Goal: Task Accomplishment & Management: Manage account settings

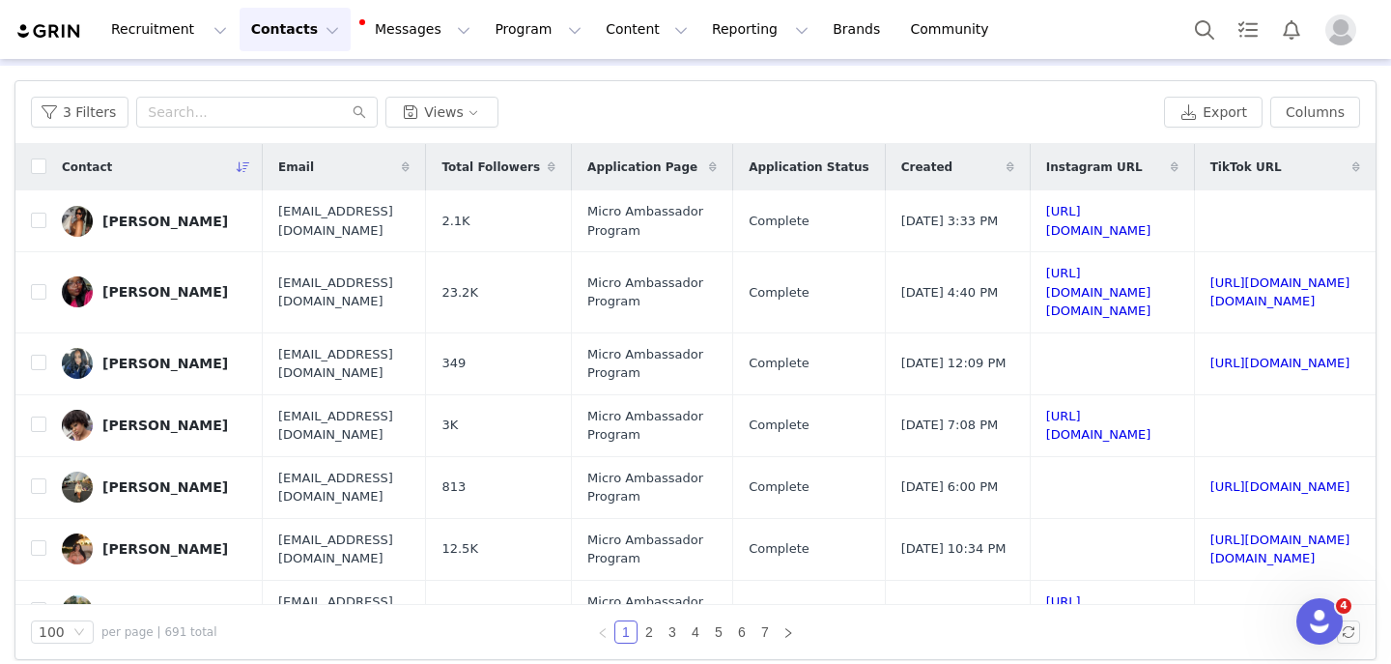
scroll to position [84, 0]
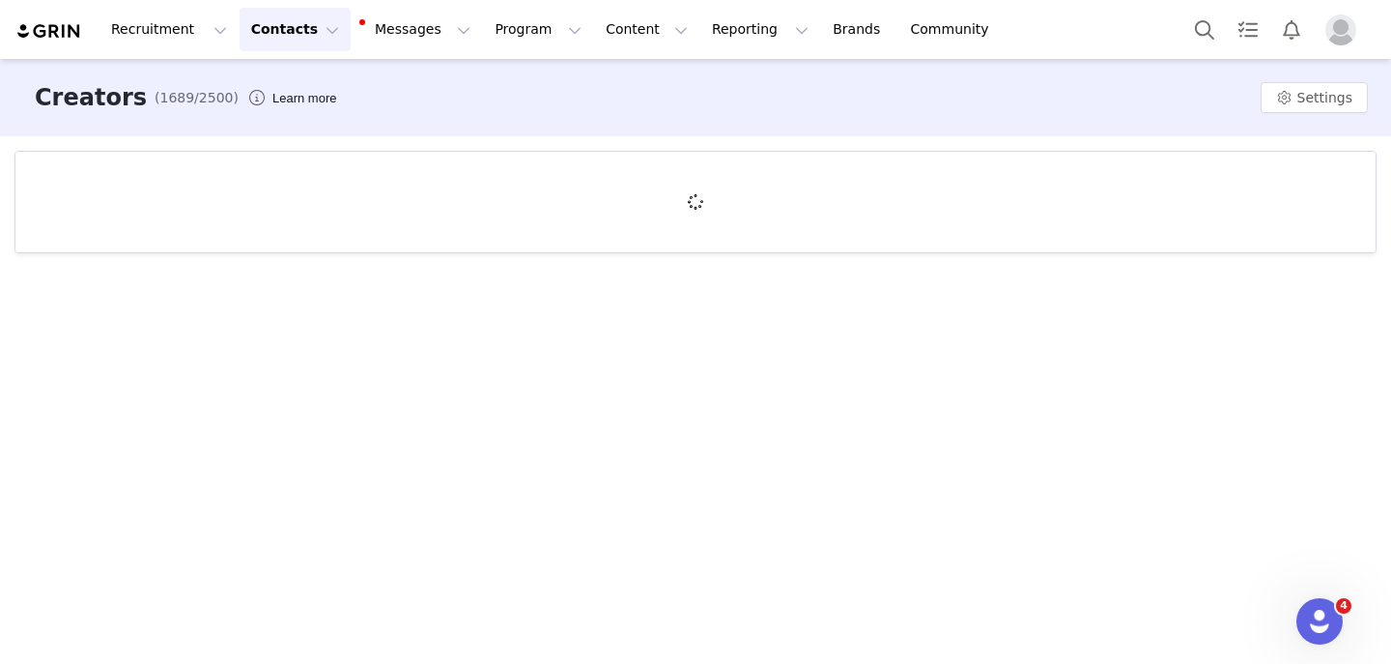
click at [275, 30] on button "Contacts Contacts" at bounding box center [295, 29] width 111 height 43
click at [292, 91] on p "Creators" at bounding box center [271, 85] width 58 height 20
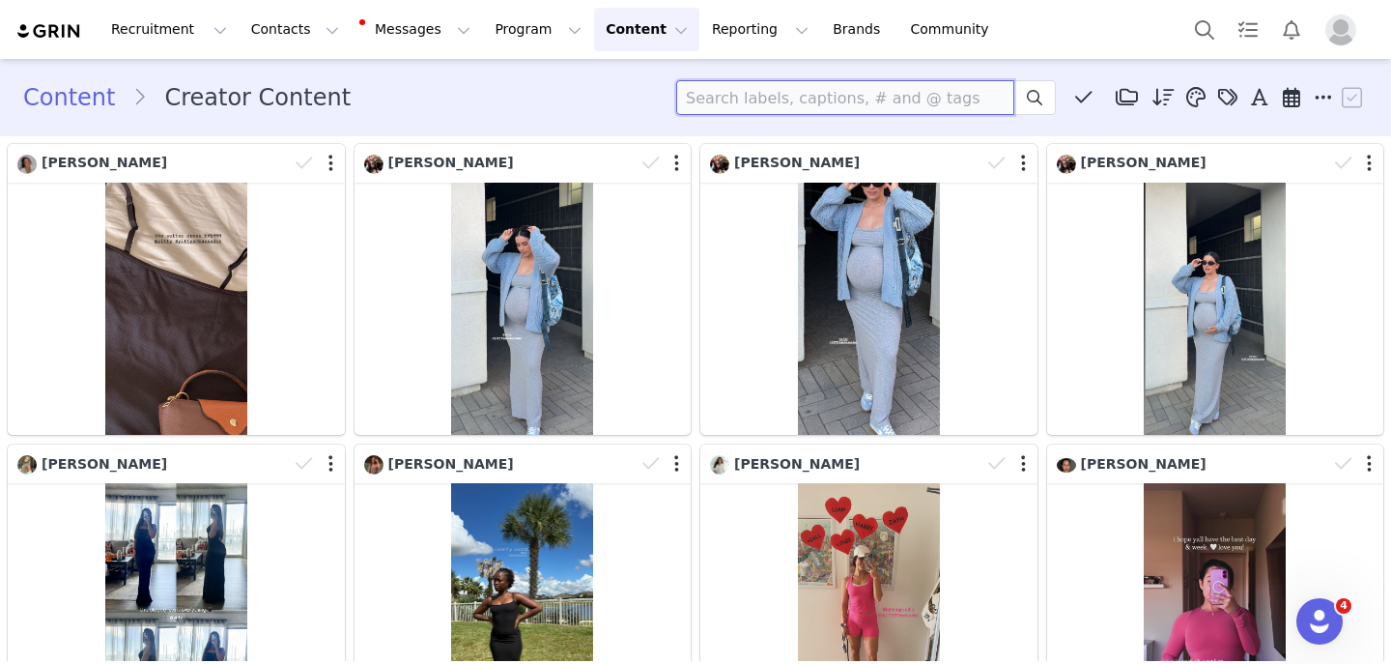
click at [828, 80] on input at bounding box center [845, 97] width 338 height 35
type input "v"
type input "x"
paste input "allieapplegath"
type input "allieapplegath"
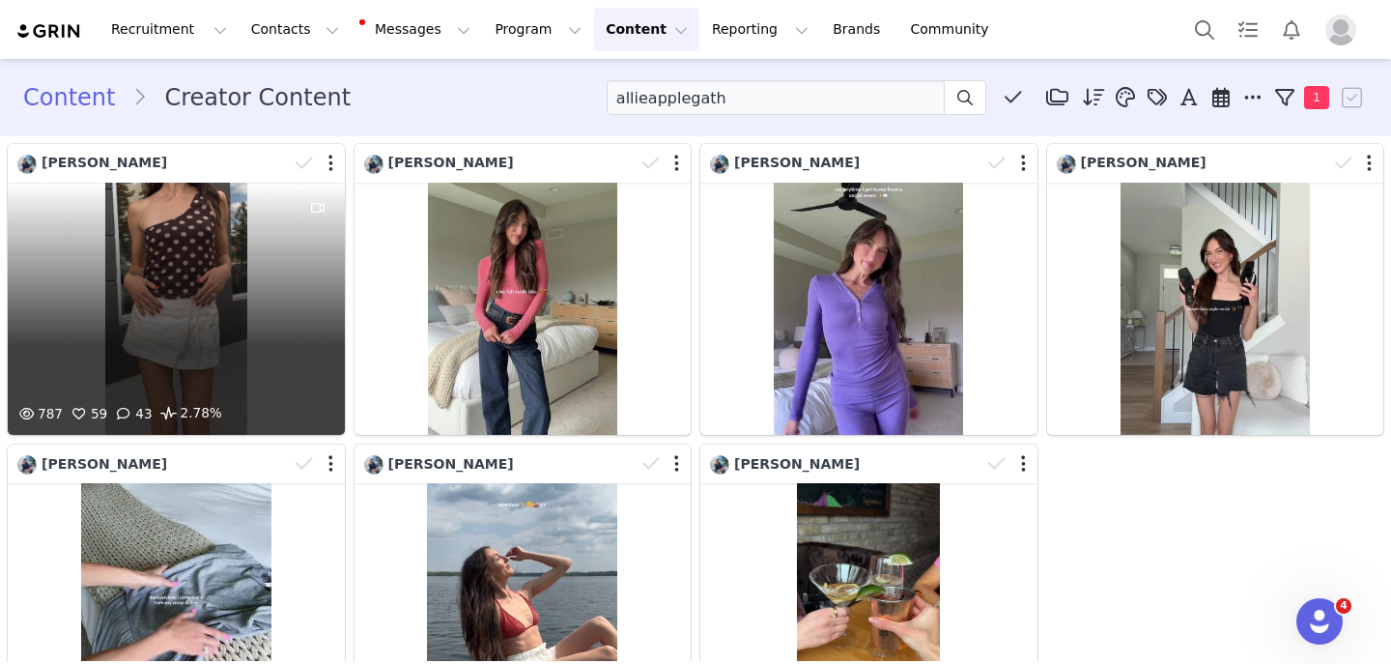
click at [180, 258] on div "787 59 43 2.78%" at bounding box center [176, 309] width 337 height 252
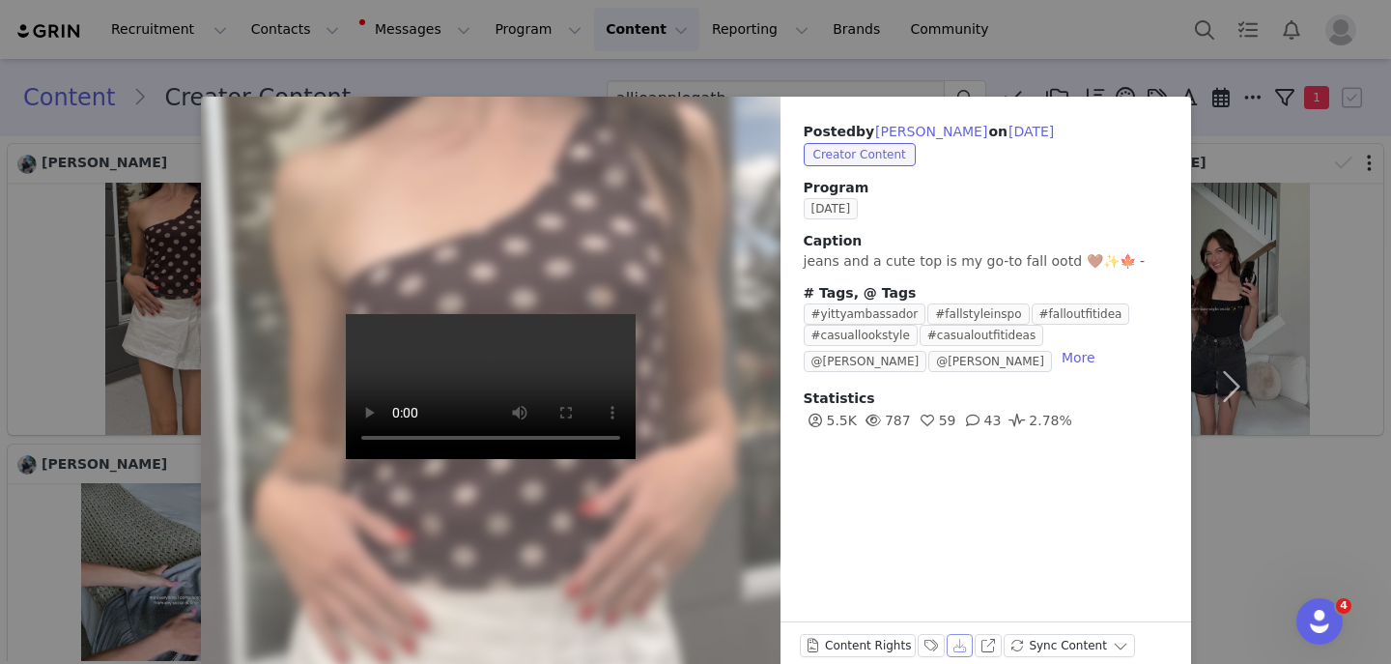
click at [947, 645] on button "Download" at bounding box center [960, 645] width 27 height 23
click at [968, 652] on div "Content Rights Labels & Tags Download View on Instagram Sync Content" at bounding box center [967, 649] width 335 height 31
click at [955, 642] on button "Download" at bounding box center [960, 645] width 27 height 23
click at [16, 241] on div "Posted by [PERSON_NAME] on [DATE] Creator Content Program [DATE] Caption jeans …" at bounding box center [695, 332] width 1391 height 664
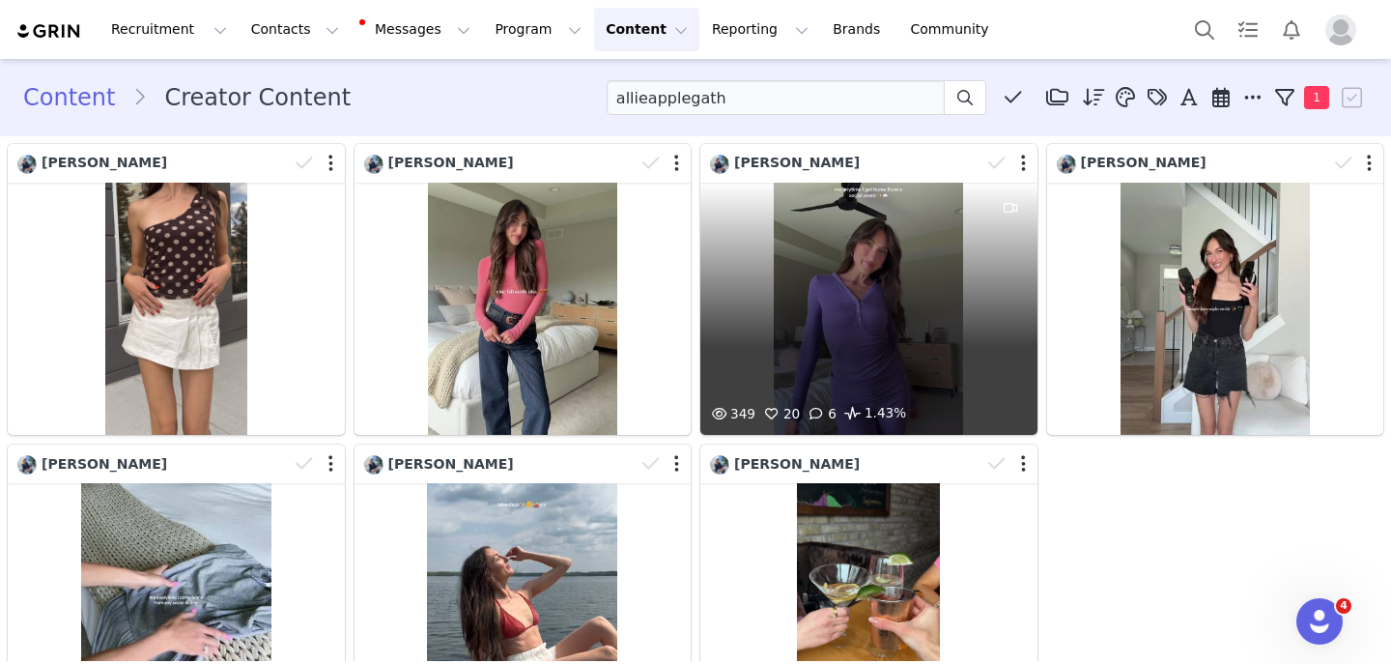
click at [843, 286] on div "349 20 6 1.43%" at bounding box center [869, 309] width 337 height 252
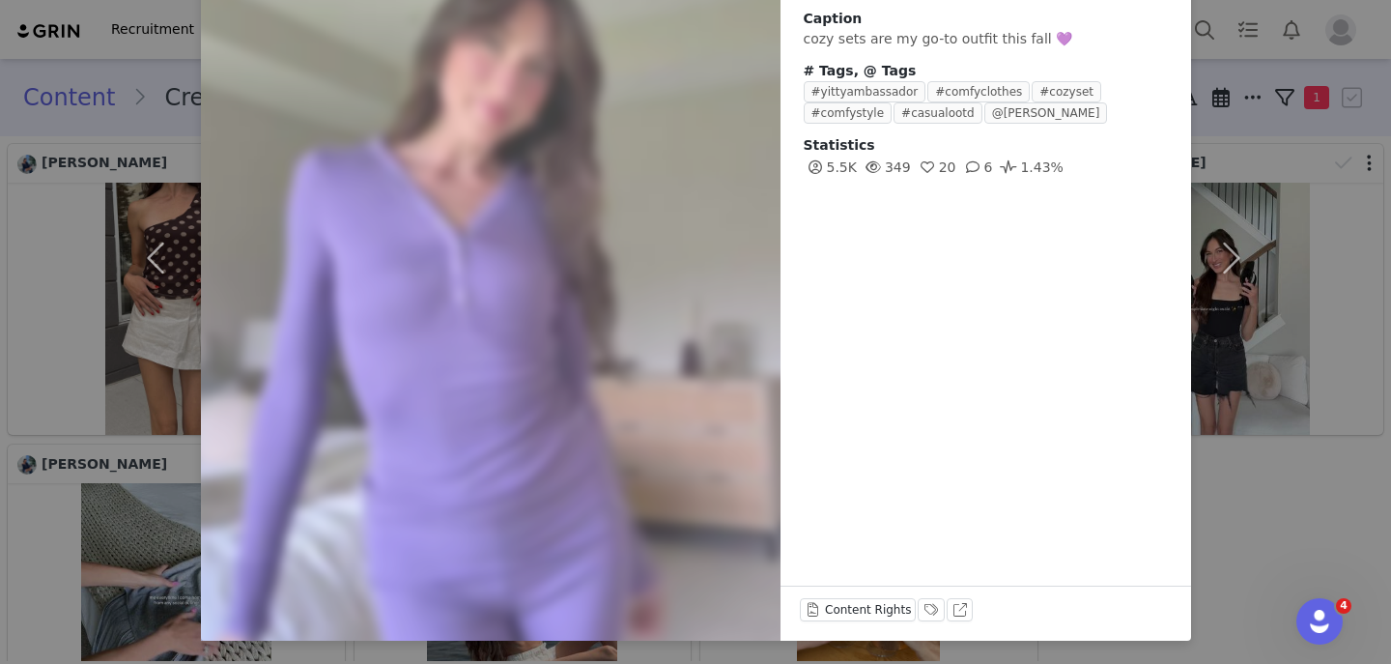
scroll to position [221, 0]
click at [960, 609] on button "View on TikTok" at bounding box center [960, 610] width 27 height 23
click at [48, 294] on div "Posted by [PERSON_NAME] on [DATE] Creator Content Program [DATE] Caption cozy s…" at bounding box center [695, 332] width 1391 height 664
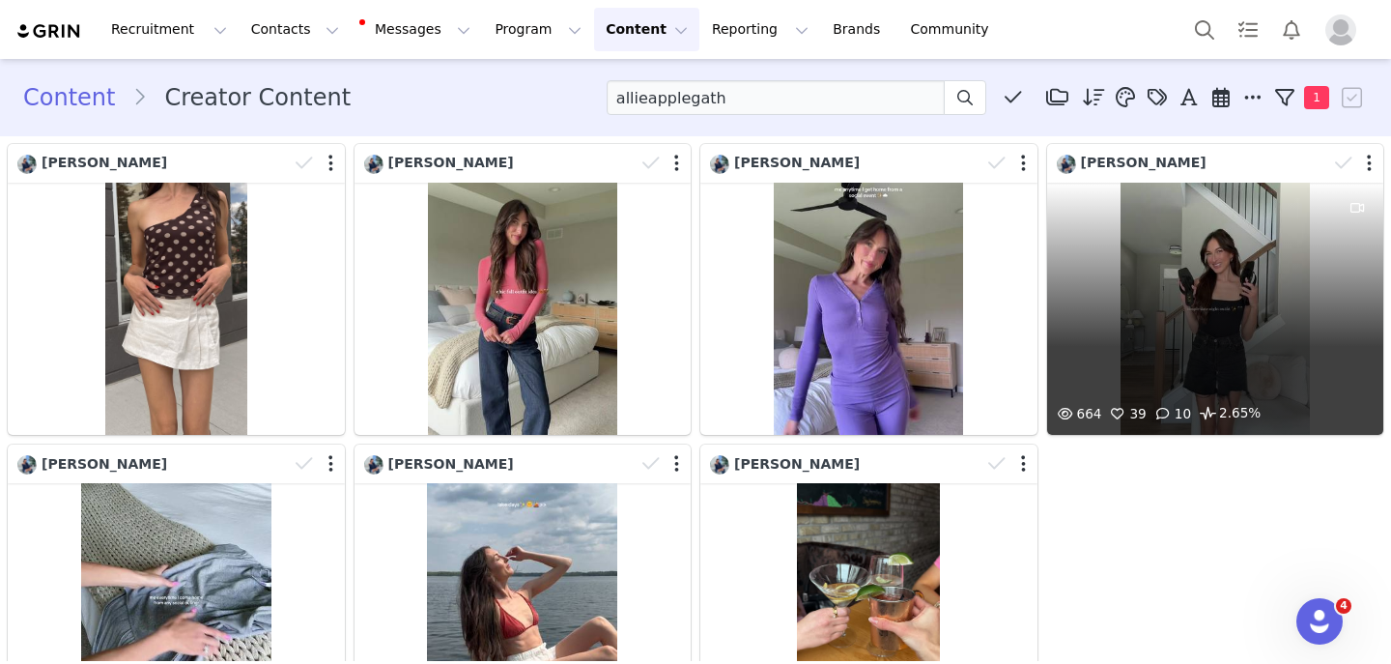
click at [1229, 346] on div "664 39 10 2.65%" at bounding box center [1215, 309] width 337 height 252
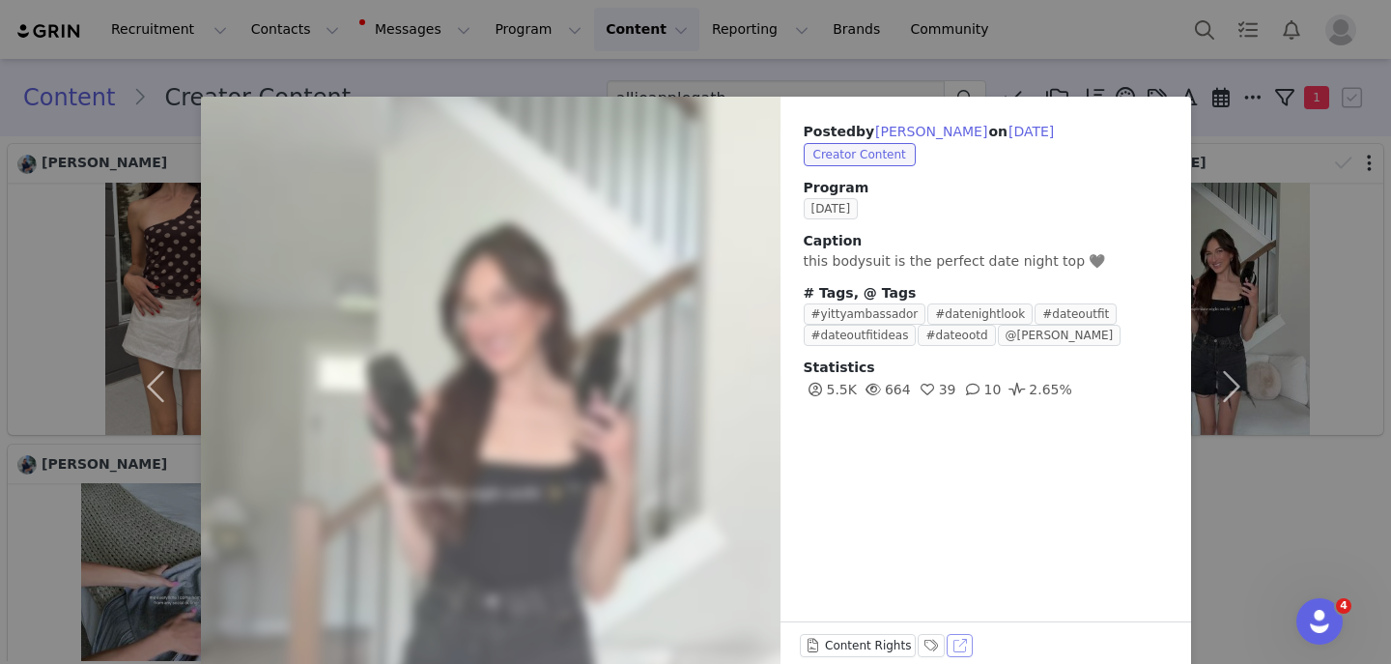
click at [962, 648] on button "View on TikTok" at bounding box center [960, 645] width 27 height 23
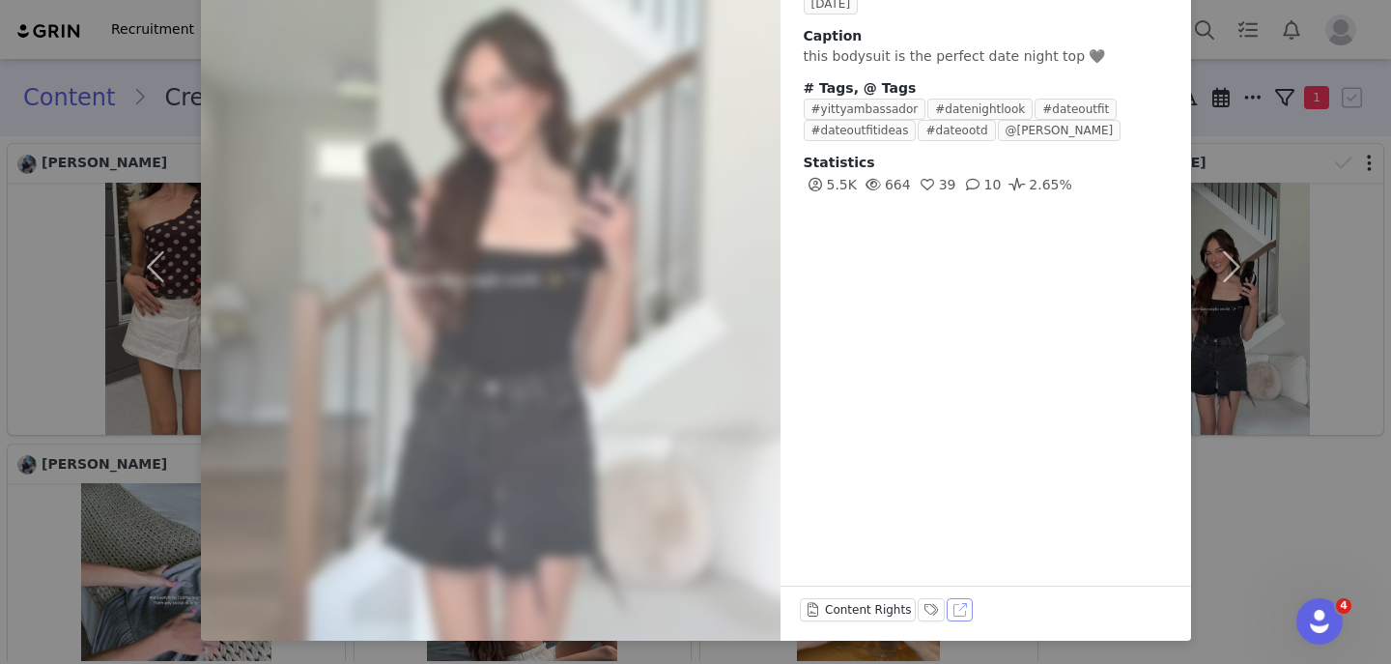
scroll to position [0, 0]
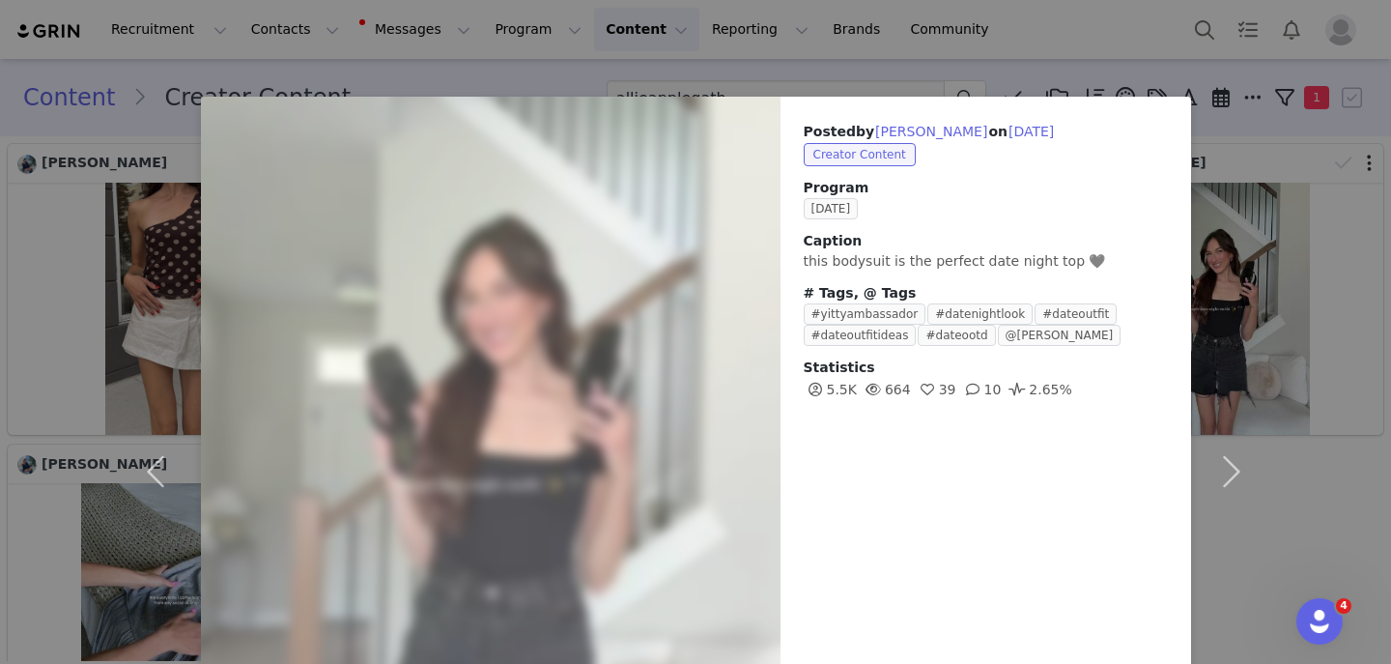
click at [932, 63] on div "Posted by [PERSON_NAME] on [DATE] Creator Content Program [DATE] [PERSON_NAME] …" at bounding box center [695, 332] width 1391 height 664
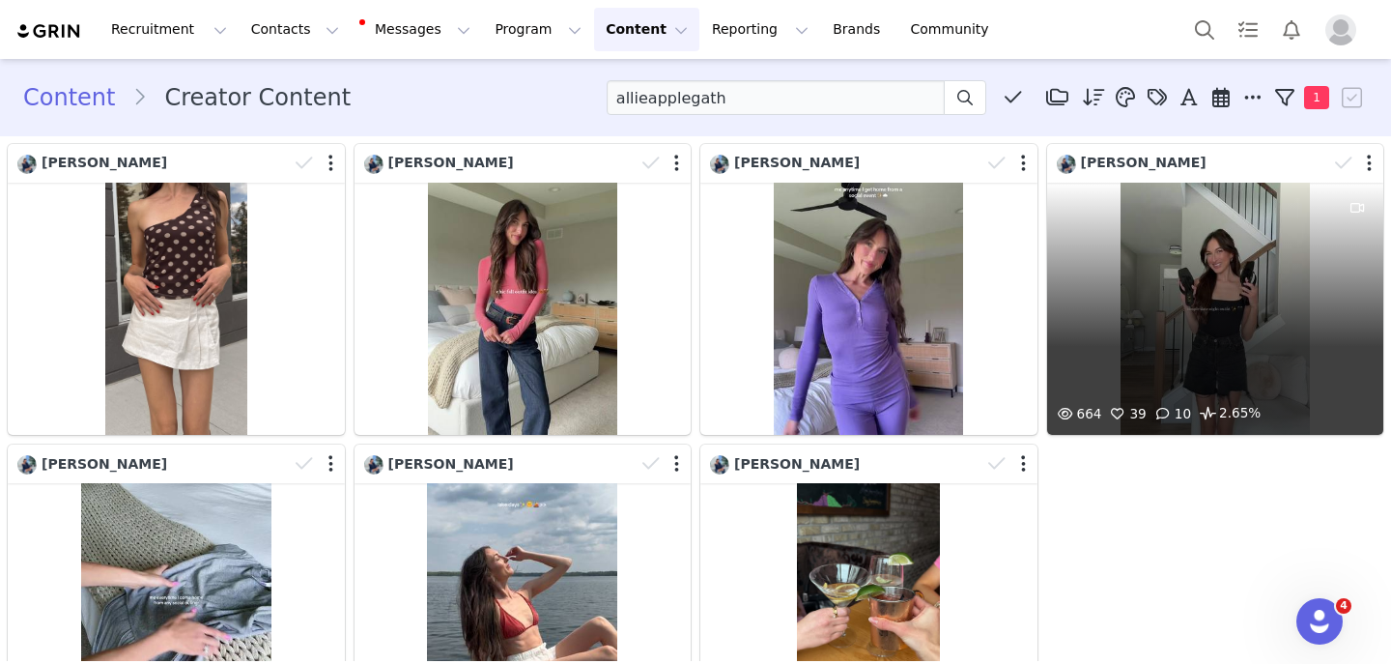
click at [1372, 161] on div at bounding box center [1356, 163] width 56 height 29
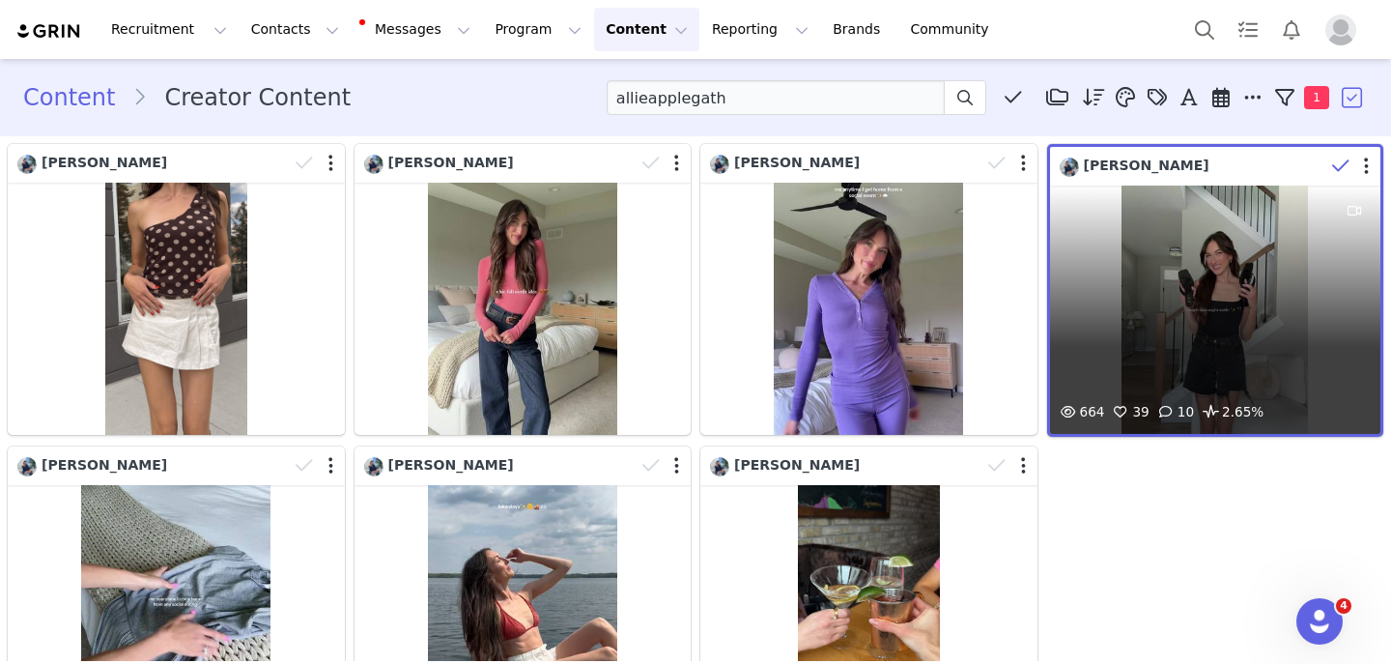
click at [1232, 252] on div "664 39 10 2.65%" at bounding box center [1215, 310] width 331 height 248
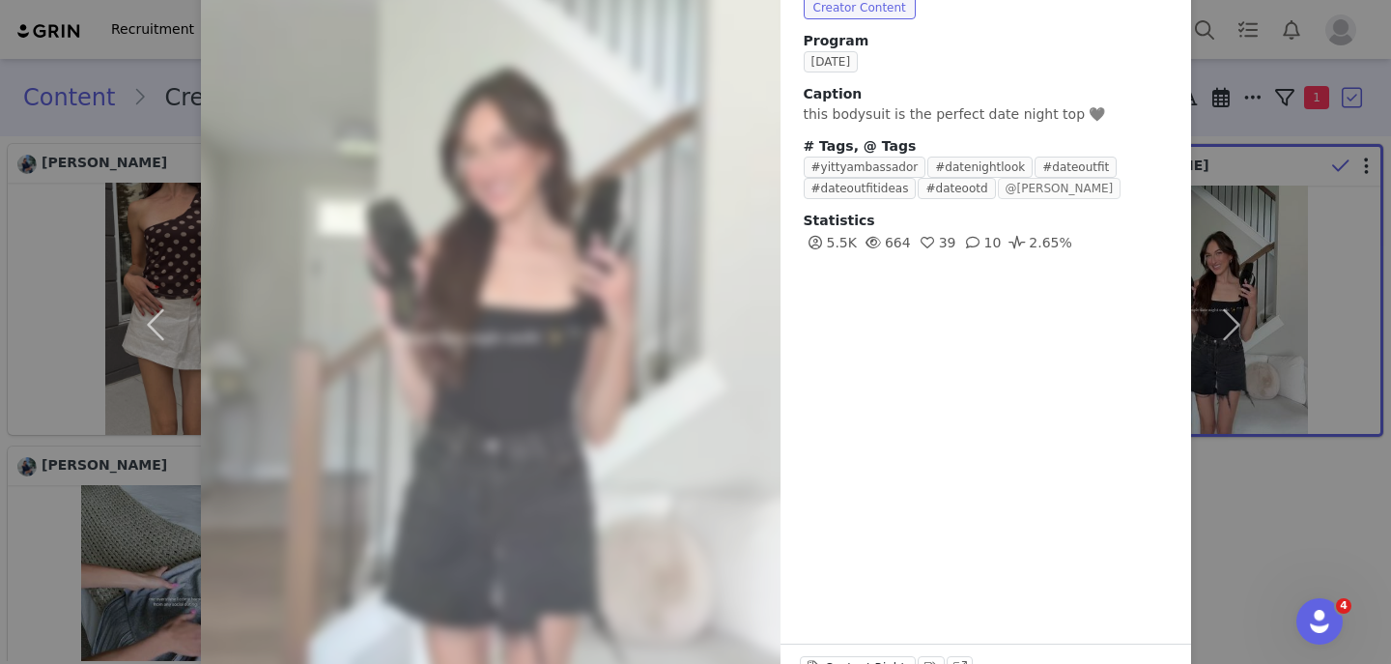
scroll to position [205, 0]
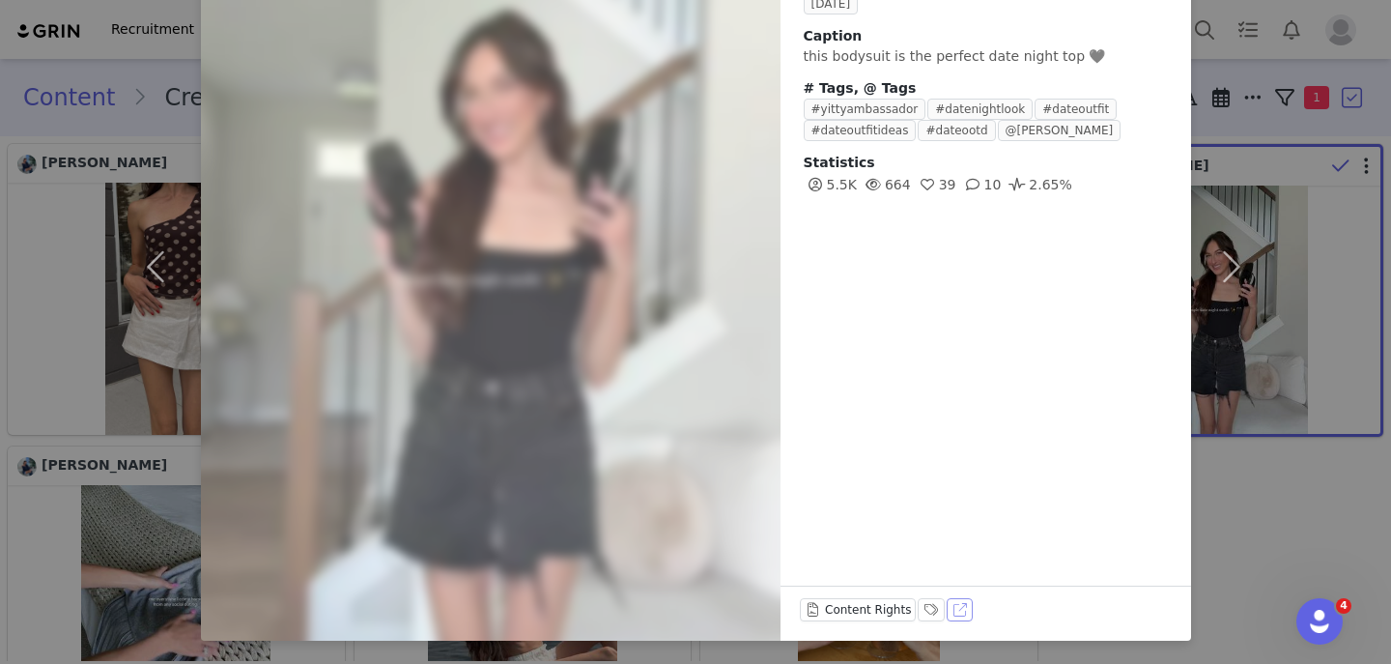
click at [952, 612] on button "View on TikTok" at bounding box center [960, 609] width 27 height 23
click at [1277, 500] on div "Posted by [PERSON_NAME] on [DATE] Creator Content Program [DATE] [PERSON_NAME] …" at bounding box center [695, 332] width 1391 height 664
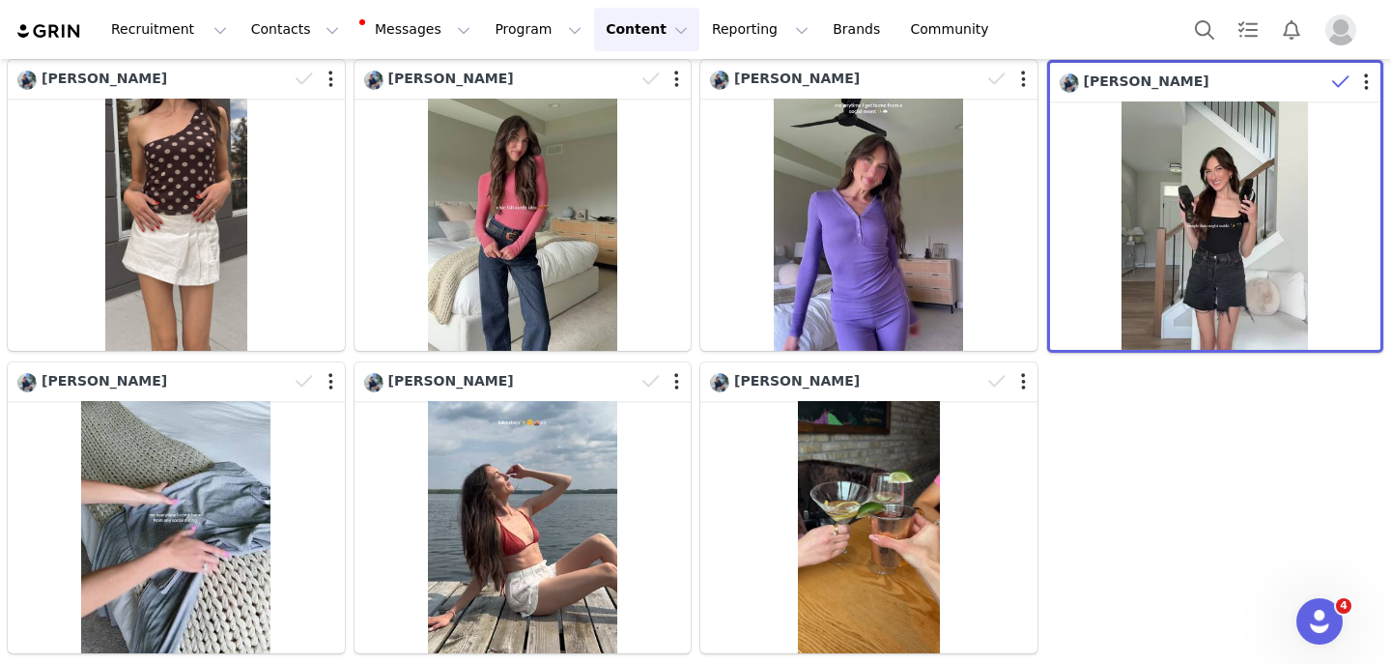
scroll to position [83, 0]
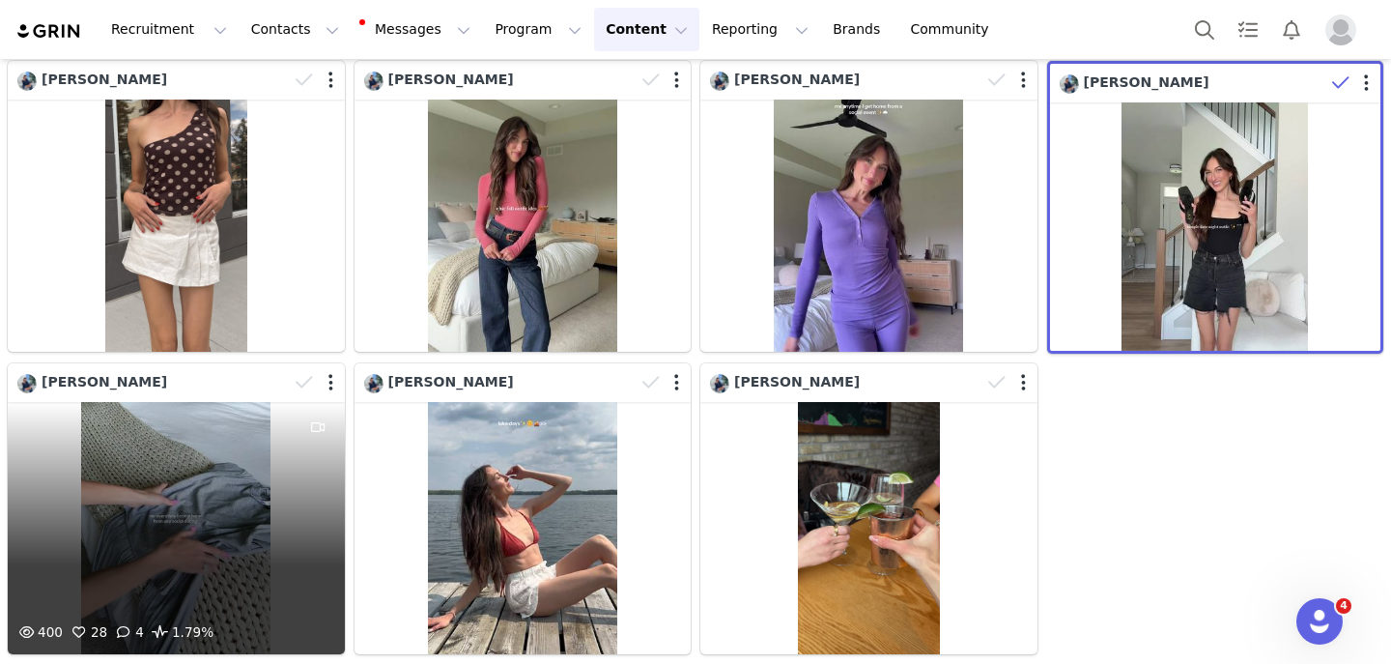
click at [238, 482] on div "400 28 4 1.79%" at bounding box center [176, 528] width 337 height 252
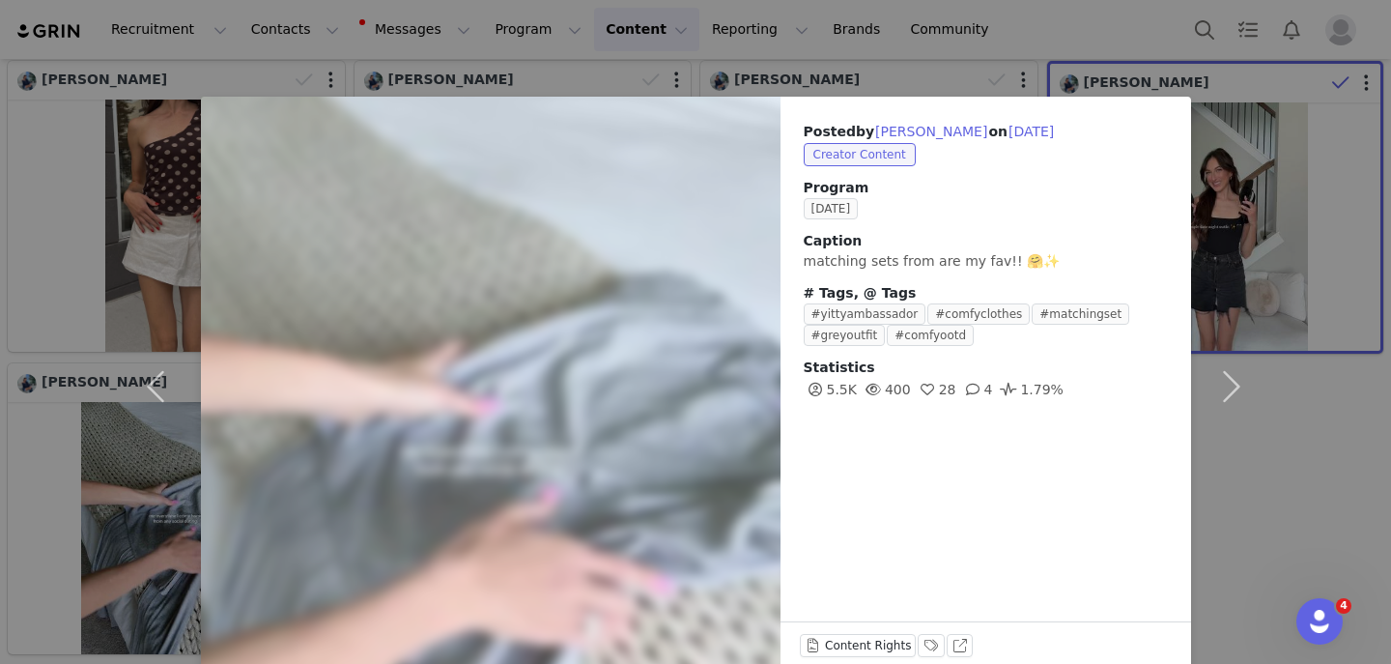
scroll to position [36, 0]
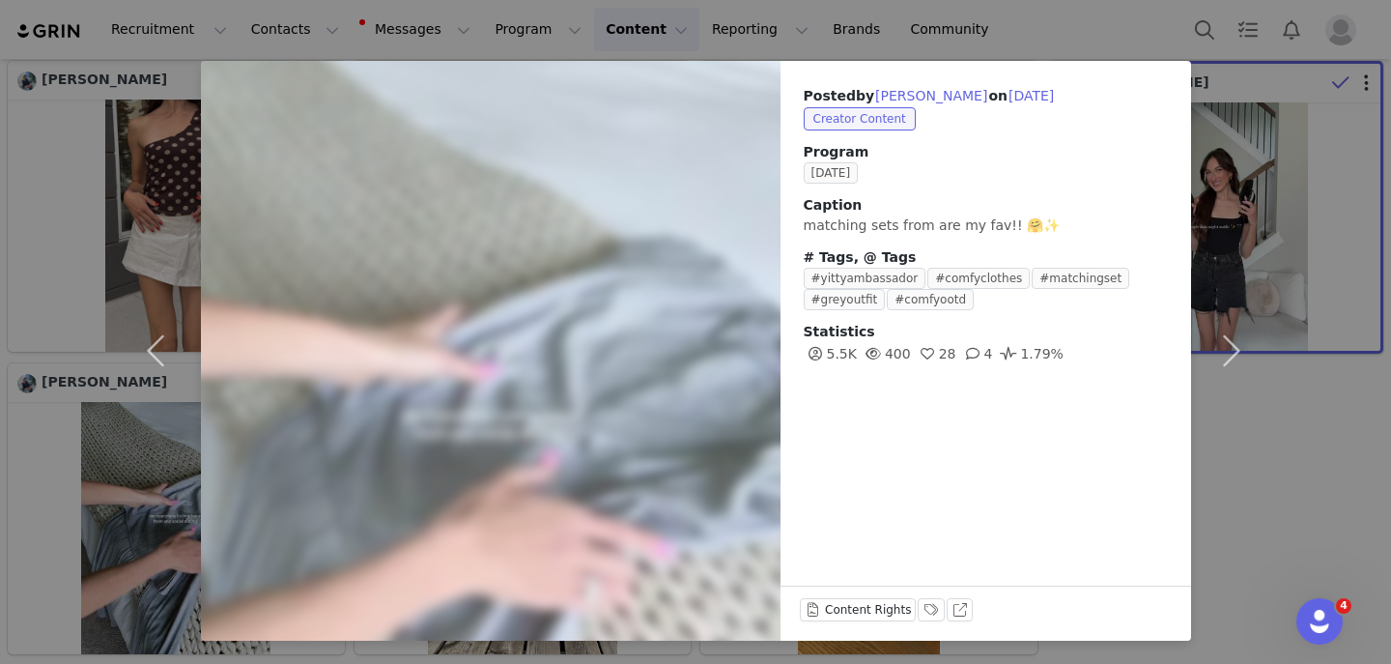
click at [954, 621] on div "View on TikTok" at bounding box center [960, 613] width 27 height 31
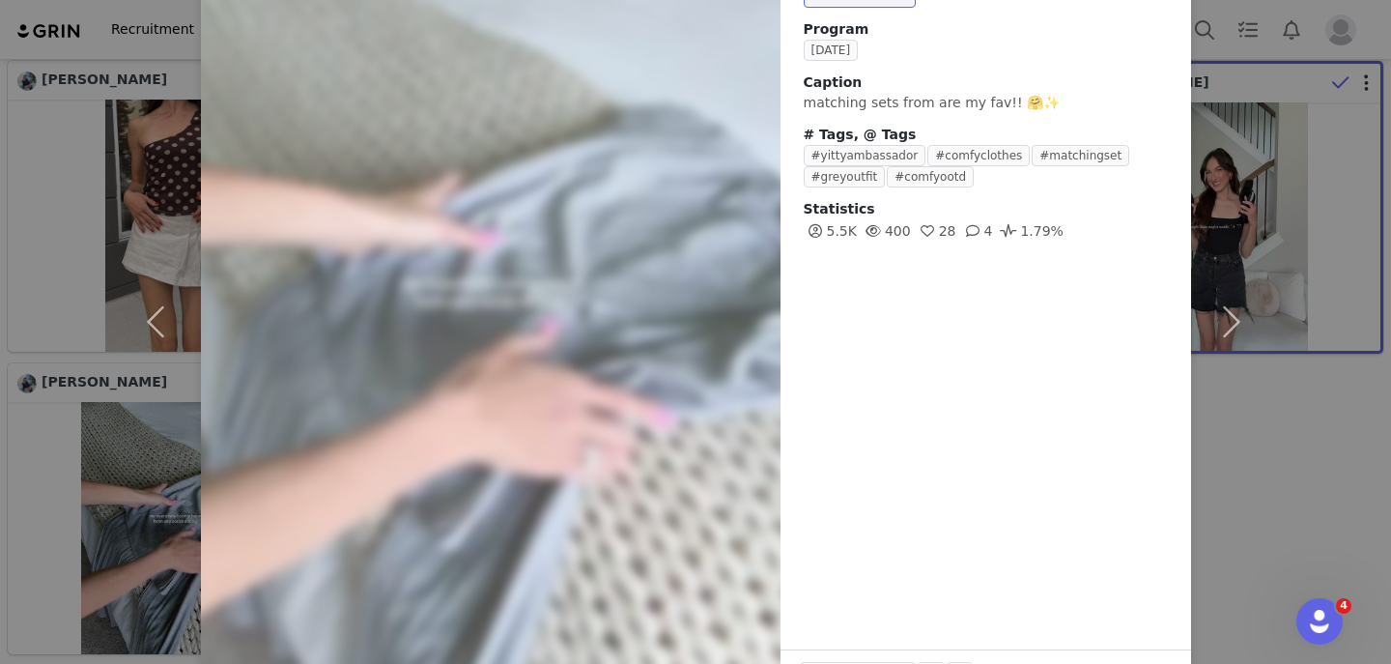
scroll to position [218, 0]
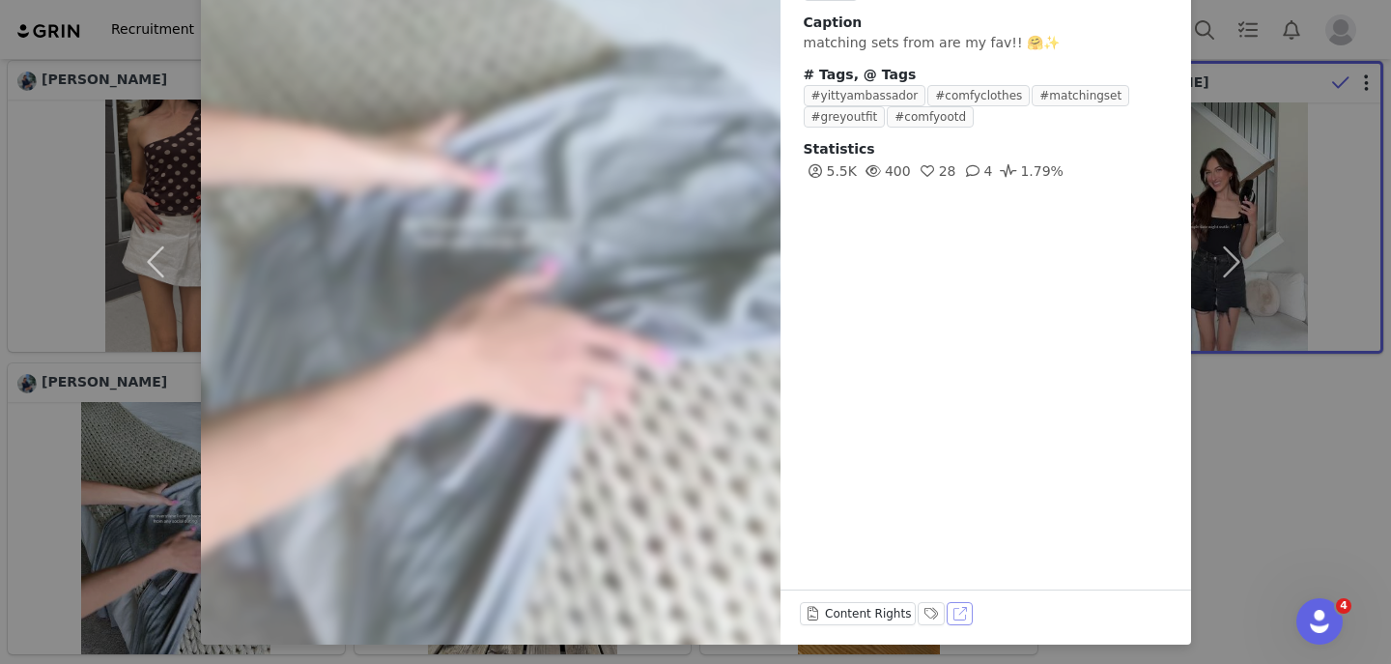
click at [953, 611] on button "View on TikTok" at bounding box center [960, 613] width 27 height 23
click at [50, 225] on div "Posted by Allie Applegath on Jun 19, 2025 Creator Content Program June 2025 Cap…" at bounding box center [695, 332] width 1391 height 664
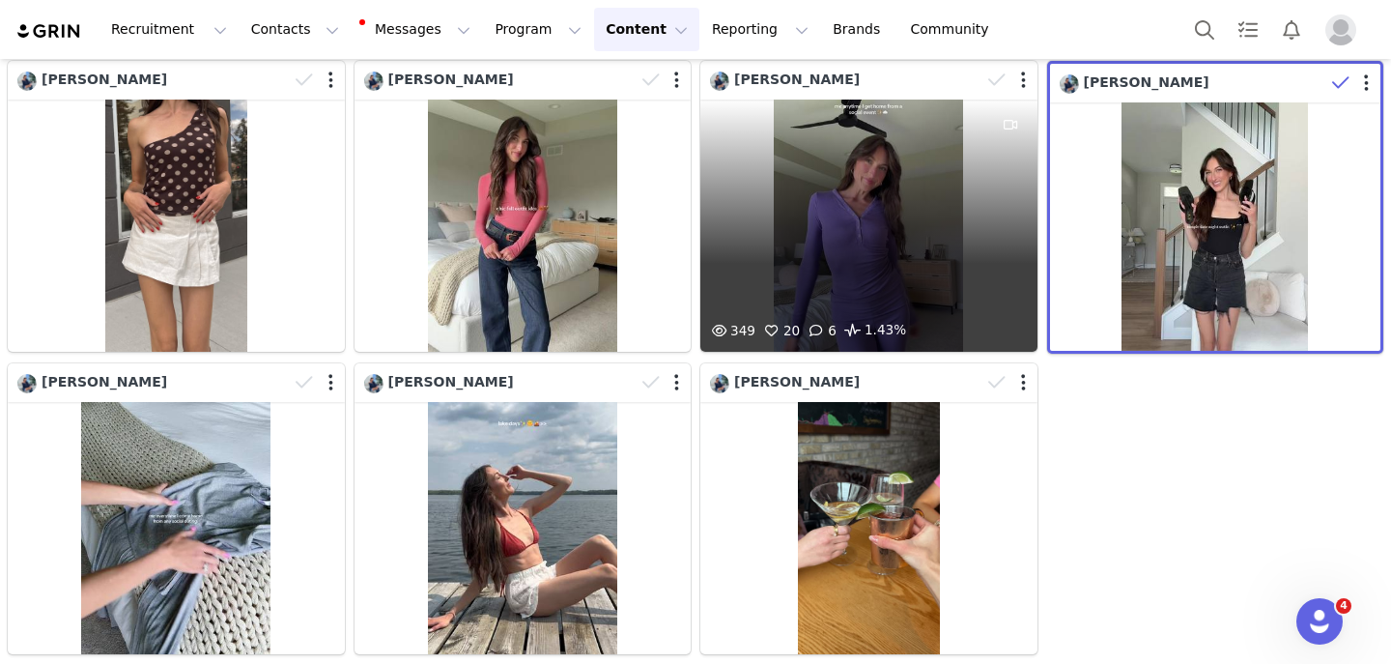
click at [795, 227] on div "349 20 6 1.43%" at bounding box center [869, 226] width 337 height 252
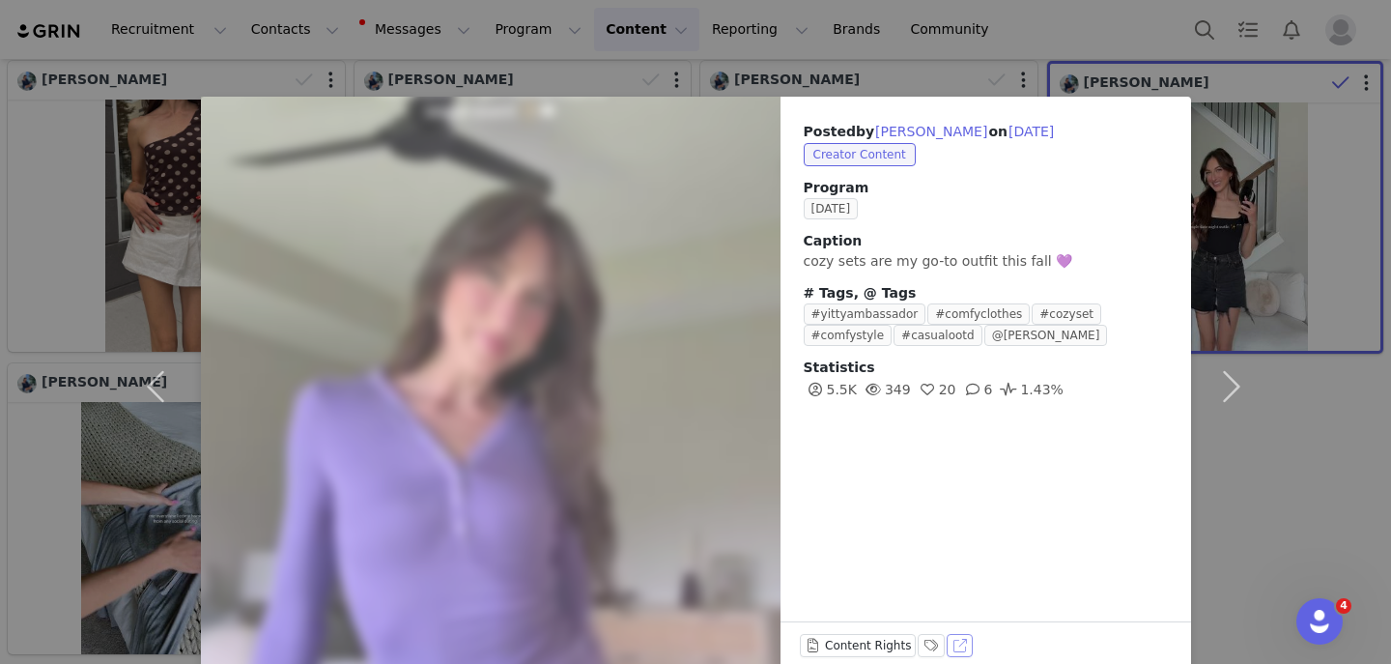
click at [962, 638] on button "View on TikTok" at bounding box center [960, 645] width 27 height 23
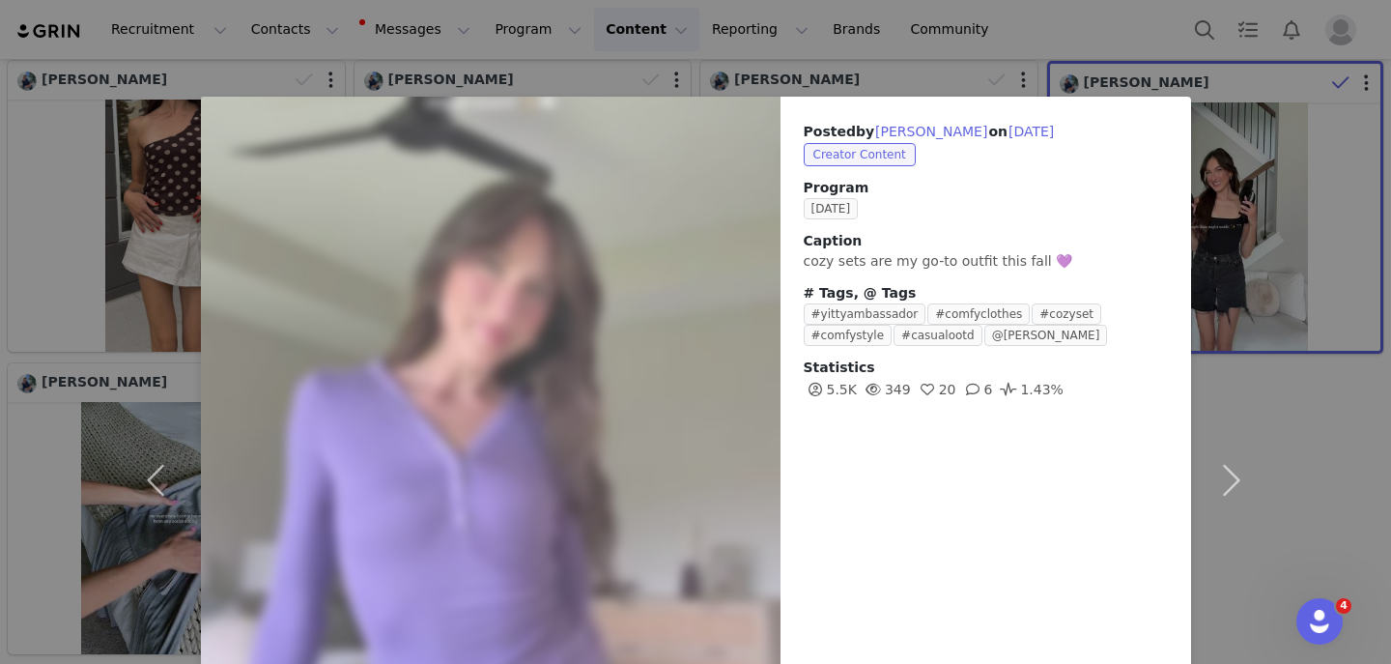
scroll to position [211, 0]
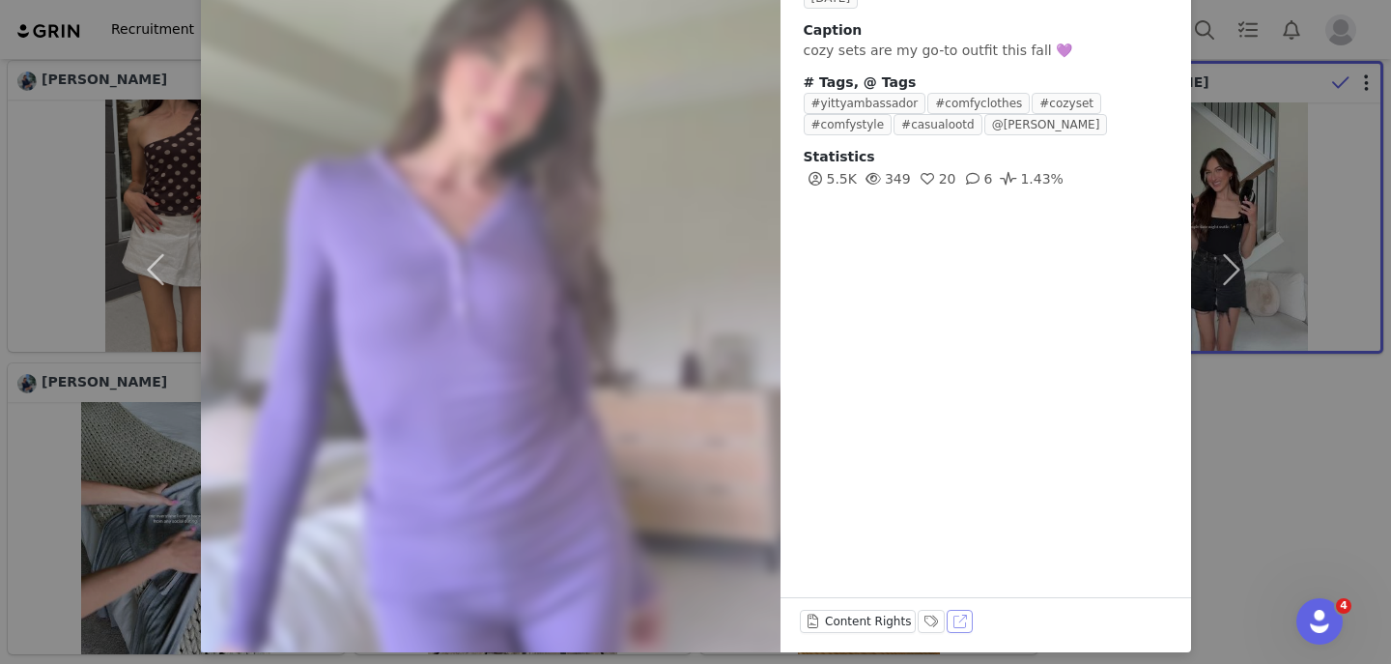
click at [965, 618] on button "View on TikTok" at bounding box center [960, 621] width 27 height 23
click at [29, 172] on div "Posted by Allie Applegath on Aug 28, 2025 Creator Content Program August 2025 C…" at bounding box center [695, 332] width 1391 height 664
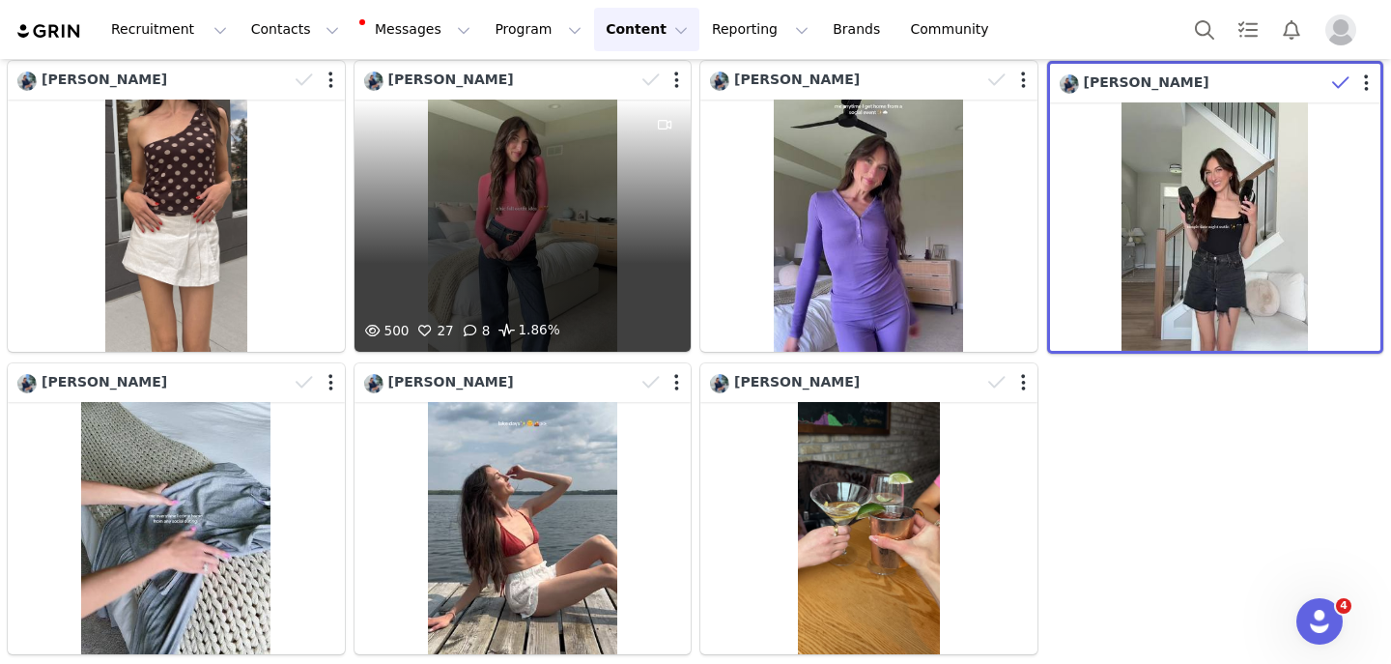
scroll to position [0, 0]
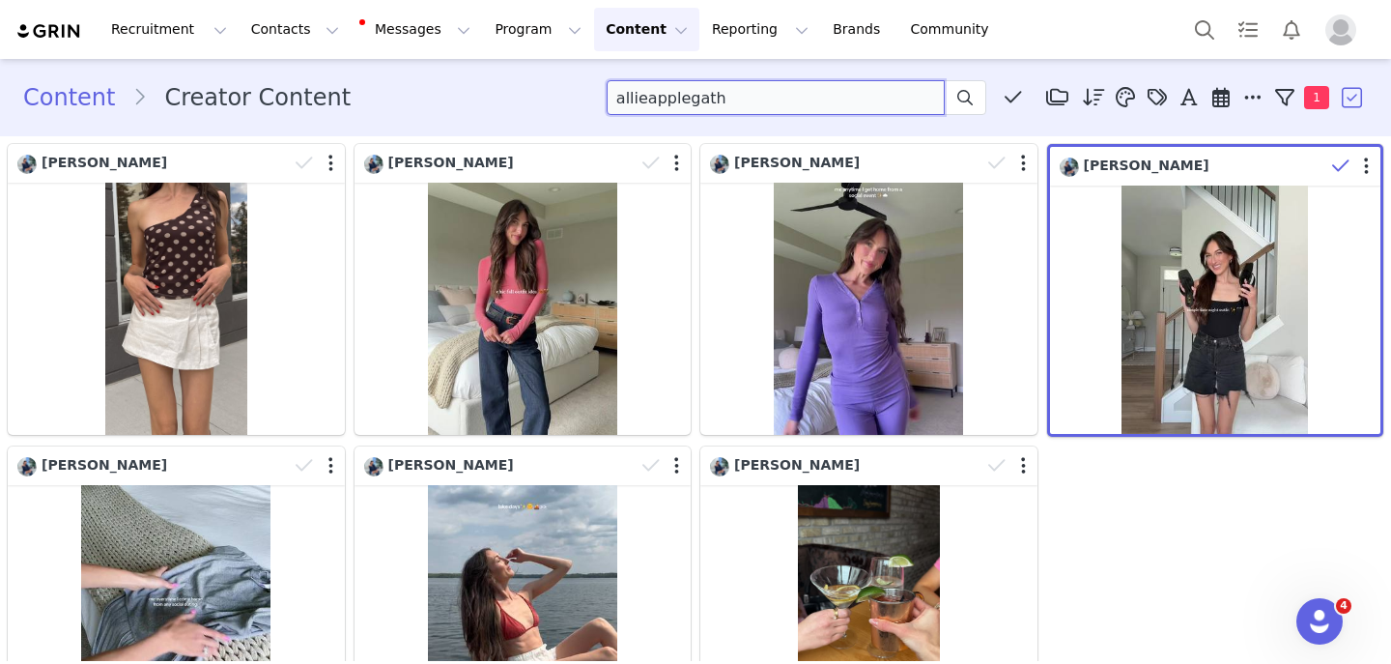
click at [630, 94] on input "allieapplegath" at bounding box center [776, 97] width 338 height 35
paste input "thee.amberrenee"
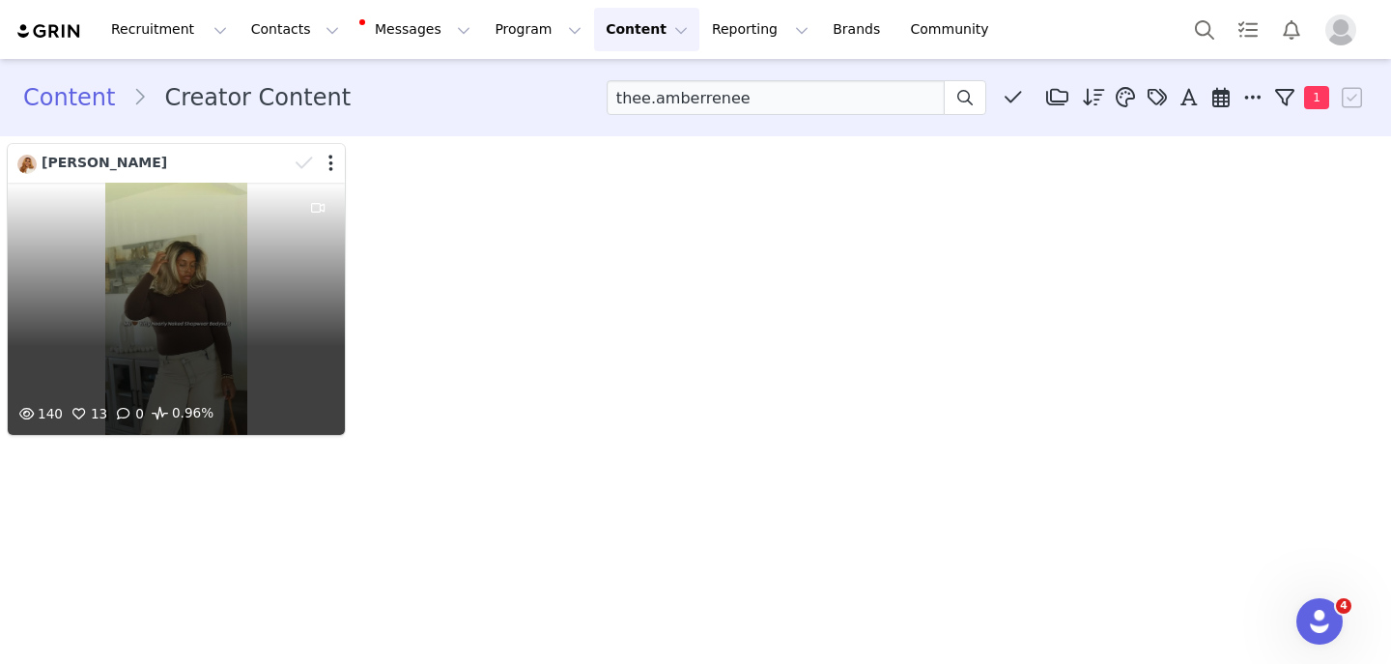
click at [208, 300] on div "140 13 0 0.96%" at bounding box center [176, 309] width 337 height 252
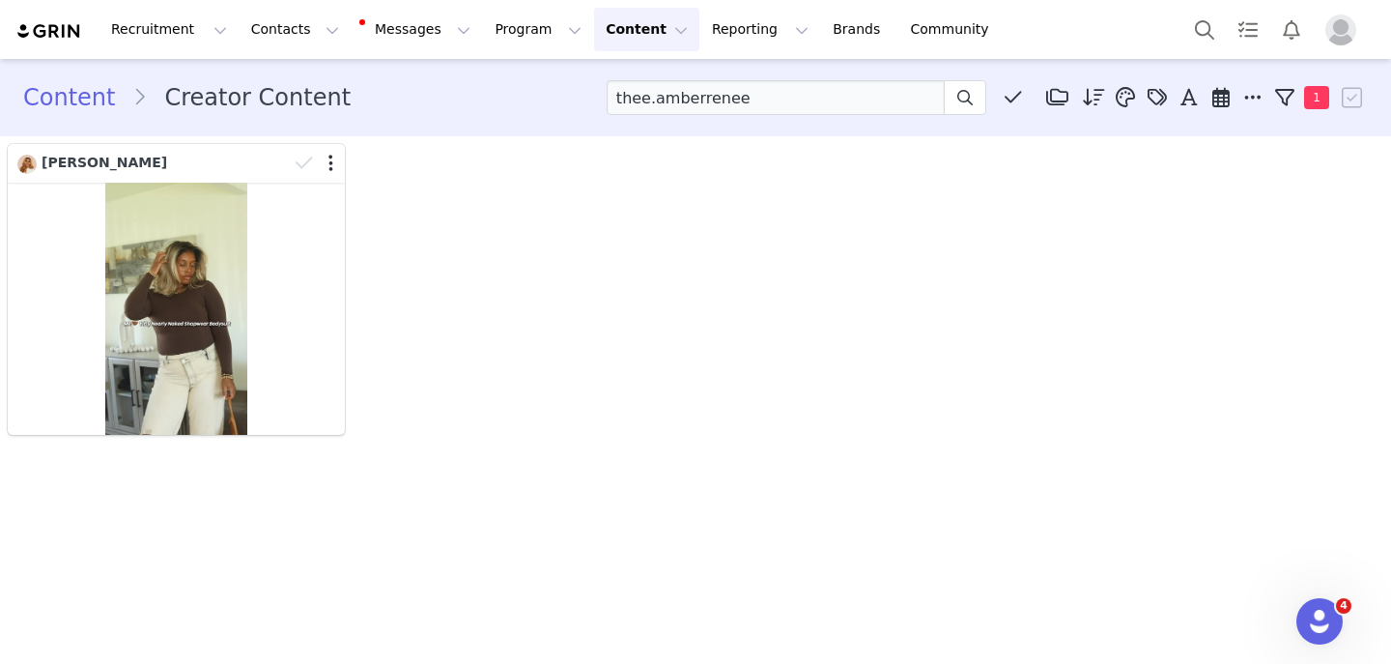
click at [208, 300] on div at bounding box center [491, 387] width 638 height 638
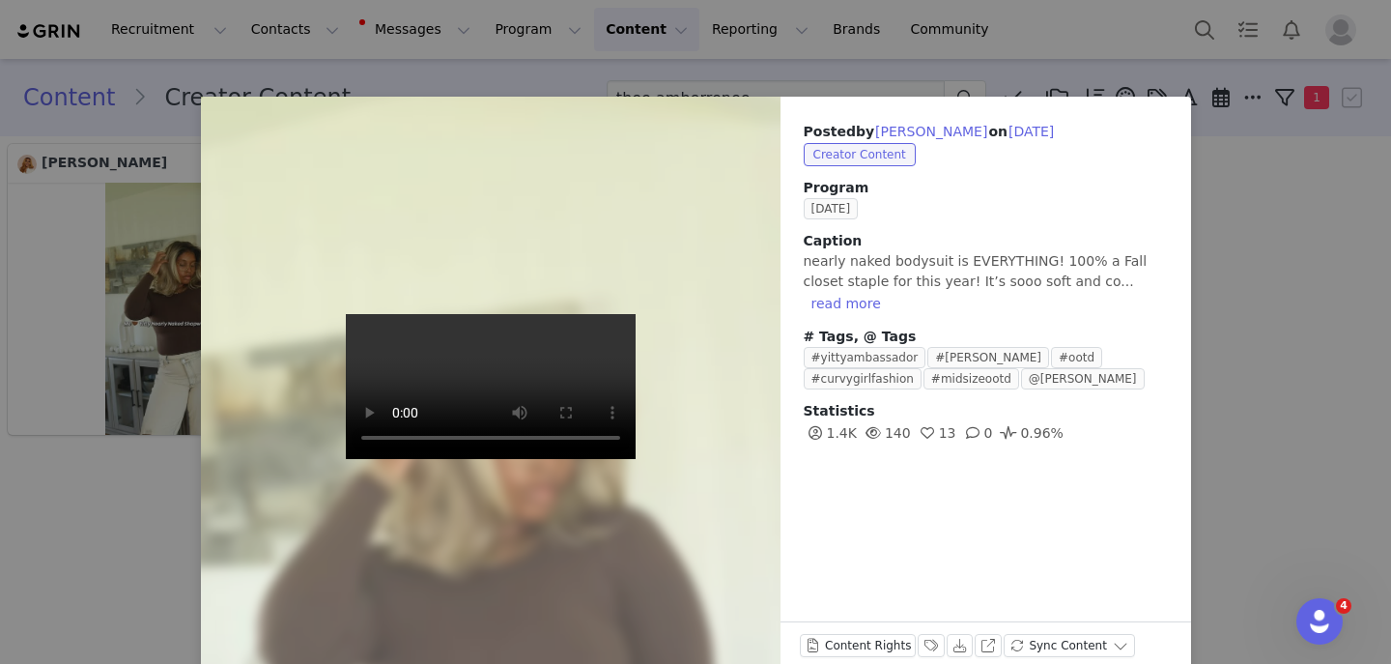
click at [159, 462] on div "Posted by Amber Lofton on Sep 23, 2025 Creator Content Program September 2025 C…" at bounding box center [695, 332] width 1391 height 664
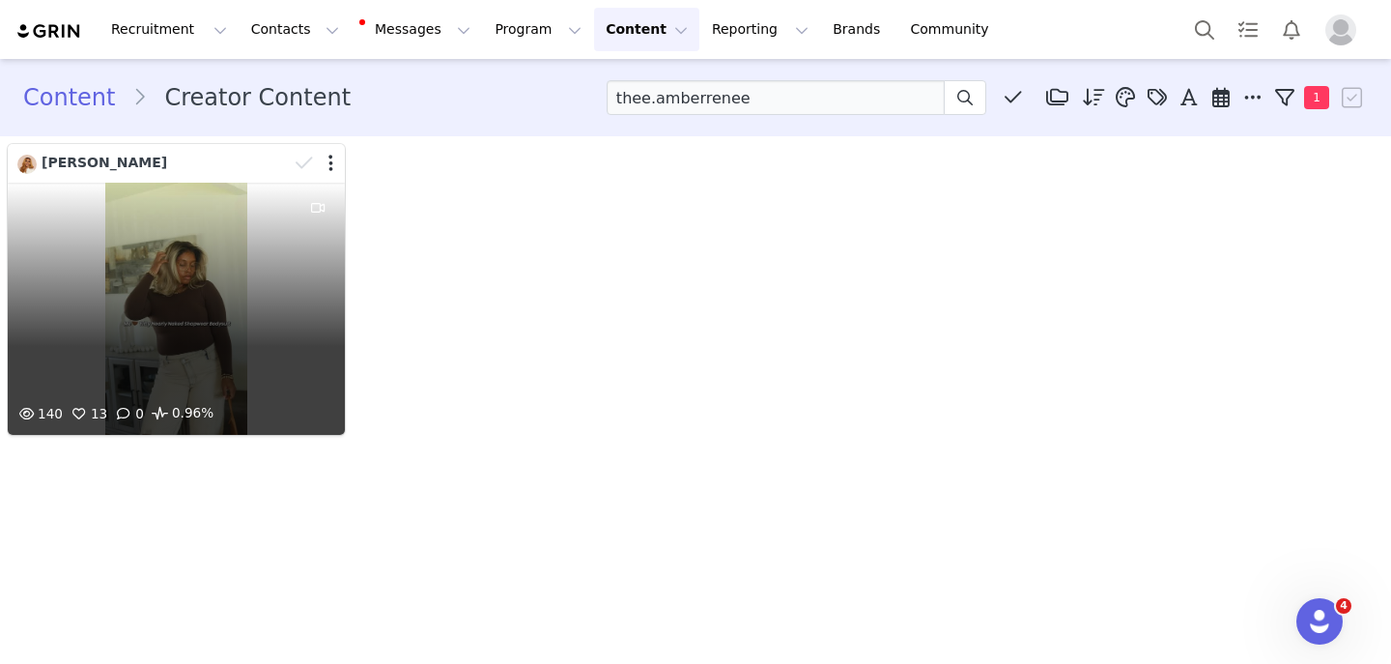
click at [242, 302] on div "140 13 0 0.96%" at bounding box center [176, 309] width 337 height 252
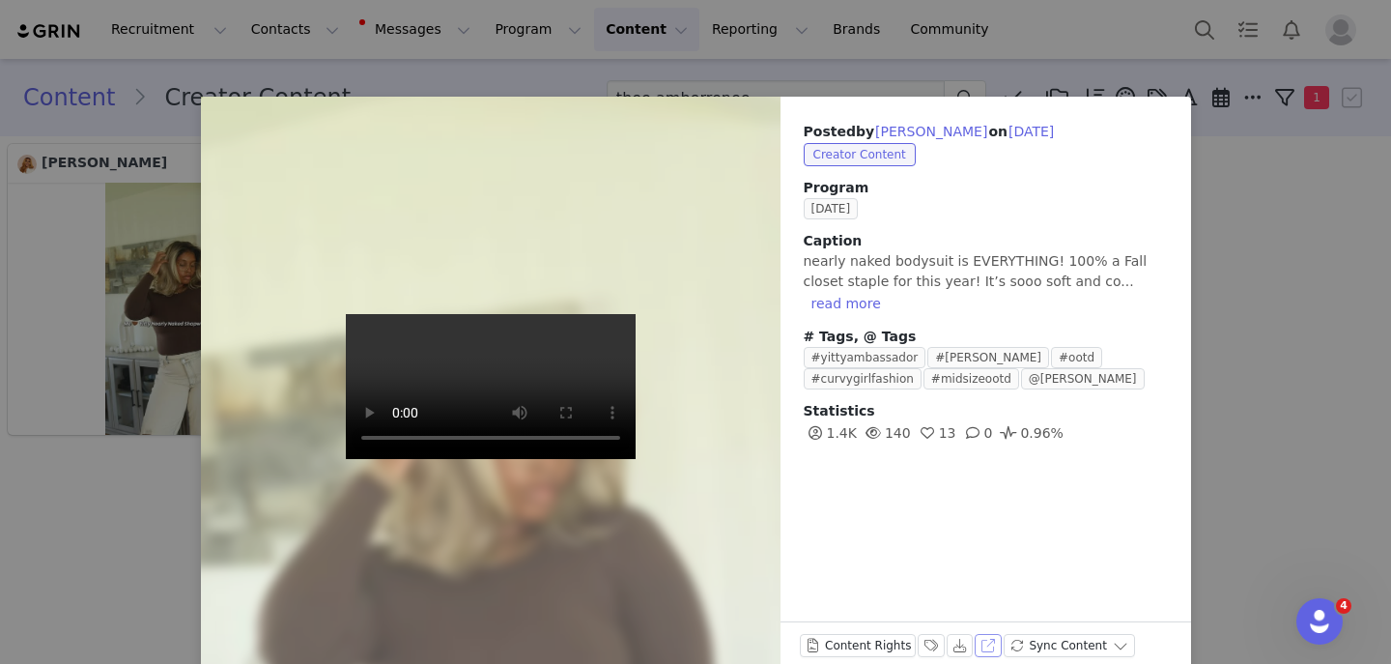
click at [988, 651] on button "View on Instagram" at bounding box center [988, 645] width 27 height 23
click at [955, 646] on button "Download" at bounding box center [960, 645] width 27 height 23
click at [40, 205] on div "Posted by Amber Lofton on Sep 23, 2025 Creator Content Program September 2025 C…" at bounding box center [695, 332] width 1391 height 664
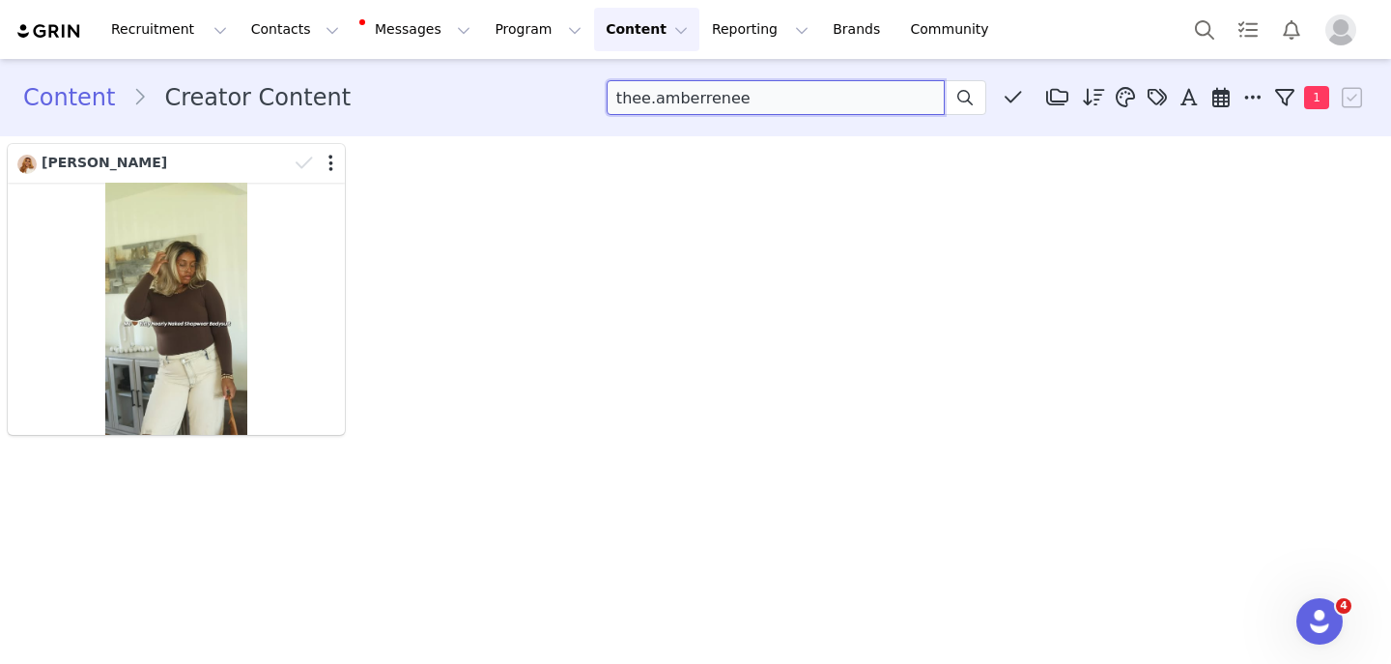
click at [672, 100] on input "thee.amberrenee" at bounding box center [776, 97] width 338 height 35
paste input "reynacarolina_s"
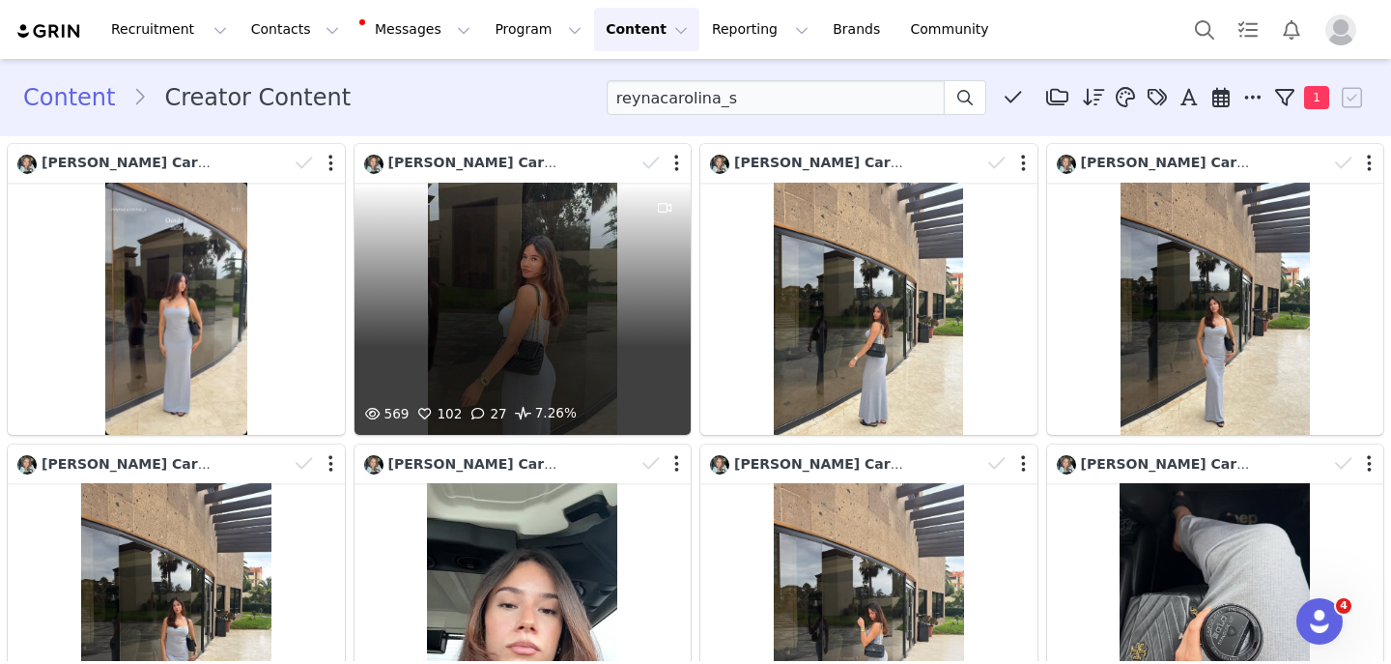
click at [507, 303] on div "569 102 27 7.26%" at bounding box center [523, 309] width 337 height 252
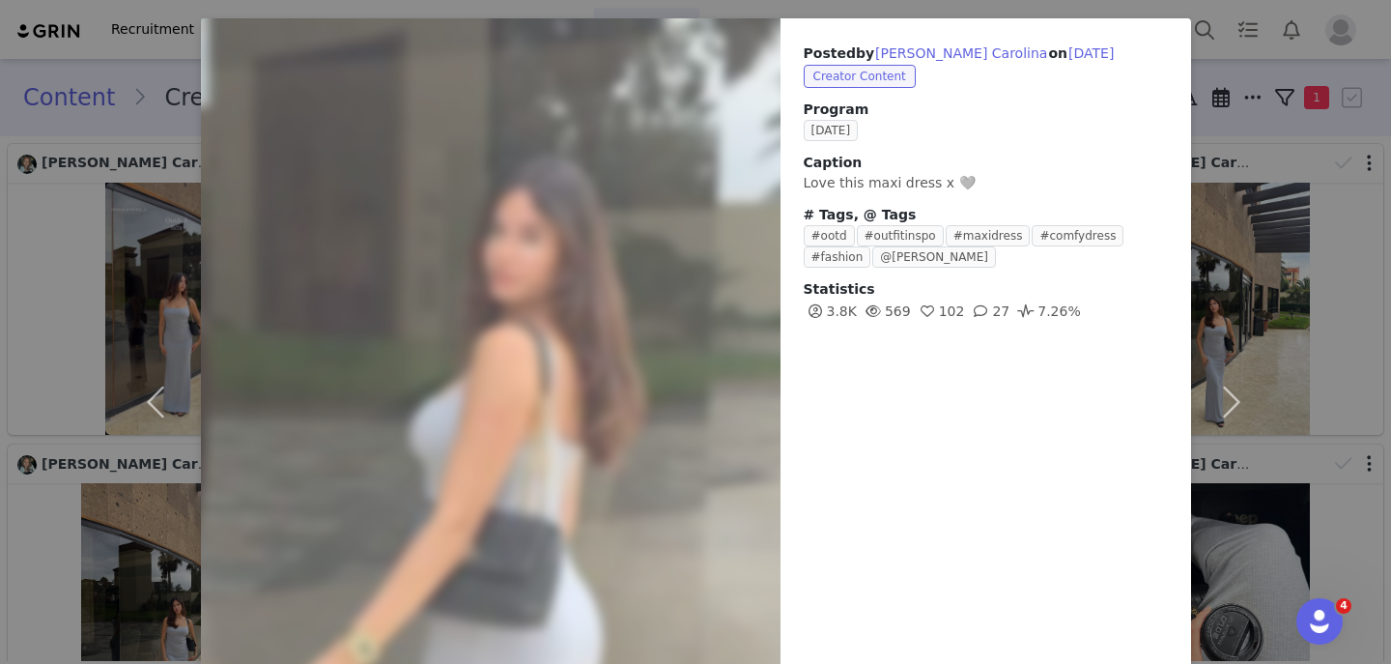
scroll to position [222, 0]
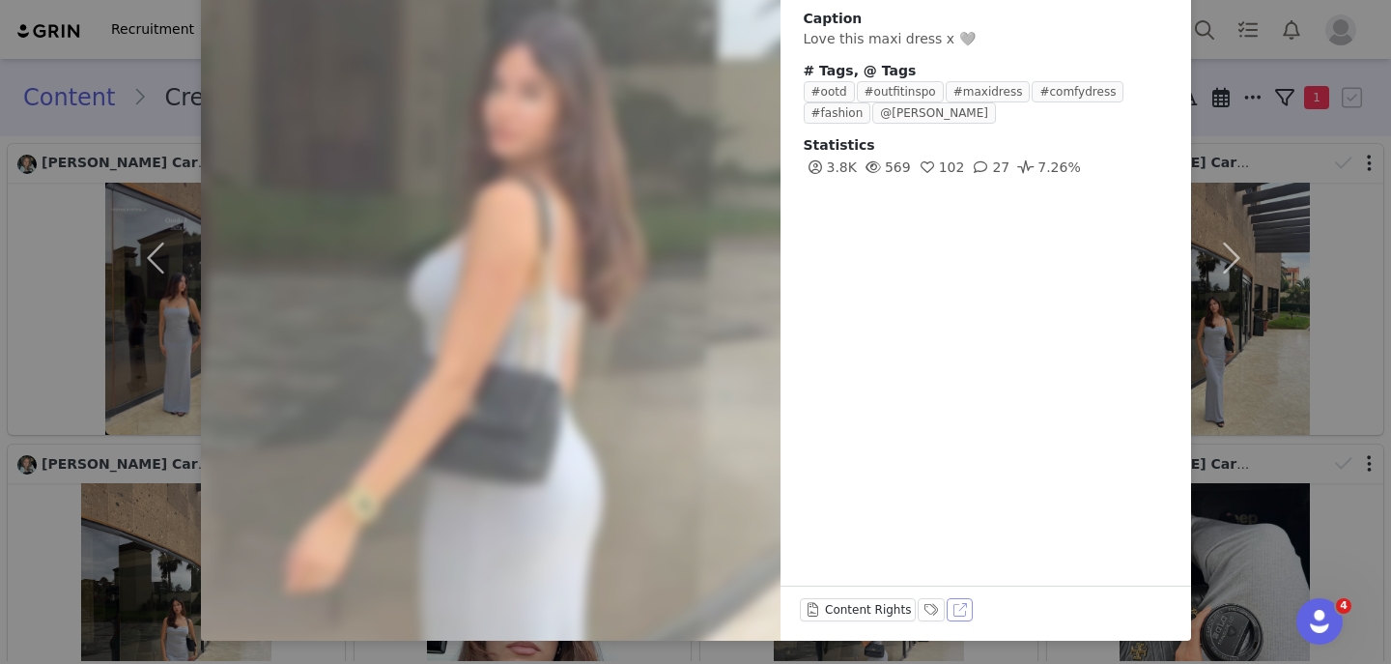
click at [954, 612] on button "View on TikTok" at bounding box center [960, 609] width 27 height 23
click at [41, 218] on div "Posted by Reyna Carolina on Sep 22, 2025 Creator Content Program September 2025…" at bounding box center [695, 332] width 1391 height 664
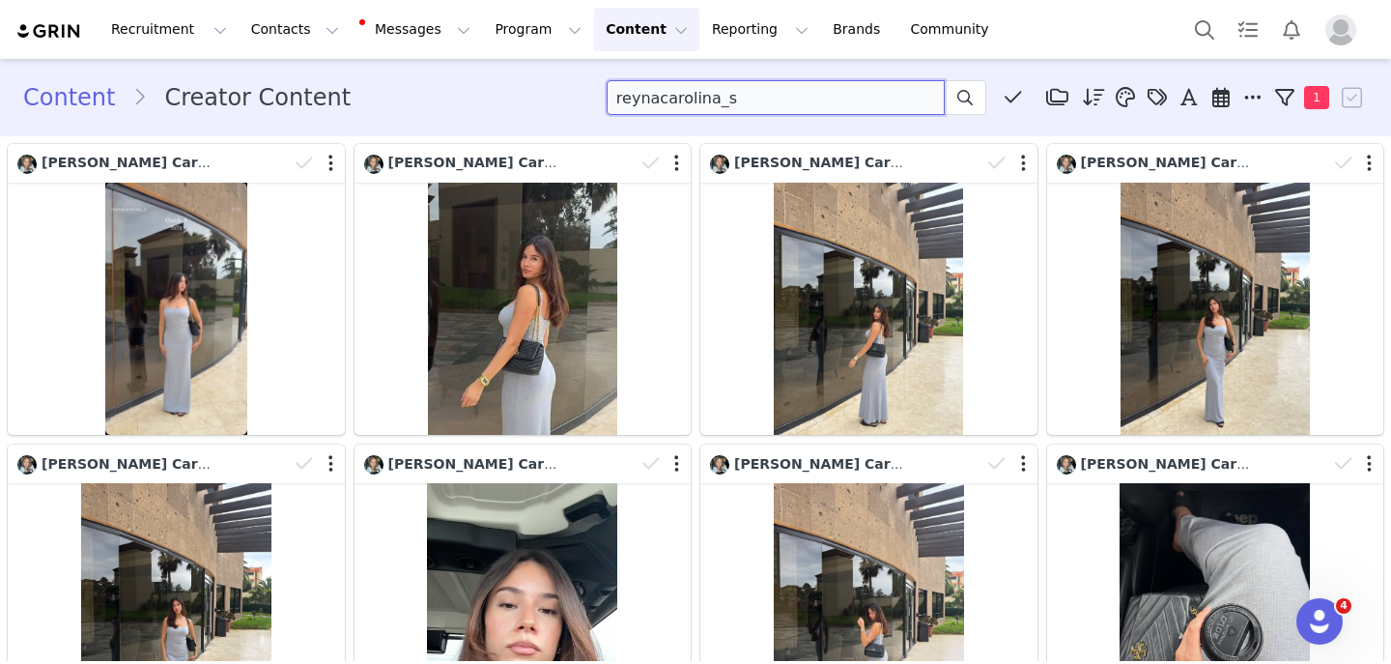
click at [681, 93] on input "reynacarolina_s" at bounding box center [776, 97] width 338 height 35
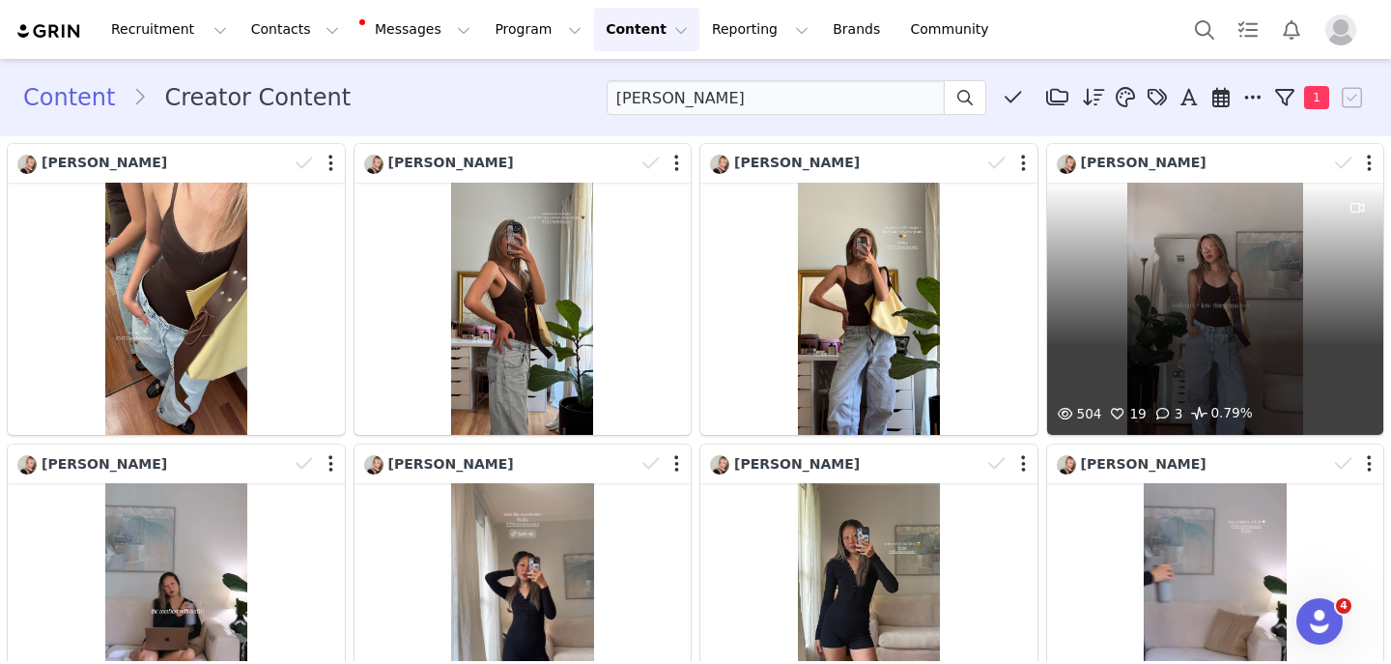
click at [1298, 363] on div "504 19 3 0.79%" at bounding box center [1215, 309] width 337 height 252
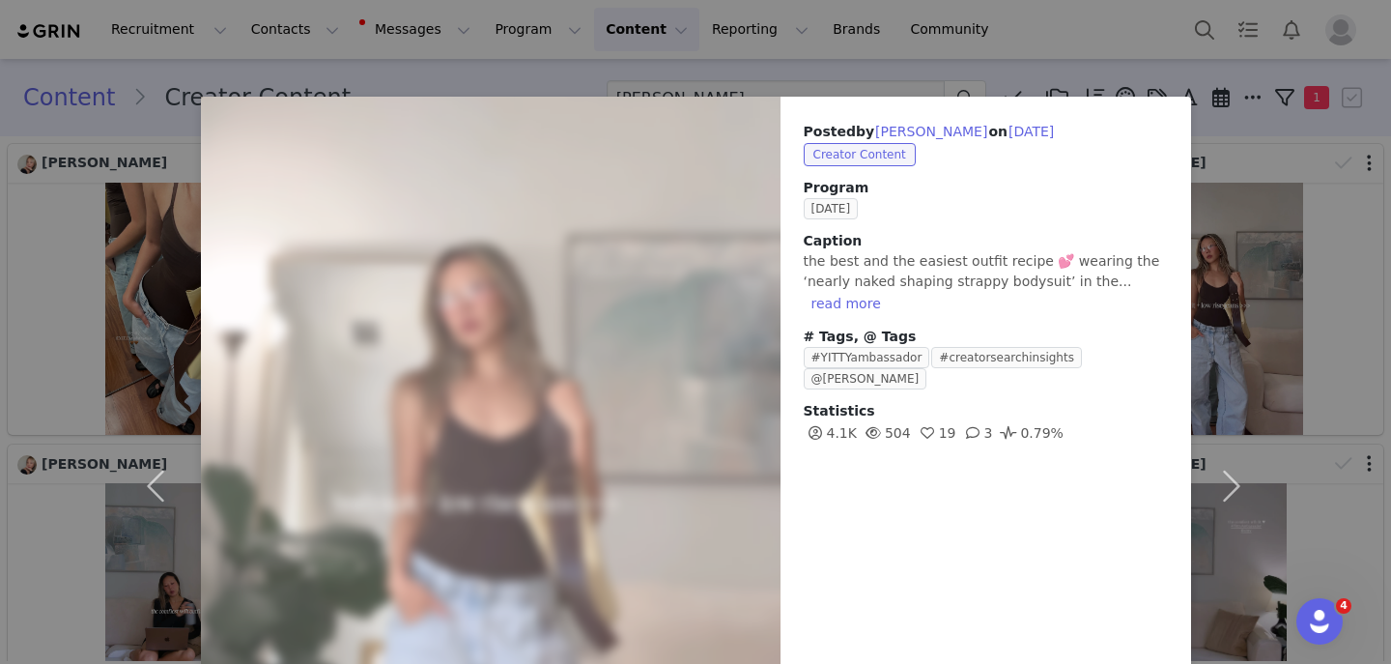
click at [40, 275] on div "Posted by Jenny Kim on Sep 10, 2025 Creator Content Program September 2025 Capt…" at bounding box center [695, 332] width 1391 height 664
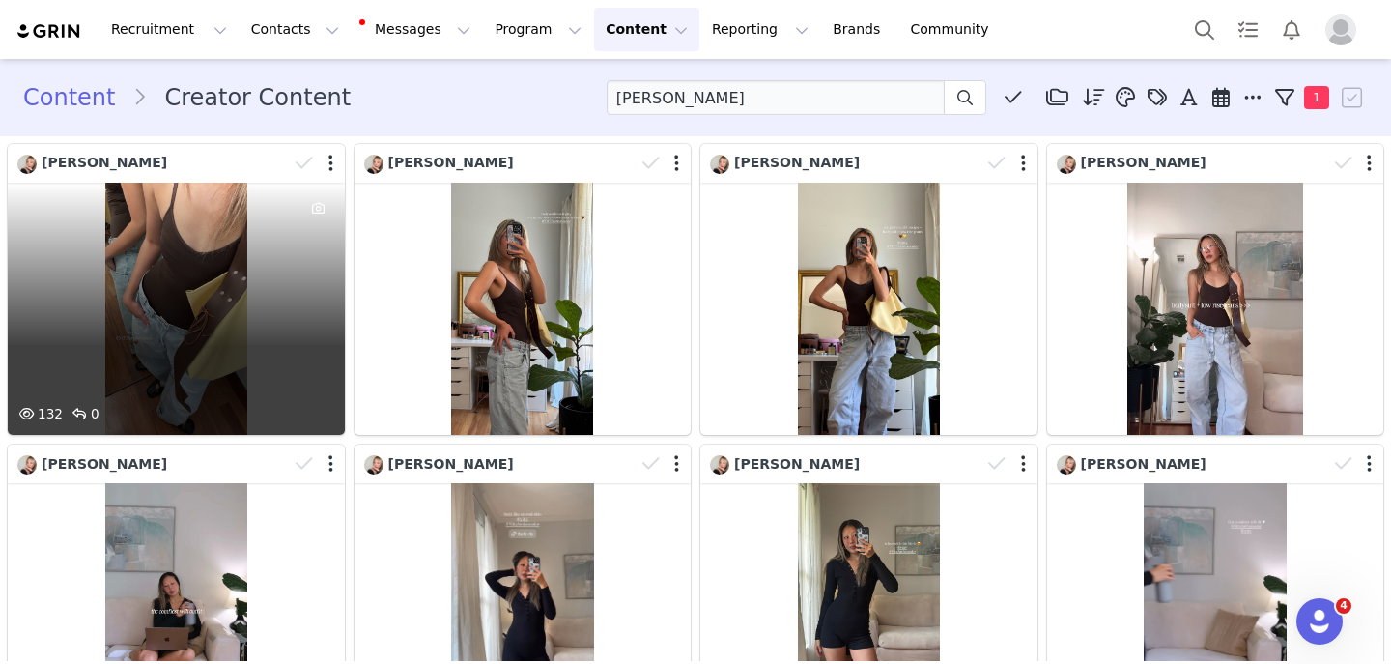
scroll to position [83, 0]
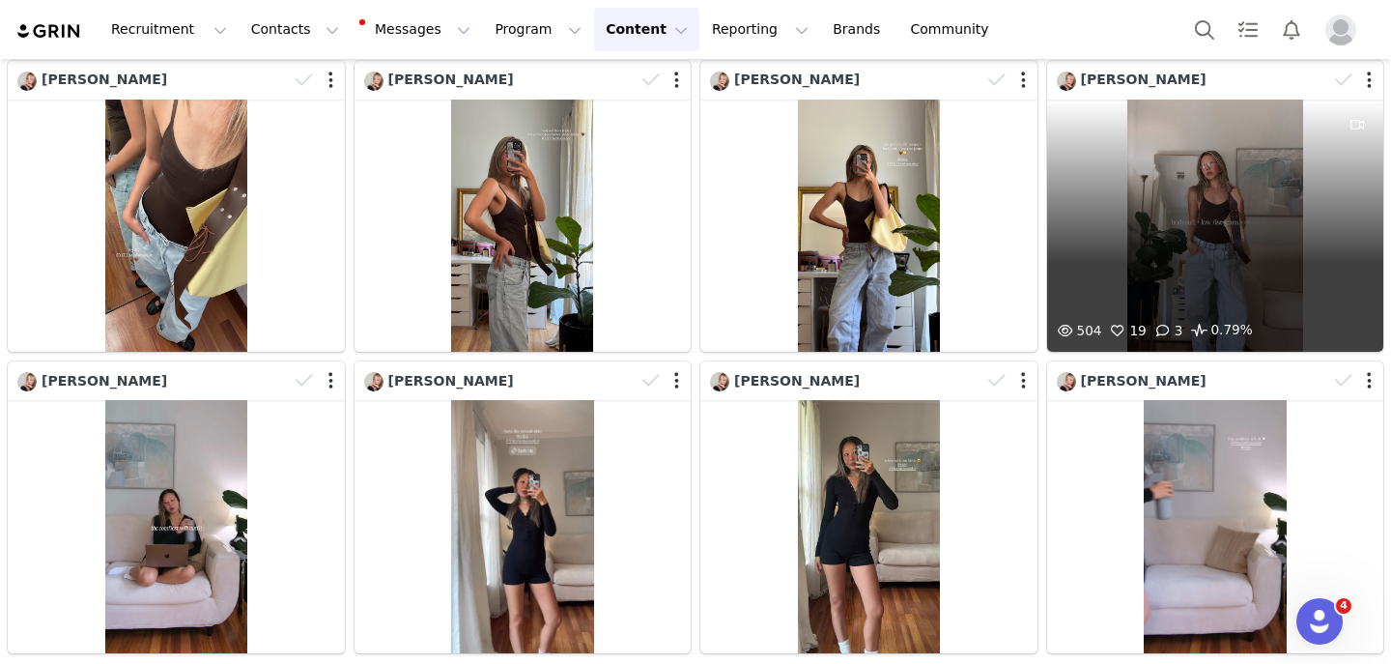
click at [1136, 174] on div "504 19 3 0.79%" at bounding box center [1215, 226] width 337 height 252
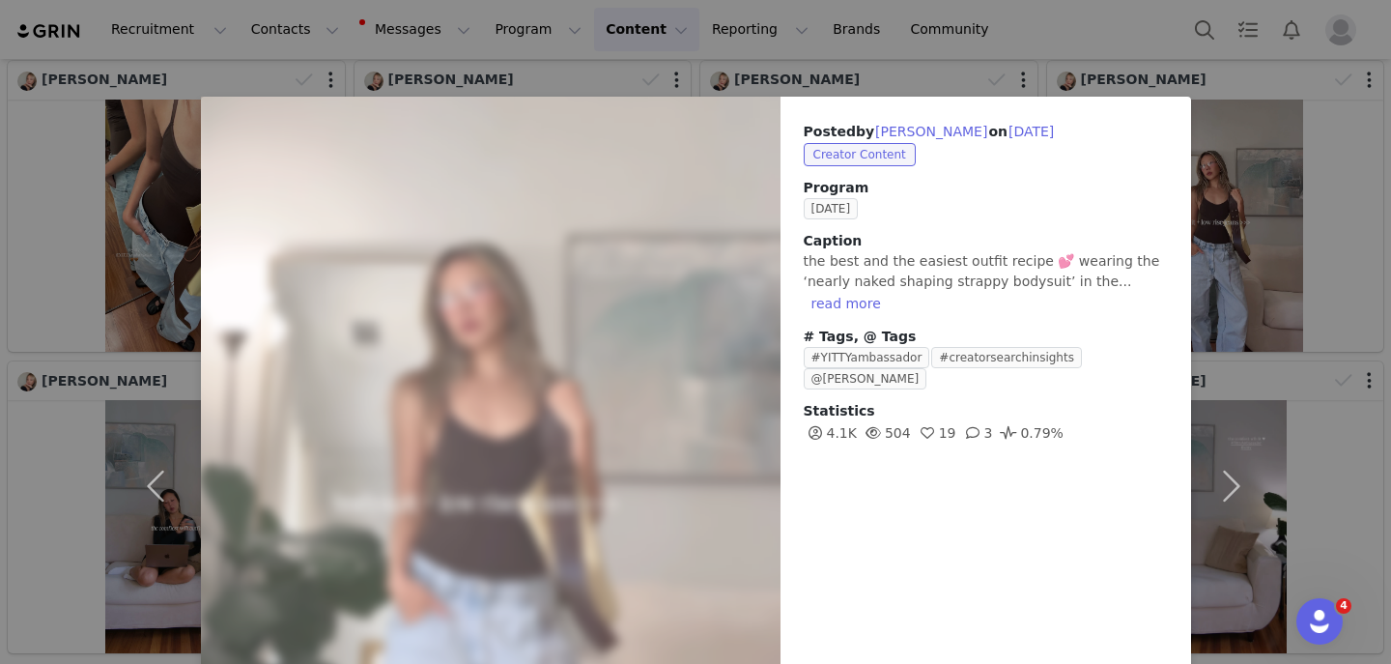
scroll to position [234, 0]
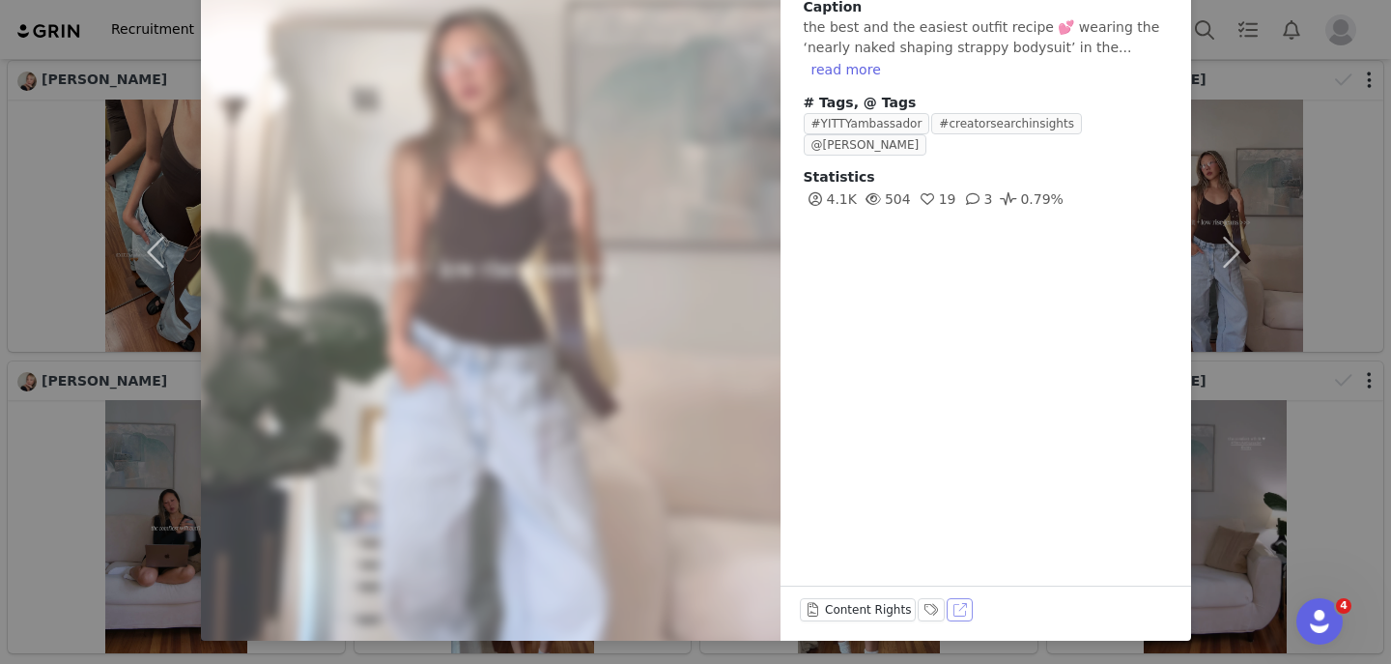
click at [951, 611] on button "View on TikTok" at bounding box center [960, 609] width 27 height 23
click at [36, 212] on div "Posted by Jenny Kim on Sep 10, 2025 Creator Content Program September 2025 Capt…" at bounding box center [695, 332] width 1391 height 664
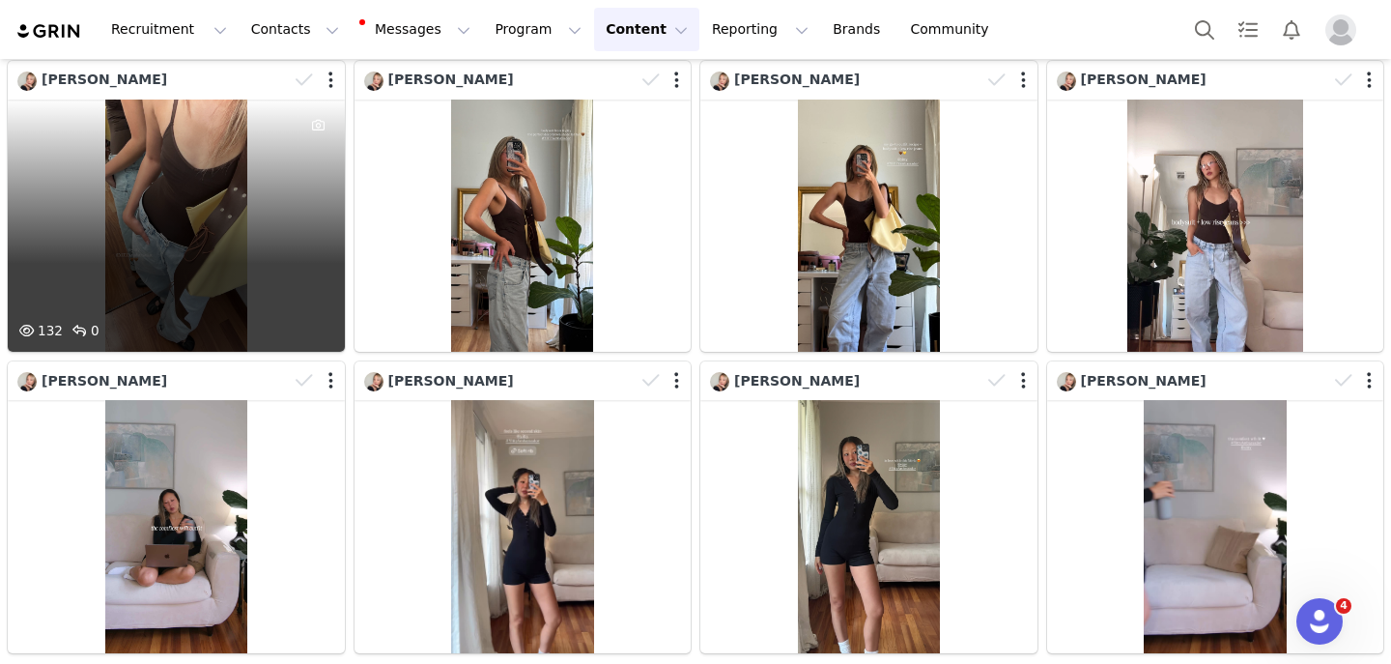
scroll to position [0, 0]
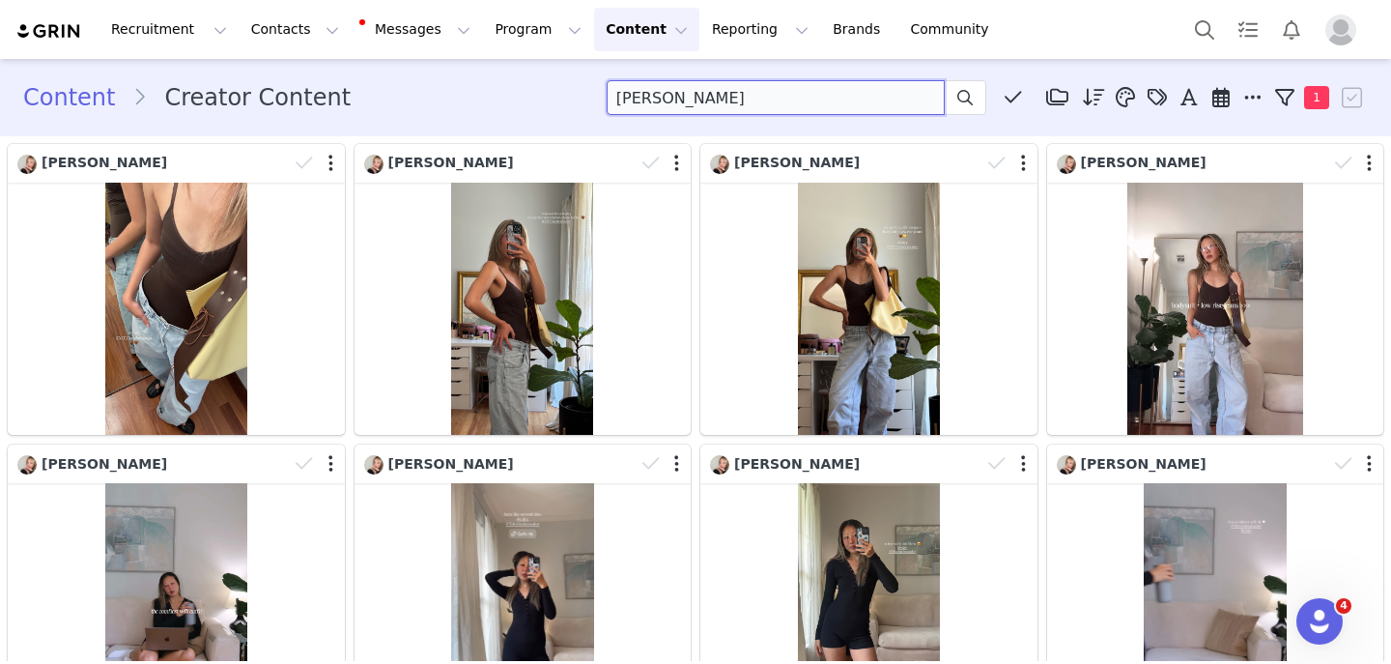
click at [653, 101] on input "jennyhsk" at bounding box center [776, 97] width 338 height 35
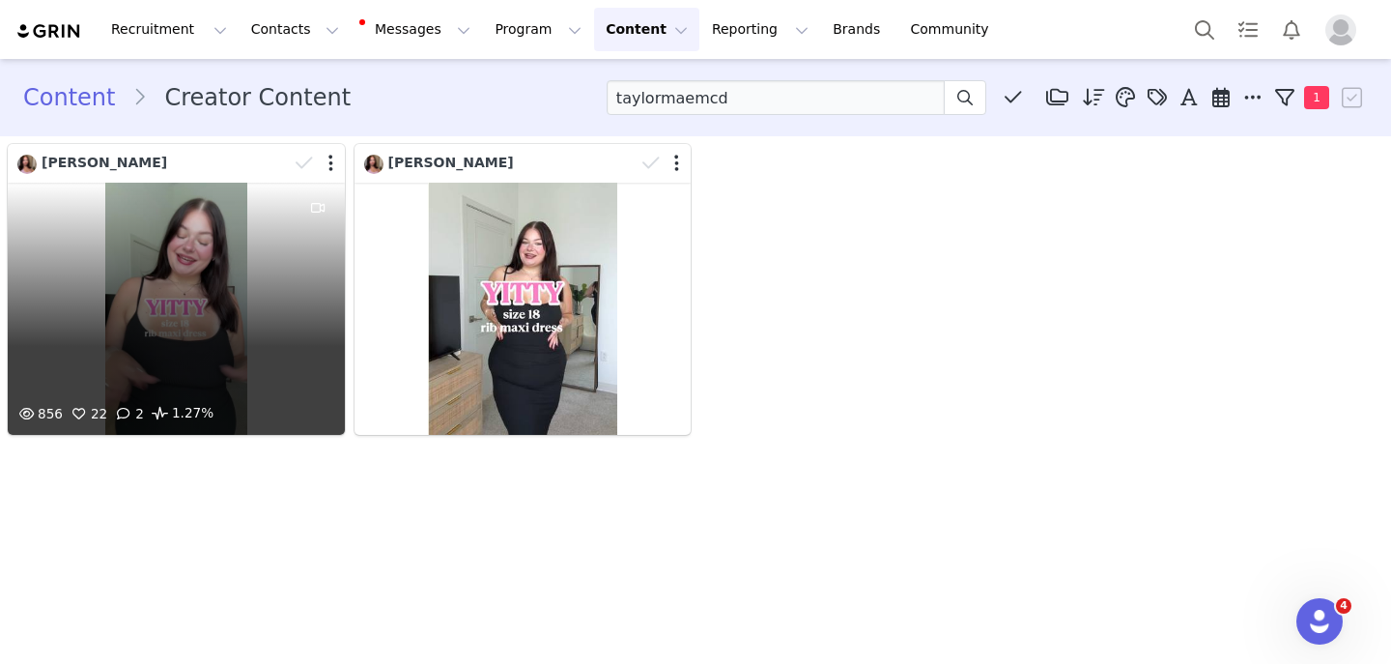
click at [193, 272] on div "856 22 2 1.27%" at bounding box center [176, 309] width 337 height 252
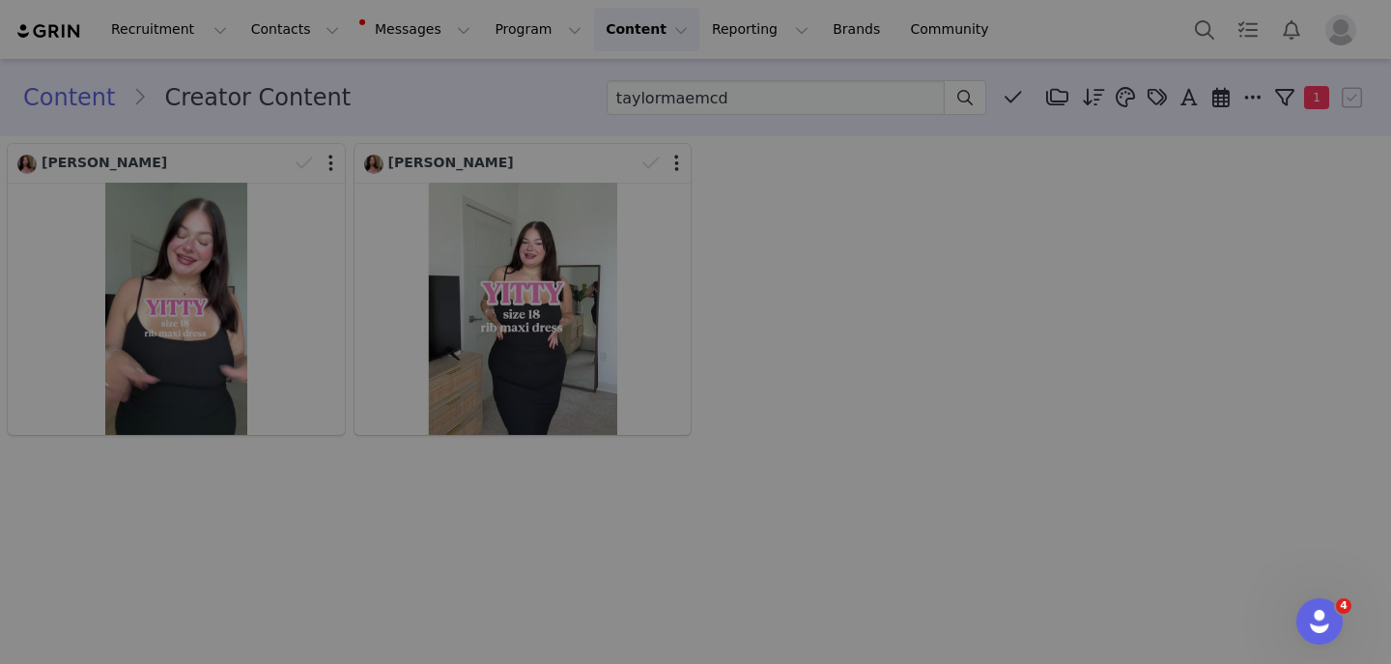
click at [193, 272] on div "Posted by Taylor McDaniels on Sep 12, 2025 Creator Content Program September 20…" at bounding box center [695, 332] width 1391 height 664
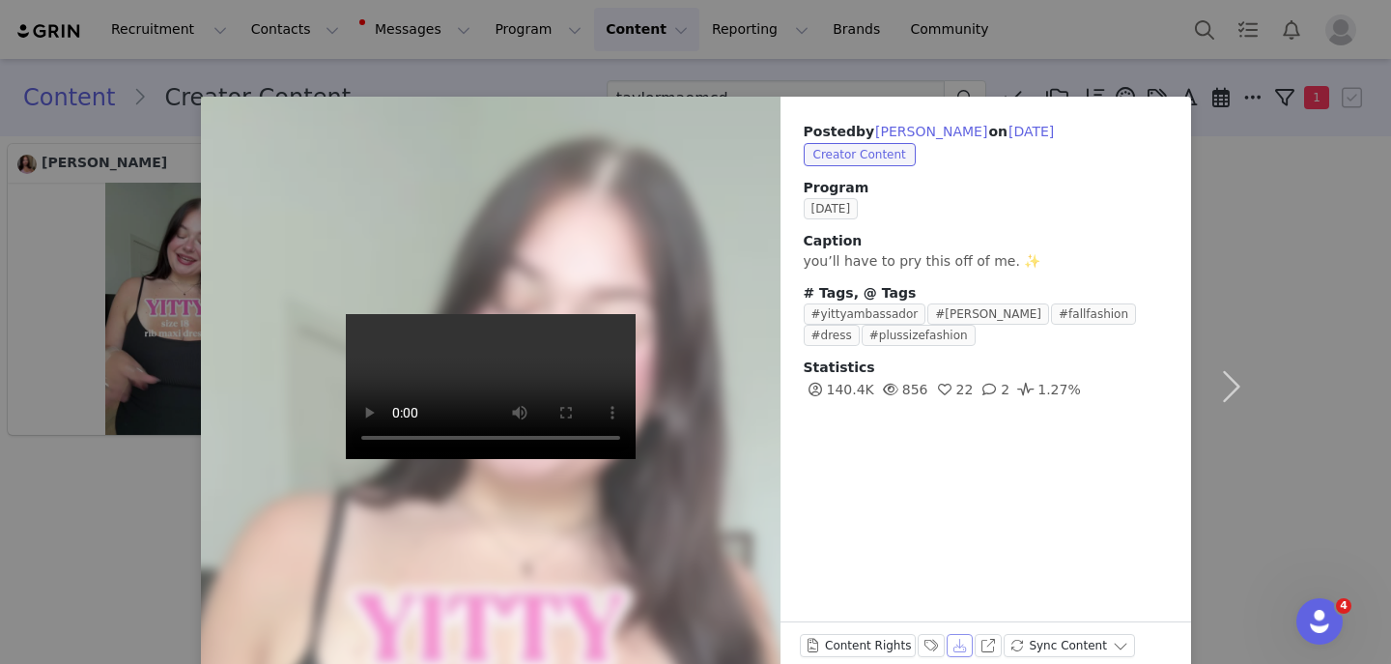
click at [956, 650] on button "Download" at bounding box center [960, 645] width 27 height 23
click at [975, 645] on button "View on Instagram" at bounding box center [988, 645] width 27 height 23
click at [25, 232] on div "Posted by Taylor McDaniels on Sep 12, 2025 Creator Content Program September 20…" at bounding box center [695, 332] width 1391 height 664
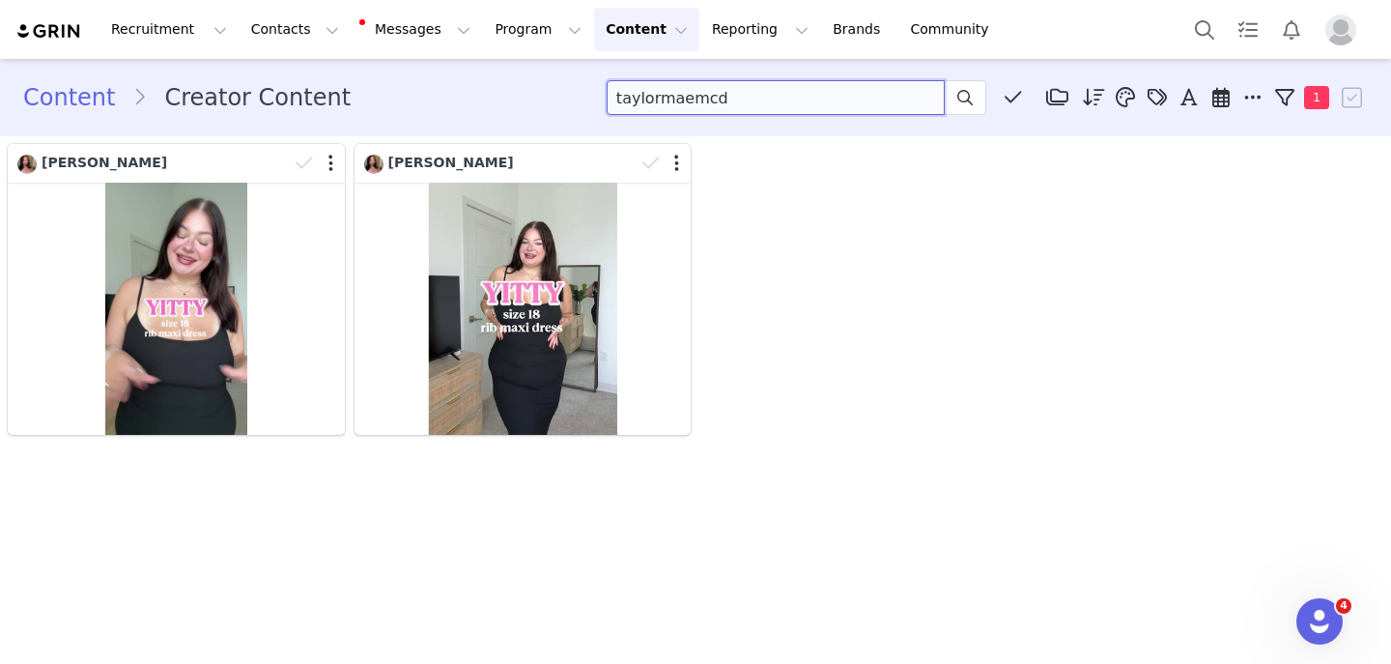
click at [754, 90] on input "taylormaemcd" at bounding box center [776, 97] width 338 height 35
click at [753, 90] on input "taylormaemcd" at bounding box center [776, 97] width 338 height 35
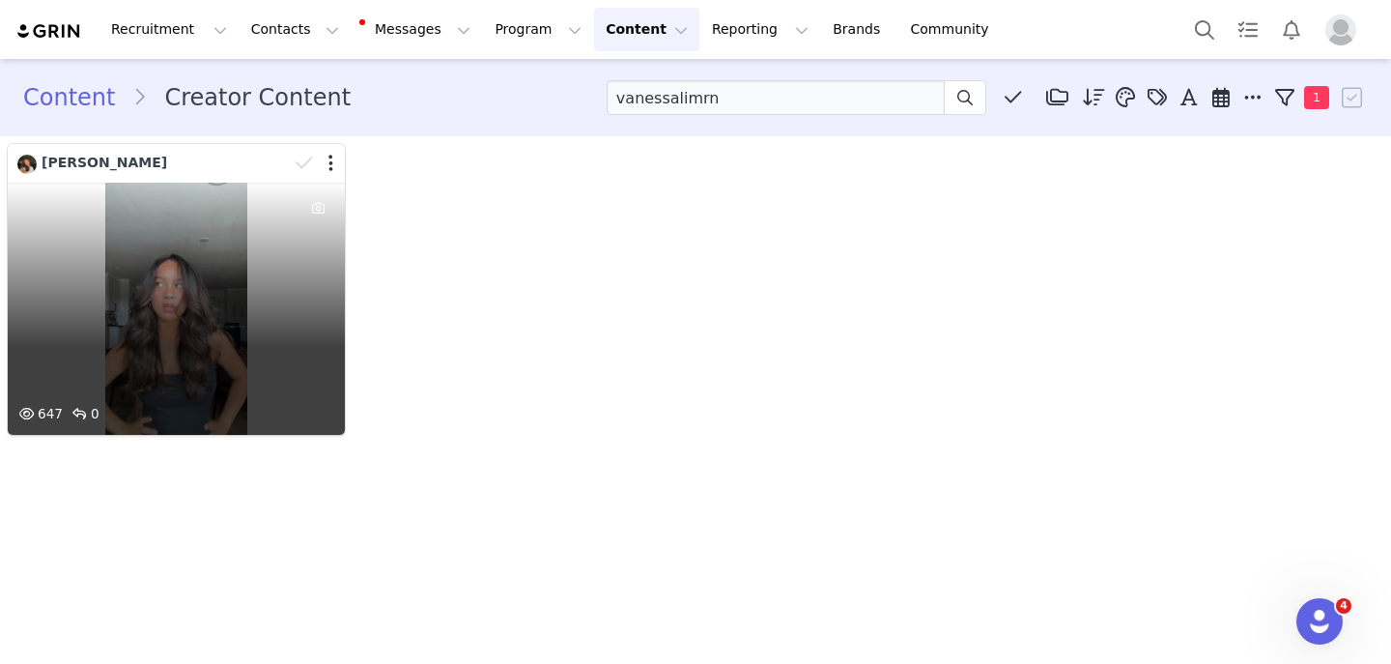
click at [158, 291] on div "647 0" at bounding box center [176, 309] width 337 height 252
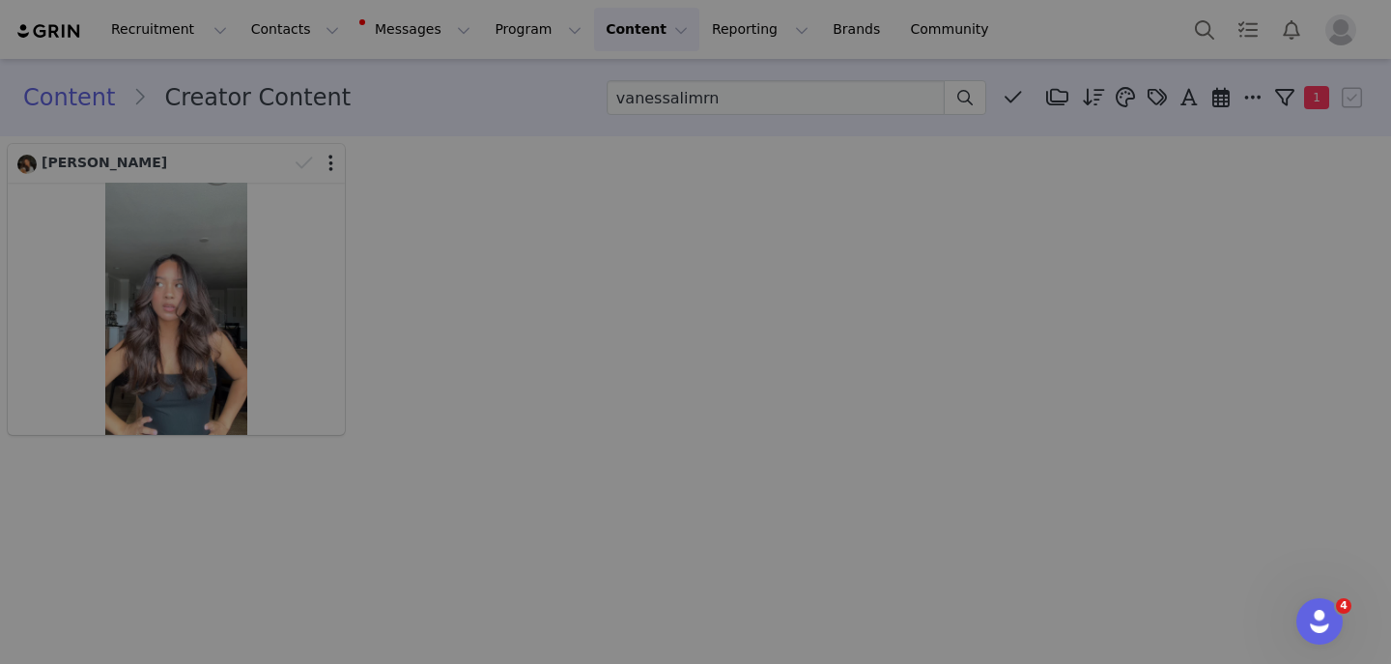
click at [158, 291] on div "Posted by Vanessa Lim on Sep 9, 2025 Creator Content Program September 2025 # T…" at bounding box center [695, 332] width 1391 height 664
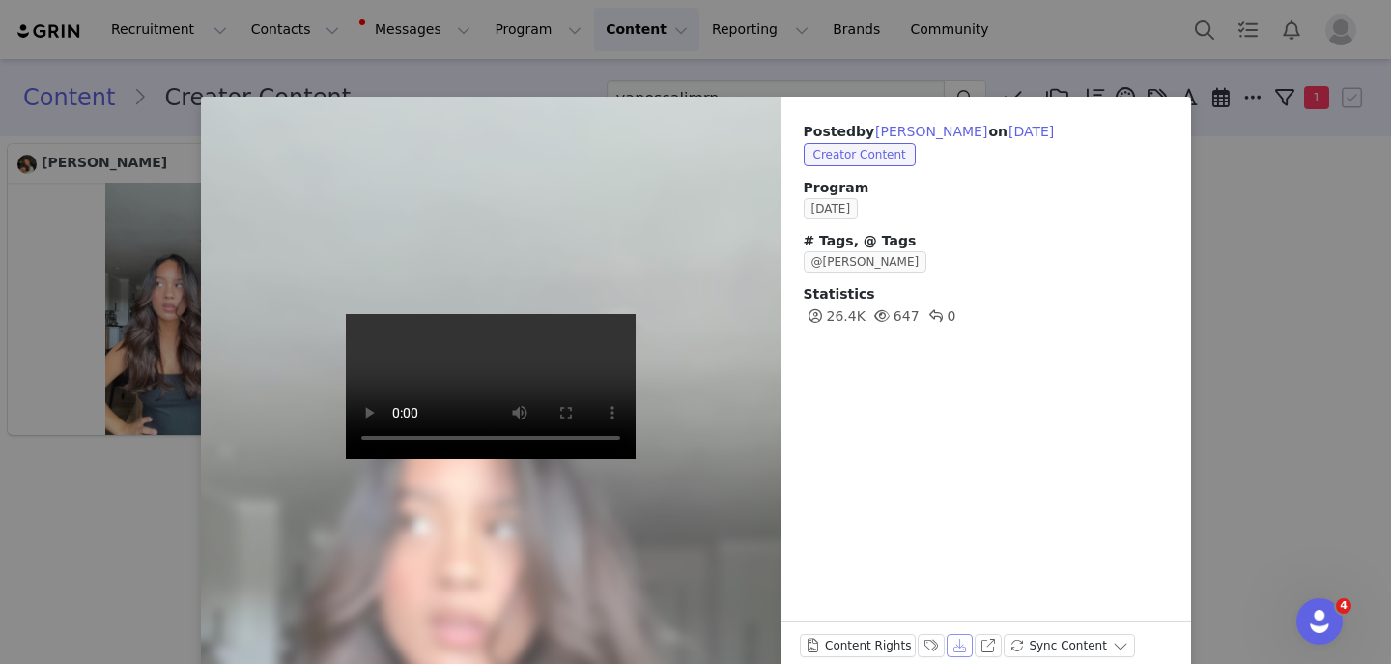
click at [955, 643] on button "Download" at bounding box center [960, 645] width 27 height 23
click at [975, 651] on button "View on Instagram" at bounding box center [988, 645] width 27 height 23
click at [329, 70] on div "Posted by Vanessa Lim on Sep 9, 2025 Creator Content Program September 2025 # T…" at bounding box center [695, 332] width 1391 height 664
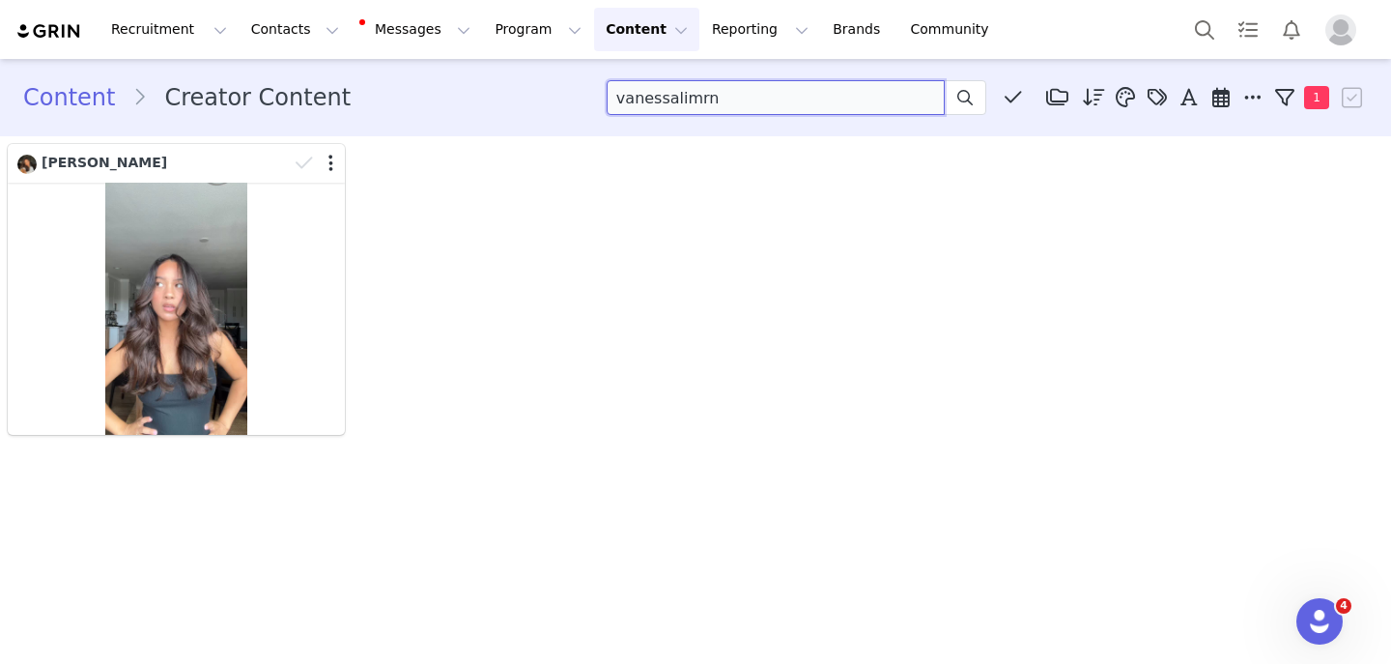
click at [673, 100] on input "vanessalimrn" at bounding box center [776, 97] width 338 height 35
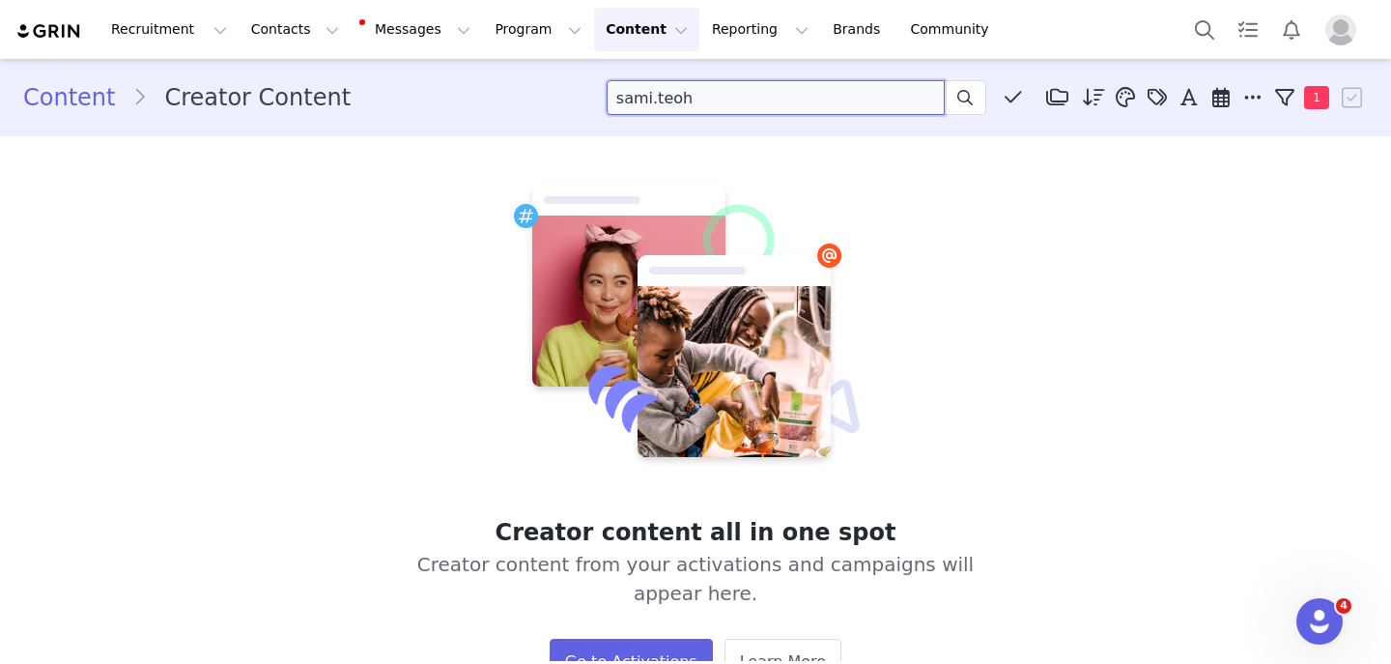
click at [639, 95] on input "sami.teoh" at bounding box center [776, 97] width 338 height 35
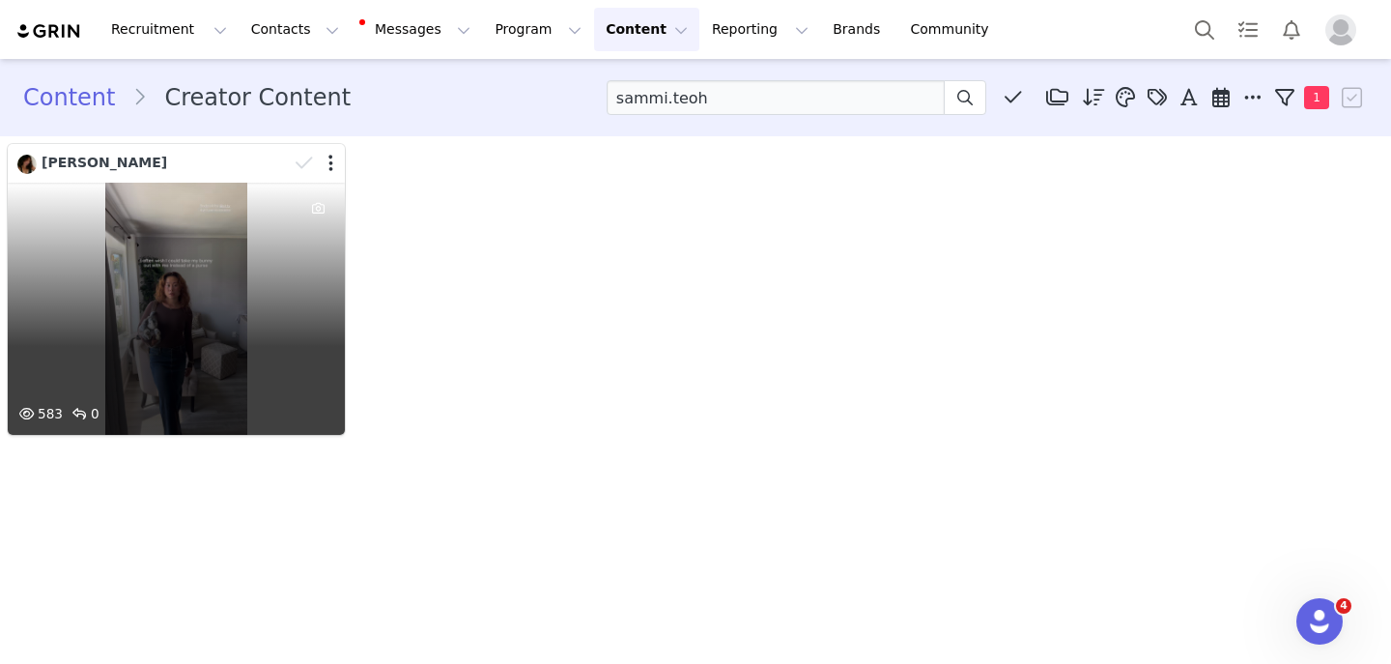
click at [195, 280] on div "583 0" at bounding box center [176, 309] width 337 height 252
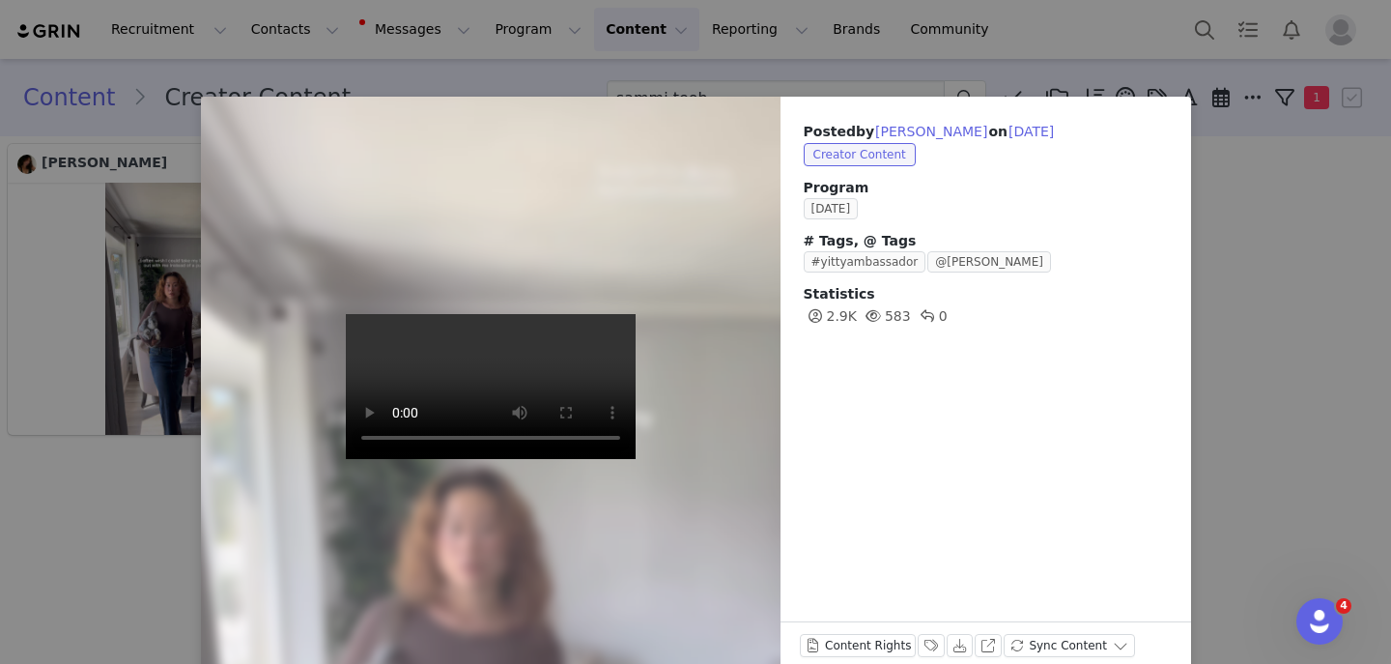
click at [93, 562] on div "Posted by Samantha Teoh on Sep 10, 2025 Creator Content Program September 2025 …" at bounding box center [695, 332] width 1391 height 664
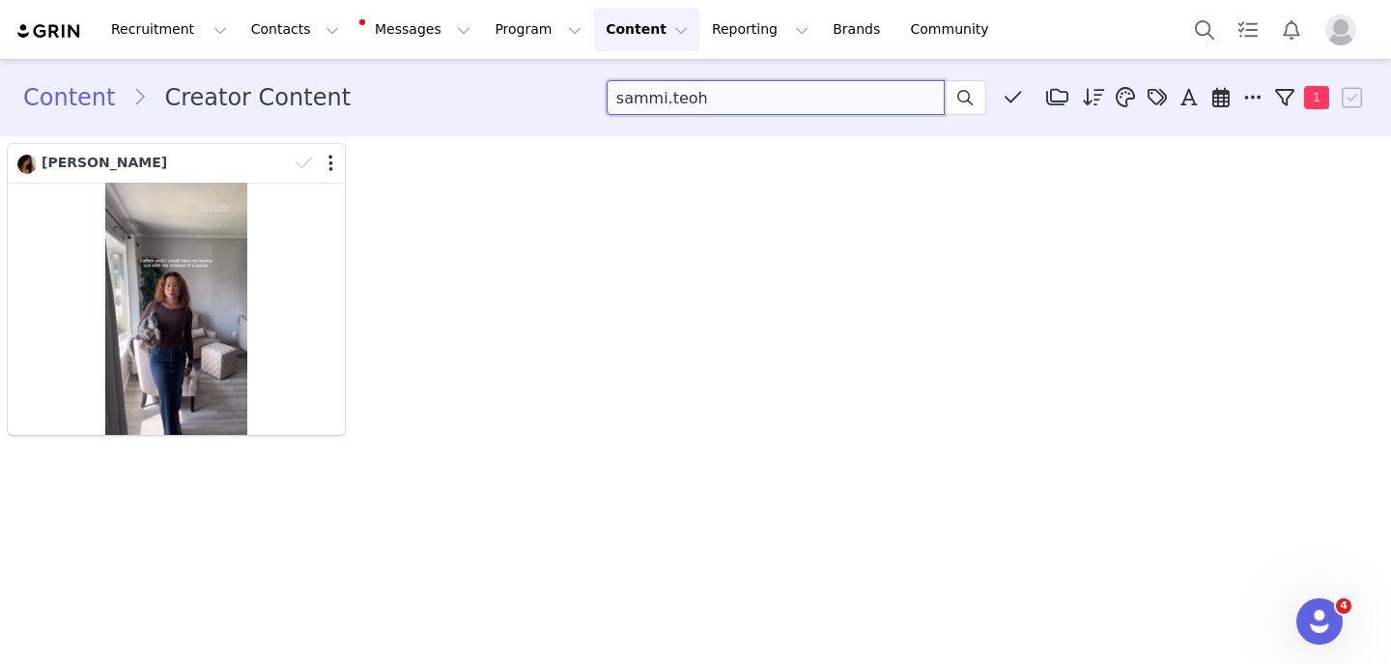
click at [734, 98] on input "sammi.teoh" at bounding box center [776, 97] width 338 height 35
type input "s"
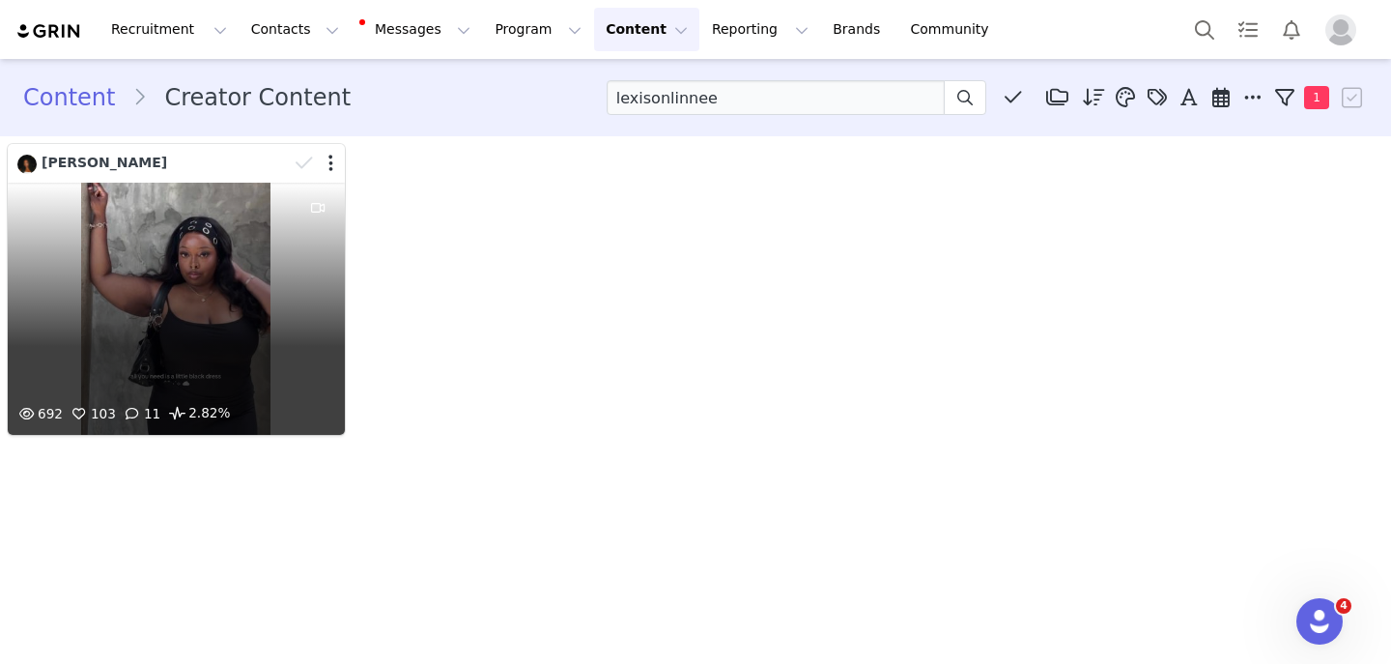
click at [174, 307] on div "692 103 11 2.82%" at bounding box center [176, 309] width 337 height 252
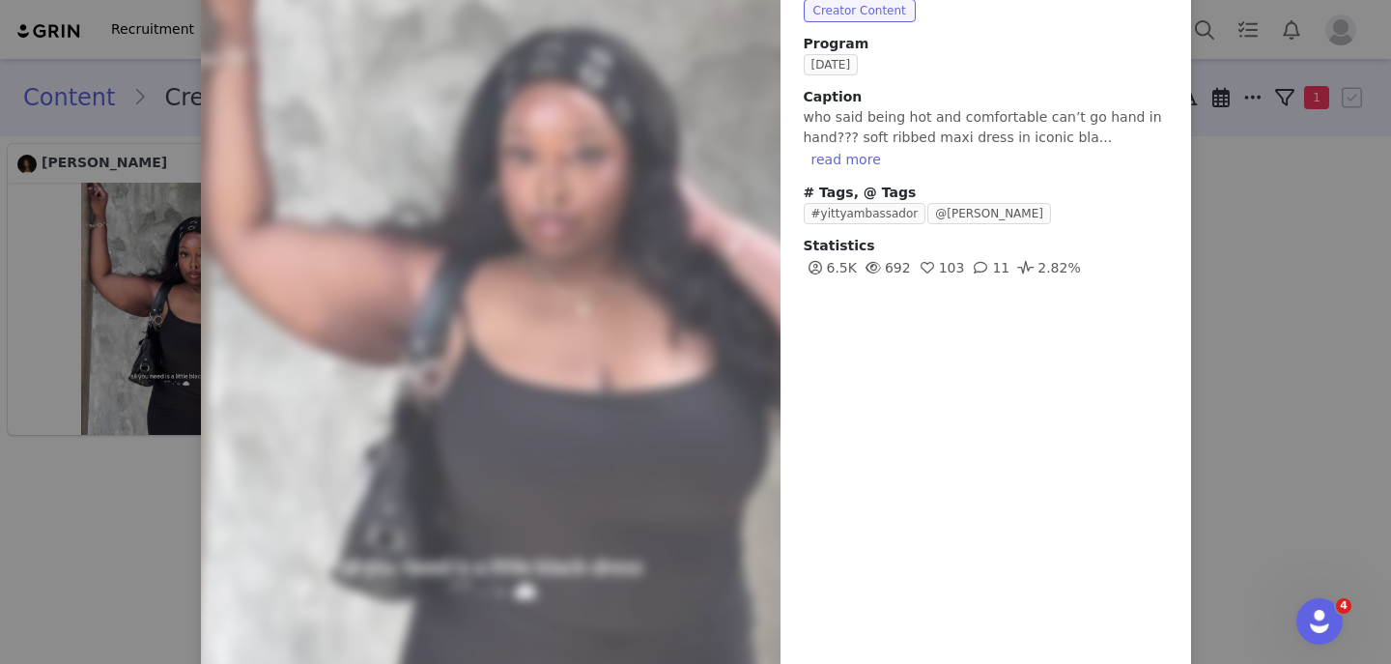
scroll to position [222, 0]
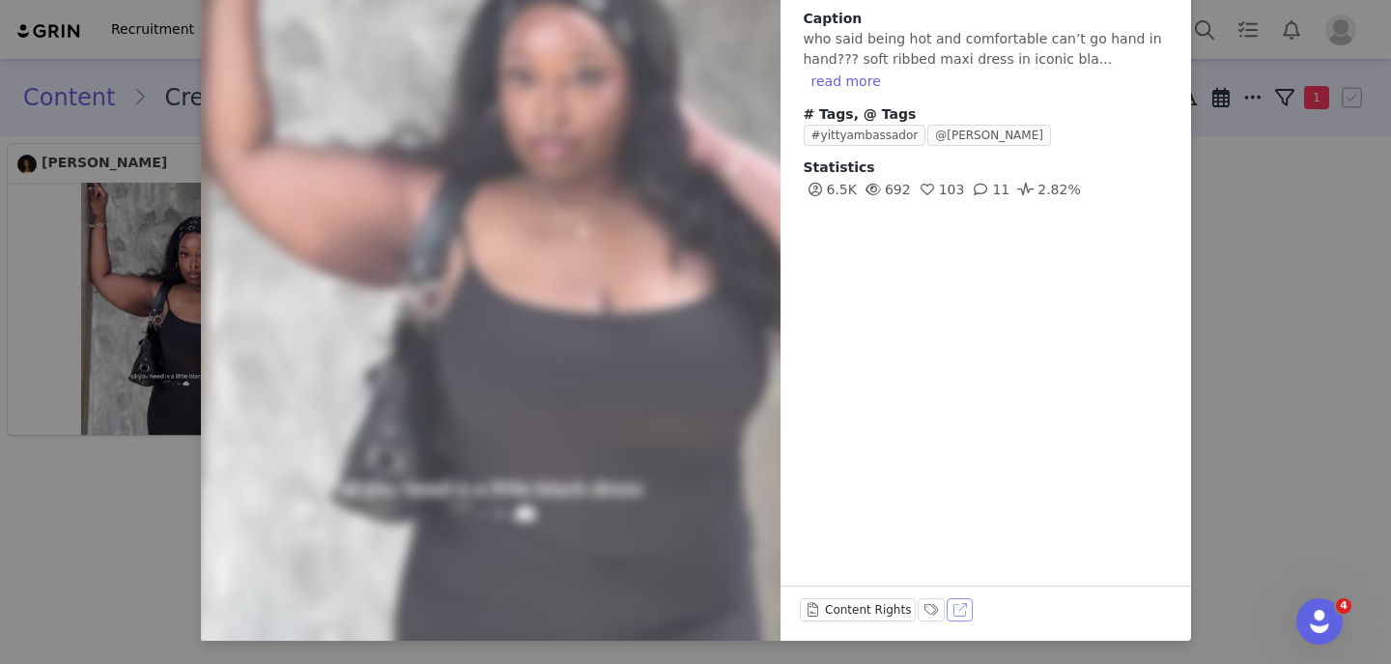
click at [960, 611] on button "View on TikTok" at bounding box center [960, 609] width 27 height 23
click at [57, 627] on div "Posted by Alexis Walker on Sep 6, 2025 Creator Content Program September 2025 C…" at bounding box center [695, 332] width 1391 height 664
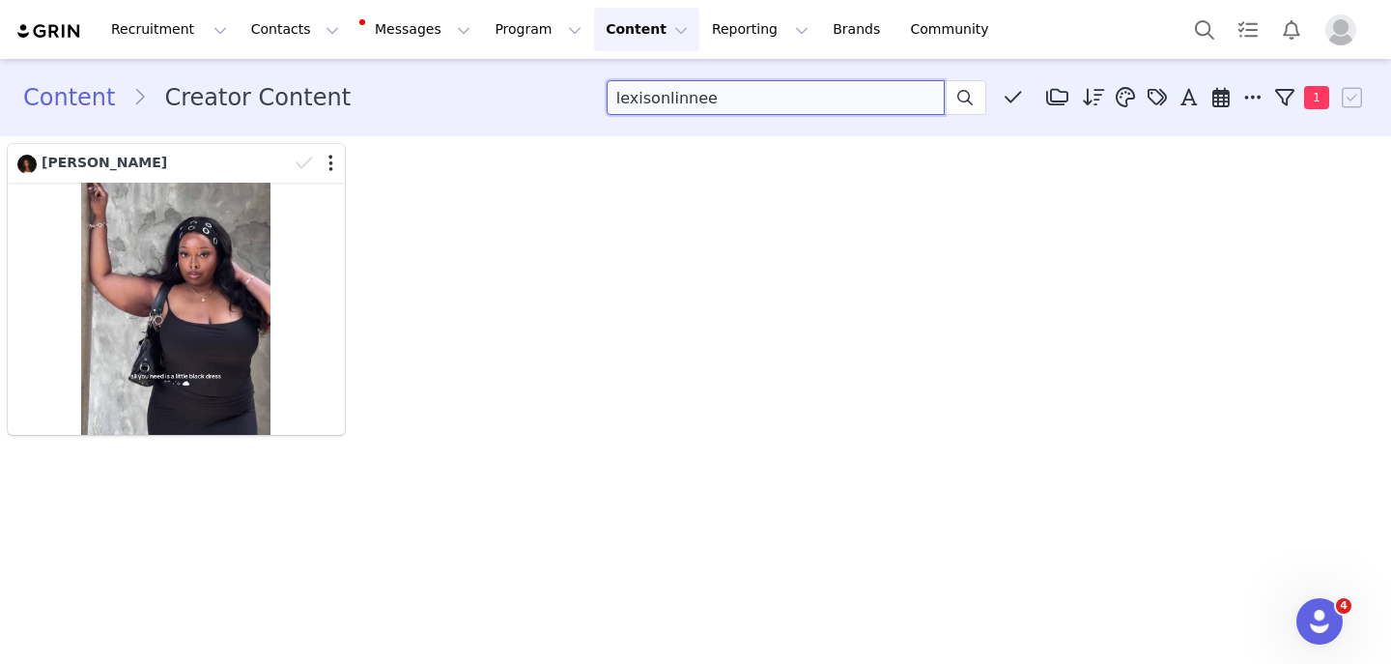
click at [689, 90] on input "lexisonlinnee" at bounding box center [776, 97] width 338 height 35
type input "torrij"
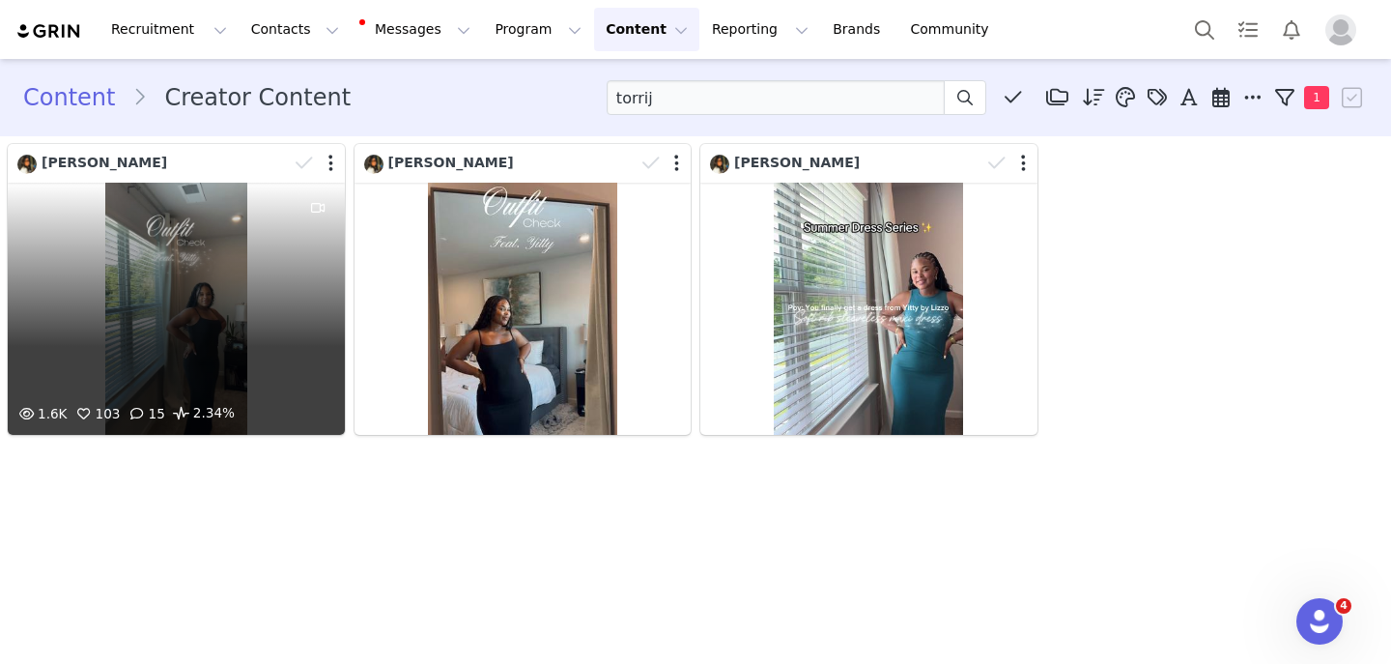
click at [245, 255] on div "1.6K 103 15 2.34%" at bounding box center [176, 309] width 337 height 252
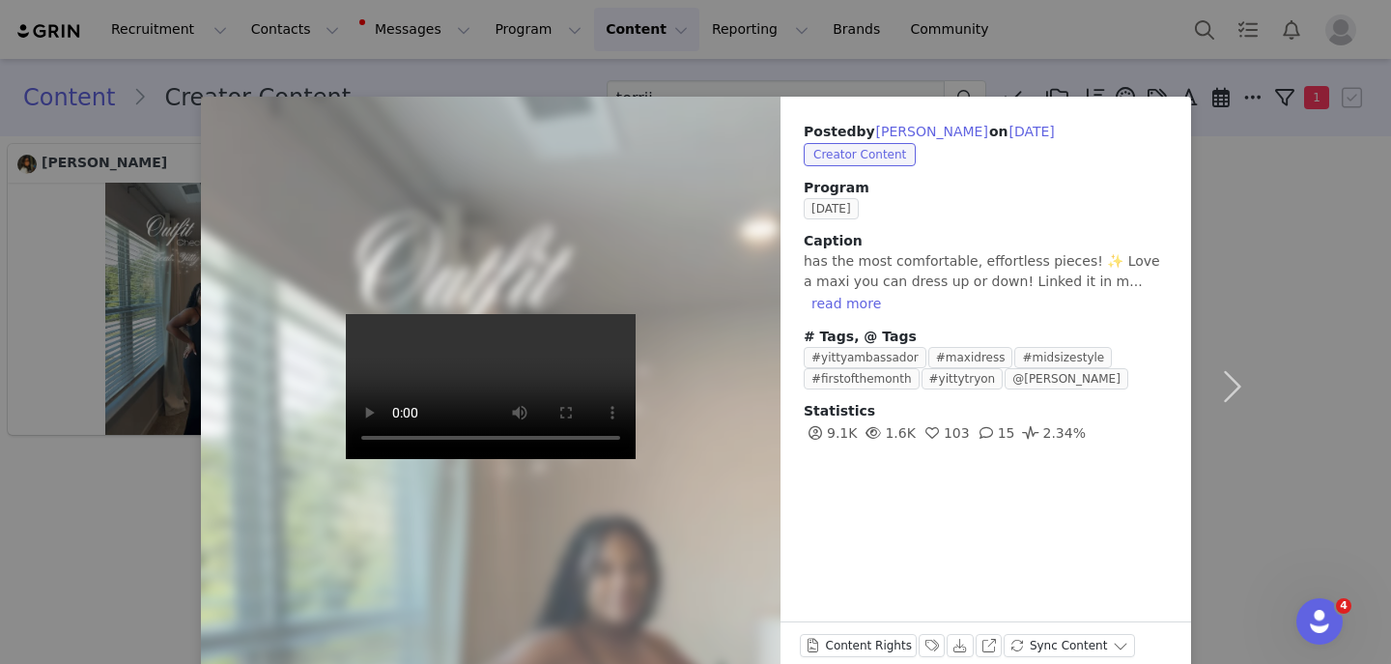
click at [245, 255] on div at bounding box center [491, 387] width 638 height 638
click at [82, 543] on div "Posted by Victorri Taylor on Sep 2, 2025 Creator Content Program September 2025…" at bounding box center [695, 332] width 1391 height 664
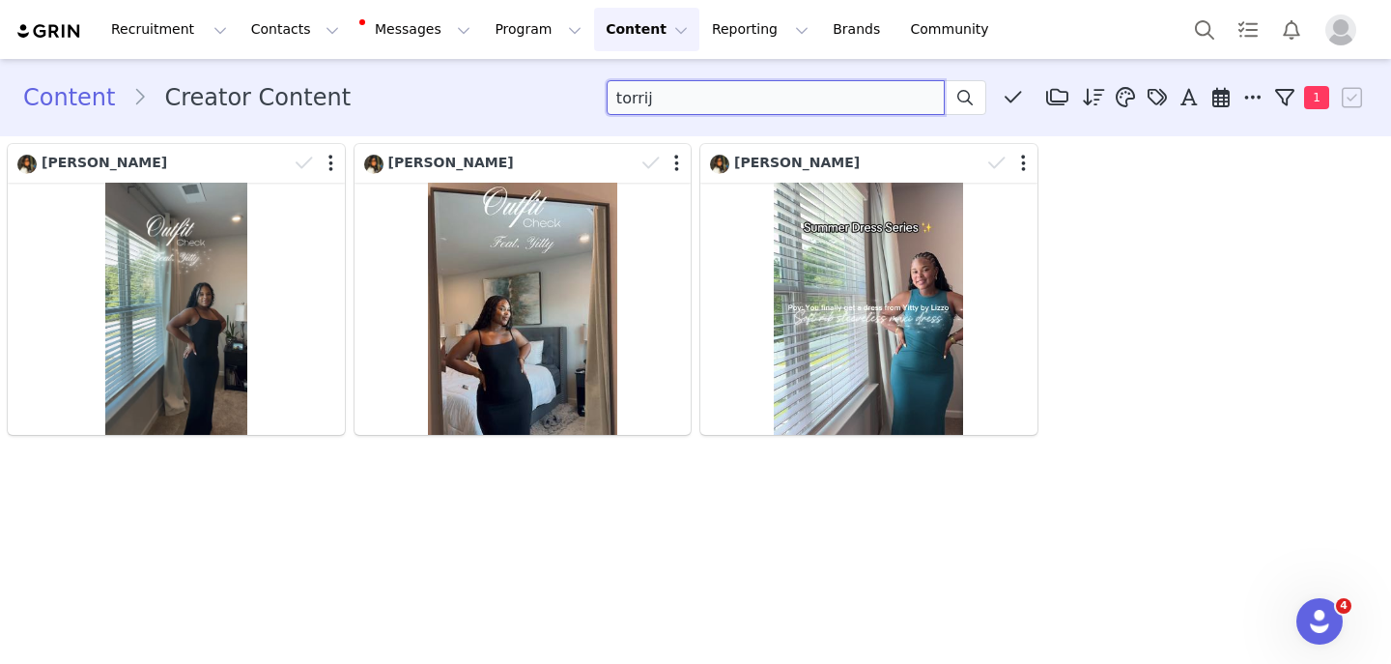
click at [673, 108] on input "torrij" at bounding box center [776, 97] width 338 height 35
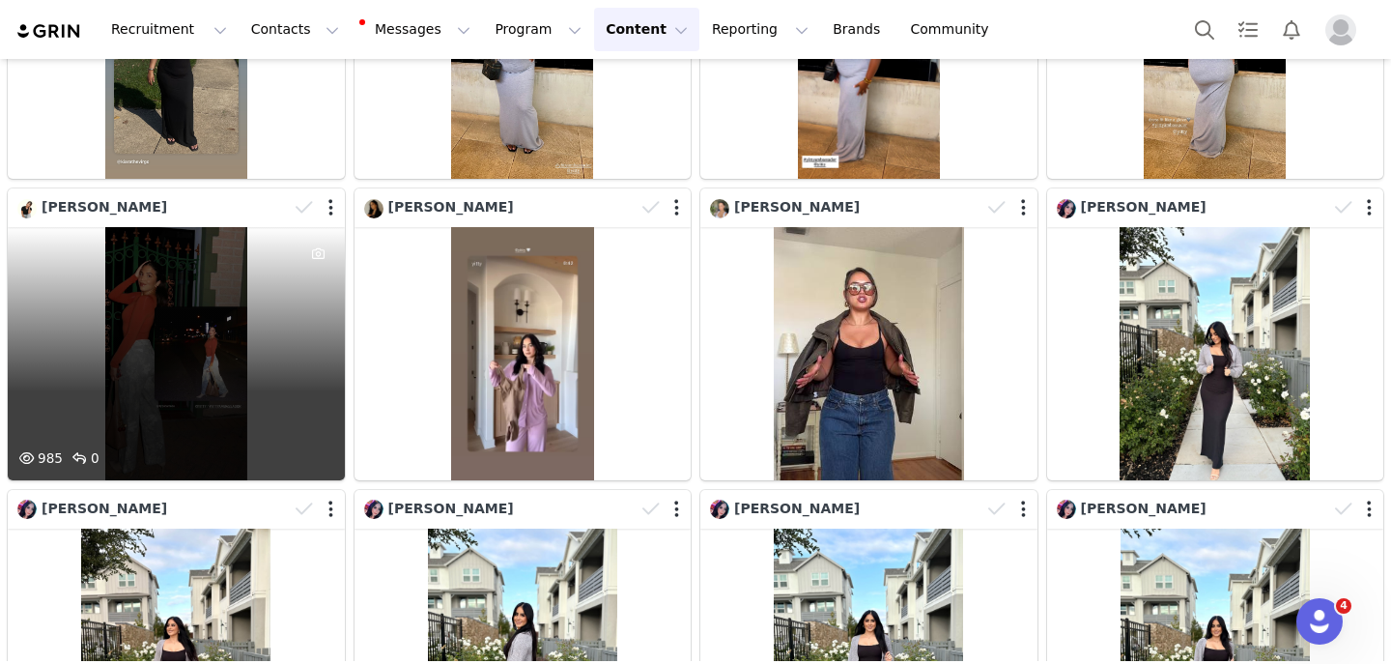
scroll to position [3280, 0]
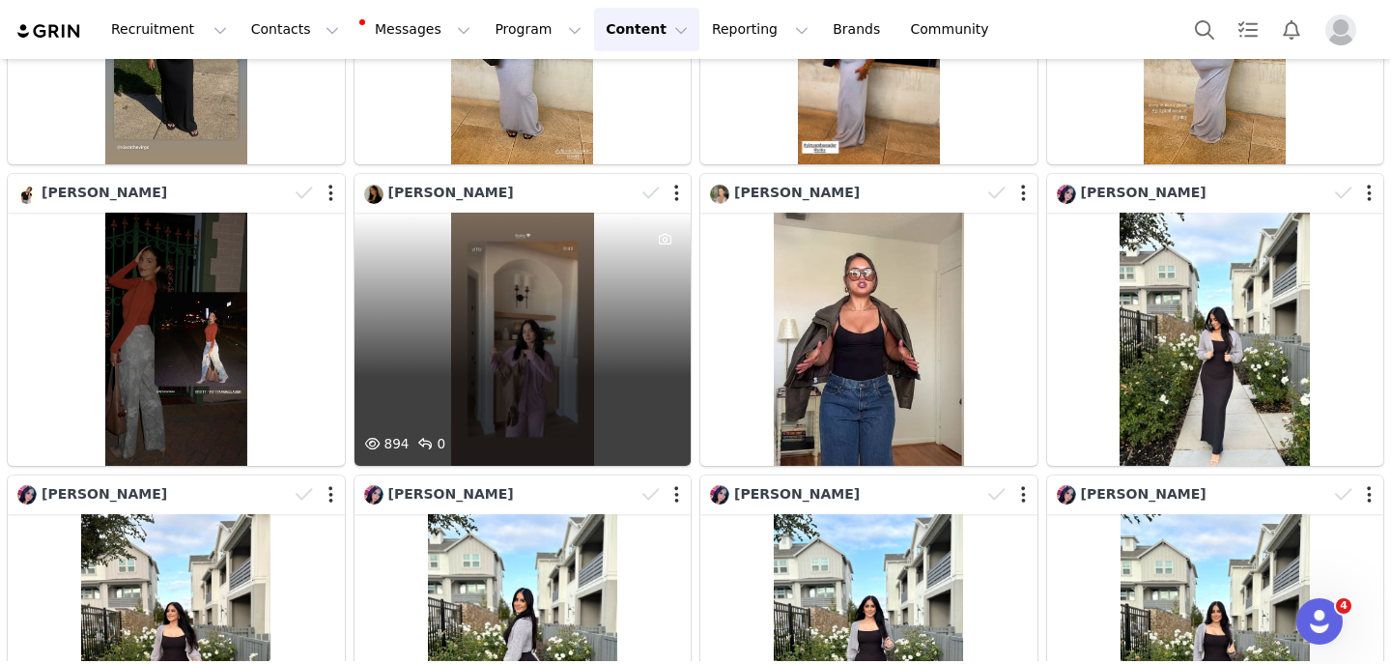
click at [547, 327] on div "894 0" at bounding box center [523, 339] width 337 height 252
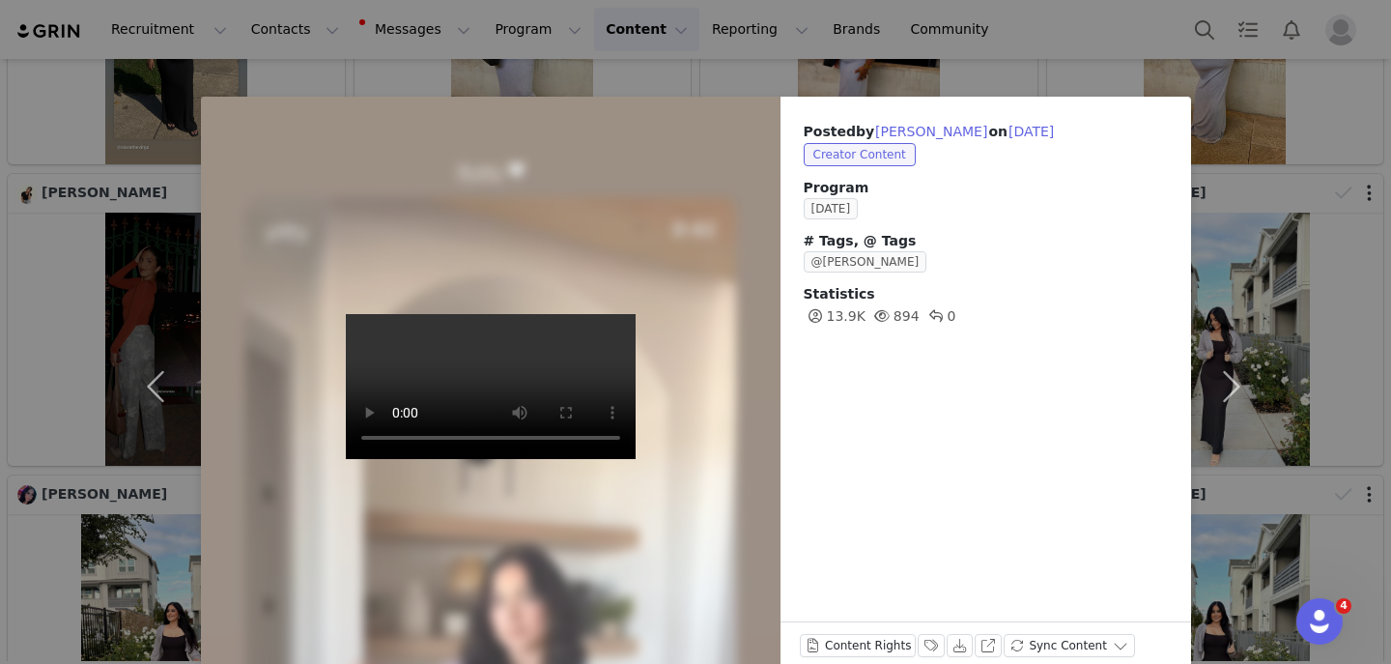
click at [357, 55] on div "Posted by Julia Wikel on Sep 29, 2025 Creator Content Program September 2025 # …" at bounding box center [695, 332] width 1391 height 664
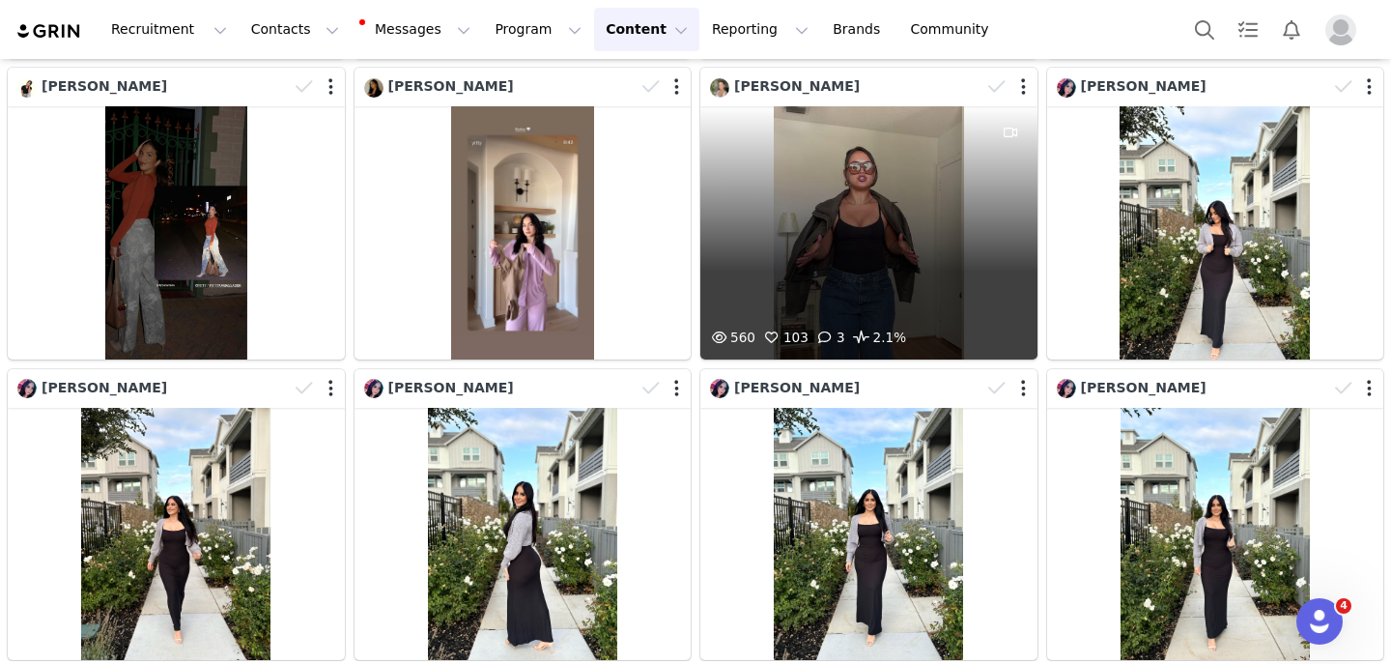
scroll to position [3383, 0]
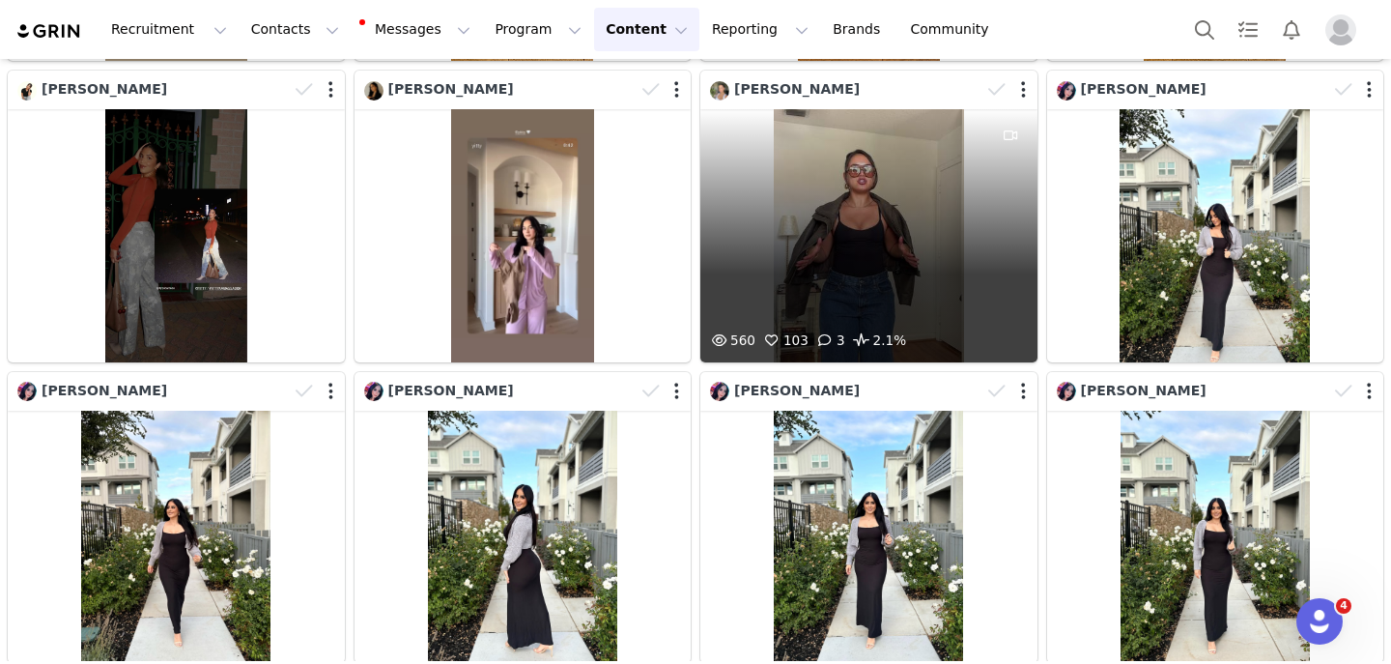
click at [848, 186] on div "560 103 3 2.1%" at bounding box center [869, 235] width 337 height 252
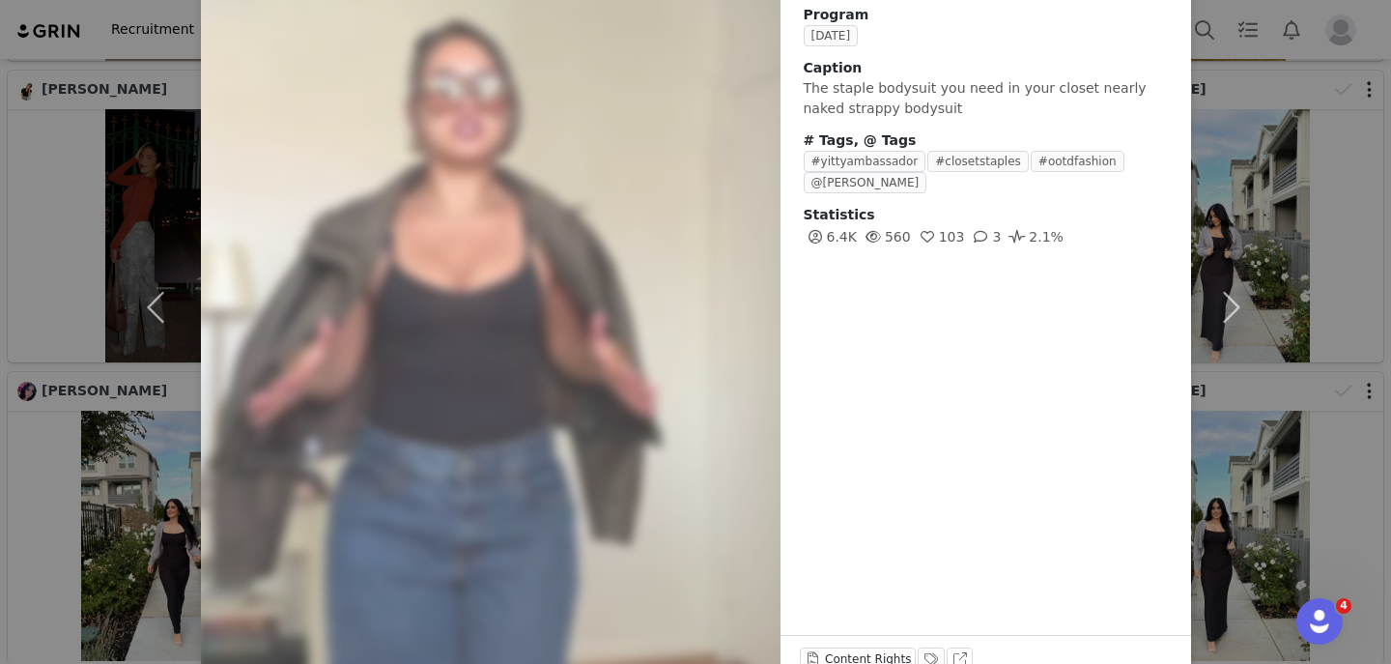
scroll to position [222, 0]
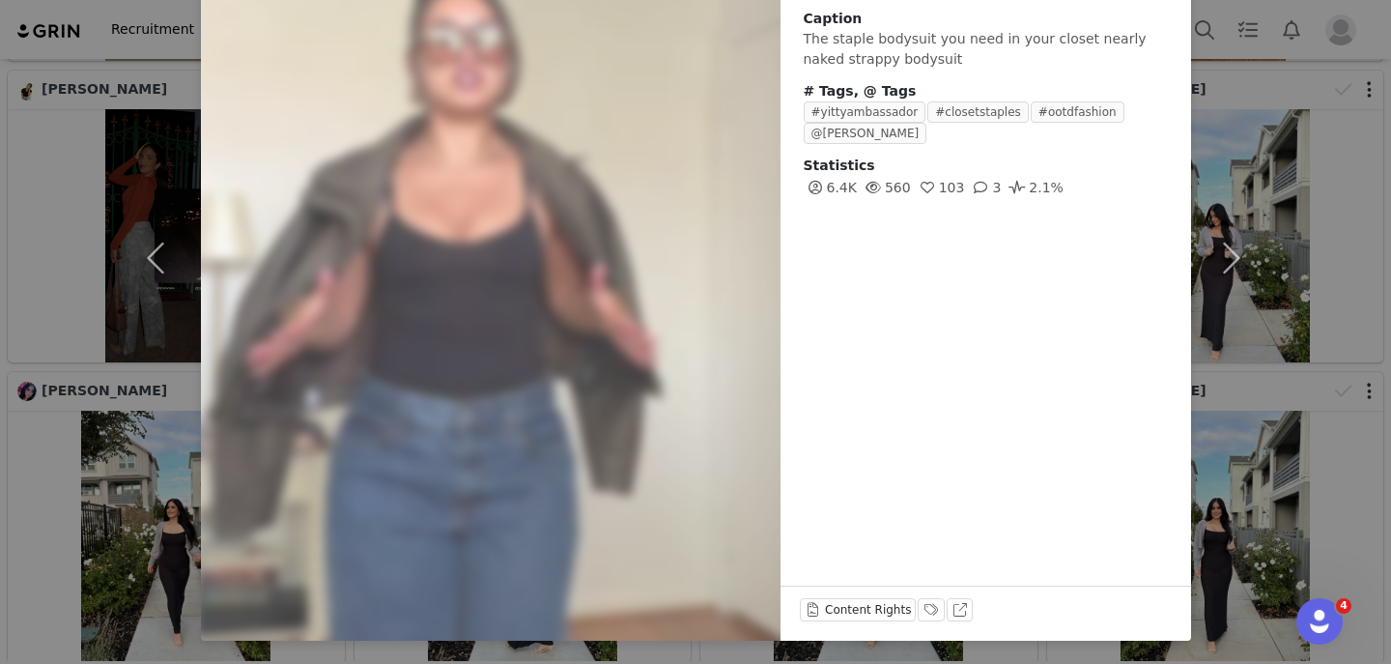
click at [973, 615] on div "Content Rights Labels & Tags View on TikTok" at bounding box center [986, 613] width 372 height 31
click at [953, 609] on button "View on TikTok" at bounding box center [960, 609] width 27 height 23
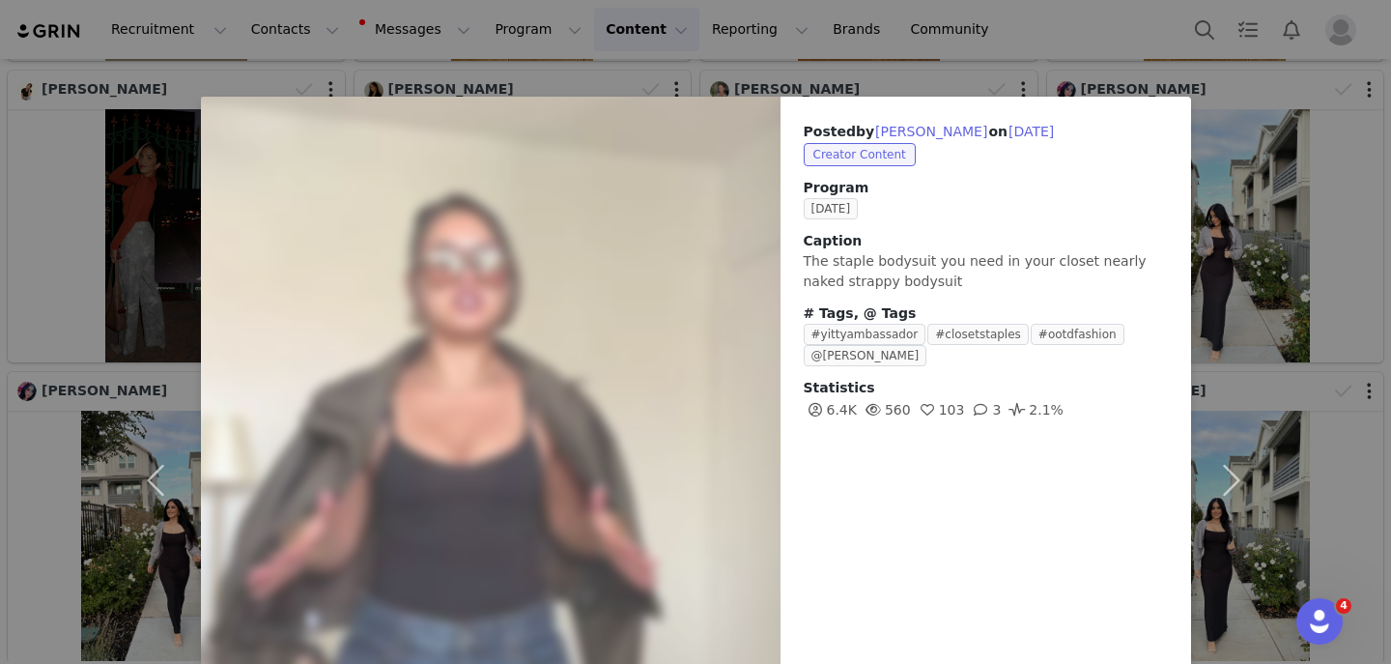
click at [25, 184] on div "Posted by Oriana Suaza on Sep 29, 2025 Creator Content Program September 2025 C…" at bounding box center [695, 332] width 1391 height 664
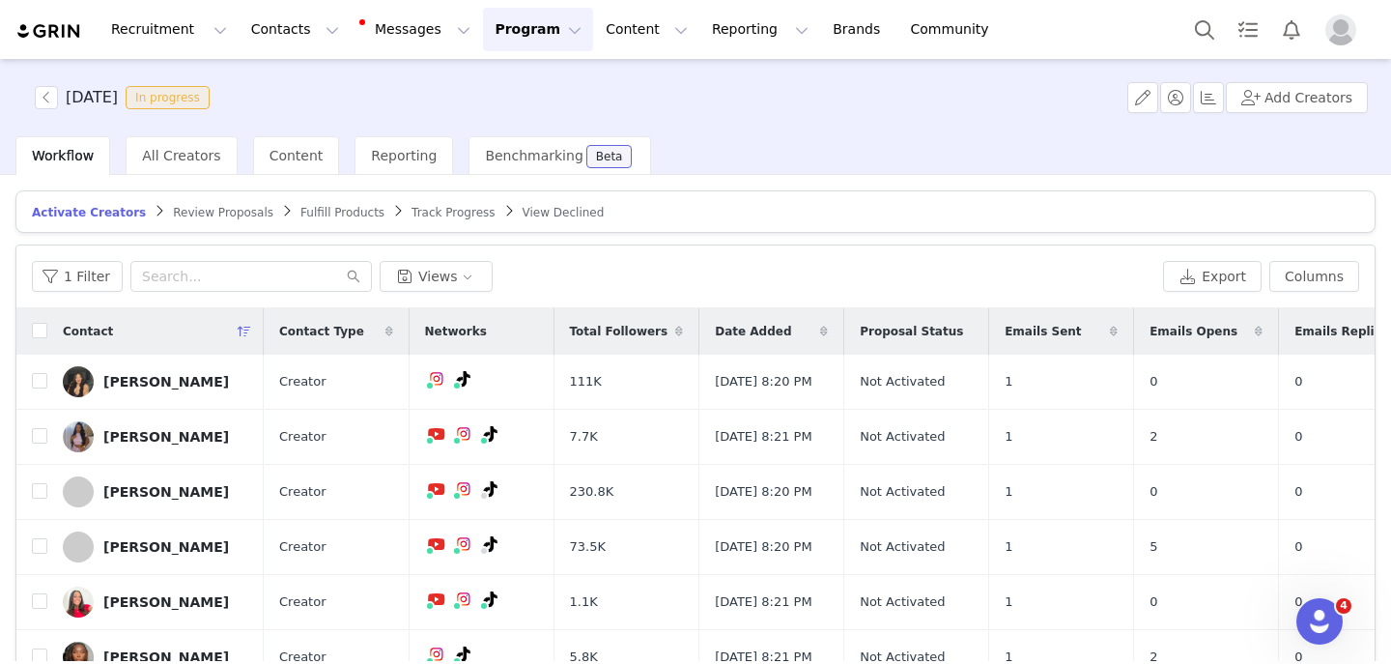
click at [212, 209] on span "Review Proposals" at bounding box center [223, 213] width 100 height 14
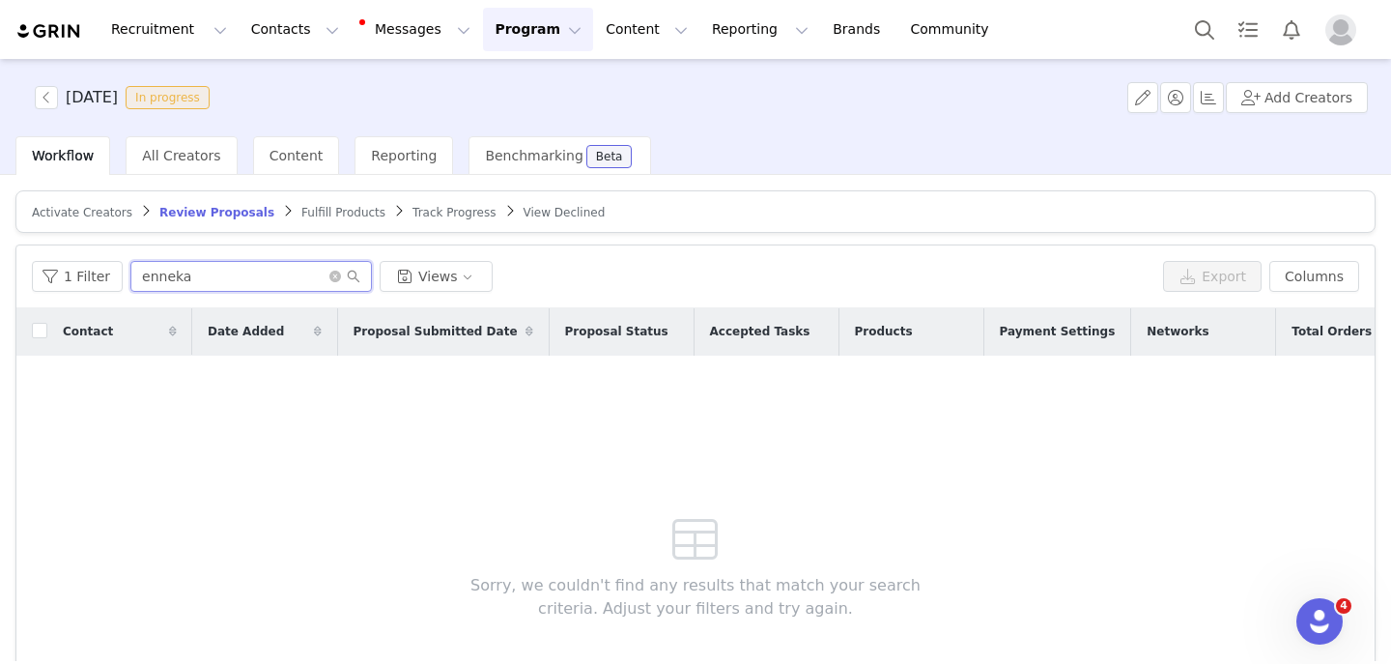
click at [180, 285] on input "enneka" at bounding box center [251, 276] width 242 height 31
paste input "vanesaamc@icloud.com"
type input "vanesaamc@icloud.com"
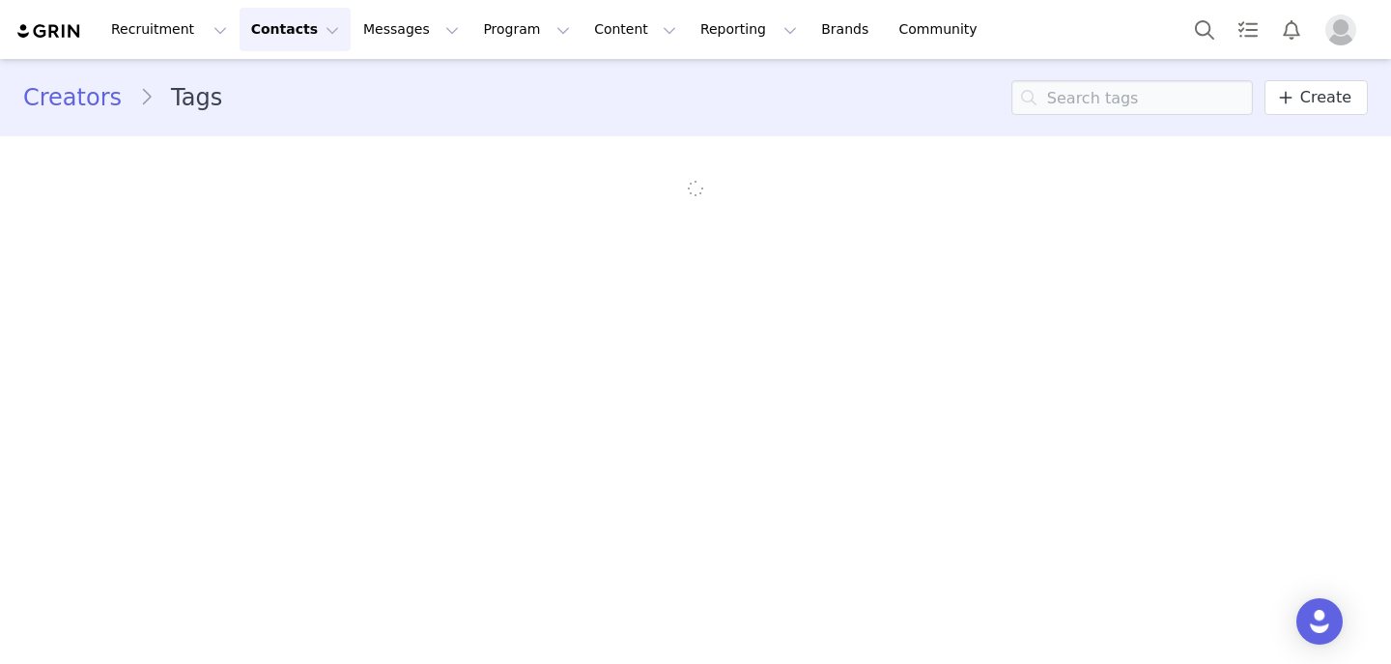
click at [282, 26] on button "Contacts Contacts" at bounding box center [295, 29] width 111 height 43
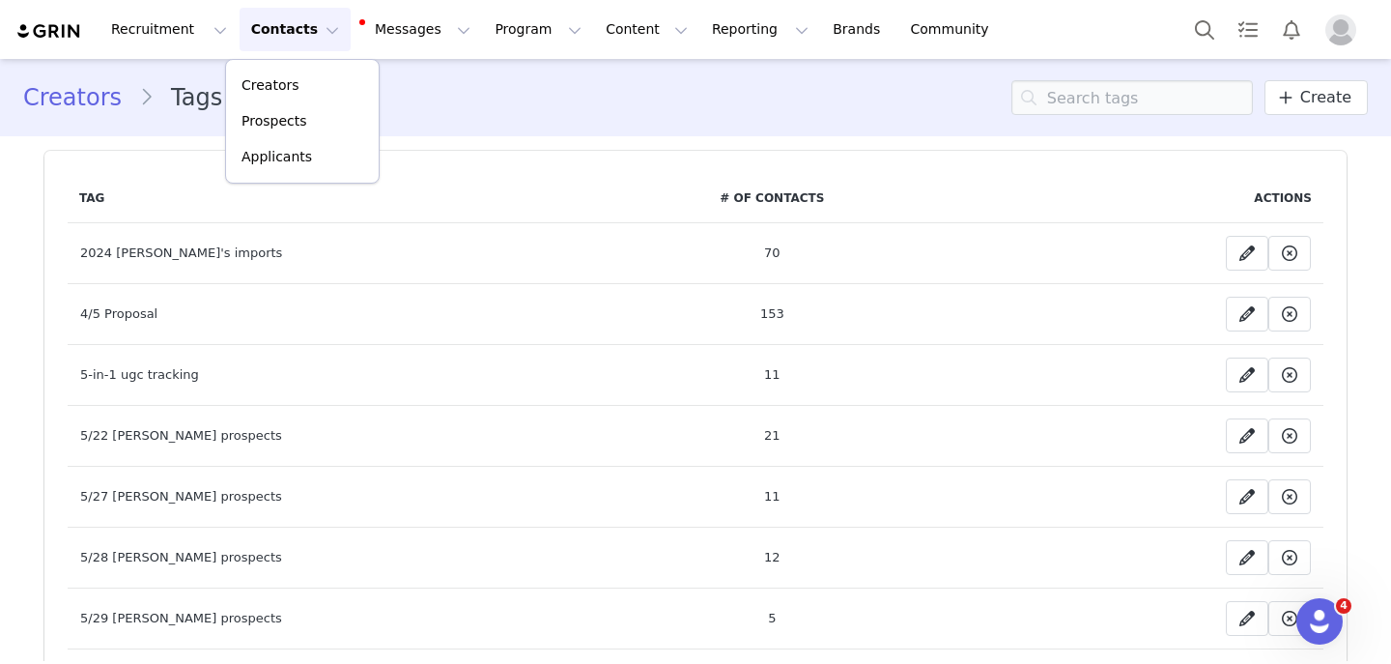
click at [287, 20] on button "Contacts Contacts" at bounding box center [295, 29] width 111 height 43
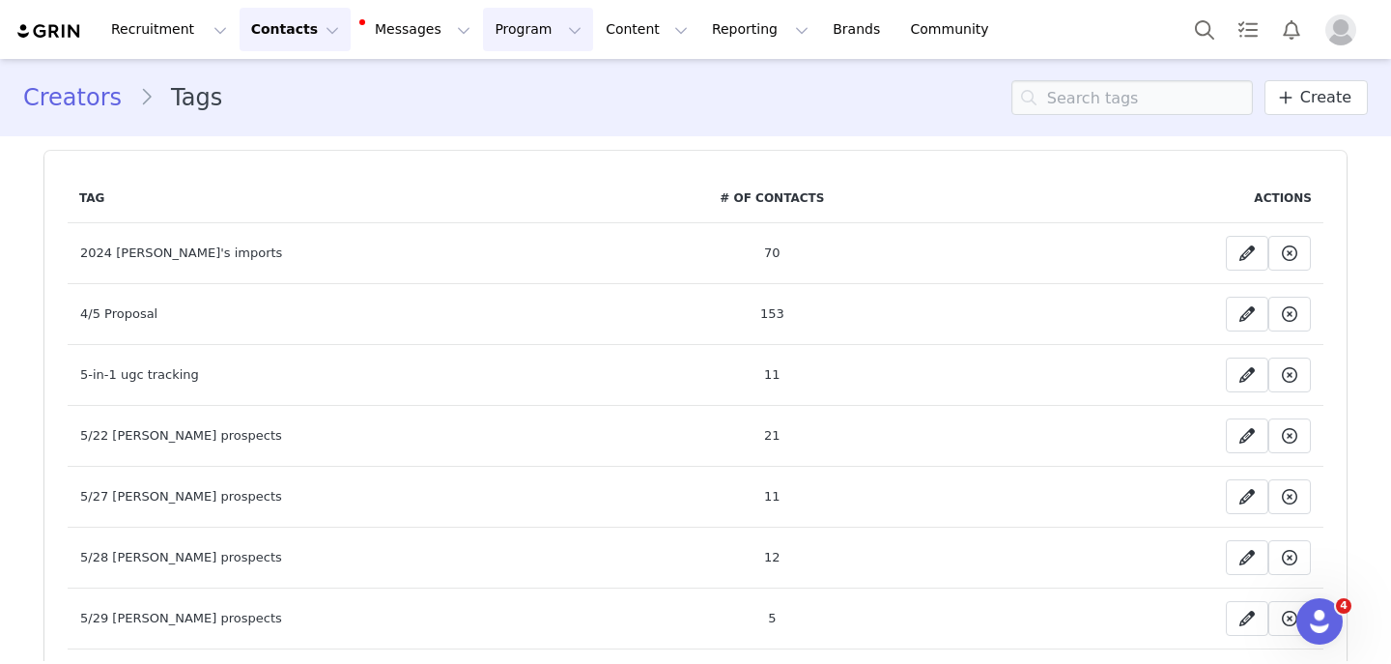
click at [483, 24] on button "Program Program" at bounding box center [538, 29] width 110 height 43
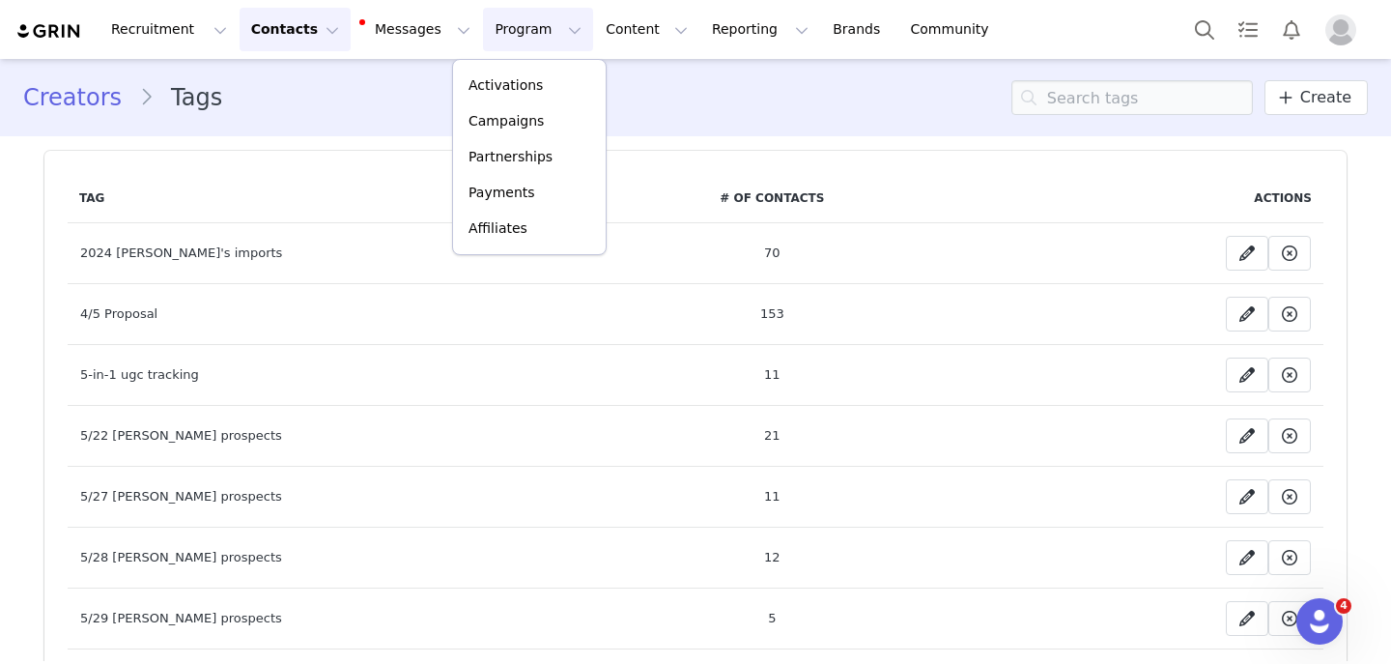
click at [288, 26] on button "Contacts Contacts" at bounding box center [295, 29] width 111 height 43
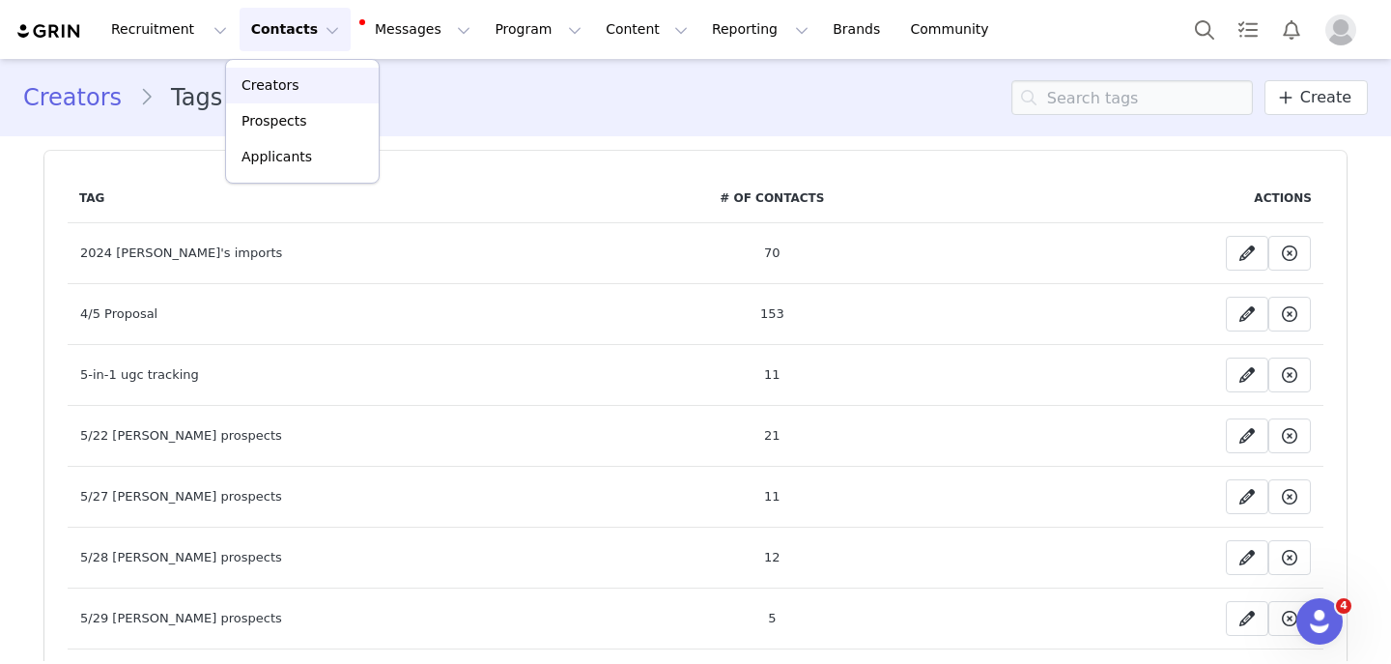
click at [306, 86] on div "Creators" at bounding box center [302, 85] width 129 height 20
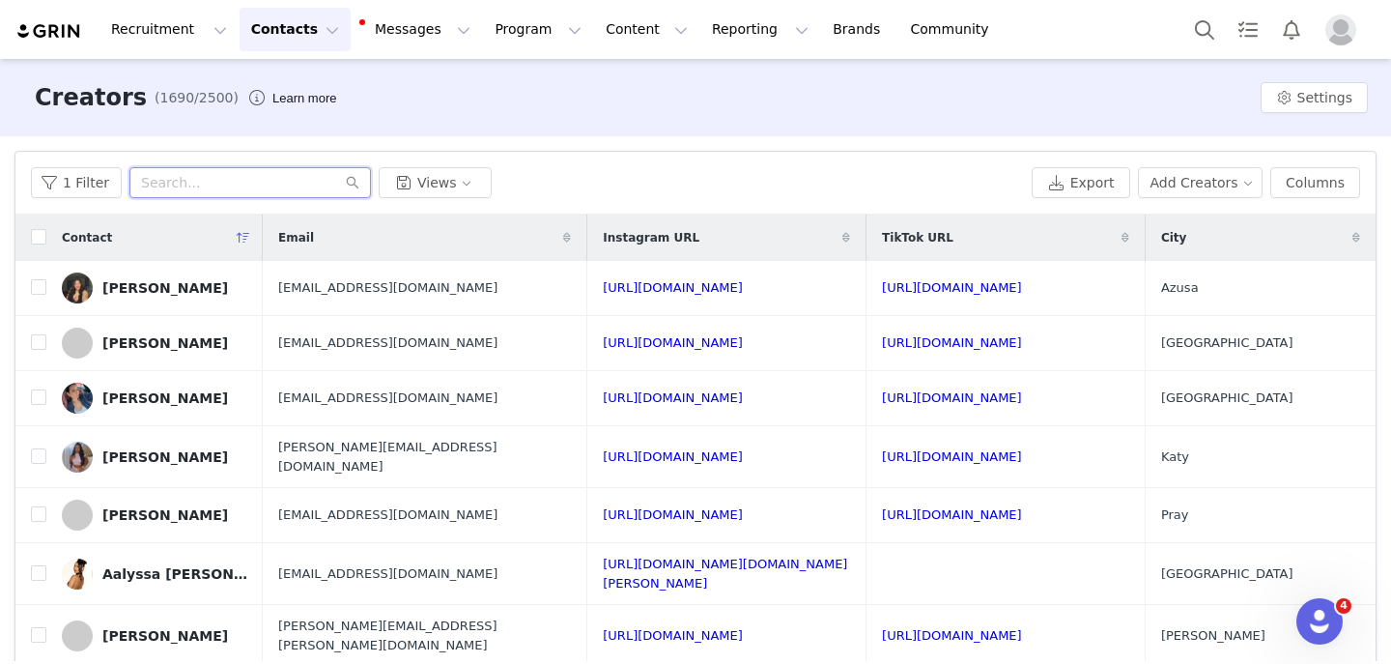
click at [204, 193] on input "text" at bounding box center [250, 182] width 242 height 31
paste input "[DOMAIN_NAME][EMAIL_ADDRESS][DOMAIN_NAME]"
type input "[DOMAIN_NAME][EMAIL_ADDRESS][DOMAIN_NAME]"
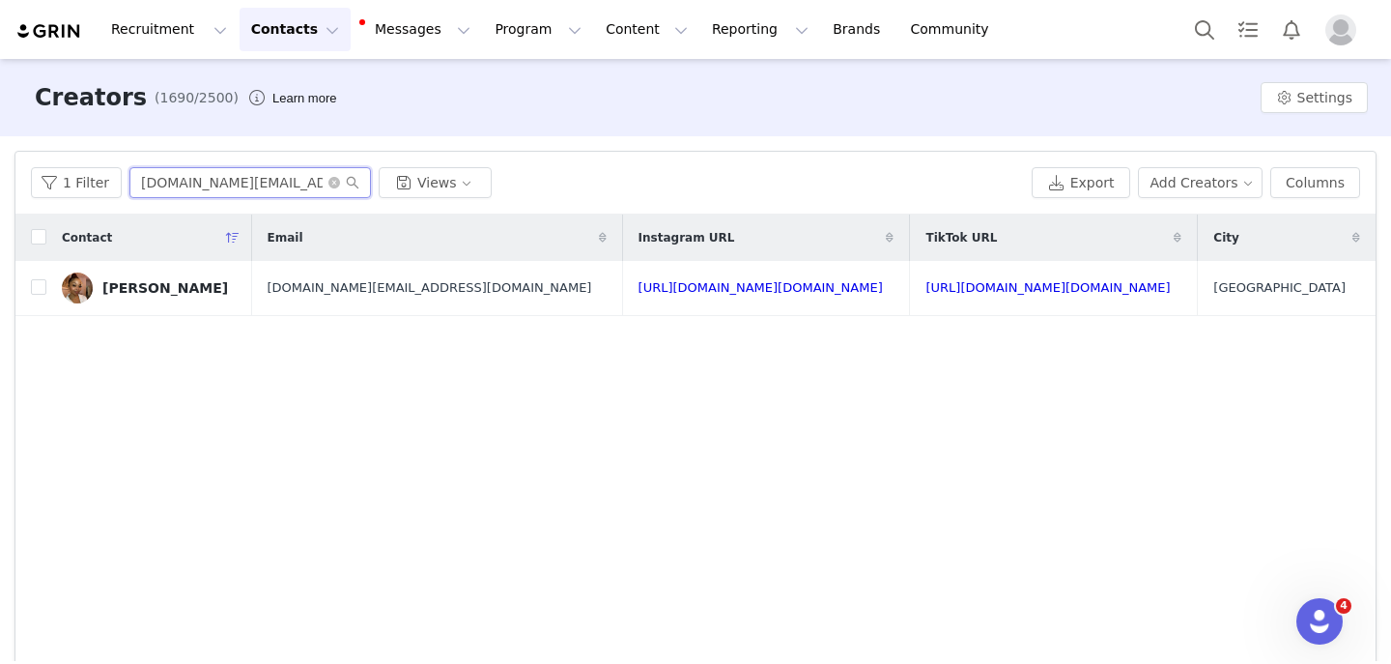
click at [238, 190] on input "[DOMAIN_NAME][EMAIL_ADDRESS][DOMAIN_NAME]" at bounding box center [250, 182] width 242 height 31
click at [127, 294] on div "[PERSON_NAME]" at bounding box center [165, 287] width 126 height 15
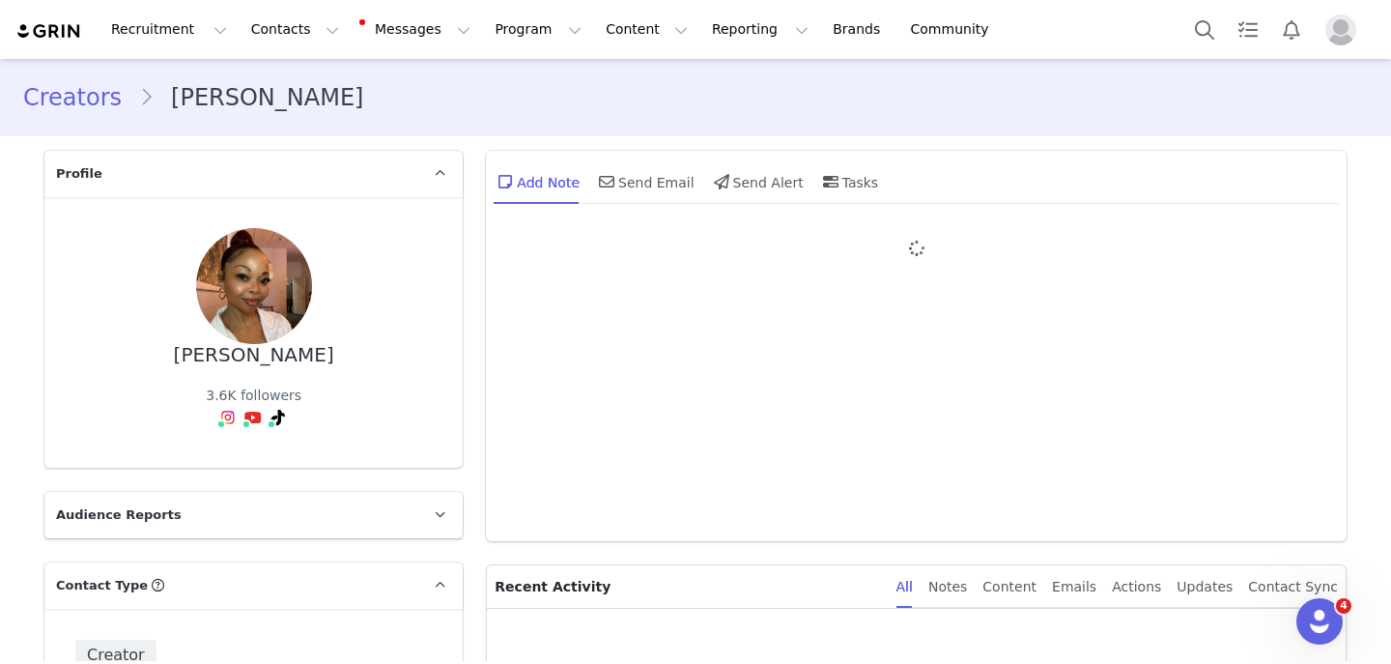
type input "+1 ([GEOGRAPHIC_DATA])"
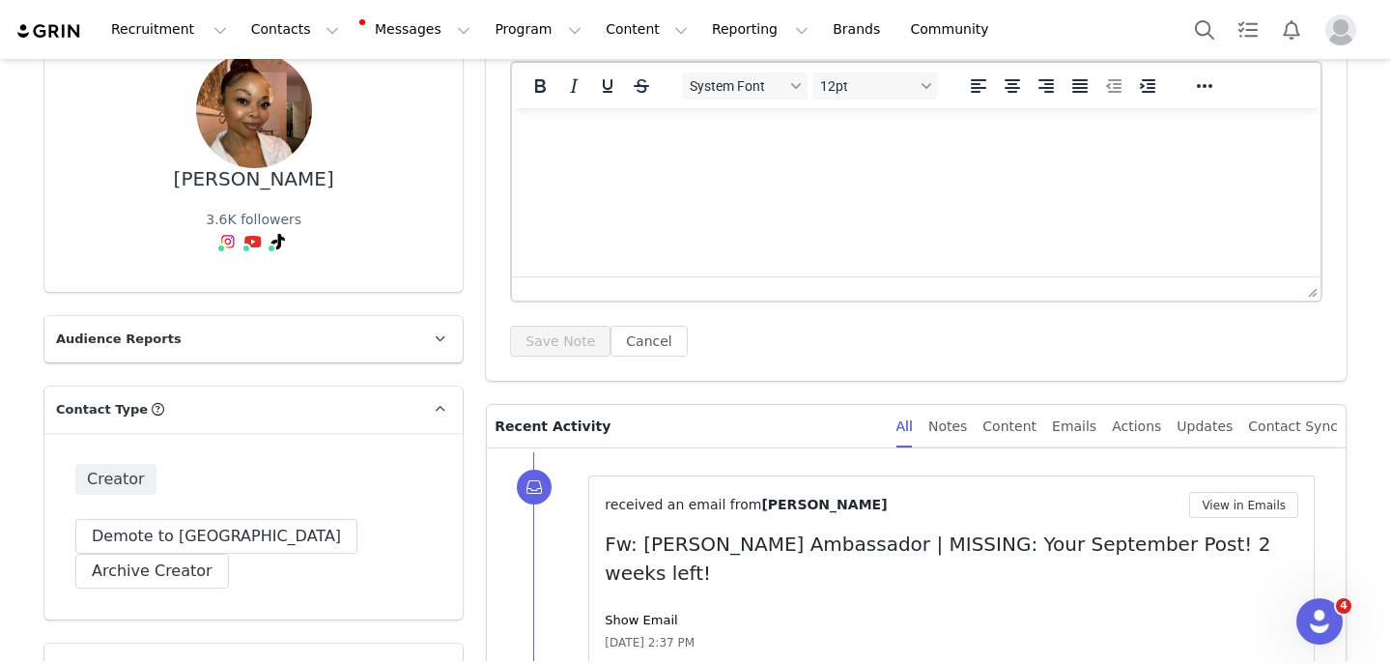
scroll to position [192, 0]
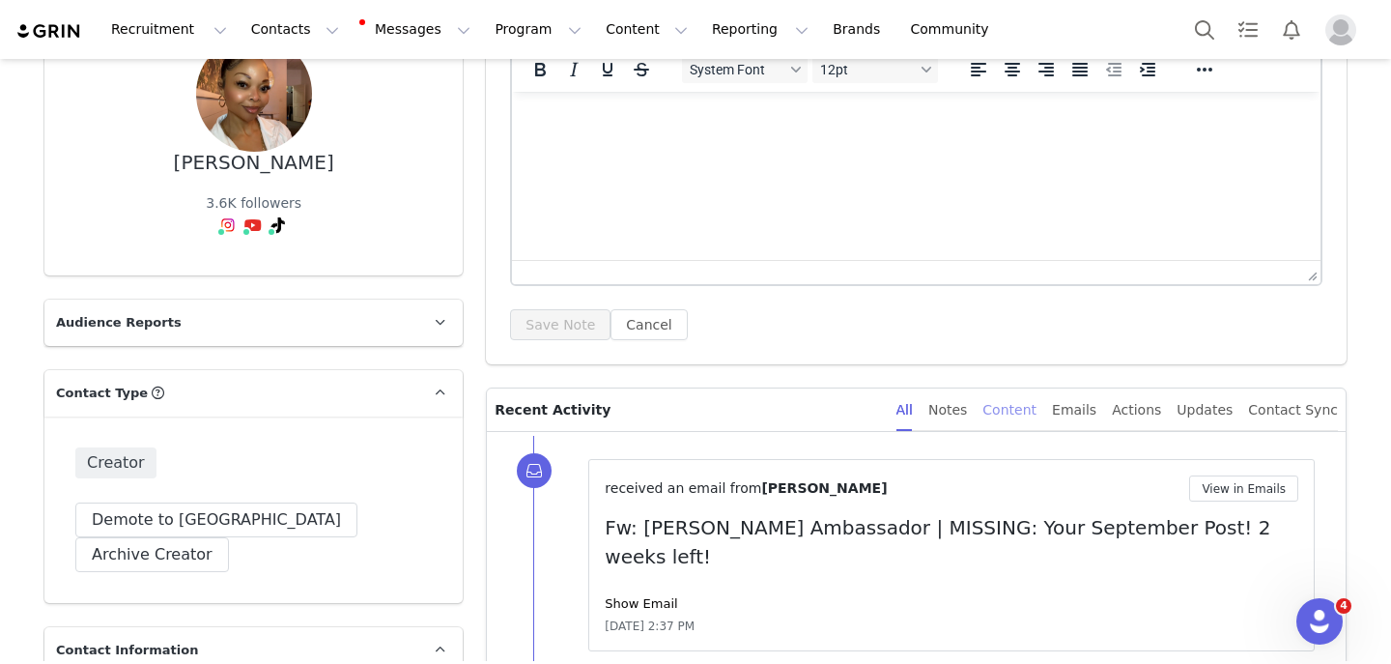
click at [1023, 422] on div "Content" at bounding box center [1010, 409] width 54 height 43
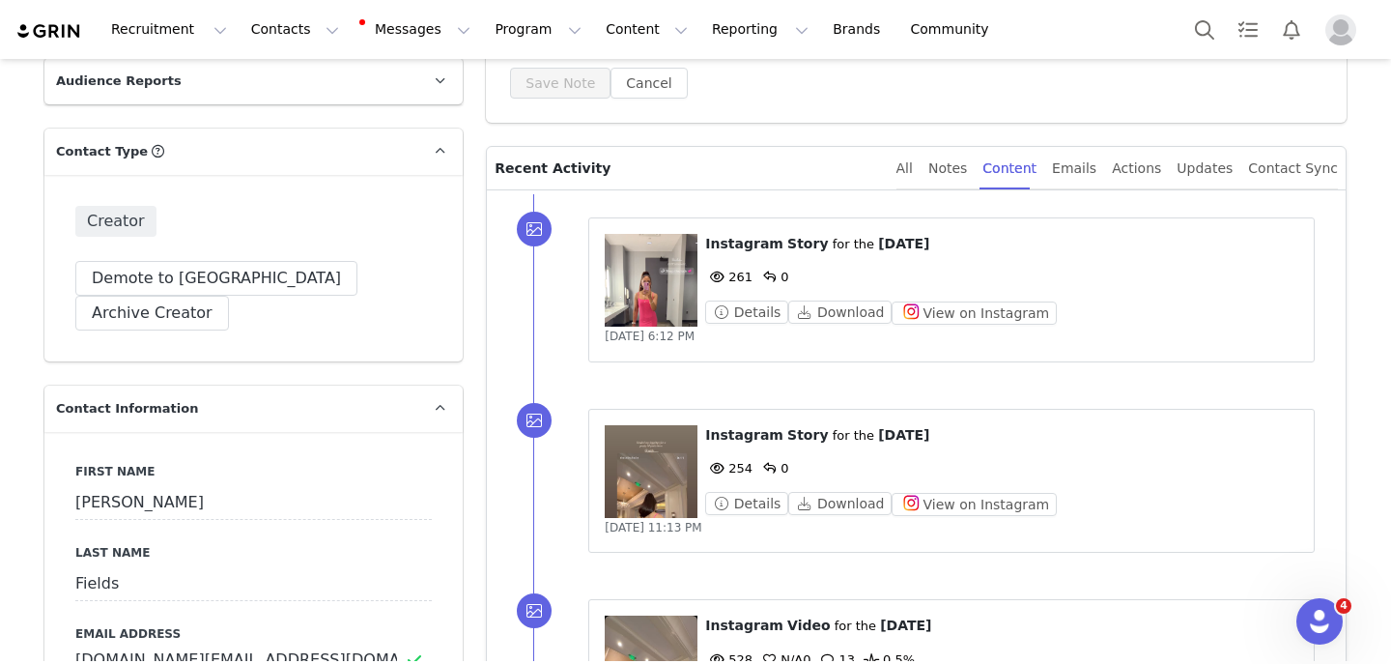
scroll to position [472, 0]
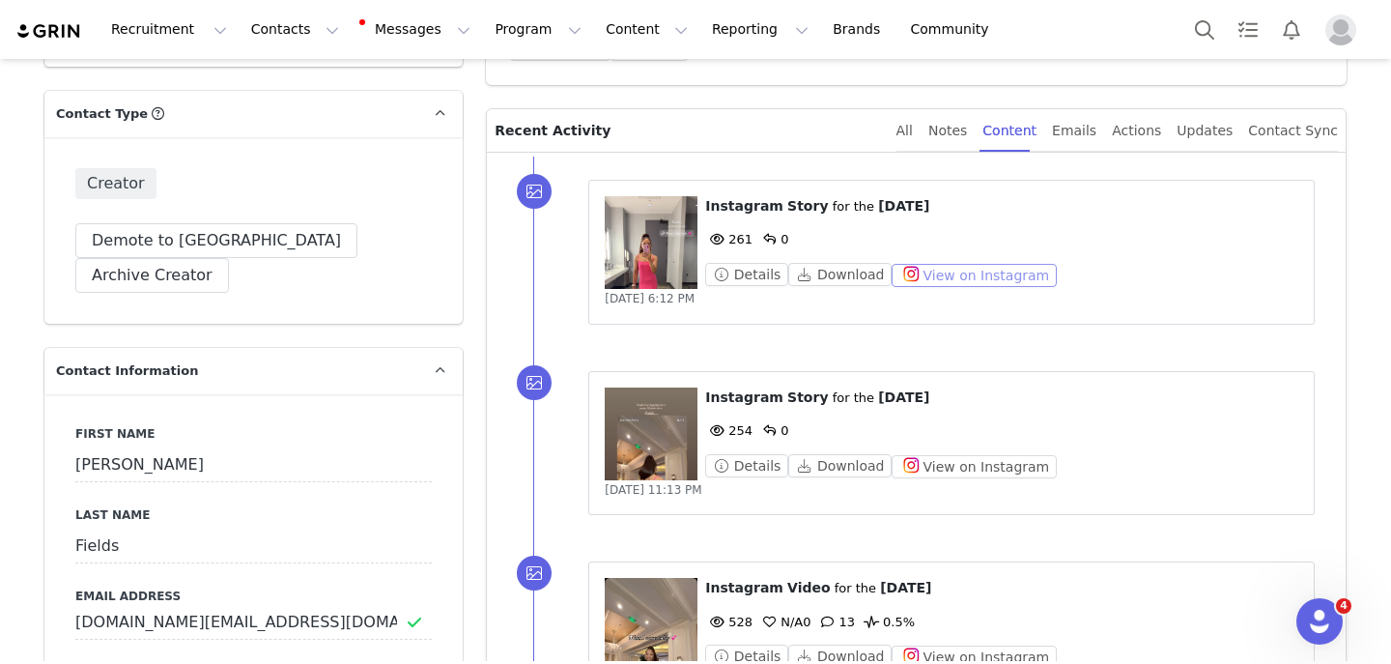
click at [913, 264] on button "View on Instagram" at bounding box center [974, 275] width 165 height 23
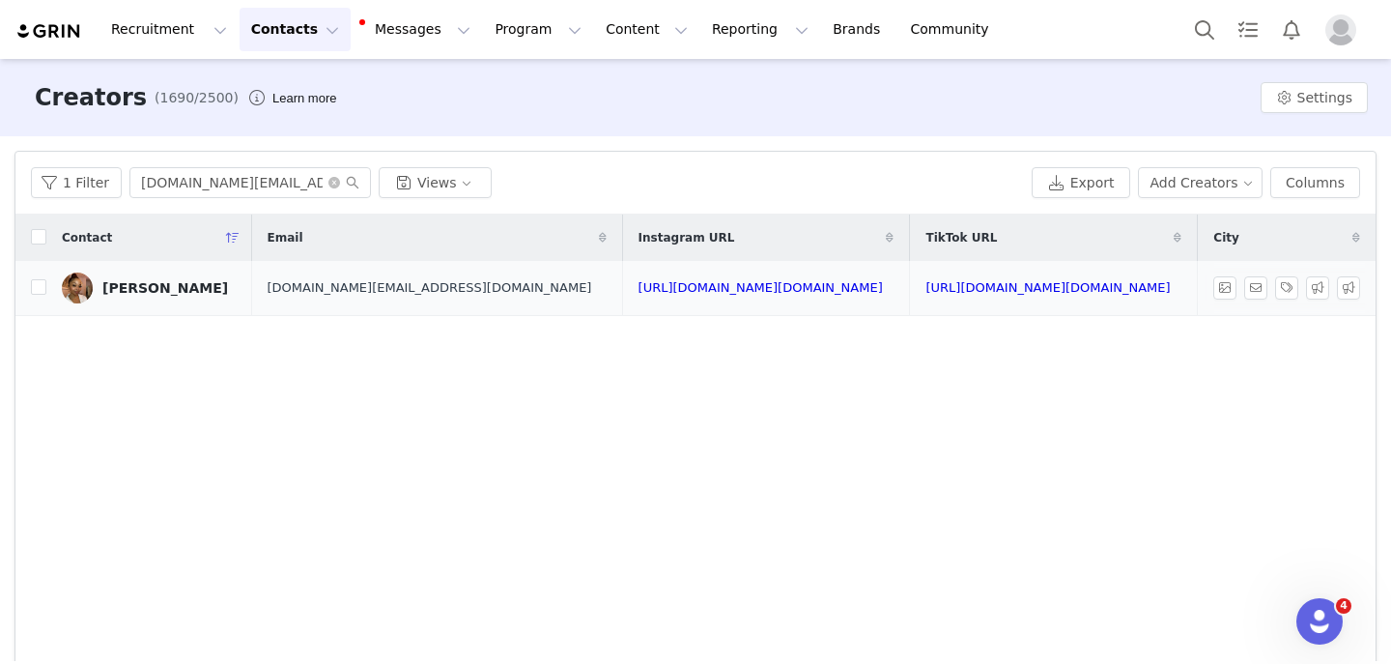
click at [168, 282] on div "Cherie Fields" at bounding box center [165, 287] width 126 height 15
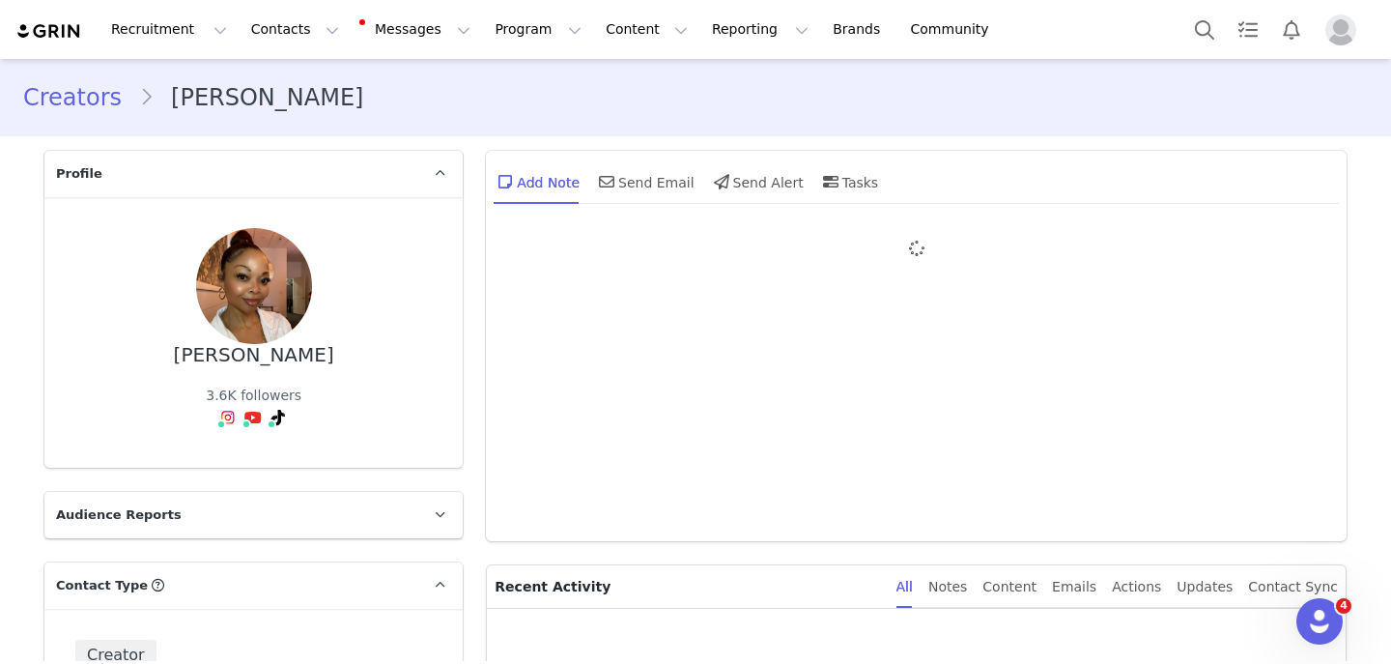
type input "+1 (United States)"
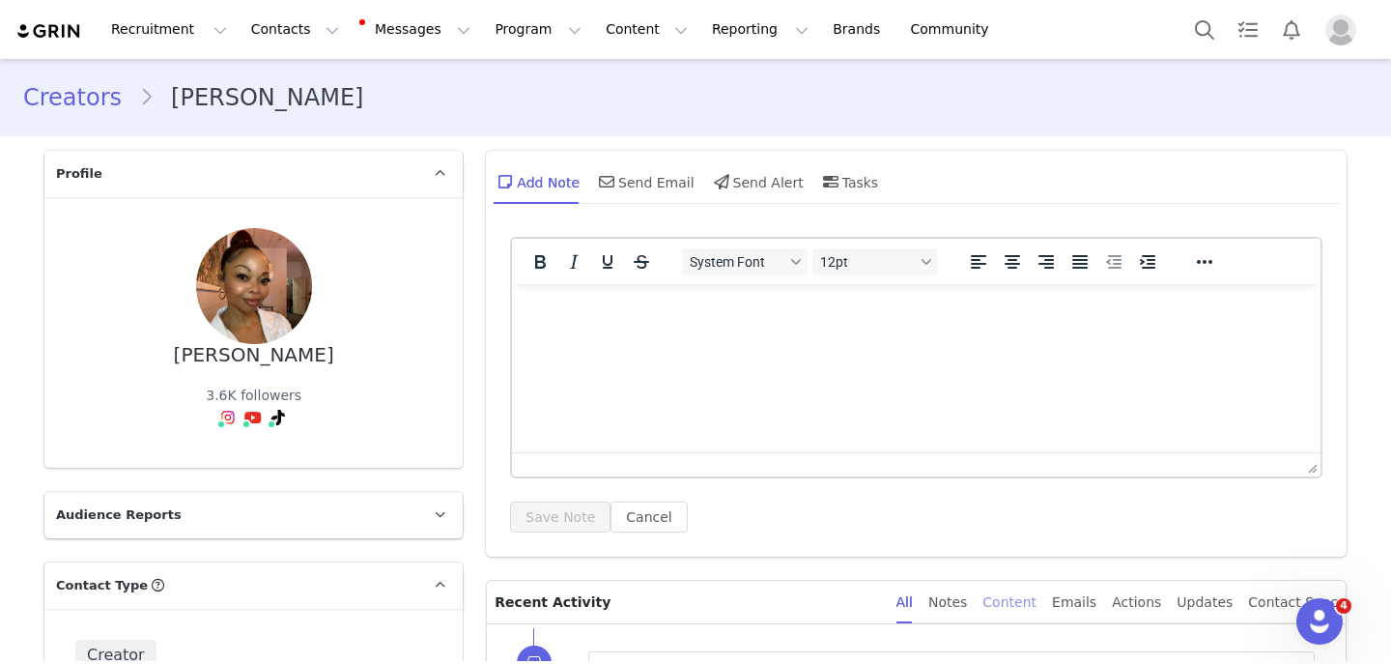
click at [1030, 601] on div "Content" at bounding box center [1010, 602] width 54 height 43
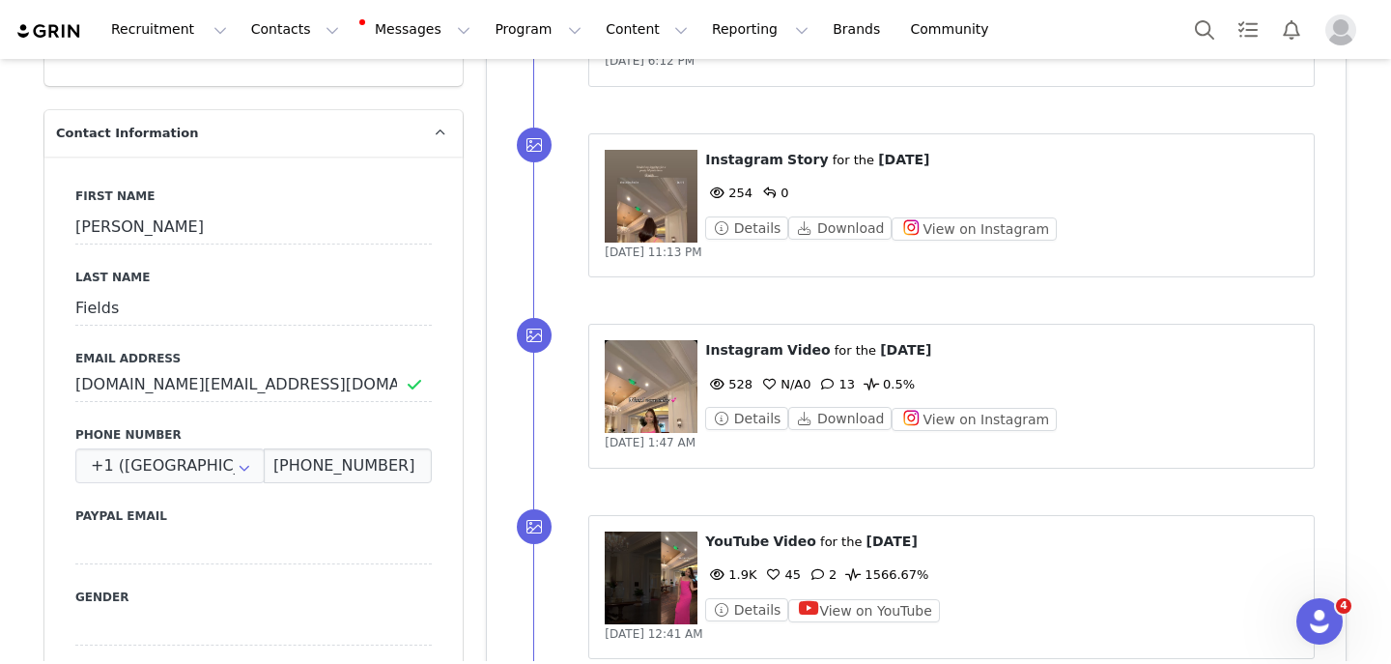
scroll to position [710, 0]
click at [902, 418] on button "View on Instagram" at bounding box center [974, 418] width 165 height 23
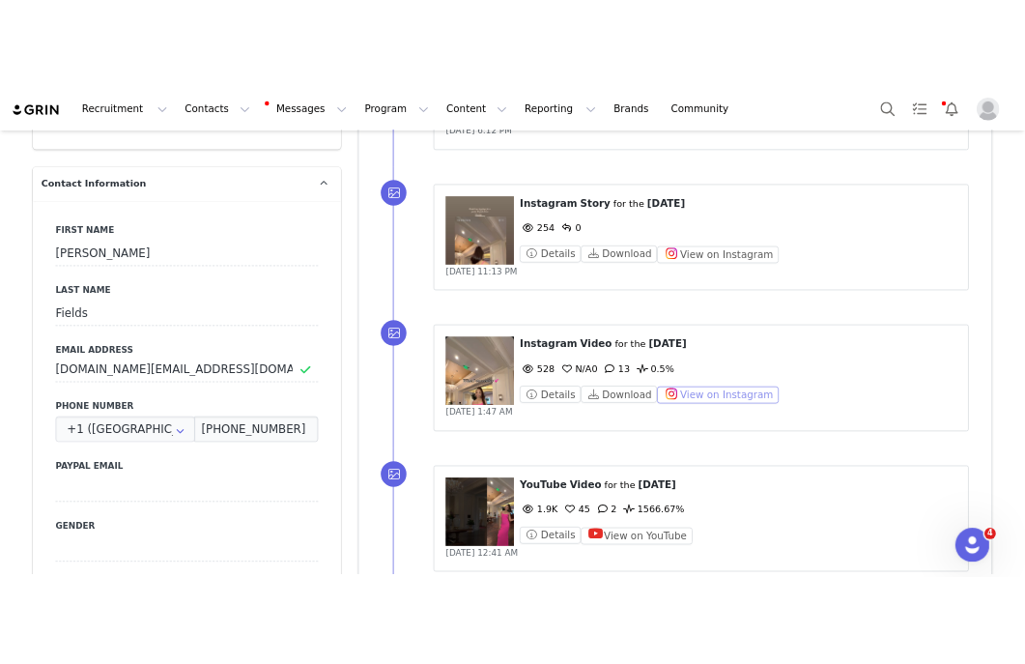
scroll to position [0, 0]
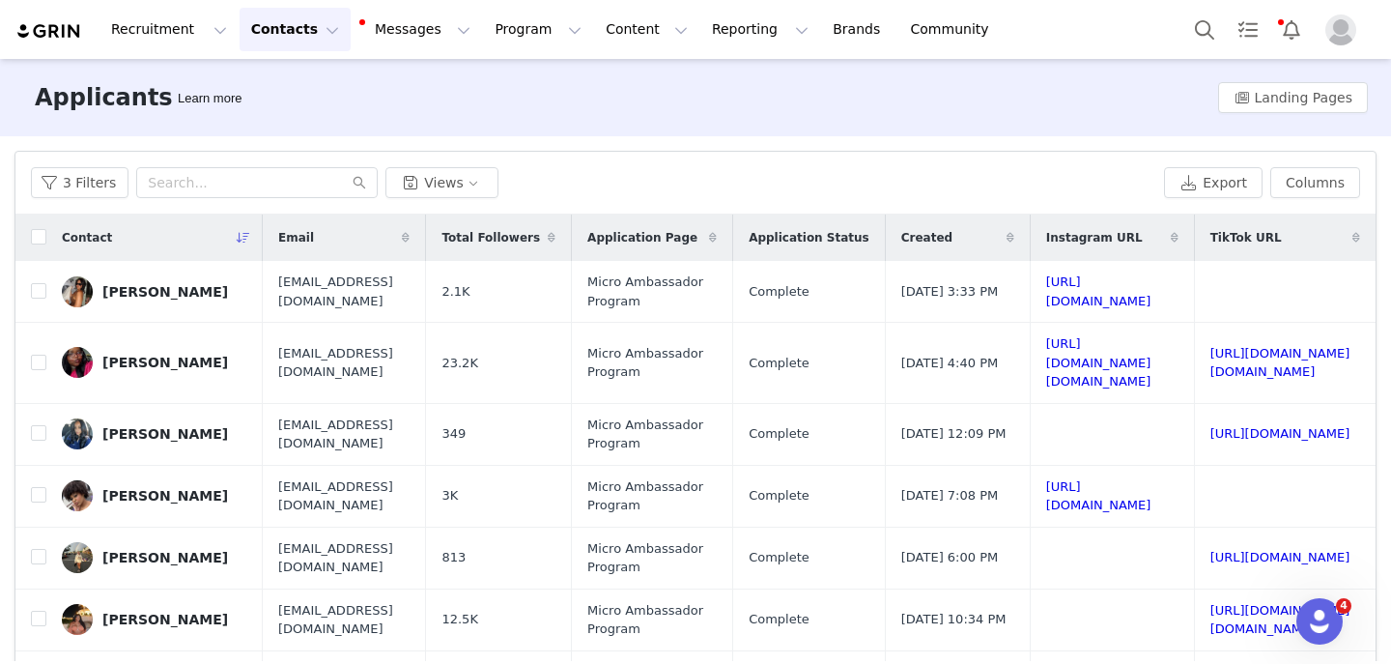
scroll to position [0, 334]
click at [1047, 286] on link "[URL][DOMAIN_NAME]" at bounding box center [1099, 291] width 105 height 34
click at [1047, 349] on link "[URL][DOMAIN_NAME][DOMAIN_NAME]" at bounding box center [1099, 362] width 105 height 52
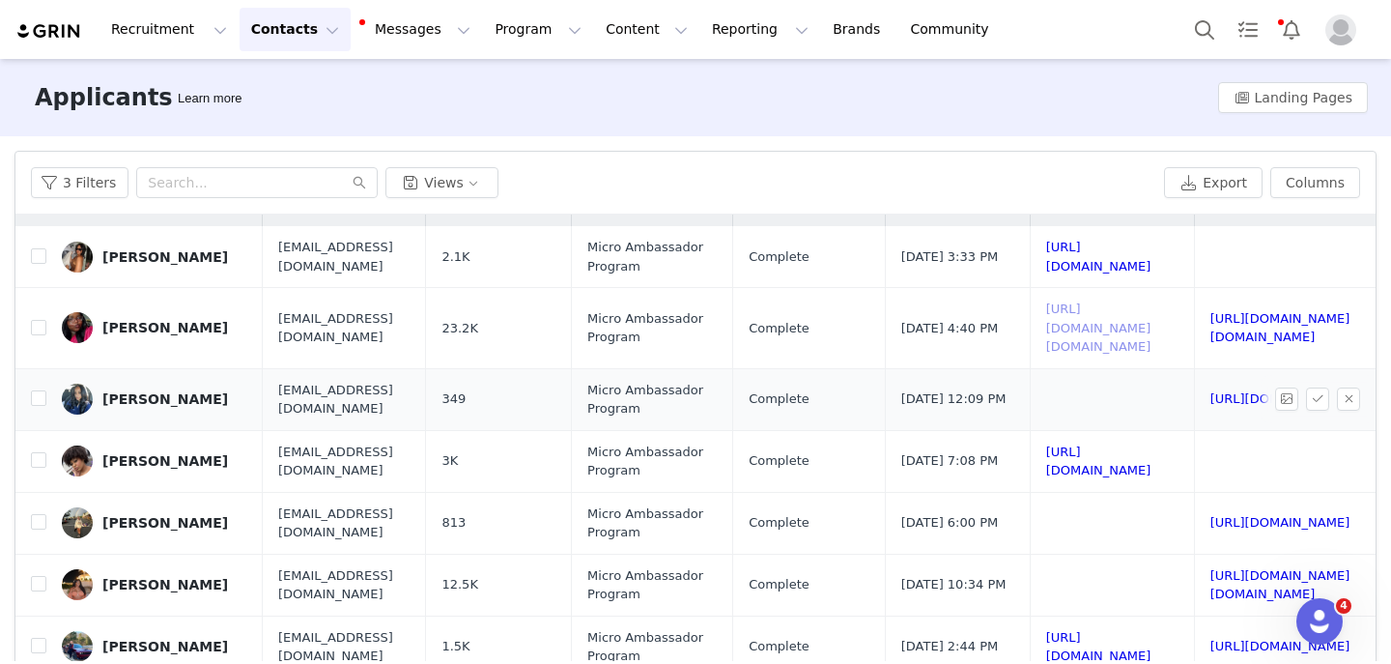
scroll to position [48, 334]
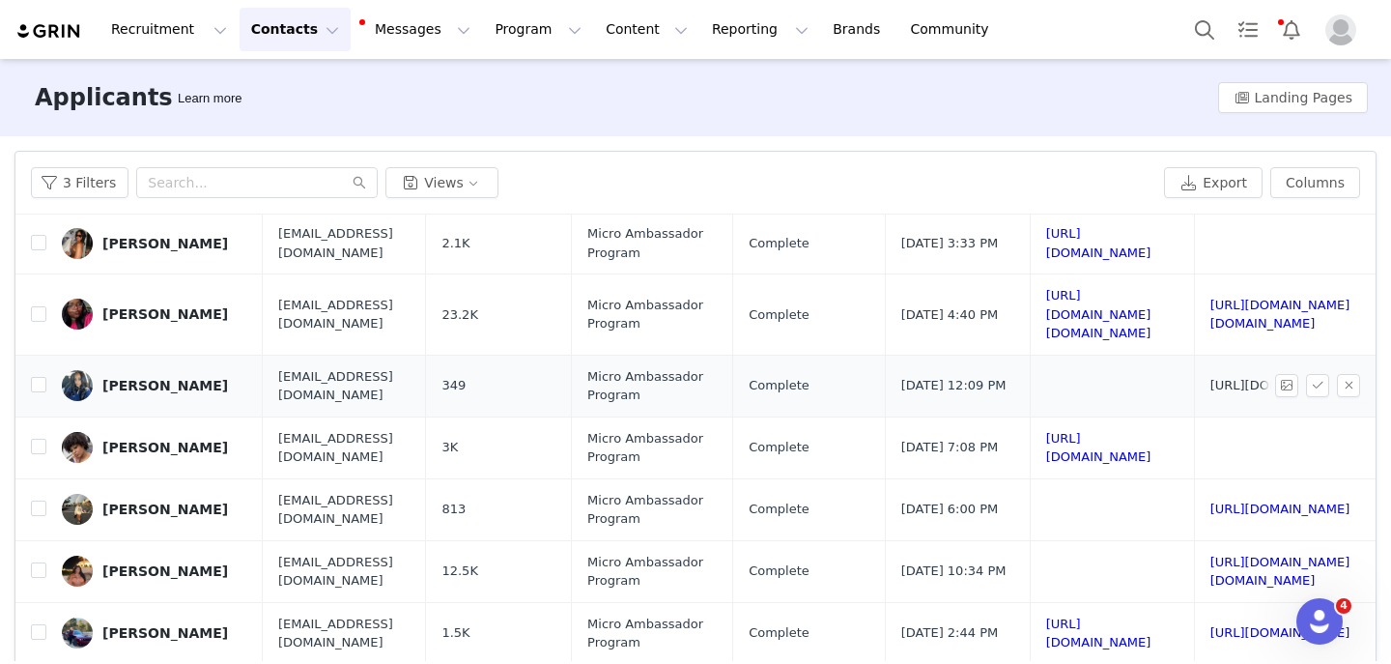
click at [1211, 378] on link "[URL][DOMAIN_NAME]" at bounding box center [1281, 385] width 140 height 14
click at [1355, 374] on button "button" at bounding box center [1348, 385] width 23 height 23
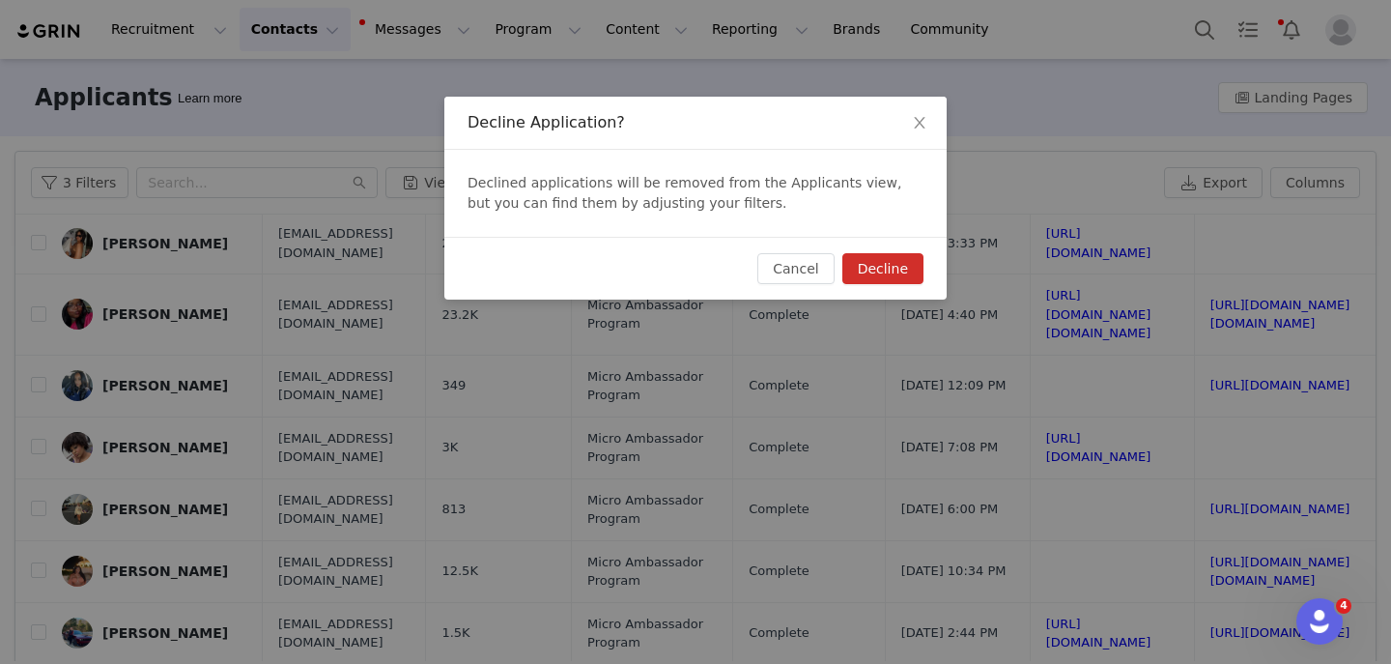
click at [879, 258] on button "Decline" at bounding box center [883, 268] width 81 height 31
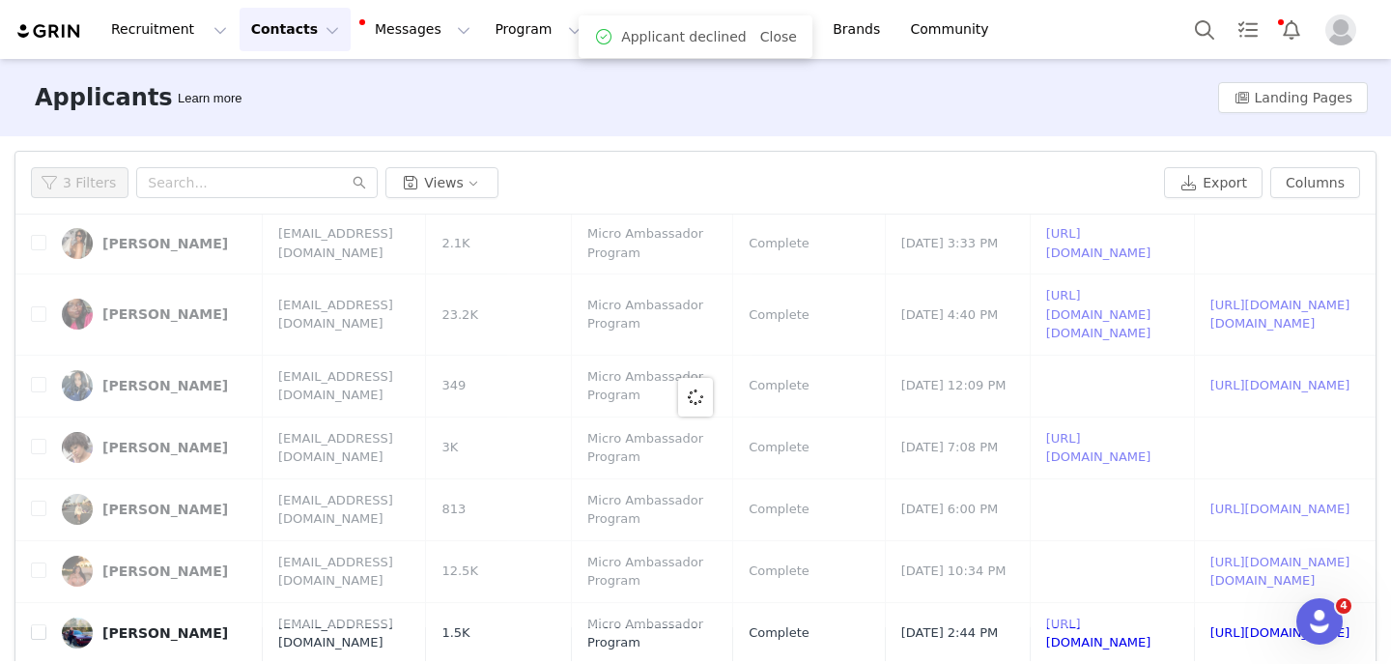
scroll to position [0, 0]
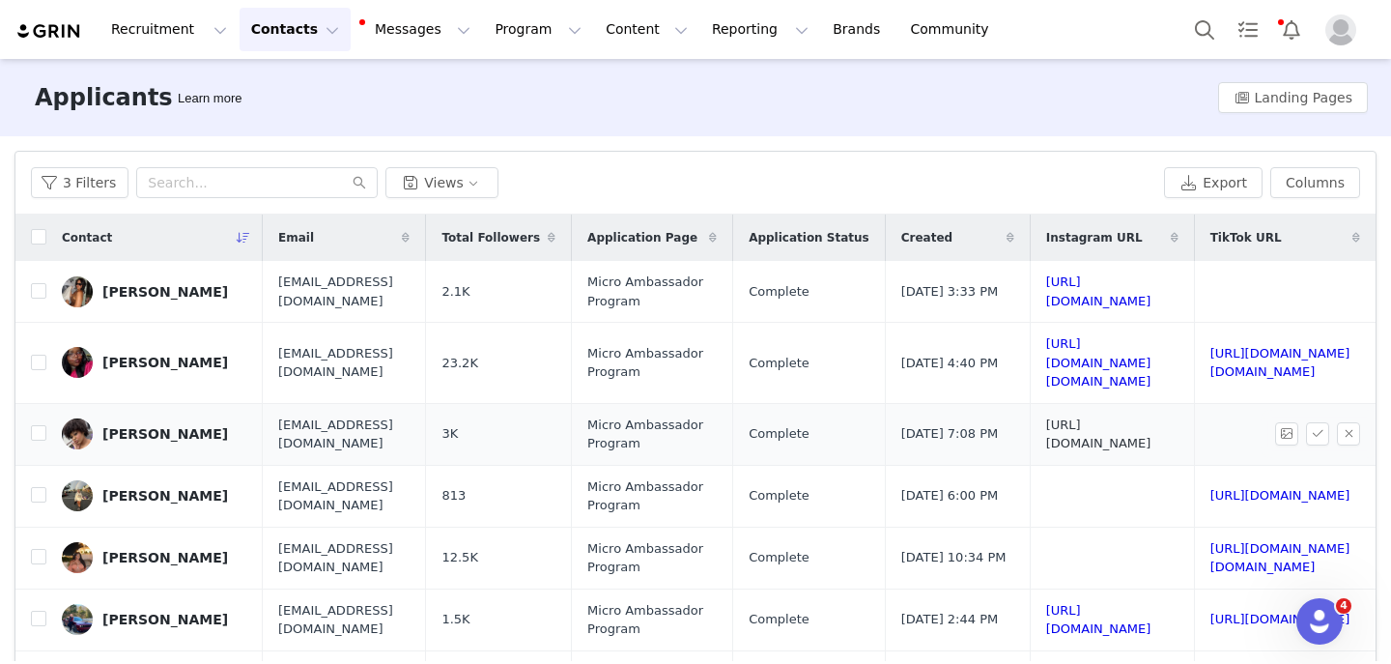
click at [1152, 417] on link "[URL][DOMAIN_NAME]" at bounding box center [1099, 434] width 105 height 34
click at [1211, 488] on link "[URL][DOMAIN_NAME]" at bounding box center [1281, 495] width 140 height 14
click at [40, 425] on input "checkbox" at bounding box center [38, 432] width 15 height 15
checkbox input "true"
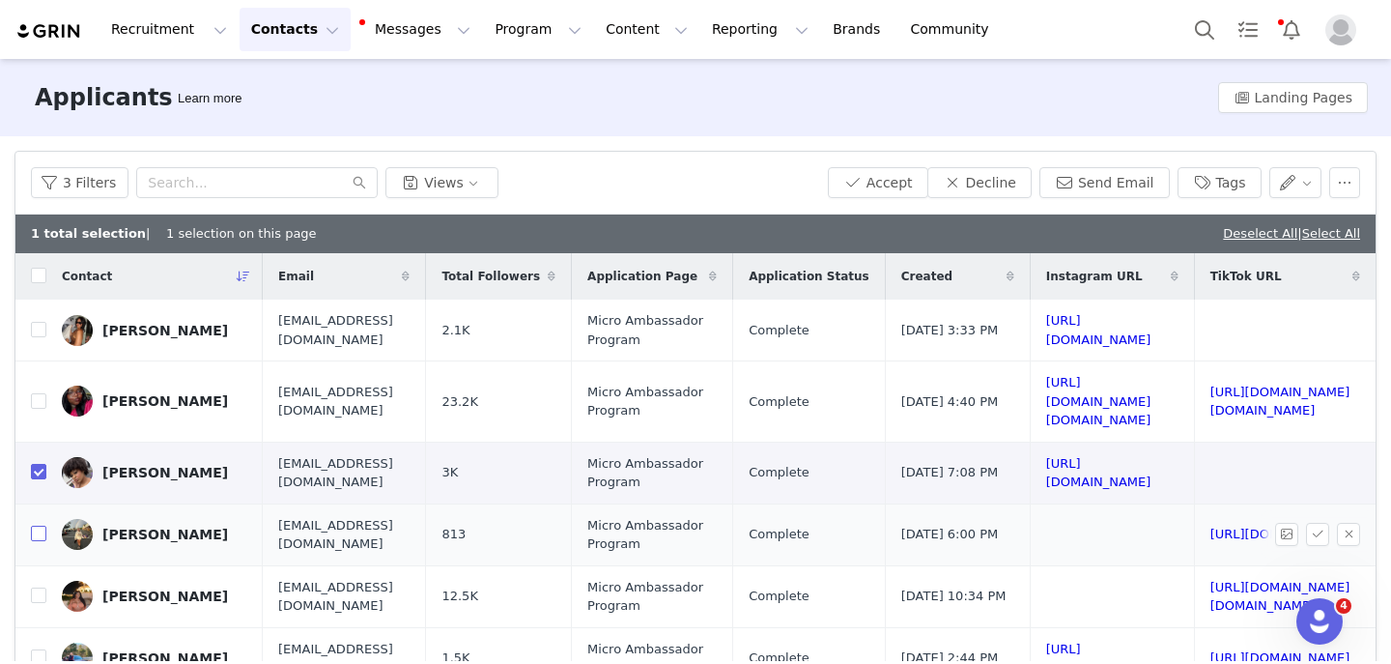
click at [41, 526] on input "checkbox" at bounding box center [38, 533] width 15 height 15
checkbox input "true"
click at [1018, 192] on button "Decline" at bounding box center [980, 182] width 104 height 31
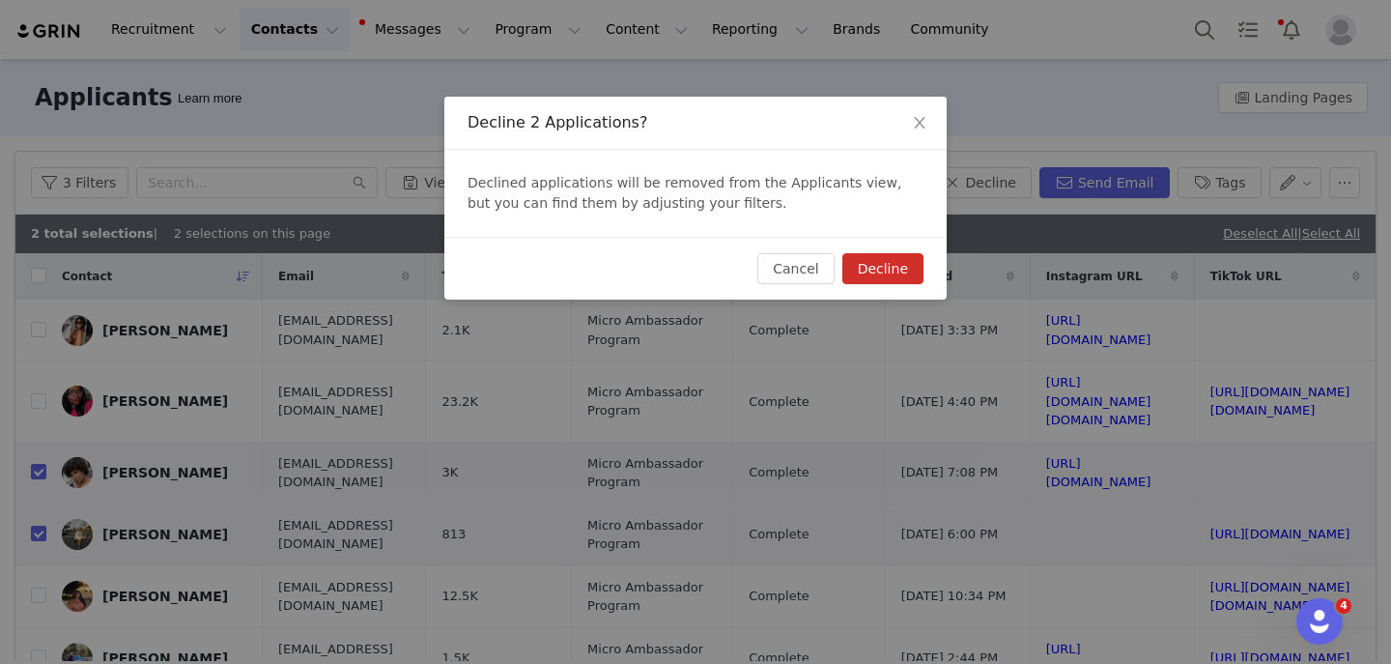
click at [881, 273] on button "Decline" at bounding box center [883, 268] width 81 height 31
checkbox input "false"
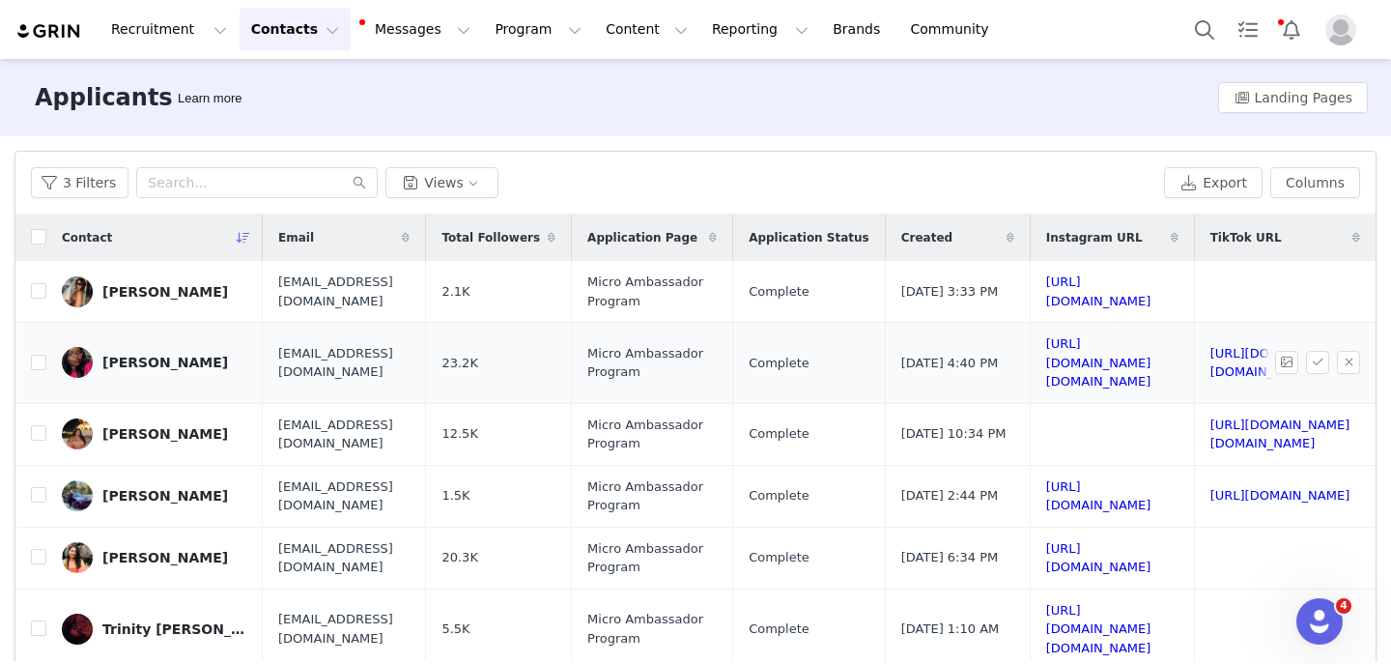
scroll to position [0, 0]
click at [40, 284] on input "checkbox" at bounding box center [38, 290] width 15 height 15
checkbox input "true"
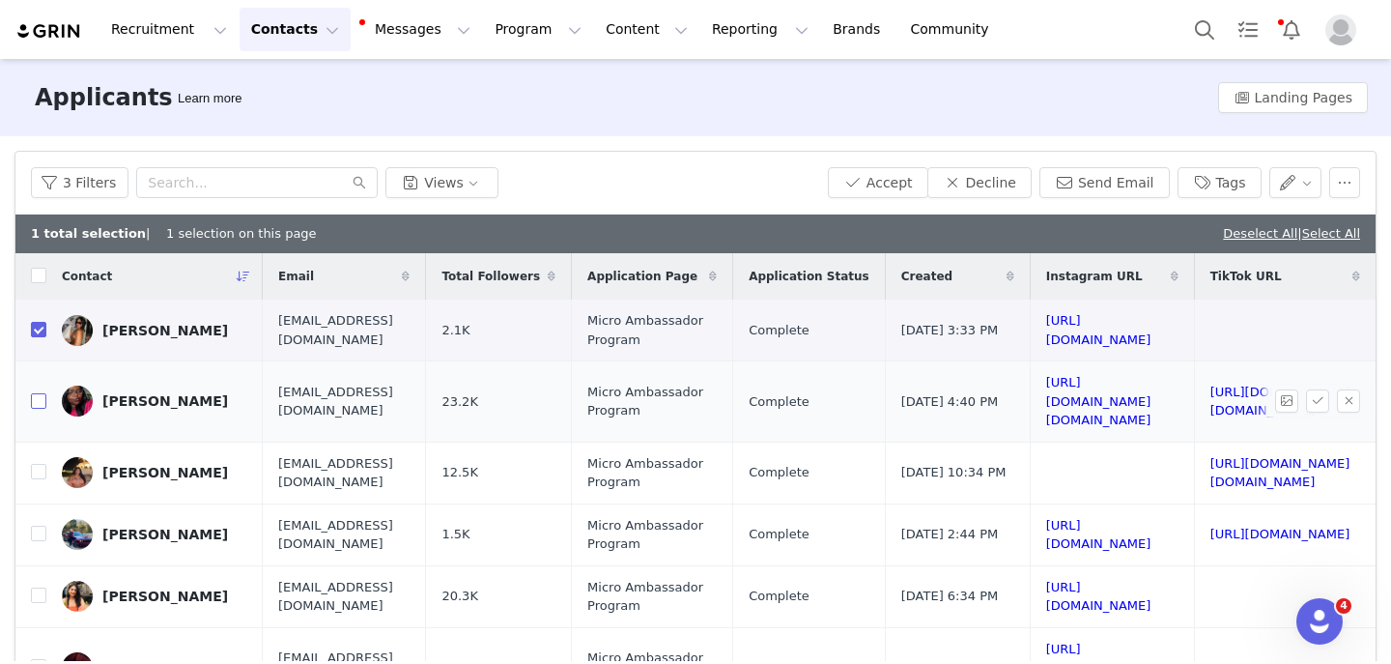
click at [43, 393] on input "checkbox" at bounding box center [38, 400] width 15 height 15
checkbox input "true"
click at [1076, 177] on button "Send Email" at bounding box center [1105, 182] width 130 height 31
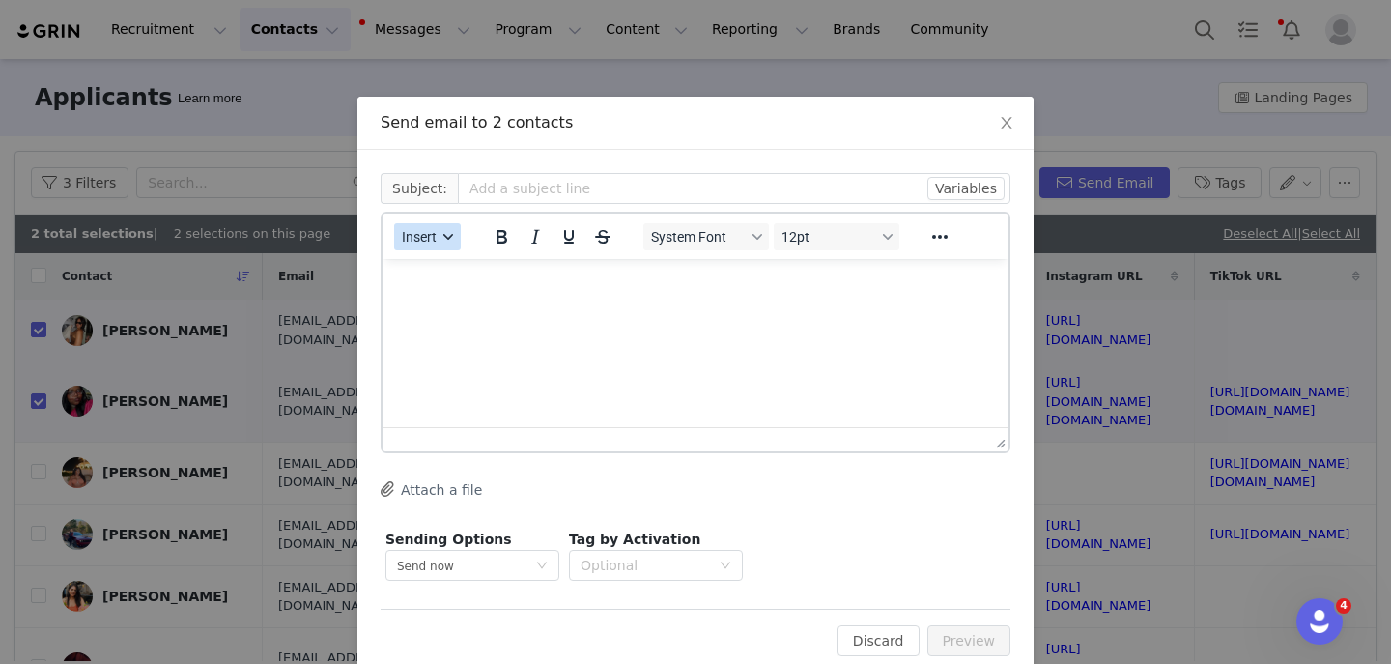
click at [426, 241] on span "Insert" at bounding box center [419, 236] width 35 height 15
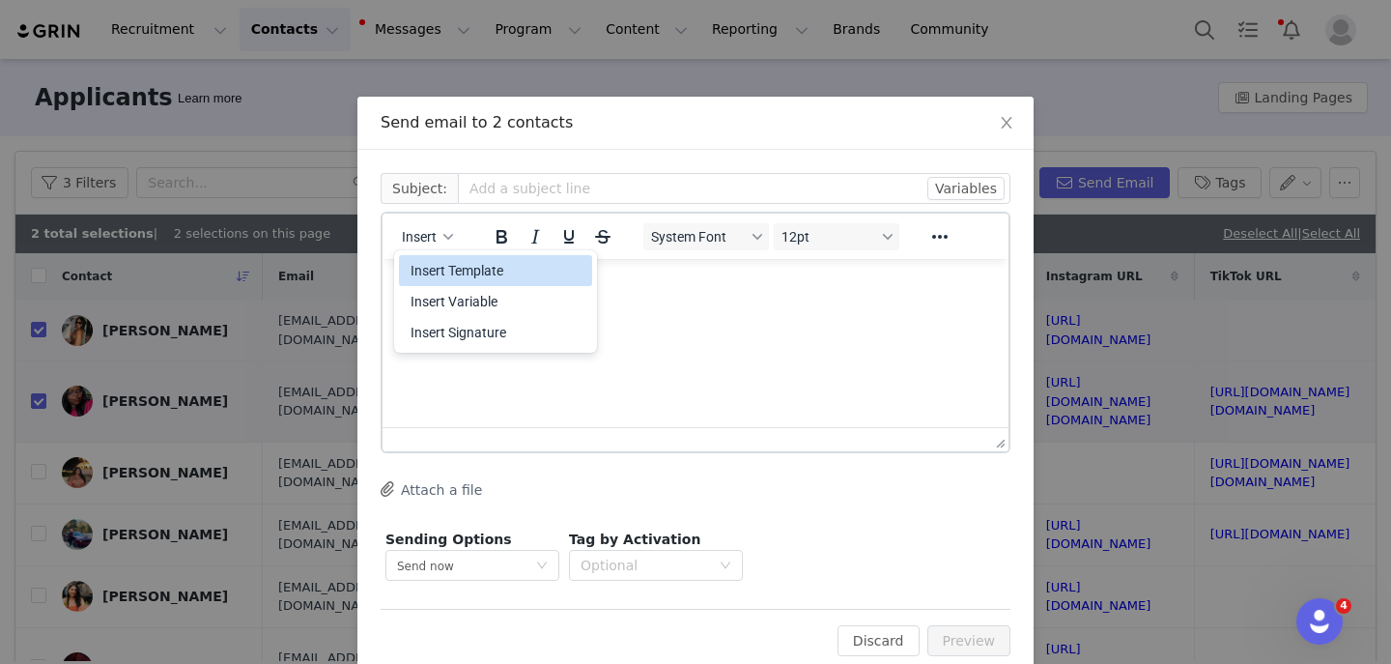
click at [437, 269] on div "Insert Template" at bounding box center [498, 270] width 174 height 23
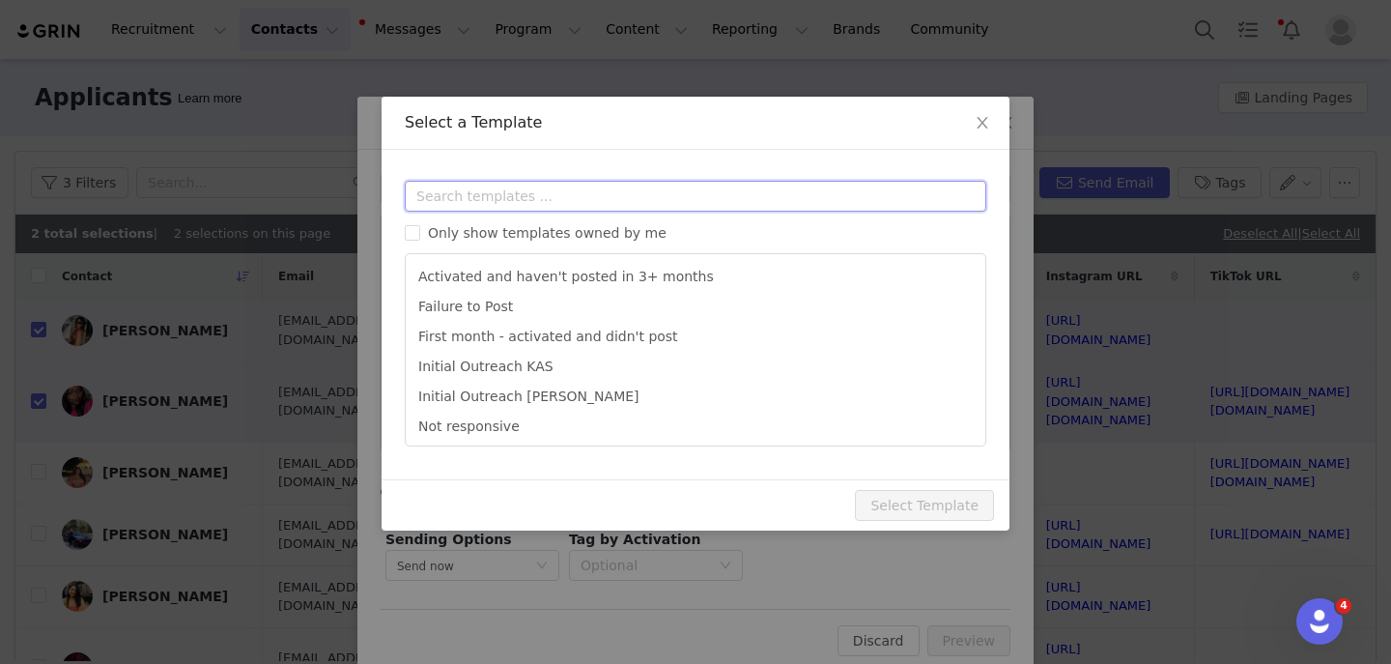
click at [485, 185] on input "text" at bounding box center [696, 196] width 582 height 31
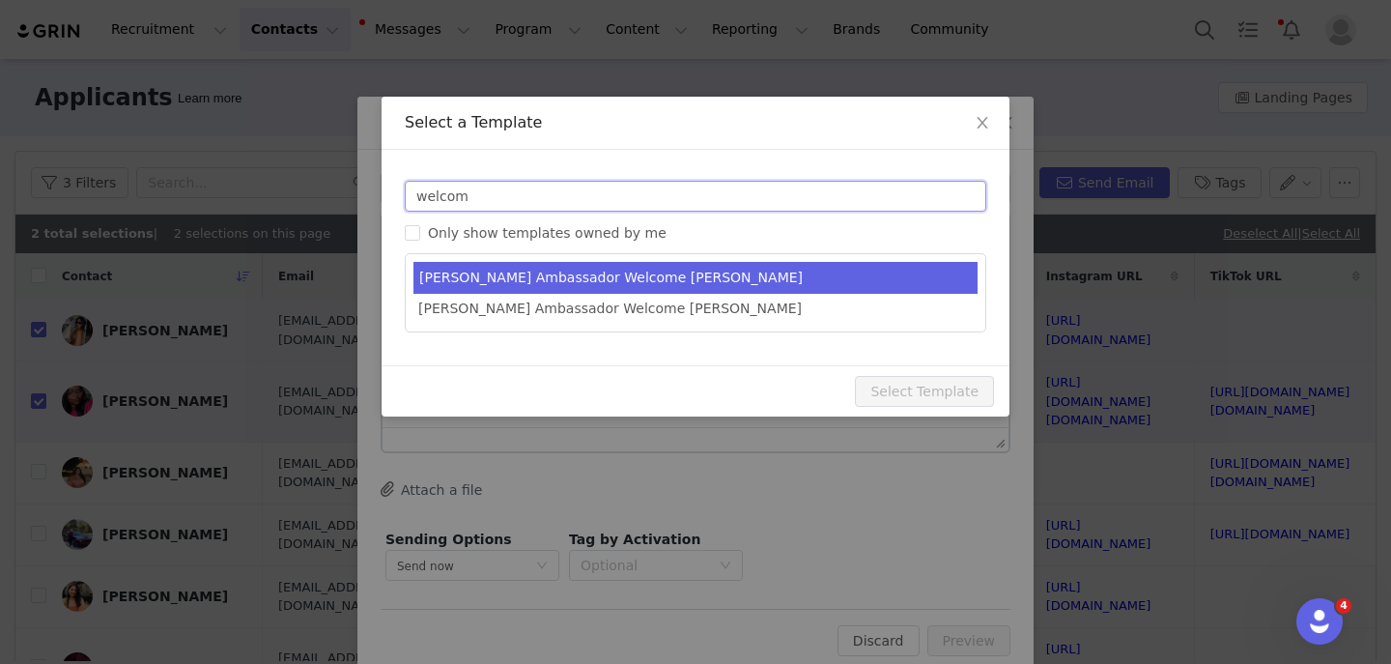
type input "welcom"
type input "YITTY Ambassador | Welcome, it's about damn time!"
click at [534, 276] on li "Yitty Ambassador Welcome KAS" at bounding box center [696, 278] width 564 height 32
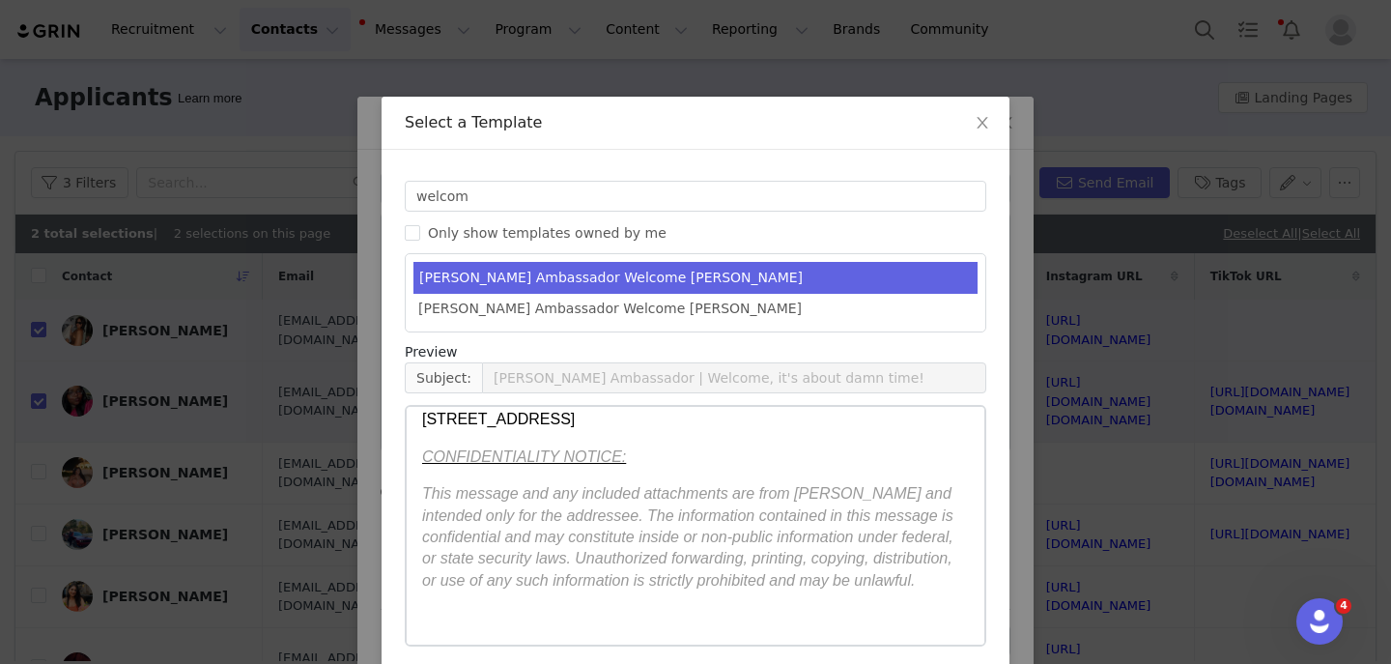
scroll to position [80, 0]
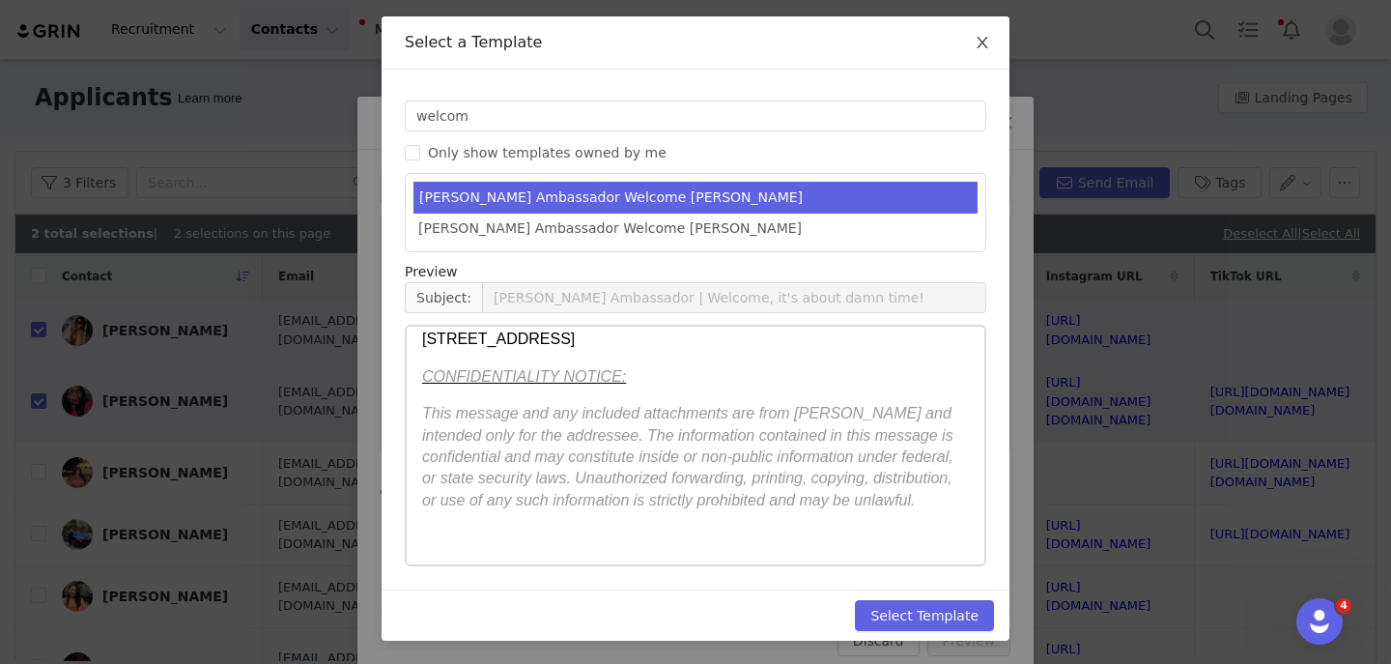
click at [981, 34] on span "Close" at bounding box center [983, 43] width 54 height 54
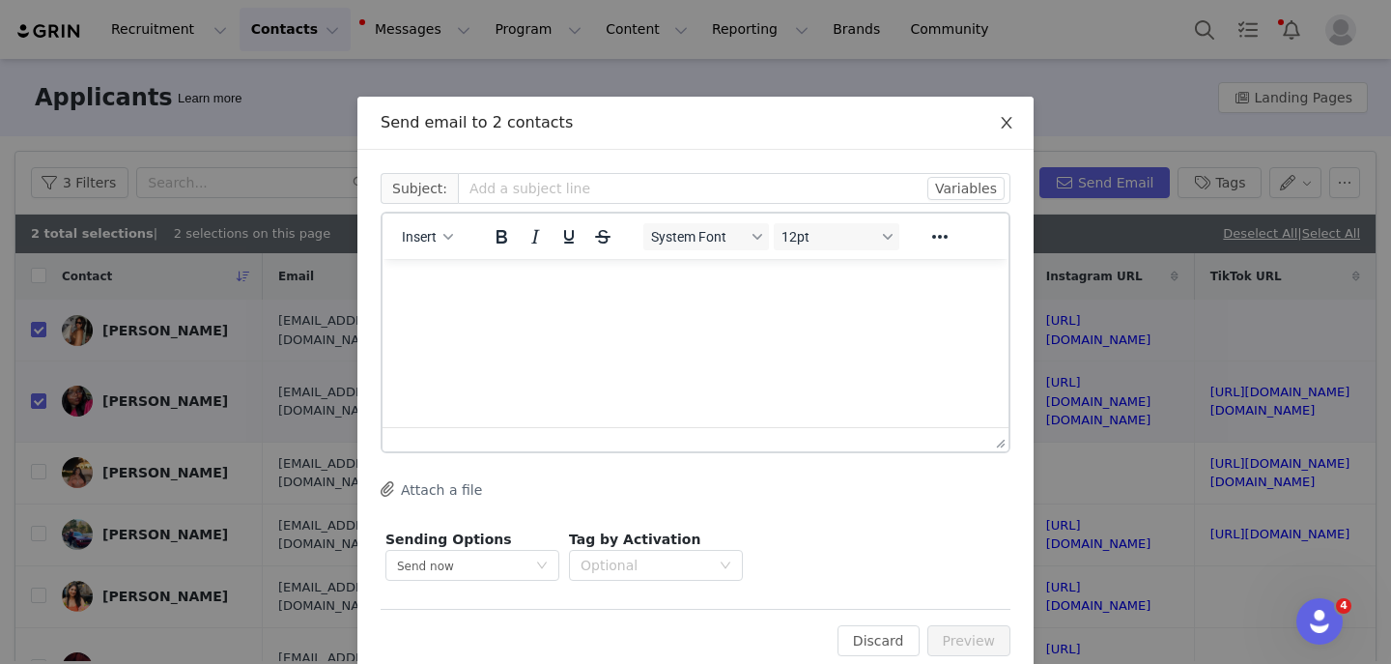
scroll to position [0, 0]
click at [1005, 120] on icon "icon: close" at bounding box center [1006, 122] width 15 height 15
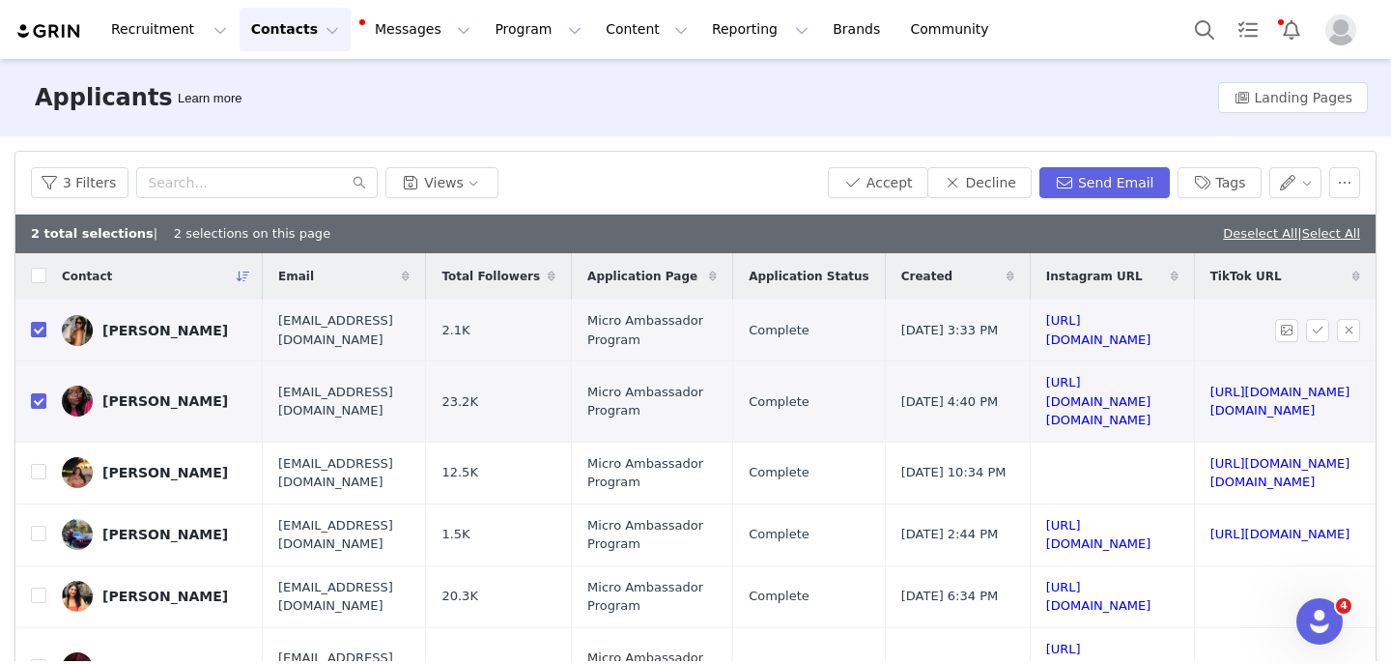
click at [31, 336] on input "checkbox" at bounding box center [38, 329] width 15 height 15
checkbox input "false"
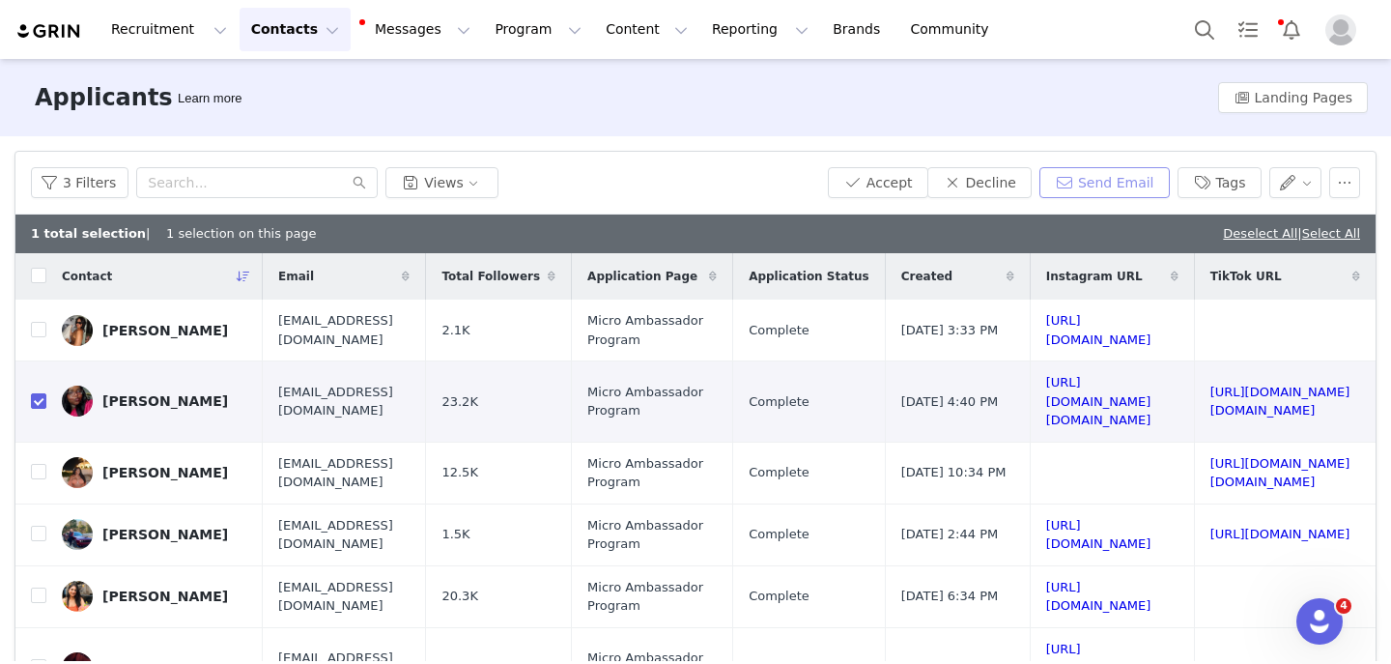
click at [1104, 170] on button "Send Email" at bounding box center [1105, 182] width 130 height 31
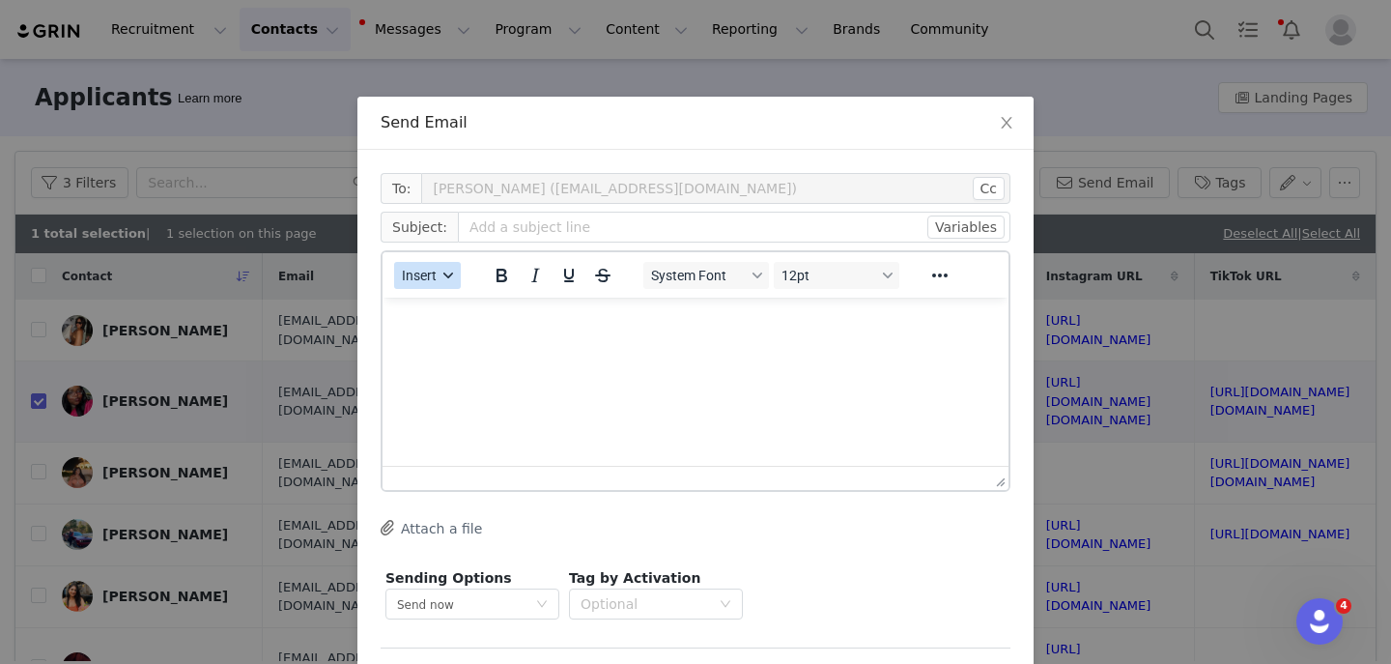
click at [409, 278] on span "Insert" at bounding box center [419, 275] width 35 height 15
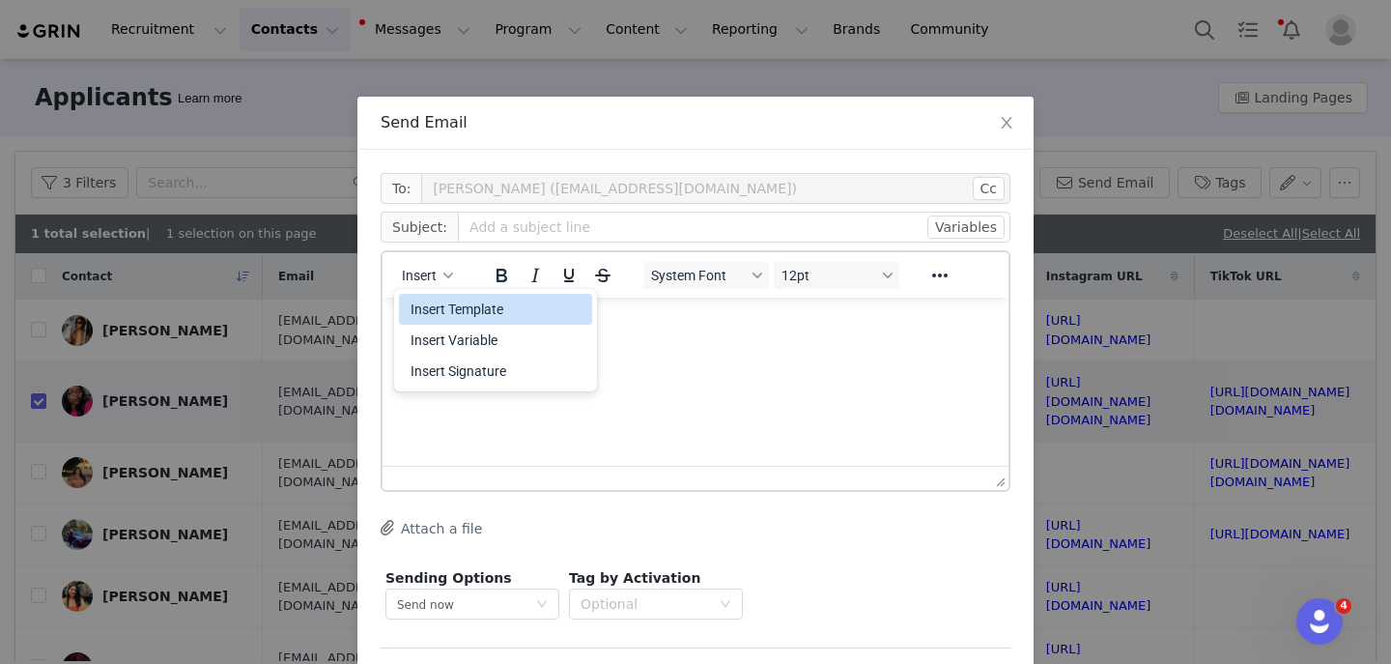
click at [421, 312] on div "Insert Template" at bounding box center [498, 309] width 174 height 23
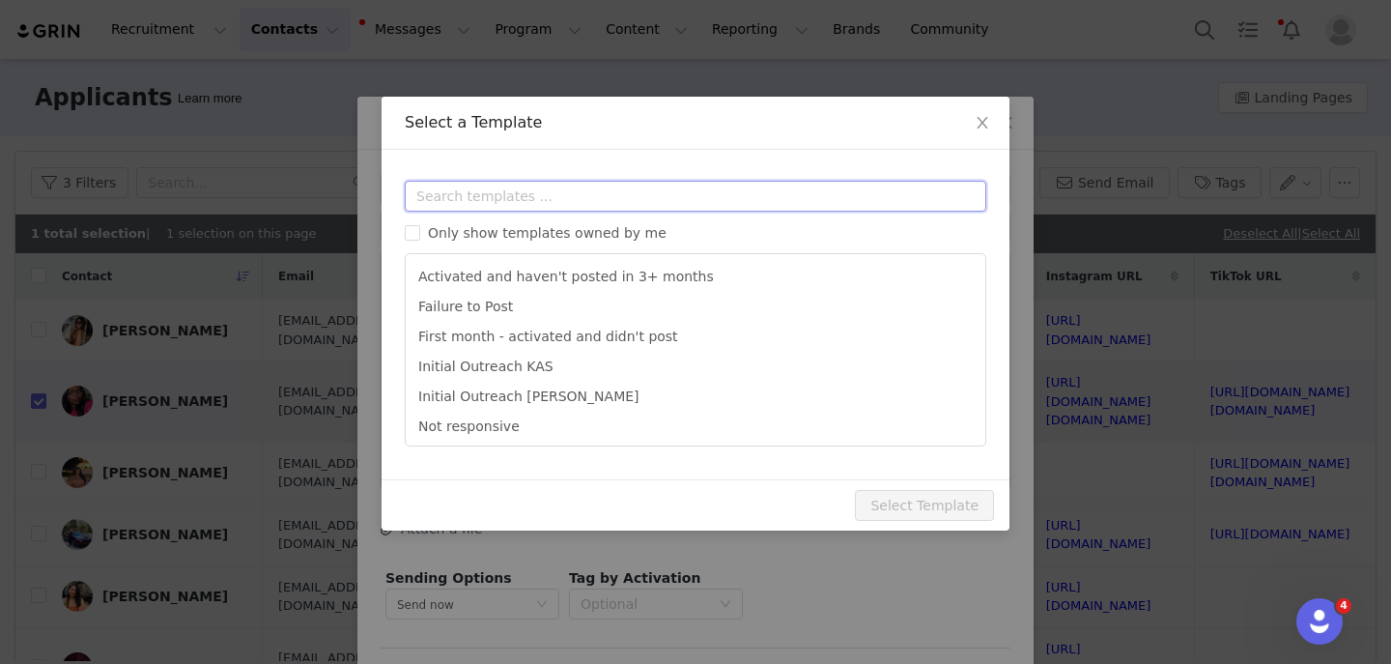
click at [461, 203] on input "text" at bounding box center [696, 196] width 582 height 31
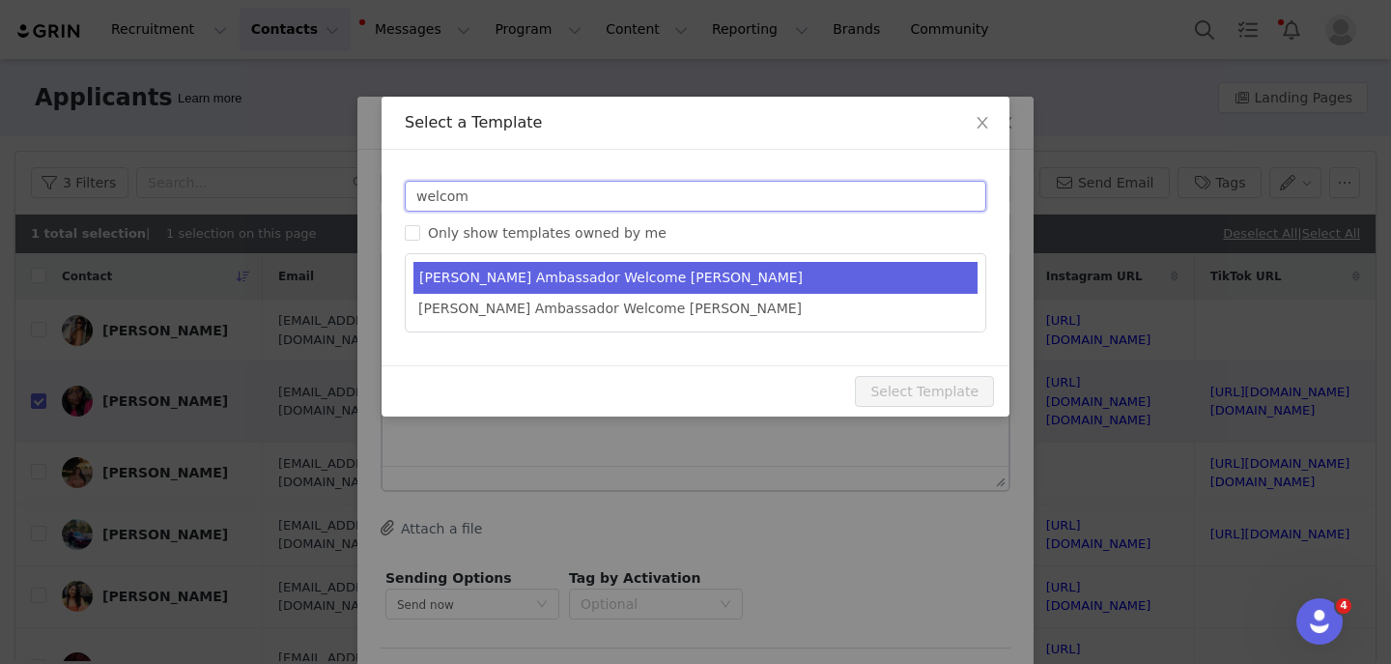
type input "welcom"
type input "YITTY Ambassador | Welcome, it's about damn time!"
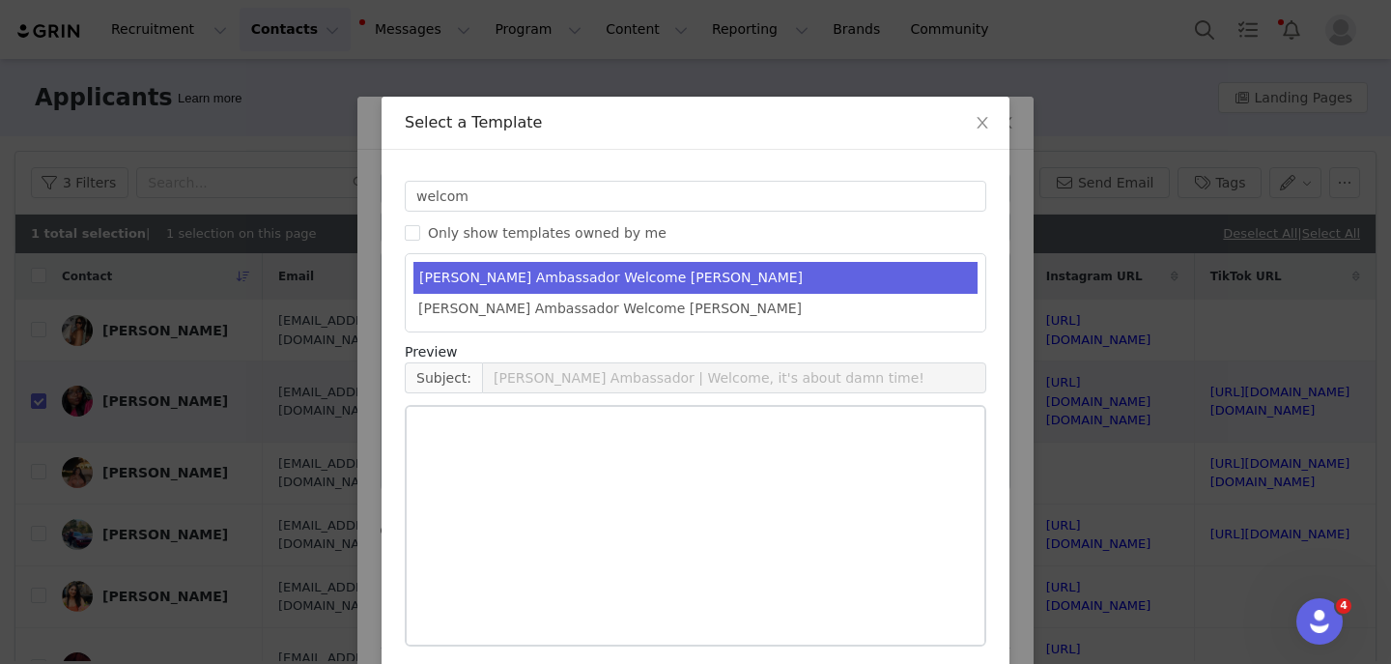
click at [551, 266] on li "Yitty Ambassador Welcome KAS" at bounding box center [696, 278] width 564 height 32
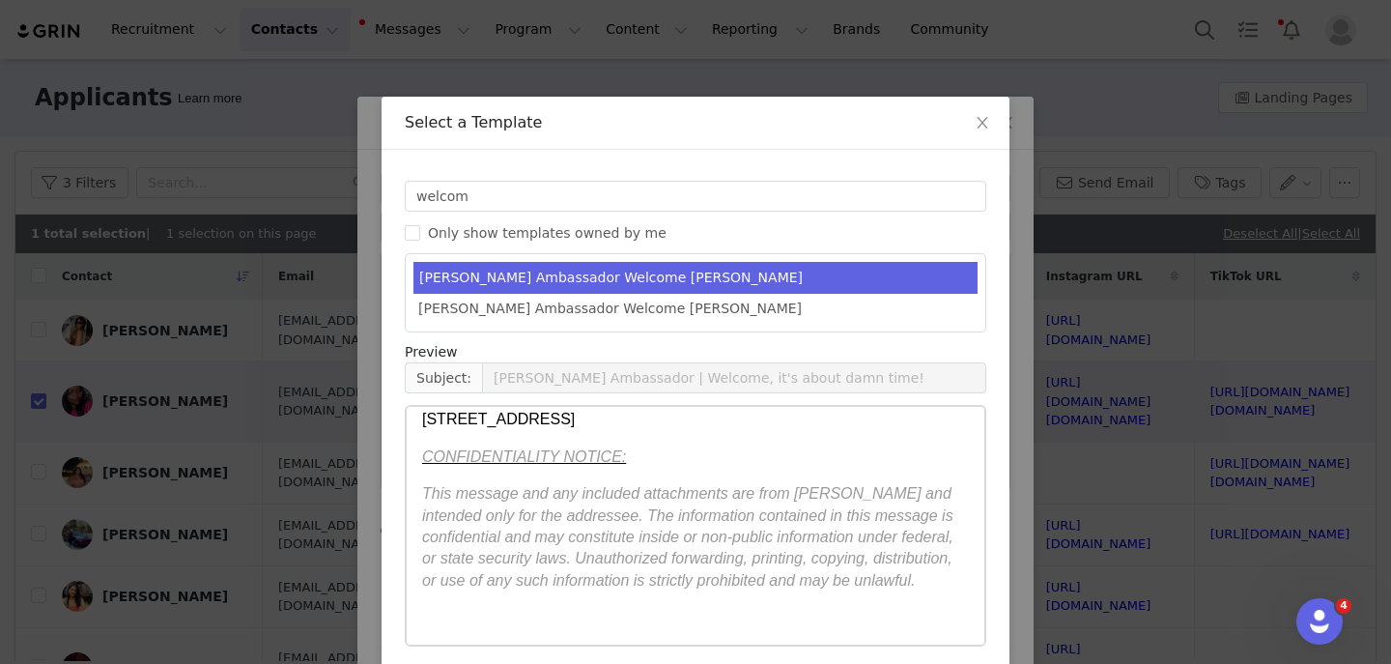
scroll to position [80, 0]
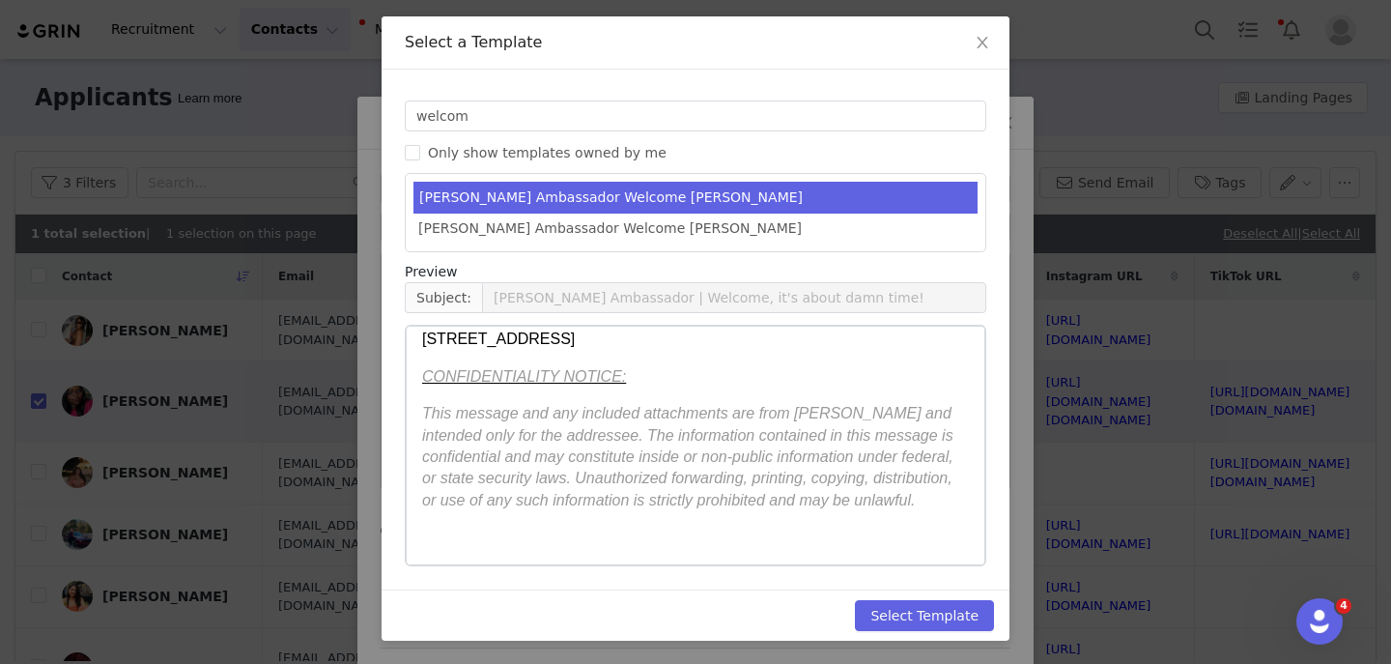
click at [965, 591] on div "Select Template" at bounding box center [696, 614] width 628 height 51
click at [923, 632] on div "Select Template" at bounding box center [696, 614] width 628 height 51
click at [949, 613] on button "Select Template" at bounding box center [924, 615] width 139 height 31
type input "YITTY Ambassador | Welcome, it's about damn time!"
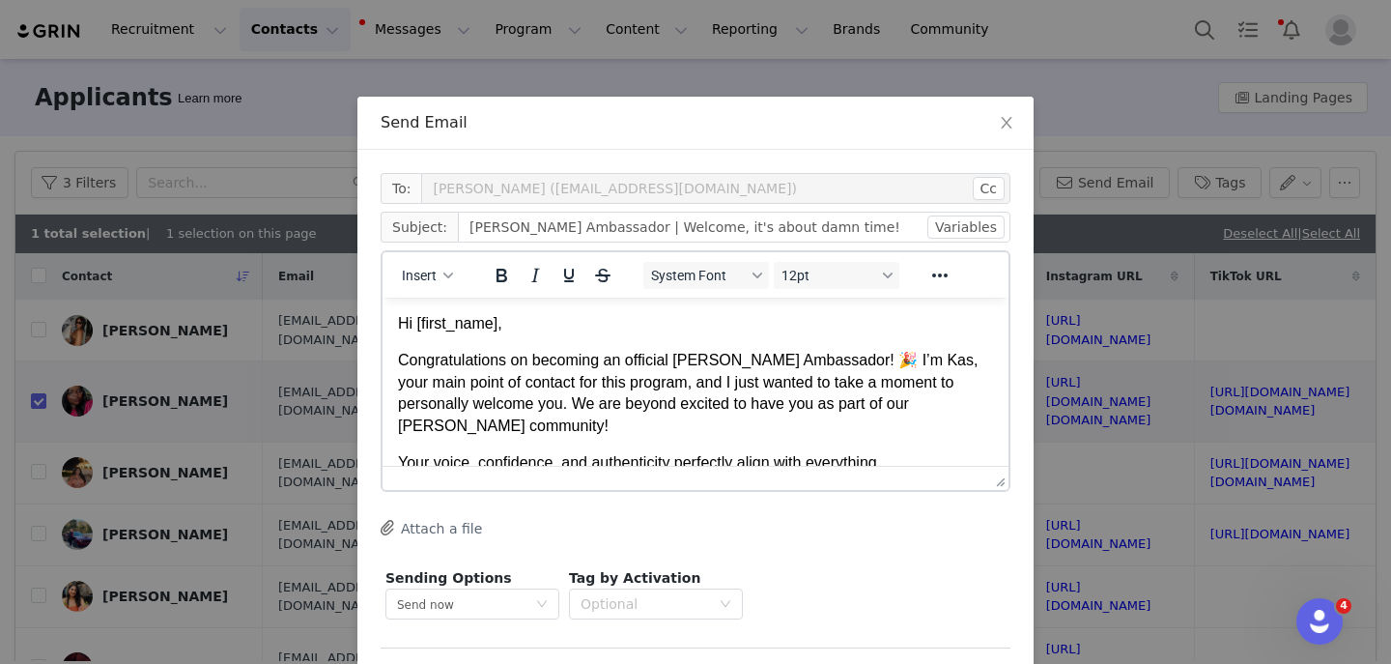
scroll to position [77, 0]
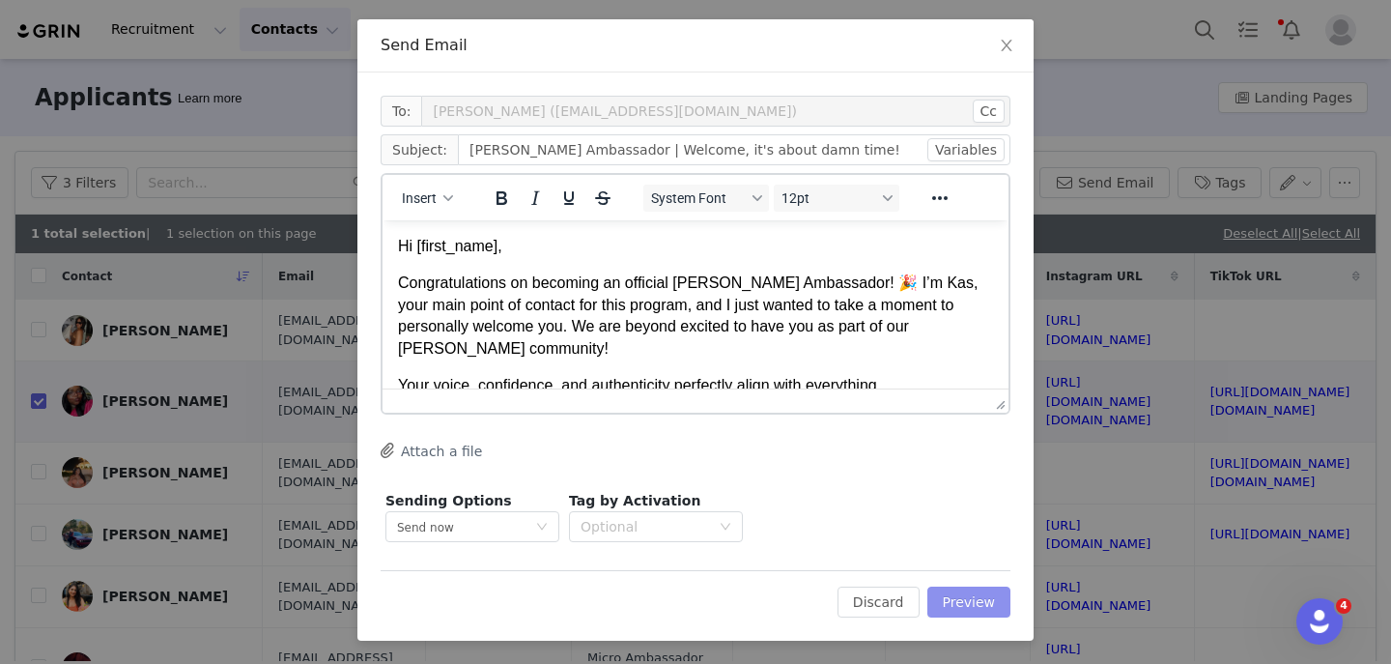
click at [951, 607] on button "Preview" at bounding box center [970, 602] width 84 height 31
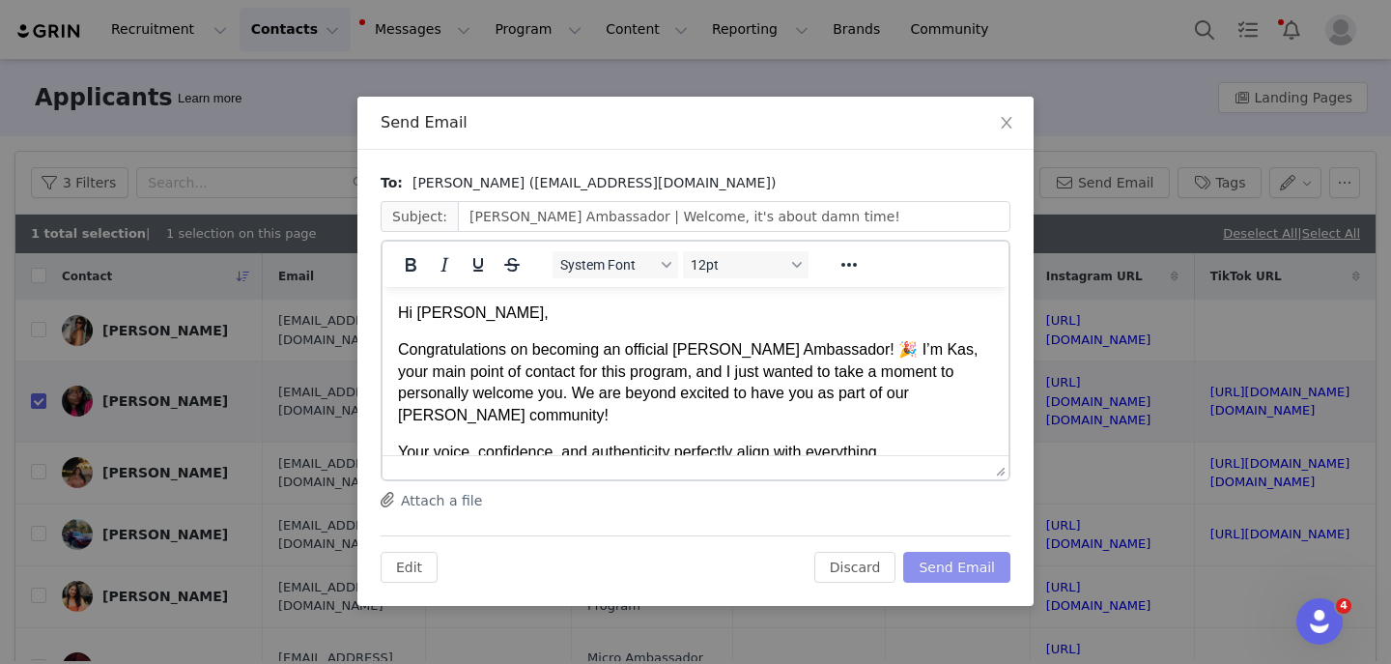
scroll to position [0, 0]
click at [944, 572] on button "Send Email" at bounding box center [957, 567] width 107 height 31
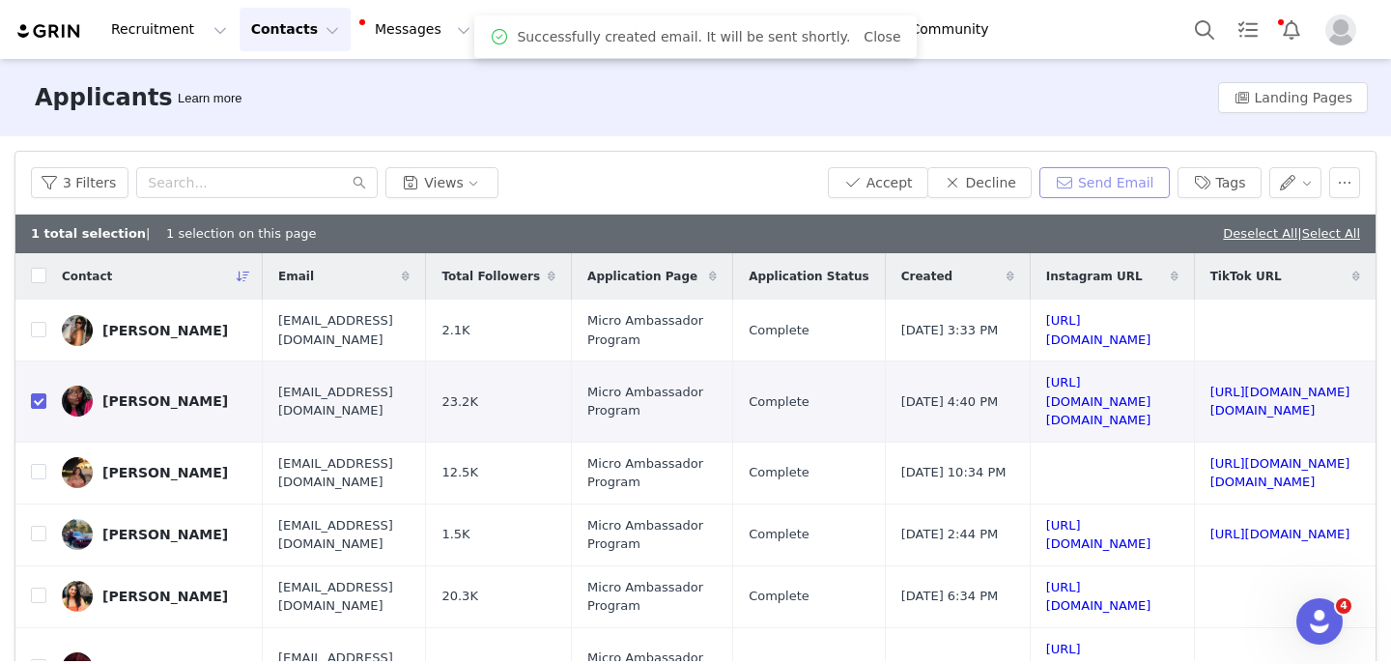
click at [1126, 186] on button "Send Email" at bounding box center [1105, 182] width 130 height 31
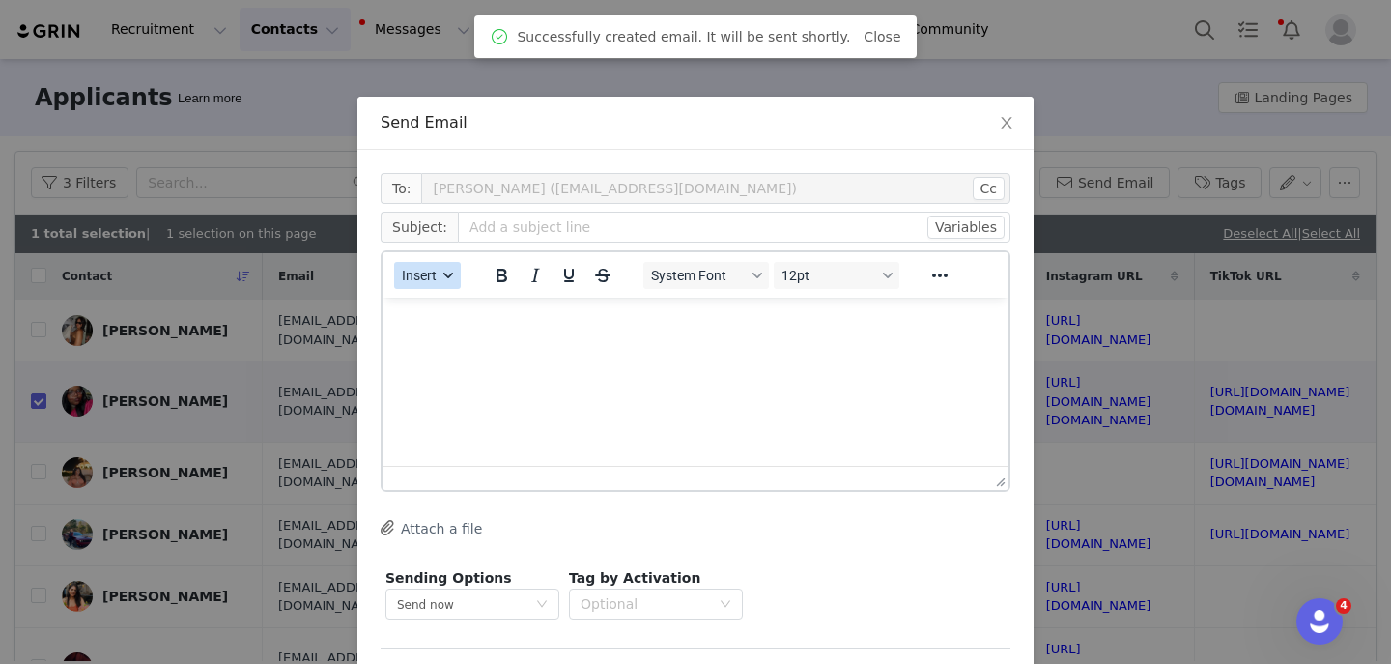
click at [455, 280] on button "Insert" at bounding box center [427, 275] width 67 height 27
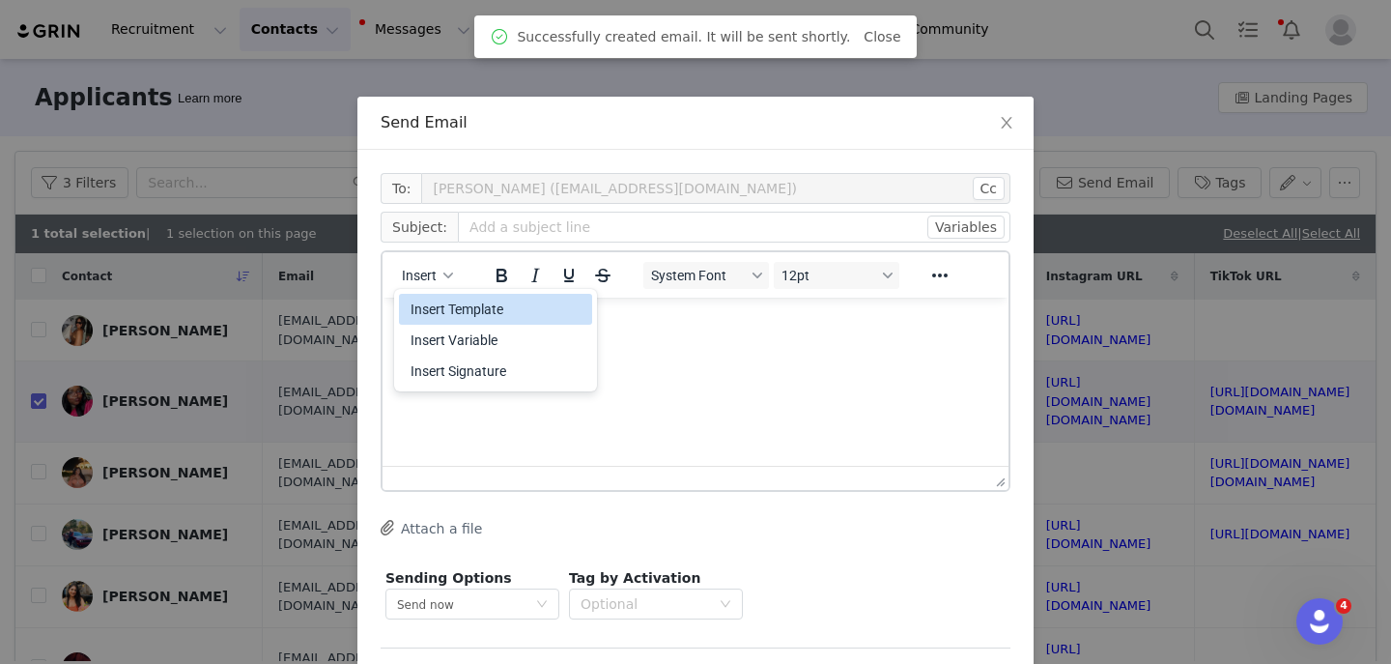
click at [455, 304] on div "Insert Template" at bounding box center [498, 309] width 174 height 23
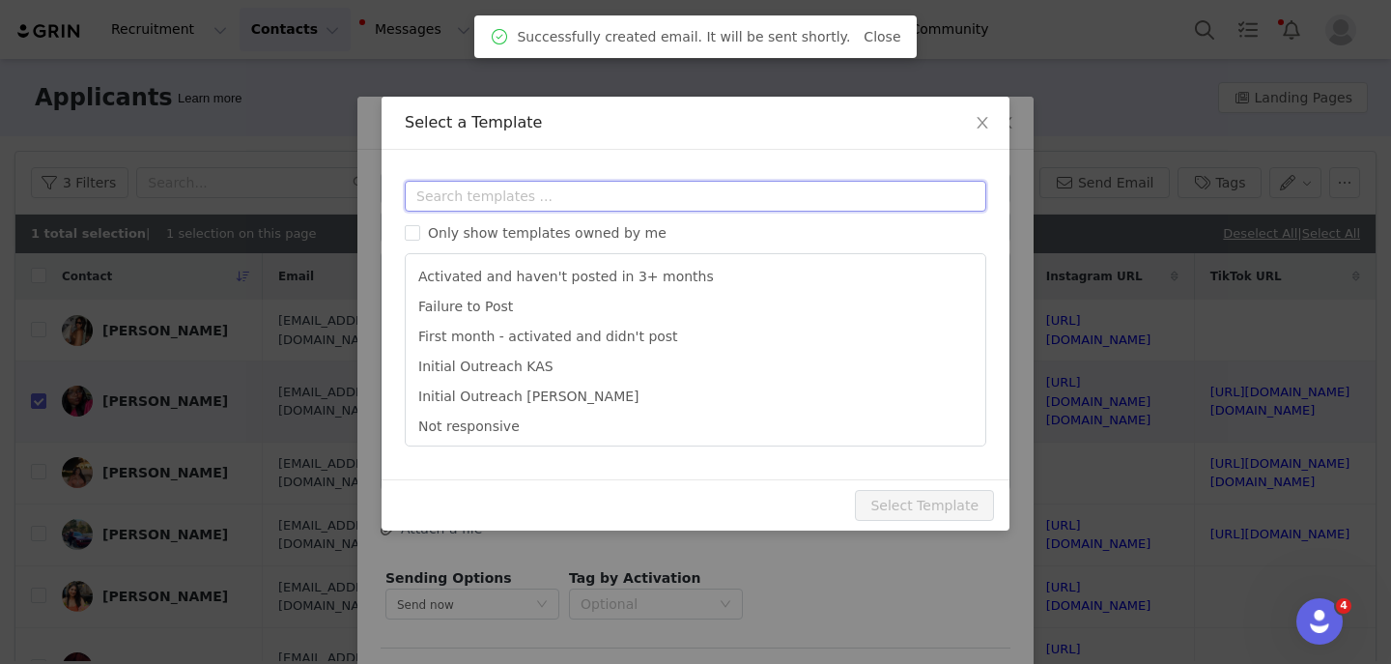
click at [465, 196] on input "text" at bounding box center [696, 196] width 582 height 31
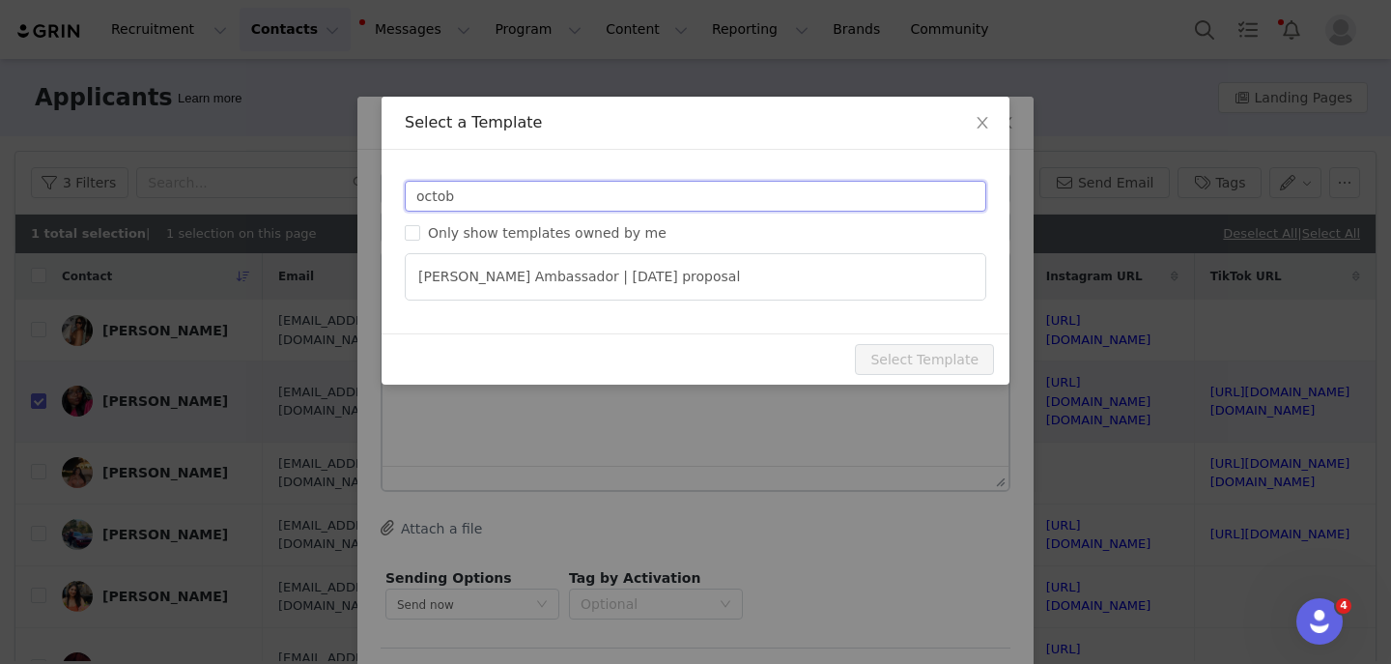
type input "octob"
click at [510, 251] on div "octob Only show templates owned by me YITTY Ambassador | October 2025 proposal" at bounding box center [696, 241] width 582 height 120
type input "YITTY Ambassador | October 2025"
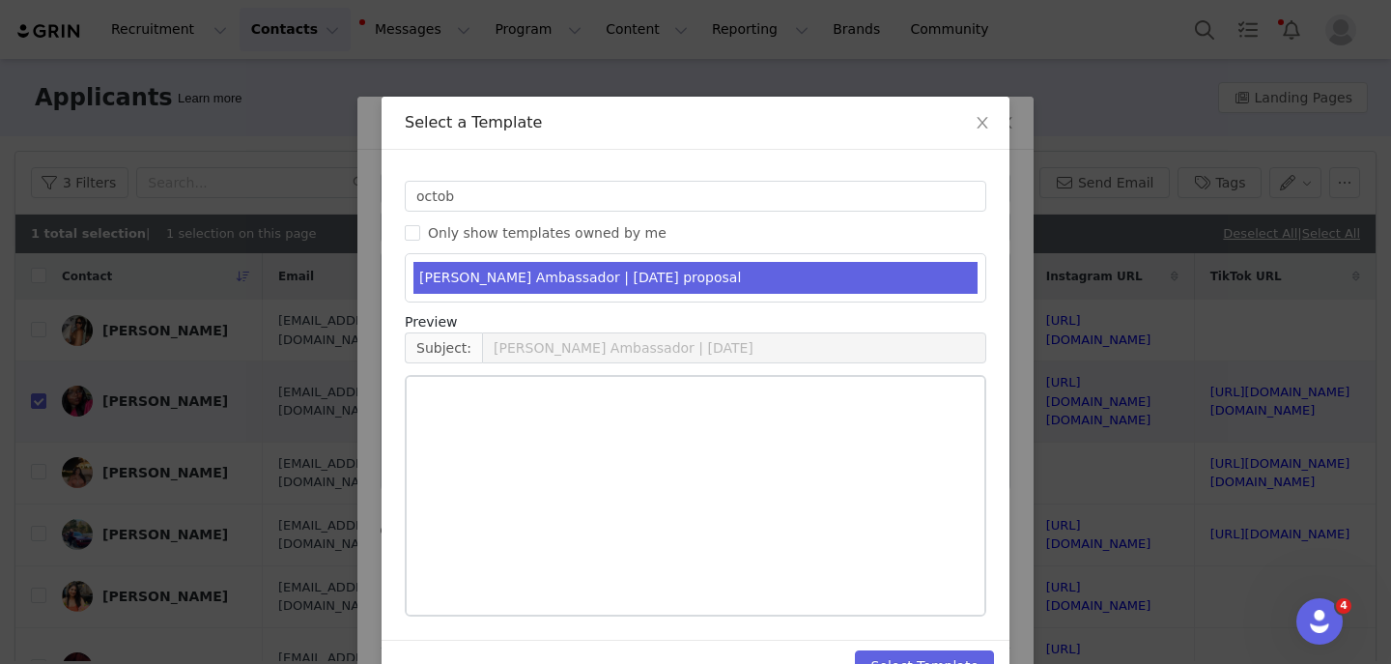
click at [510, 256] on ul "YITTY Ambassador | October 2025 proposal" at bounding box center [696, 277] width 582 height 49
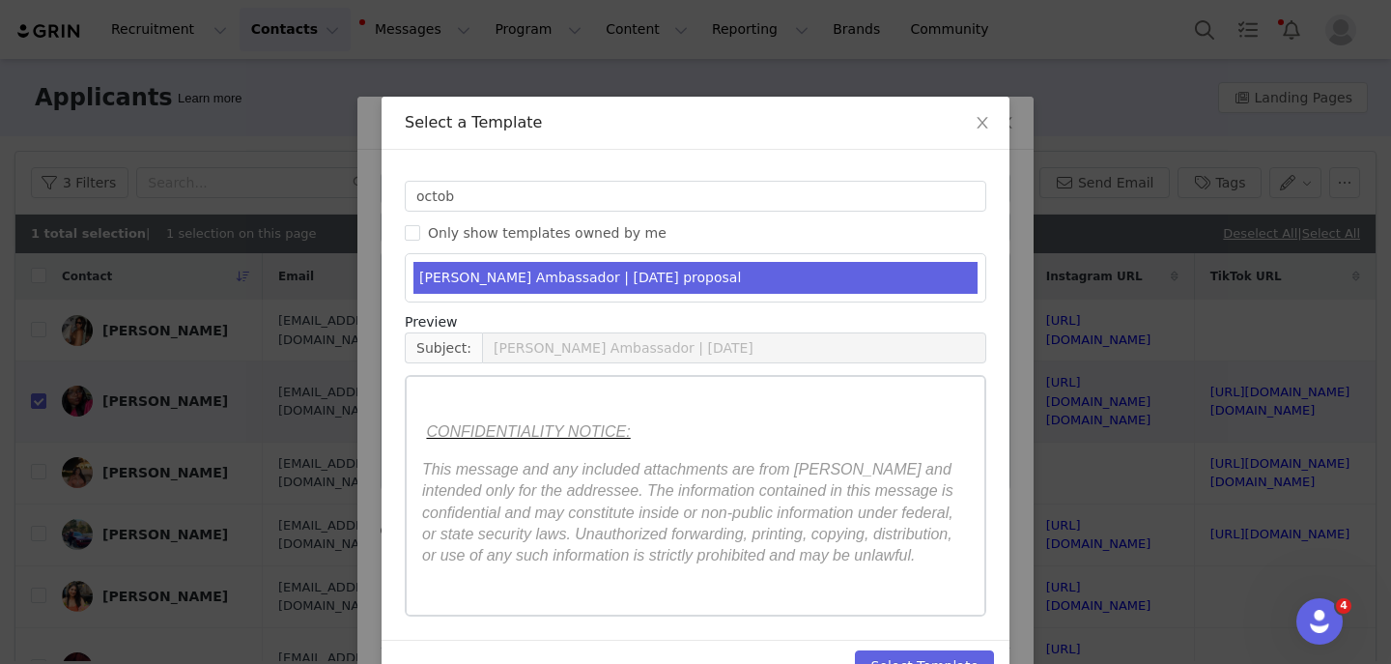
scroll to position [50, 0]
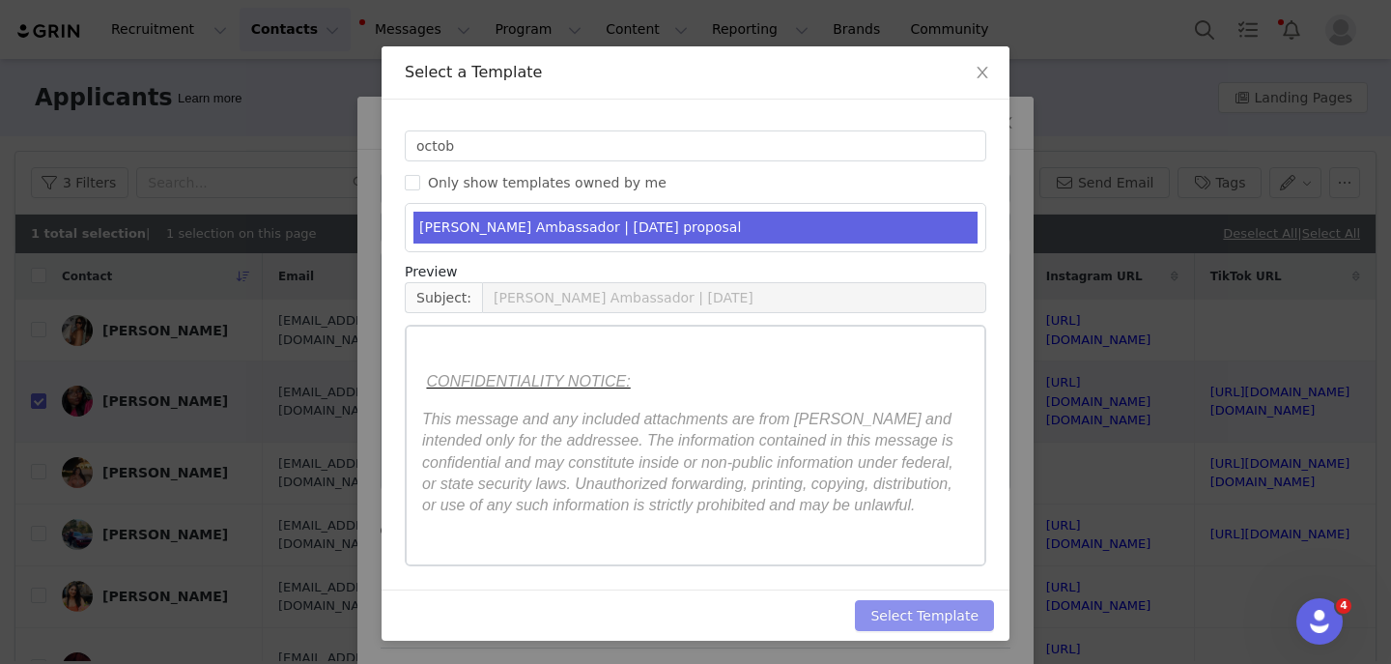
click at [895, 616] on button "Select Template" at bounding box center [924, 615] width 139 height 31
type input "YITTY Ambassador | October 2025"
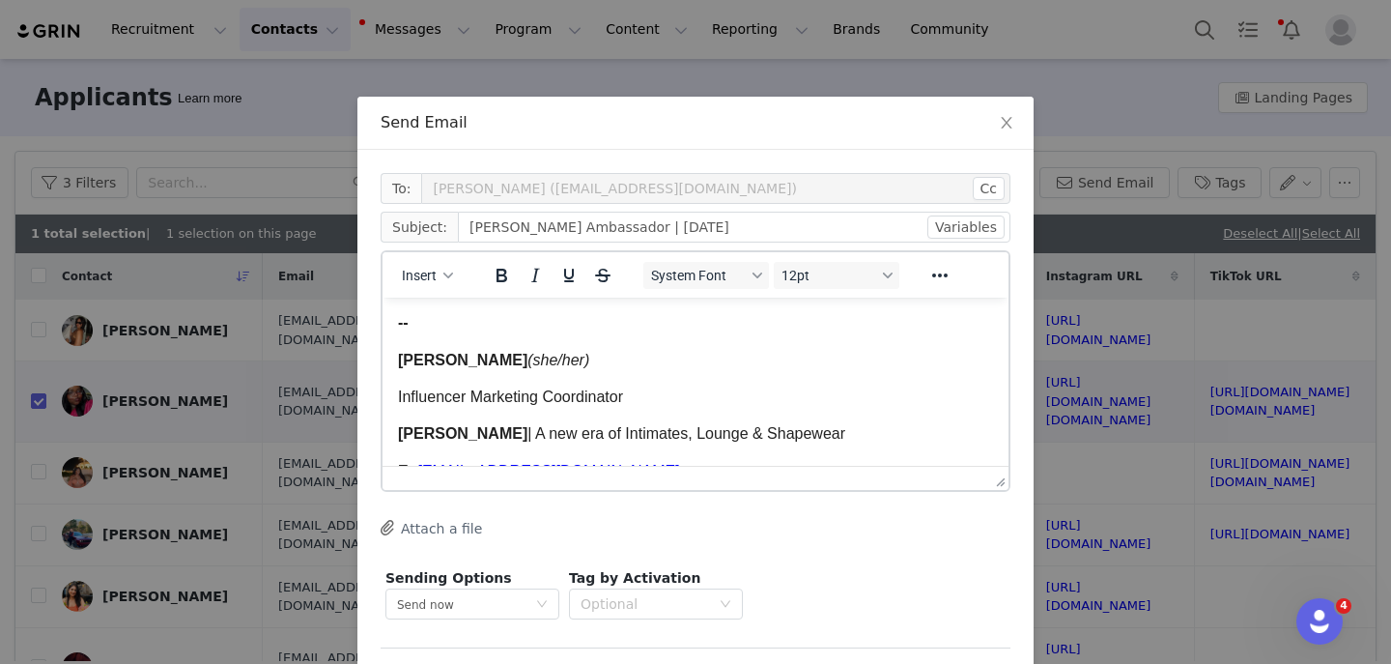
scroll to position [4263, 0]
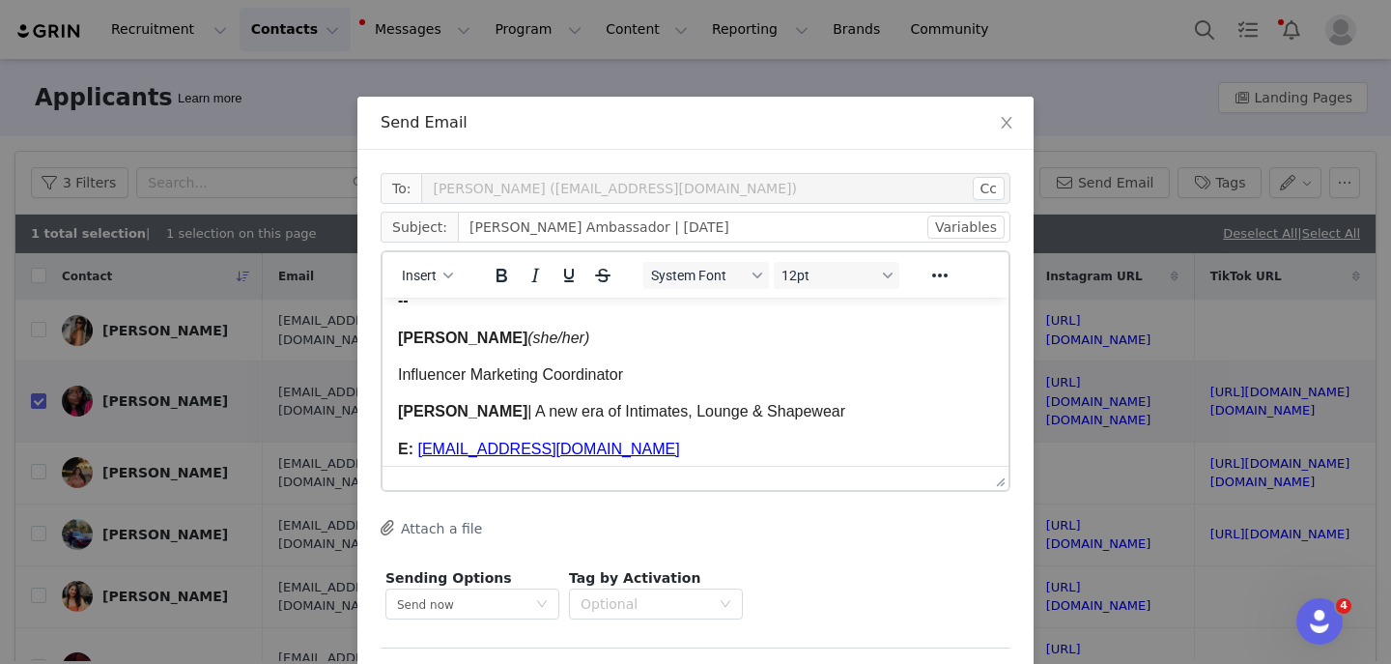
click at [449, 344] on span "Melissa Larson" at bounding box center [462, 338] width 129 height 16
click at [446, 345] on span "Melissa Larson" at bounding box center [462, 338] width 129 height 16
click at [475, 346] on span "Kas Larson" at bounding box center [462, 338] width 129 height 16
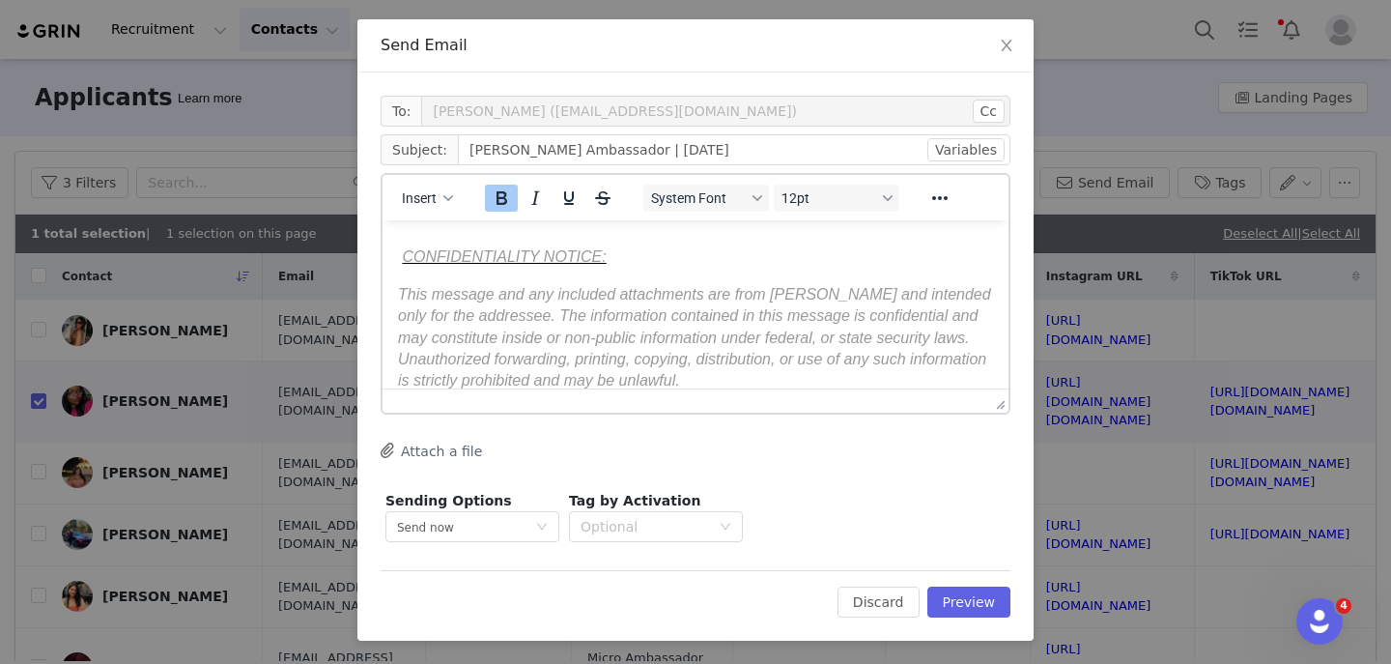
scroll to position [0, 0]
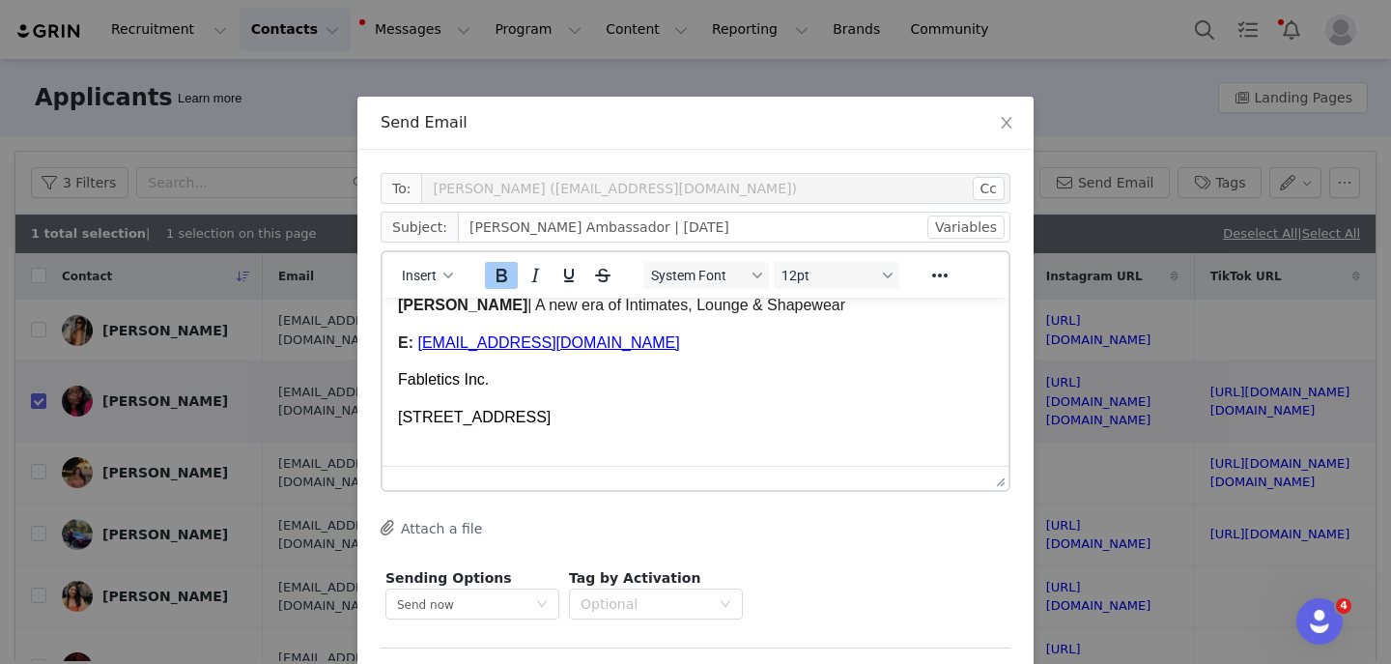
click at [428, 348] on span "MLarson@fabletics.com" at bounding box center [548, 342] width 262 height 16
click at [467, 350] on span "KLarson@fabletics.com" at bounding box center [548, 342] width 262 height 16
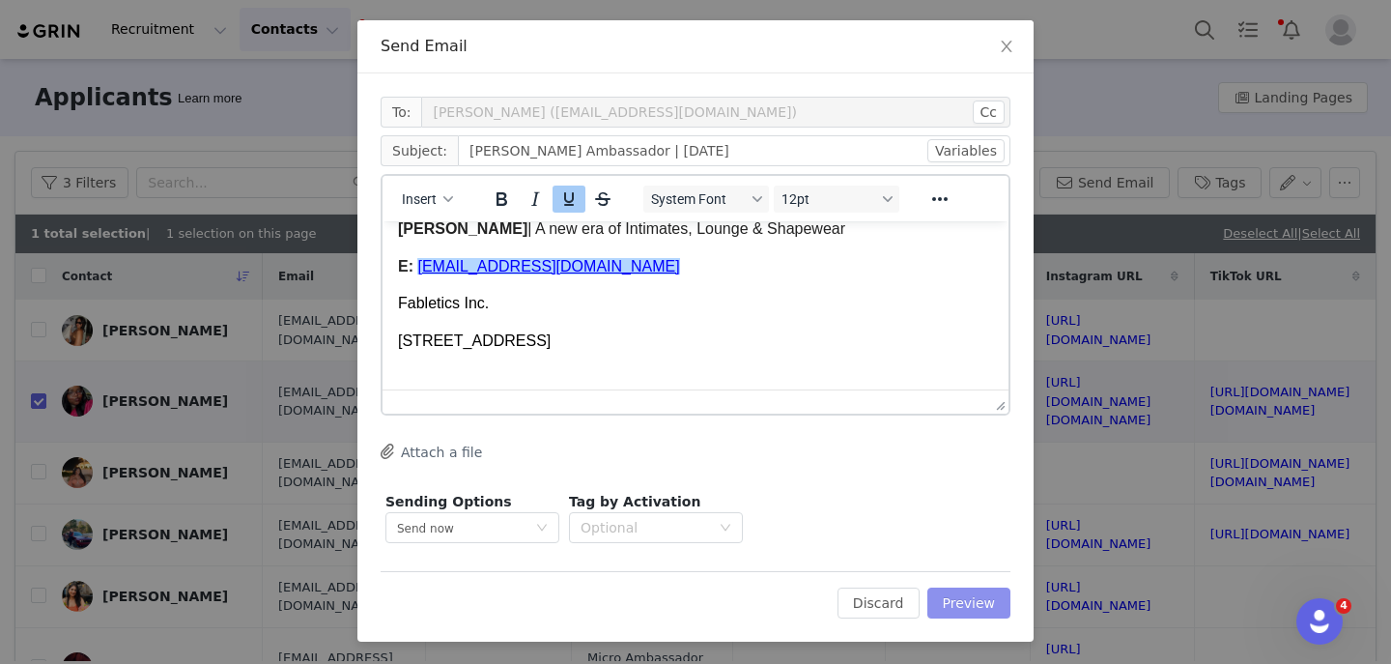
click at [977, 613] on button "Preview" at bounding box center [970, 603] width 84 height 31
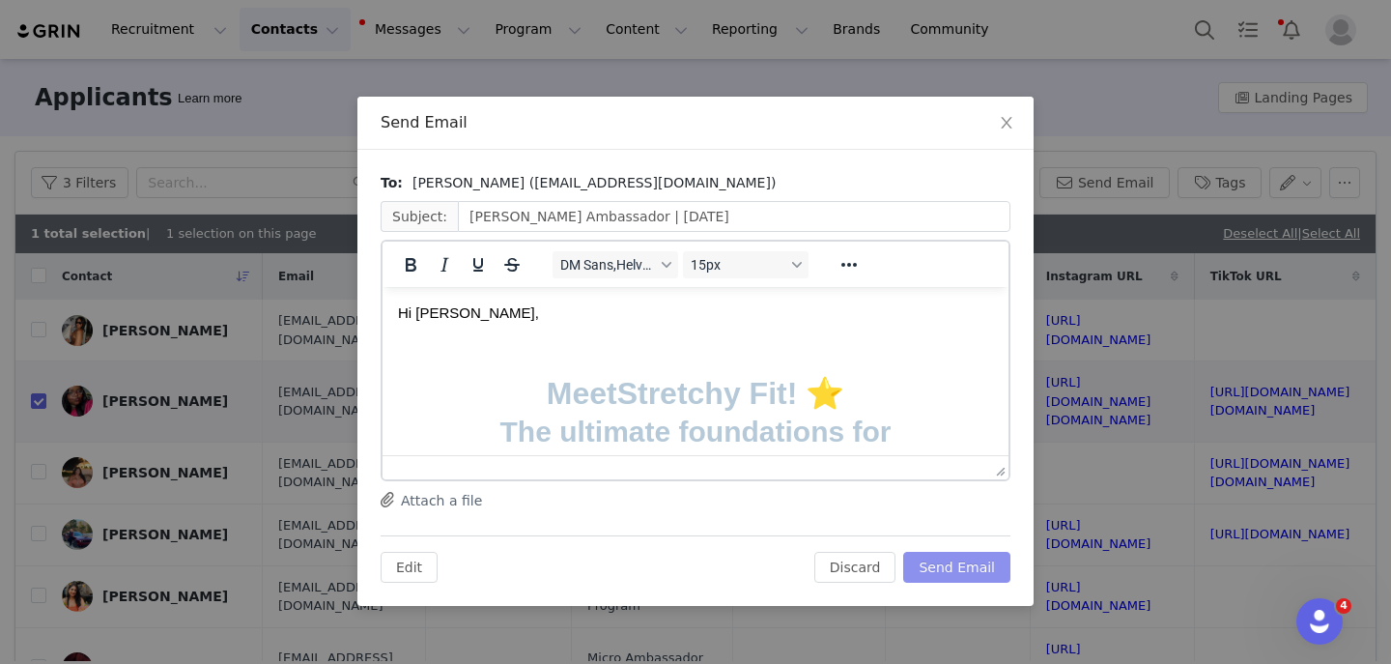
click at [957, 575] on button "Send Email" at bounding box center [957, 567] width 107 height 31
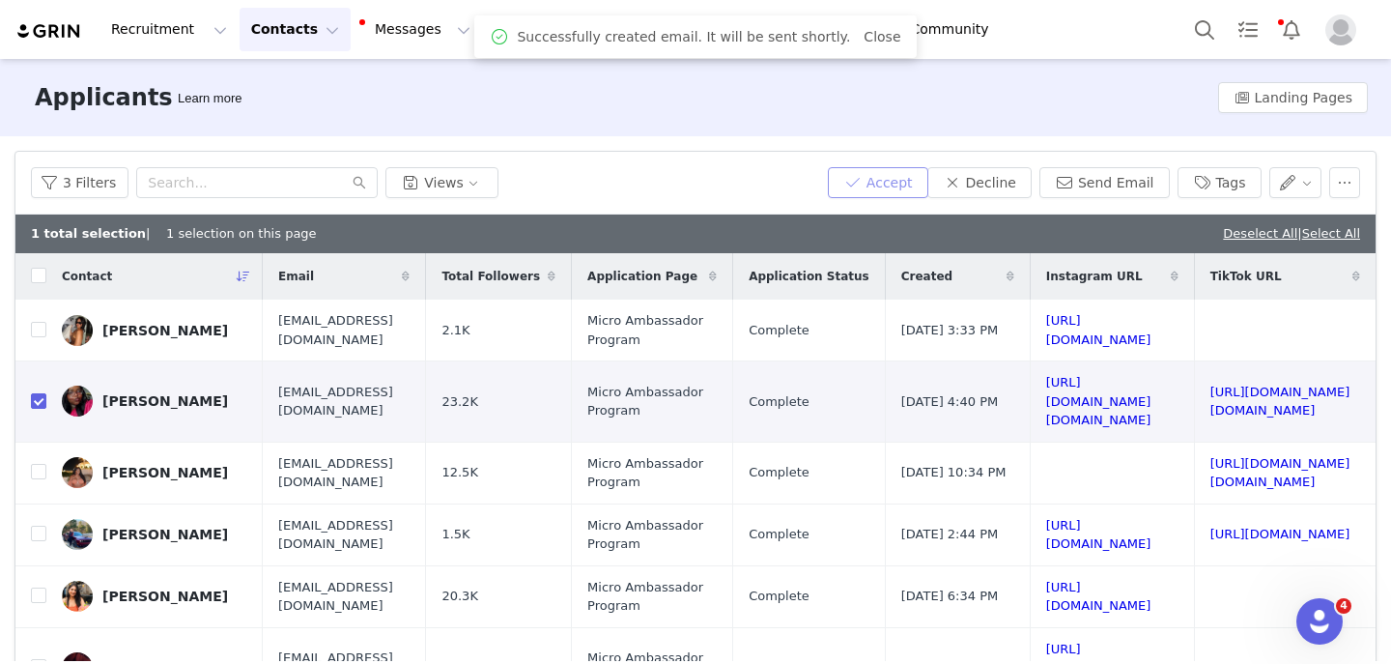
click at [909, 188] on button "Accept" at bounding box center [878, 182] width 100 height 31
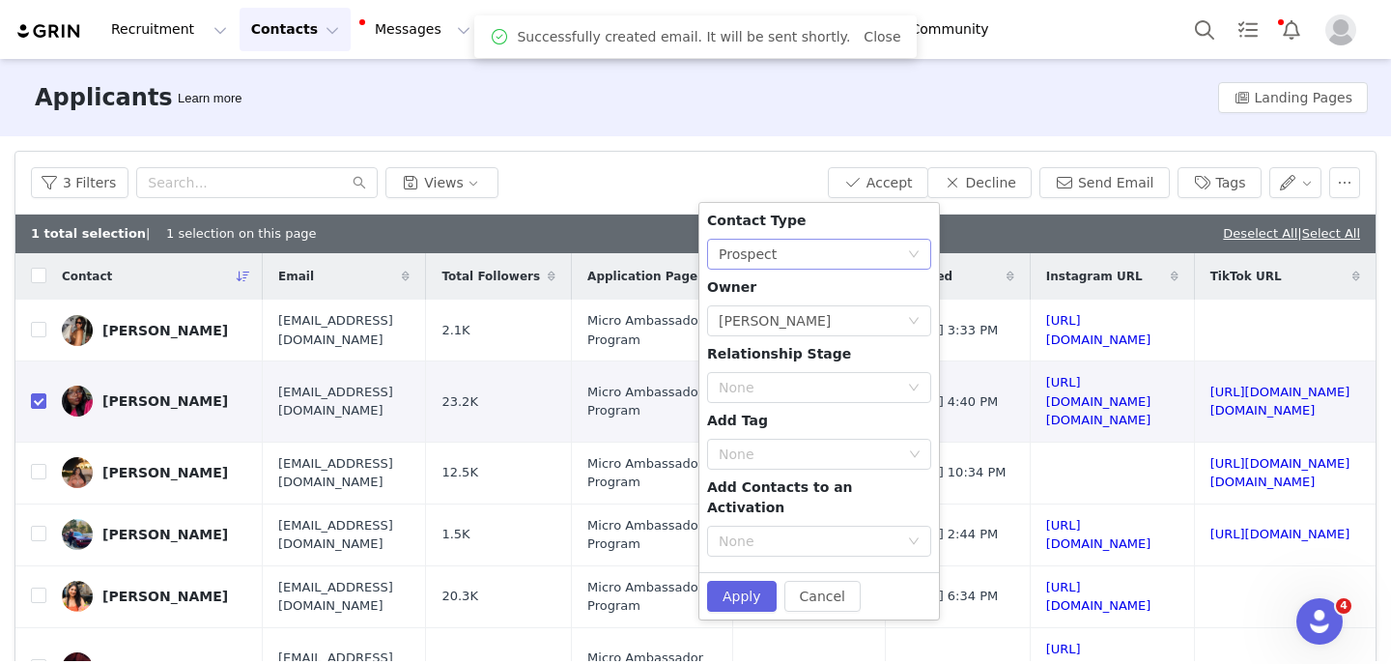
click at [779, 266] on div "None Prospect" at bounding box center [813, 254] width 188 height 29
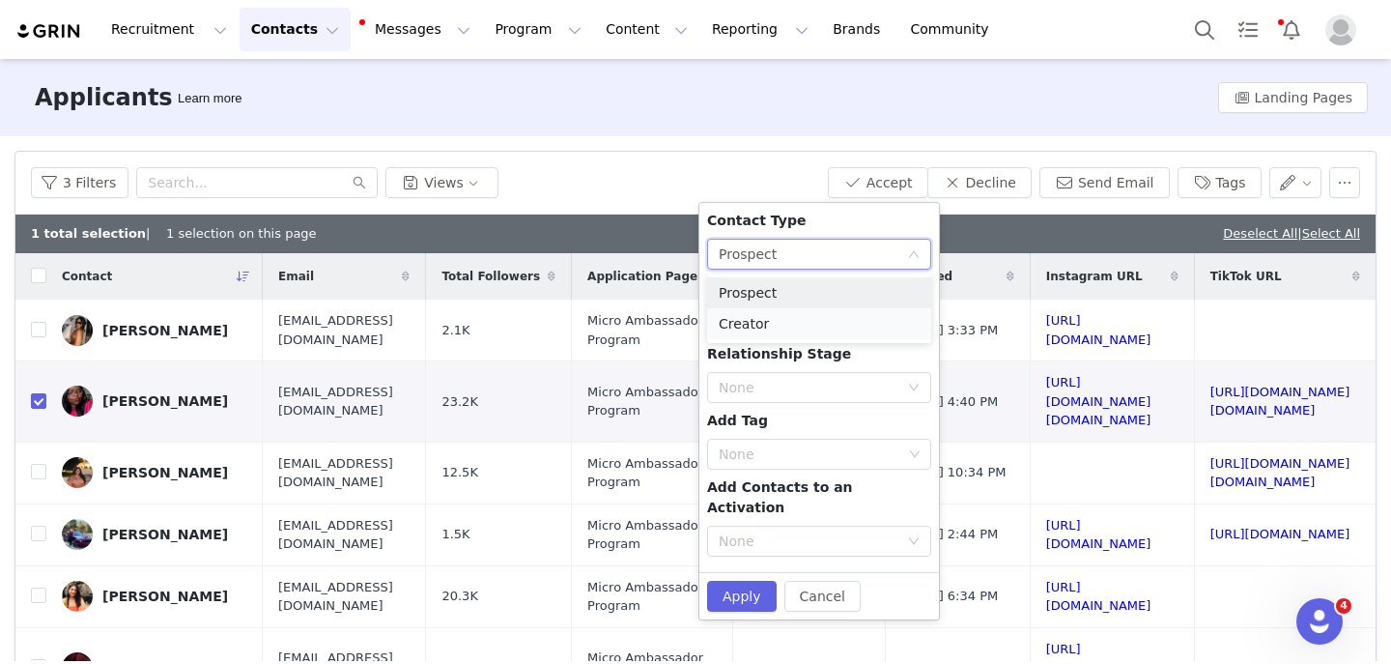
click at [771, 323] on li "Creator" at bounding box center [819, 323] width 224 height 31
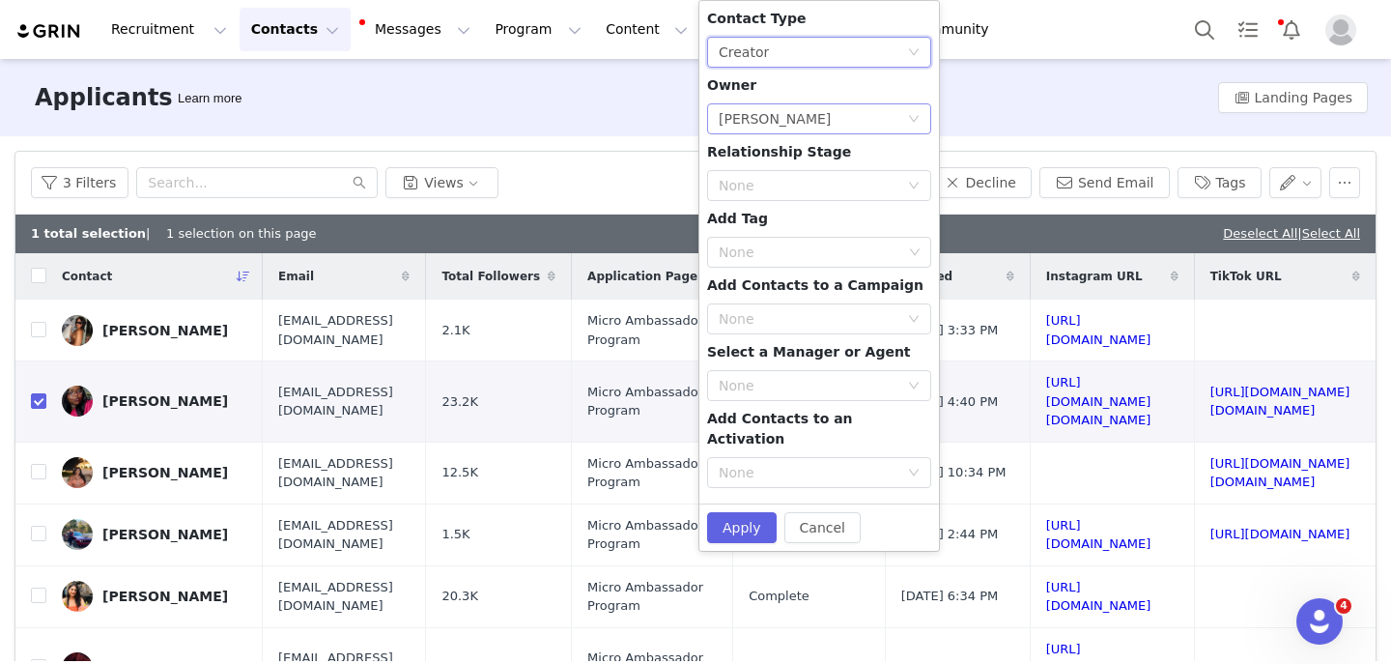
click at [777, 129] on div "Lizzie Chu" at bounding box center [775, 118] width 112 height 29
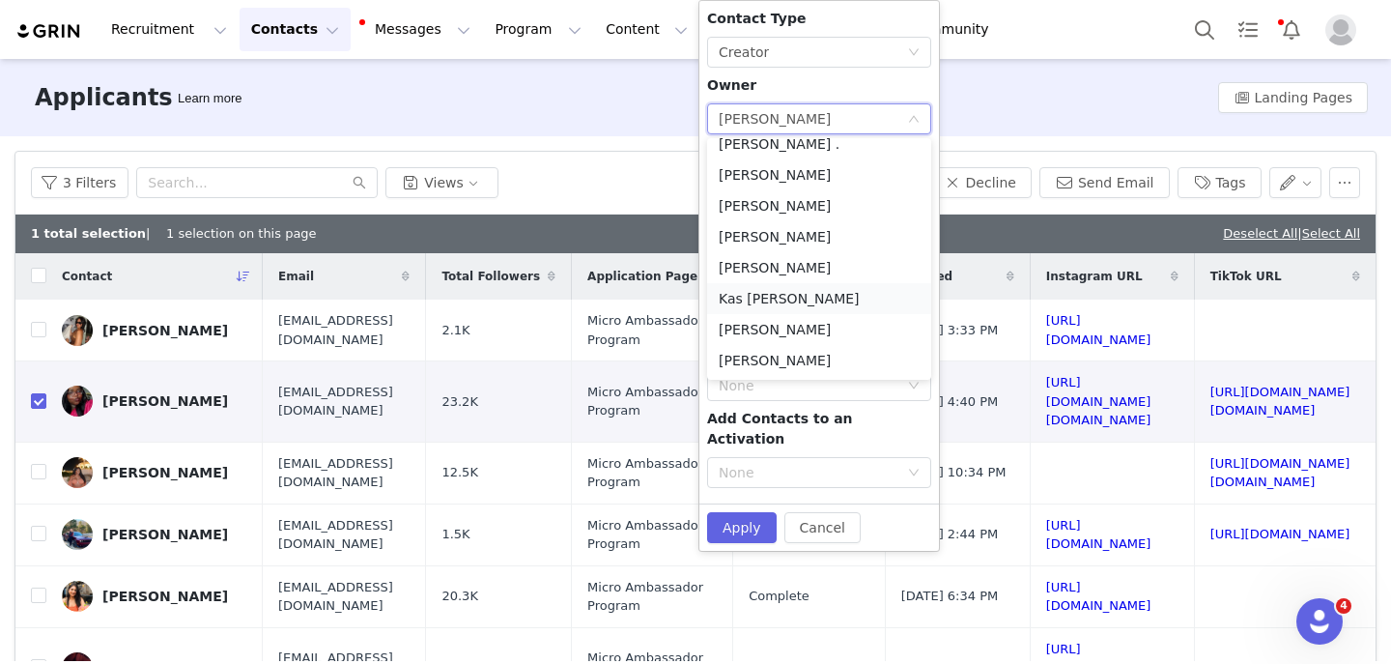
click at [763, 298] on li "Kas [PERSON_NAME]" at bounding box center [819, 298] width 224 height 31
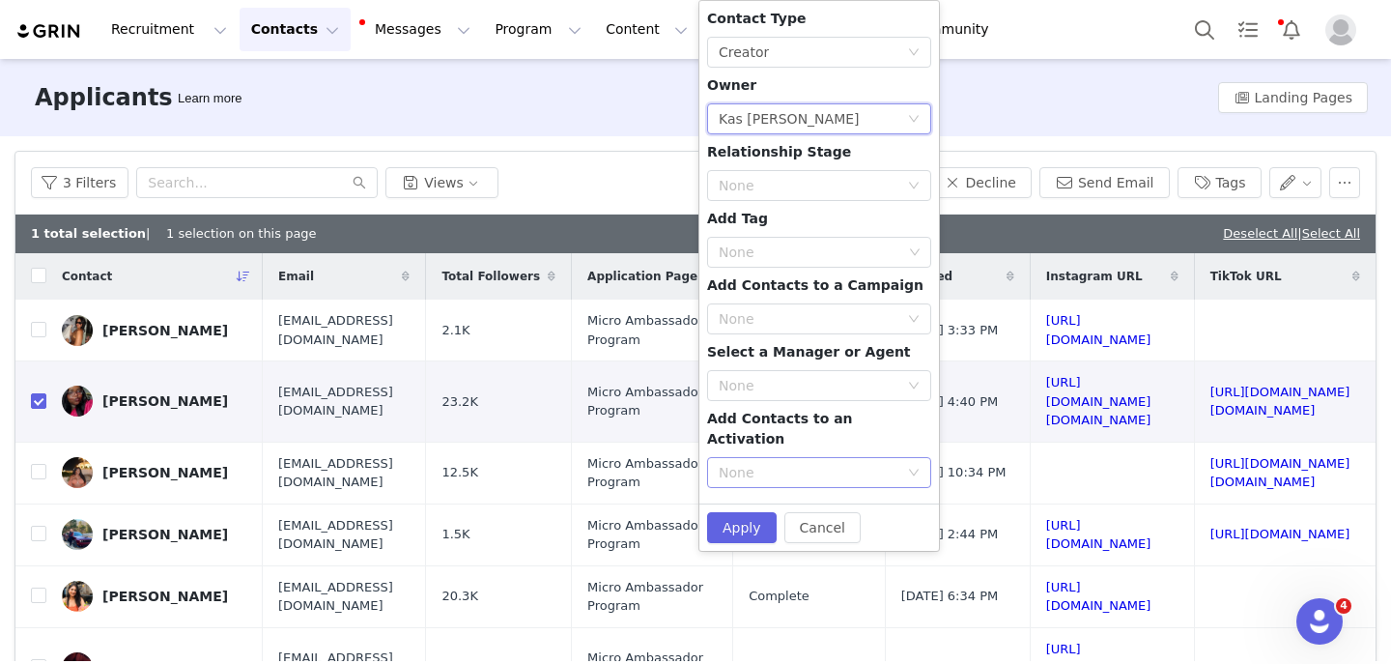
click at [756, 463] on div "None" at bounding box center [809, 472] width 180 height 19
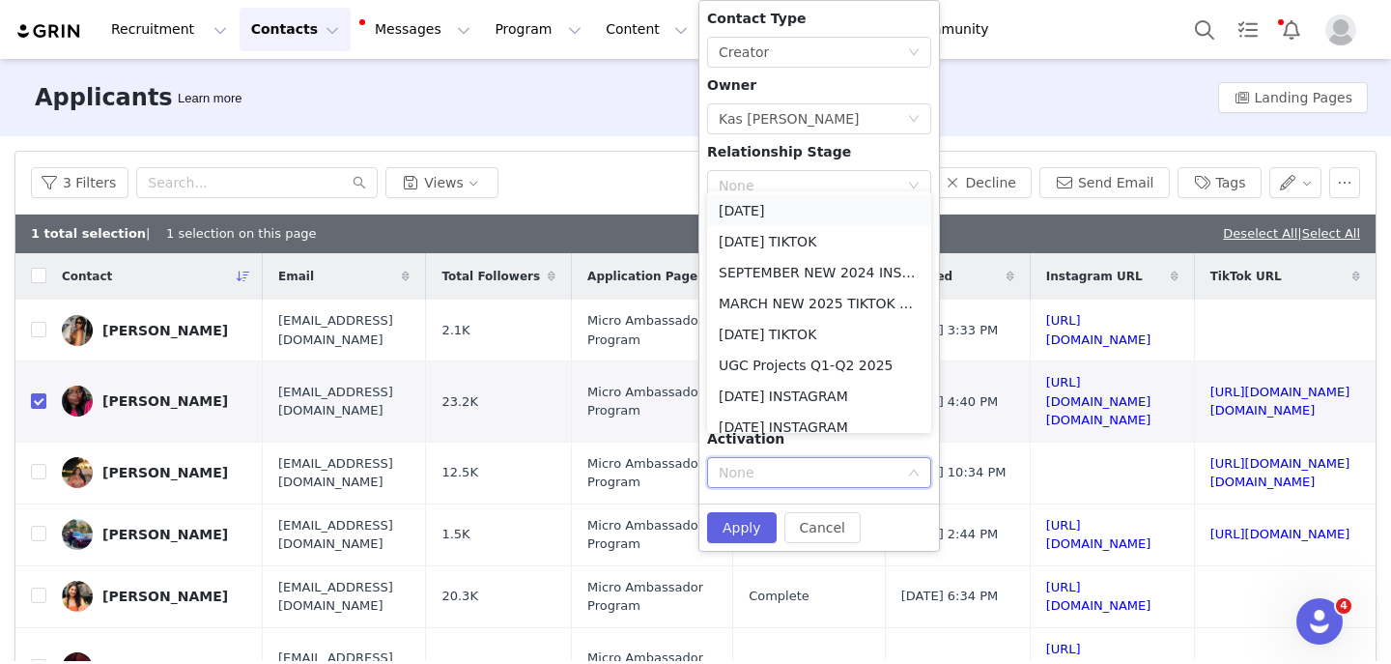
click at [758, 211] on li "October 2025" at bounding box center [819, 210] width 224 height 31
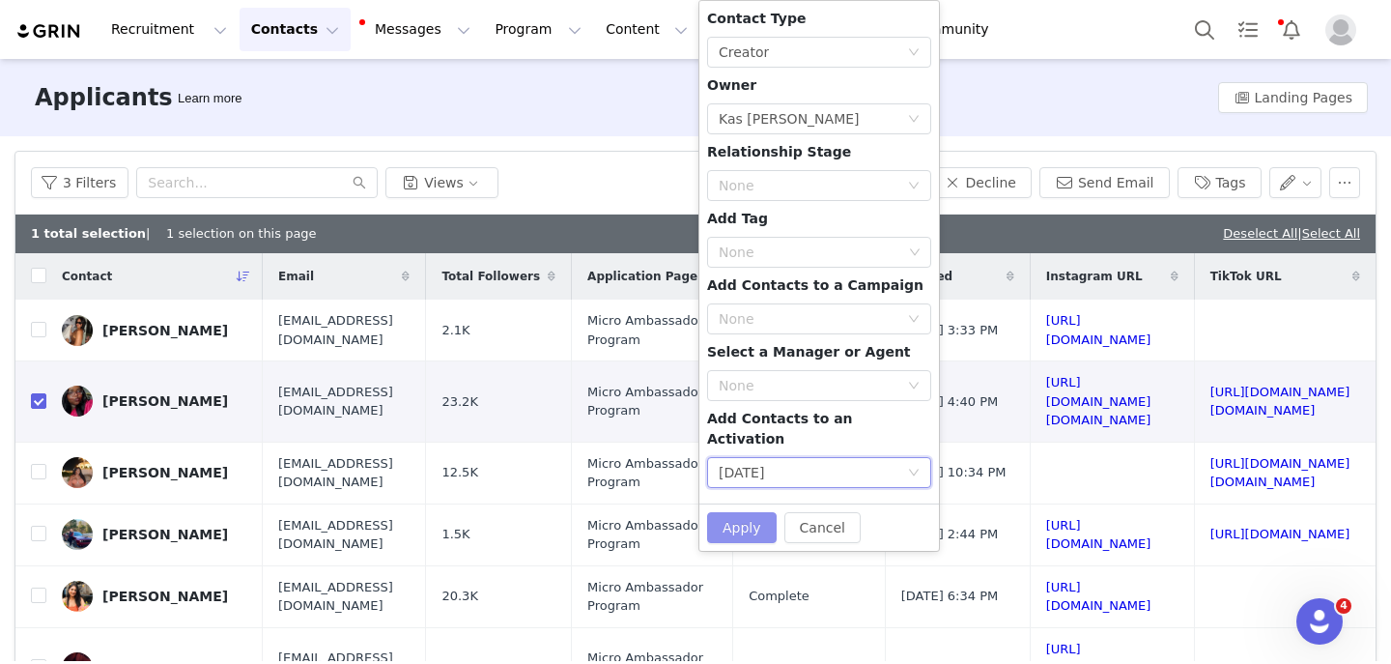
click at [749, 516] on button "Apply" at bounding box center [742, 527] width 70 height 31
checkbox input "false"
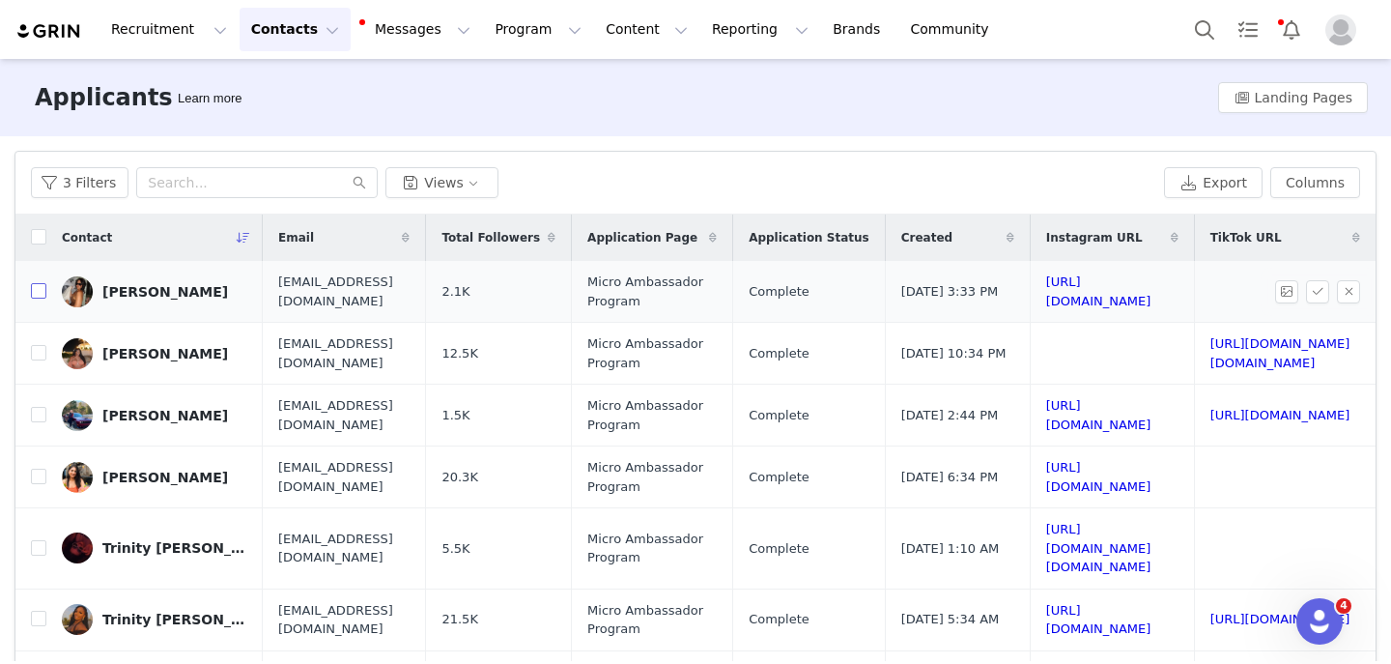
click at [37, 290] on input "checkbox" at bounding box center [38, 290] width 15 height 15
checkbox input "true"
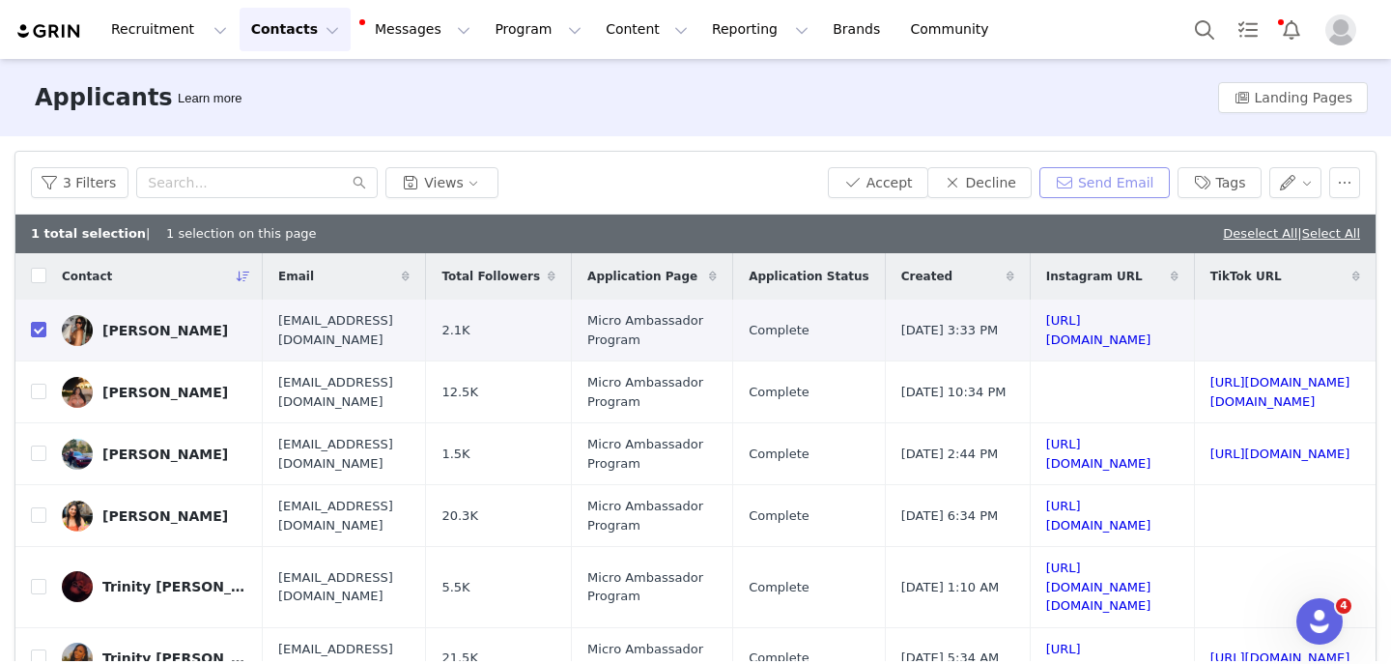
click at [1121, 186] on button "Send Email" at bounding box center [1105, 182] width 130 height 31
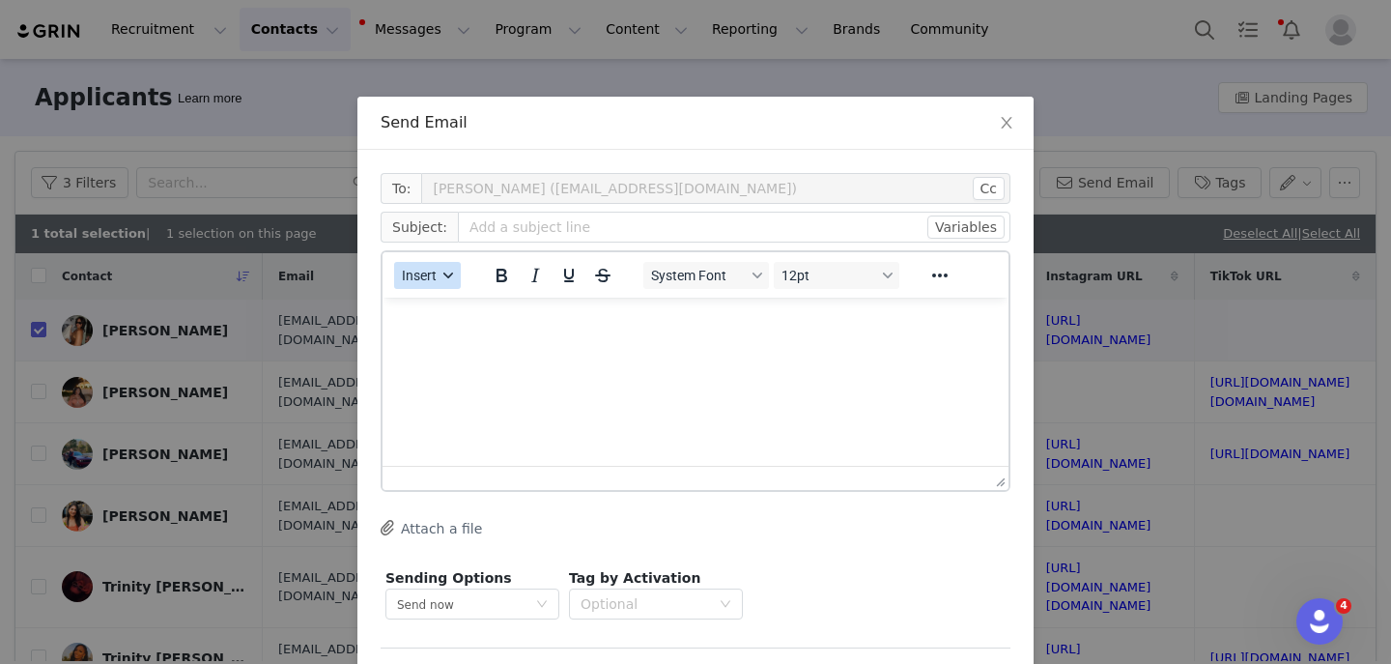
click at [436, 280] on span "Insert" at bounding box center [419, 275] width 35 height 15
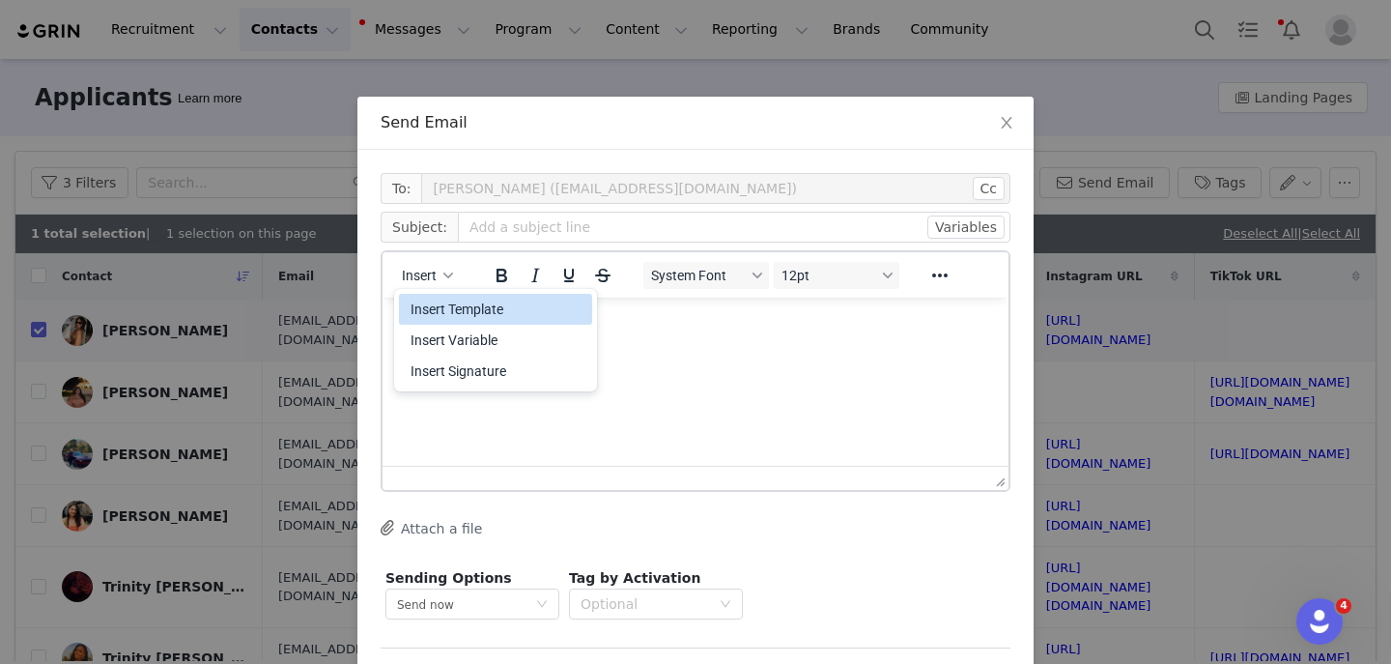
click at [429, 308] on div "Insert Template" at bounding box center [498, 309] width 174 height 23
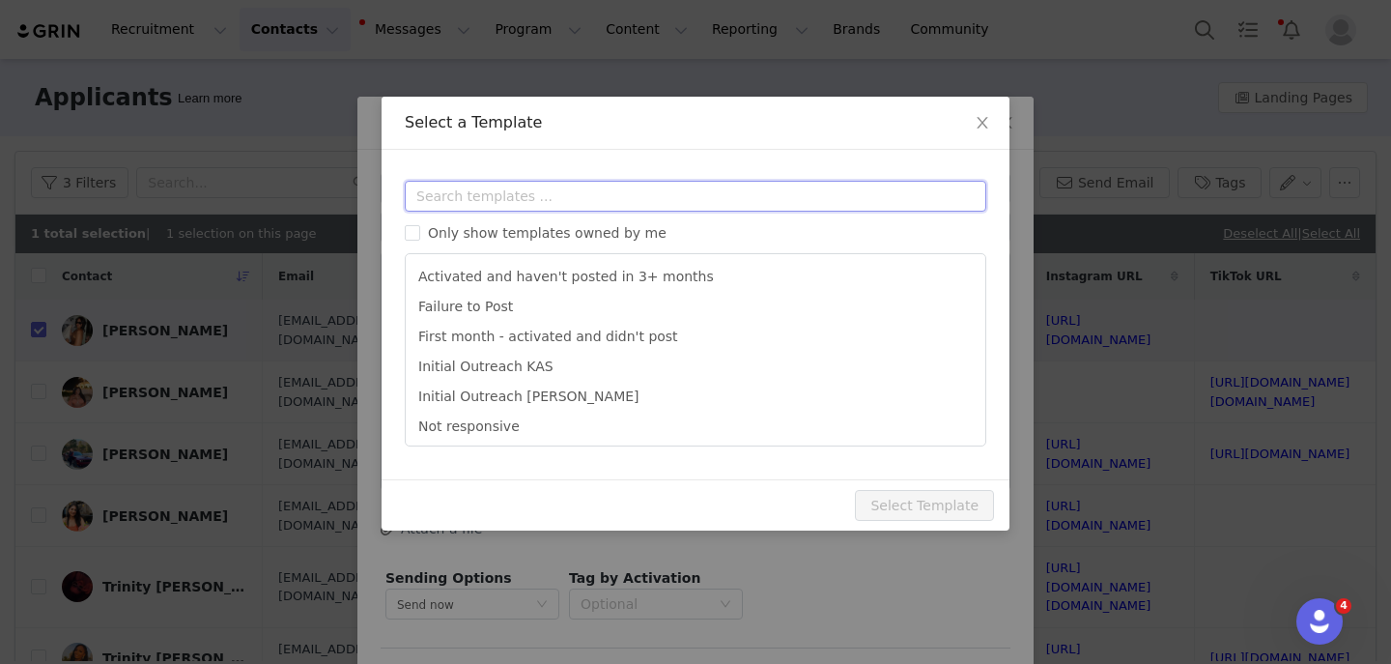
click at [435, 199] on input "text" at bounding box center [696, 196] width 582 height 31
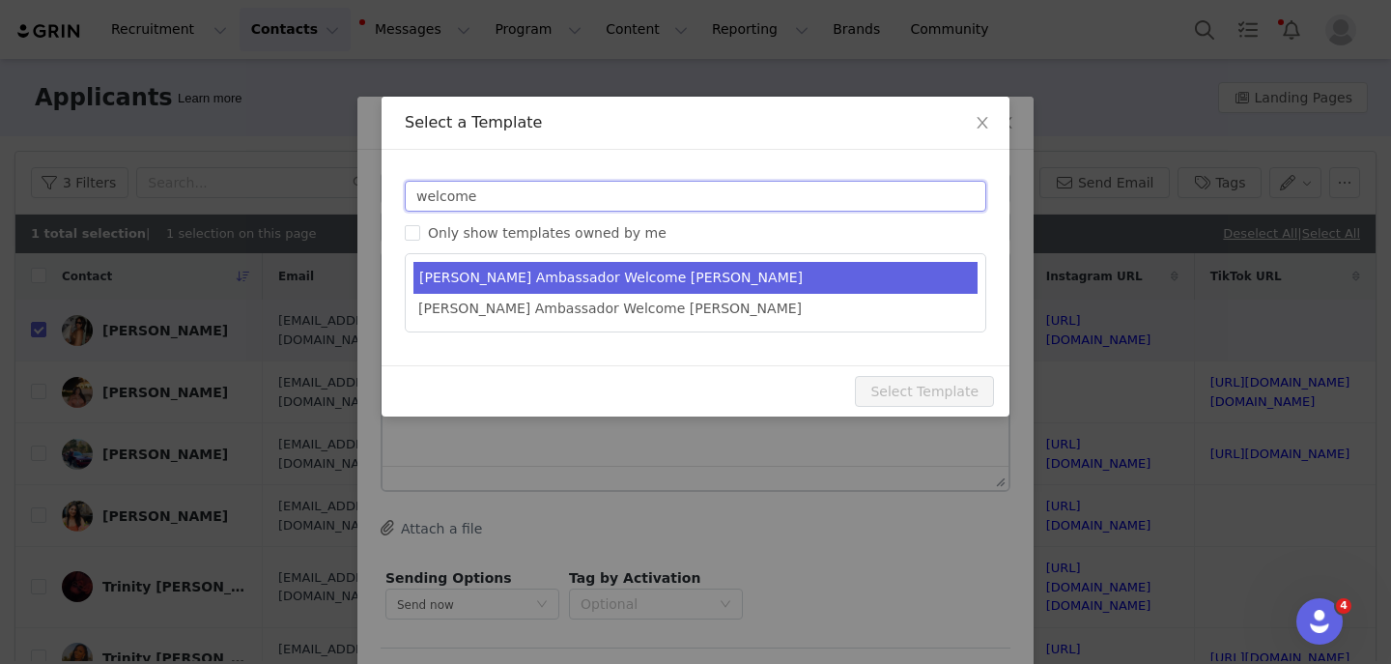
type input "welcome"
type input "YITTY Ambassador | Welcome, it's about damn time!"
click at [583, 280] on li "Yitty Ambassador Welcome KAS" at bounding box center [696, 278] width 564 height 32
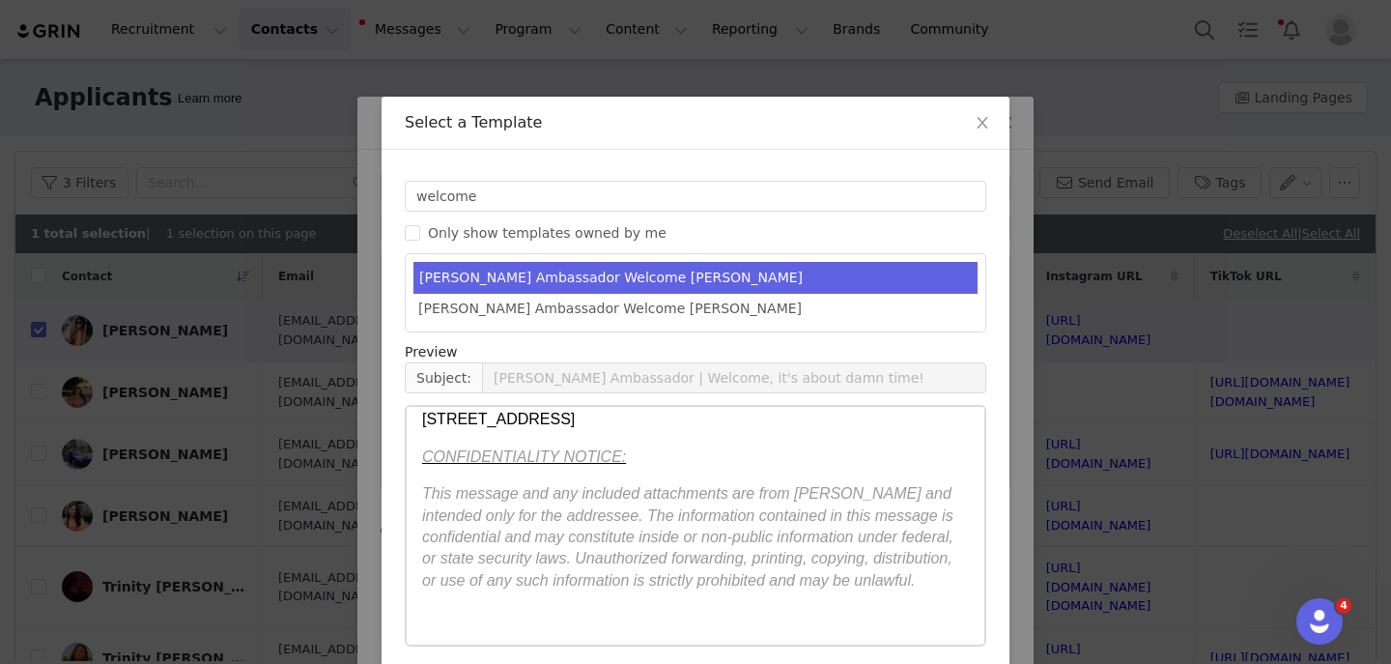
scroll to position [80, 0]
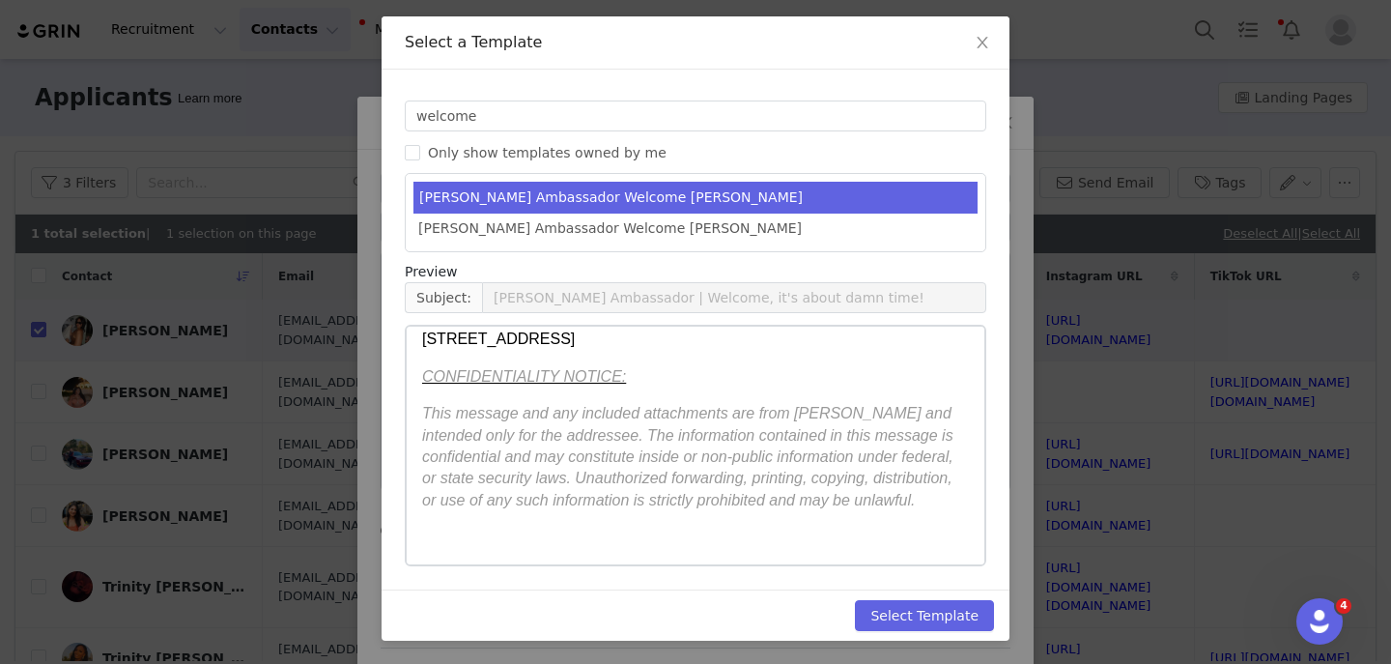
click at [904, 631] on div "Select Template" at bounding box center [696, 614] width 628 height 51
click at [887, 612] on button "Select Template" at bounding box center [924, 615] width 139 height 31
type input "YITTY Ambassador | Welcome, it's about damn time!"
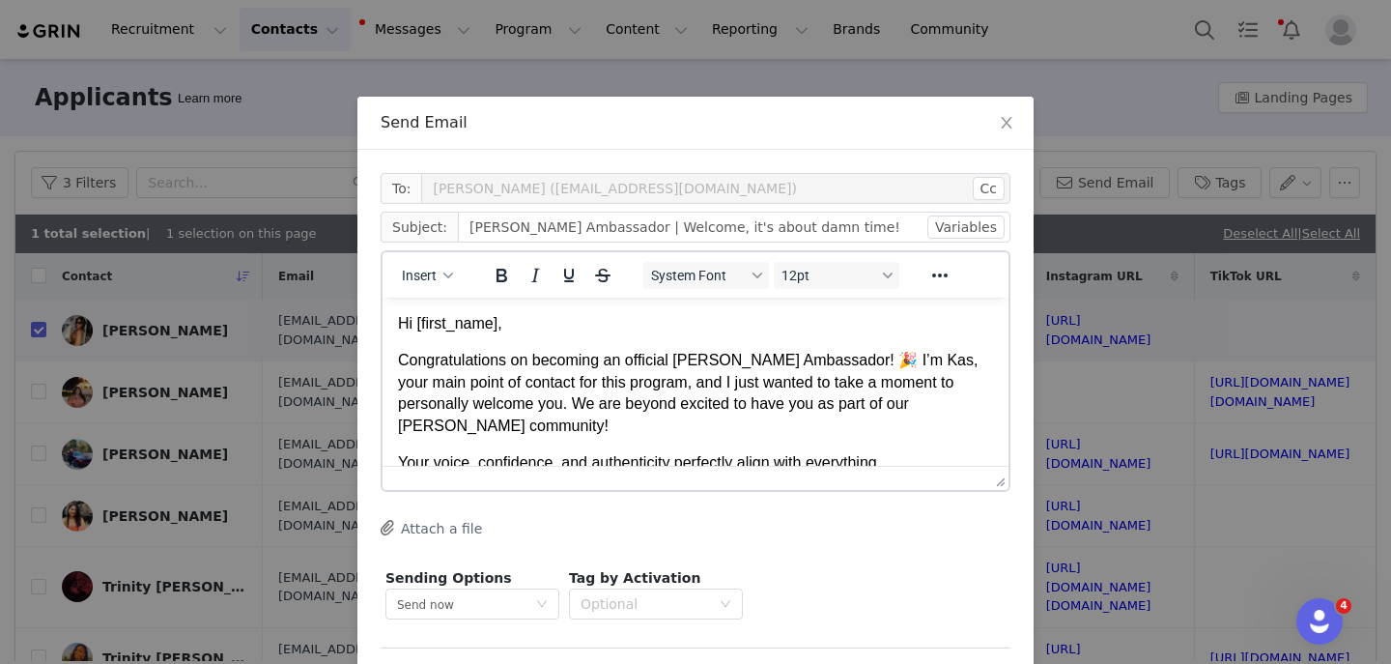
scroll to position [77, 0]
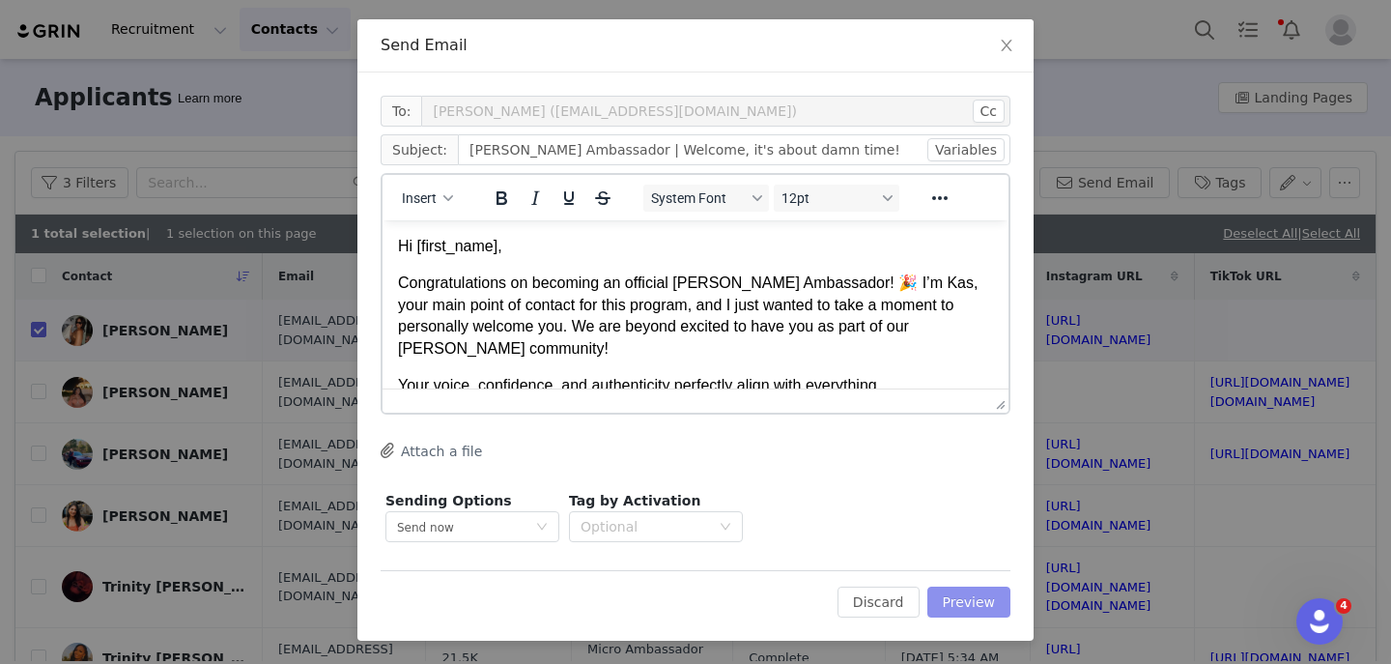
click at [985, 617] on button "Preview" at bounding box center [970, 602] width 84 height 31
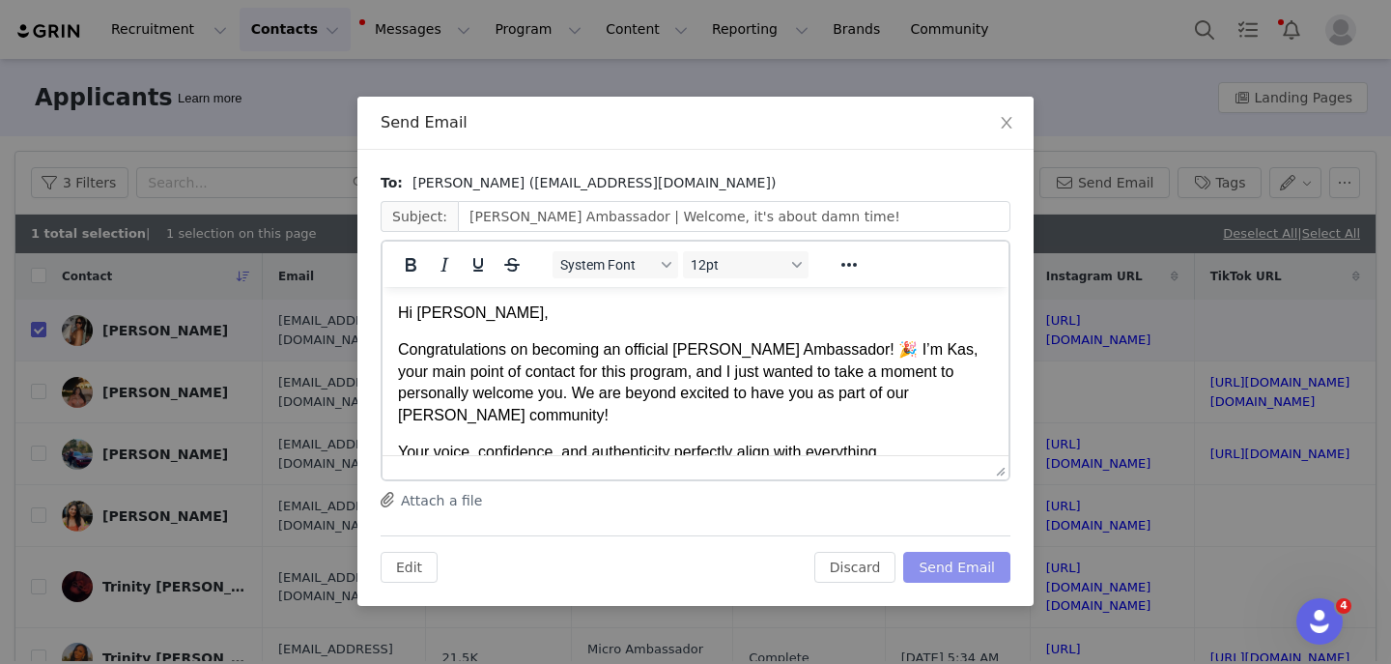
scroll to position [0, 0]
click at [951, 567] on button "Send Email" at bounding box center [957, 567] width 107 height 31
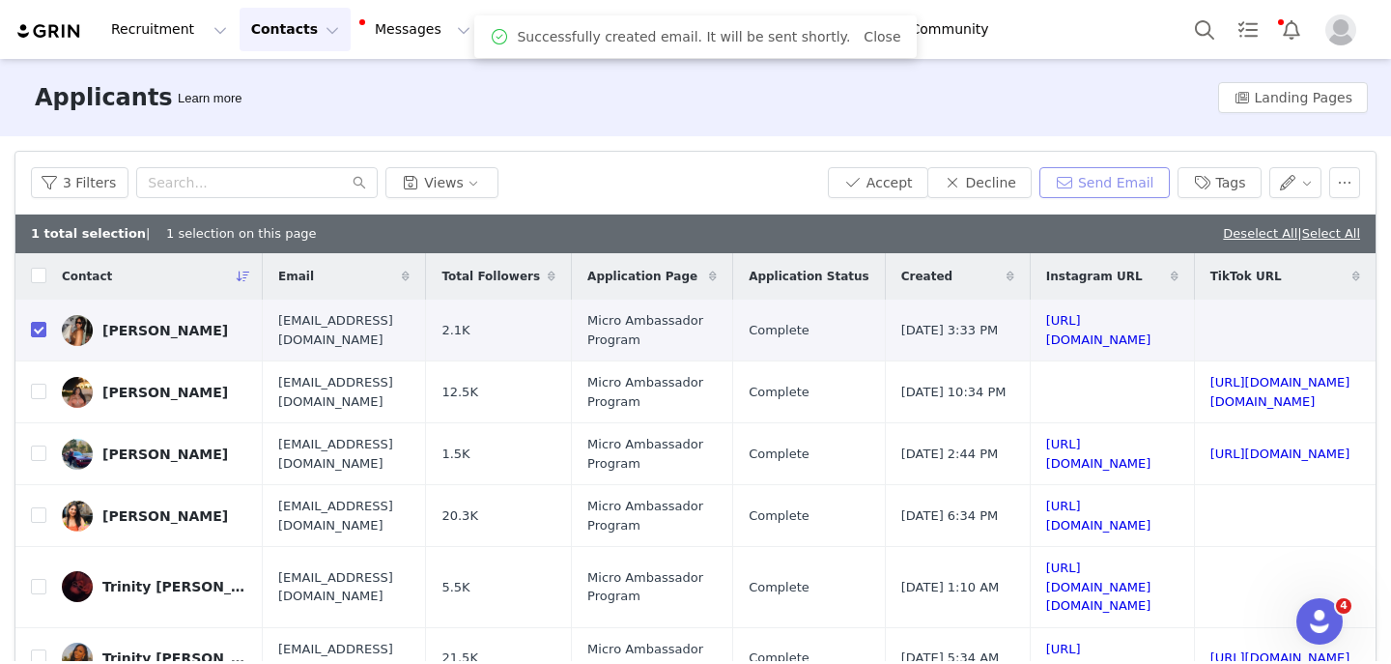
click at [1098, 191] on button "Send Email" at bounding box center [1105, 182] width 130 height 31
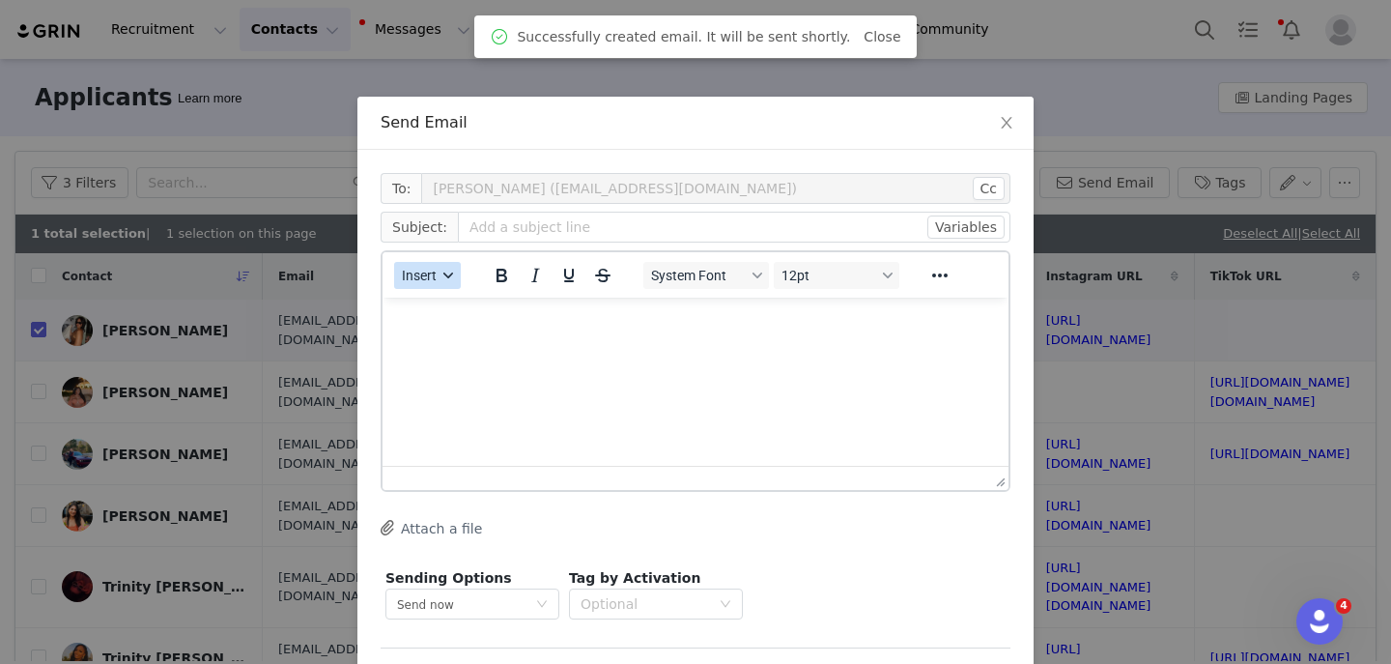
click at [427, 280] on span "Insert" at bounding box center [419, 275] width 35 height 15
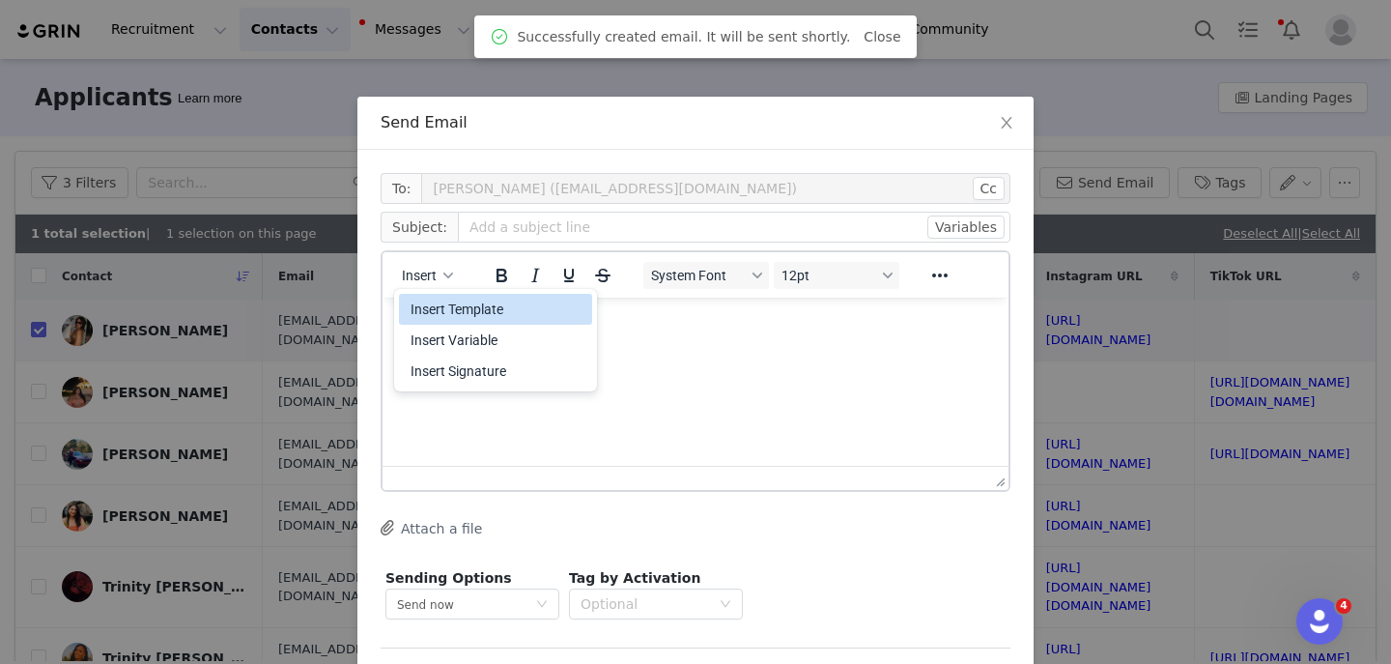
click at [428, 301] on div "Insert Template" at bounding box center [498, 309] width 174 height 23
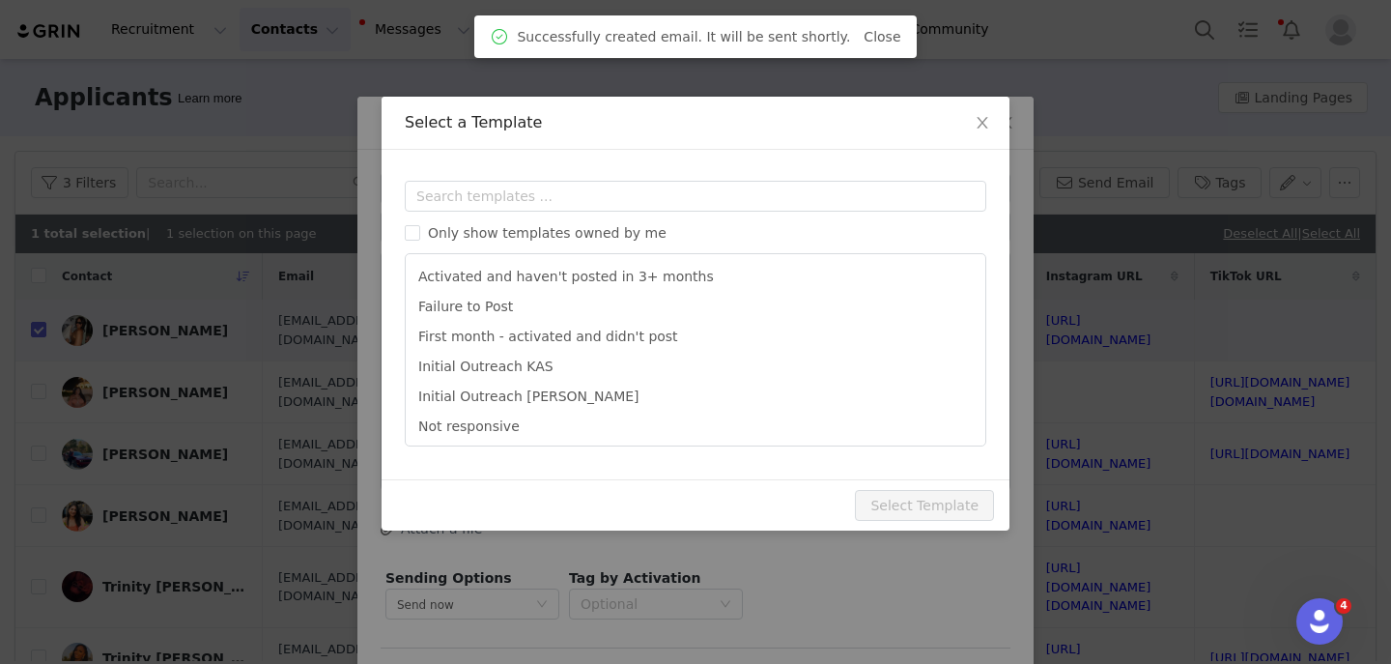
click at [491, 175] on div "Templates Only show templates owned by me Activated and haven't posted in 3+ mo…" at bounding box center [696, 315] width 628 height 330
click at [478, 204] on input "text" at bounding box center [696, 196] width 582 height 31
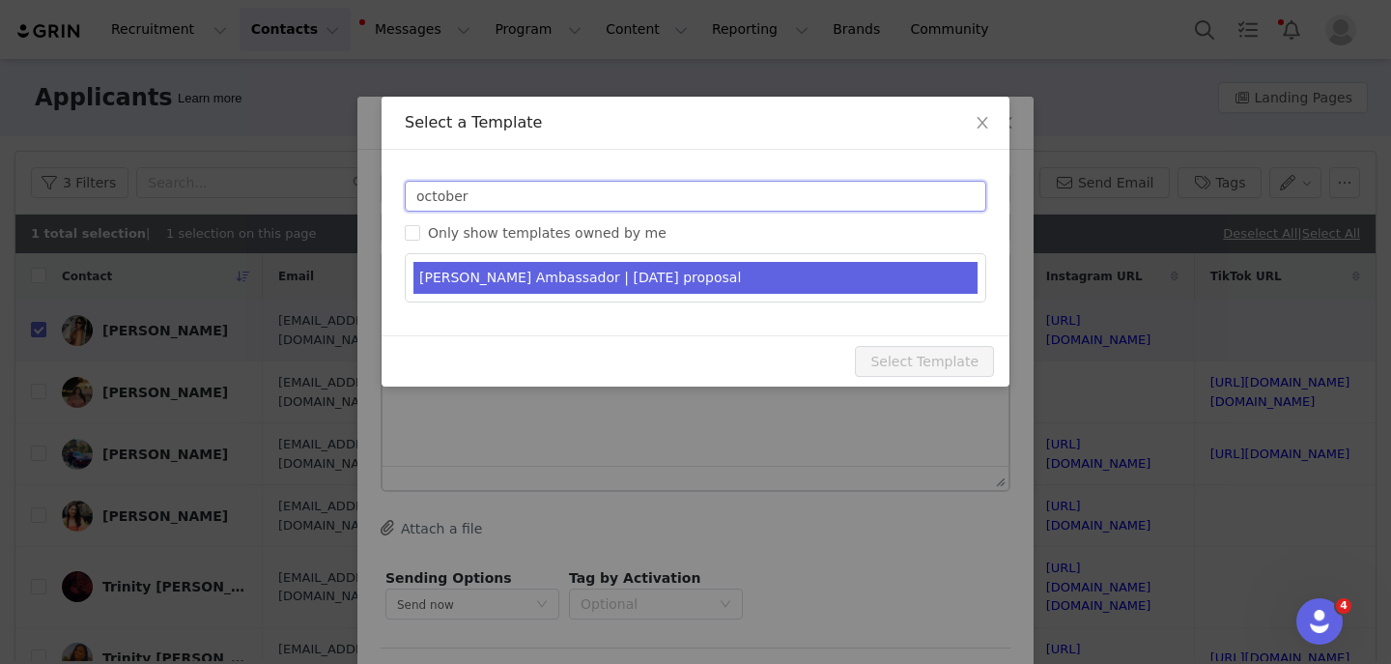
type input "october"
type input "YITTY Ambassador | October 2025"
click at [554, 278] on li "YITTY Ambassador | October 2025 proposal" at bounding box center [696, 278] width 564 height 32
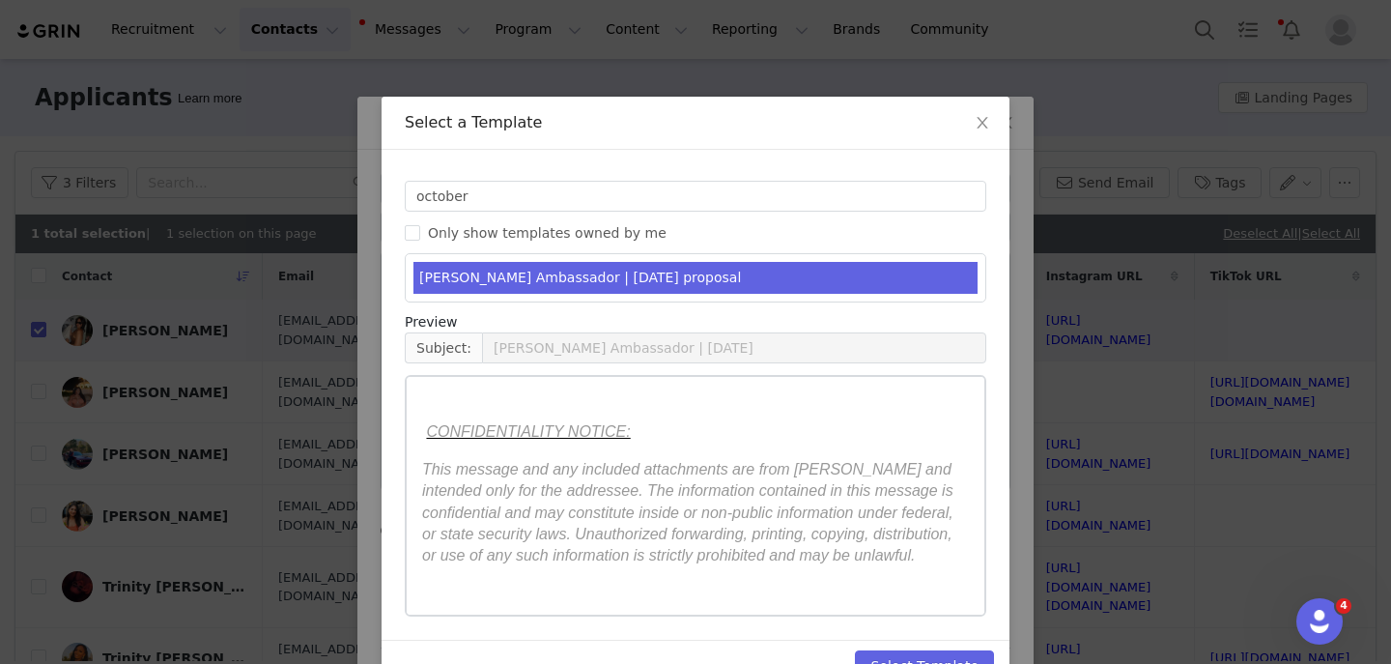
scroll to position [50, 0]
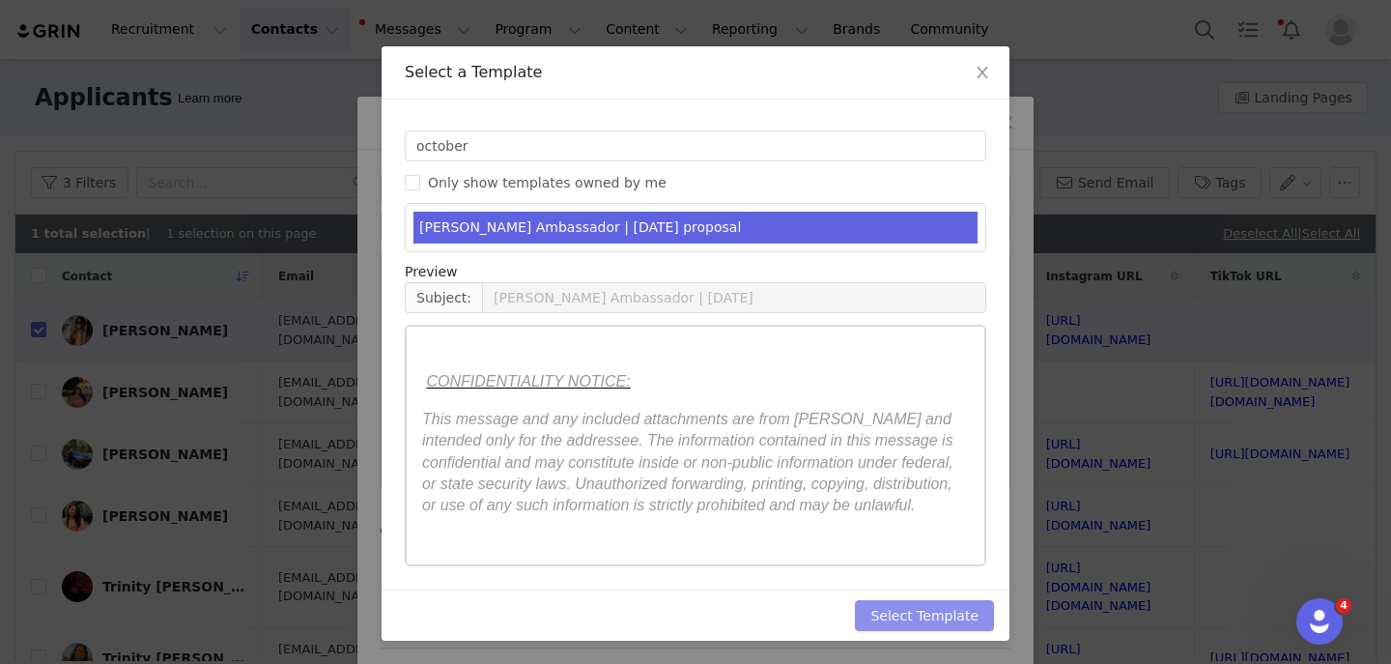
click at [880, 630] on button "Select Template" at bounding box center [924, 615] width 139 height 31
type input "YITTY Ambassador | October 2025"
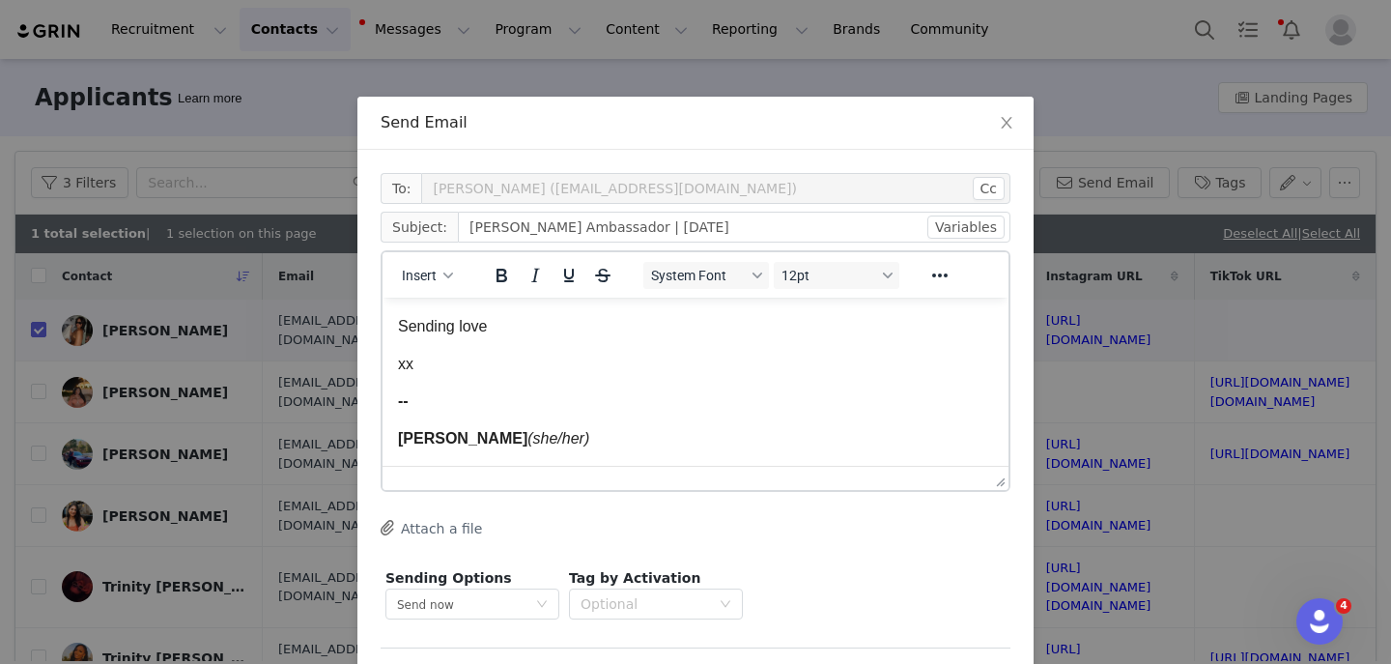
scroll to position [4164, 0]
click at [445, 445] on span "Melissa Larson" at bounding box center [462, 437] width 129 height 16
click at [471, 441] on span "Kas Larson" at bounding box center [462, 437] width 129 height 16
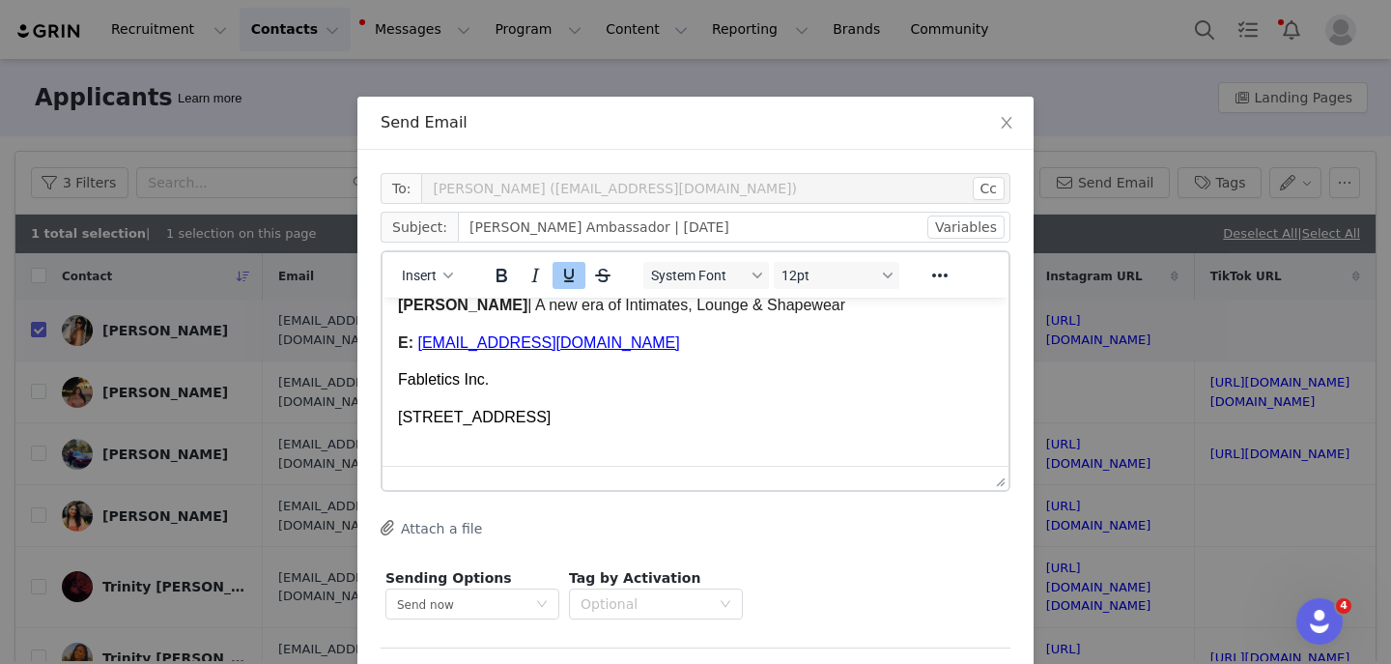
click at [426, 351] on span "MLarson@fabletics.com" at bounding box center [548, 342] width 262 height 16
click at [465, 349] on span "﻿KLarson@fabletics.com" at bounding box center [548, 342] width 262 height 16
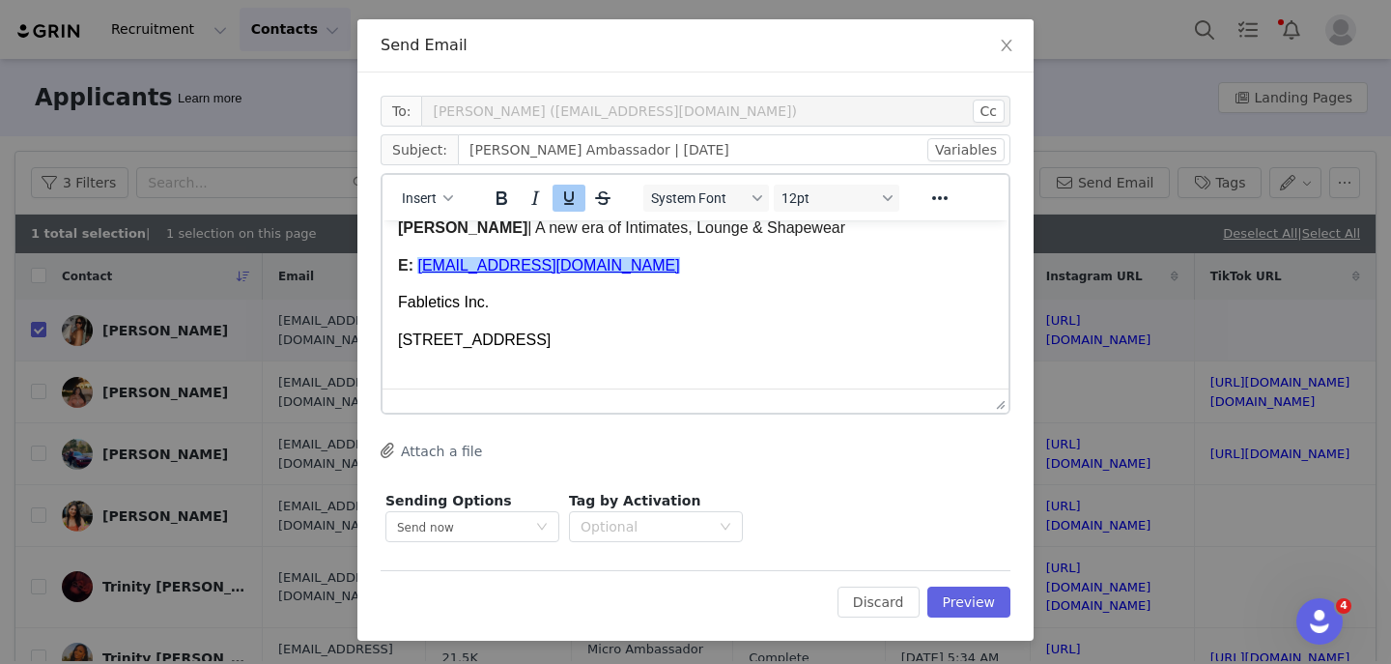
scroll to position [76, 0]
click at [966, 617] on button "Preview" at bounding box center [970, 603] width 84 height 31
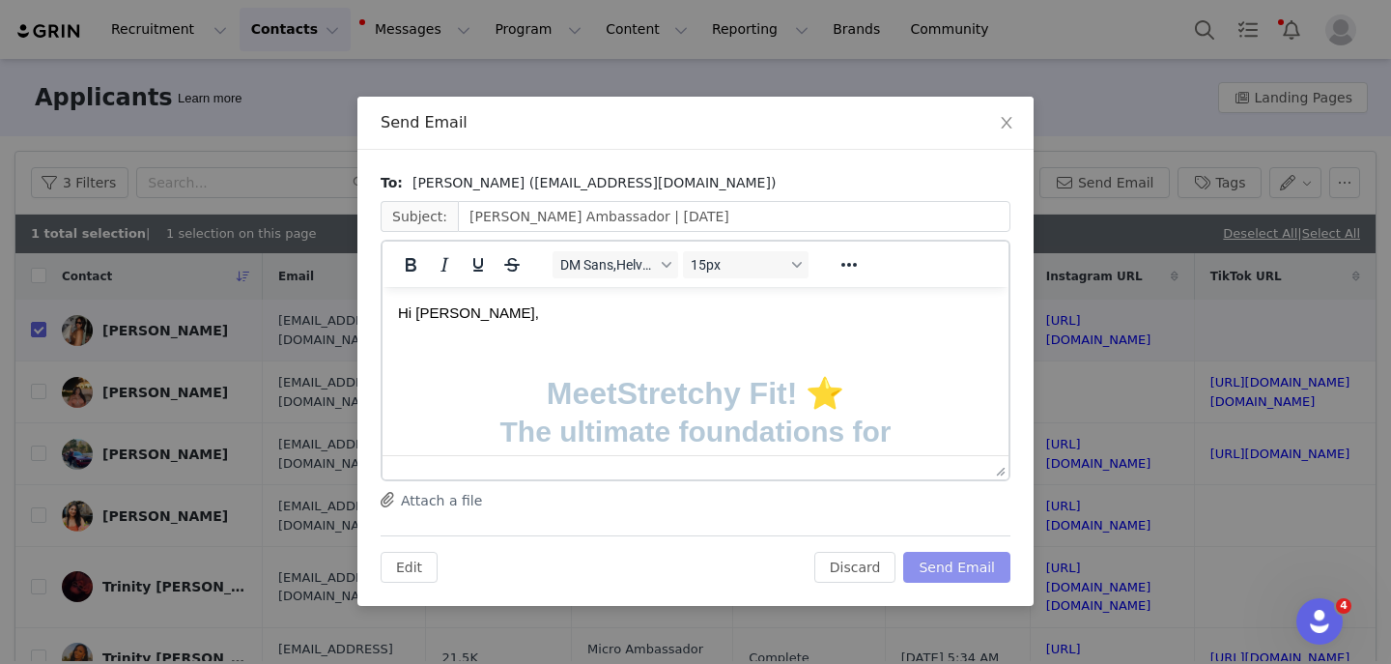
scroll to position [0, 0]
click at [953, 586] on div "To: Yolanda Ekpe (Yoliey55@gmail.com) Subject: YITTY Ambassador | October 2025 …" at bounding box center [696, 378] width 676 height 456
click at [944, 573] on button "Send Email" at bounding box center [957, 567] width 107 height 31
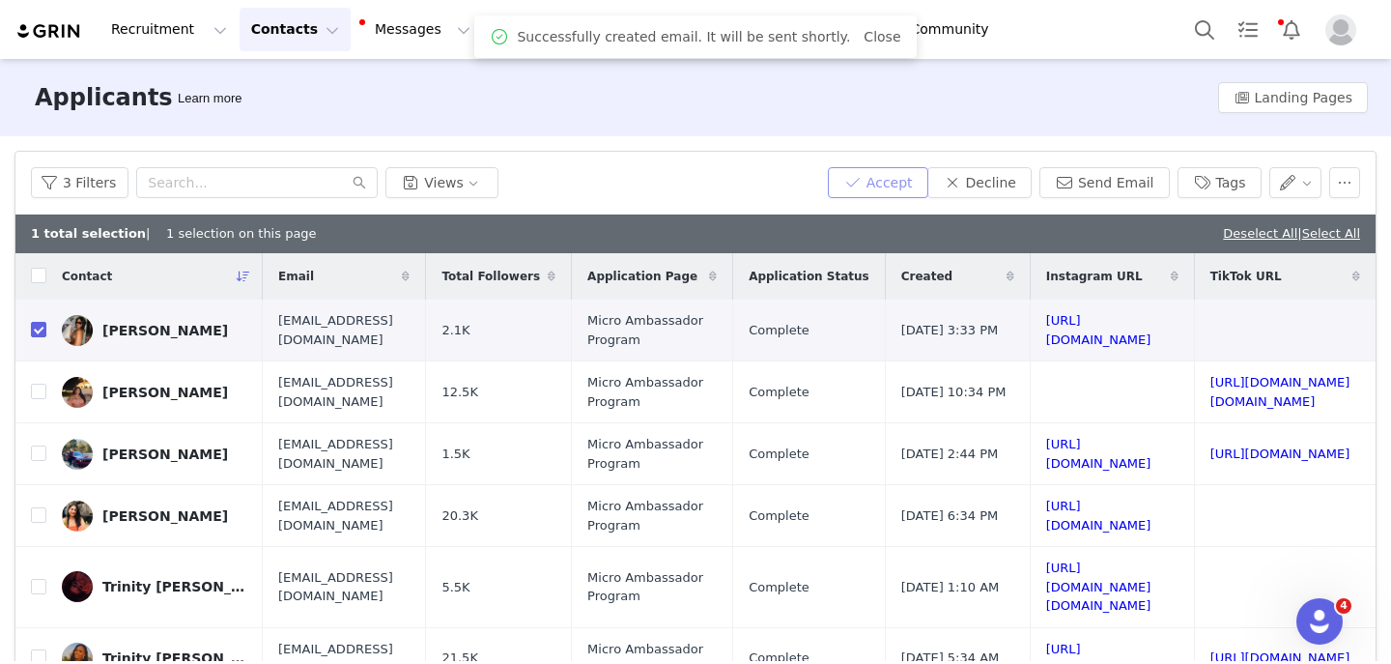
click at [883, 175] on button "Accept" at bounding box center [878, 182] width 100 height 31
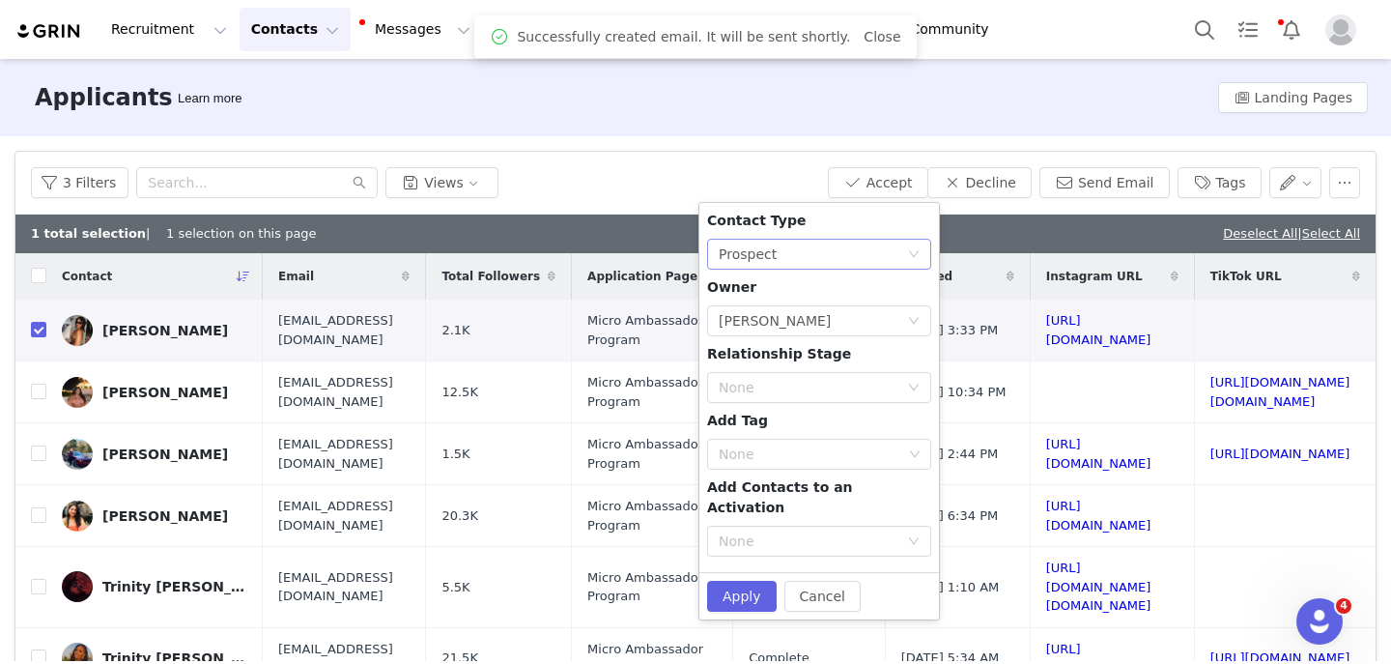
click at [804, 256] on div "None Prospect" at bounding box center [813, 254] width 188 height 29
click at [774, 319] on li "Creator" at bounding box center [819, 323] width 224 height 31
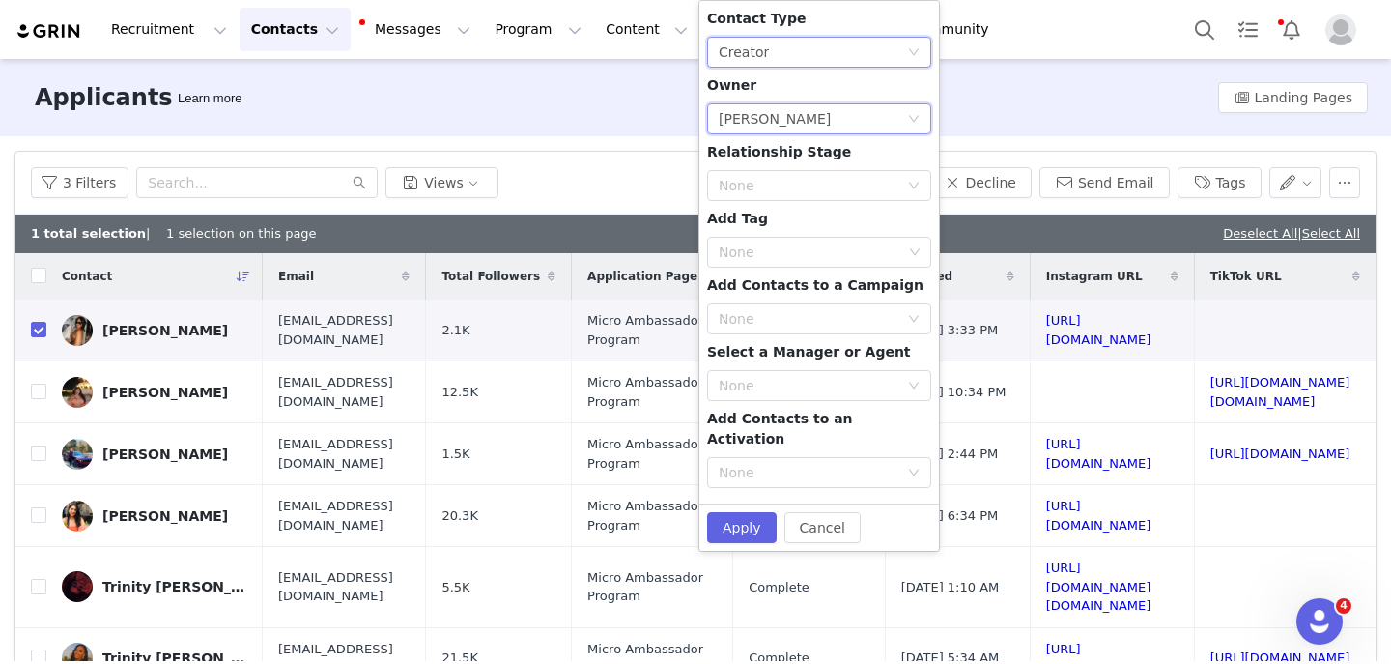
click at [755, 131] on div "Lizzie Chu" at bounding box center [775, 118] width 112 height 29
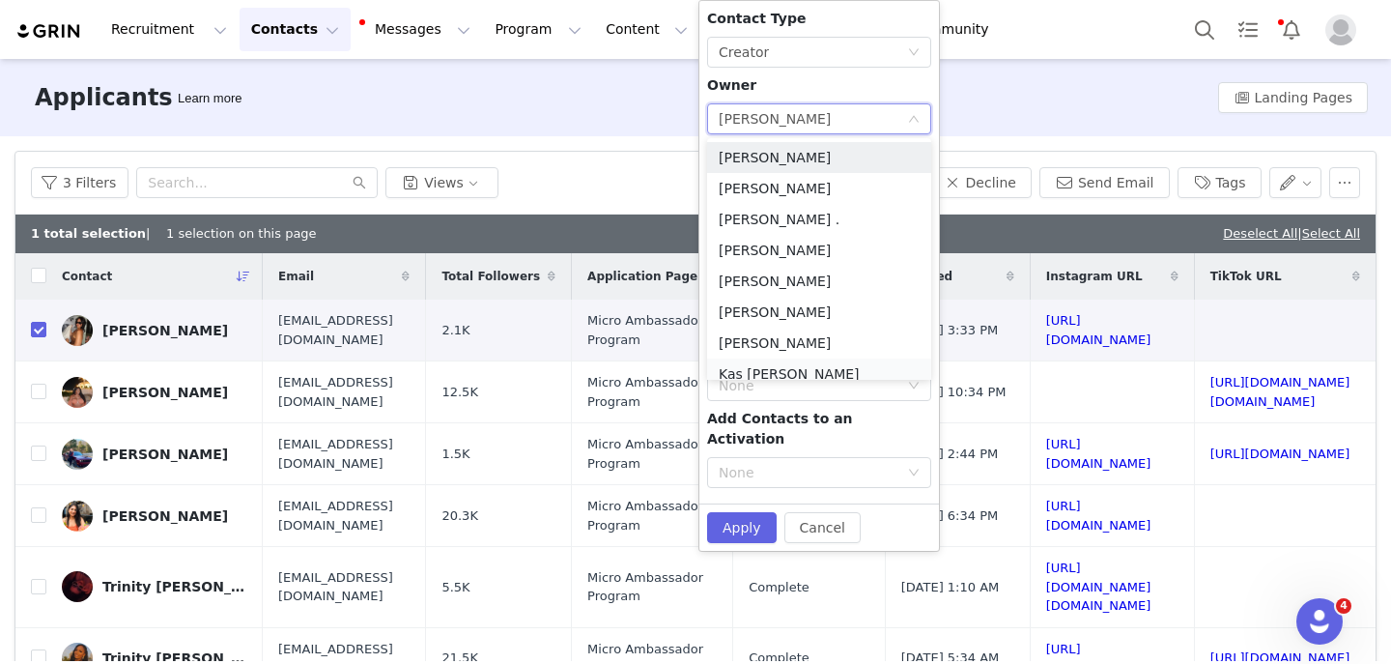
scroll to position [41, 0]
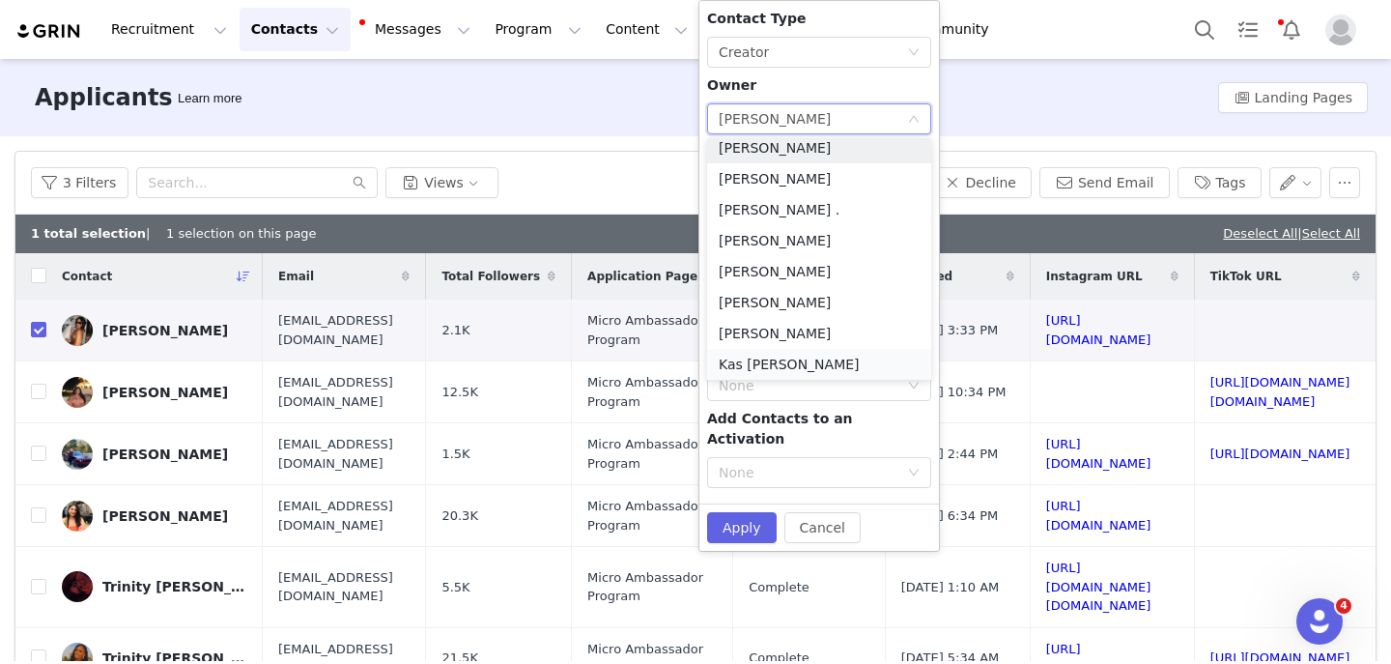
click at [756, 362] on li "Kas [PERSON_NAME]" at bounding box center [819, 364] width 224 height 31
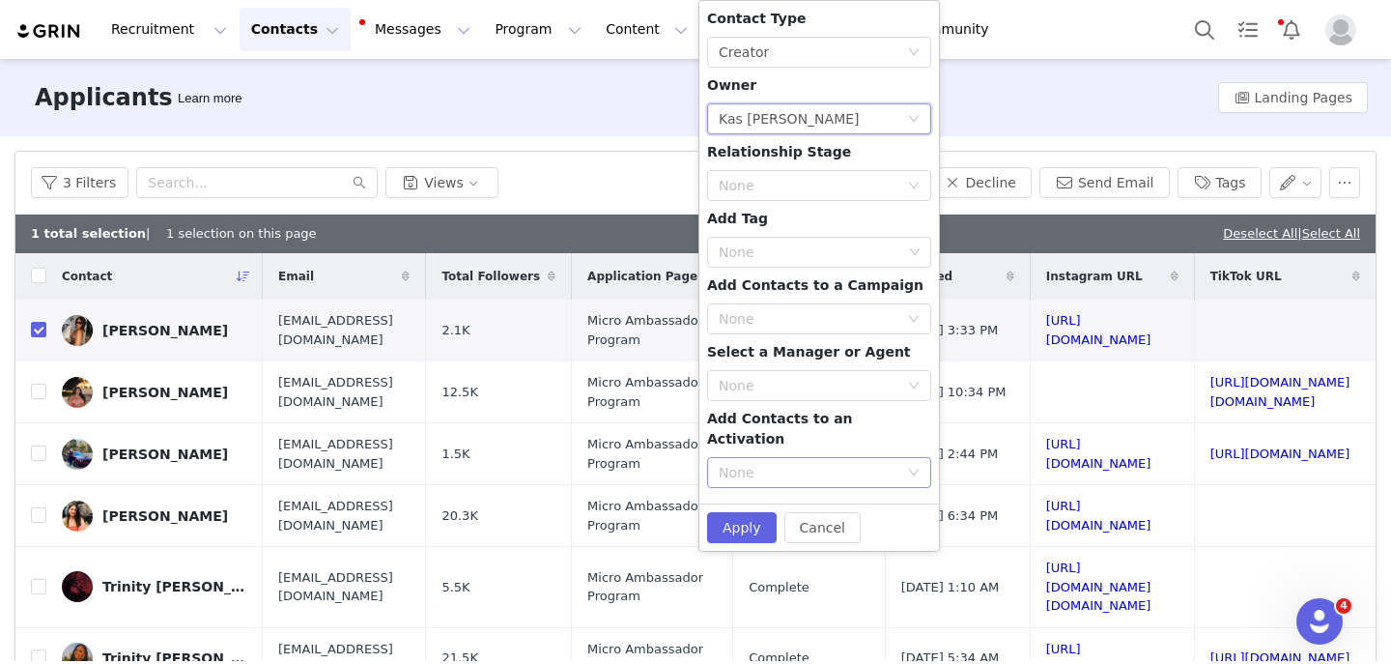
click at [752, 463] on div "None" at bounding box center [809, 472] width 180 height 19
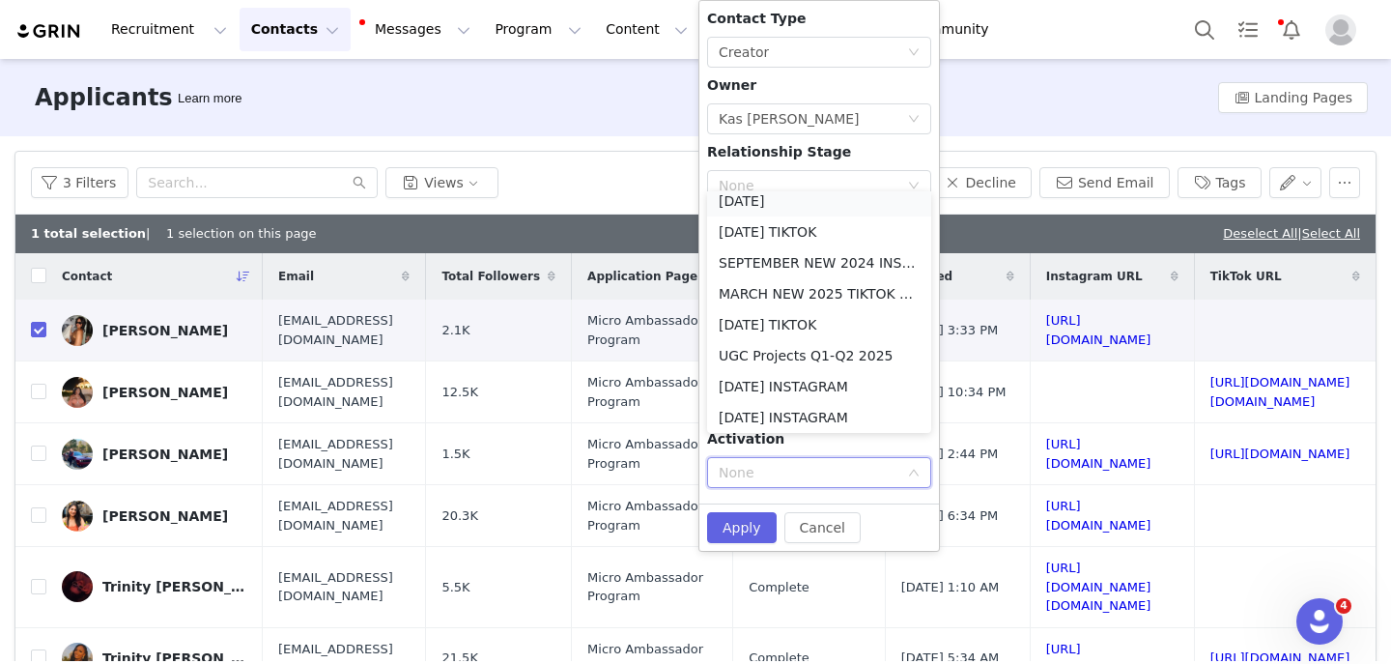
scroll to position [4, 0]
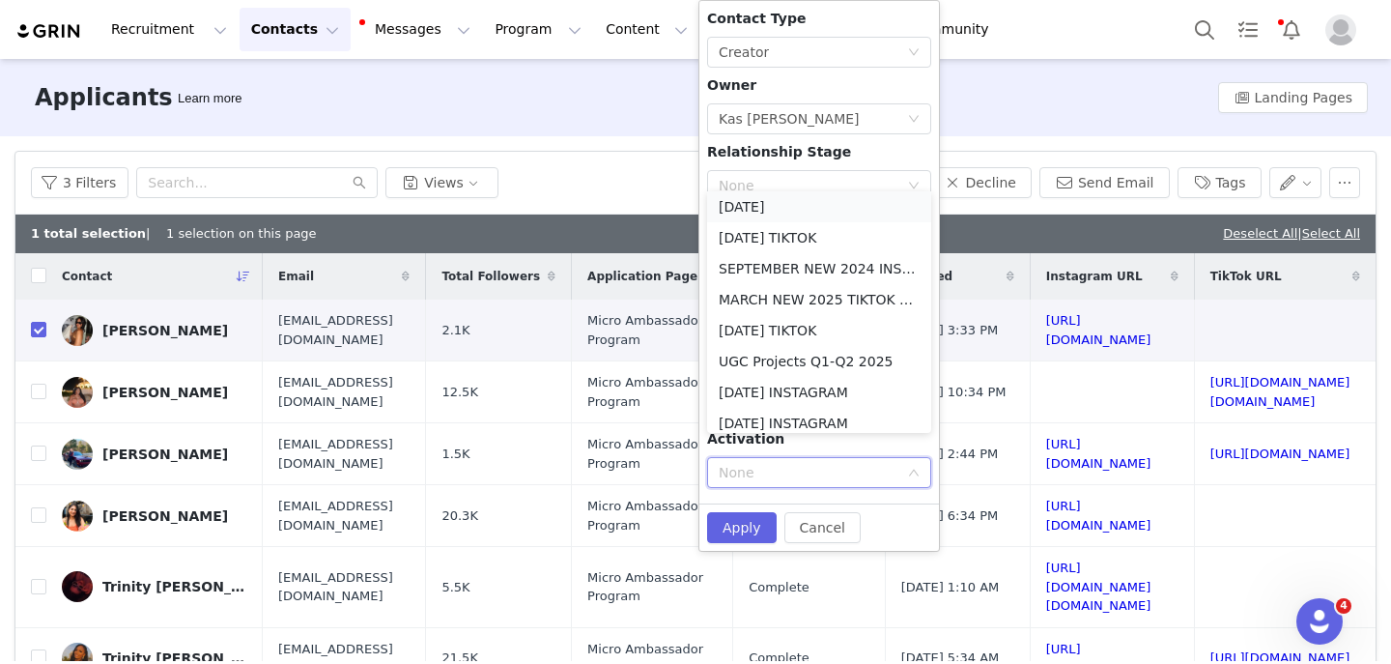
click at [760, 195] on li "October 2025" at bounding box center [819, 206] width 224 height 31
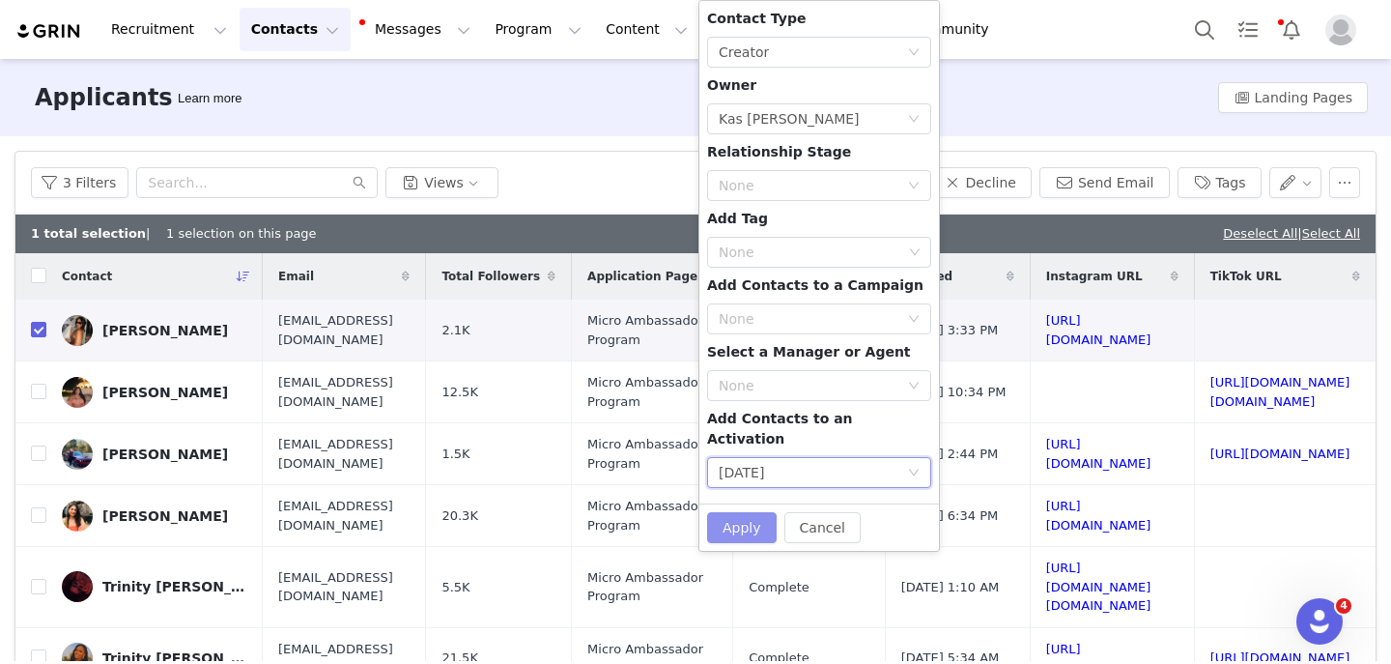
click at [755, 512] on button "Apply" at bounding box center [742, 527] width 70 height 31
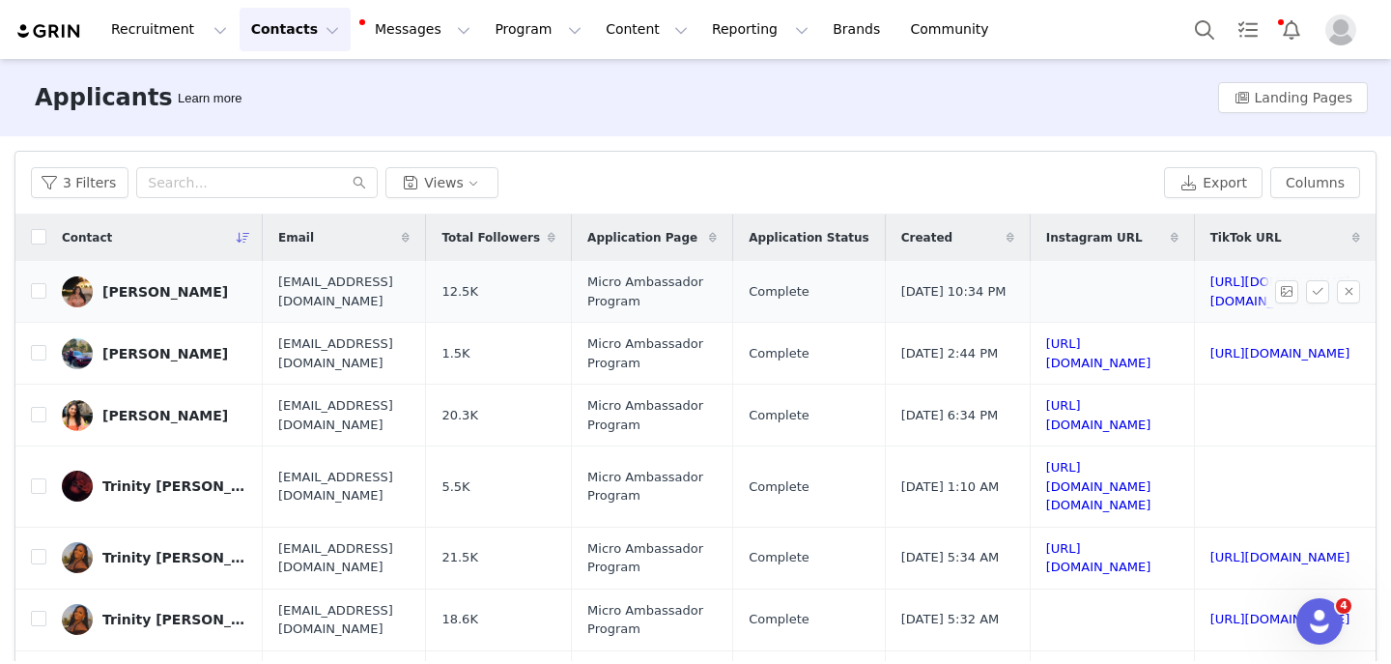
scroll to position [0, 343]
click at [1211, 294] on link "https://www.tiktok.com/@tyler.miche" at bounding box center [1281, 291] width 140 height 34
click at [33, 285] on input "checkbox" at bounding box center [38, 290] width 15 height 15
checkbox input "true"
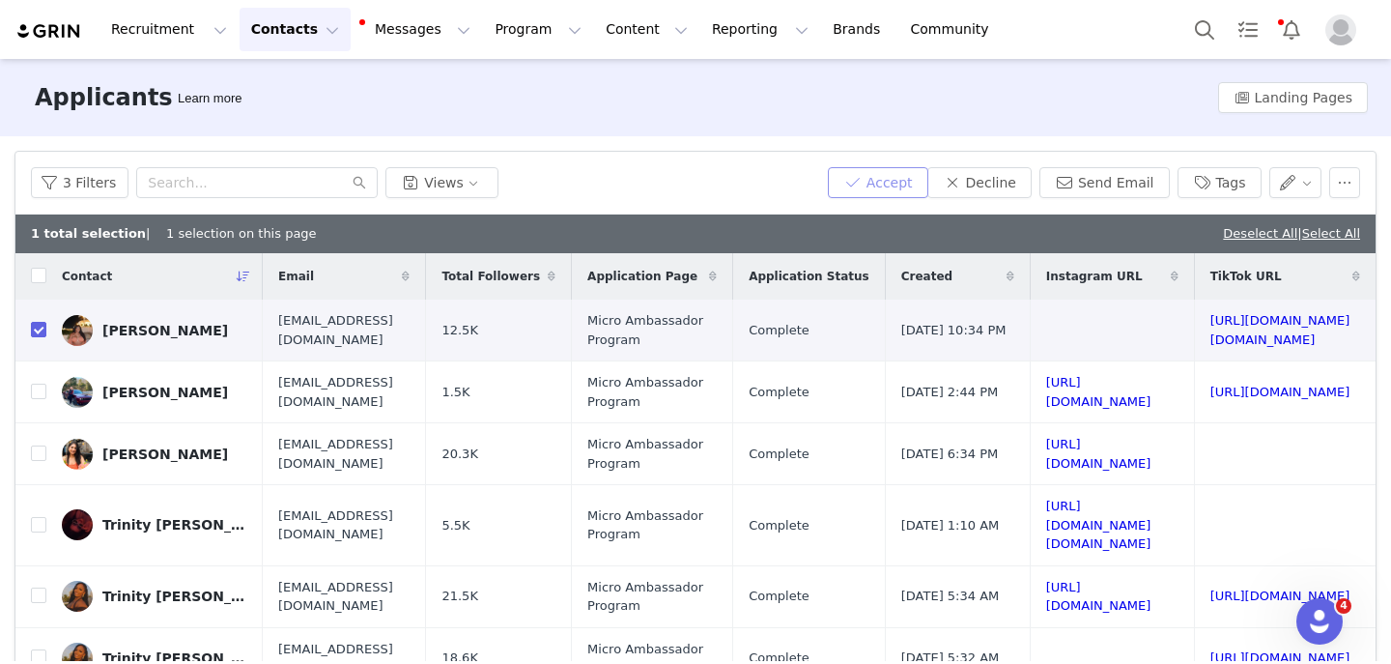
click at [900, 172] on button "Accept" at bounding box center [878, 182] width 100 height 31
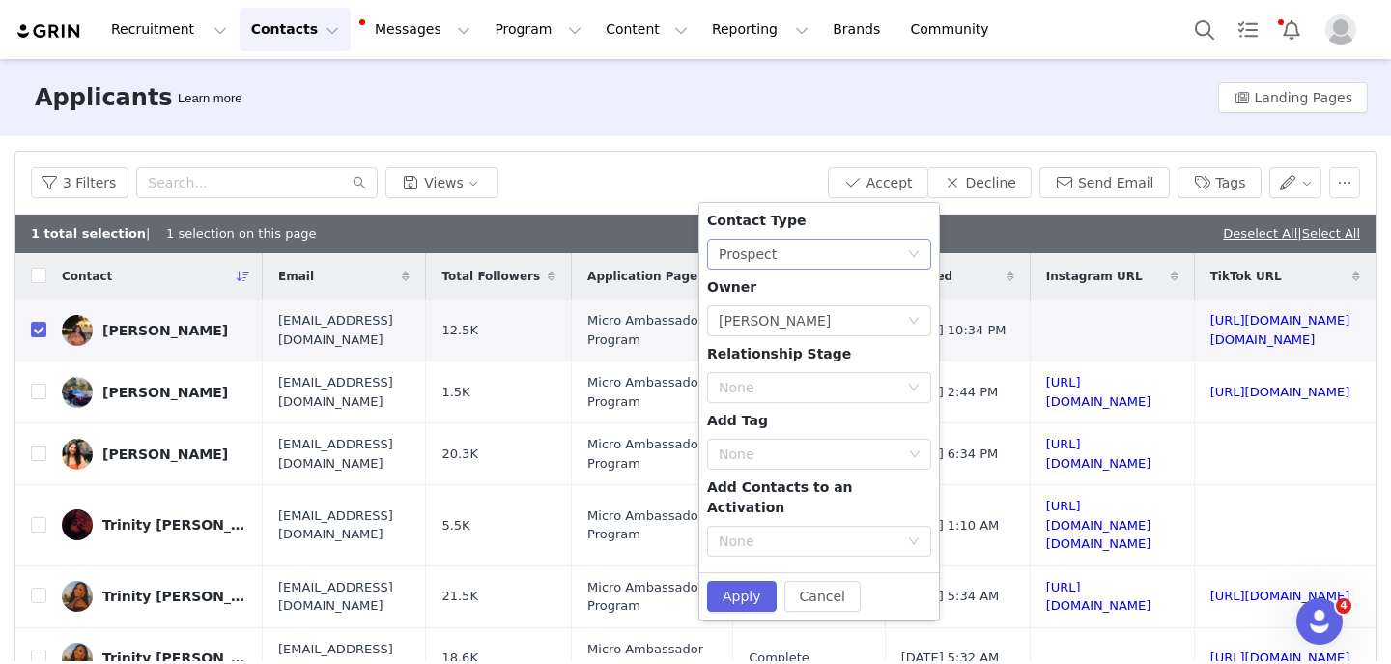
click at [767, 259] on div "Prospect" at bounding box center [748, 254] width 58 height 29
click at [764, 322] on li "Creator" at bounding box center [819, 323] width 224 height 31
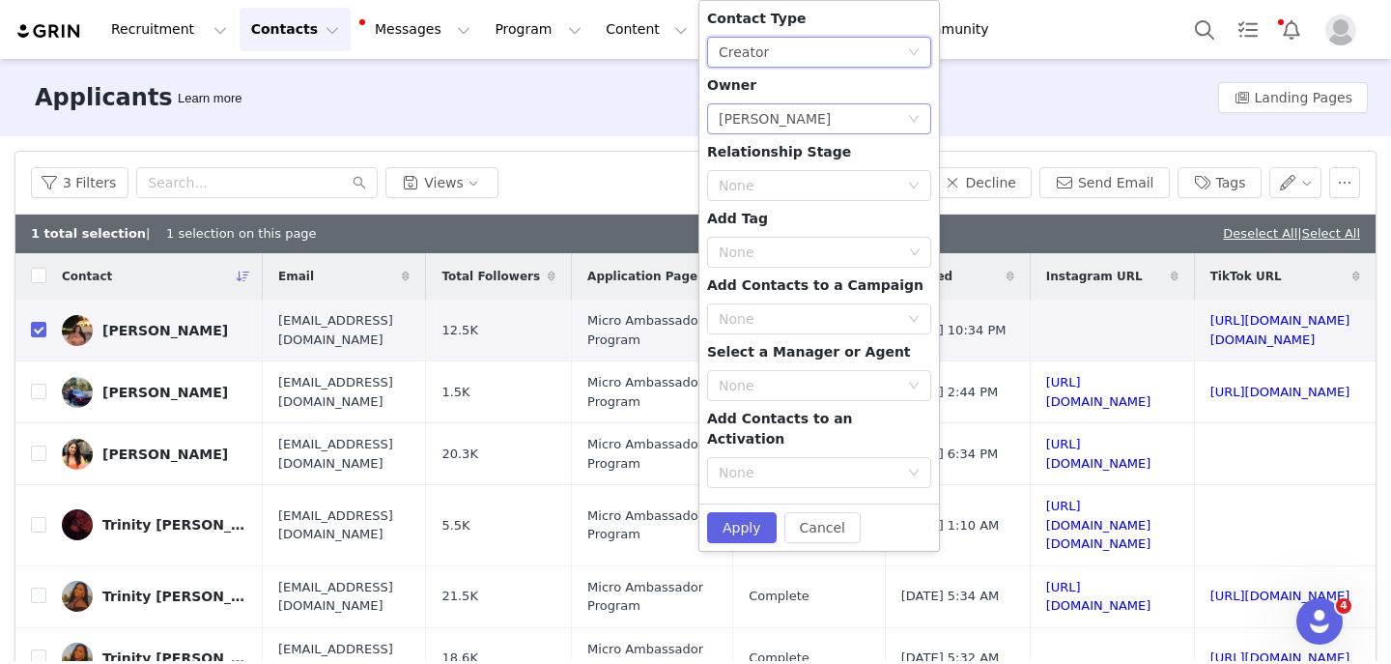
click at [772, 127] on div "Lizzie Chu" at bounding box center [775, 118] width 112 height 29
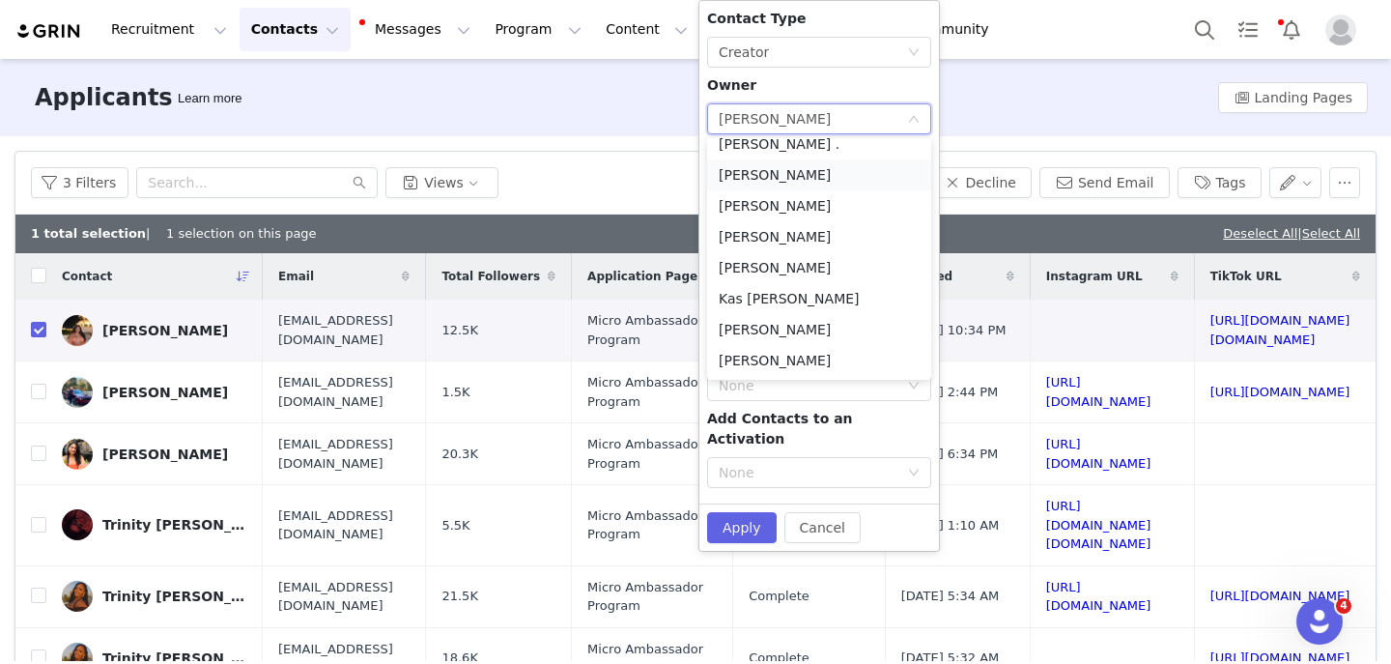
scroll to position [105, 0]
click at [762, 311] on li "Kas [PERSON_NAME]" at bounding box center [819, 299] width 224 height 31
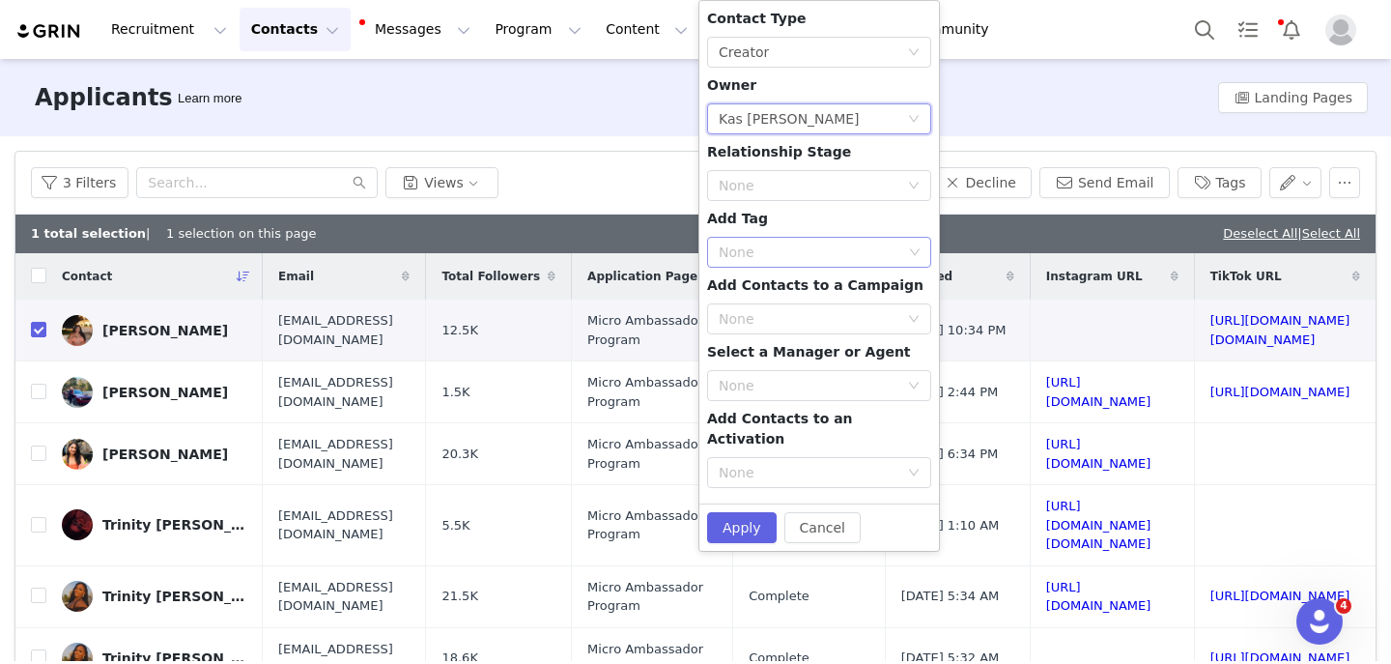
click at [802, 244] on div "None" at bounding box center [811, 252] width 184 height 19
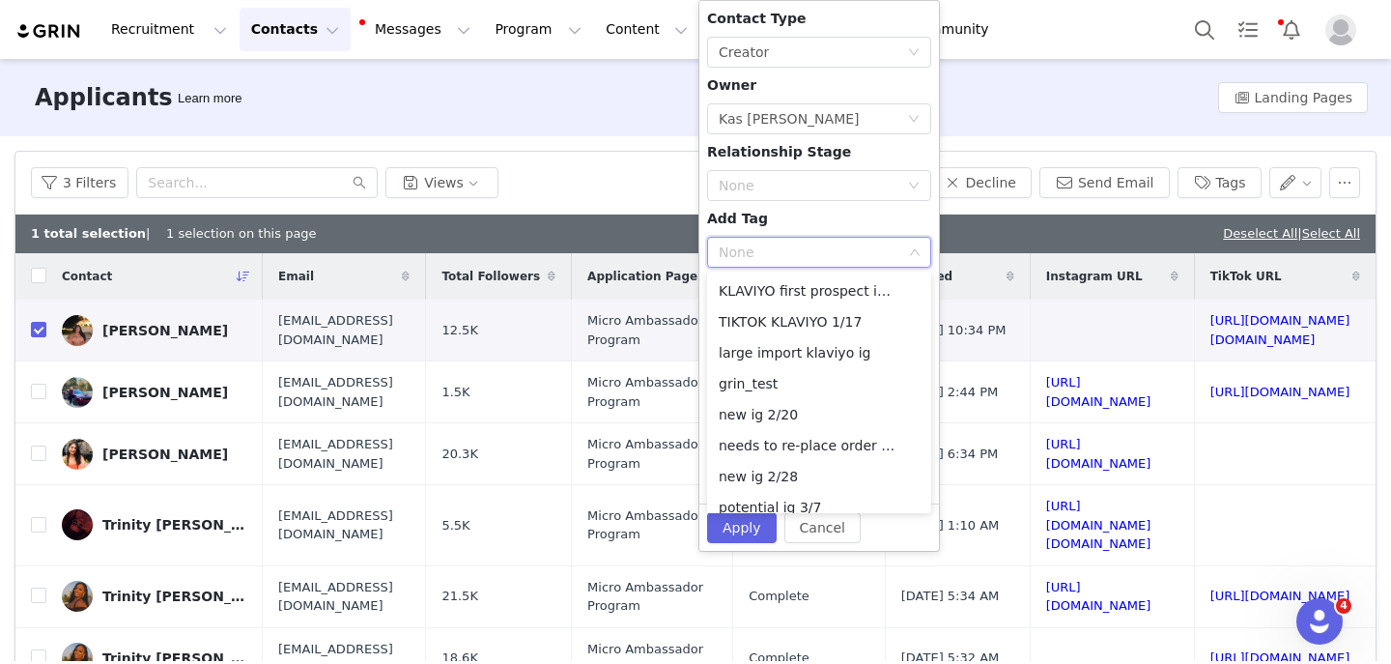
click at [775, 215] on div "Contact Type None Creator Owner Select Owner Kas Luna Relationship Stage None A…" at bounding box center [819, 252] width 224 height 487
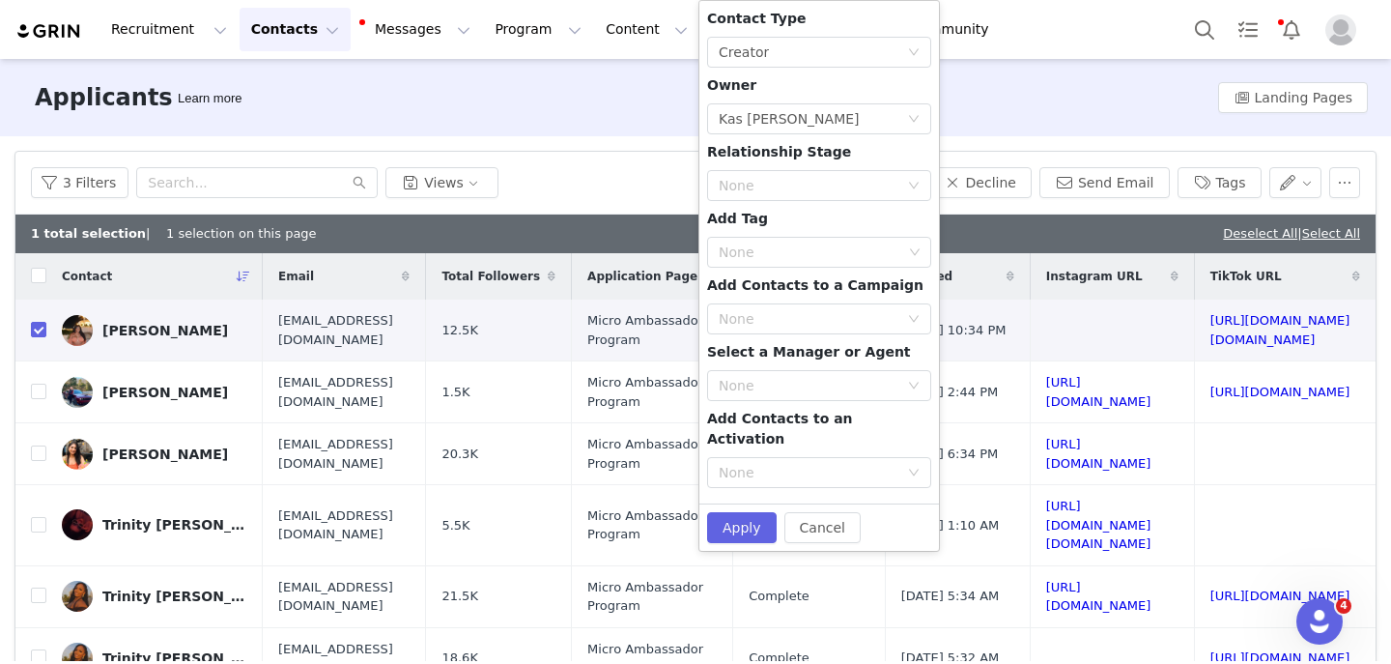
click at [825, 503] on div "Cancel Apply" at bounding box center [820, 526] width 240 height 47
click at [818, 512] on button "Cancel" at bounding box center [823, 527] width 76 height 31
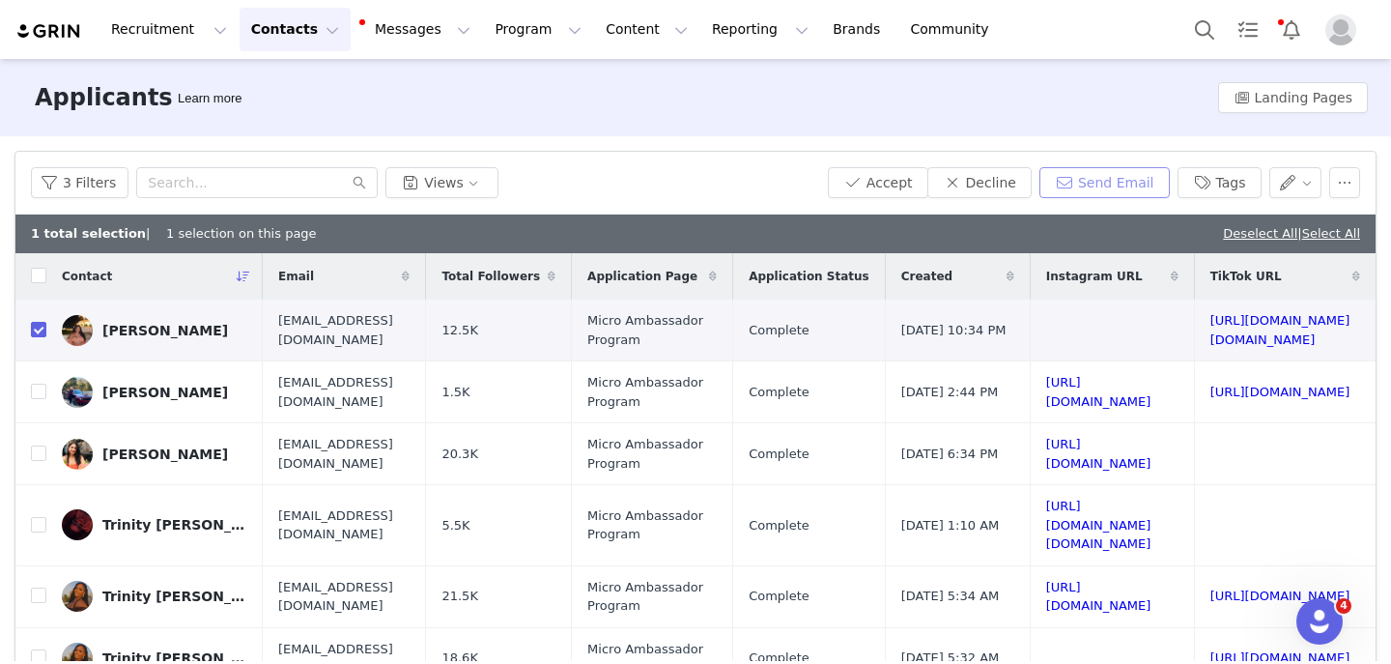
click at [1086, 186] on button "Send Email" at bounding box center [1105, 182] width 130 height 31
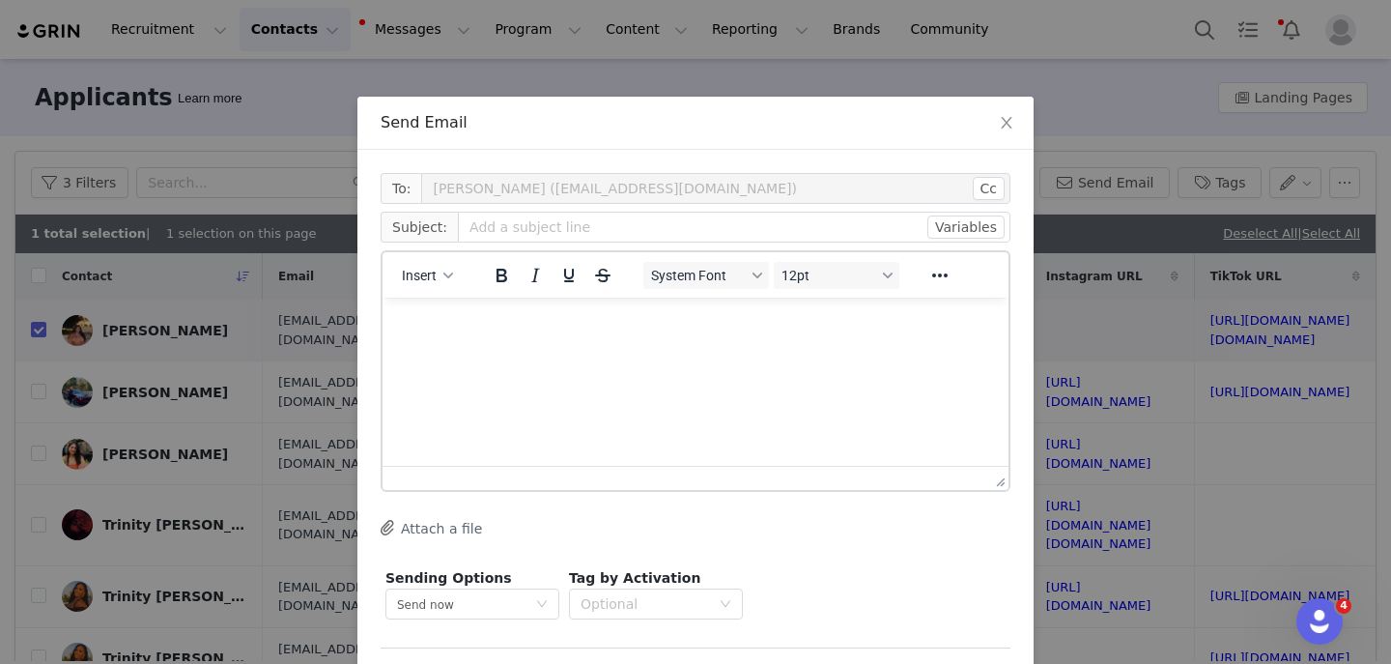
scroll to position [0, 0]
click at [410, 273] on span "Insert" at bounding box center [419, 275] width 35 height 15
click at [437, 294] on div "Insert Template" at bounding box center [495, 309] width 193 height 31
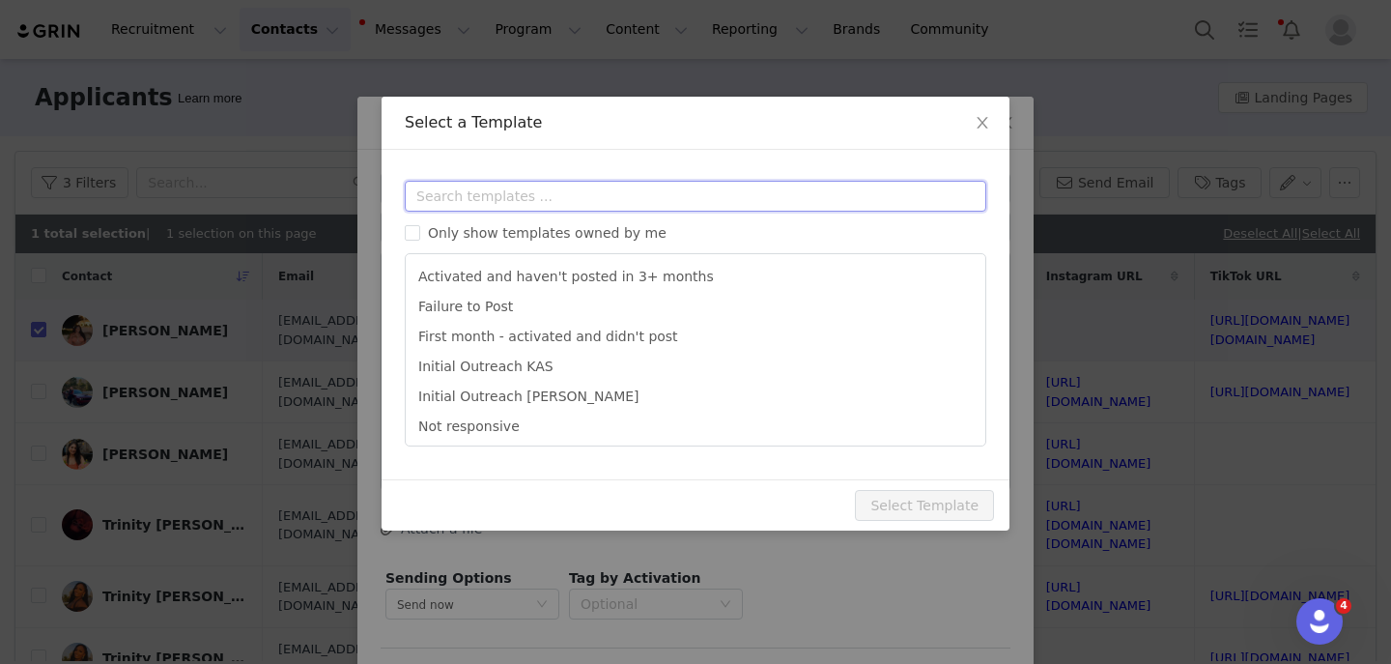
click at [458, 186] on input "text" at bounding box center [696, 196] width 582 height 31
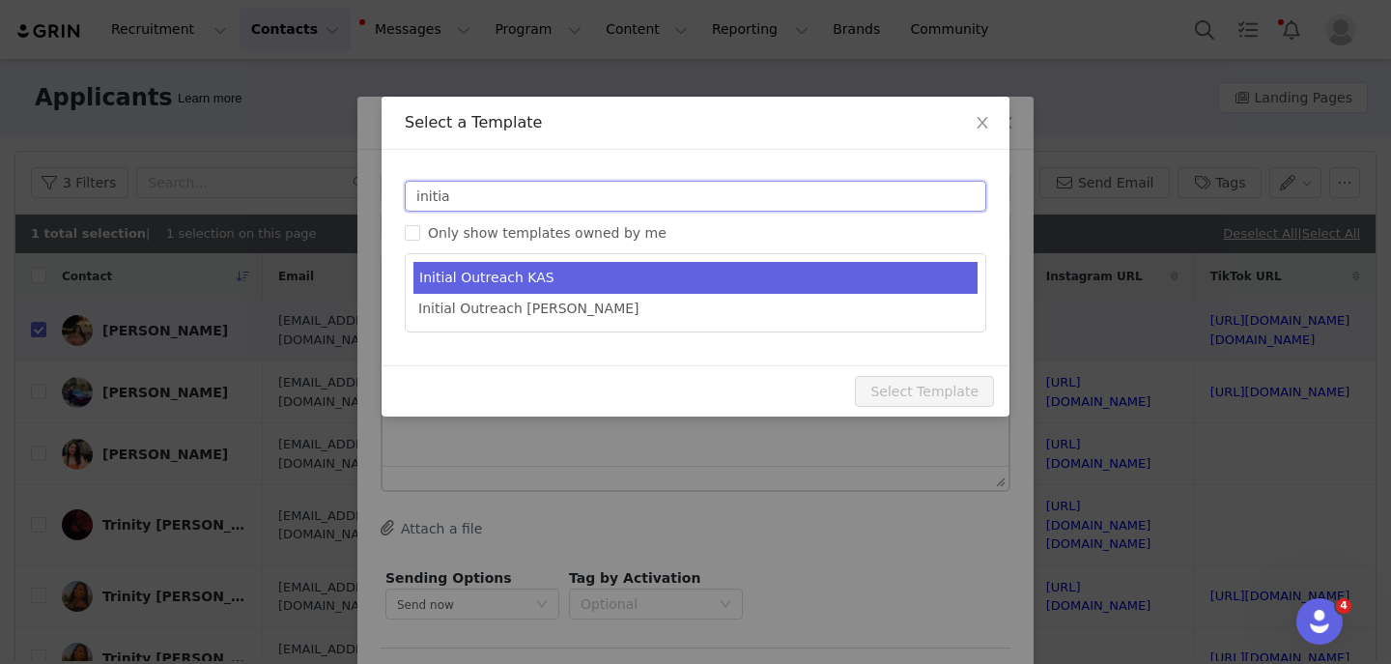
type input "initia"
type input "Invitation to Become a #YITTYAmbassador"
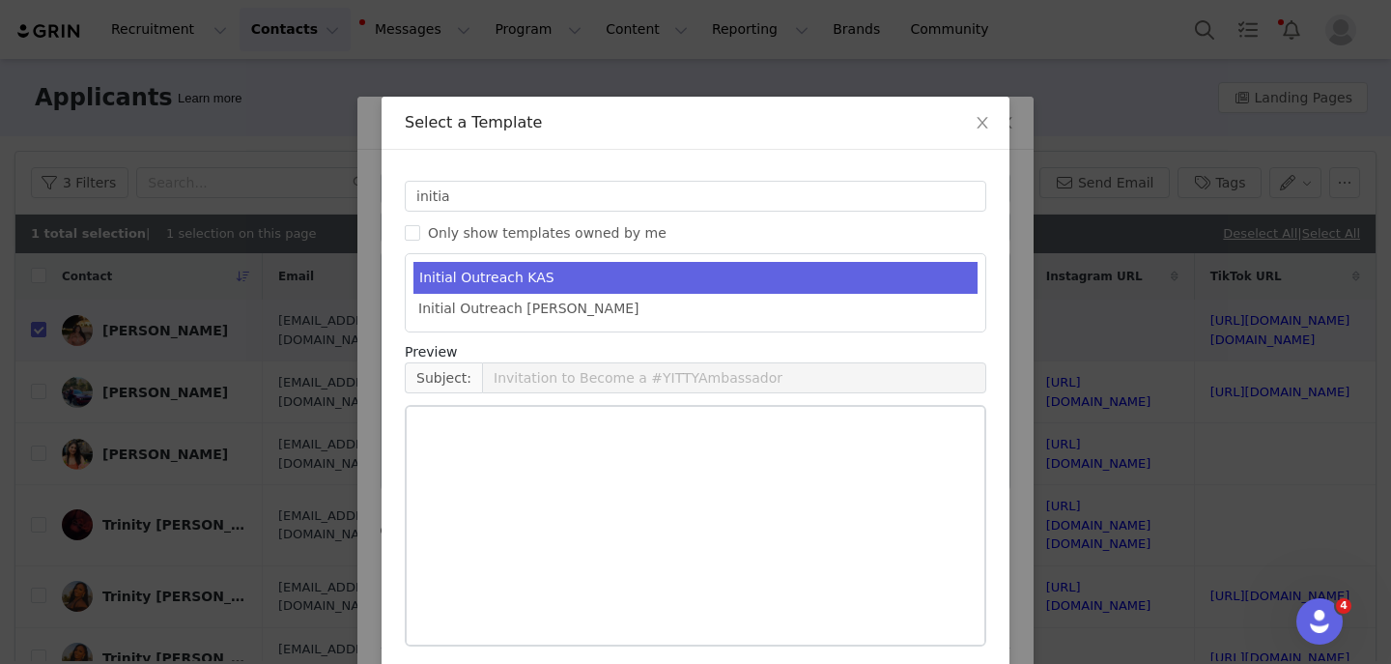
click at [475, 267] on li "Initial Outreach KAS" at bounding box center [696, 278] width 564 height 32
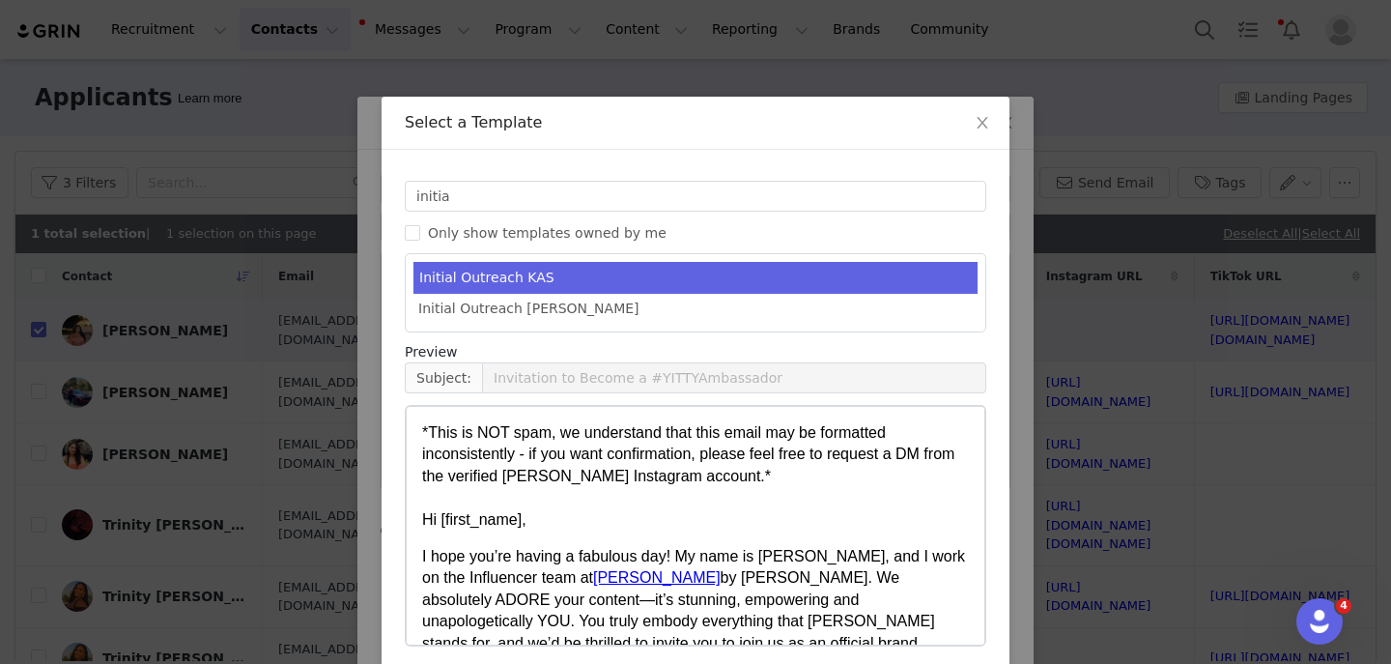
scroll to position [1169, 0]
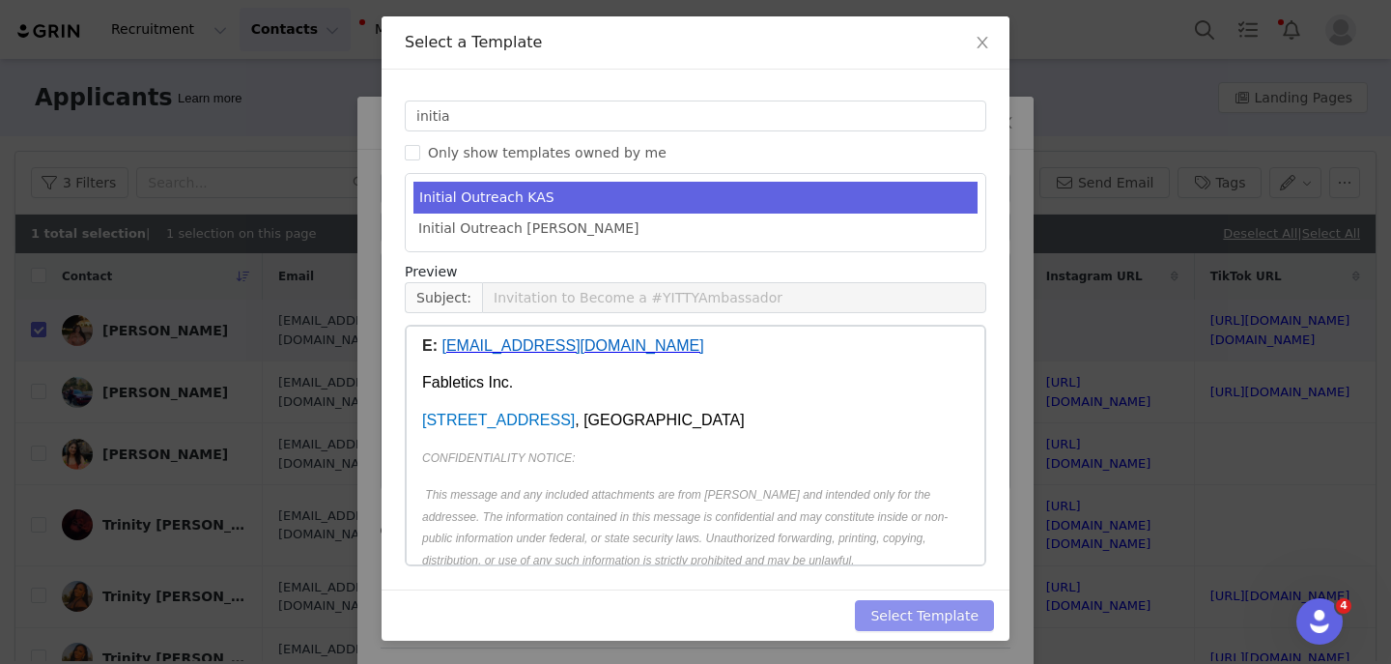
click at [877, 620] on button "Select Template" at bounding box center [924, 615] width 139 height 31
type input "Invitation to Become a #YITTYAmbassador"
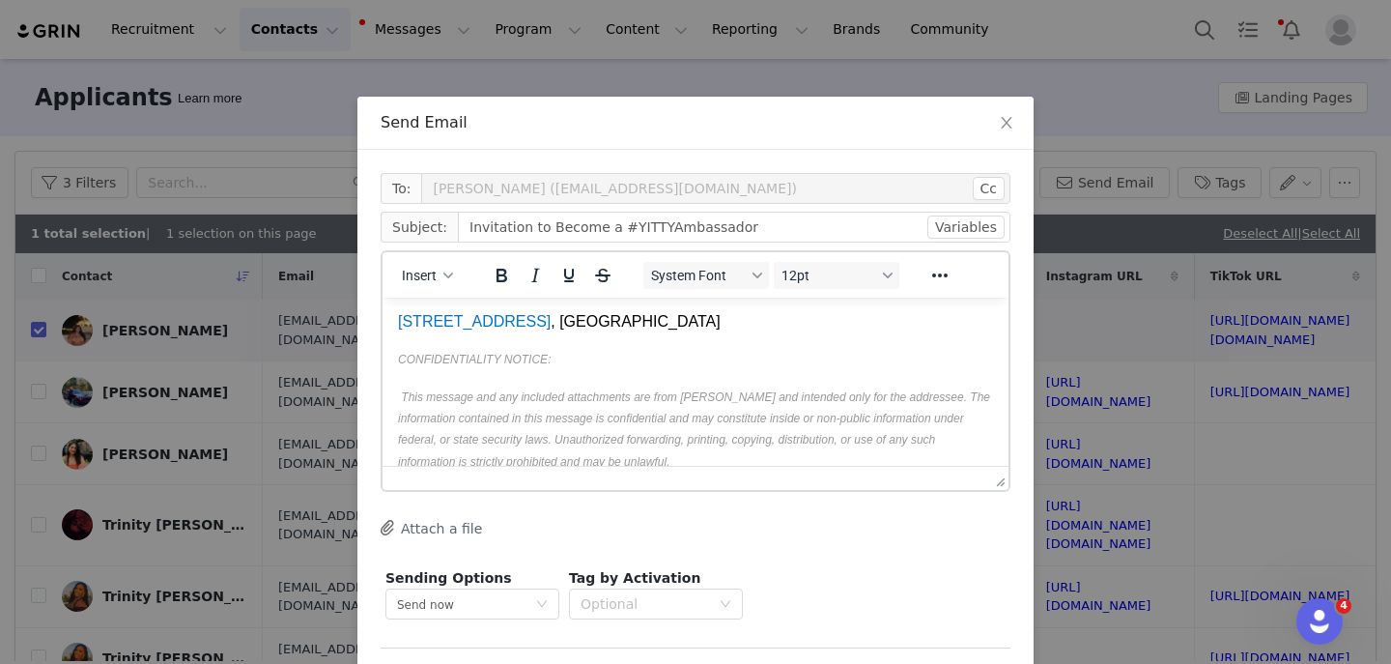
scroll to position [77, 0]
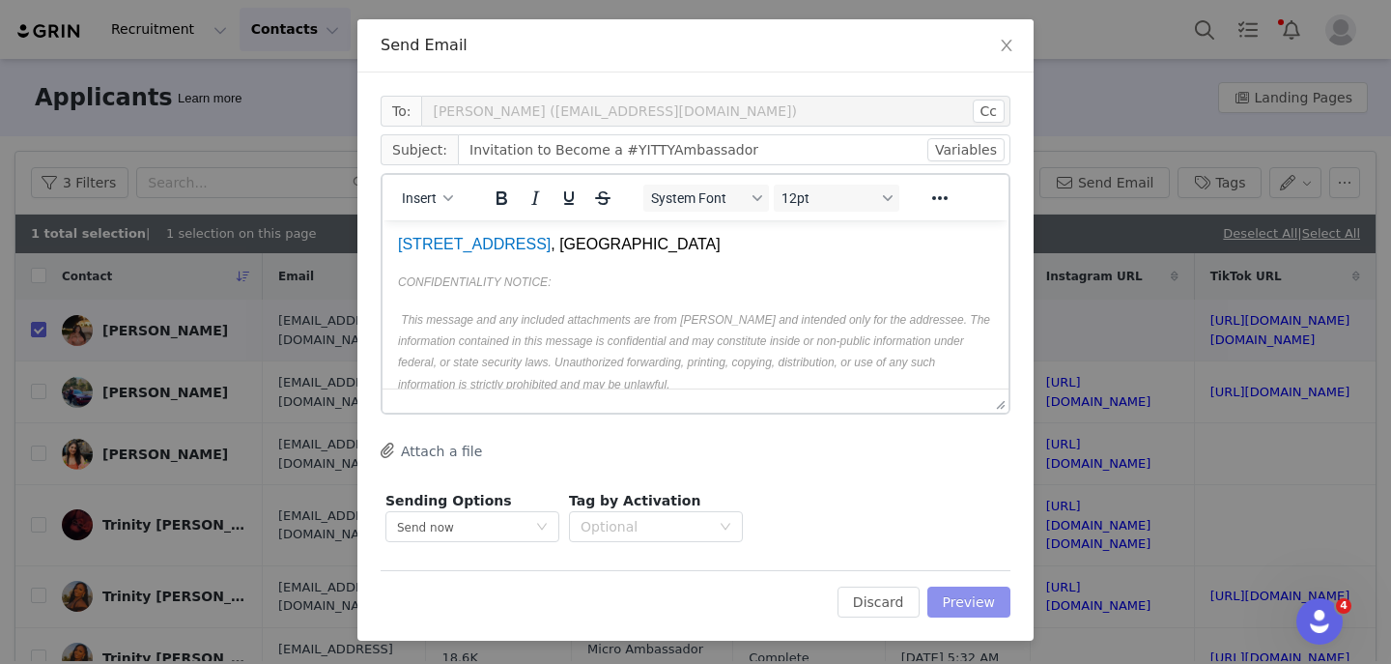
click at [932, 591] on button "Preview" at bounding box center [970, 602] width 84 height 31
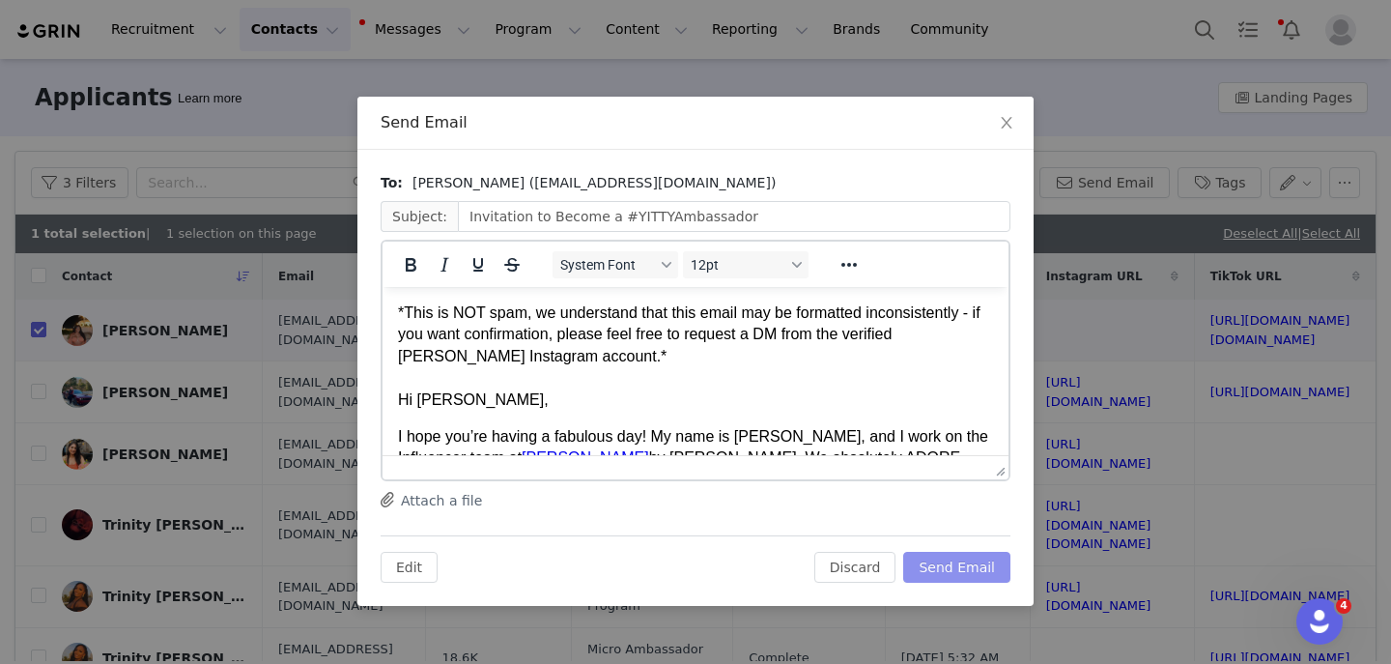
scroll to position [0, 0]
click at [944, 576] on button "Send Email" at bounding box center [957, 567] width 107 height 31
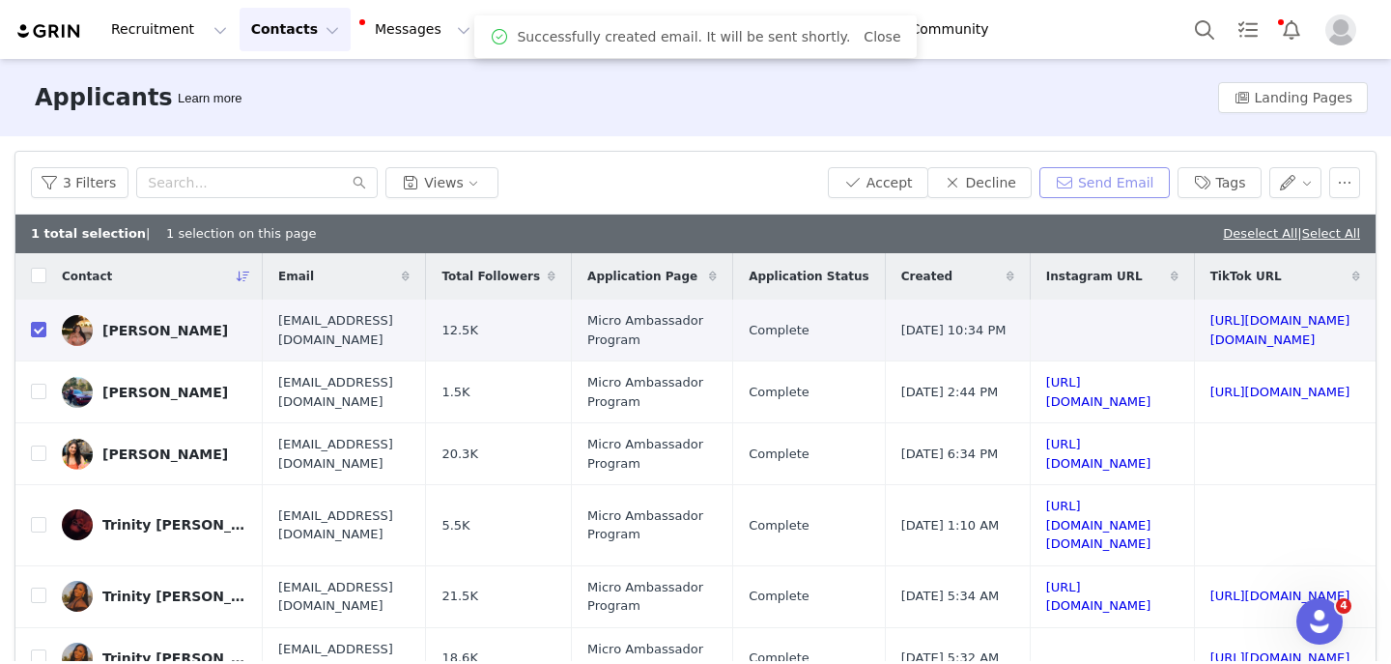
click at [1107, 179] on button "Send Email" at bounding box center [1105, 182] width 130 height 31
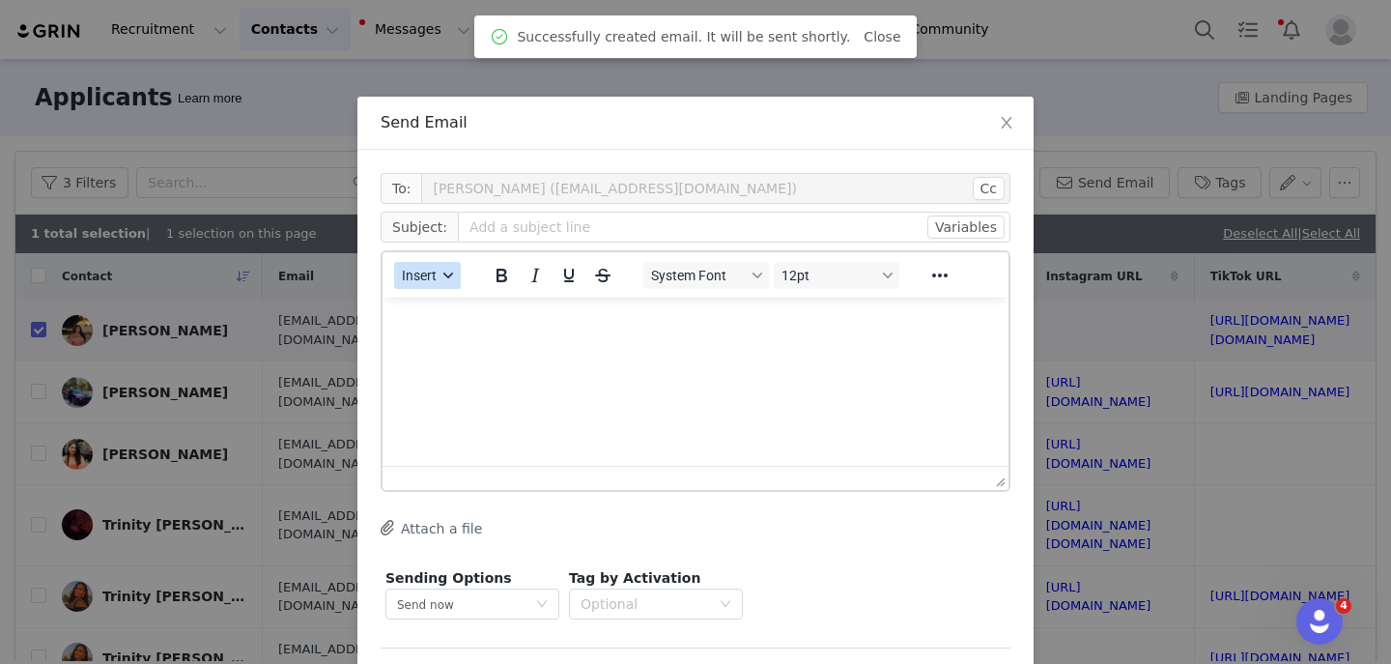
click at [423, 274] on span "Insert" at bounding box center [419, 275] width 35 height 15
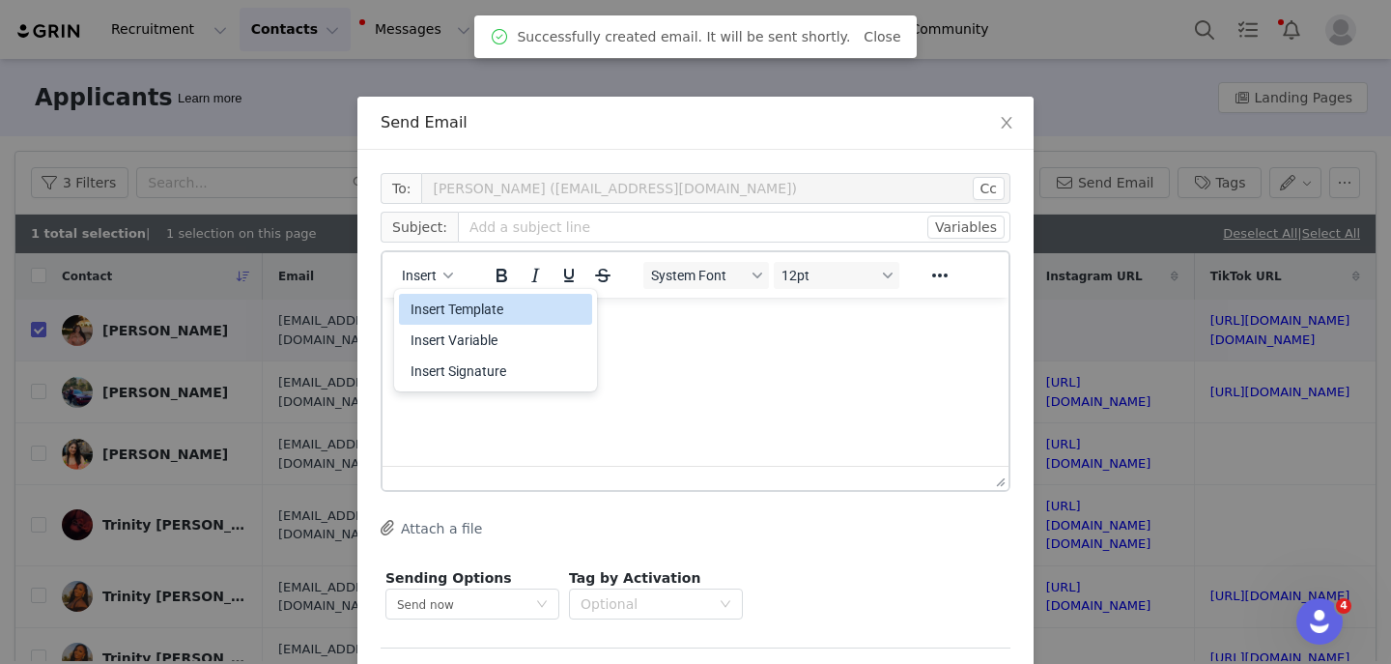
click at [424, 301] on div "Insert Template" at bounding box center [498, 309] width 174 height 23
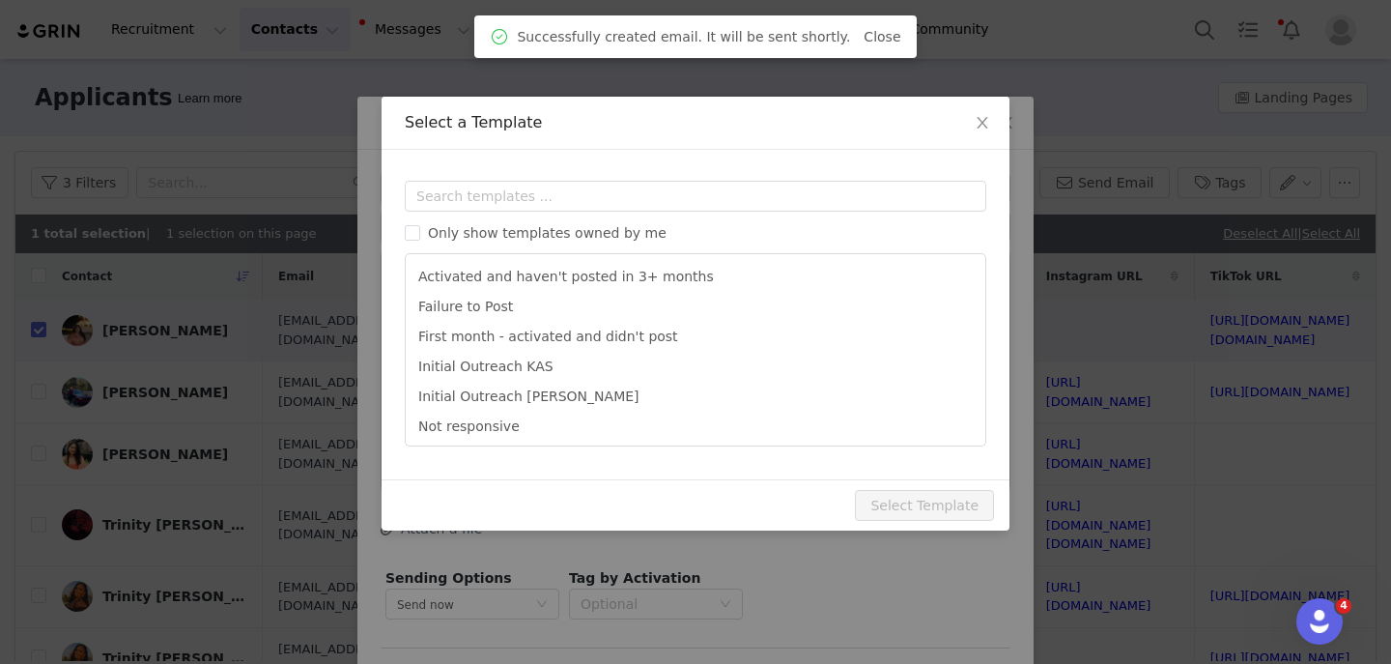
click at [550, 219] on div "Only show templates owned by me Activated and haven't posted in 3+ months Failu…" at bounding box center [696, 314] width 582 height 266
click at [537, 194] on input "text" at bounding box center [696, 196] width 582 height 31
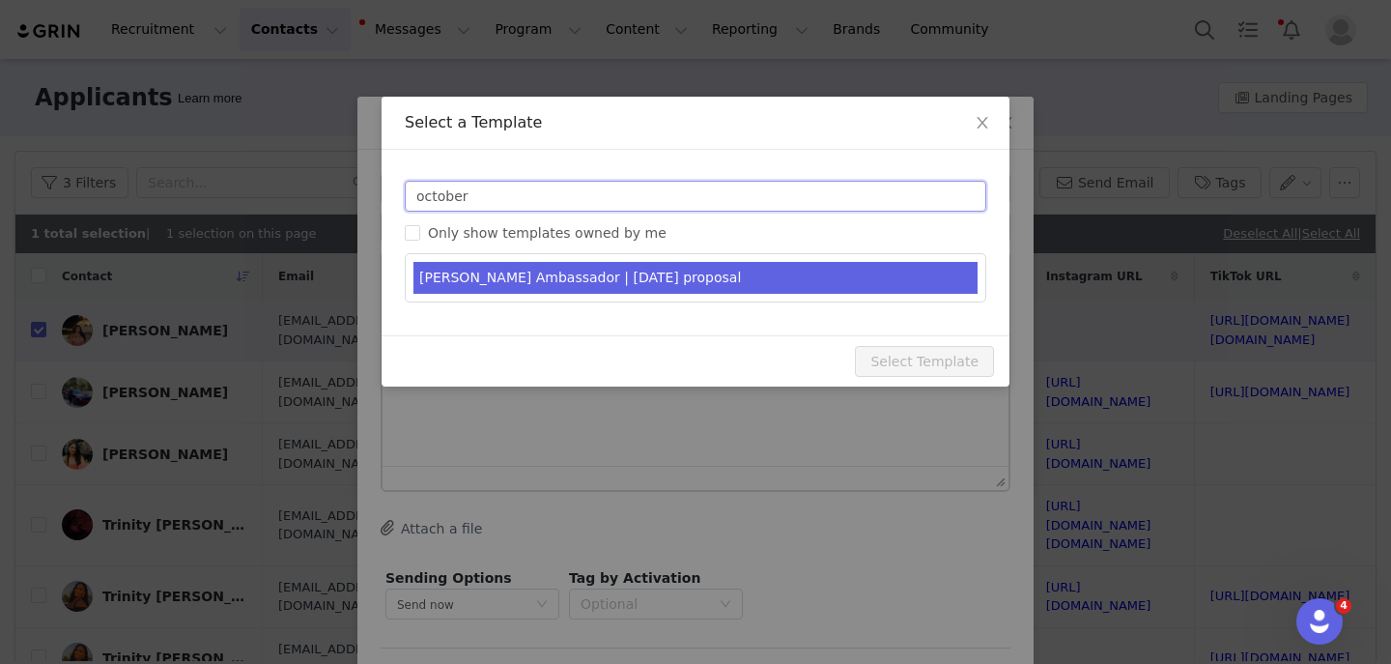
type input "october"
type input "[PERSON_NAME] Ambassador | [DATE]"
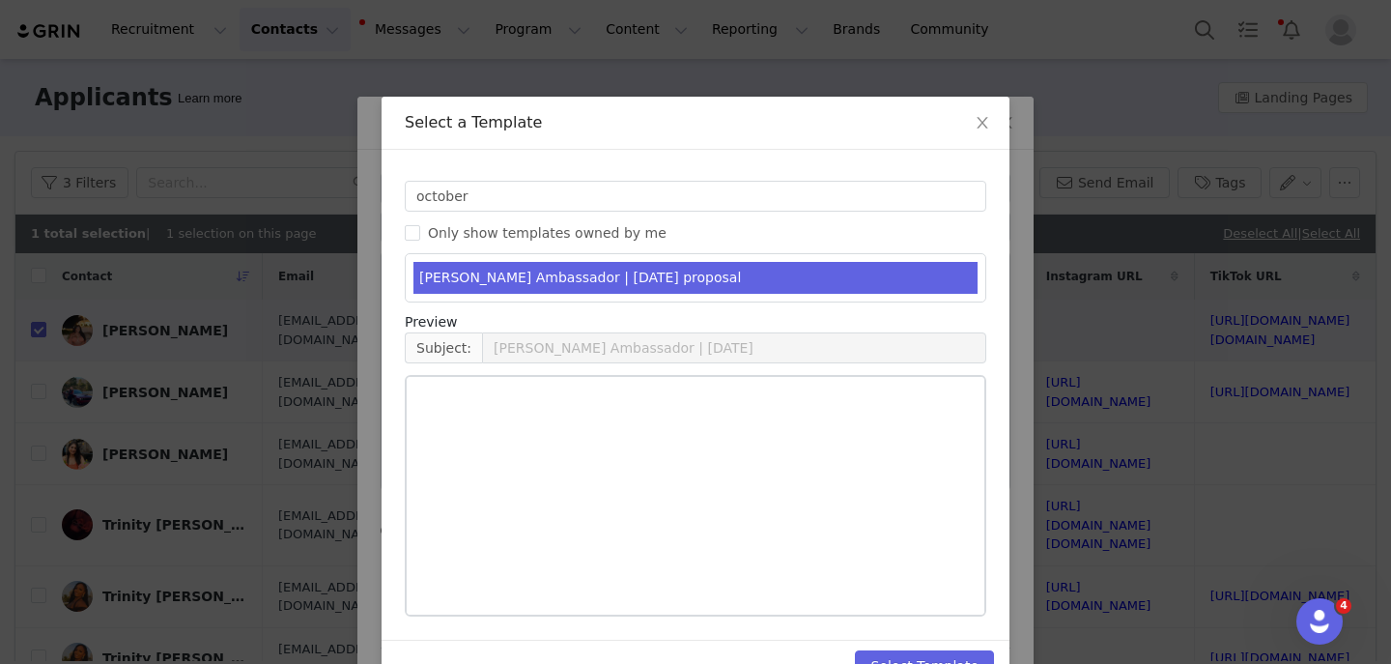
click at [570, 272] on li "YITTY Ambassador | October 2025 proposal" at bounding box center [696, 278] width 564 height 32
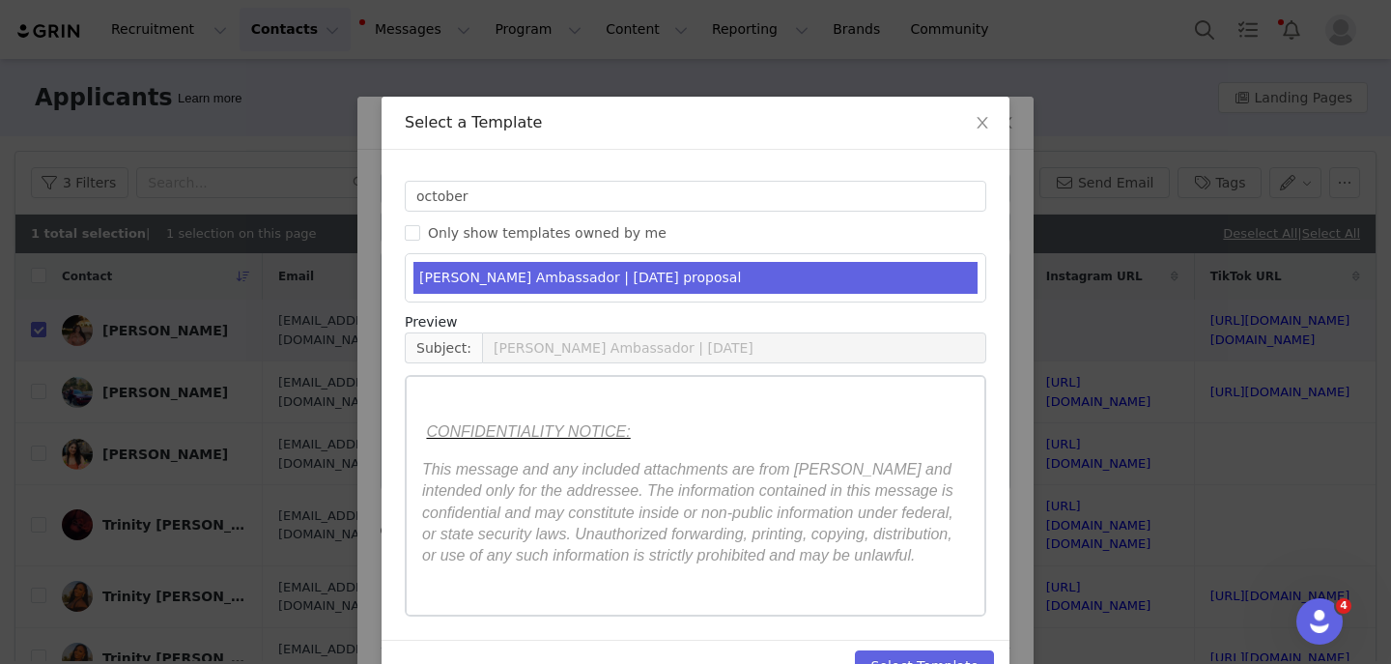
scroll to position [50, 0]
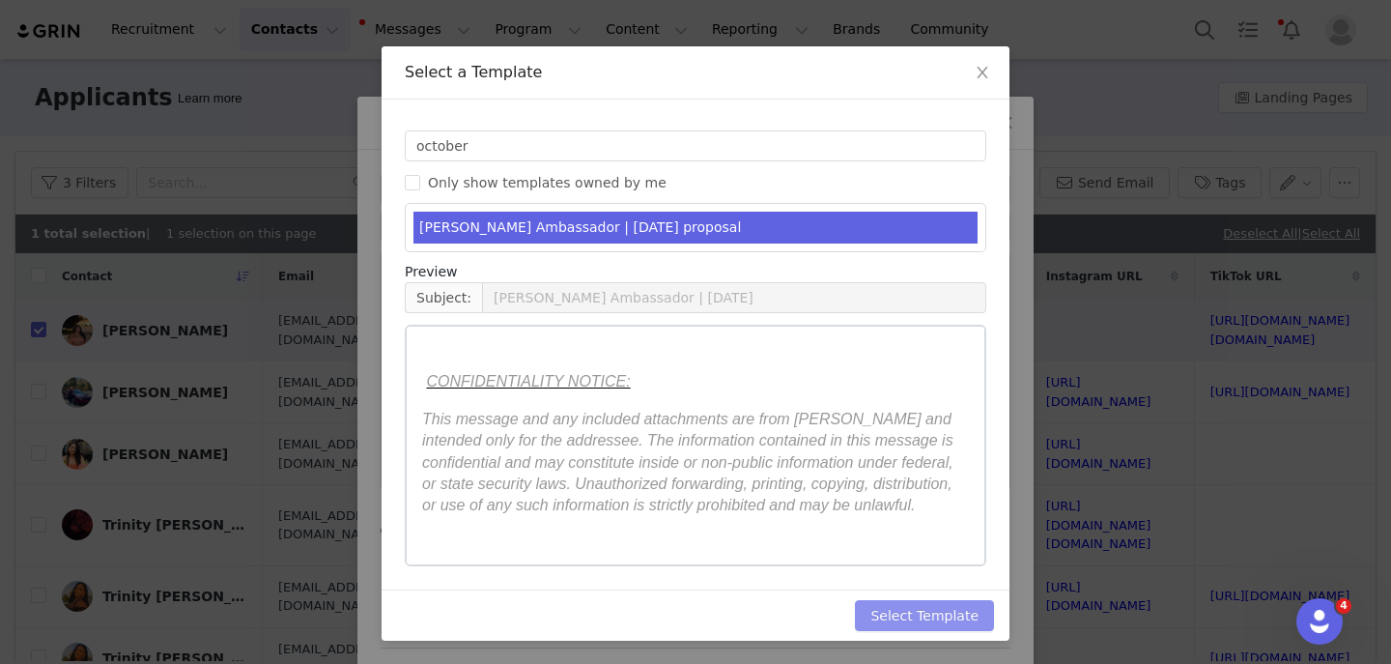
click at [894, 610] on button "Select Template" at bounding box center [924, 615] width 139 height 31
type input "[PERSON_NAME] Ambassador | [DATE]"
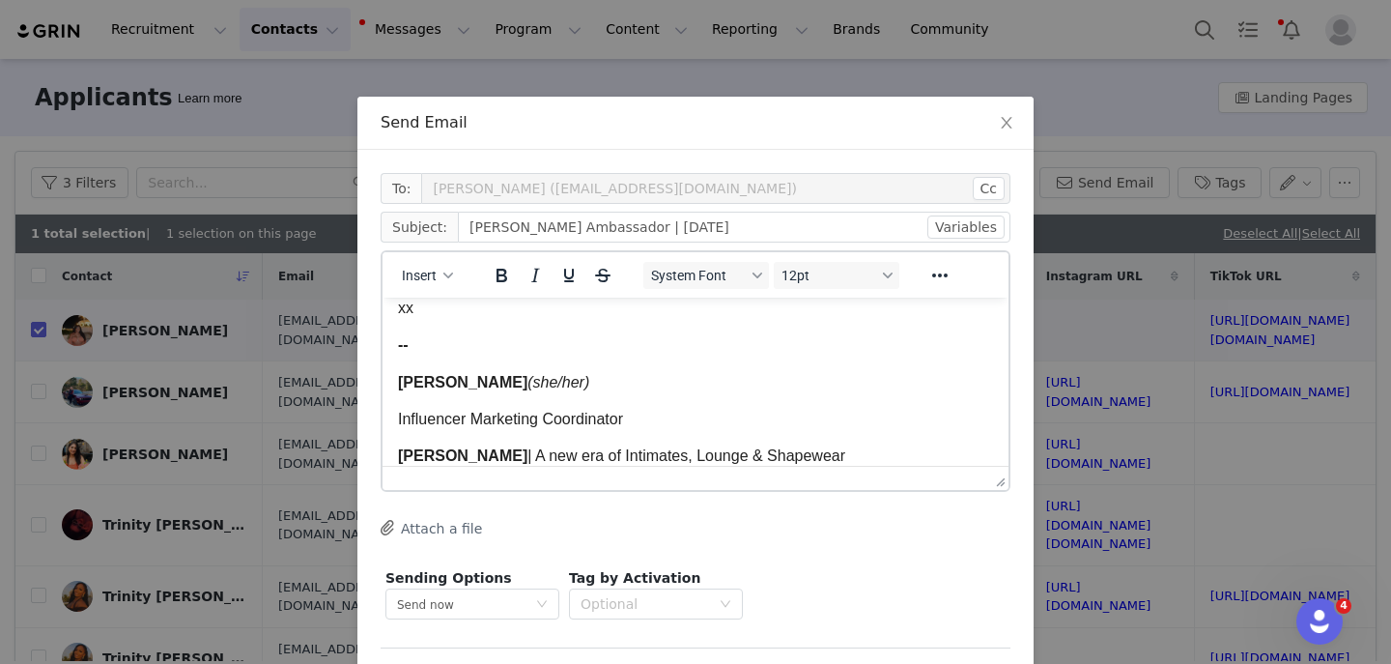
scroll to position [4212, 0]
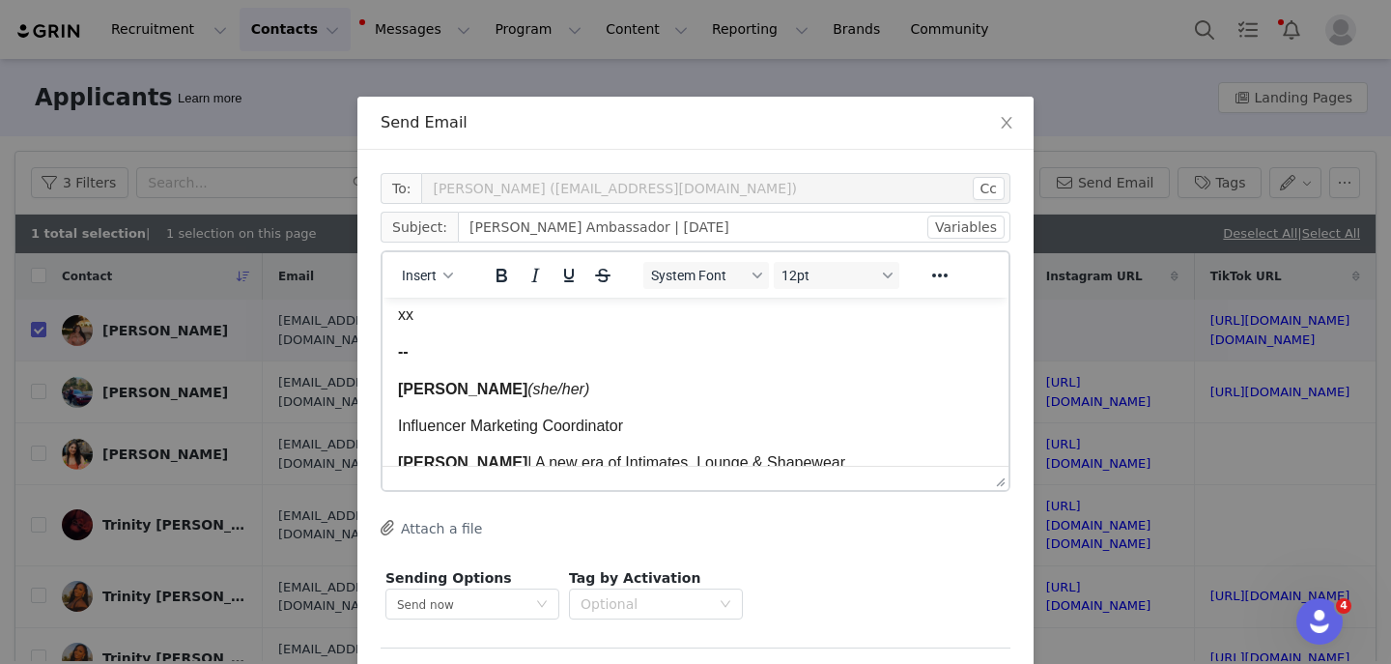
click at [449, 394] on span "Melissa Larson" at bounding box center [462, 389] width 129 height 16
click at [446, 394] on span "Melissa Larson" at bounding box center [462, 389] width 129 height 16
click at [475, 397] on span "Kas Larson" at bounding box center [462, 389] width 129 height 16
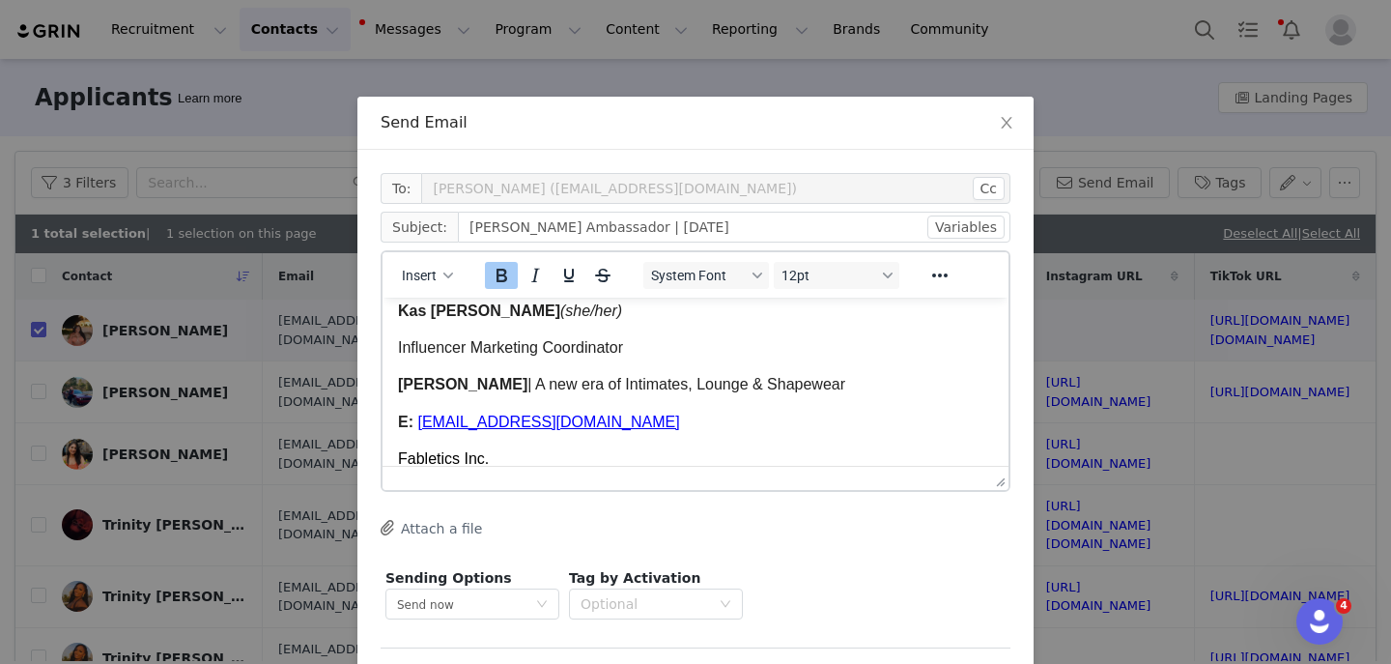
scroll to position [4308, 0]
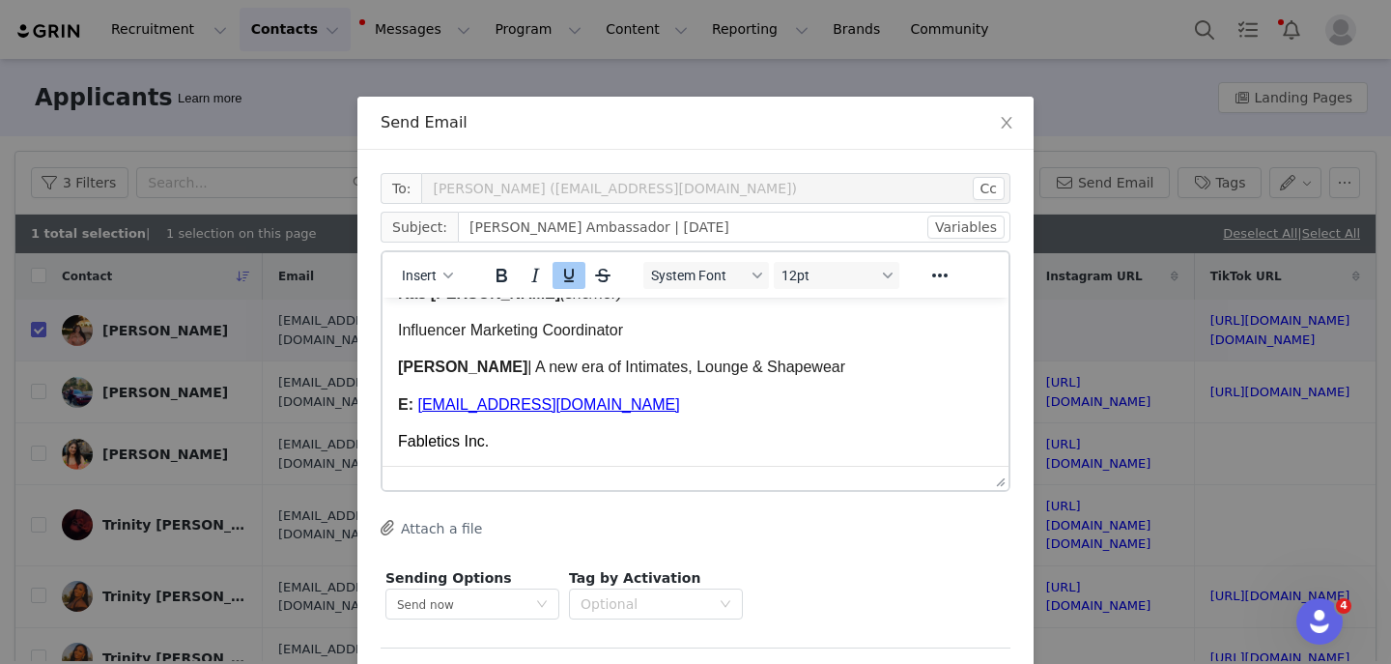
click at [430, 411] on span "MLarson@fabletics.com" at bounding box center [548, 404] width 262 height 16
click at [459, 413] on span "KLarson@fabletics.com" at bounding box center [548, 404] width 262 height 16
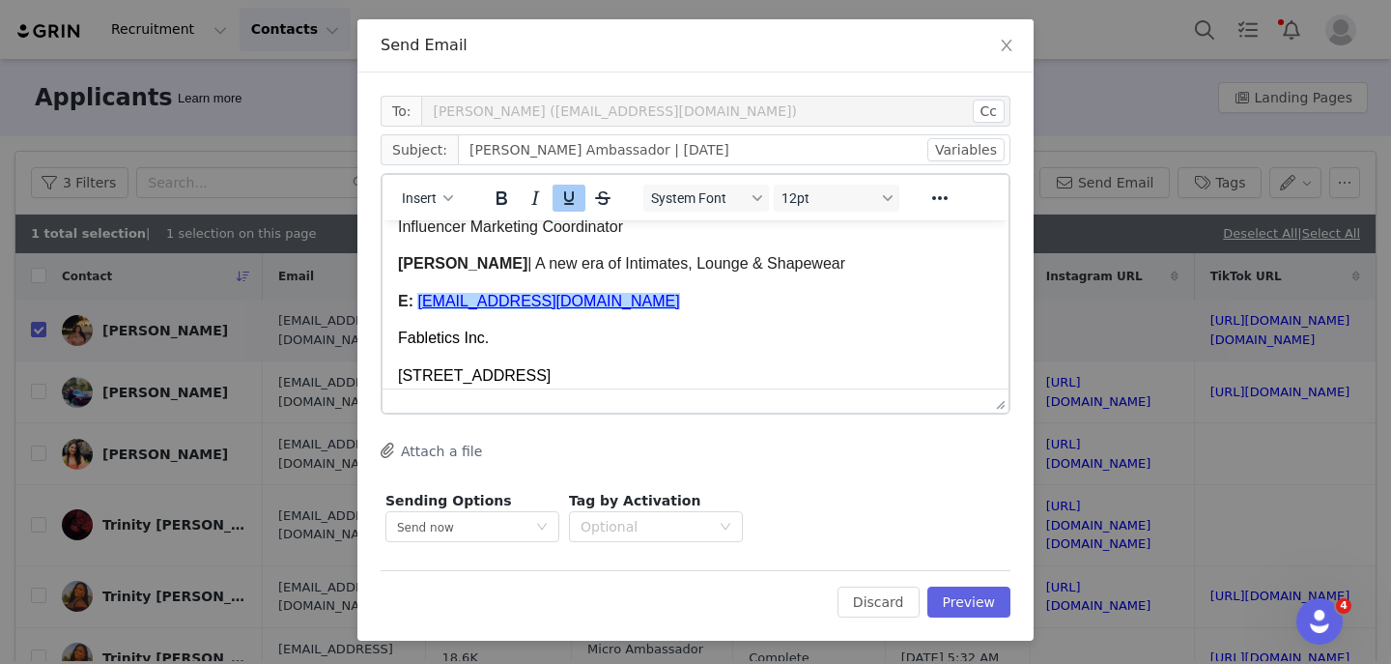
scroll to position [75, 0]
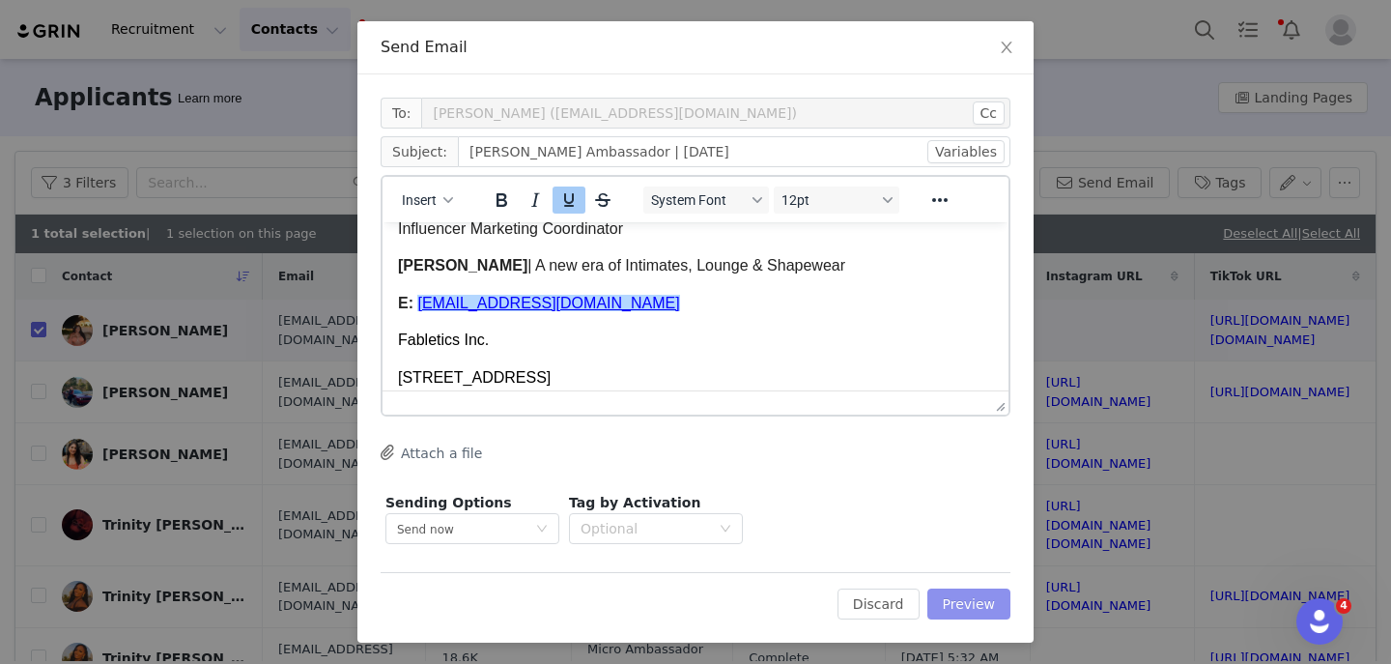
click at [986, 589] on button "Preview" at bounding box center [970, 603] width 84 height 31
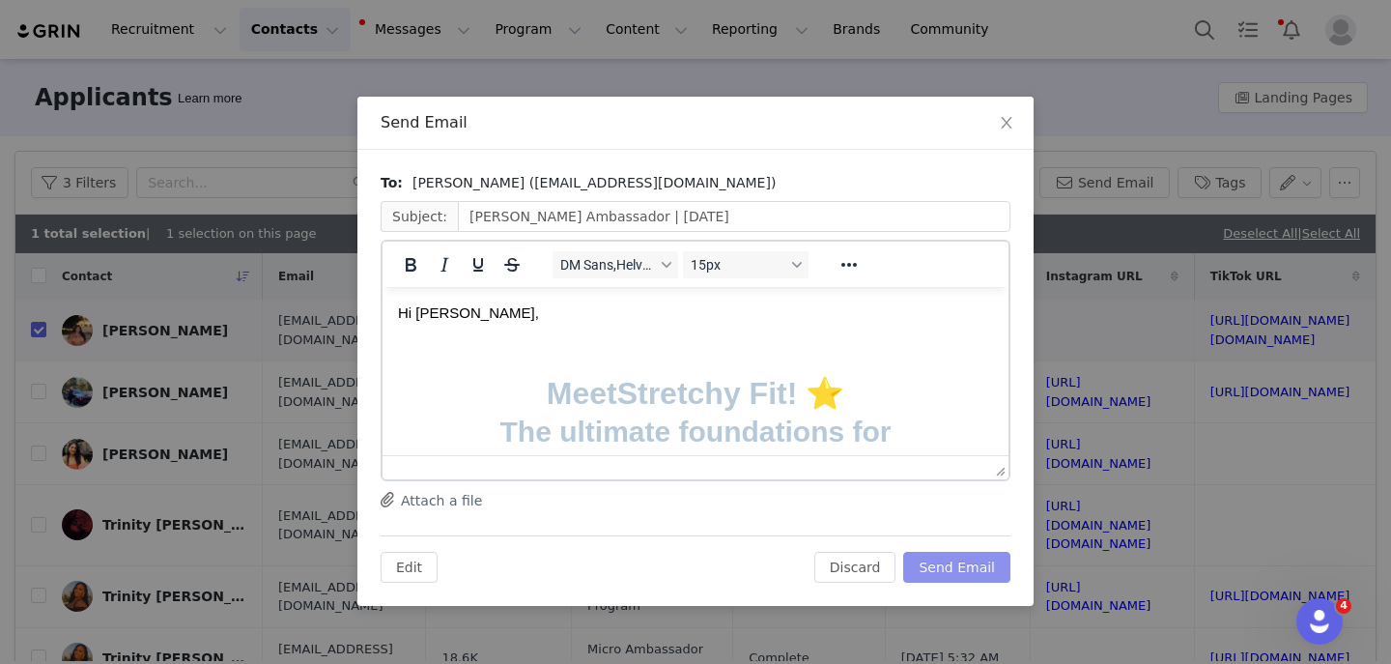
scroll to position [0, 0]
click at [968, 567] on button "Send Email" at bounding box center [957, 567] width 107 height 31
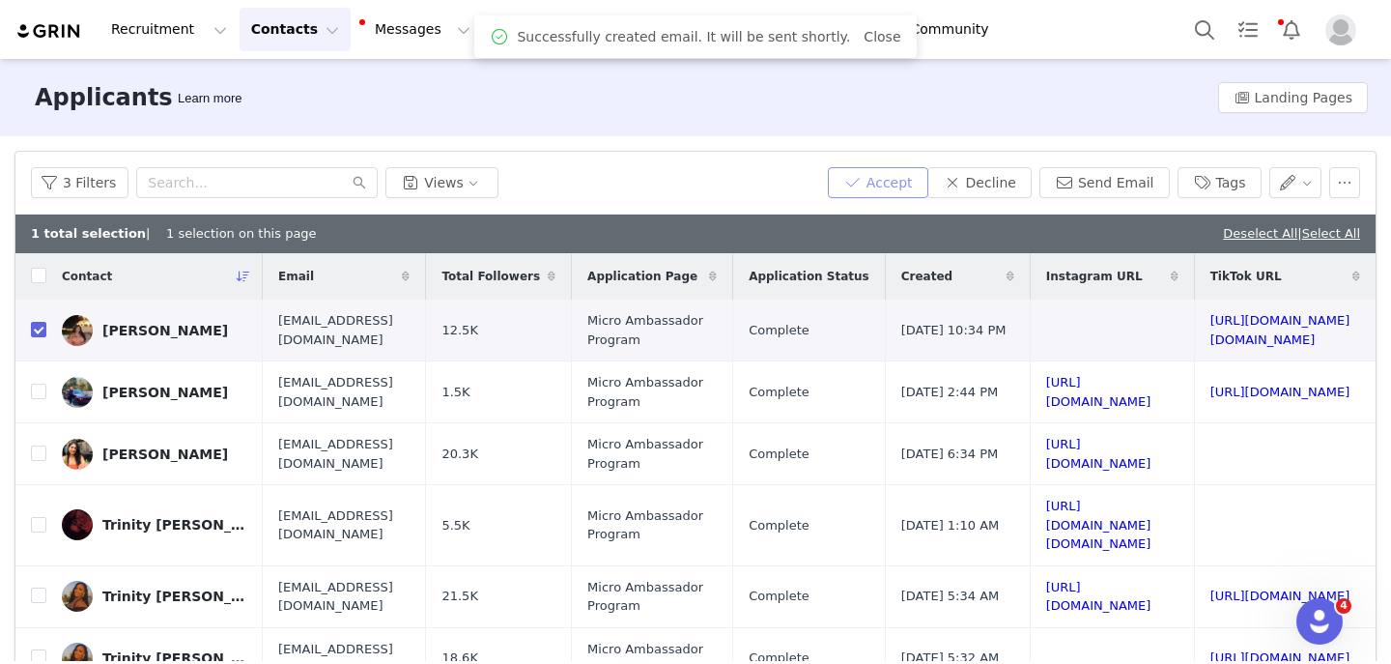
click at [887, 182] on button "Accept" at bounding box center [878, 182] width 100 height 31
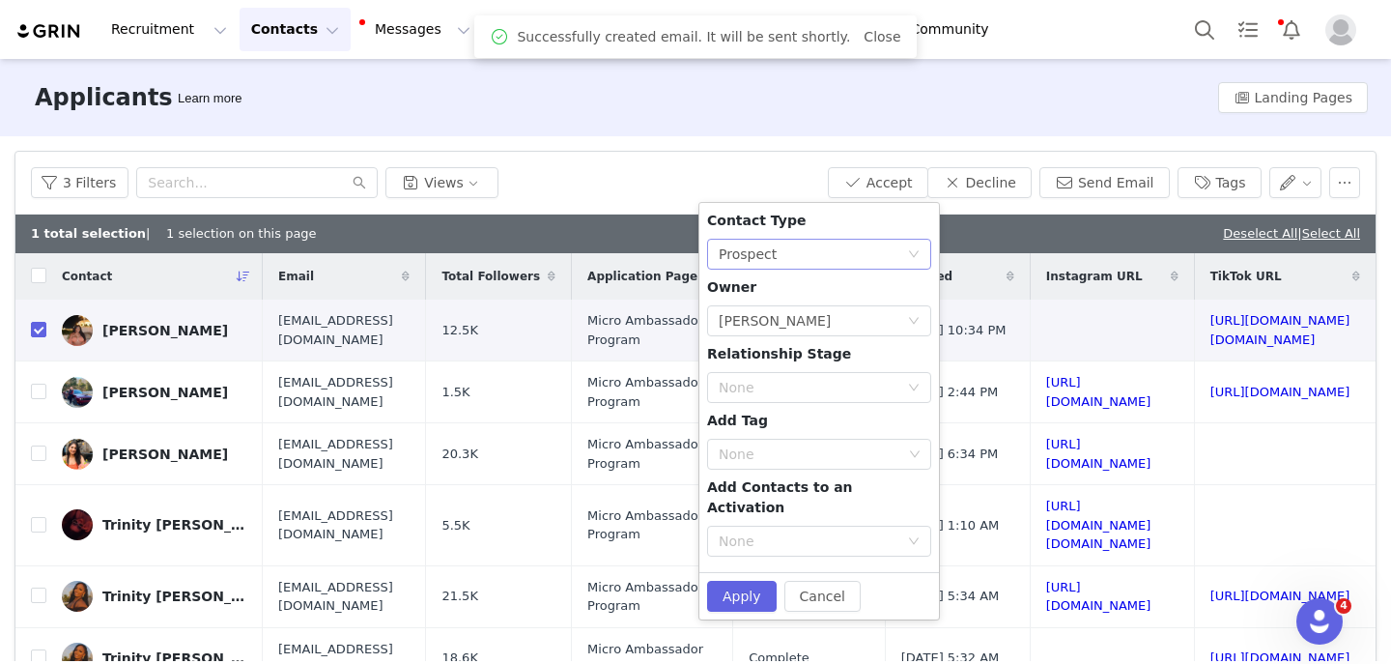
click at [812, 261] on div "None Prospect" at bounding box center [813, 254] width 188 height 29
click at [774, 328] on li "Creator" at bounding box center [819, 323] width 224 height 31
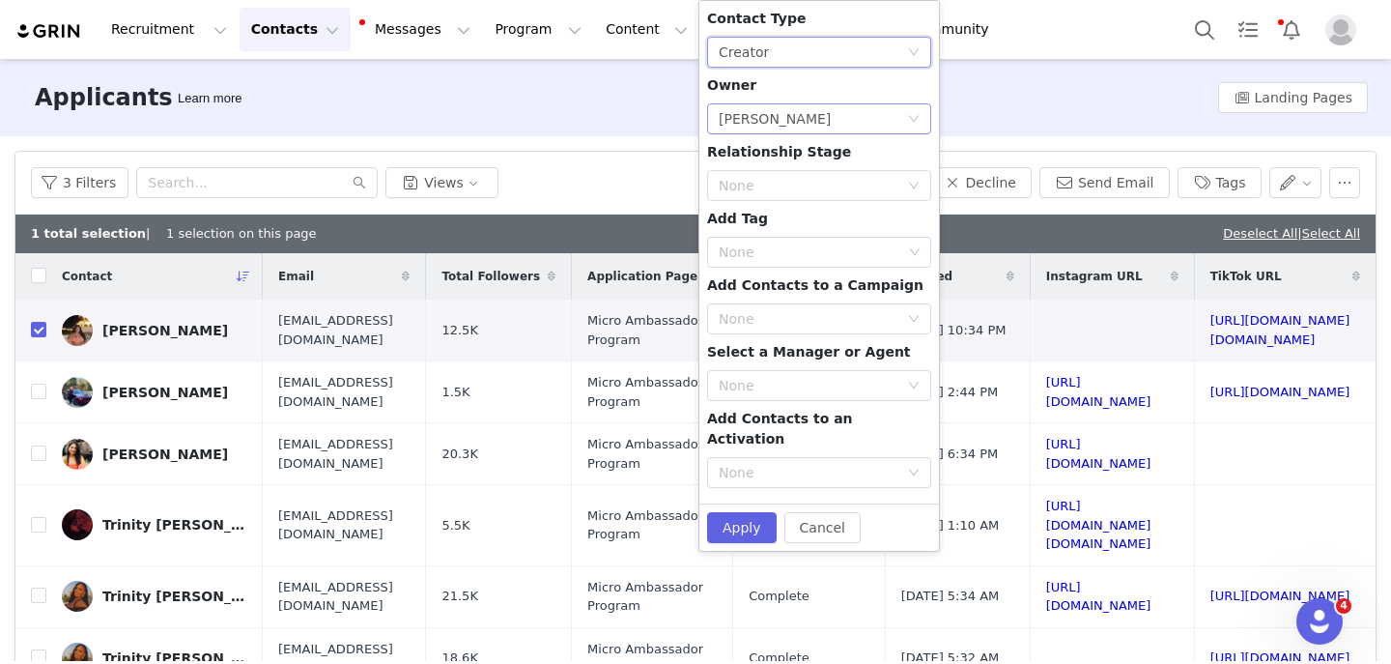
click at [765, 132] on div "[PERSON_NAME]" at bounding box center [775, 118] width 112 height 29
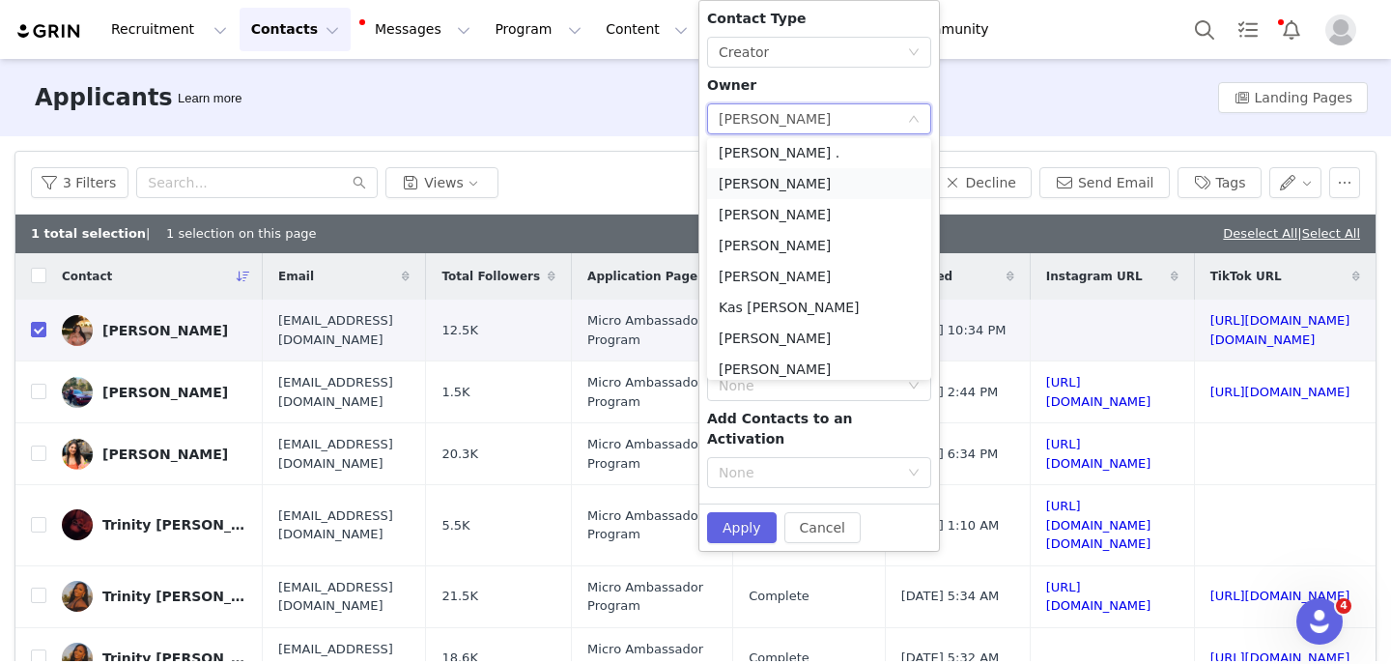
scroll to position [105, 0]
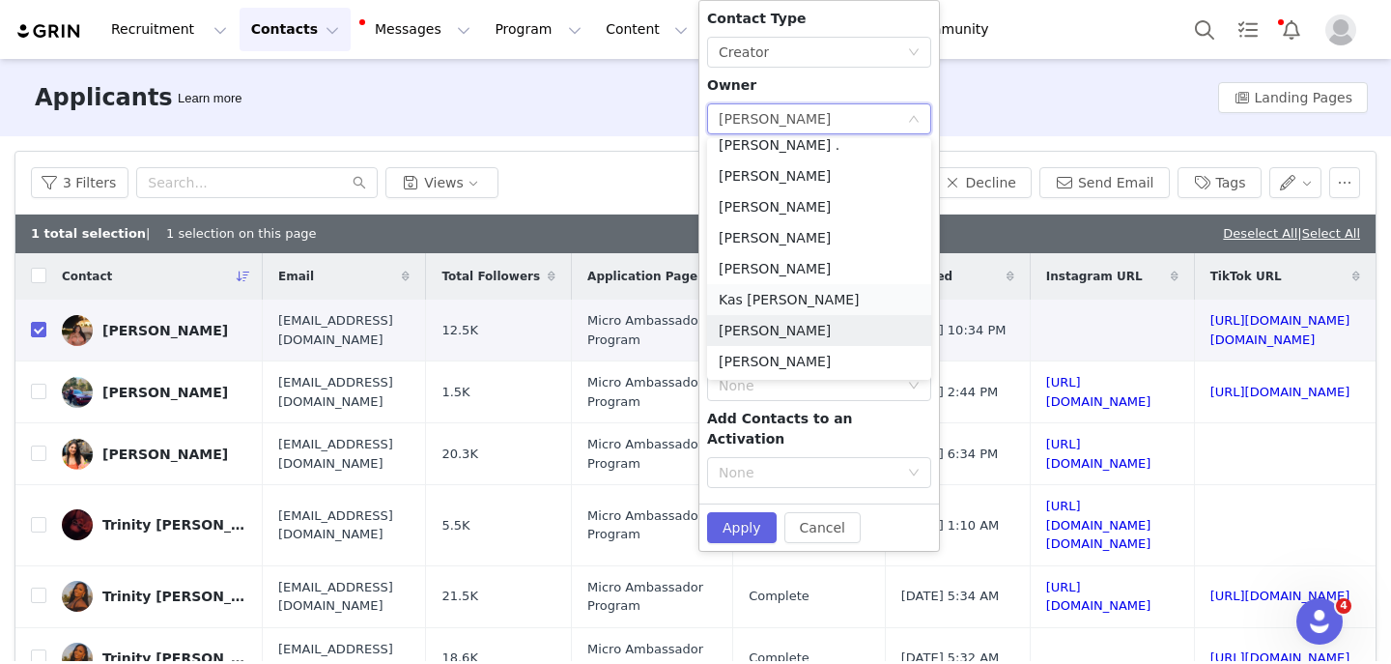
click at [757, 304] on li "Kas [PERSON_NAME]" at bounding box center [819, 299] width 224 height 31
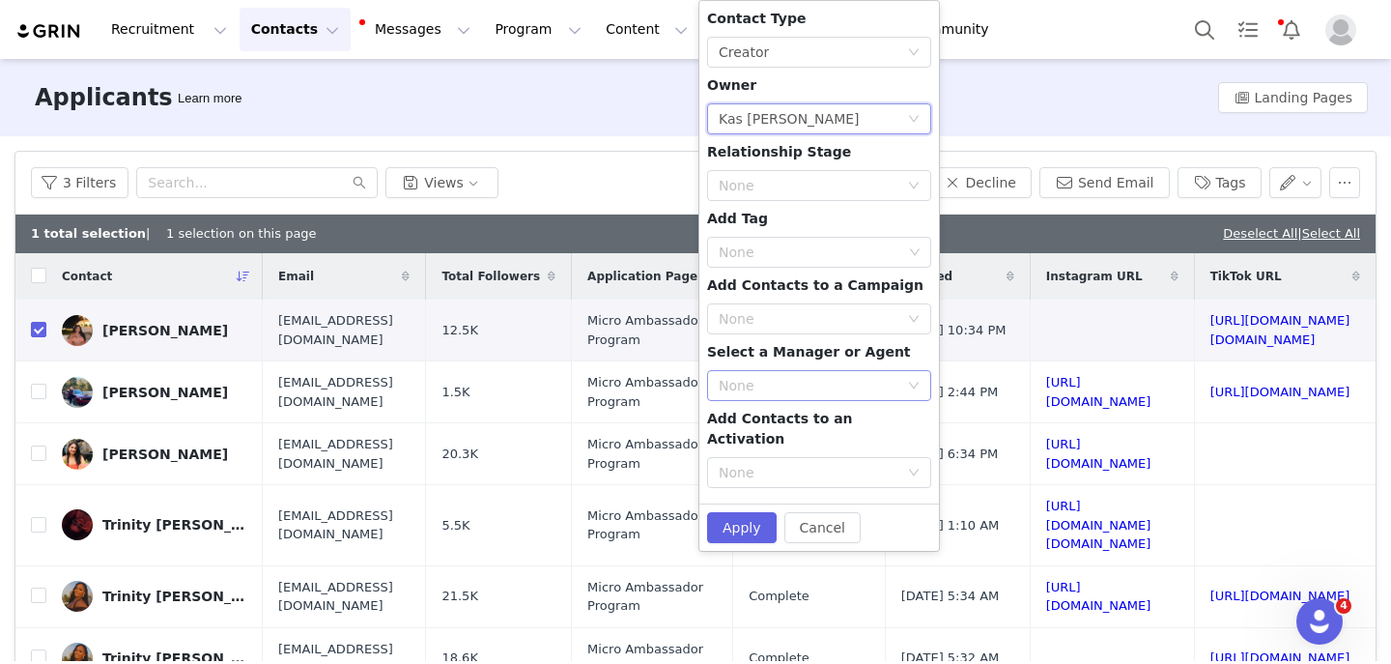
click at [772, 387] on div "None" at bounding box center [809, 385] width 180 height 19
click at [818, 347] on span "Select a Manager or Agent" at bounding box center [809, 351] width 204 height 15
click at [798, 467] on div "None" at bounding box center [819, 472] width 224 height 31
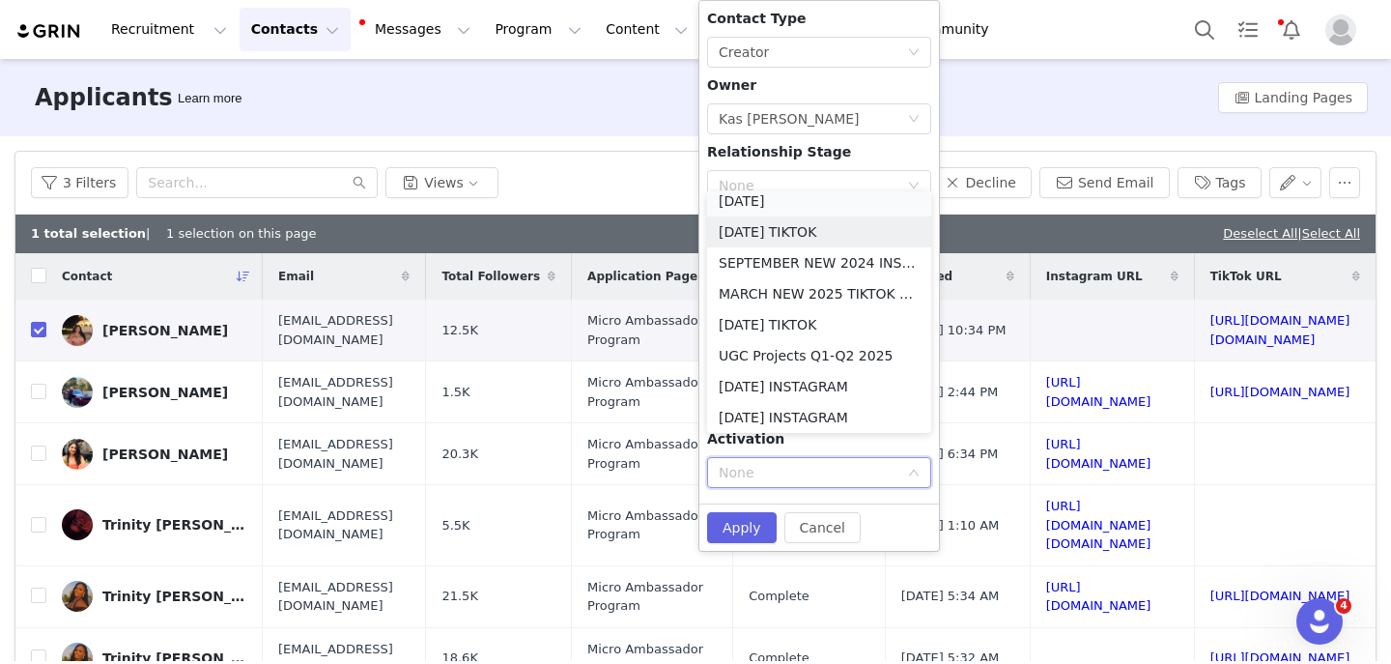
scroll to position [4, 0]
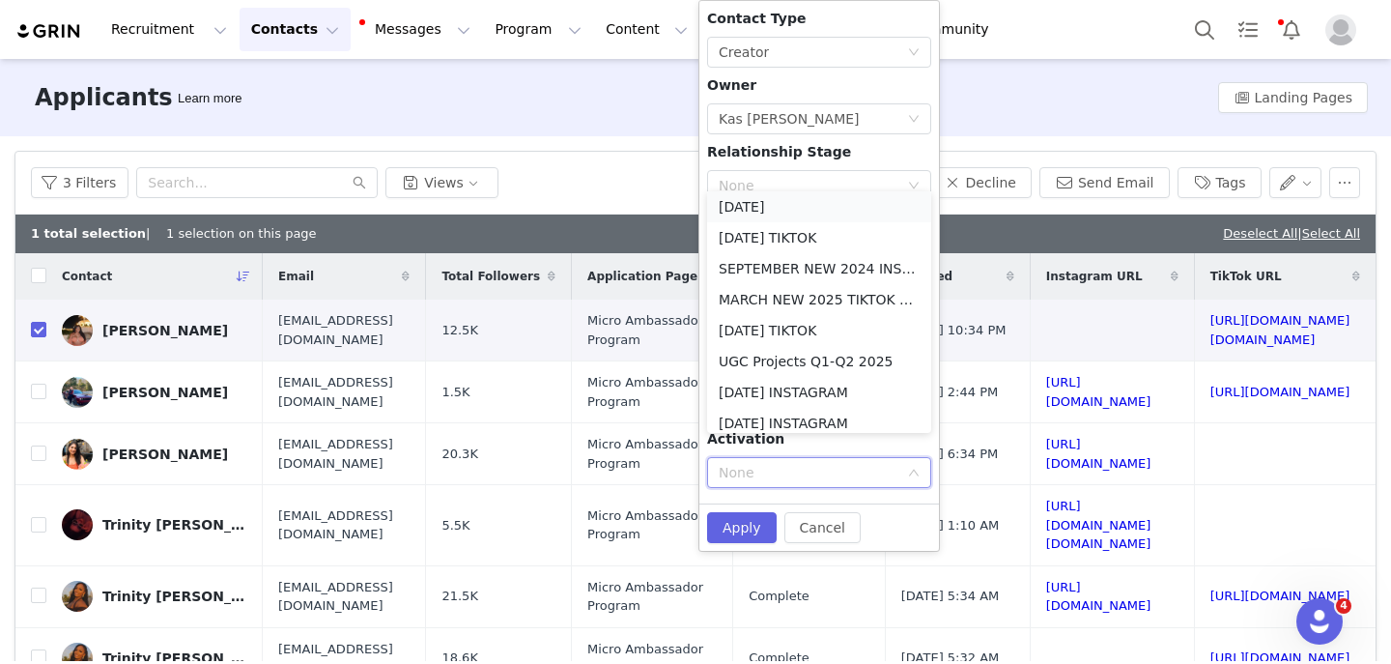
click at [751, 201] on li "[DATE]" at bounding box center [819, 206] width 224 height 31
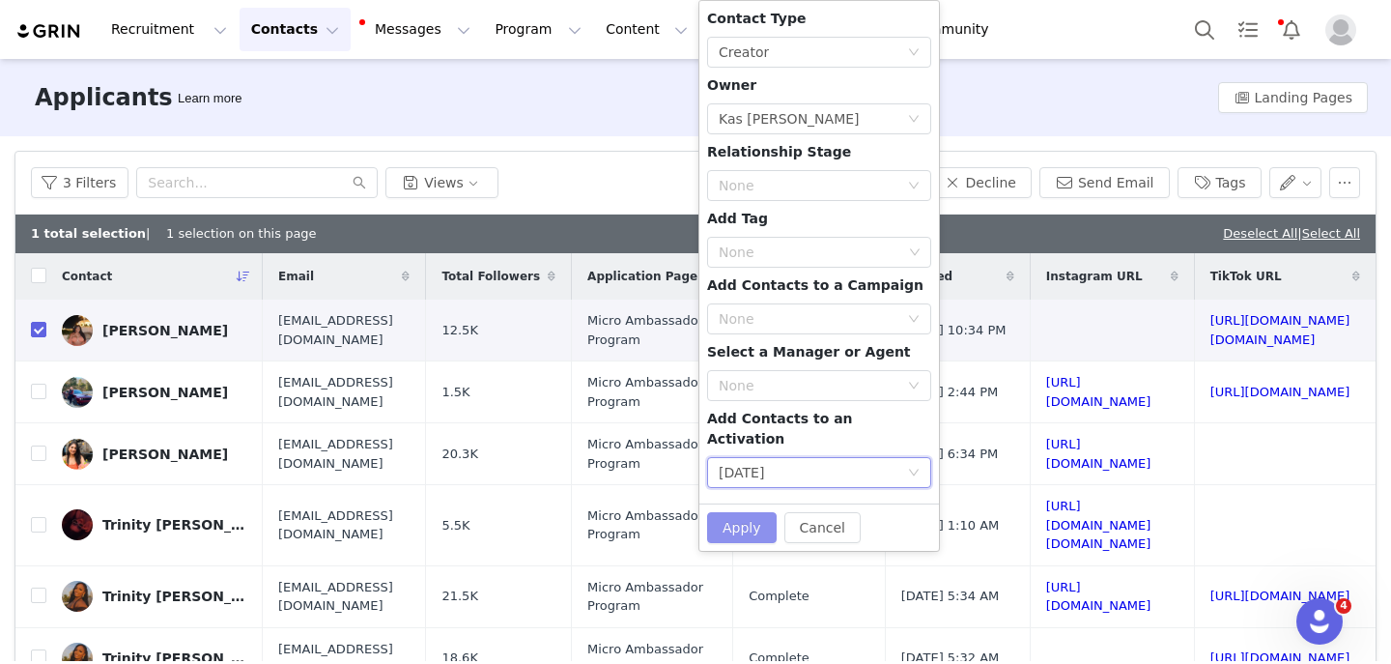
click at [738, 515] on button "Apply" at bounding box center [742, 527] width 70 height 31
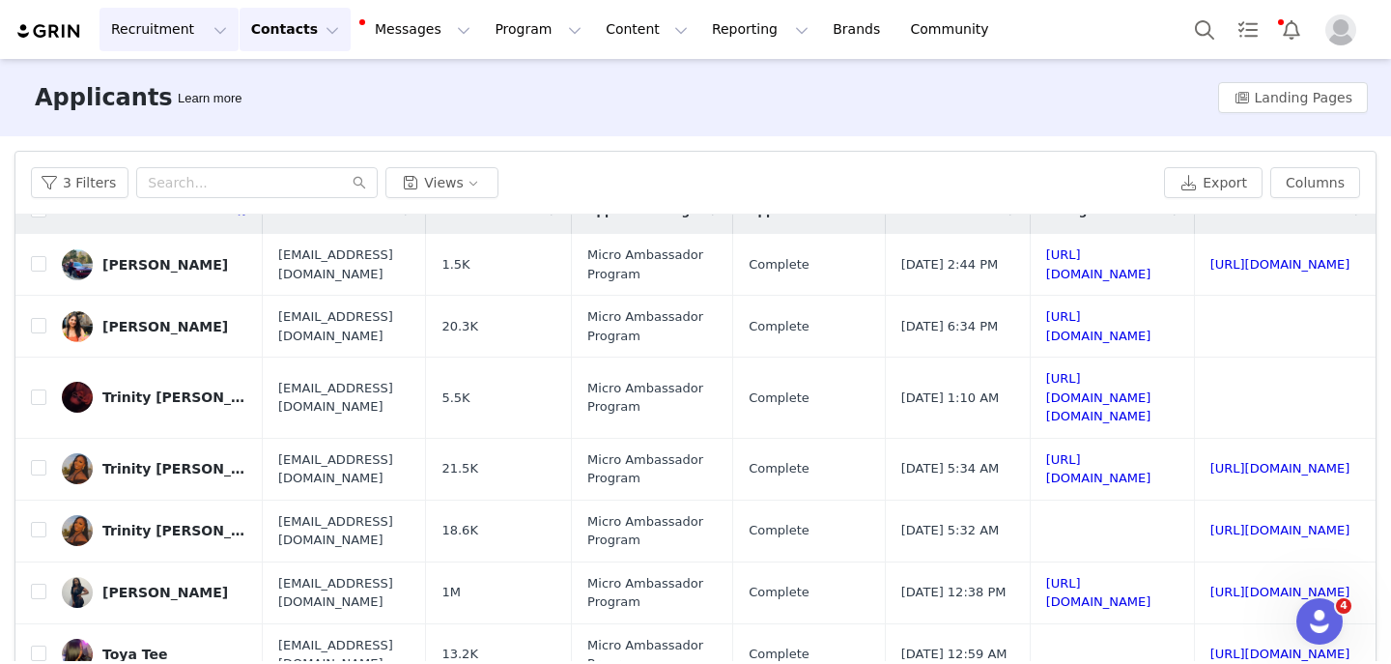
scroll to position [0, 343]
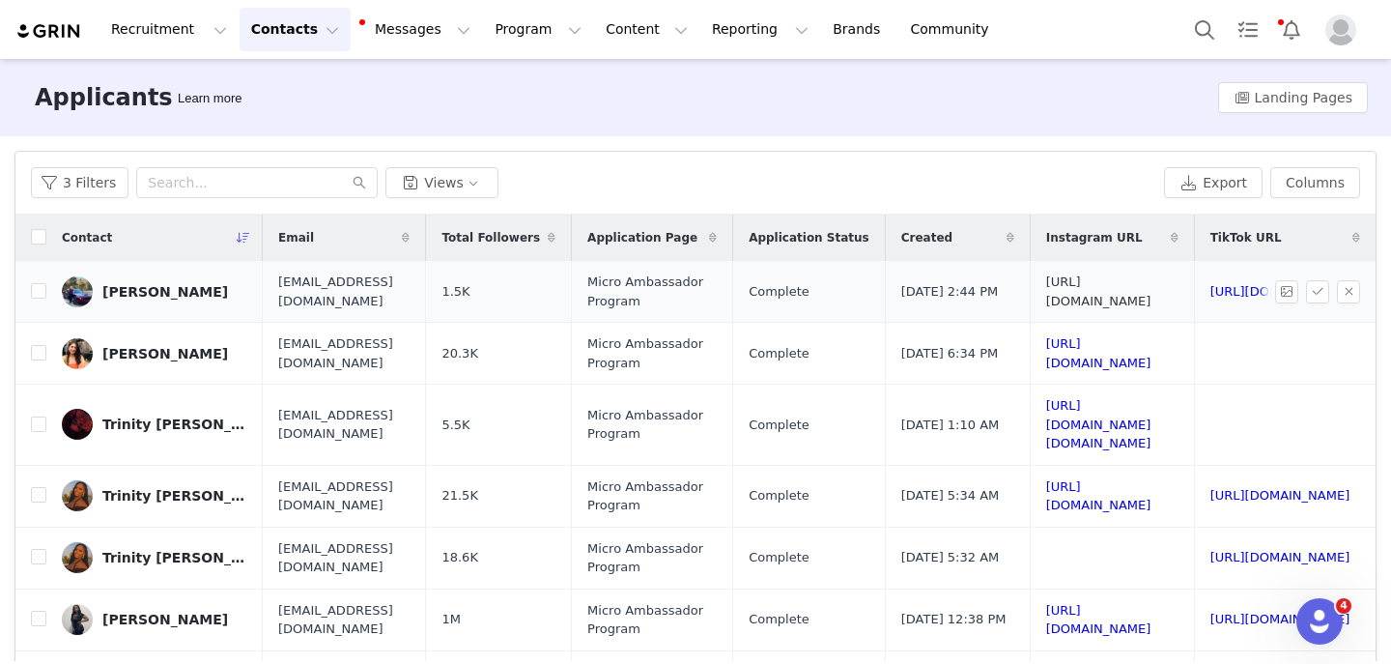
click at [1047, 292] on link "https://www.instagram.com/t_eppes" at bounding box center [1099, 291] width 105 height 34
click at [1211, 293] on link "https://www.tiktok.com/@tristaeppes622" at bounding box center [1281, 291] width 140 height 14
click at [1362, 291] on span at bounding box center [1352, 291] width 31 height 23
click at [1347, 293] on button "button" at bounding box center [1348, 291] width 23 height 23
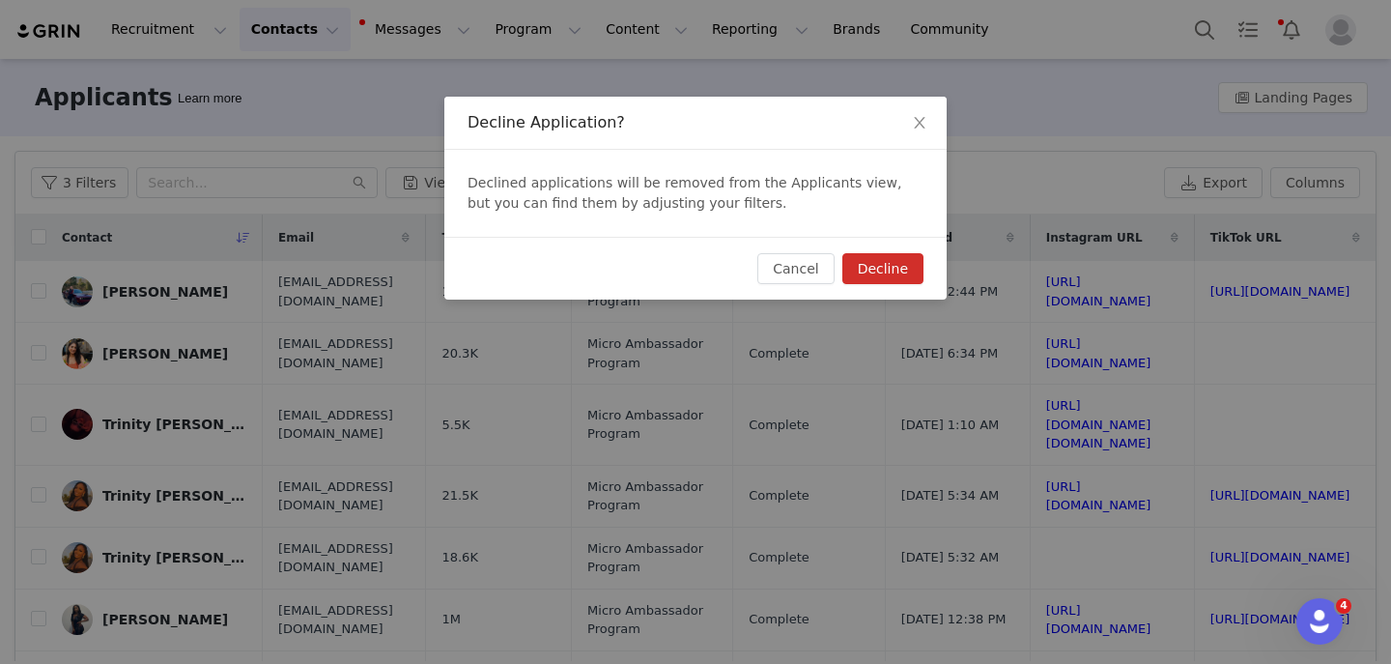
click at [893, 261] on button "Decline" at bounding box center [883, 268] width 81 height 31
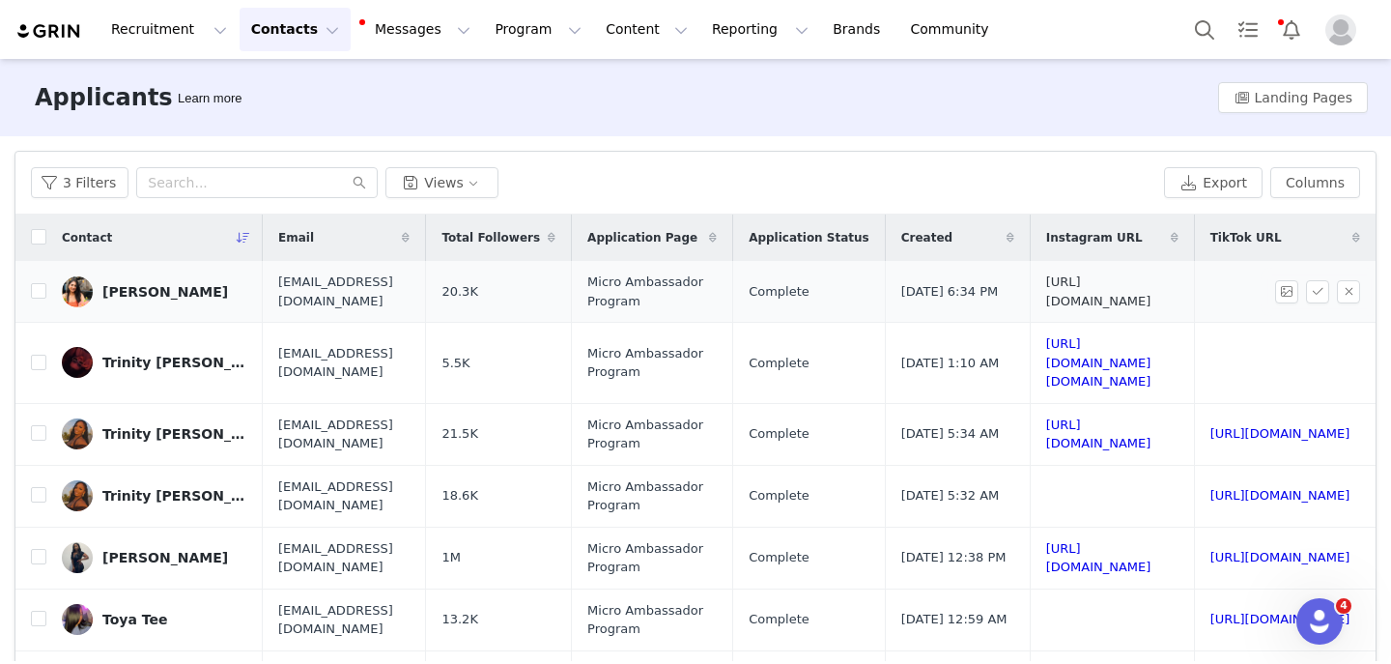
click at [1047, 297] on link "https://www.instagram.com/travelwithtrishaa" at bounding box center [1099, 291] width 105 height 34
click at [1344, 293] on button "button" at bounding box center [1348, 291] width 23 height 23
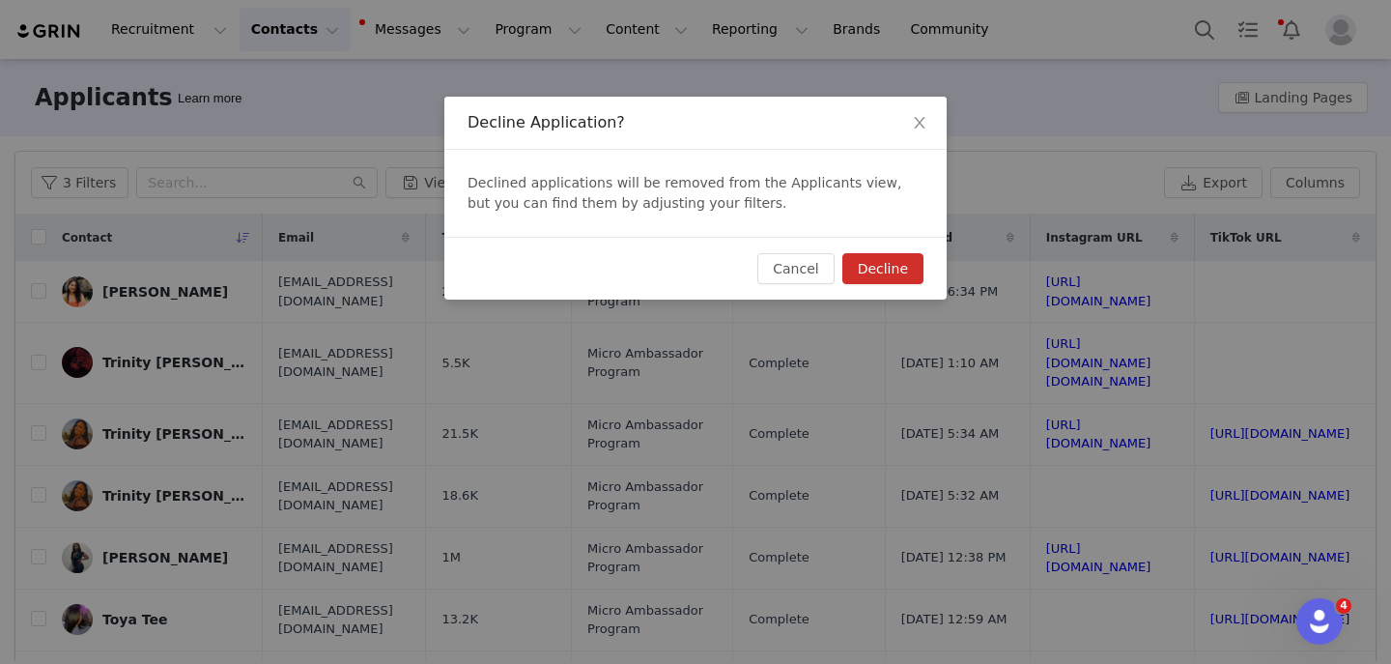
click at [866, 264] on button "Decline" at bounding box center [883, 268] width 81 height 31
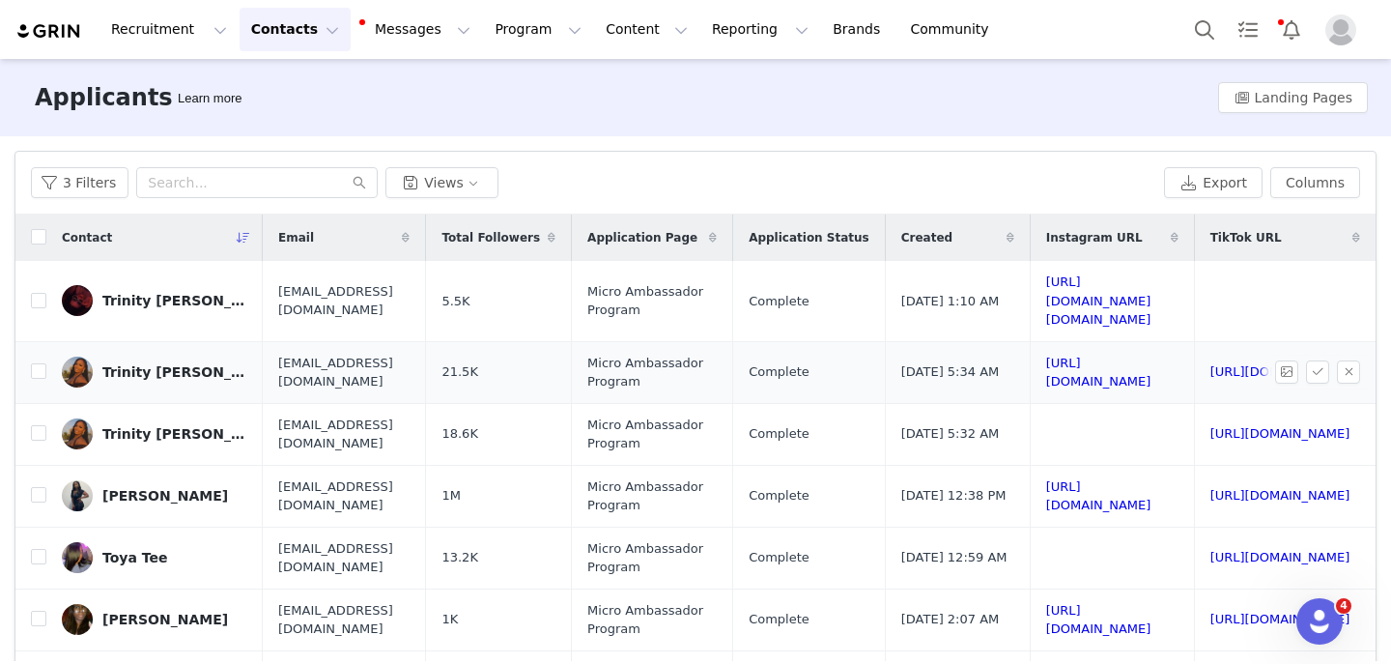
scroll to position [0, 294]
click at [1047, 293] on link "https://www.instagram.com/to.be.so.trinity" at bounding box center [1099, 300] width 105 height 52
click at [39, 293] on input "checkbox" at bounding box center [38, 300] width 15 height 15
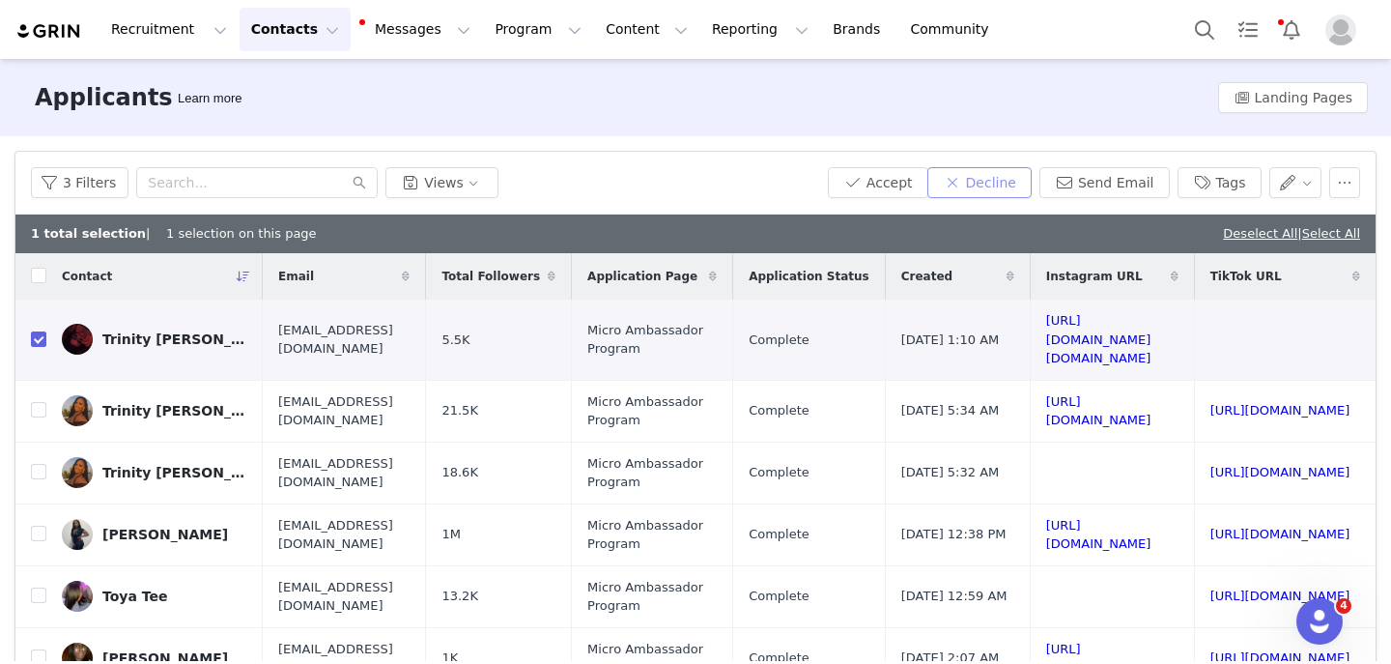
click at [1003, 193] on button "Decline" at bounding box center [980, 182] width 104 height 31
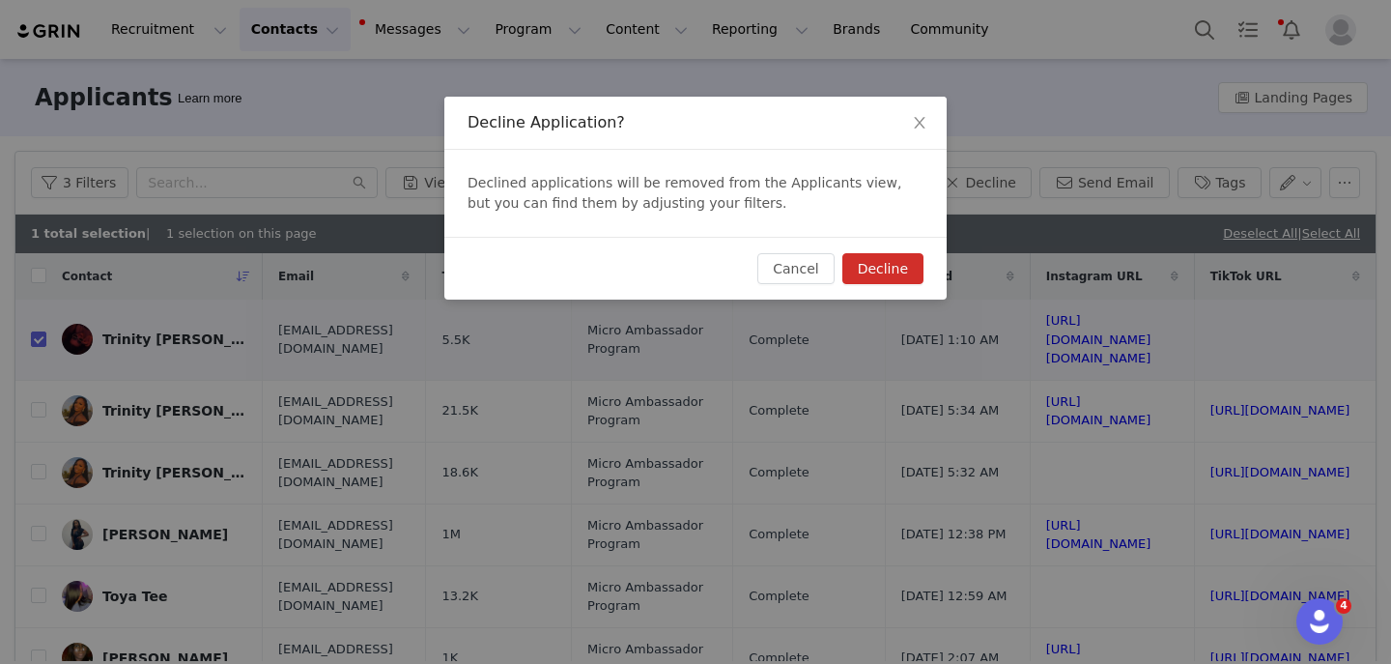
click at [873, 275] on button "Decline" at bounding box center [883, 268] width 81 height 31
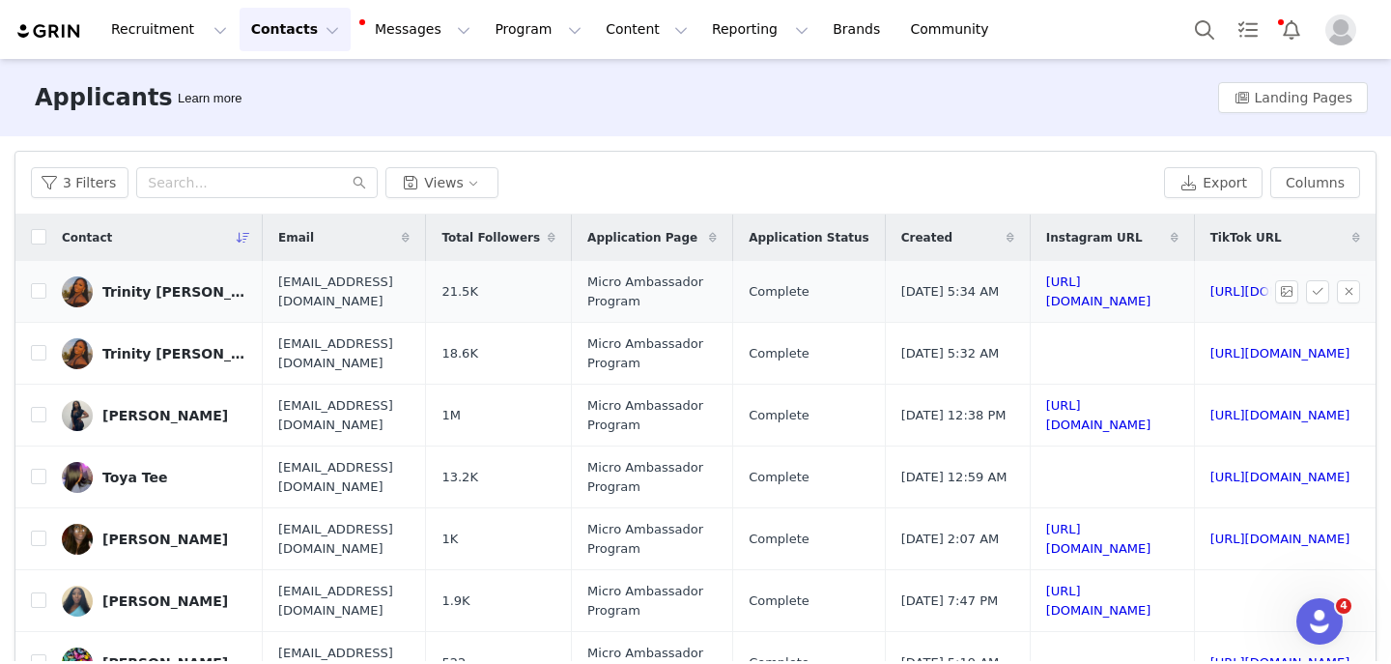
scroll to position [0, 338]
click at [1047, 289] on link "https://www.instagram.com/sincerelytrin" at bounding box center [1099, 291] width 105 height 34
click at [1211, 292] on link "https://www.tiktok.com/@sincerelytrin511" at bounding box center [1281, 291] width 140 height 14
click at [1047, 285] on link "https://www.instagram.com/sincerelytrin" at bounding box center [1099, 291] width 105 height 34
click at [38, 293] on input "checkbox" at bounding box center [38, 290] width 15 height 15
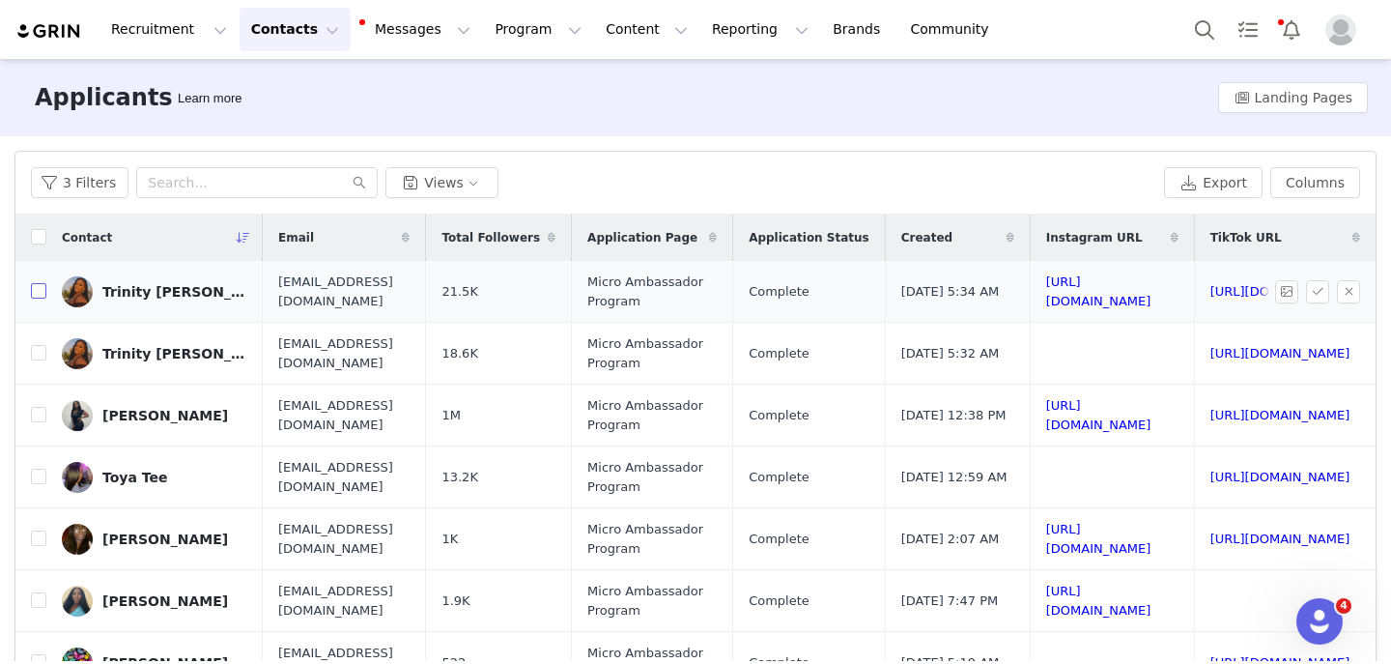
checkbox input "true"
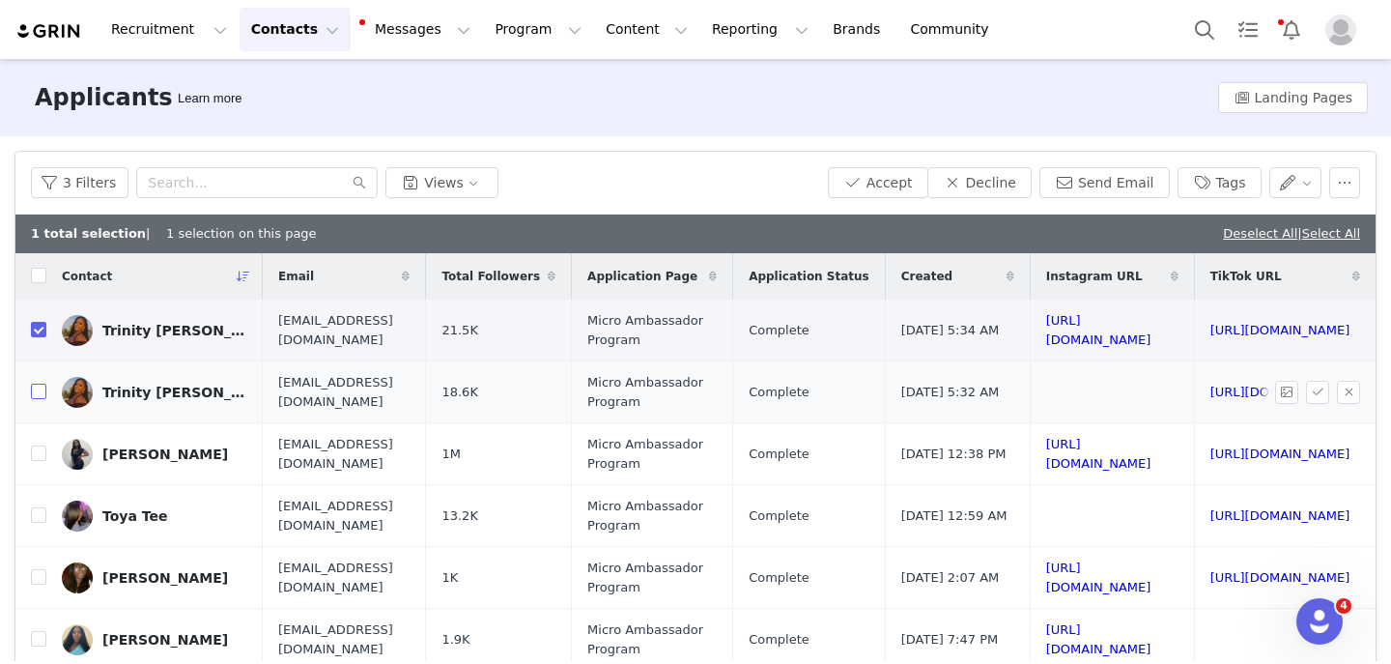
click at [41, 395] on input "checkbox" at bounding box center [38, 391] width 15 height 15
checkbox input "true"
click at [986, 182] on button "Decline" at bounding box center [980, 182] width 104 height 31
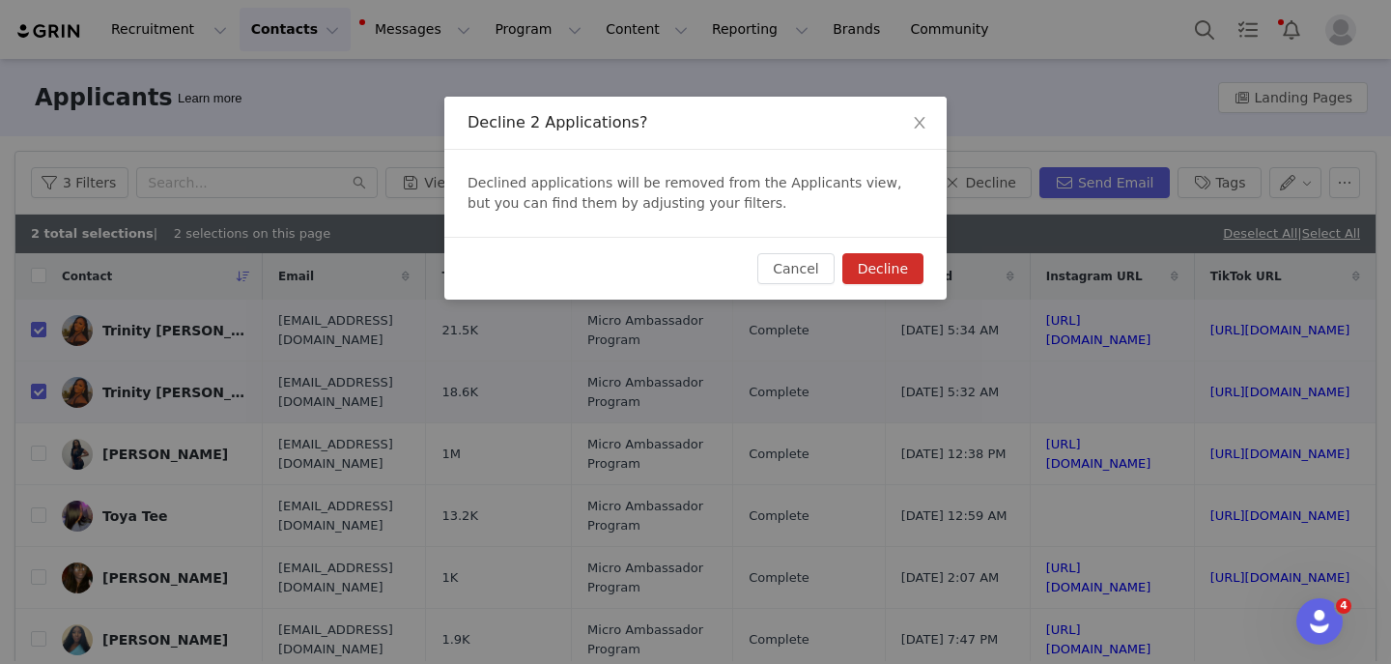
click at [900, 270] on button "Decline" at bounding box center [883, 268] width 81 height 31
checkbox input "false"
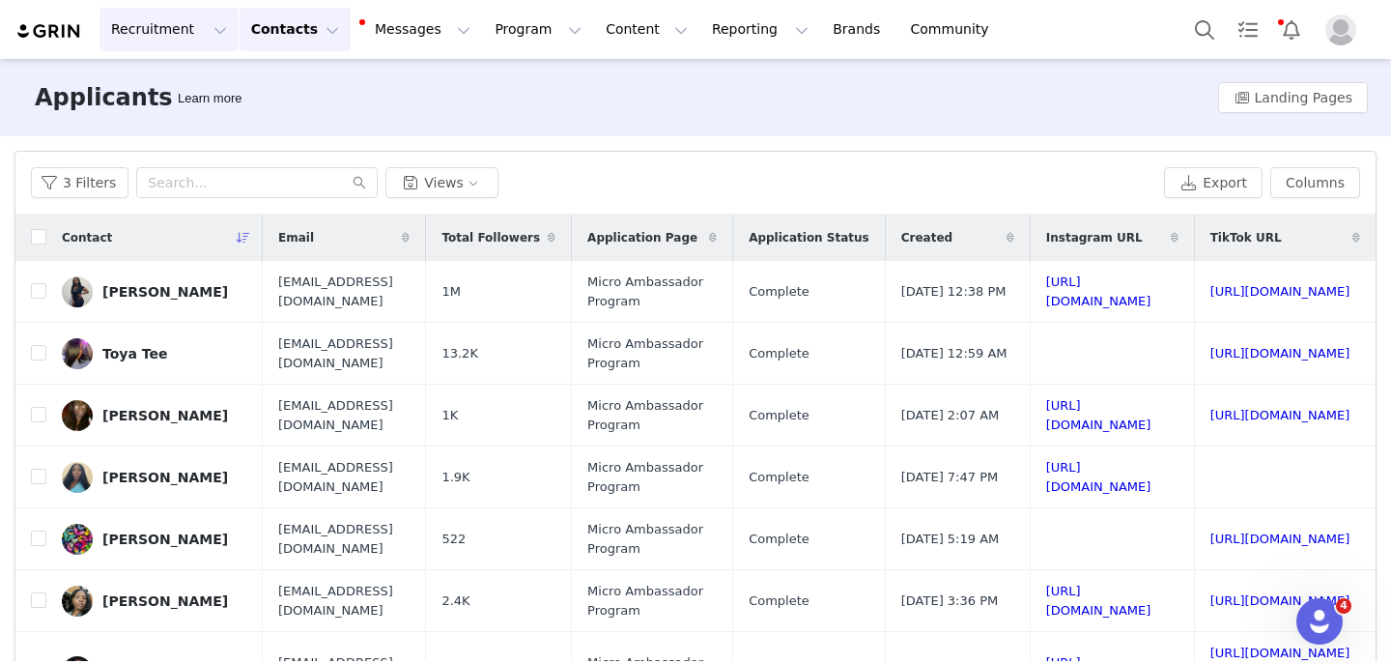
scroll to position [0, 330]
click at [1047, 291] on link "https://www.instagram.com/itstrinbean" at bounding box center [1099, 291] width 105 height 34
click at [1211, 287] on link "https://www.tiktok.com/@itstrinbean" at bounding box center [1281, 291] width 140 height 14
click at [37, 291] on input "checkbox" at bounding box center [38, 290] width 15 height 15
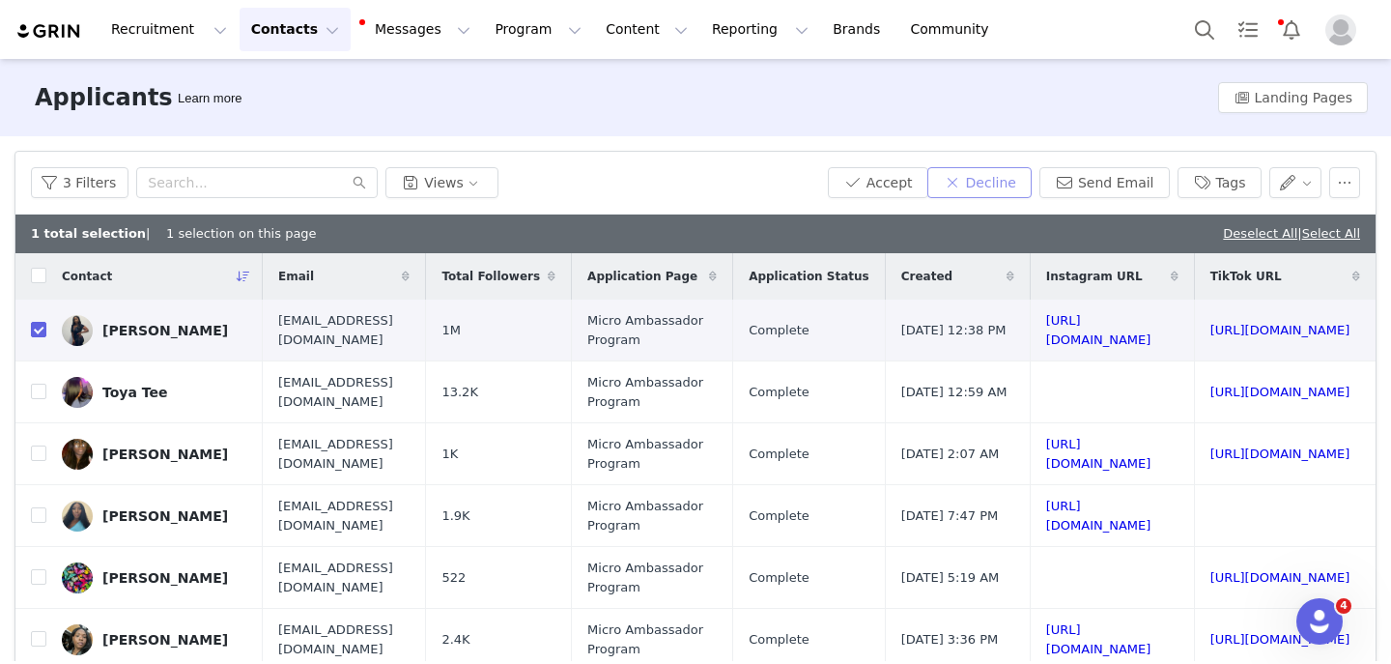
click at [1020, 174] on button "Decline" at bounding box center [980, 182] width 104 height 31
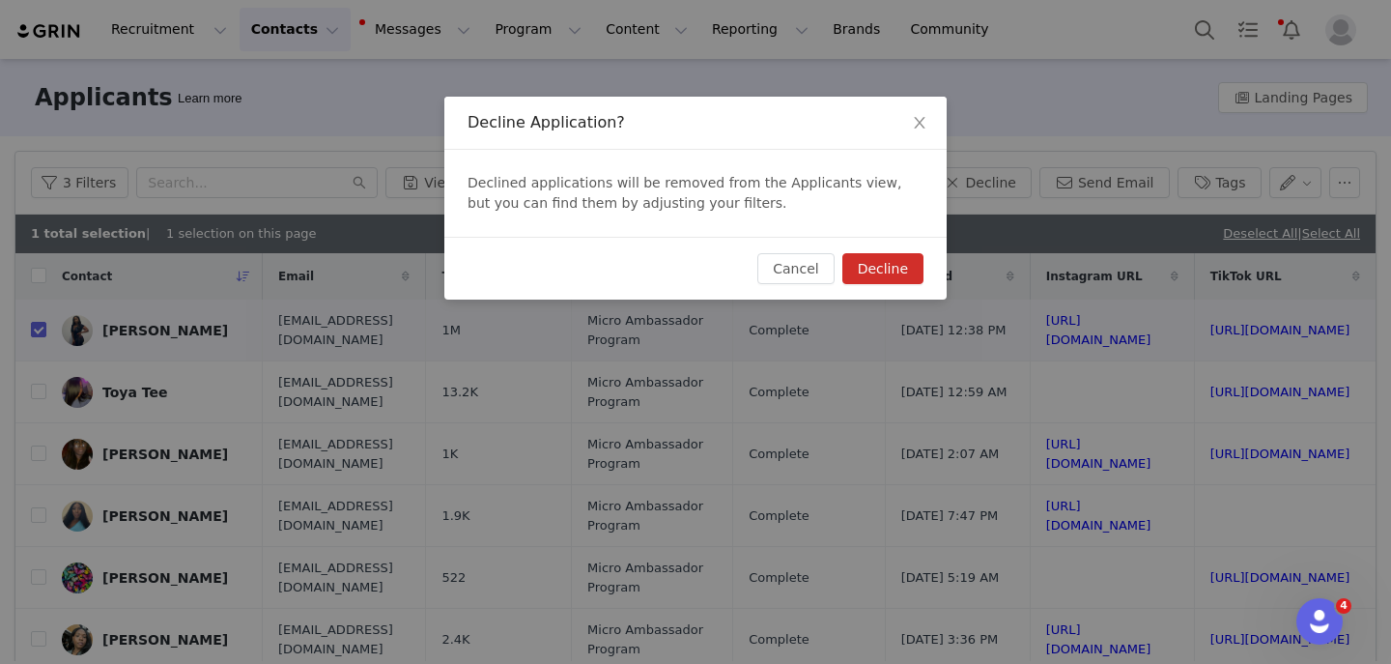
click at [876, 270] on button "Decline" at bounding box center [883, 268] width 81 height 31
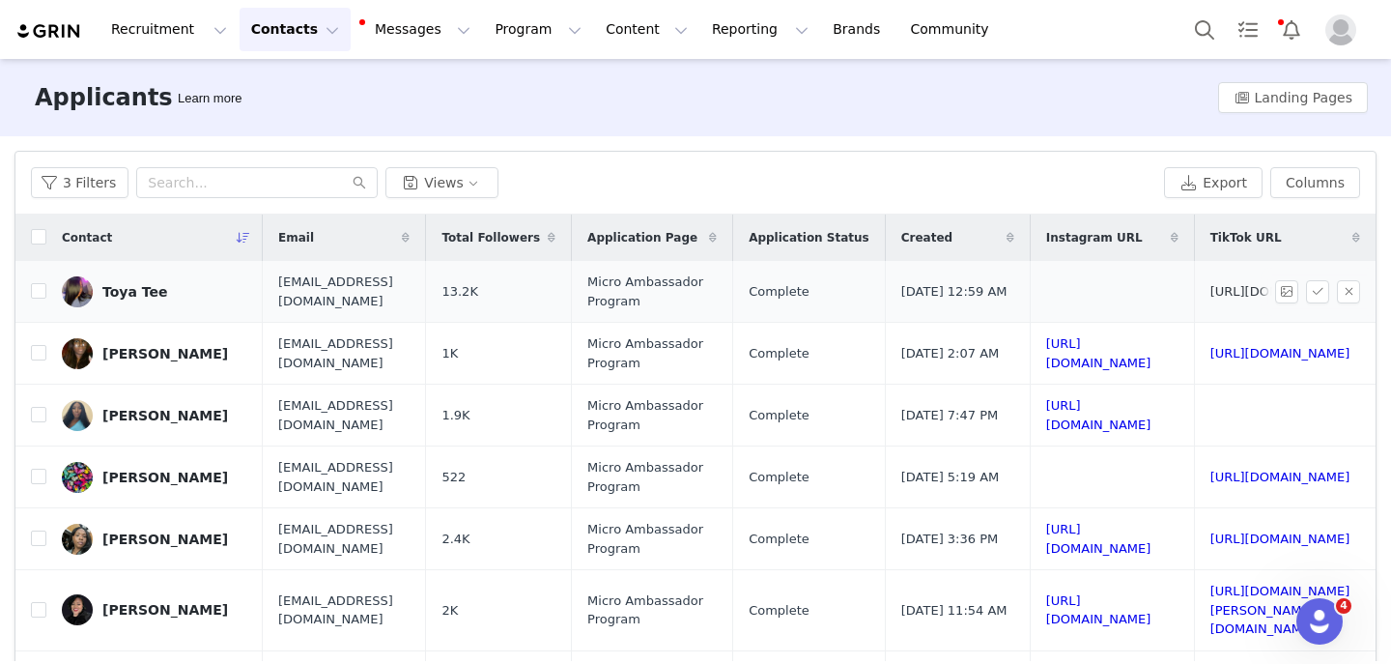
click at [1211, 289] on link "https://www.tiktok.com/@toyawiththetea" at bounding box center [1281, 291] width 140 height 14
click at [1336, 290] on div at bounding box center [1322, 291] width 93 height 23
click at [1349, 293] on button "button" at bounding box center [1348, 291] width 23 height 23
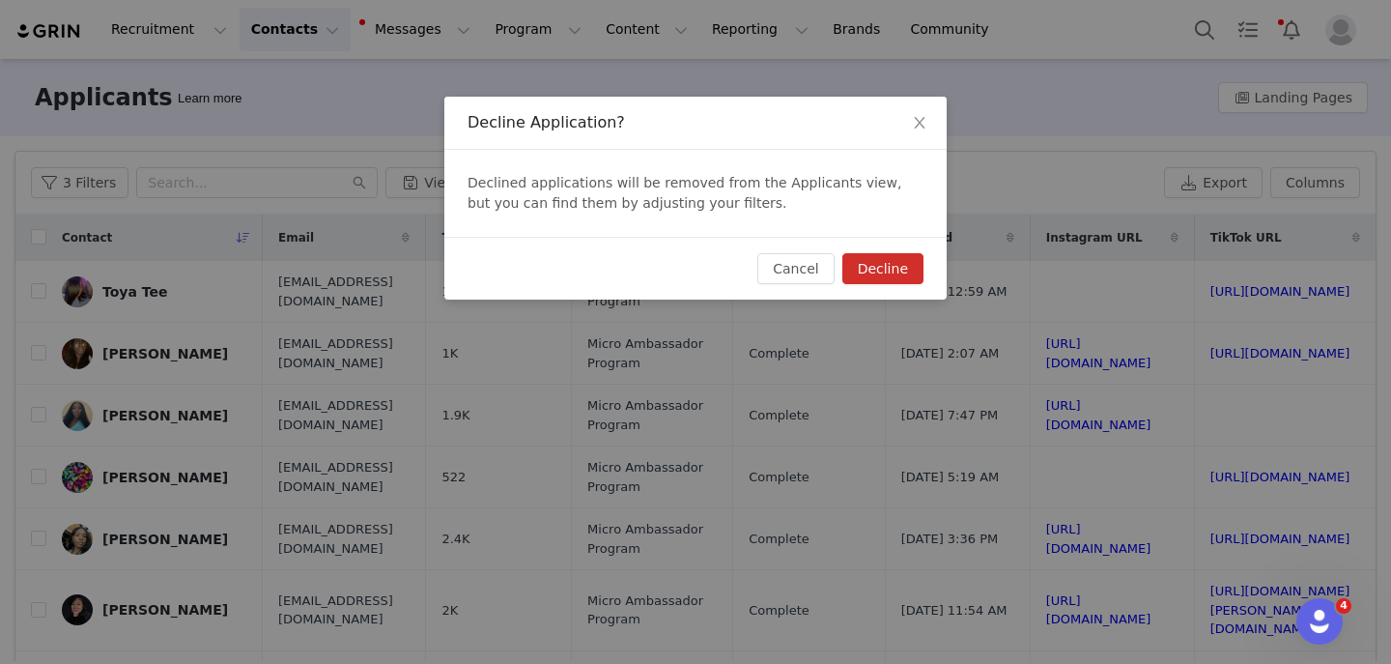
click at [910, 281] on button "Decline" at bounding box center [883, 268] width 81 height 31
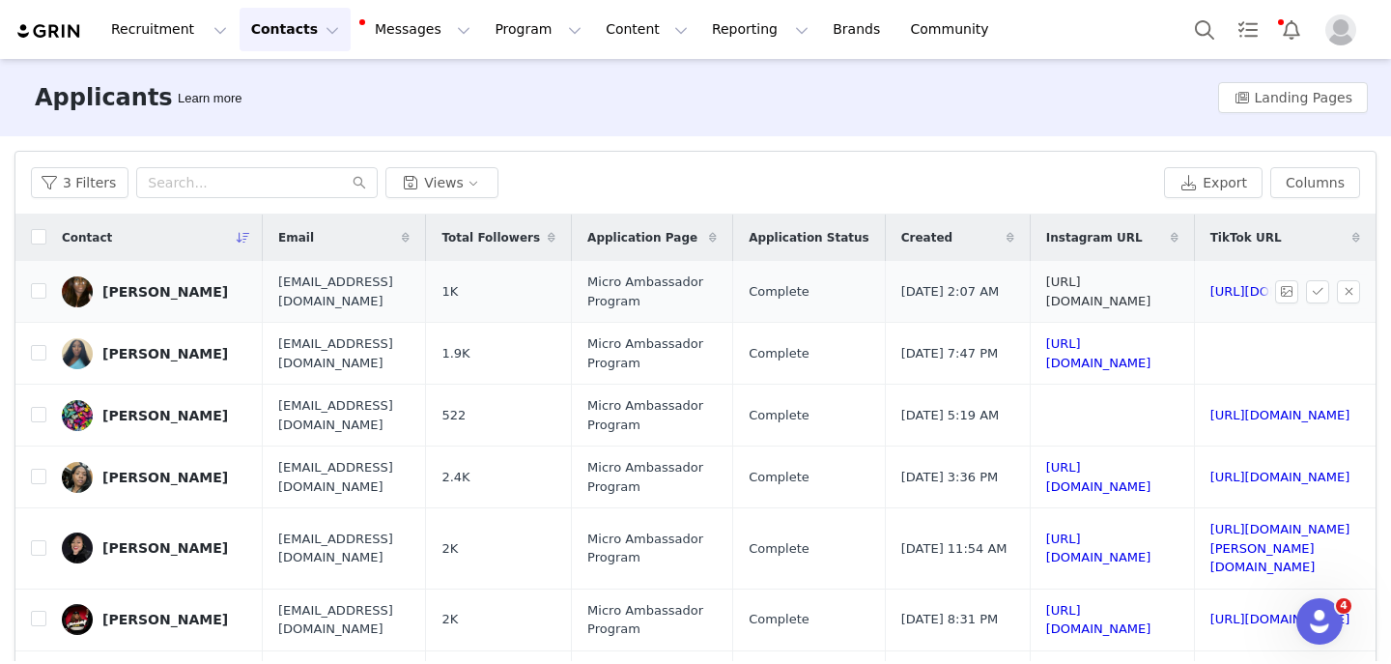
click at [1047, 285] on link "https://www.instagram.com/crazibeautiful1986" at bounding box center [1099, 291] width 105 height 34
click at [1211, 288] on link "https://www.tiktok.com/@crazibeautiful1986" at bounding box center [1281, 291] width 140 height 14
click at [43, 286] on input "checkbox" at bounding box center [38, 290] width 15 height 15
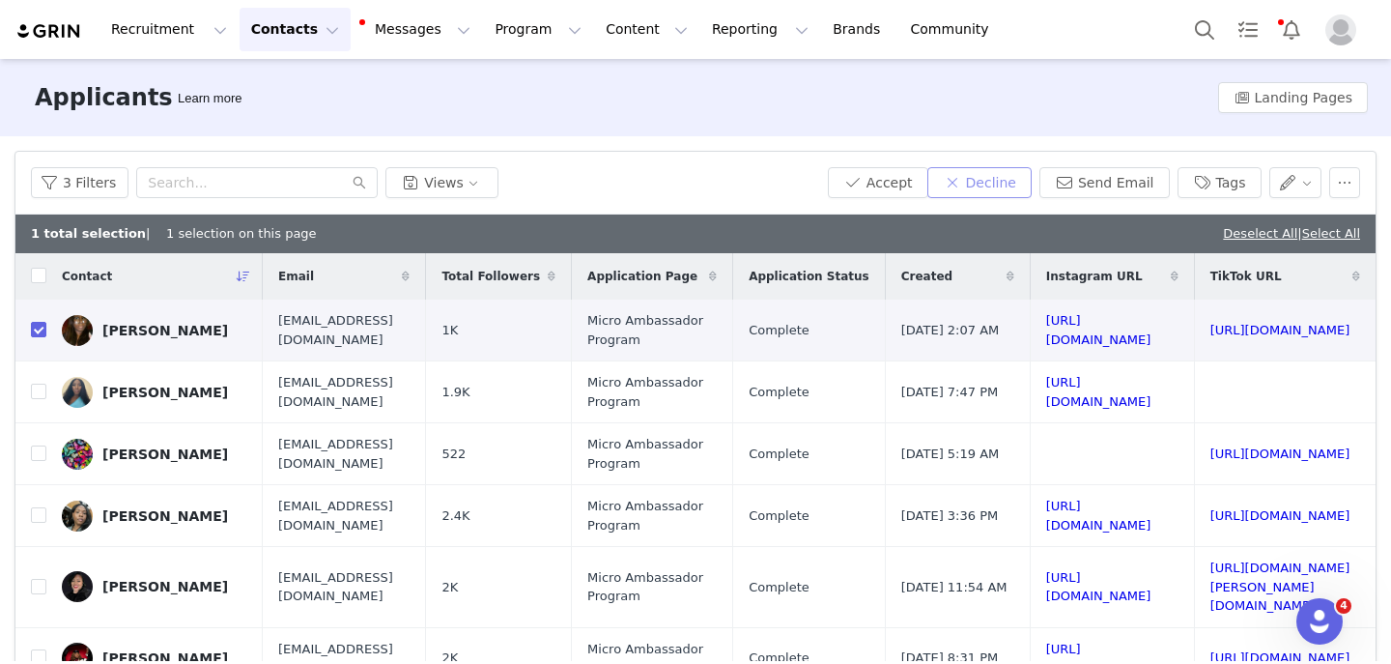
click at [1001, 176] on button "Decline" at bounding box center [980, 182] width 104 height 31
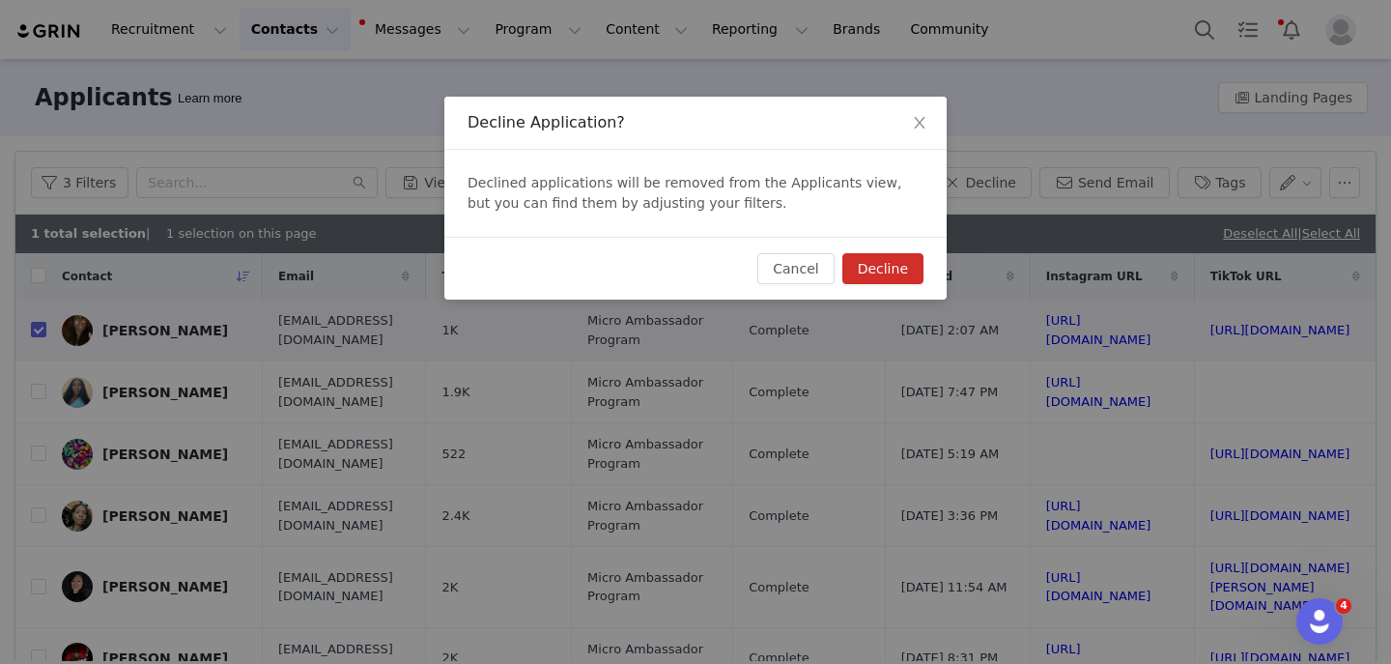
click at [866, 261] on button "Decline" at bounding box center [883, 268] width 81 height 31
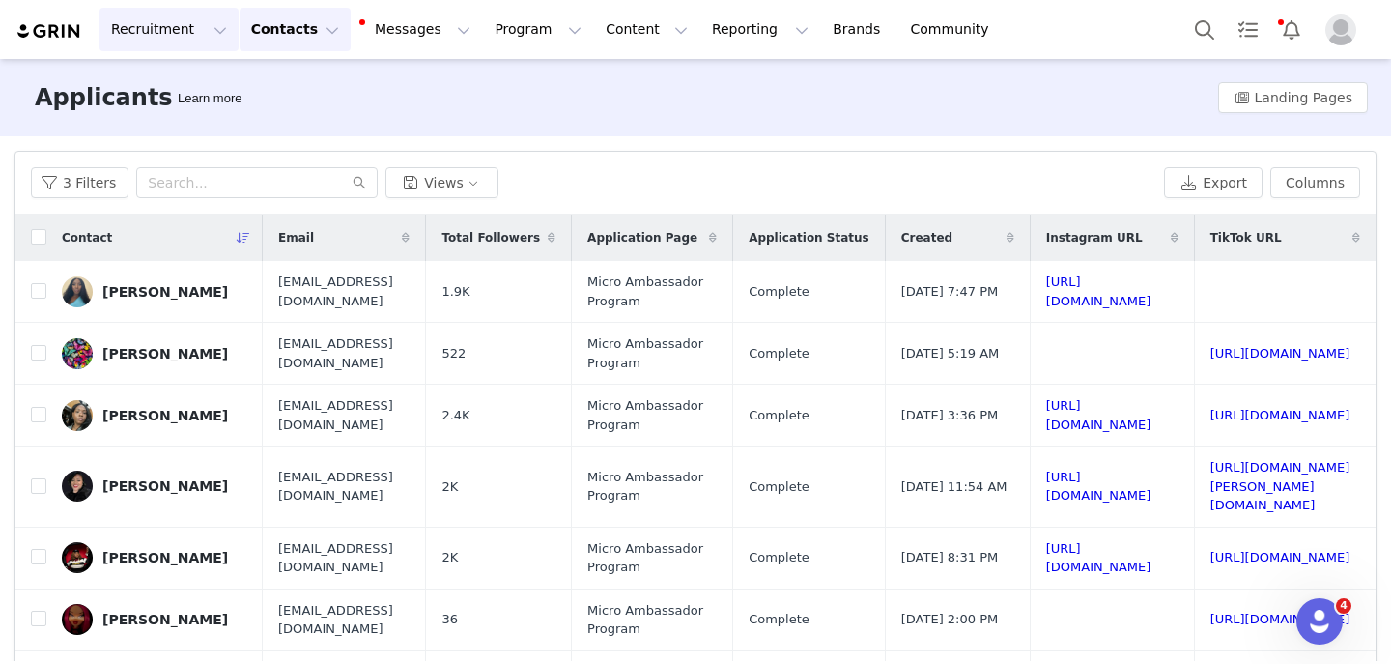
scroll to position [0, 330]
click at [1047, 291] on link "https://www.instagram.com/toriinadine" at bounding box center [1099, 291] width 105 height 34
click at [1047, 297] on link "https://www.instagram.com/toriinadine" at bounding box center [1099, 291] width 105 height 34
click at [1047, 296] on link "https://www.instagram.com/toriinadine" at bounding box center [1099, 291] width 105 height 34
click at [35, 290] on input "checkbox" at bounding box center [38, 290] width 15 height 15
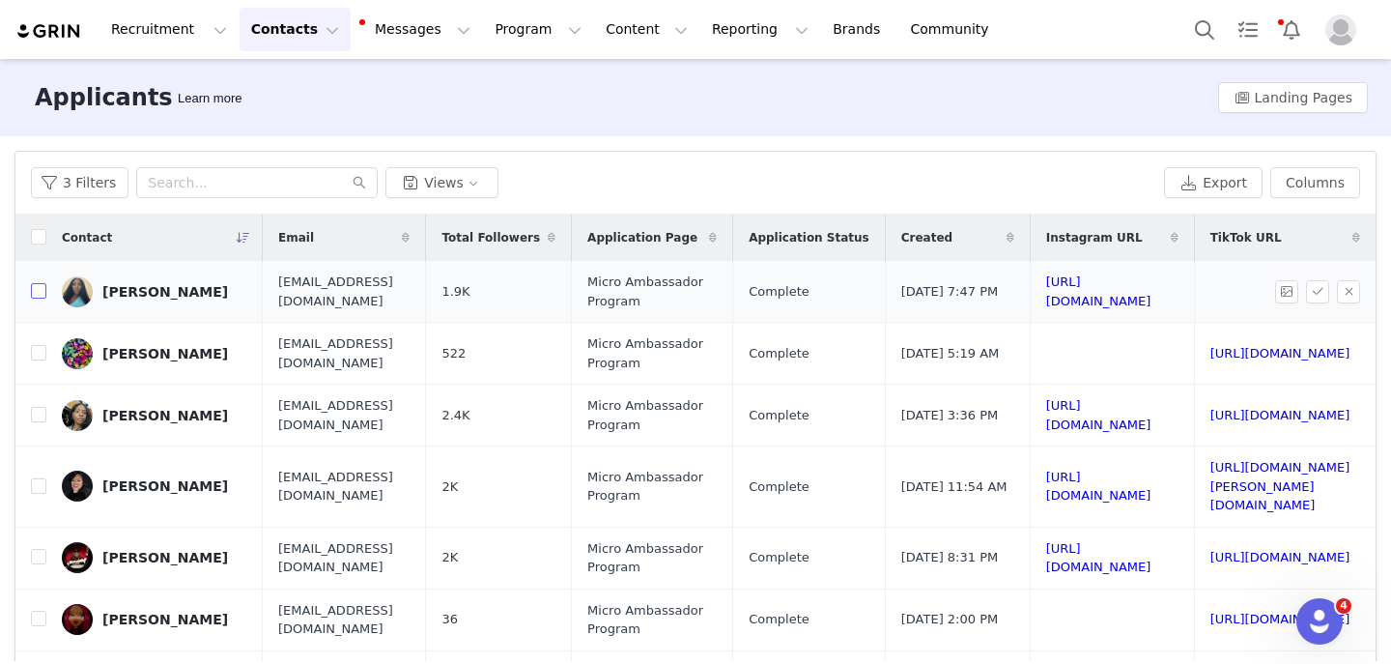
checkbox input "true"
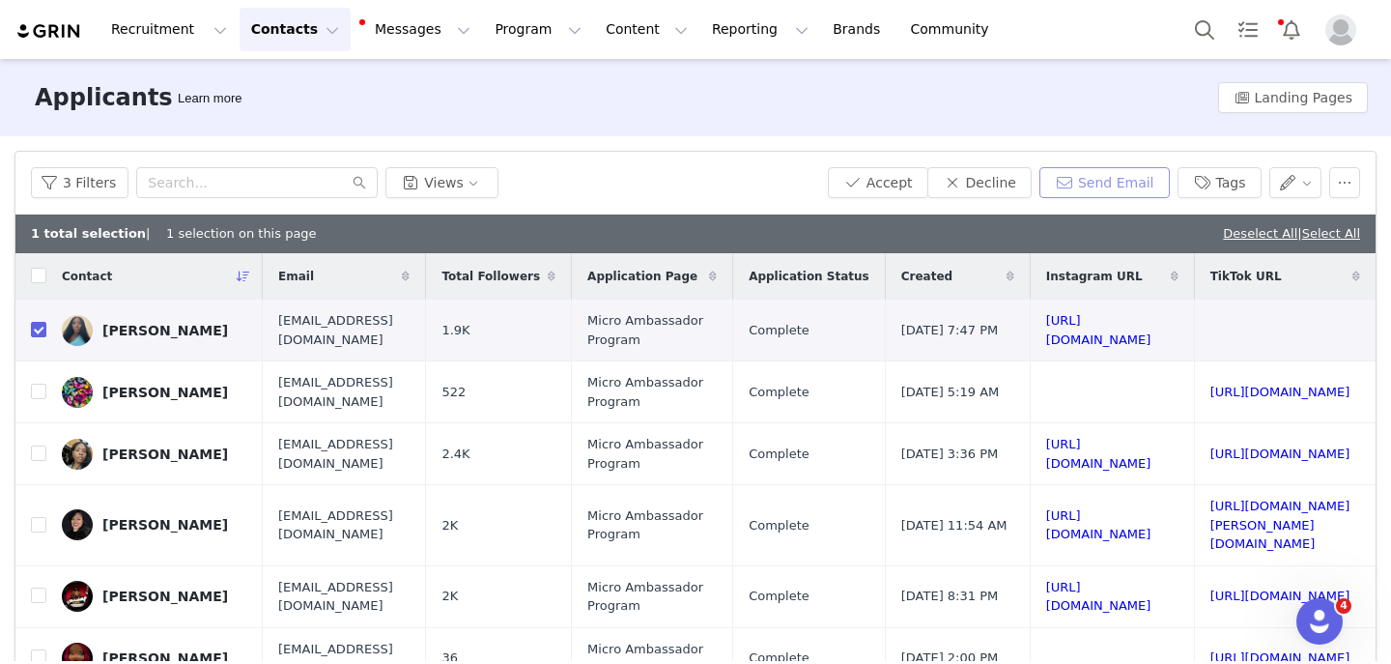
click at [1070, 194] on button "Send Email" at bounding box center [1105, 182] width 130 height 31
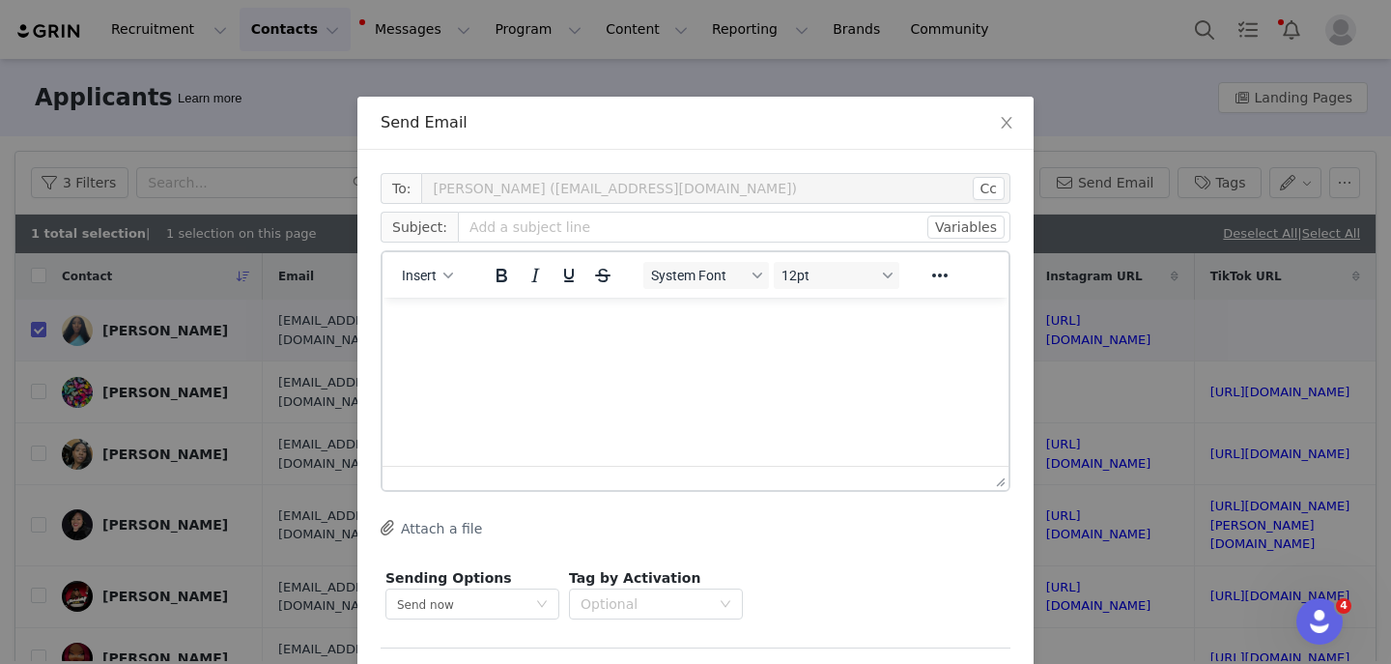
scroll to position [0, 0]
click at [438, 268] on button "Insert" at bounding box center [427, 275] width 67 height 27
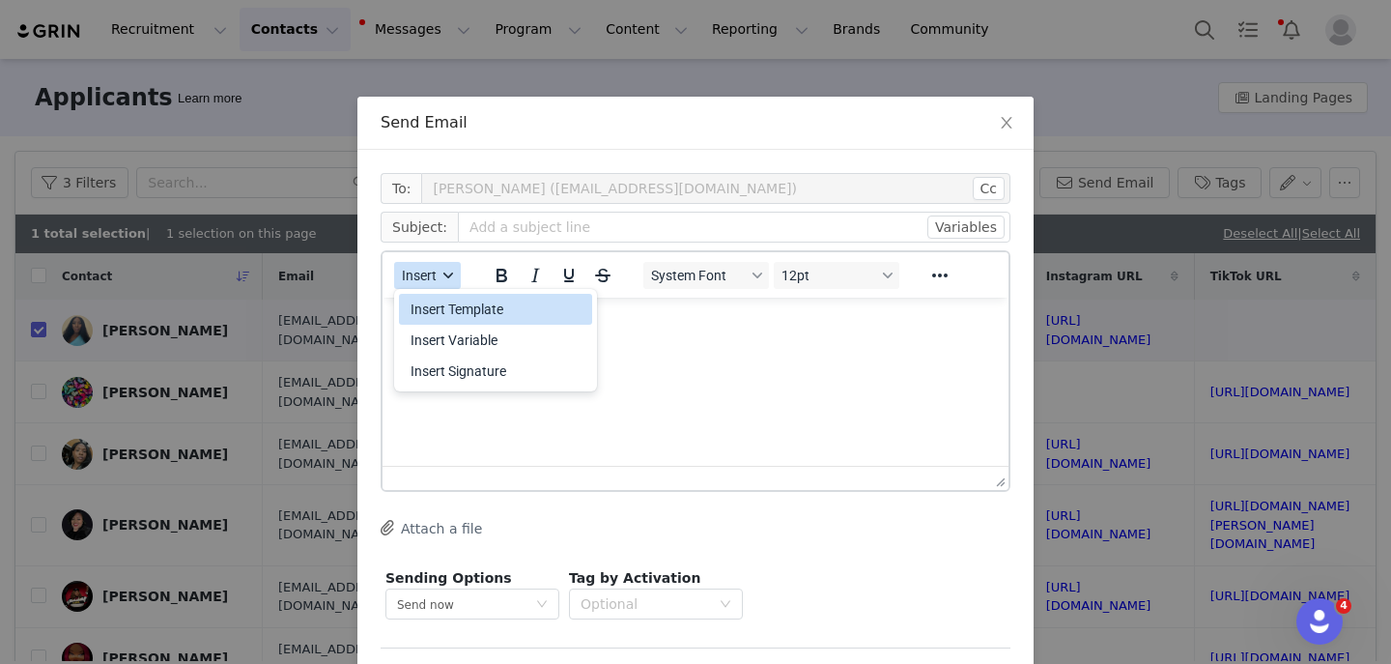
click at [438, 288] on button "Insert" at bounding box center [427, 275] width 67 height 27
click at [438, 292] on div "Insert" at bounding box center [428, 275] width 91 height 38
click at [431, 268] on span "Insert" at bounding box center [419, 275] width 35 height 15
click at [429, 315] on div "Insert Template" at bounding box center [498, 309] width 174 height 23
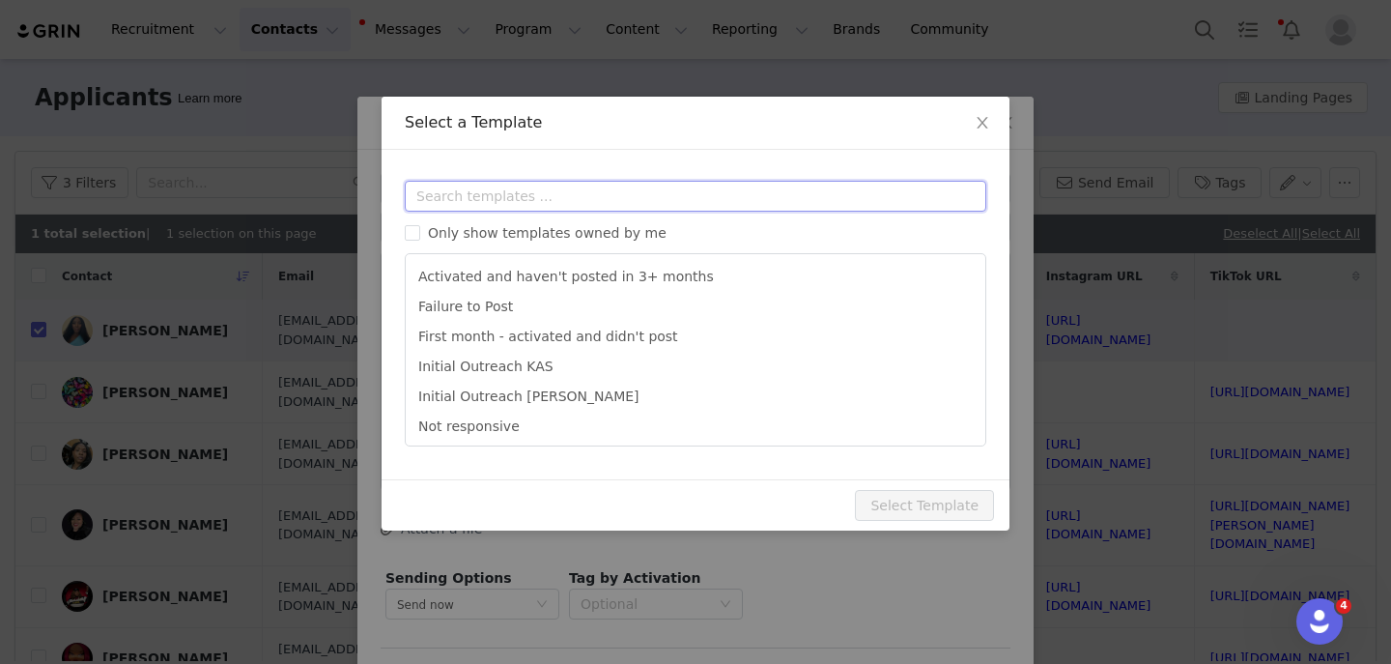
click at [457, 198] on input "text" at bounding box center [696, 196] width 582 height 31
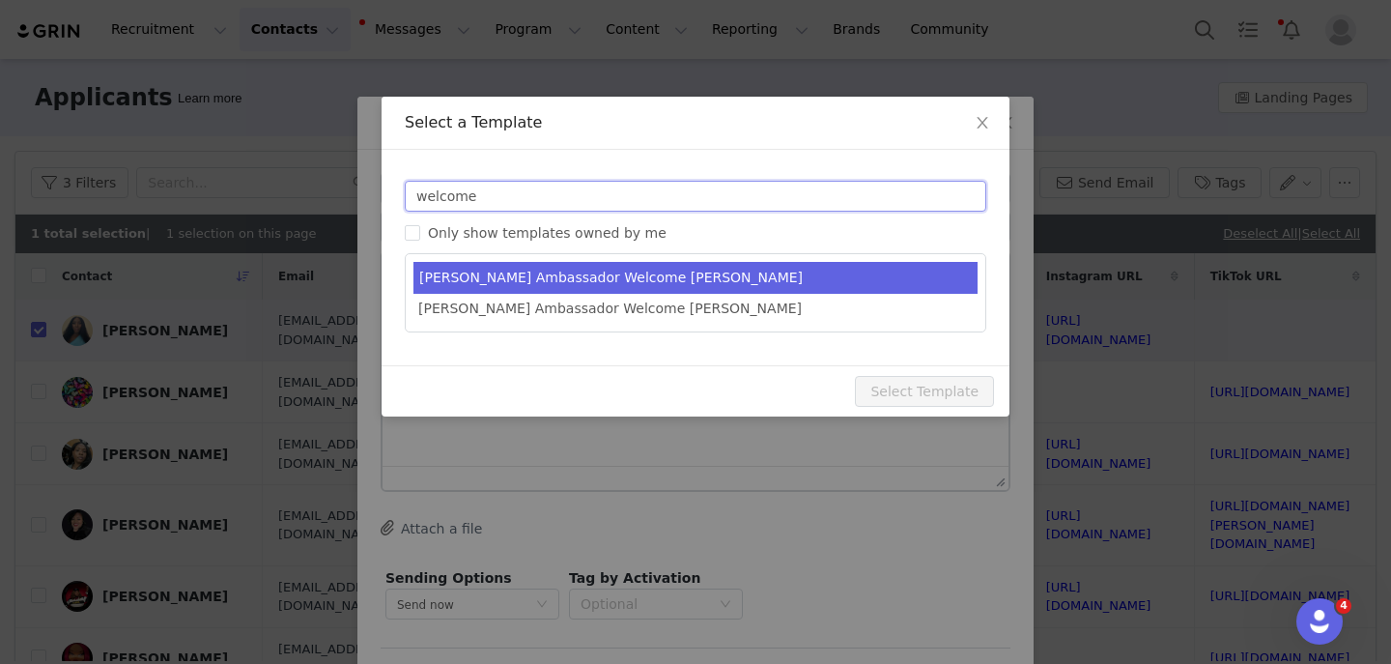
type input "welcome"
type input "YITTY Ambassador | Welcome, it's about damn time!"
click at [519, 288] on li "Yitty Ambassador Welcome KAS" at bounding box center [696, 278] width 564 height 32
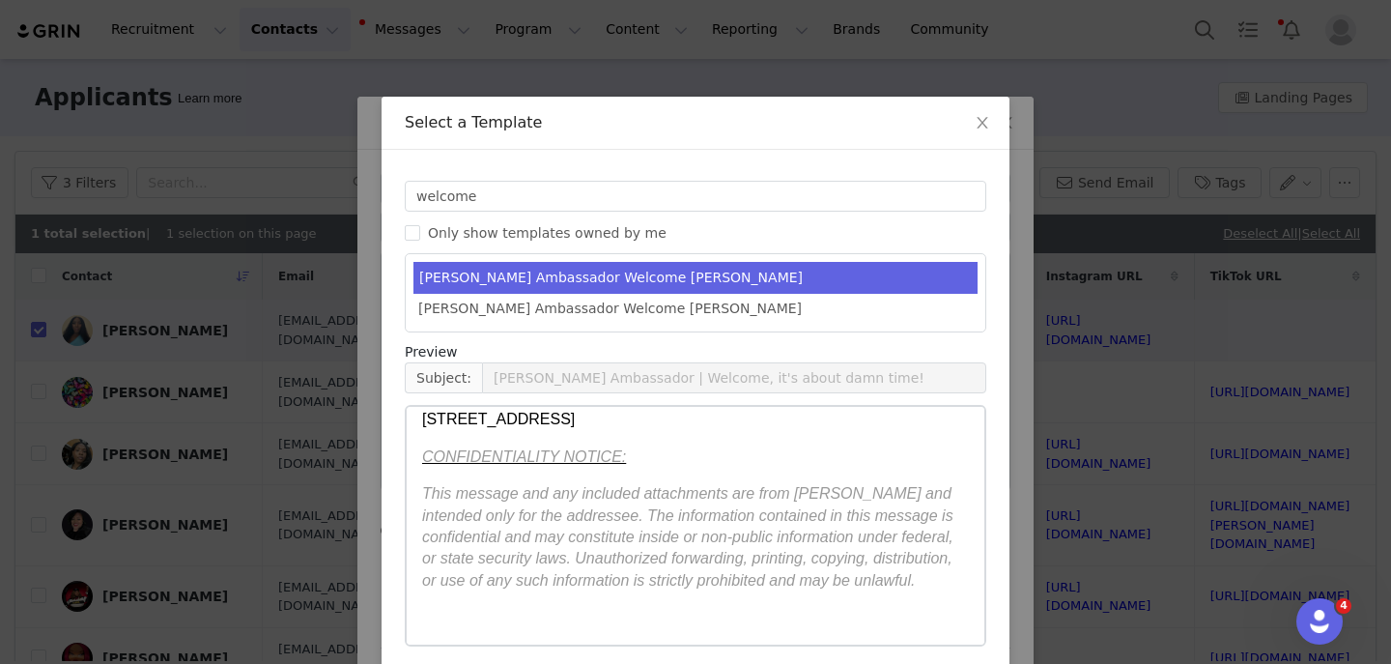
scroll to position [80, 0]
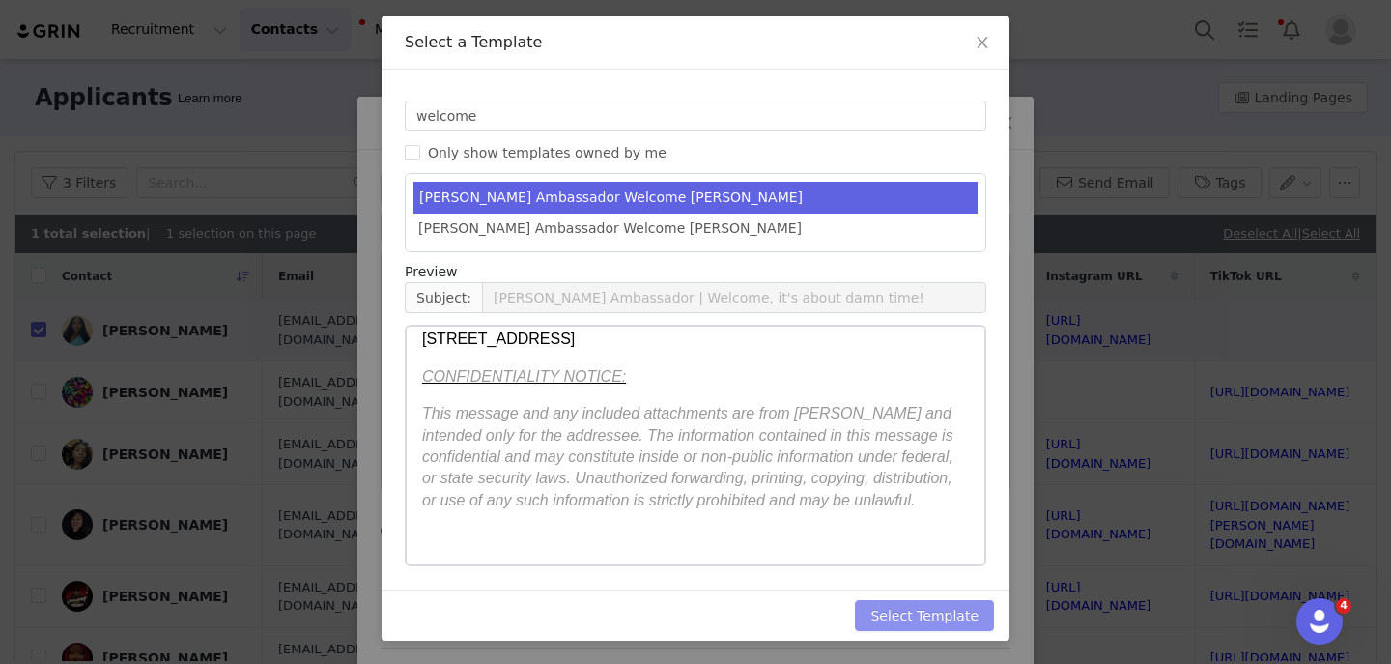
click at [887, 610] on button "Select Template" at bounding box center [924, 615] width 139 height 31
type input "YITTY Ambassador | Welcome, it's about damn time!"
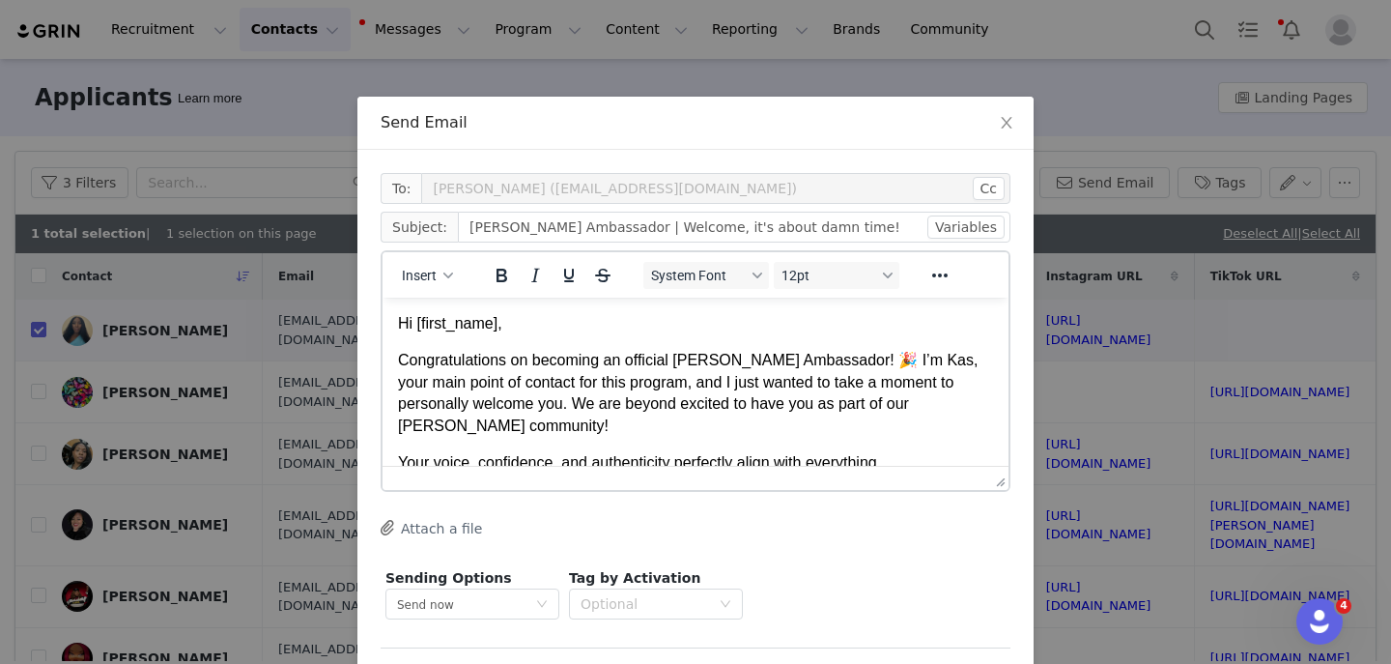
scroll to position [77, 0]
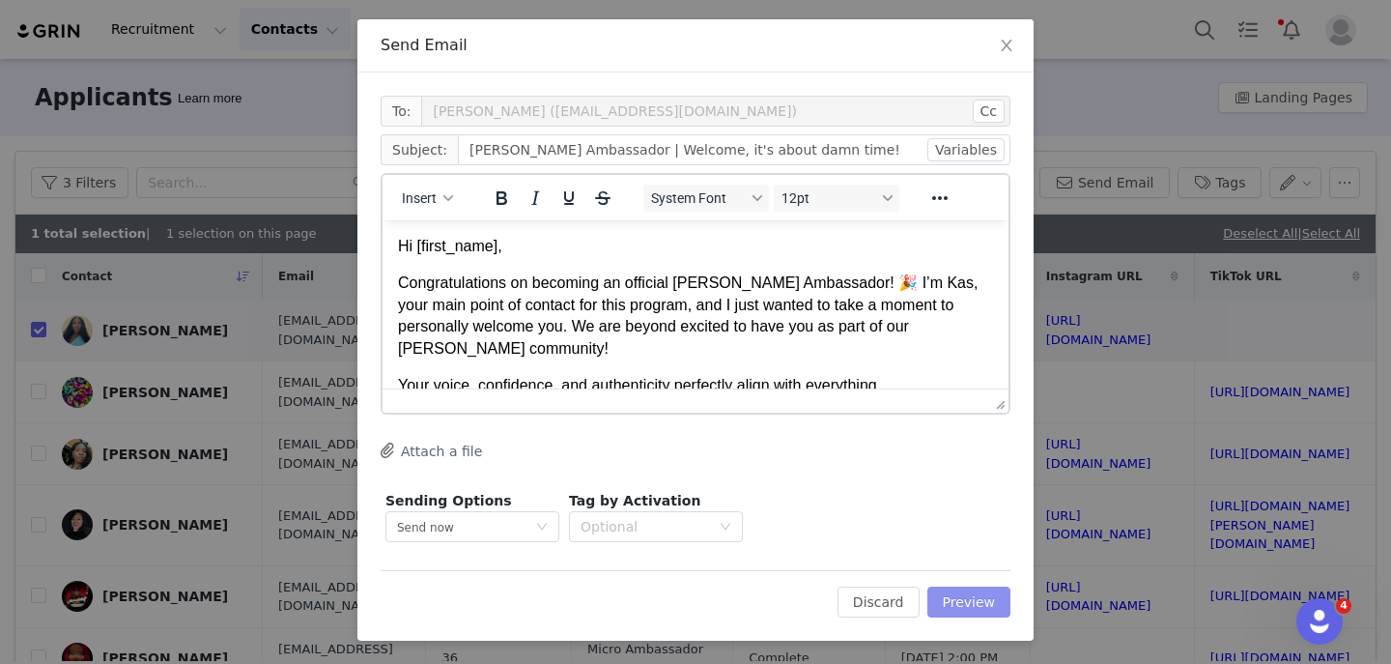
click at [951, 602] on button "Preview" at bounding box center [970, 602] width 84 height 31
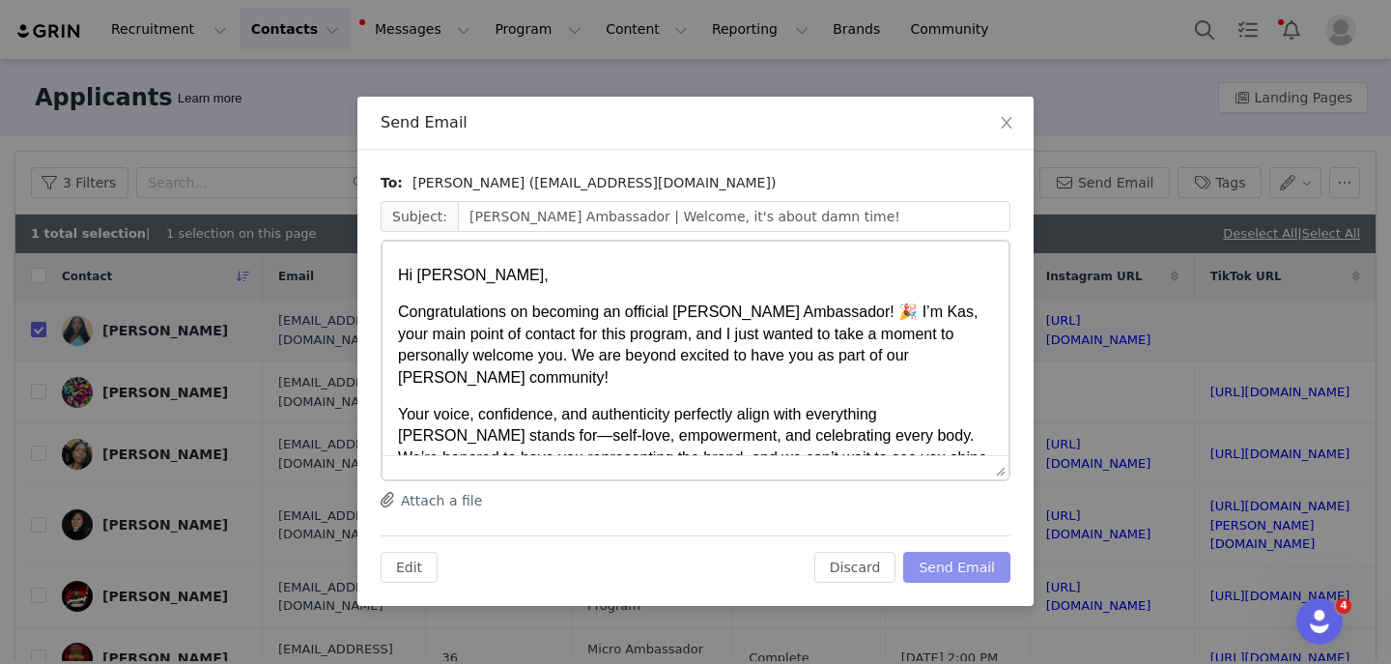
scroll to position [0, 0]
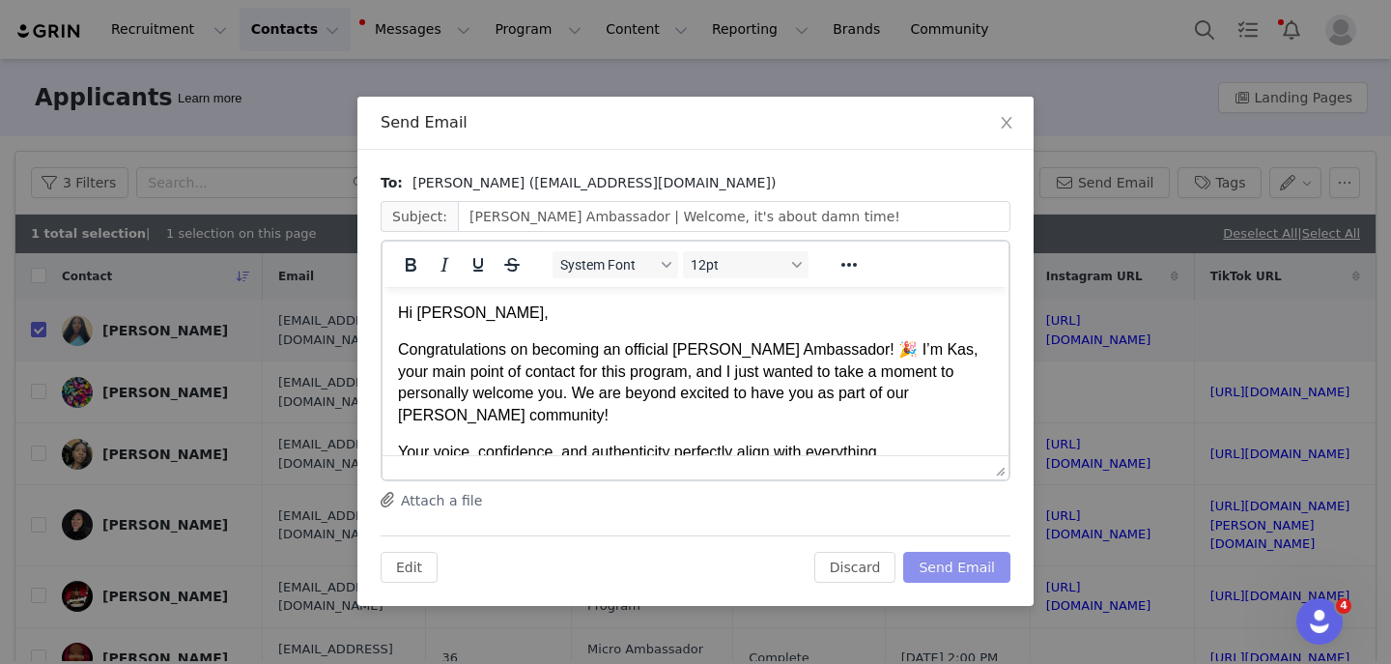
click at [974, 567] on button "Send Email" at bounding box center [957, 567] width 107 height 31
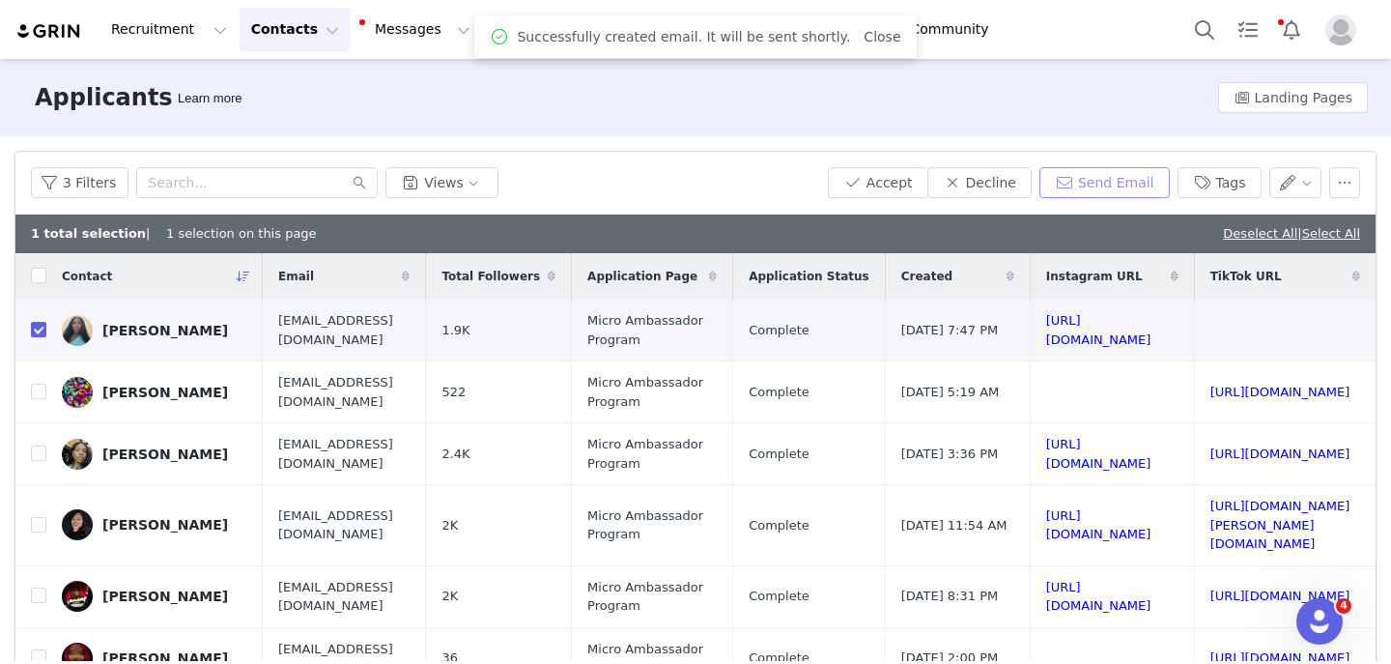
click at [1103, 189] on button "Send Email" at bounding box center [1105, 182] width 130 height 31
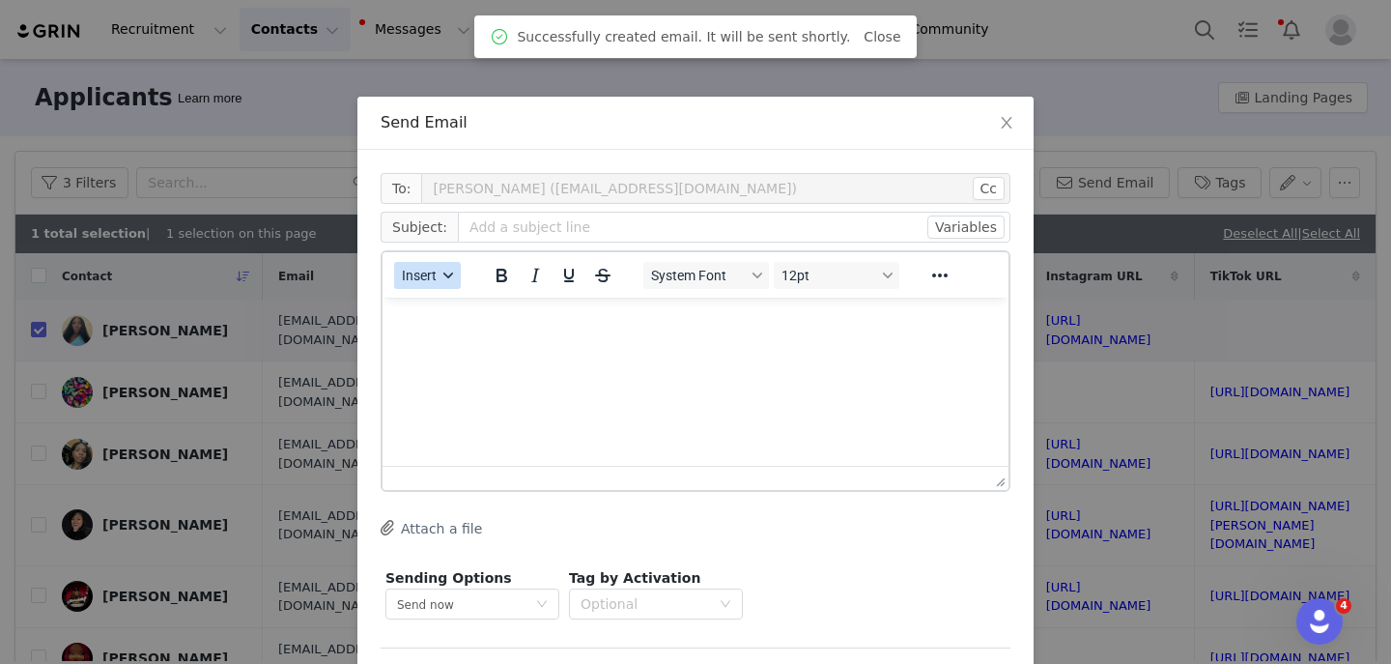
click at [439, 272] on button "Insert" at bounding box center [427, 275] width 67 height 27
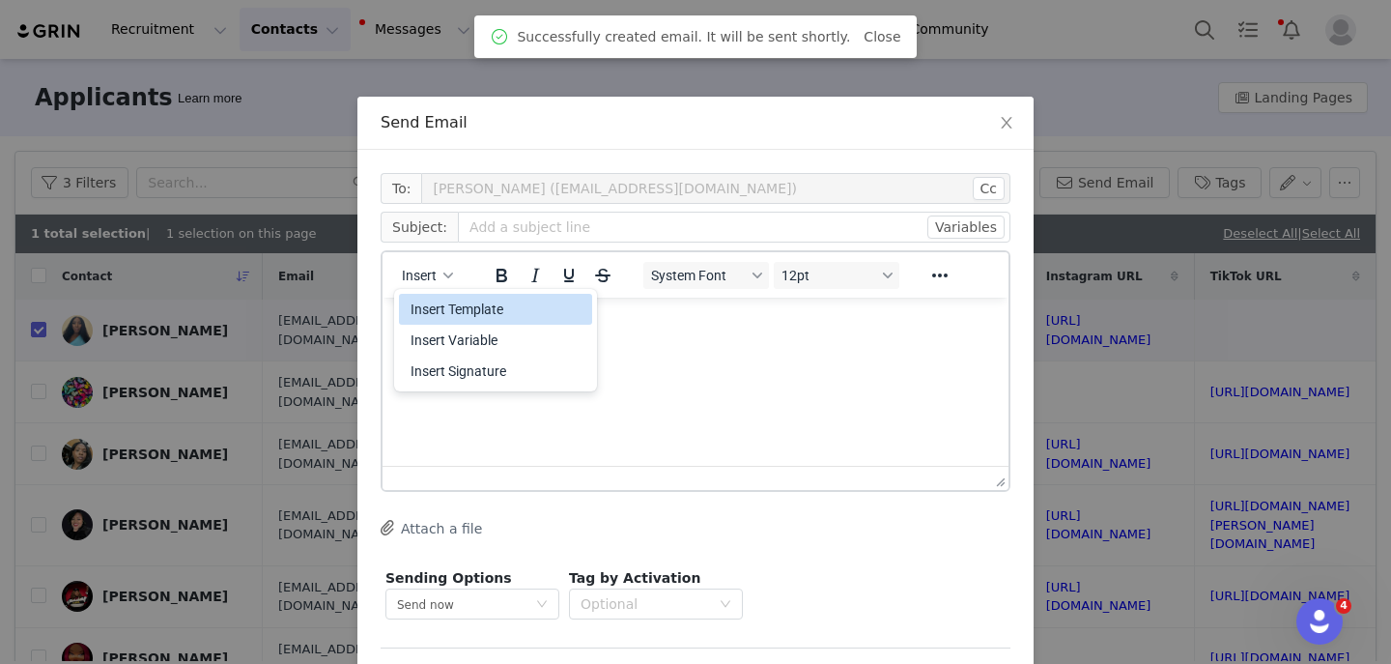
click at [440, 293] on div "Insert Template Insert Variable Insert Signature" at bounding box center [495, 340] width 193 height 100
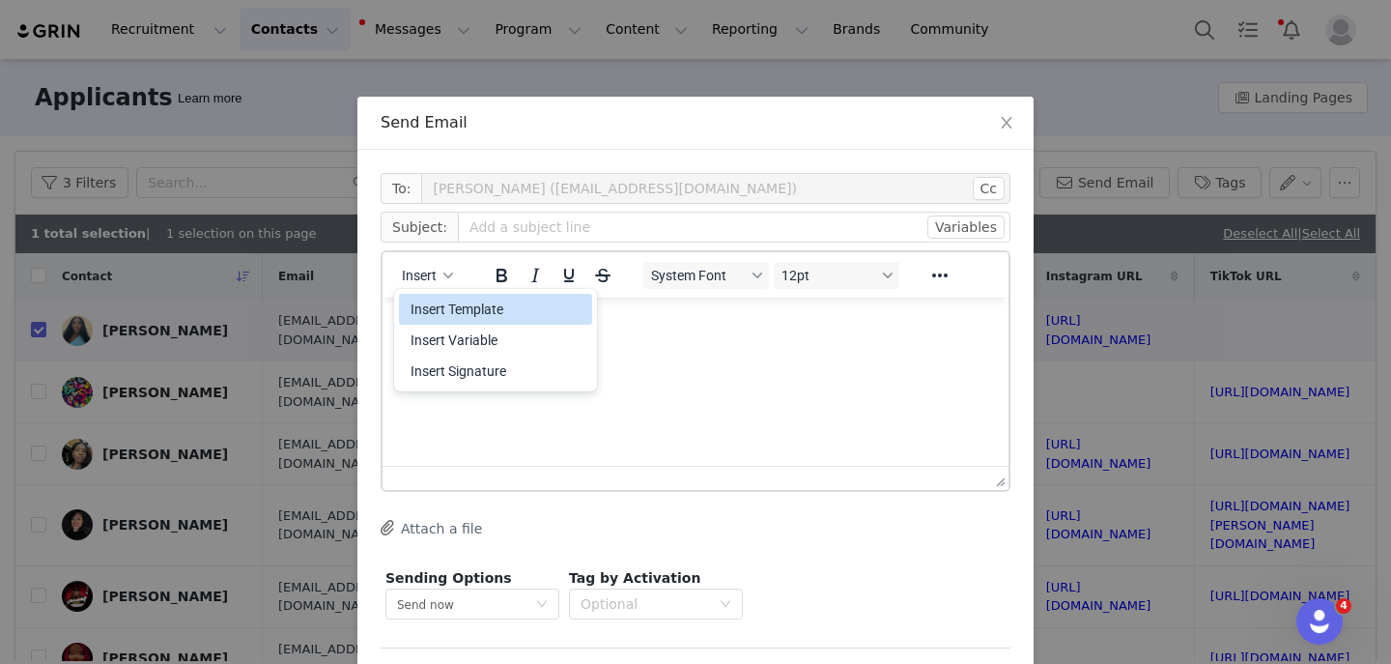
click at [464, 303] on div "Insert Template" at bounding box center [498, 309] width 174 height 23
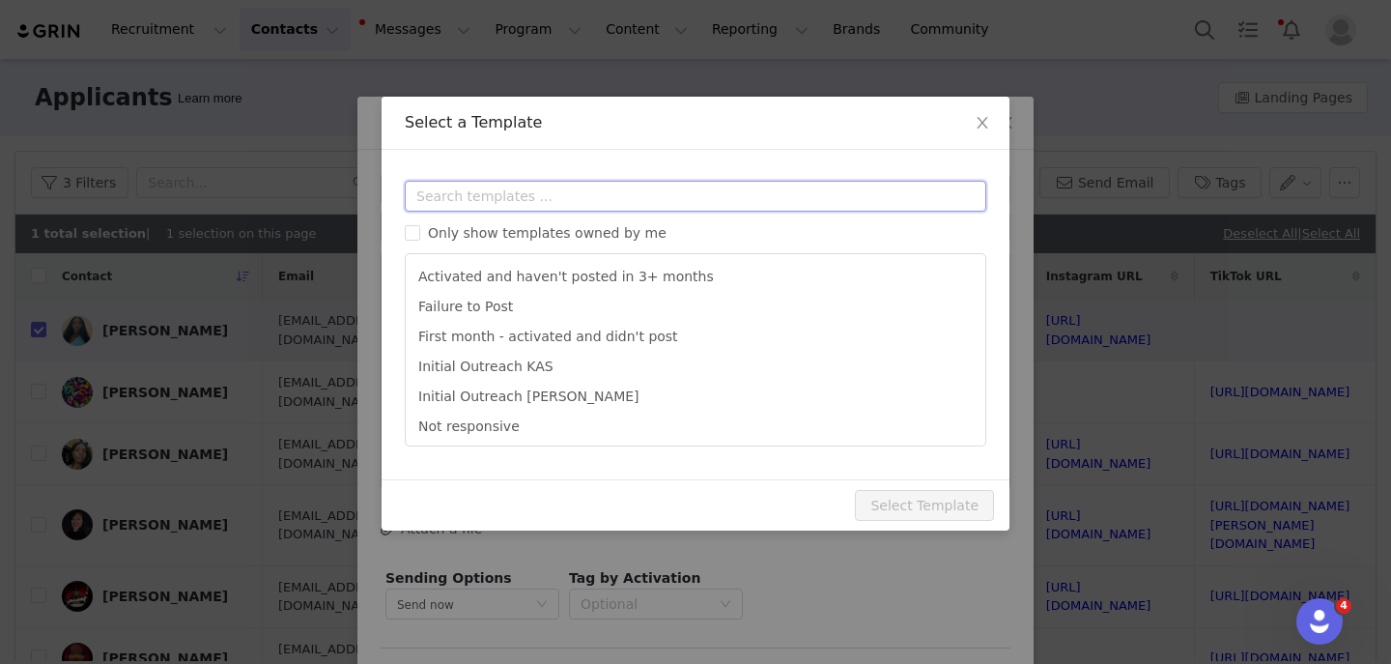
click at [502, 202] on input "text" at bounding box center [696, 196] width 582 height 31
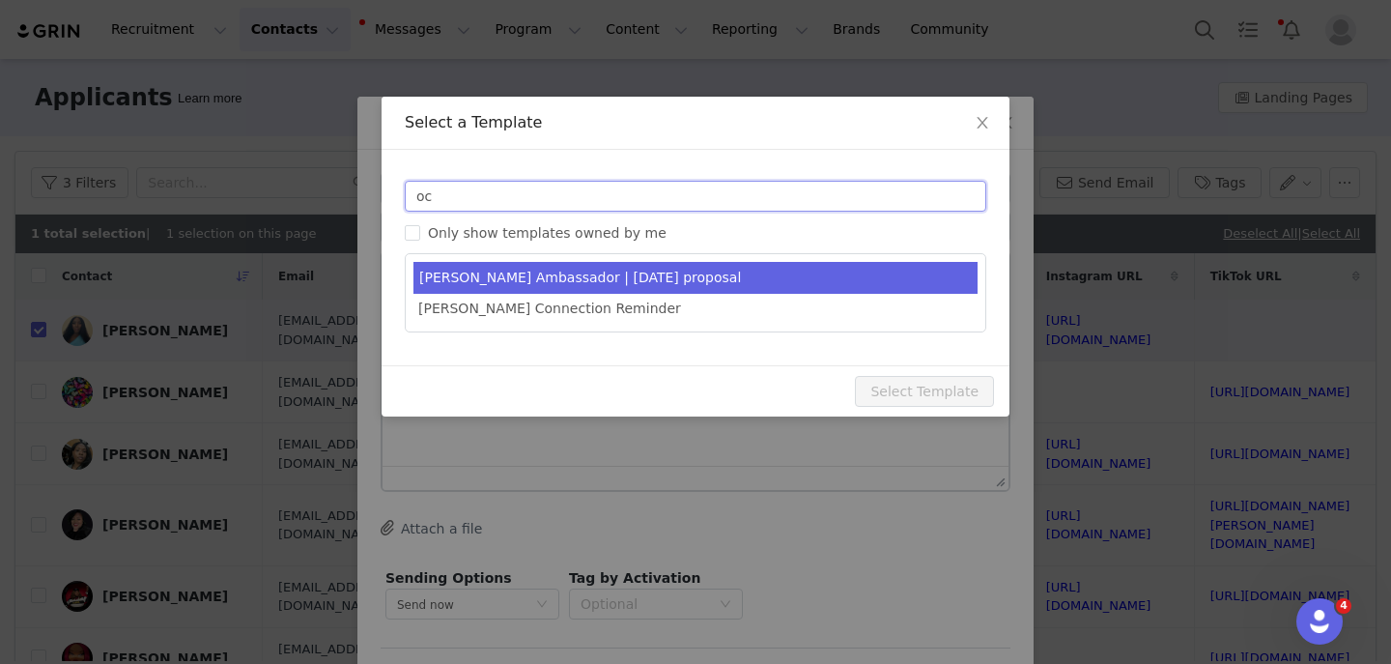
type input "oc"
click at [538, 275] on li "YITTY Ambassador | October 2025 proposal" at bounding box center [696, 278] width 564 height 32
type input "YITTY Ambassador | October 2025"
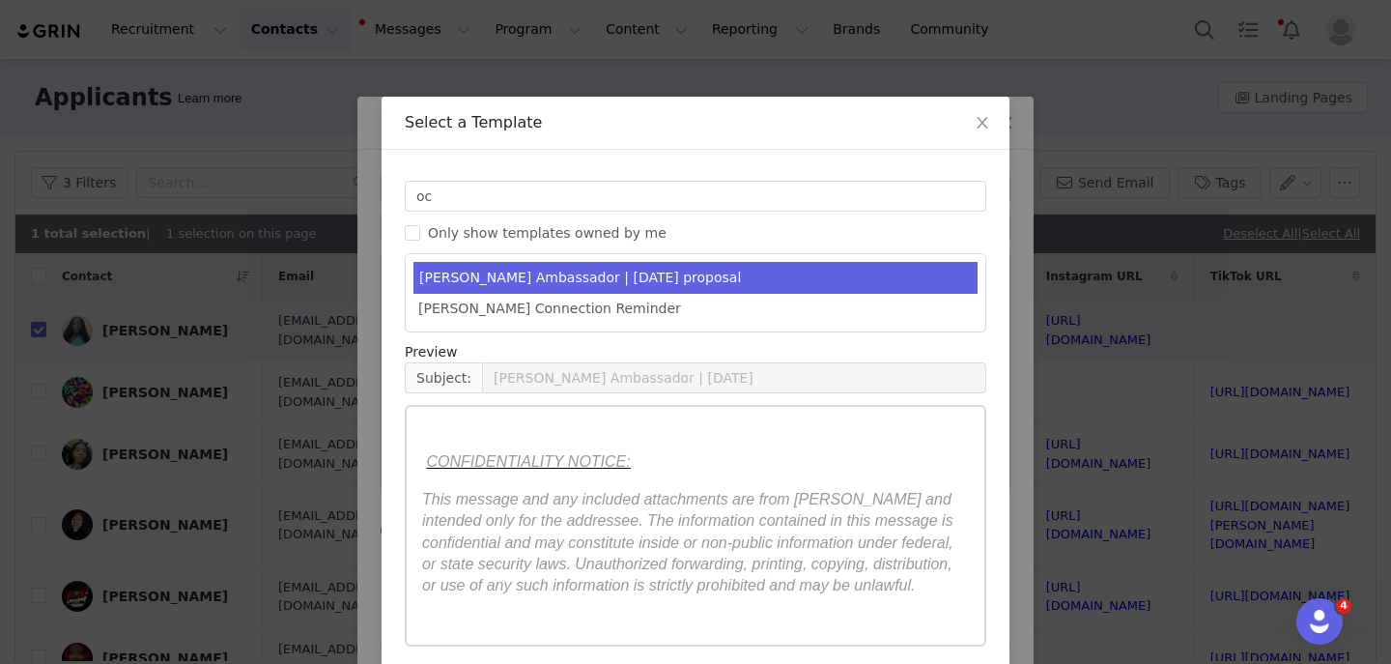
scroll to position [80, 0]
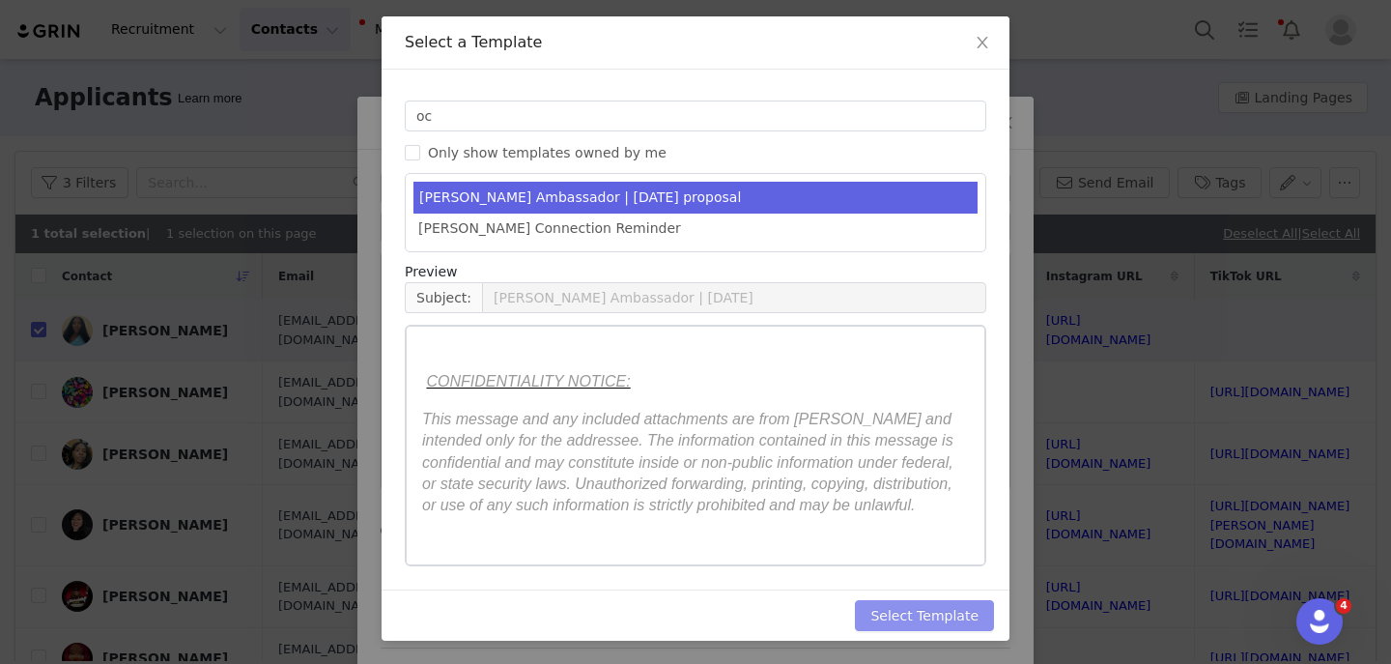
click at [881, 624] on button "Select Template" at bounding box center [924, 615] width 139 height 31
type input "YITTY Ambassador | October 2025"
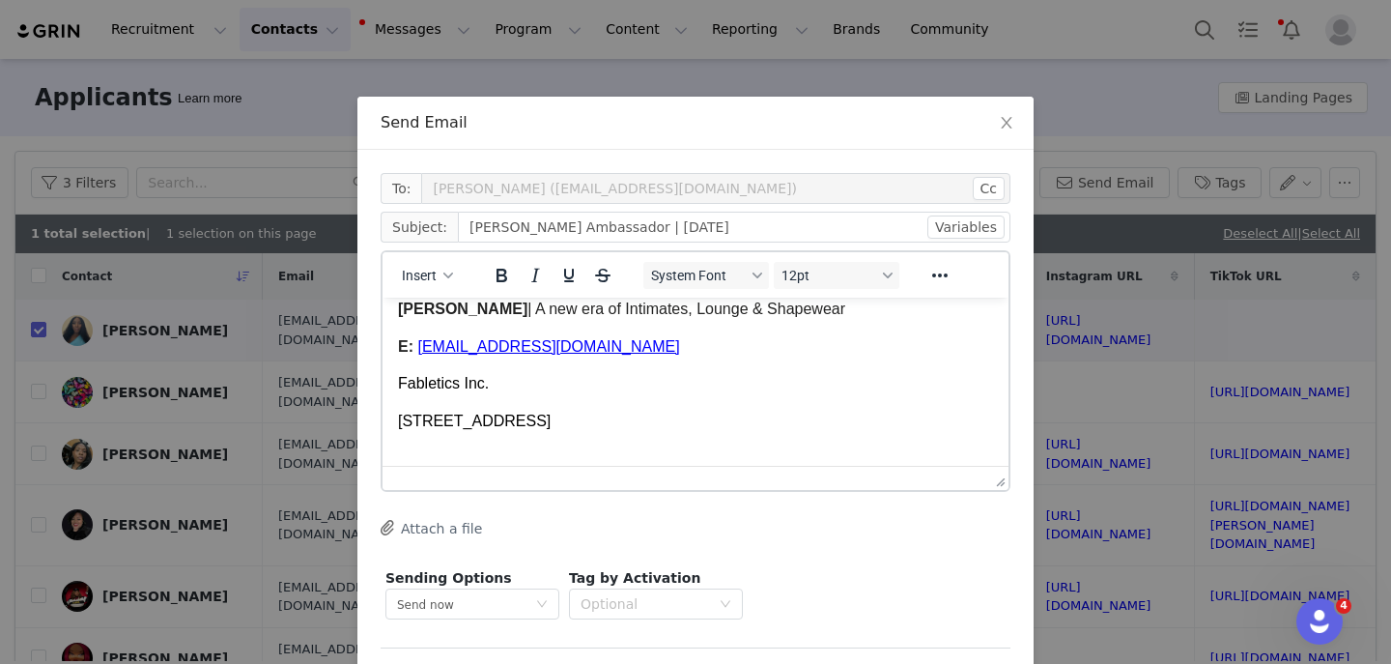
scroll to position [4359, 0]
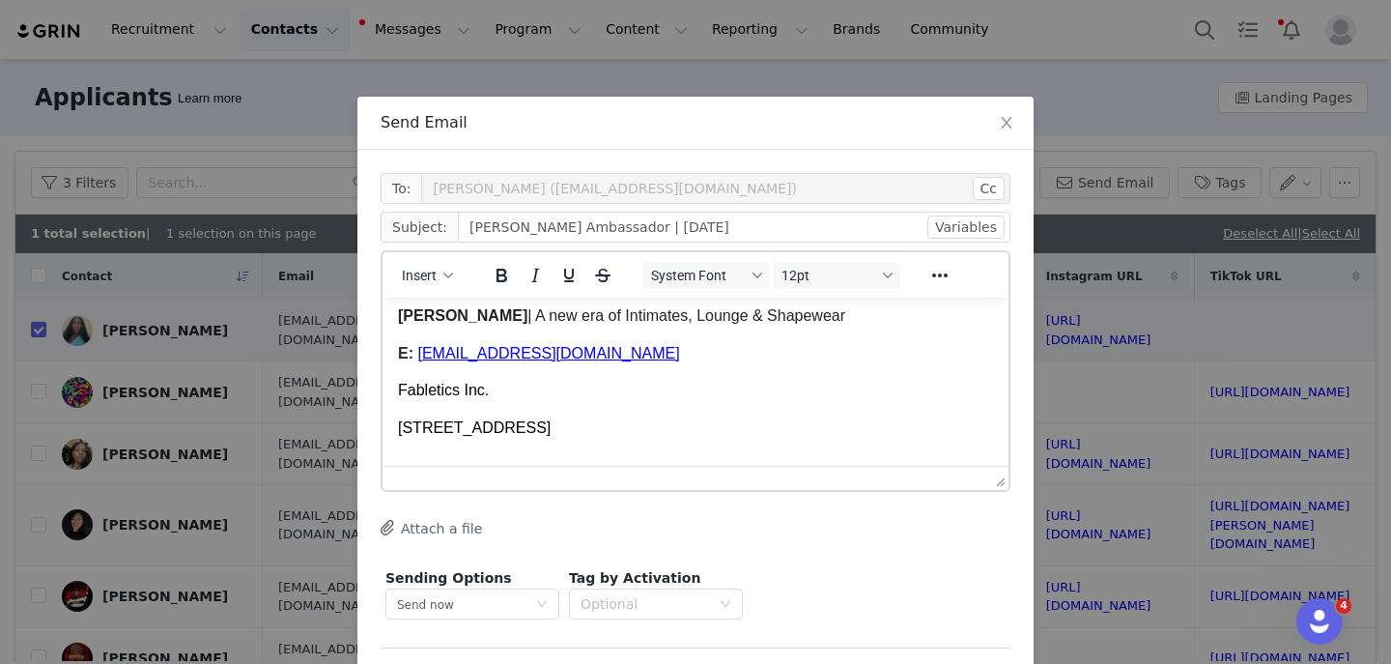
click at [427, 361] on span "MLarson@fabletics.com" at bounding box center [548, 353] width 262 height 16
click at [431, 361] on span "MLarson@fabletics.com" at bounding box center [548, 353] width 262 height 16
click at [467, 361] on span "﻿KLarson@fabletics.com" at bounding box center [548, 353] width 262 height 16
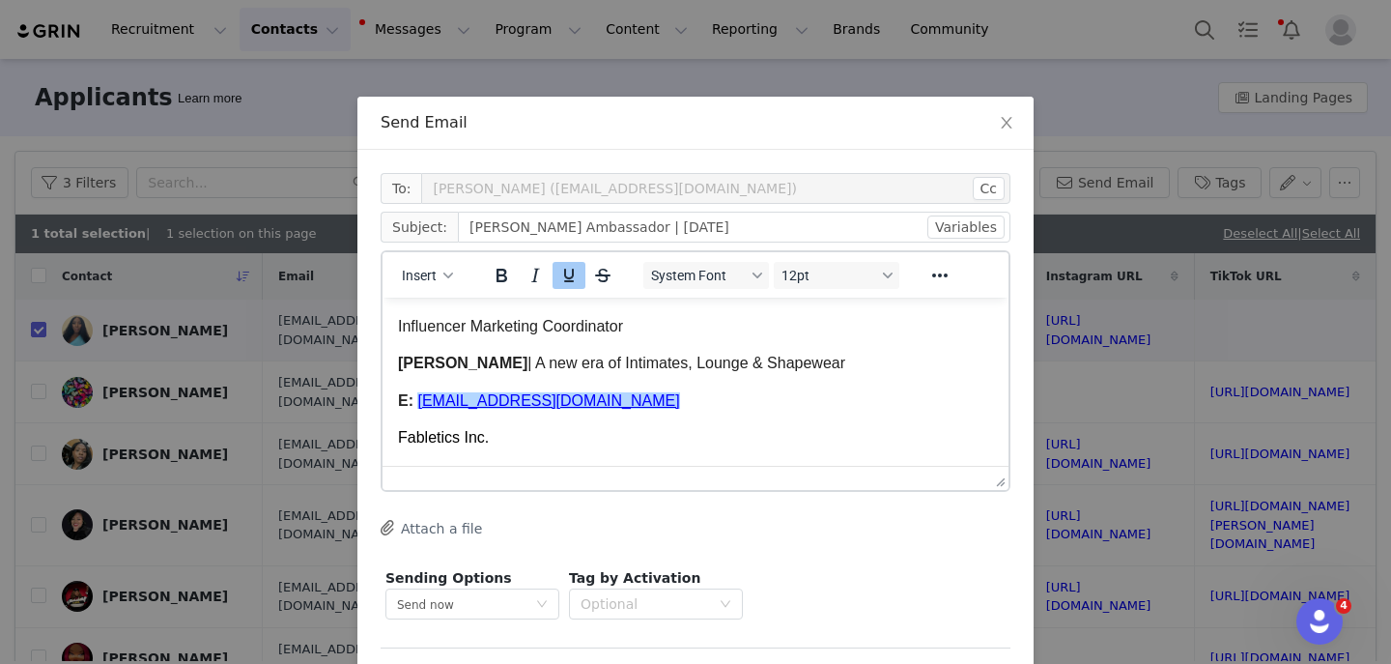
scroll to position [4284, 0]
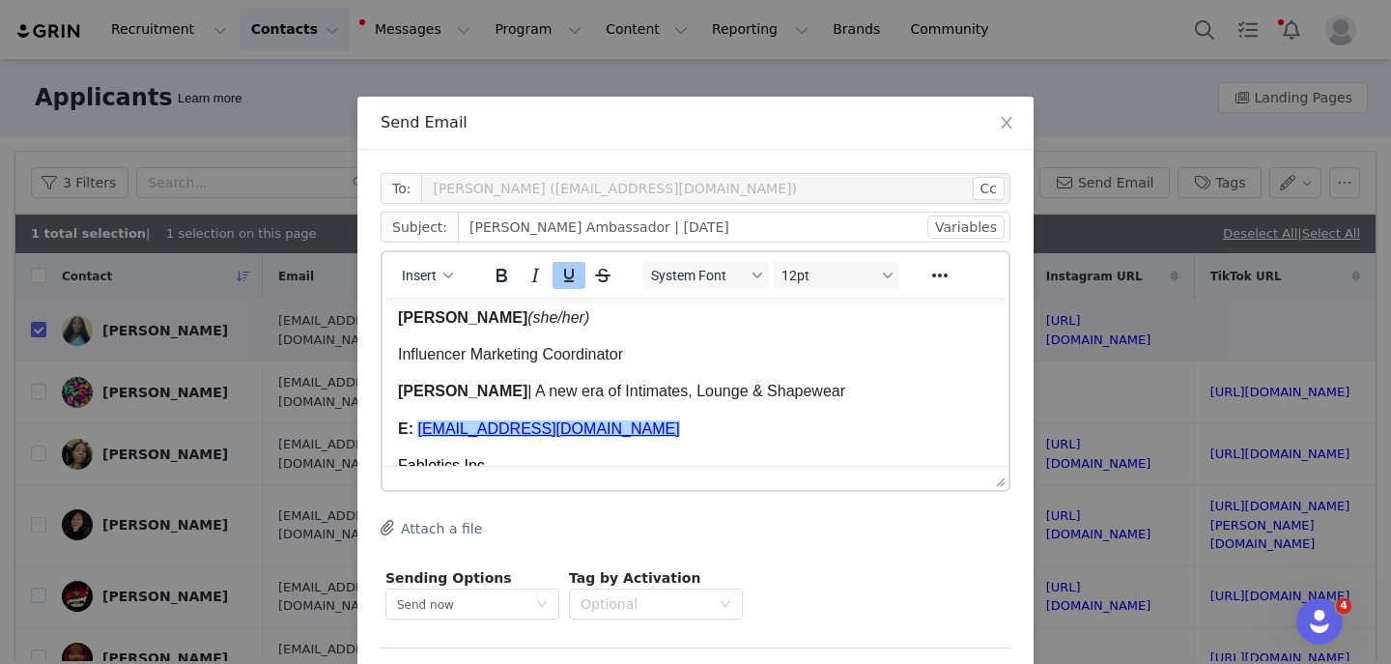
click at [444, 326] on span "Melissa Larson" at bounding box center [462, 317] width 129 height 16
click at [475, 325] on span "Kas Larson" at bounding box center [462, 317] width 129 height 16
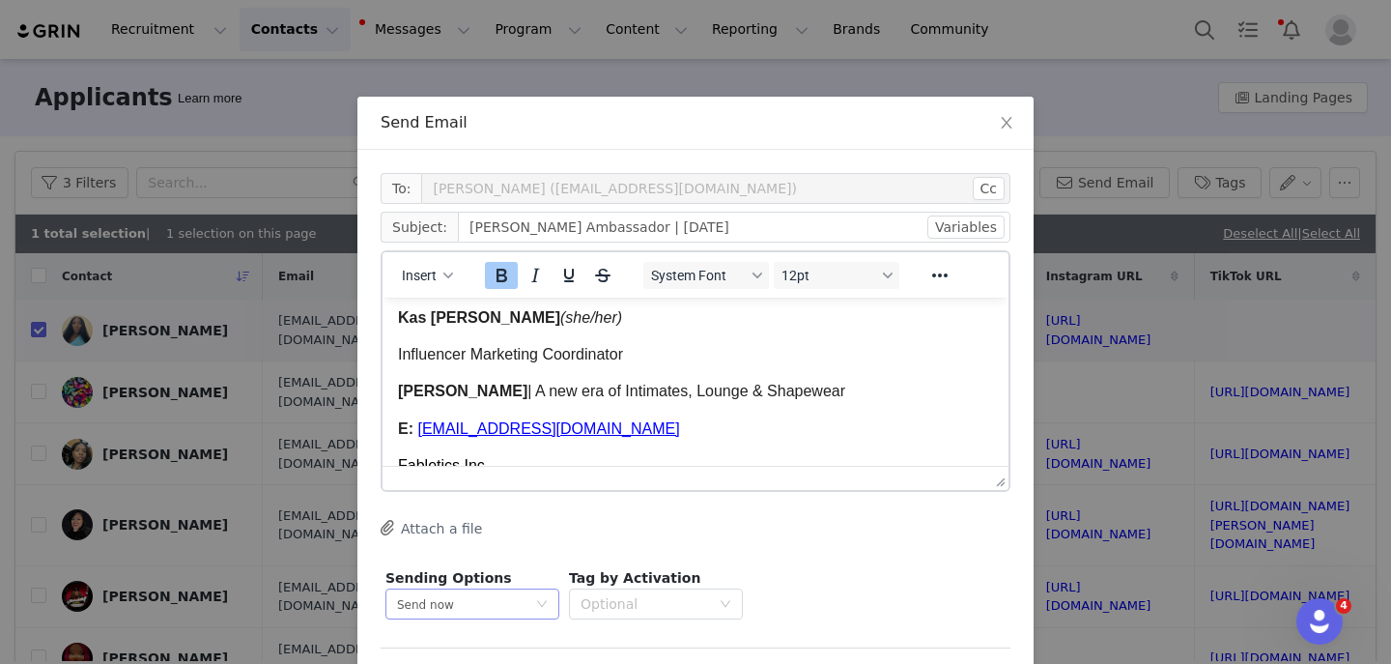
scroll to position [77, 0]
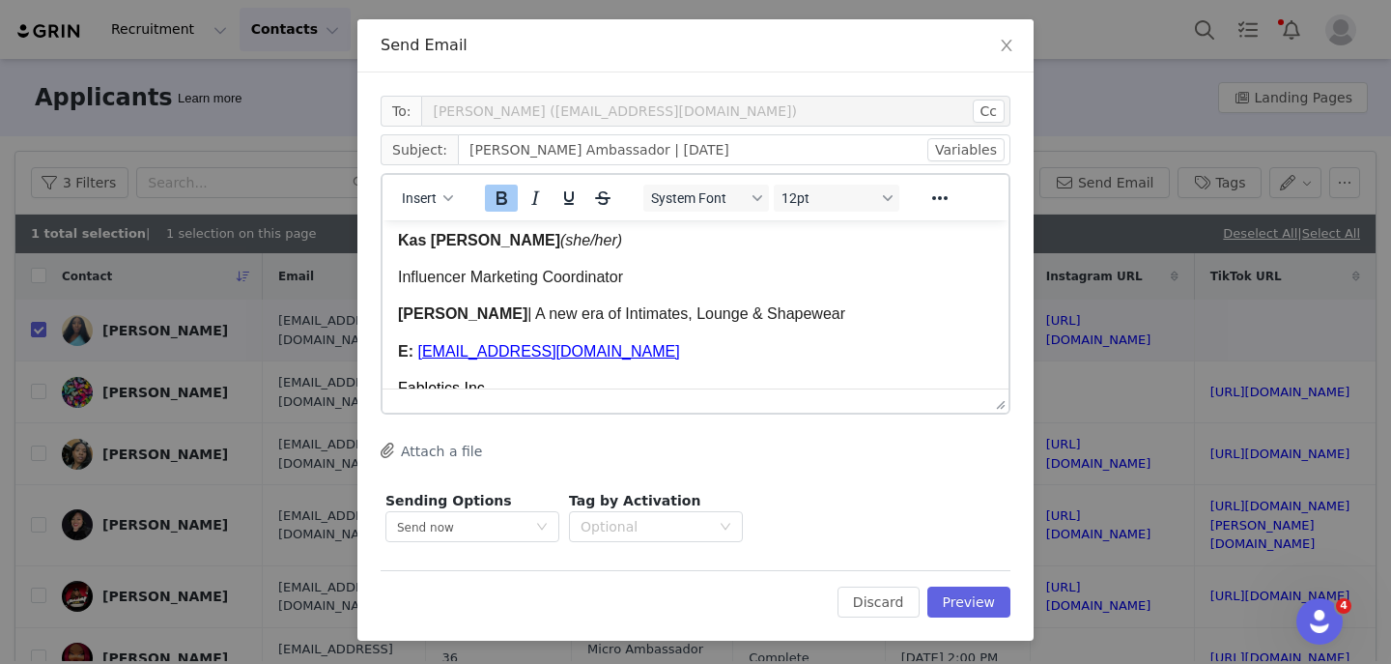
click at [1018, 583] on div "To: Tori Stona (toristona@gmail.com) Cc Cc: Subject: YITTY Ambassador | October…" at bounding box center [696, 356] width 676 height 568
click at [992, 591] on button "Preview" at bounding box center [970, 602] width 84 height 31
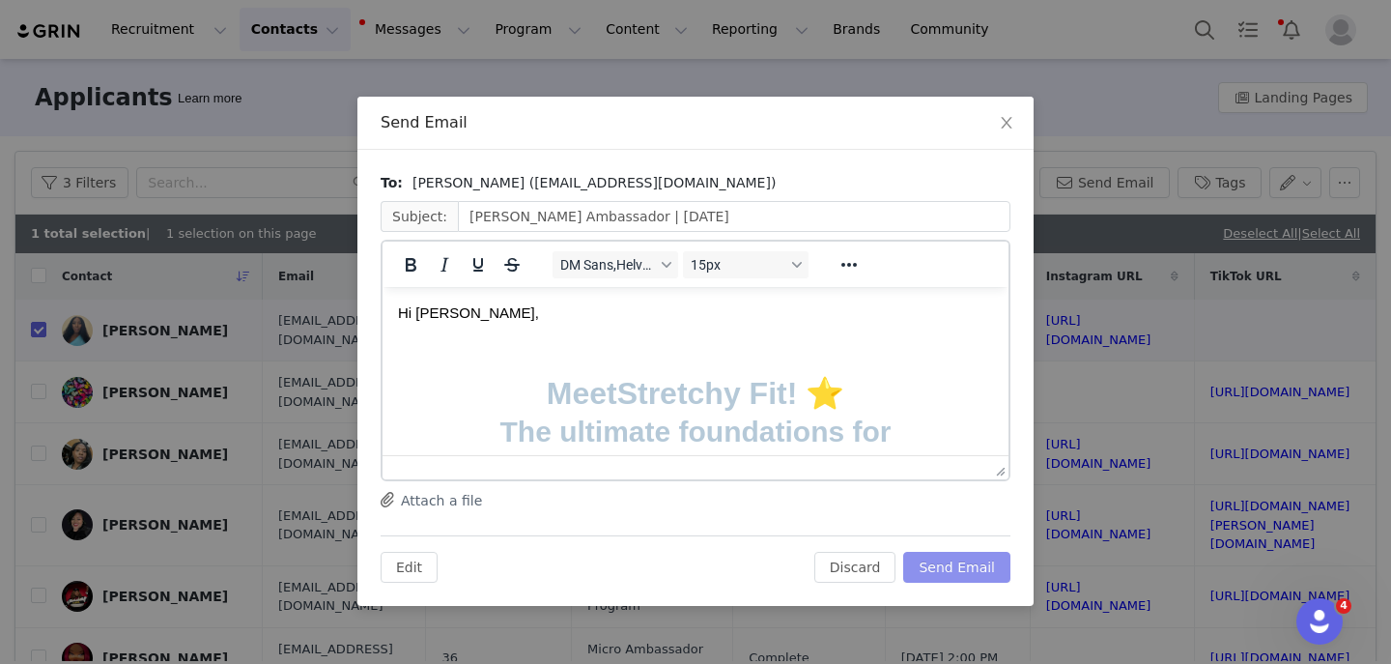
scroll to position [0, 0]
click at [964, 566] on button "Send Email" at bounding box center [957, 567] width 107 height 31
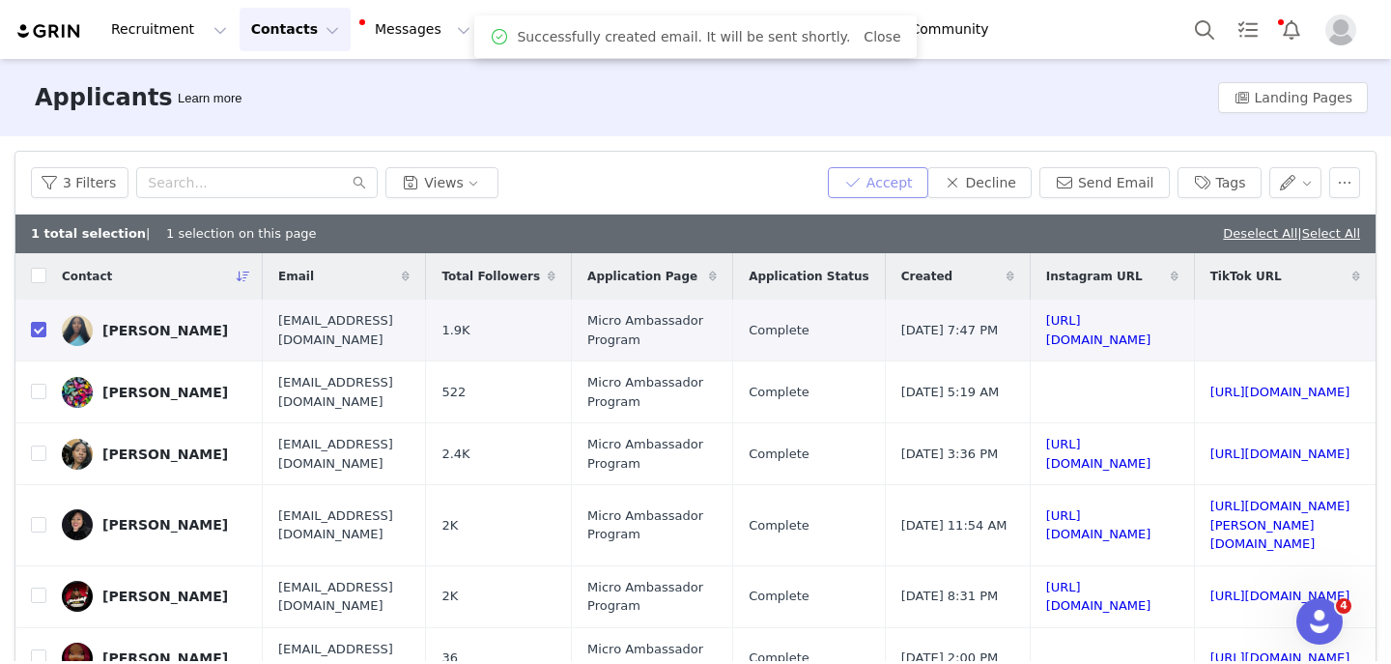
click at [904, 171] on button "Accept" at bounding box center [878, 182] width 100 height 31
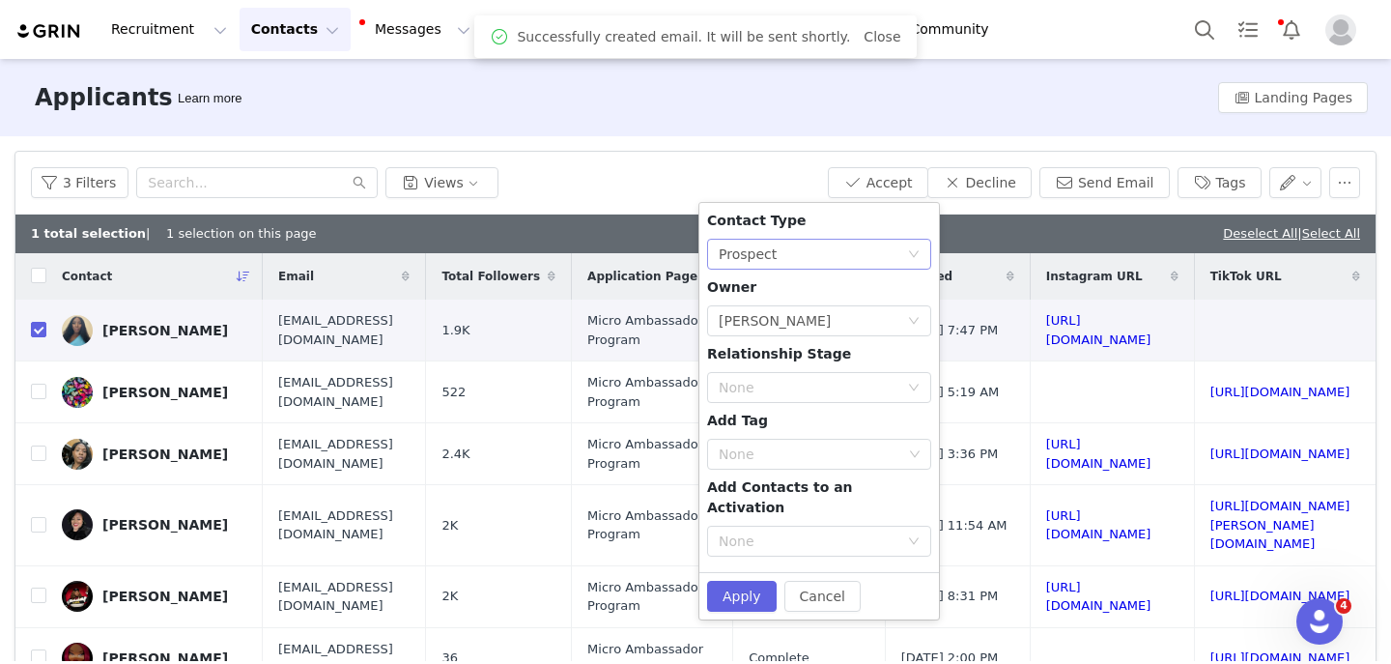
click at [825, 249] on div "None Prospect" at bounding box center [813, 254] width 188 height 29
click at [776, 323] on li "Creator" at bounding box center [819, 323] width 224 height 31
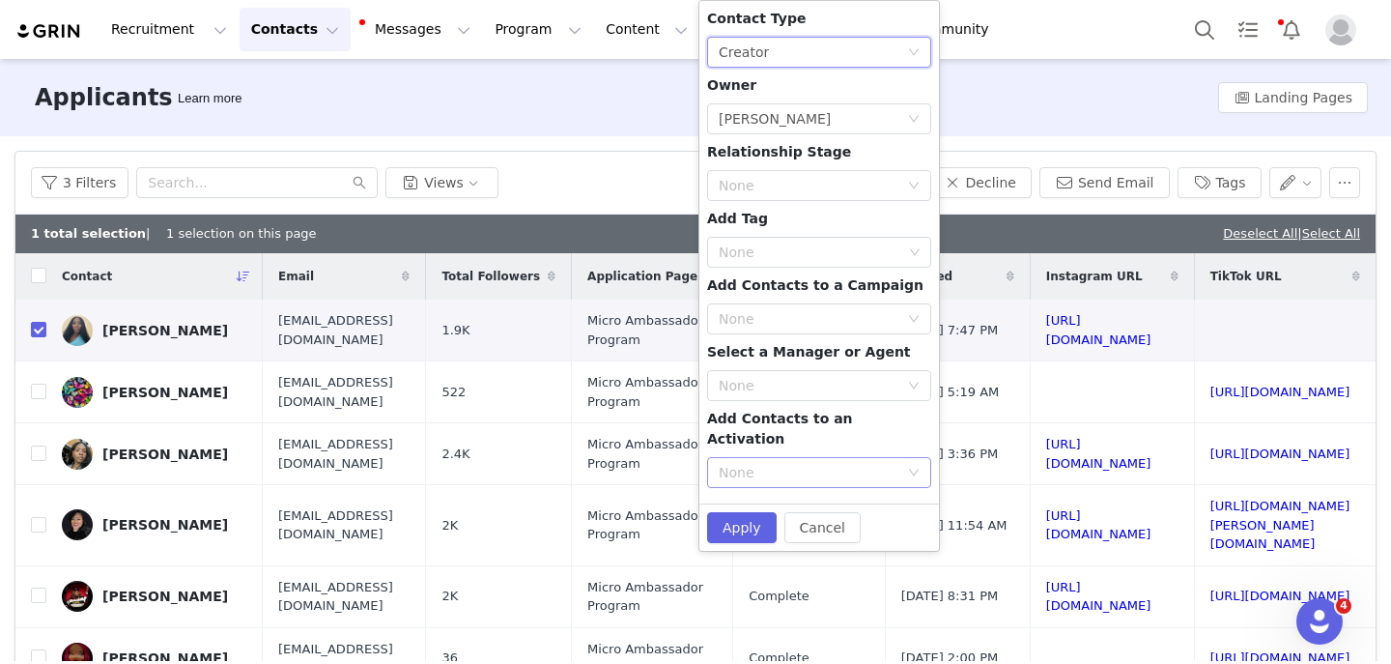
click at [762, 463] on div "None" at bounding box center [809, 472] width 180 height 19
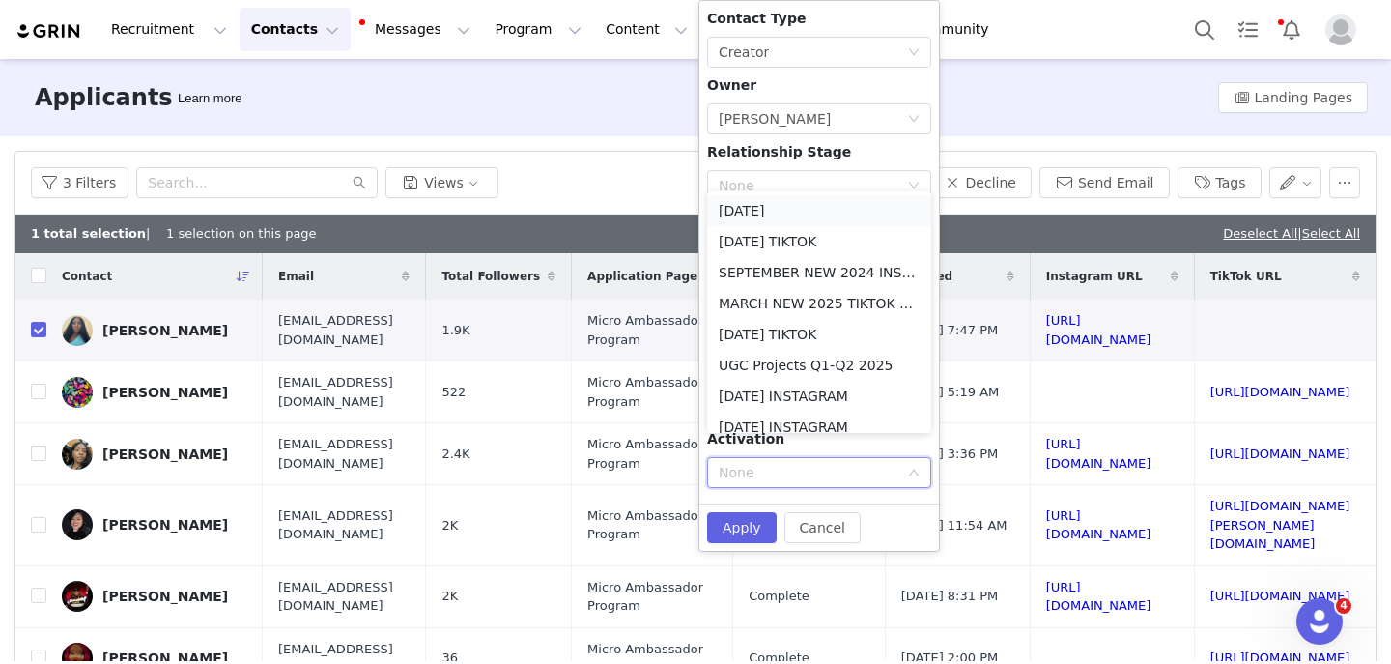
click at [764, 216] on li "October 2025" at bounding box center [819, 210] width 224 height 31
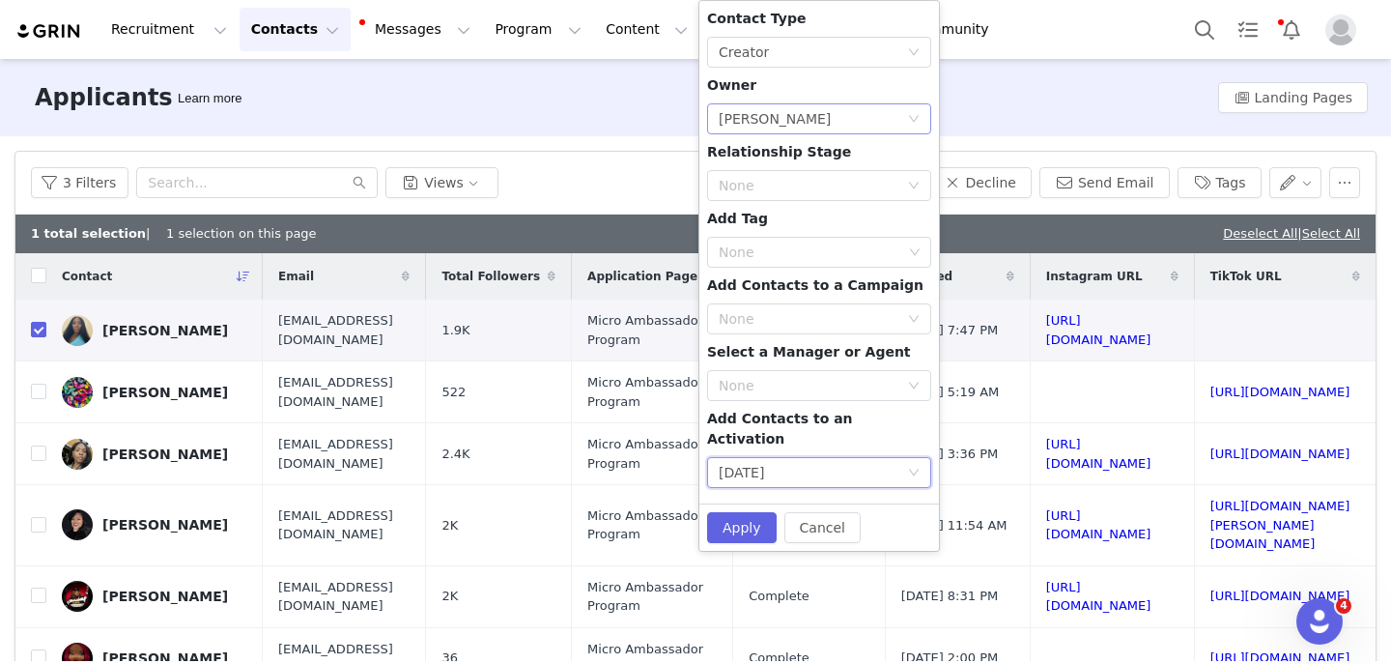
click at [793, 118] on div "Select Owner Lizzie Chu" at bounding box center [813, 118] width 188 height 29
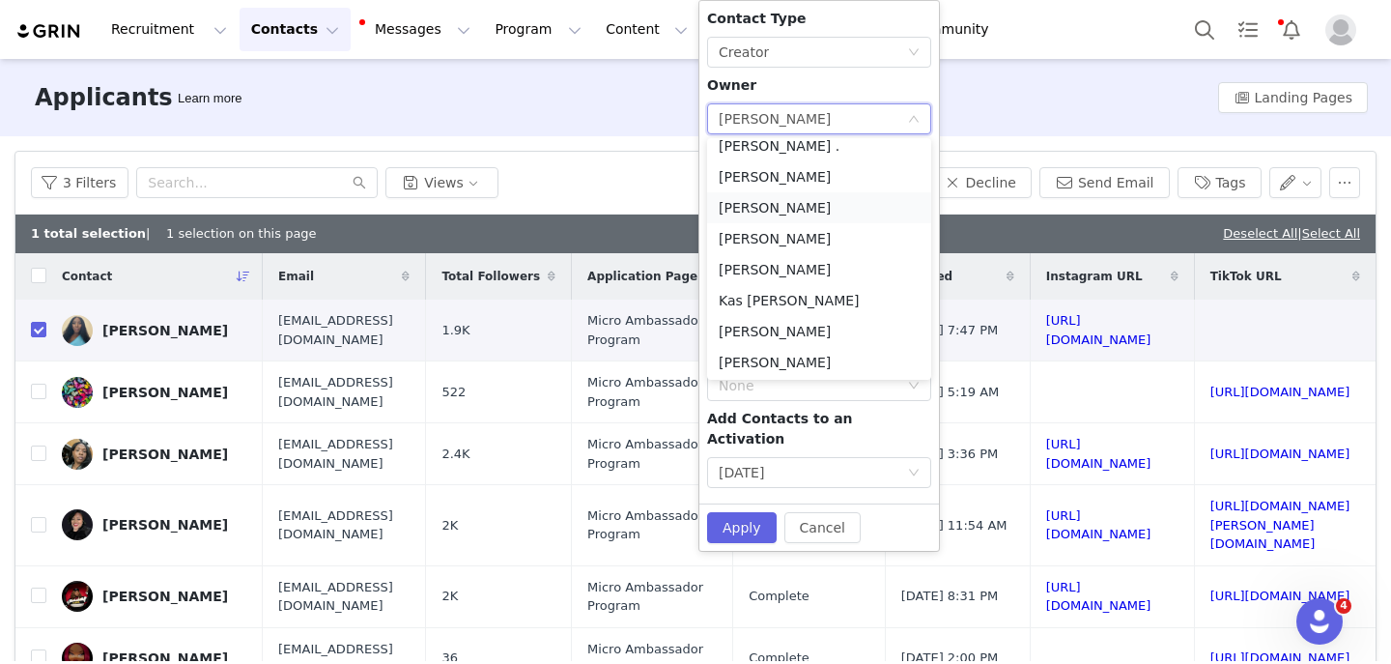
scroll to position [106, 0]
click at [768, 297] on li "Kas Luna" at bounding box center [819, 298] width 224 height 31
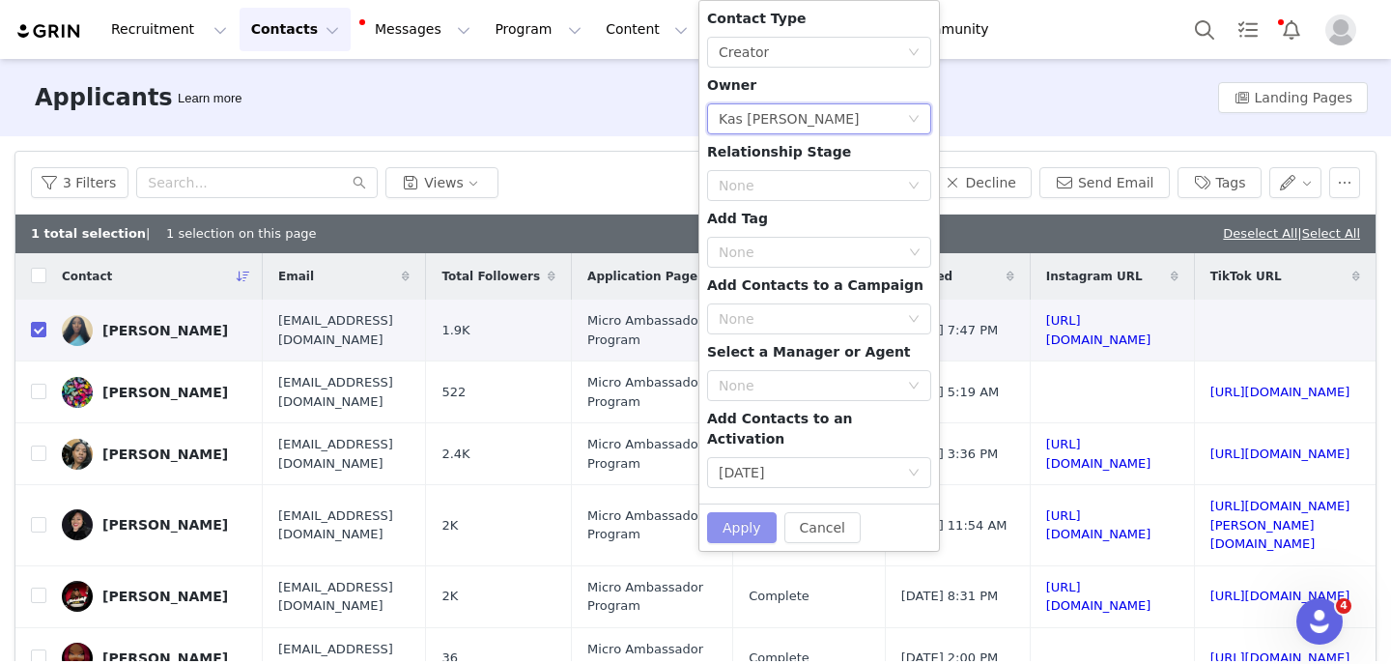
click at [750, 512] on button "Apply" at bounding box center [742, 527] width 70 height 31
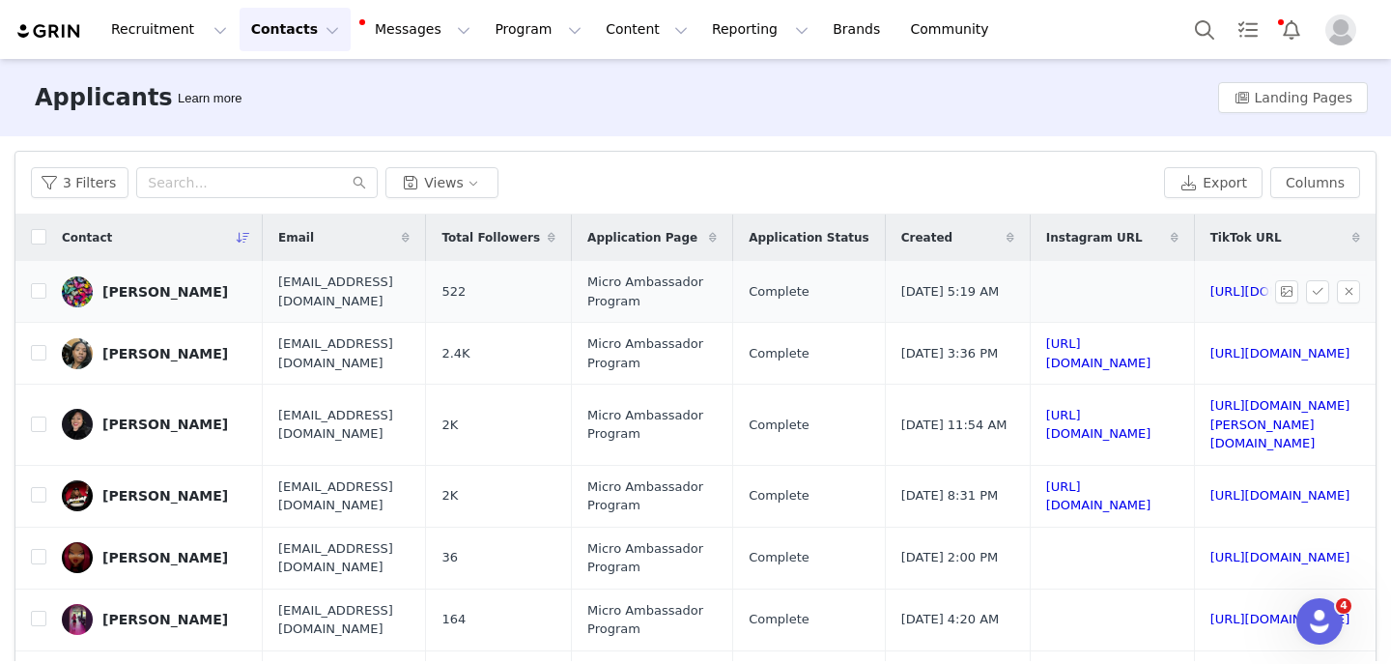
scroll to position [0, 330]
click at [1211, 293] on link "https://www.tiktok.com/@tmurphy077" at bounding box center [1281, 291] width 140 height 14
click at [1346, 290] on button "button" at bounding box center [1348, 291] width 23 height 23
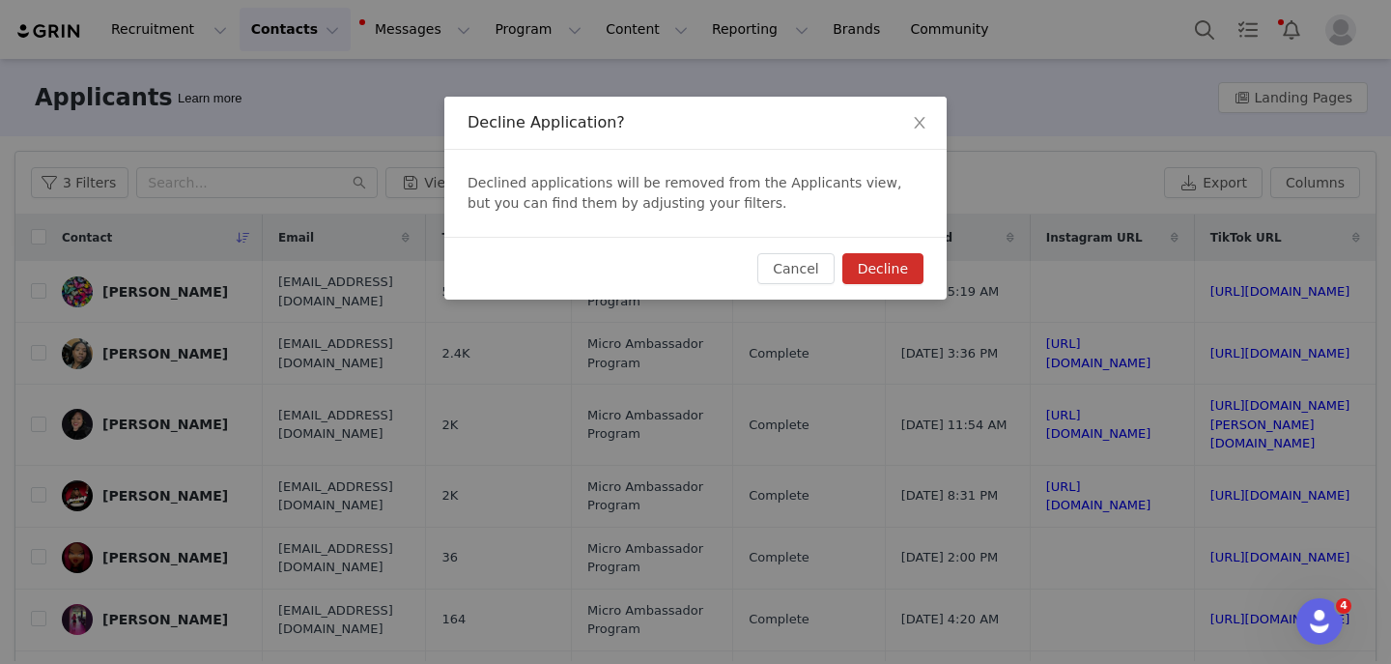
click at [916, 272] on button "Decline" at bounding box center [883, 268] width 81 height 31
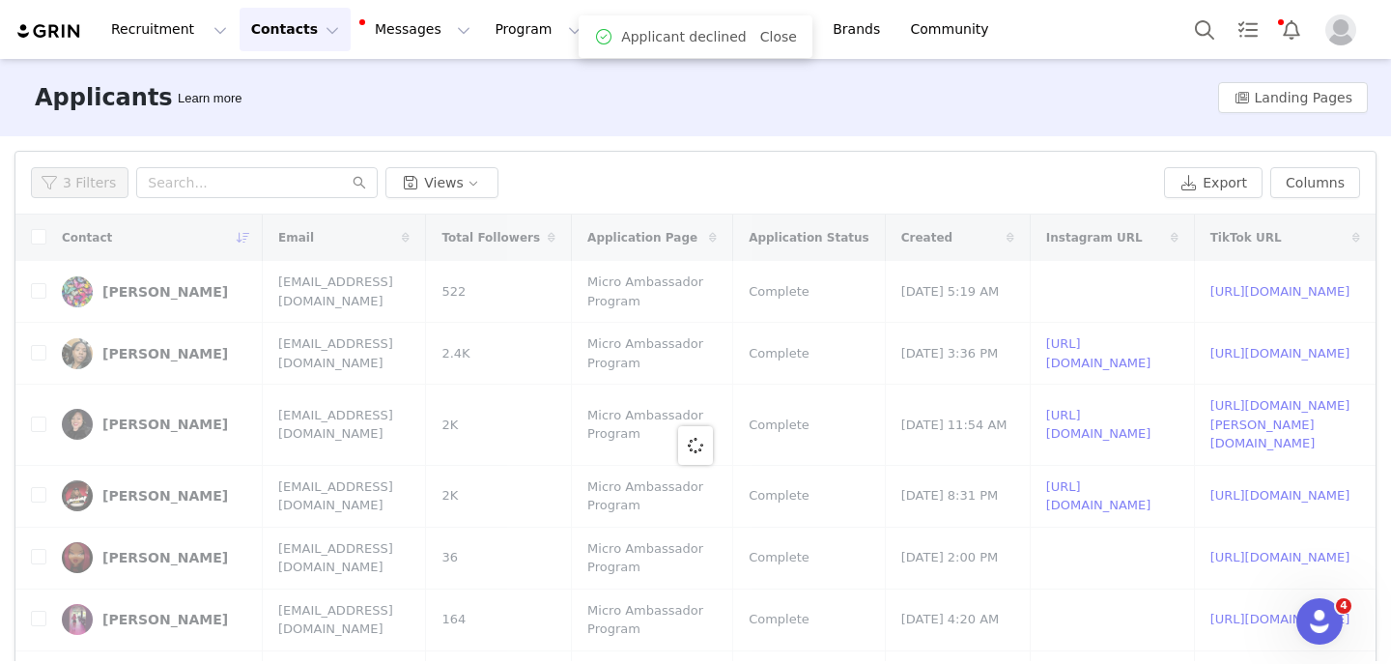
scroll to position [0, 0]
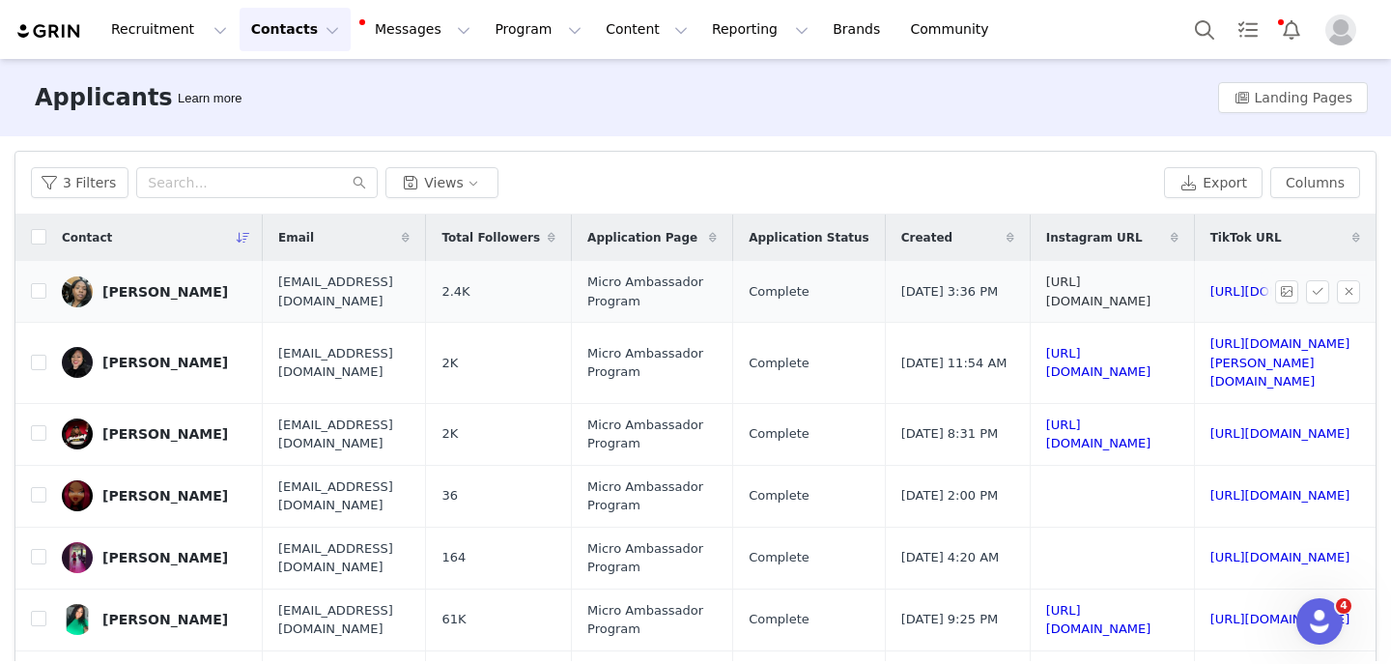
click at [1110, 286] on link "https://www.instagram.com/tonidee_" at bounding box center [1099, 291] width 105 height 34
click at [1211, 294] on link "https://www.tiktok.com/@tonidee_" at bounding box center [1281, 291] width 140 height 14
click at [1345, 291] on button "button" at bounding box center [1348, 291] width 23 height 23
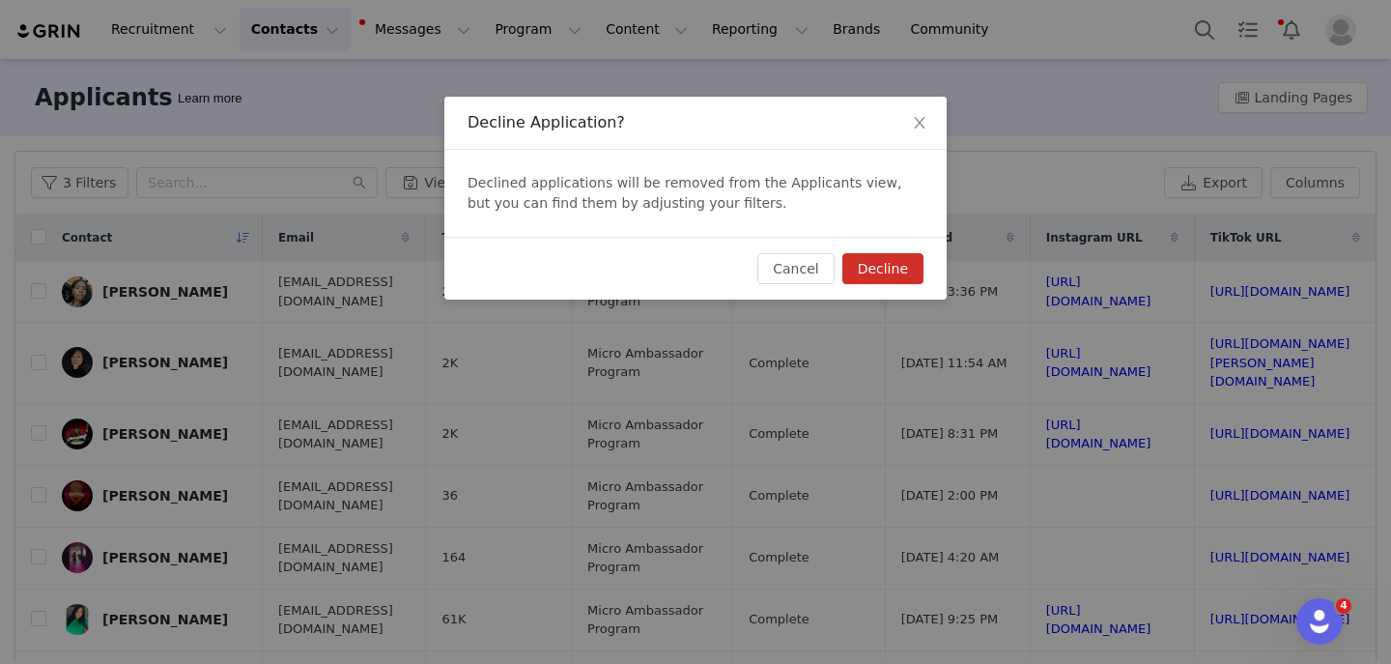
click at [878, 270] on button "Decline" at bounding box center [883, 268] width 81 height 31
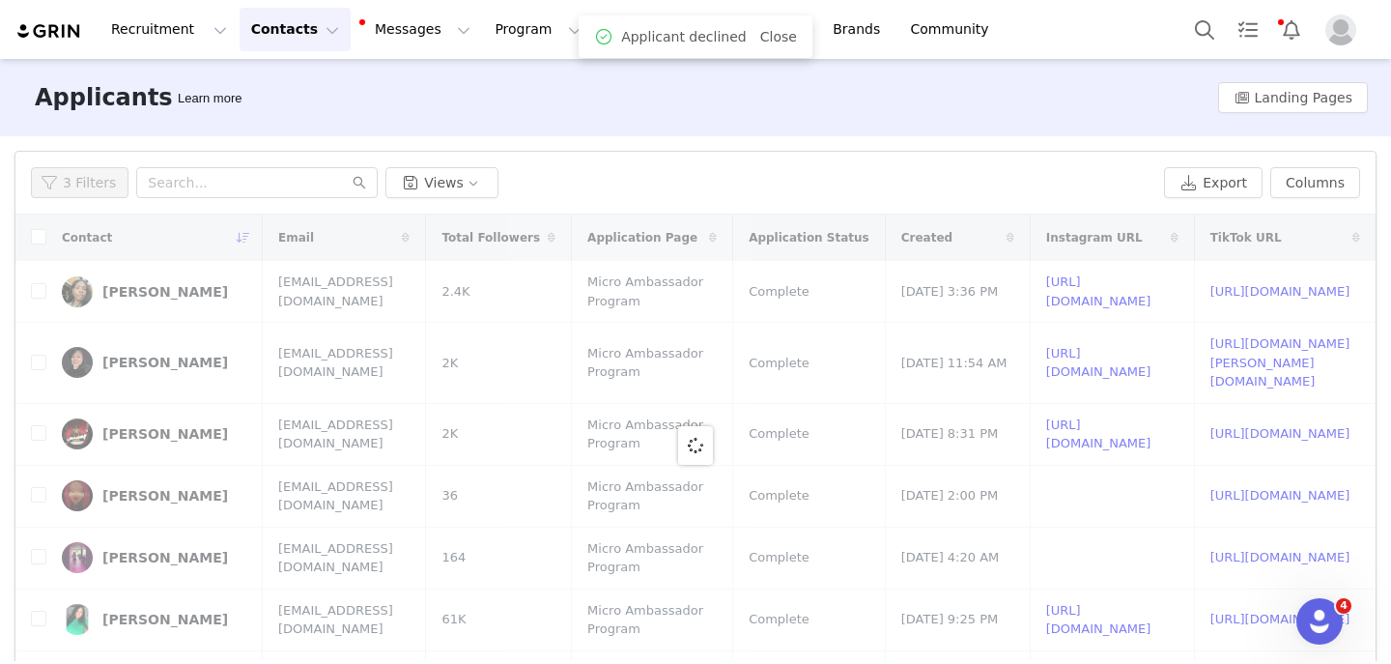
scroll to position [0, 0]
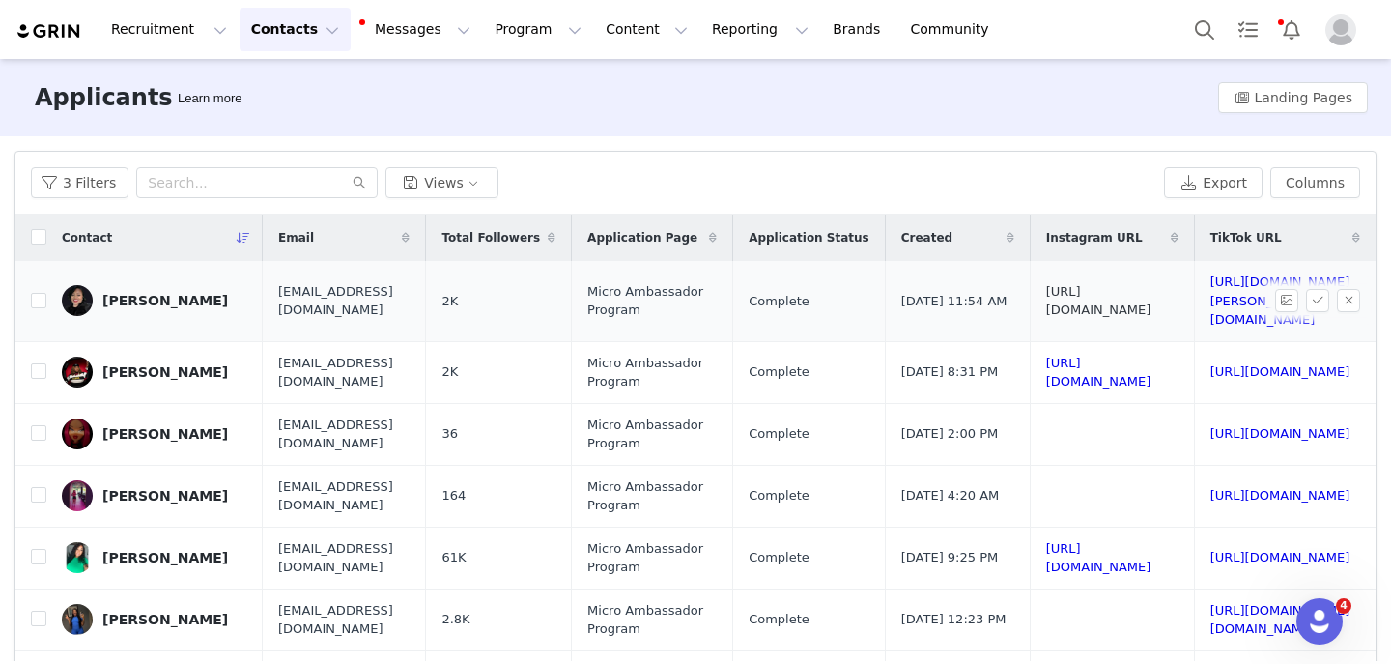
click at [1152, 294] on link "https://www.instagram.com/toniballconsulting" at bounding box center [1099, 301] width 105 height 34
click at [1211, 288] on link "https://www.tiktok.com/@toni.ball.the.rea" at bounding box center [1281, 299] width 140 height 52
click at [1346, 291] on button "button" at bounding box center [1348, 299] width 23 height 23
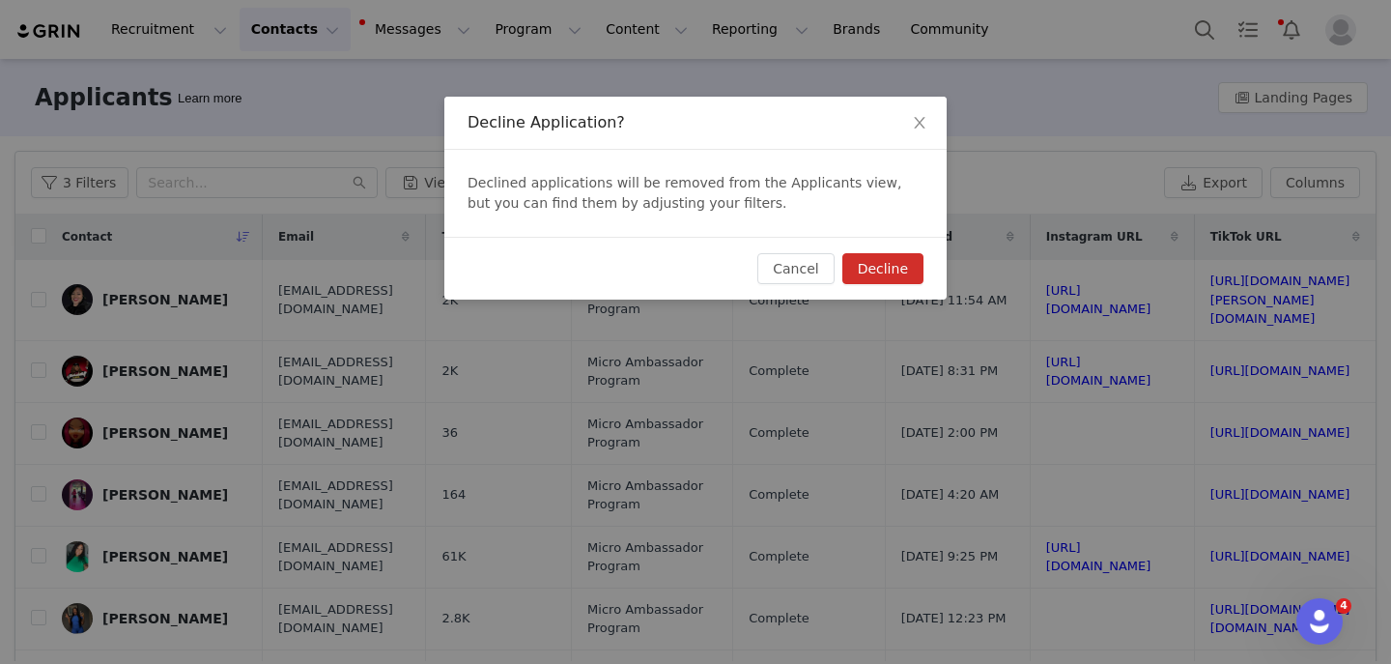
click at [897, 272] on button "Decline" at bounding box center [883, 268] width 81 height 31
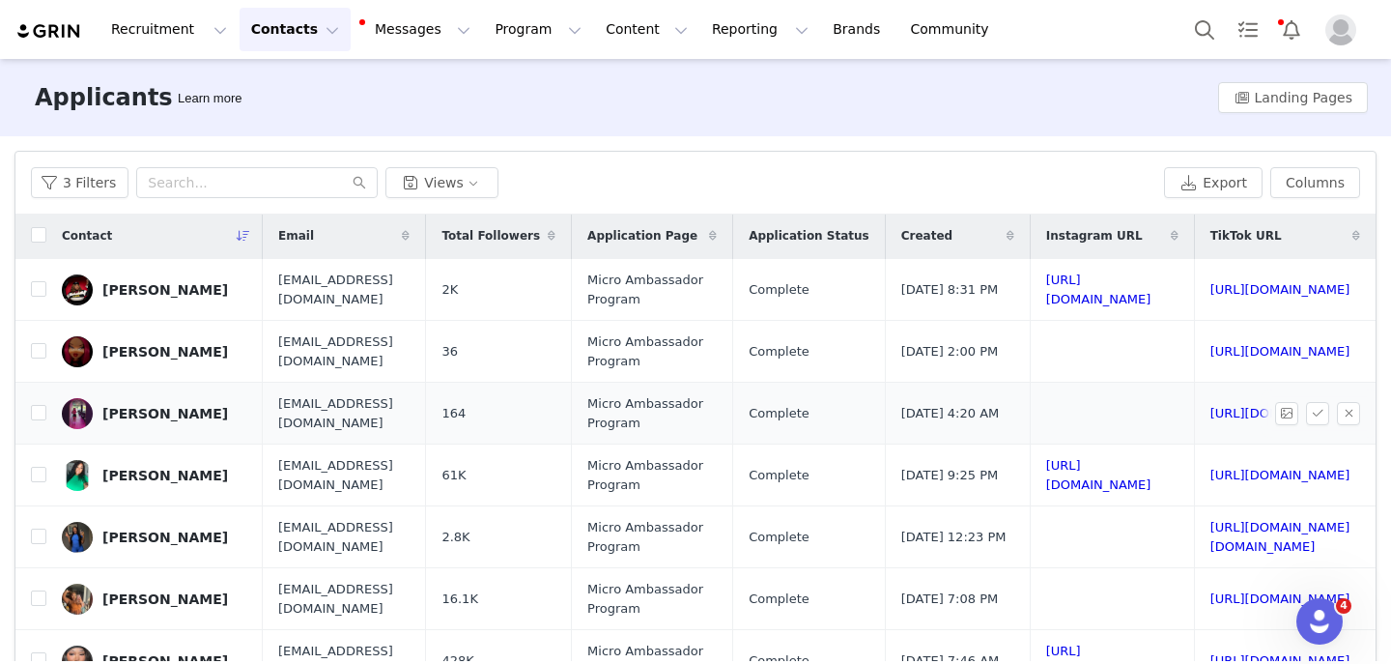
scroll to position [0, 338]
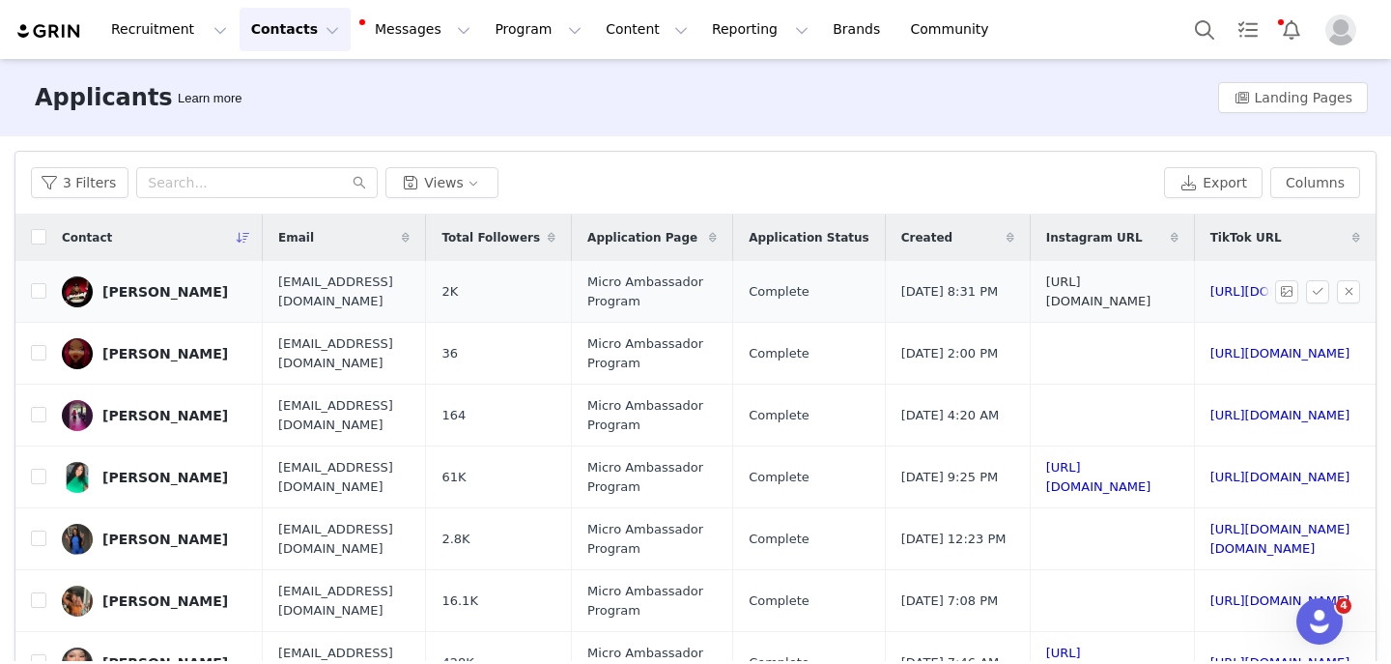
click at [1047, 287] on link "https://www.instagram.com/tiiera_zanae" at bounding box center [1099, 291] width 105 height 34
click at [1194, 288] on td "https://www.tiktok.com/@tiiera_zanae" at bounding box center [1281, 292] width 174 height 62
click at [1211, 289] on link "https://www.tiktok.com/@tiiera_zanae" at bounding box center [1281, 291] width 140 height 14
click at [1354, 298] on button "button" at bounding box center [1348, 291] width 23 height 23
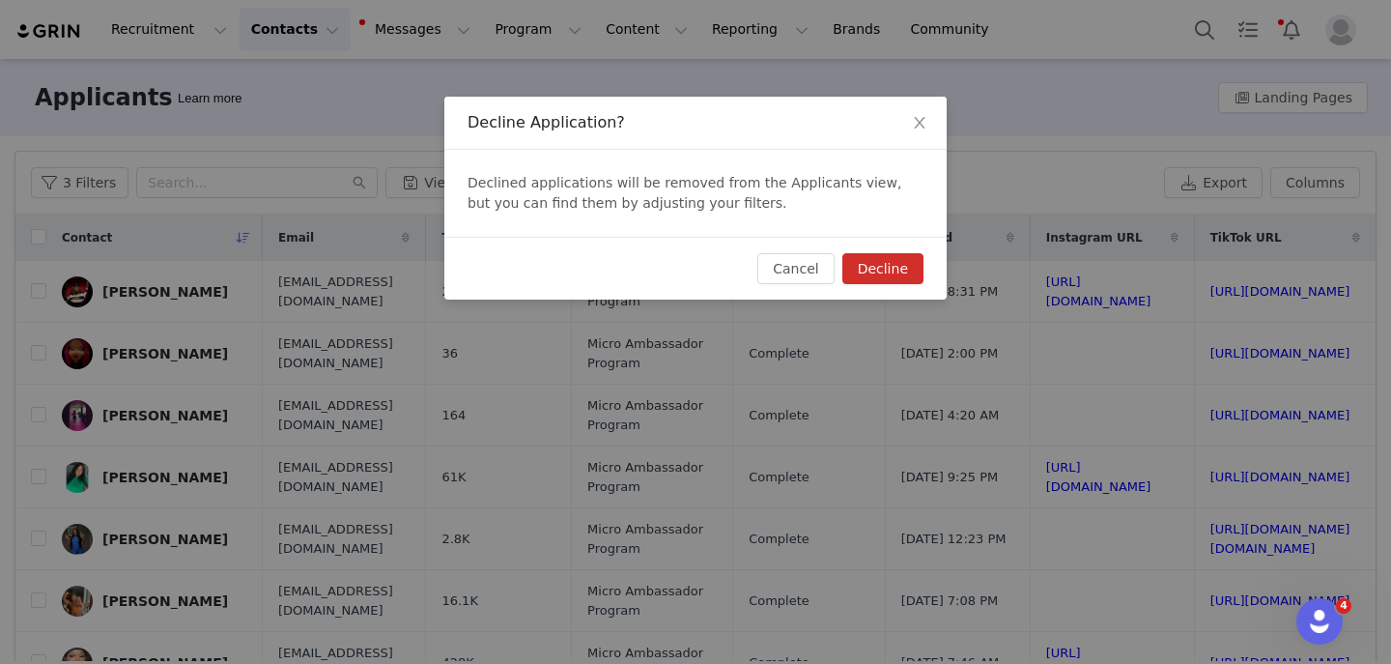
click at [870, 275] on button "Decline" at bounding box center [883, 268] width 81 height 31
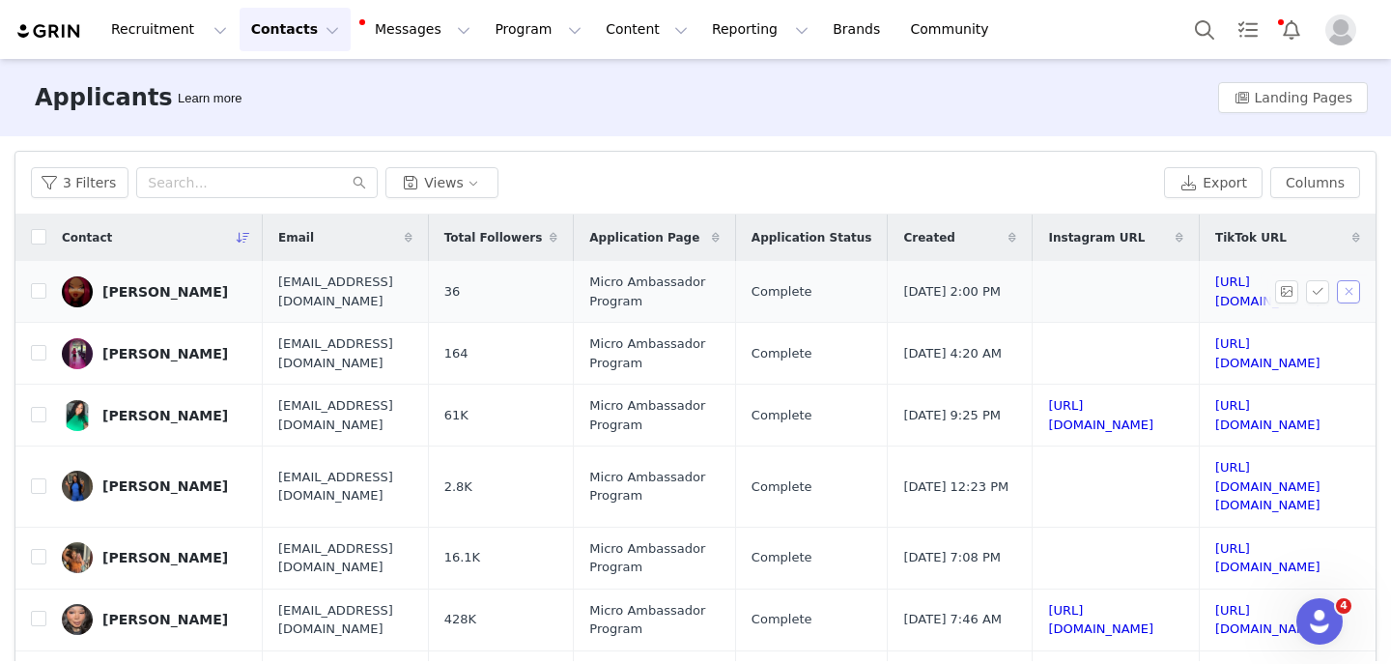
scroll to position [0, 342]
click at [1216, 294] on link "https://www.tiktok.com/@tvbeauty_01" at bounding box center [1268, 291] width 105 height 34
click at [1351, 294] on button "button" at bounding box center [1348, 291] width 23 height 23
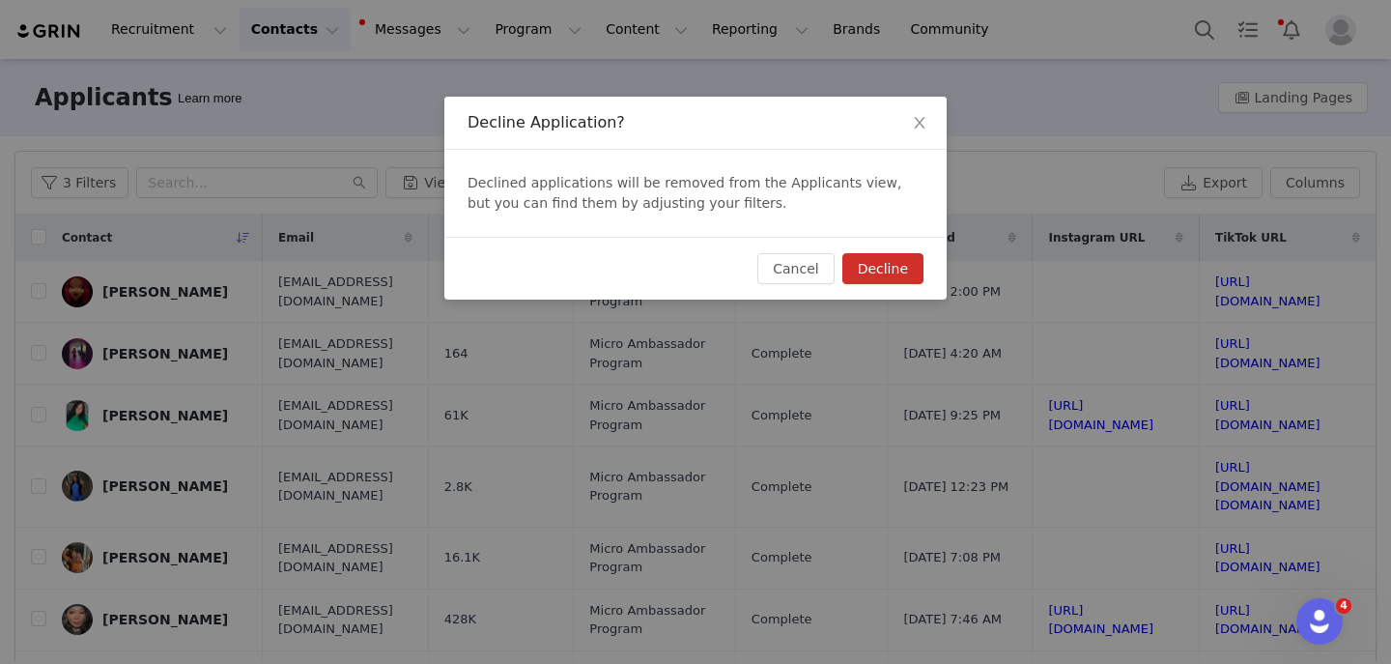
click at [910, 267] on button "Decline" at bounding box center [883, 268] width 81 height 31
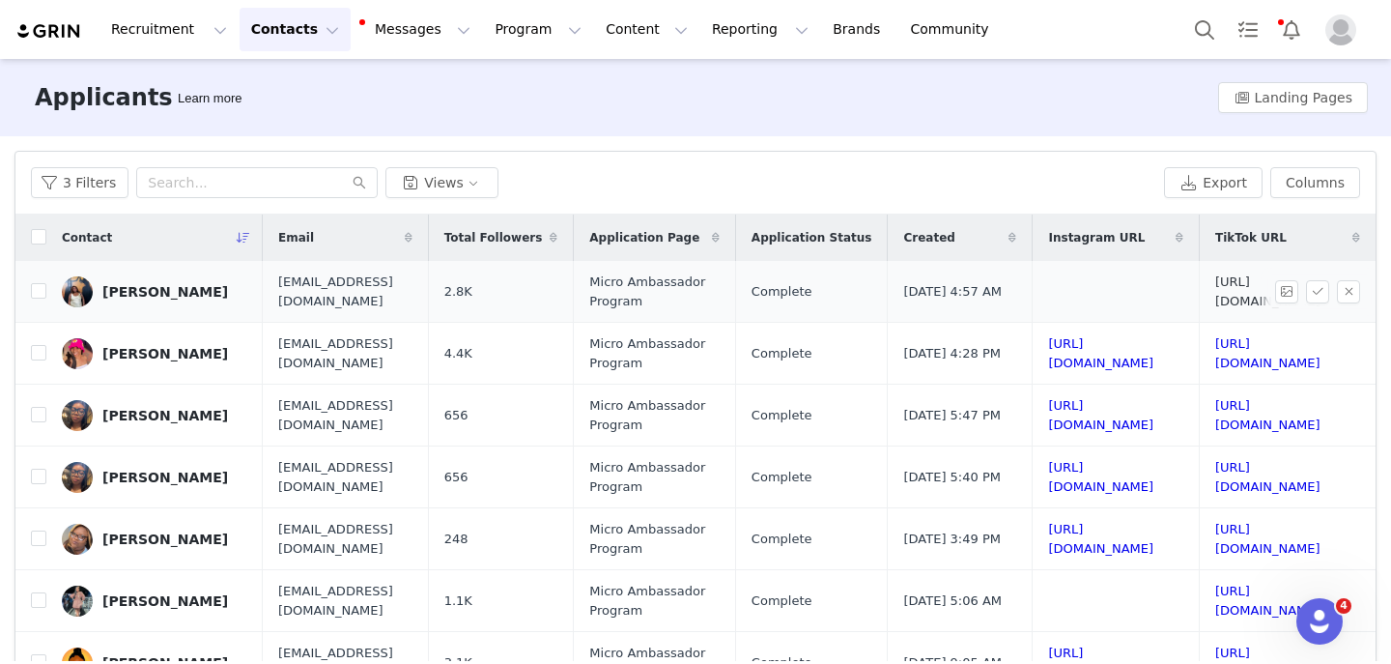
click at [1216, 288] on link "https://www.tiktok.com/@skyyreadsbooks" at bounding box center [1268, 291] width 105 height 34
click at [1350, 294] on button "button" at bounding box center [1348, 291] width 23 height 23
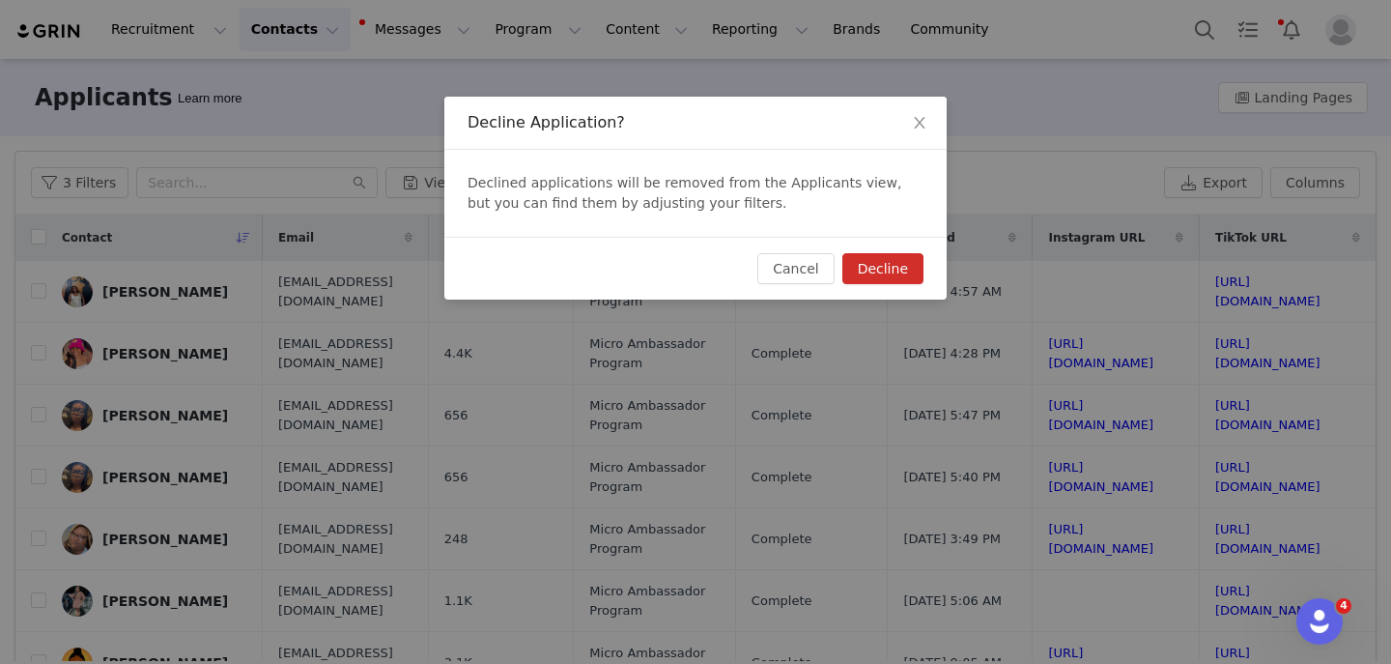
click at [912, 275] on button "Decline" at bounding box center [883, 268] width 81 height 31
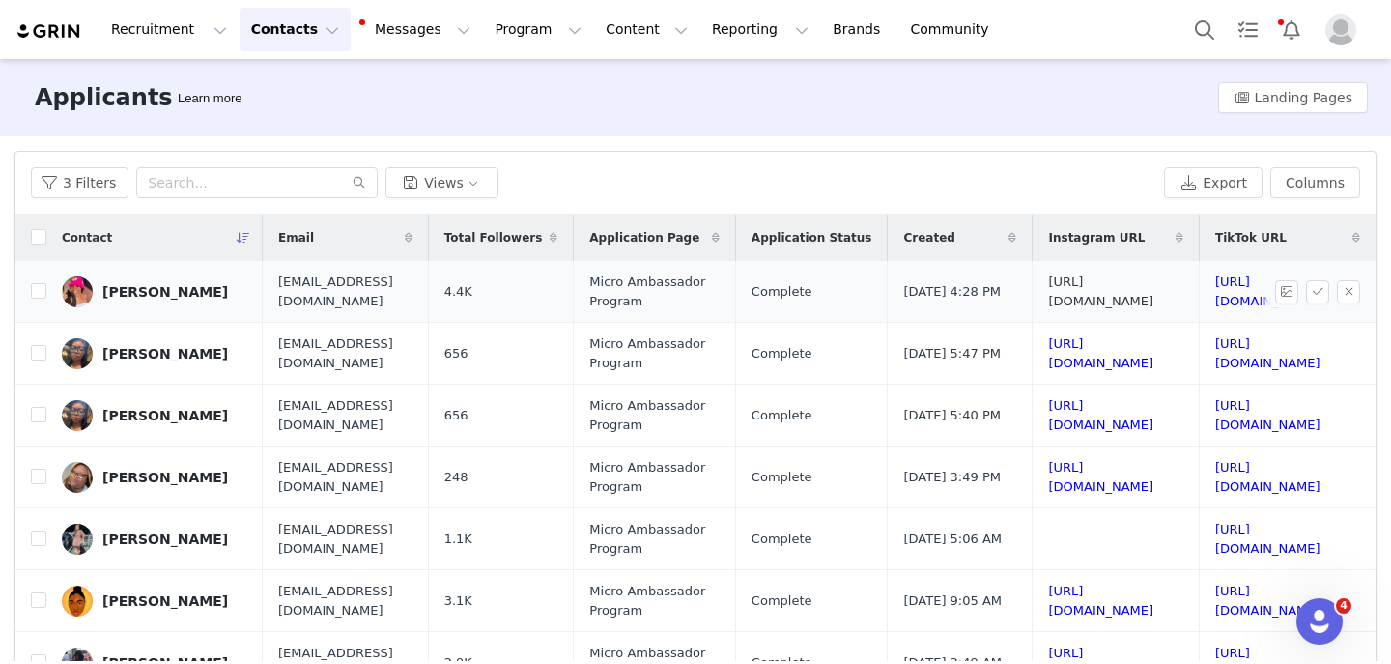
click at [1048, 293] on link "https://www.instagram.com/sierradionne" at bounding box center [1100, 291] width 105 height 34
click at [1216, 292] on link "https://www.tiktok.com/@sierradionne444" at bounding box center [1268, 291] width 105 height 34
click at [1350, 294] on button "button" at bounding box center [1348, 291] width 23 height 23
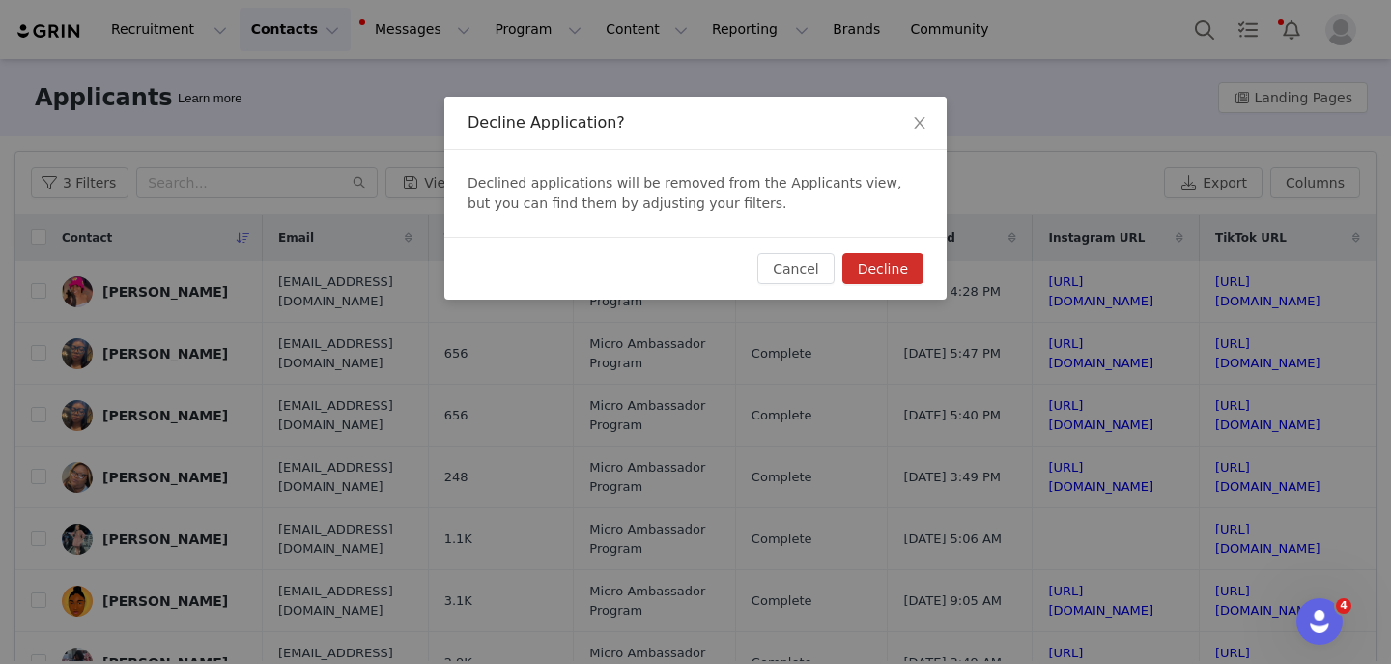
click at [908, 269] on button "Decline" at bounding box center [883, 268] width 81 height 31
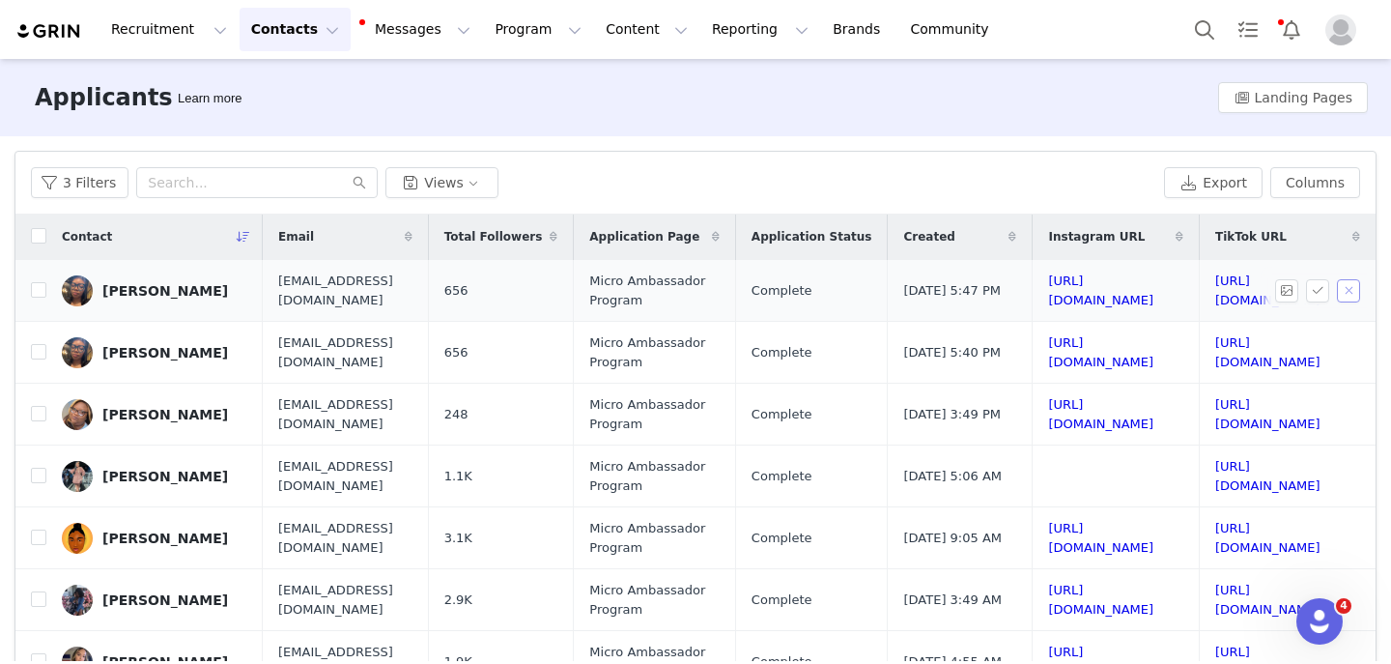
scroll to position [1, 342]
click at [1048, 287] on link "https://www.instagram.com/desire_tae" at bounding box center [1100, 290] width 105 height 34
click at [1048, 285] on link "https://www.instagram.com/desire_tae" at bounding box center [1100, 290] width 105 height 34
click at [1216, 350] on link "https://www.tiktok.com/@taetabae" at bounding box center [1268, 352] width 105 height 34
click at [38, 290] on input "checkbox" at bounding box center [38, 289] width 15 height 15
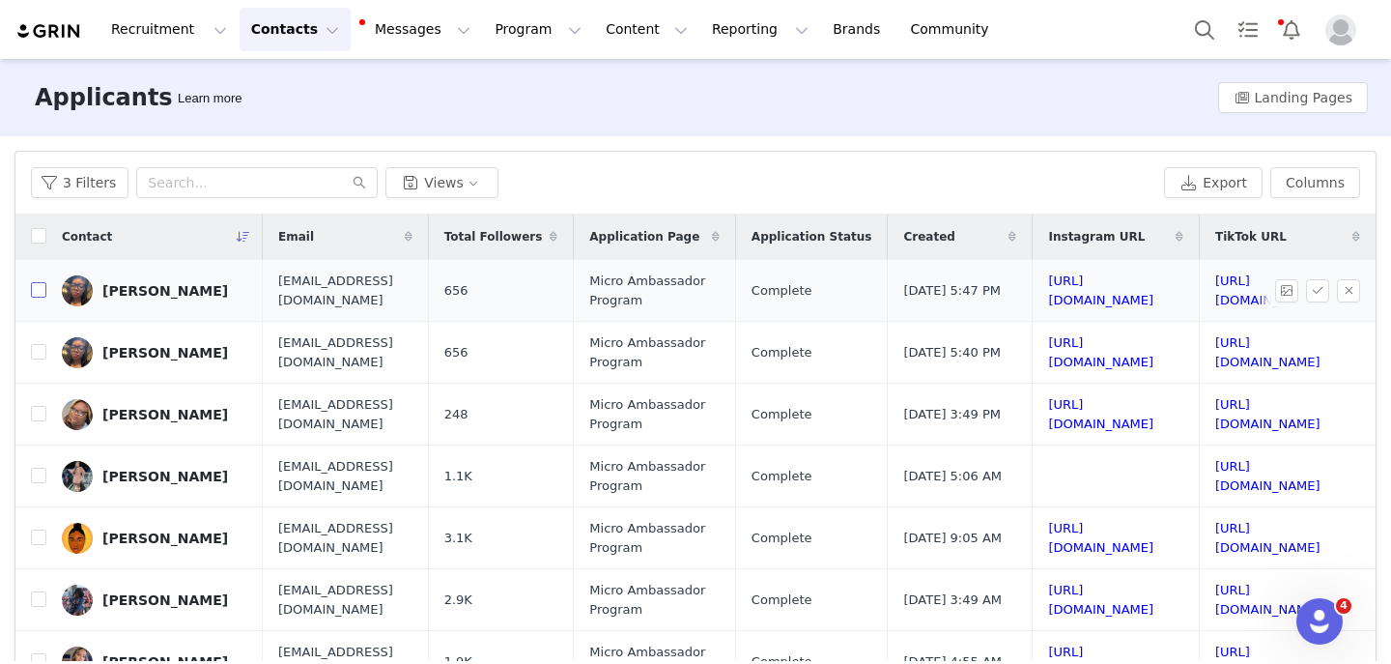
checkbox input "true"
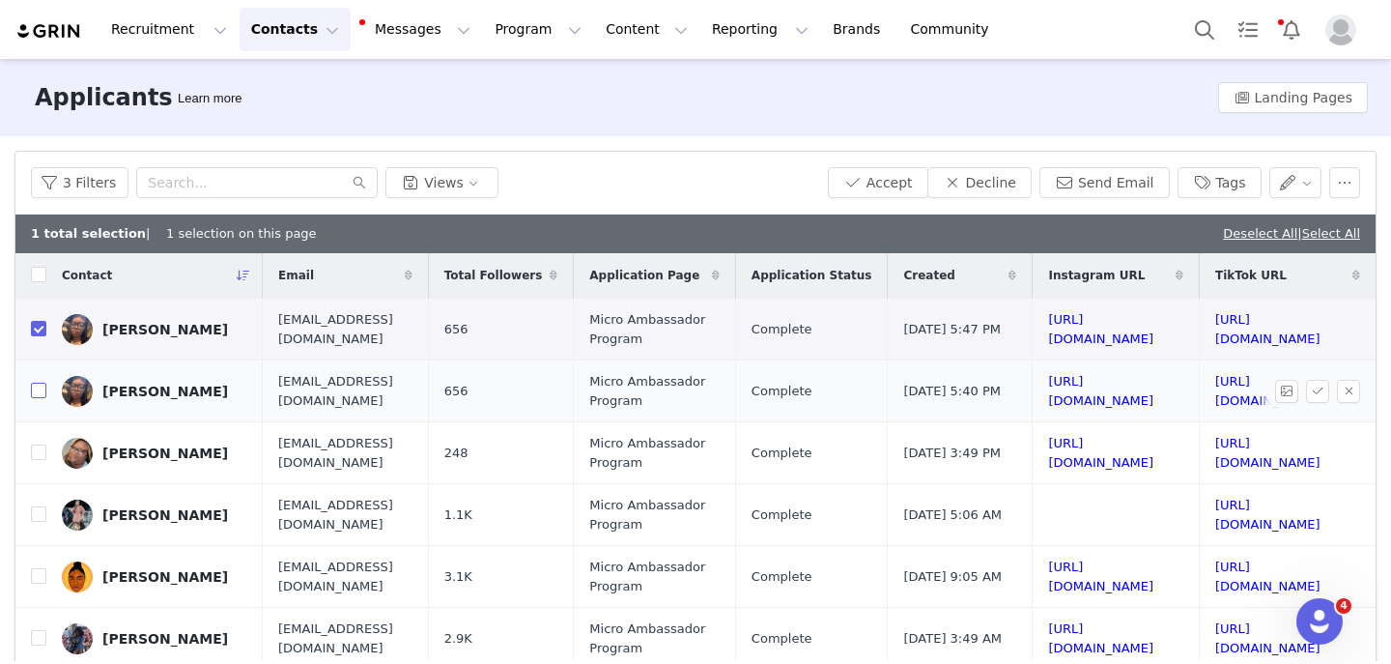
click at [43, 384] on input "checkbox" at bounding box center [38, 390] width 15 height 15
checkbox input "true"
click at [999, 186] on button "Decline" at bounding box center [980, 182] width 104 height 31
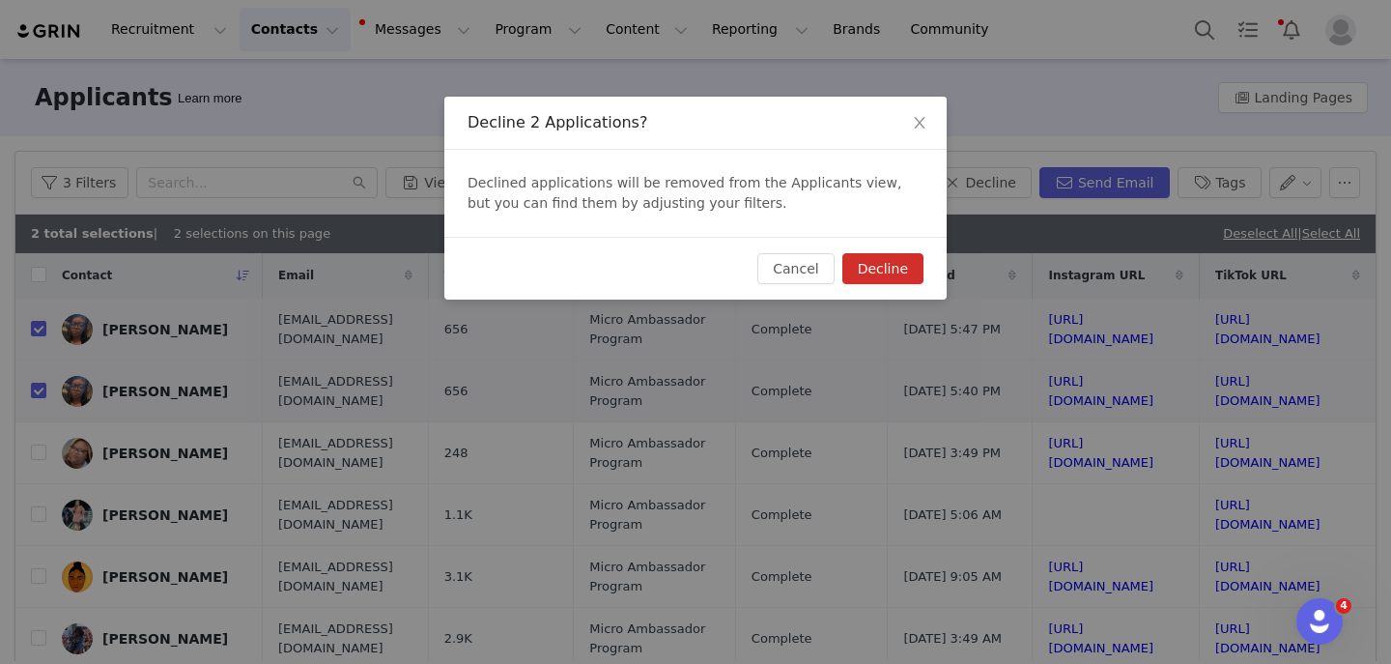
click at [884, 259] on button "Decline" at bounding box center [883, 268] width 81 height 31
checkbox input "false"
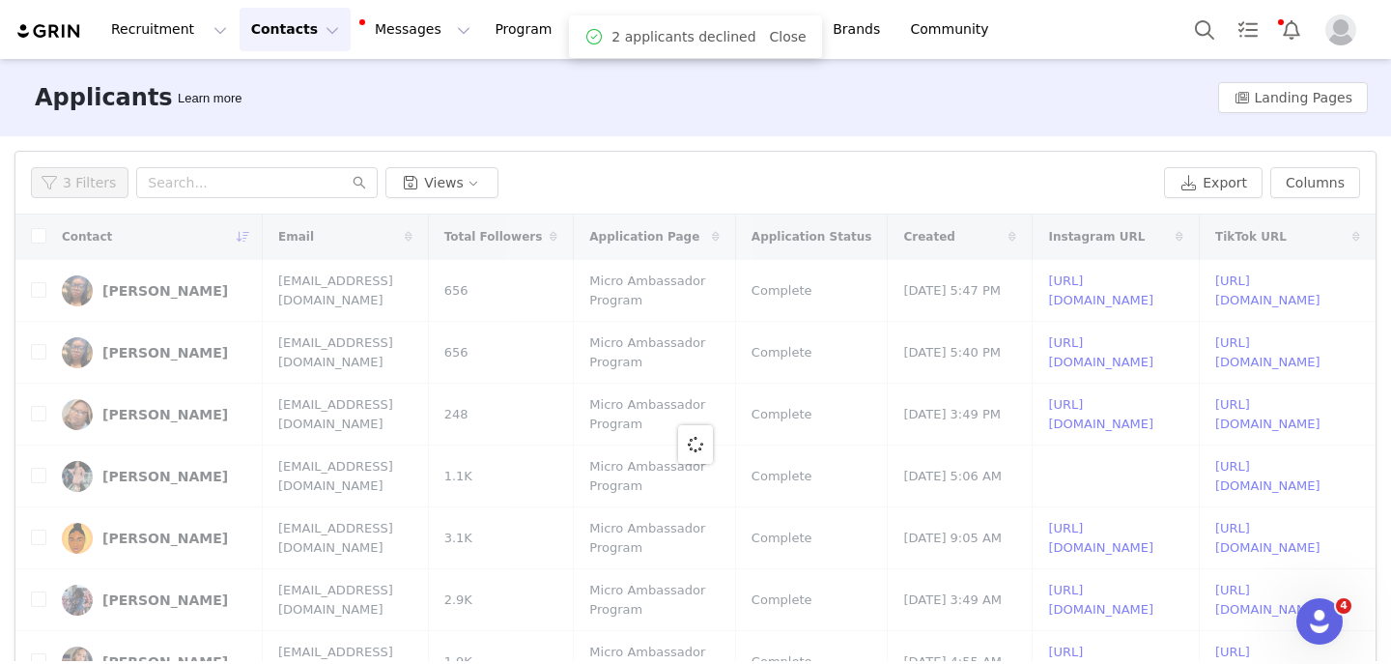
scroll to position [0, 0]
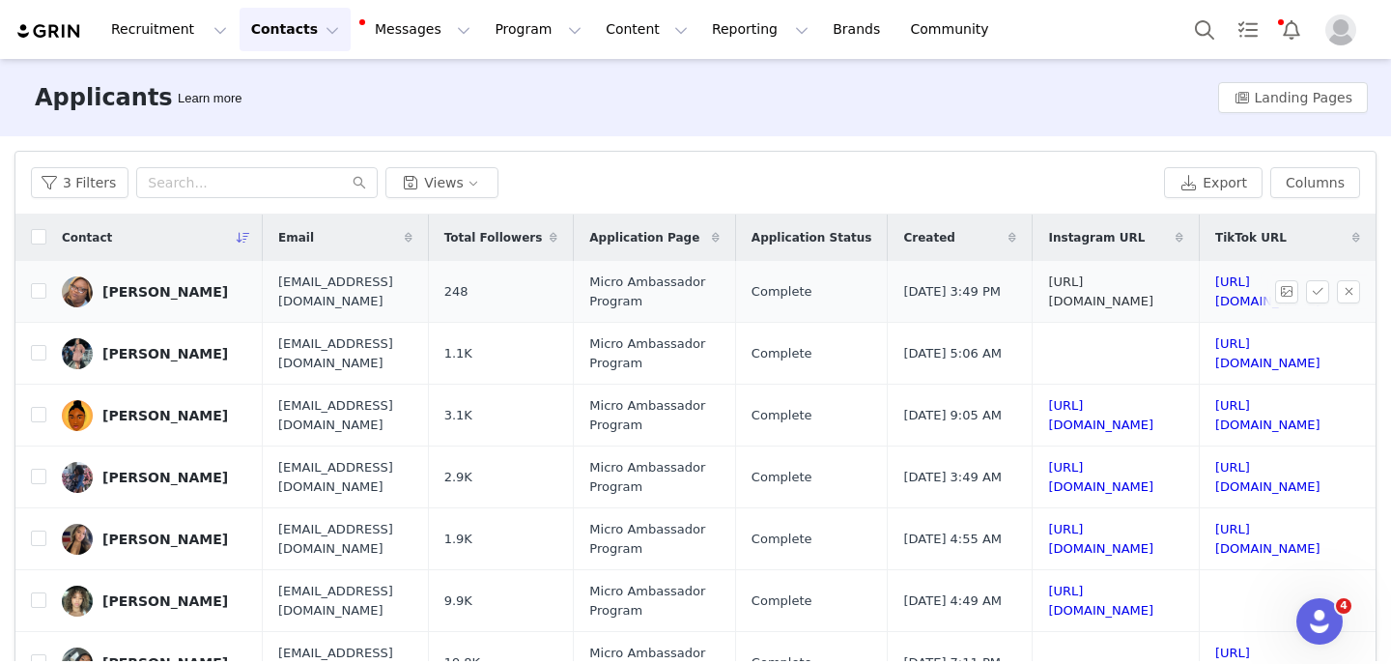
click at [1139, 298] on link "https://www.instagram.com/colorfulchante" at bounding box center [1100, 291] width 105 height 34
click at [1216, 287] on link "https://www.tiktok.com/@authoresschante" at bounding box center [1268, 291] width 105 height 34
click at [1338, 297] on button "button" at bounding box center [1348, 291] width 23 height 23
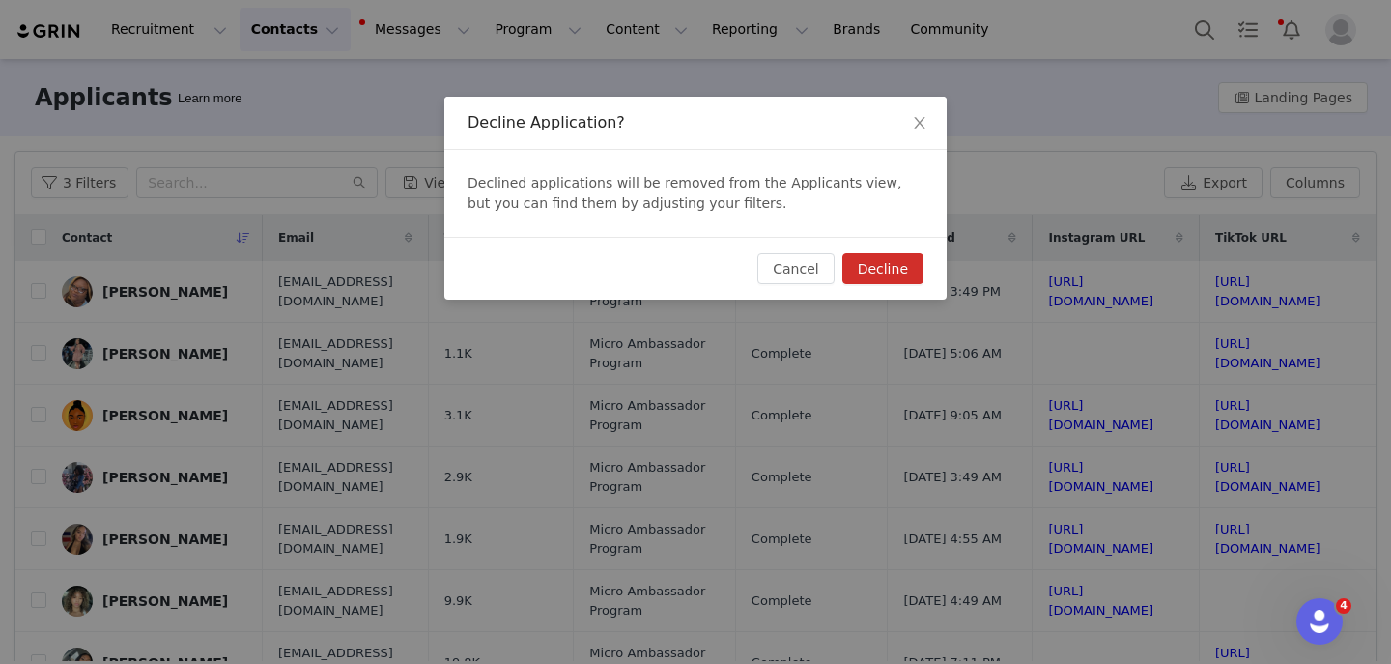
click at [922, 255] on button "Decline" at bounding box center [883, 268] width 81 height 31
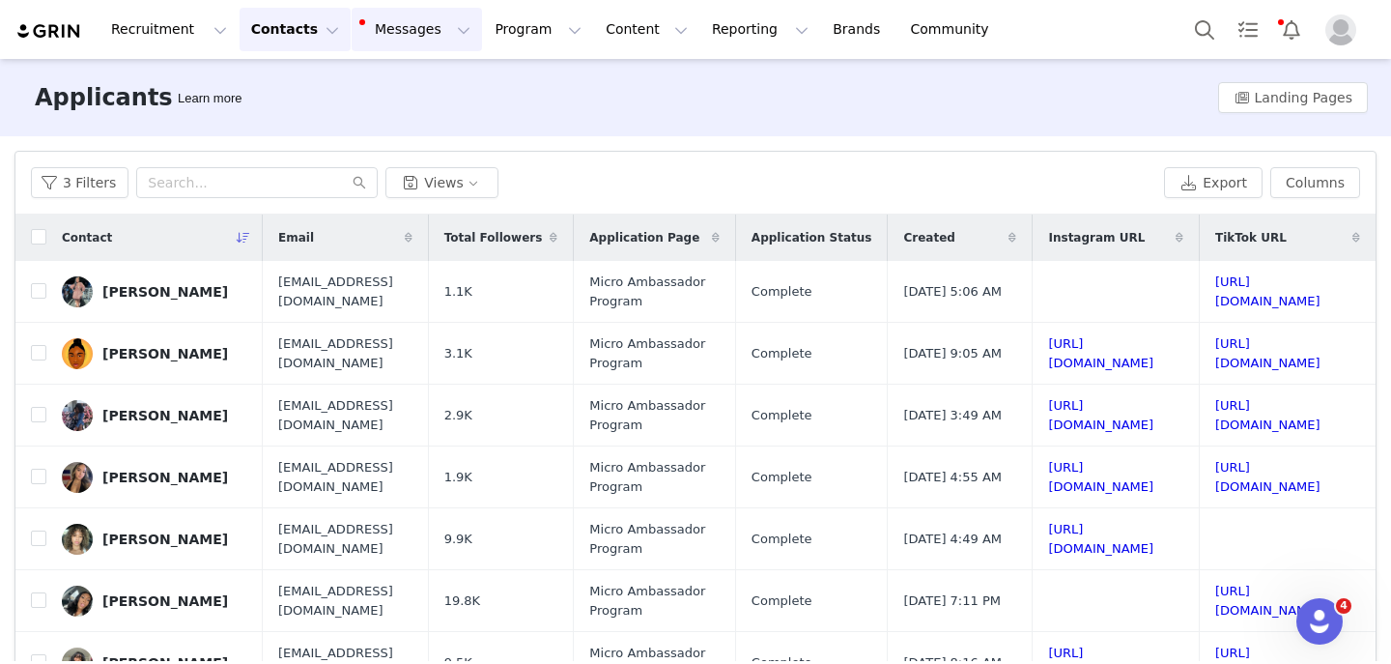
scroll to position [8, 342]
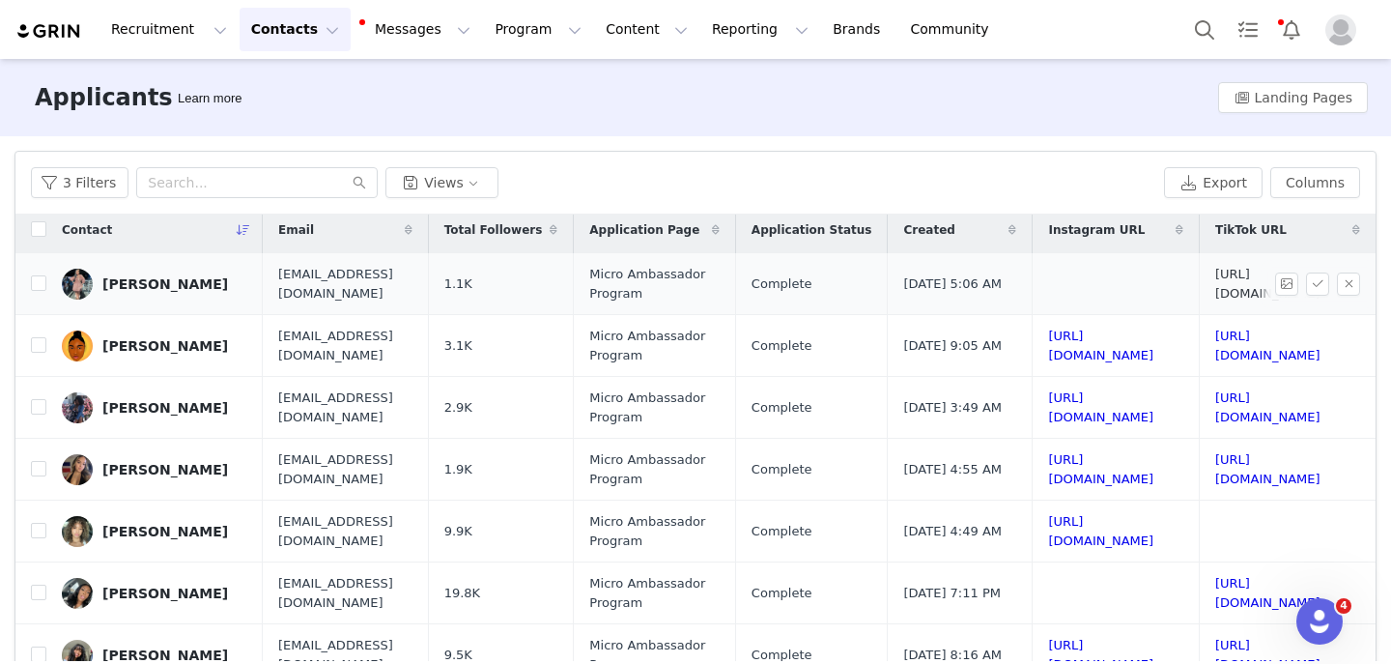
click at [1216, 287] on link "https://www.tiktok.com/@vegasweddingofficiant" at bounding box center [1268, 284] width 105 height 34
click at [1345, 281] on button "button" at bounding box center [1348, 283] width 23 height 23
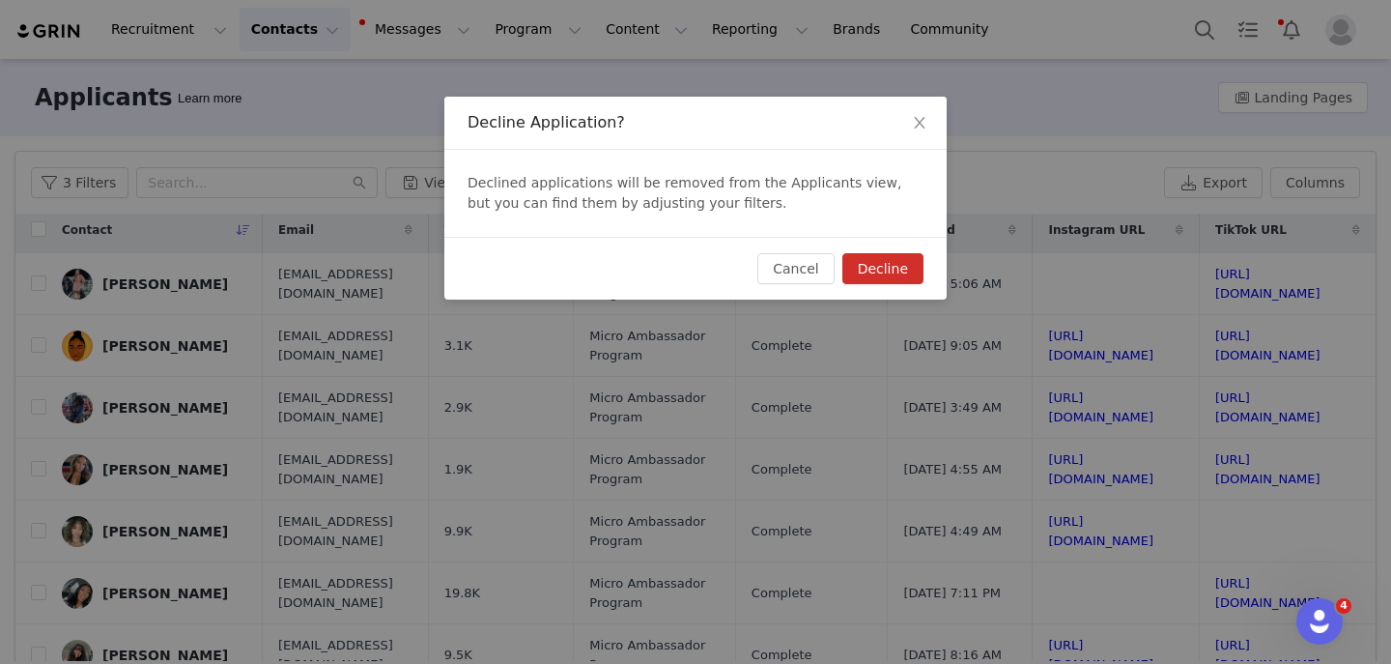
click at [900, 277] on button "Decline" at bounding box center [883, 268] width 81 height 31
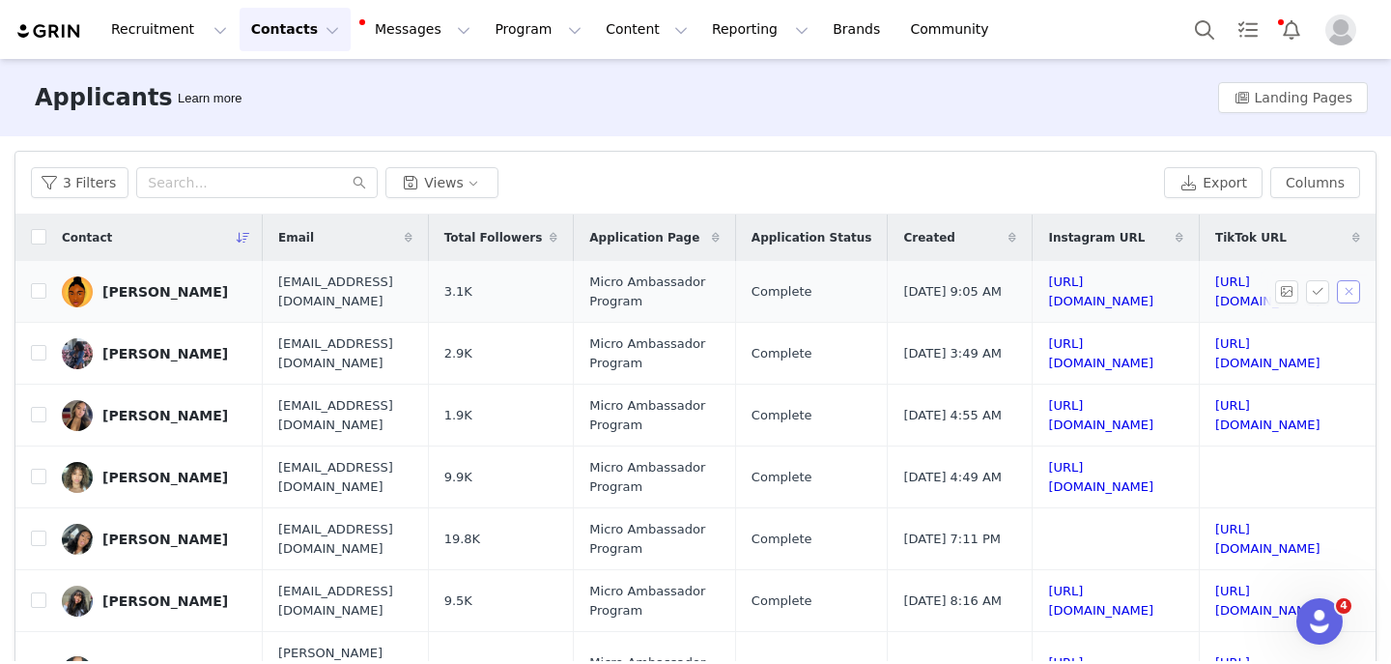
scroll to position [0, 340]
click at [1048, 292] on link "https://www.instagram.com/teamshannieee" at bounding box center [1100, 291] width 105 height 34
click at [1216, 292] on link "https://www.tiktok.com/@teamshannieee" at bounding box center [1268, 291] width 105 height 34
click at [1033, 281] on td "https://www.instagram.com/teamshannieee" at bounding box center [1116, 292] width 166 height 62
click at [1048, 289] on link "https://www.instagram.com/teamshannieee" at bounding box center [1100, 291] width 105 height 34
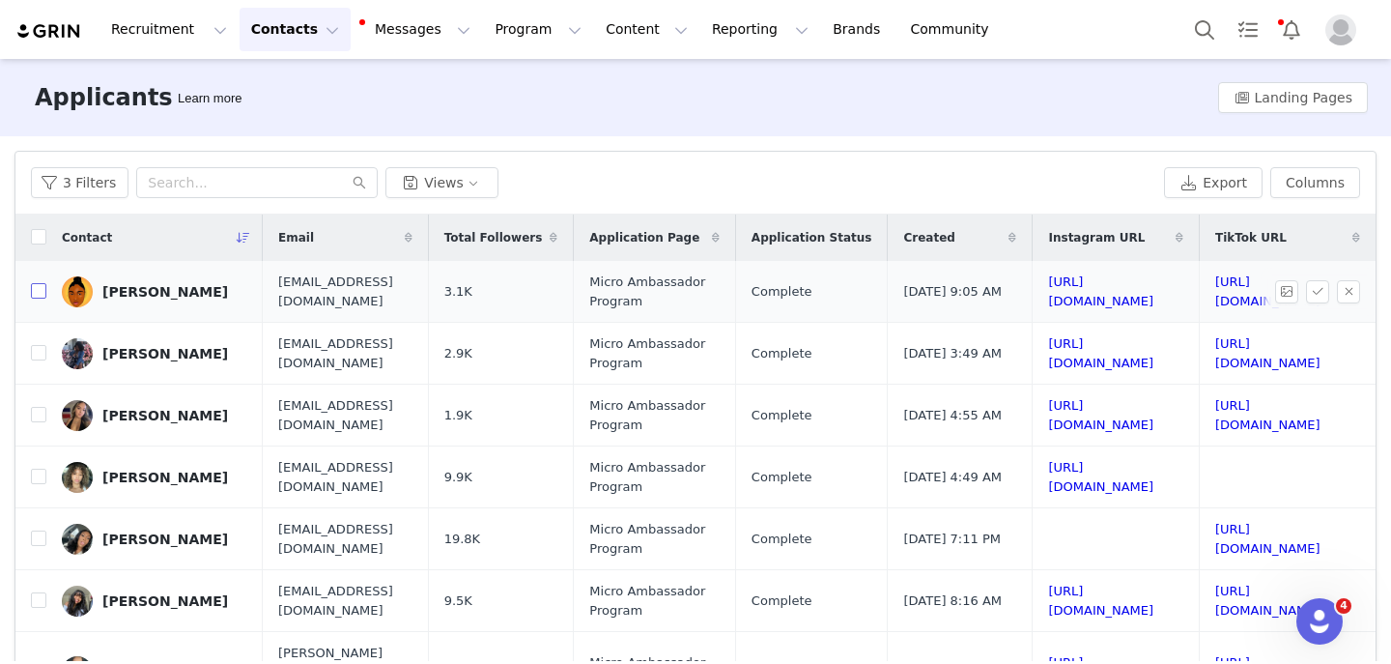
click at [34, 293] on input "checkbox" at bounding box center [38, 290] width 15 height 15
checkbox input "true"
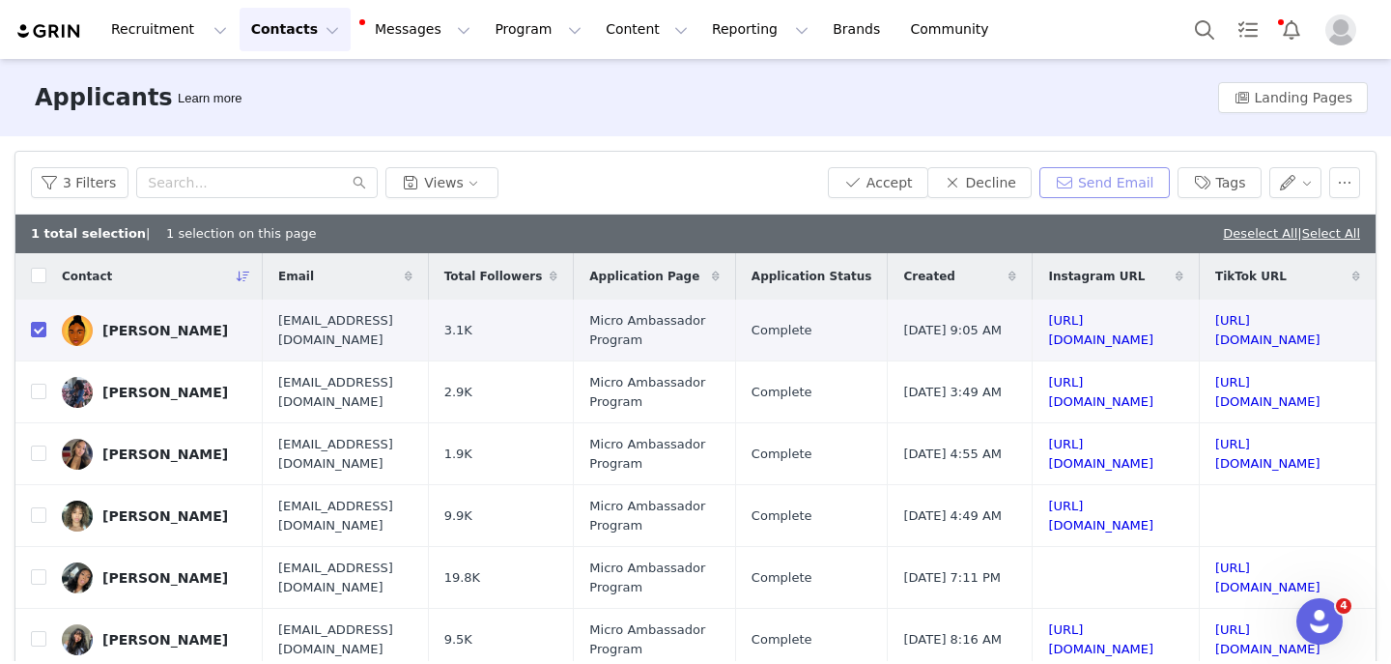
click at [1093, 174] on button "Send Email" at bounding box center [1105, 182] width 130 height 31
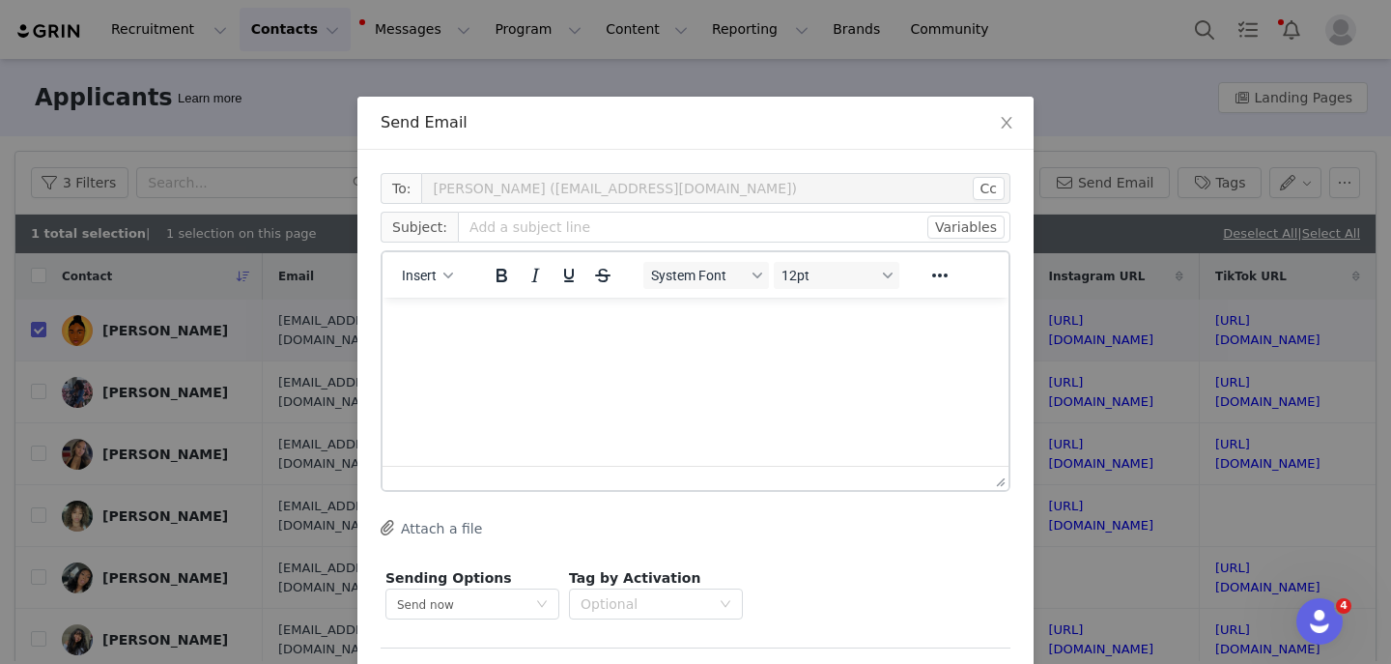
scroll to position [0, 0]
click at [445, 277] on icon "button" at bounding box center [449, 276] width 10 height 10
click at [433, 312] on div "Insert Template" at bounding box center [498, 309] width 174 height 23
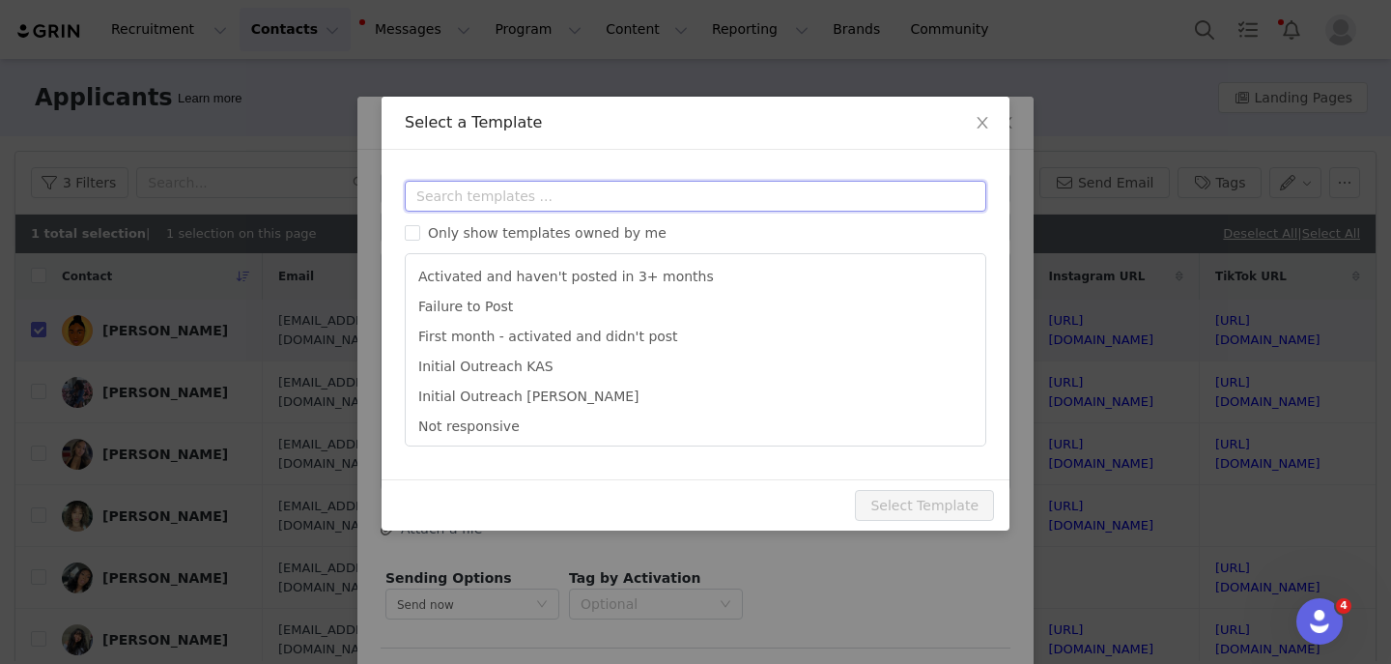
click at [475, 198] on input "text" at bounding box center [696, 196] width 582 height 31
type input "i"
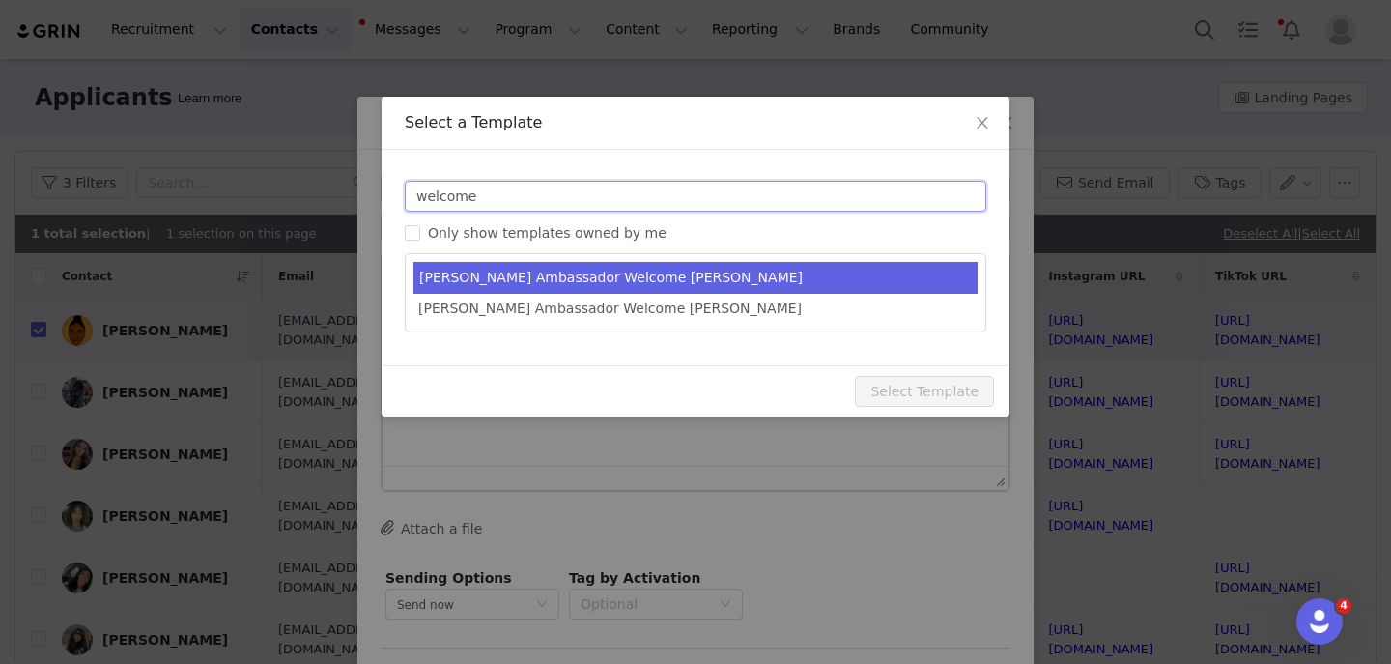
type input "welcome"
type input "YITTY Ambassador | Welcome, it's about damn time!"
click at [512, 278] on li "Yitty Ambassador Welcome KAS" at bounding box center [696, 278] width 564 height 32
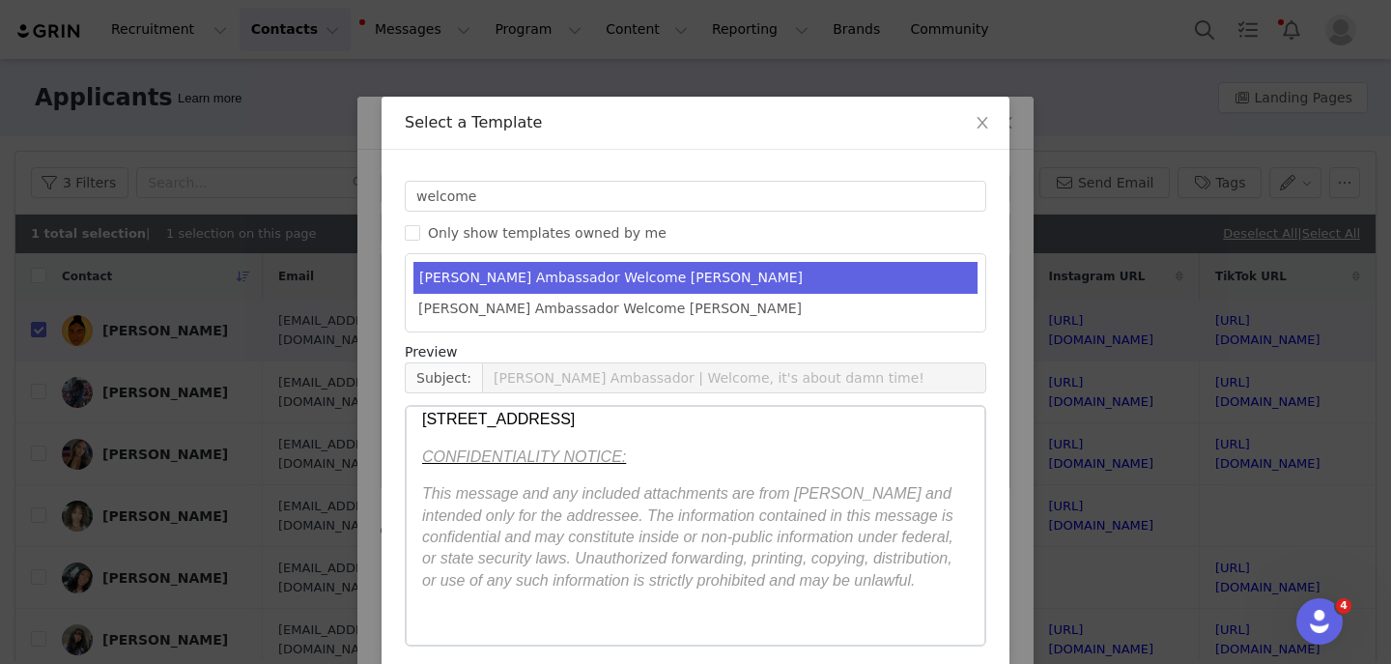
scroll to position [80, 0]
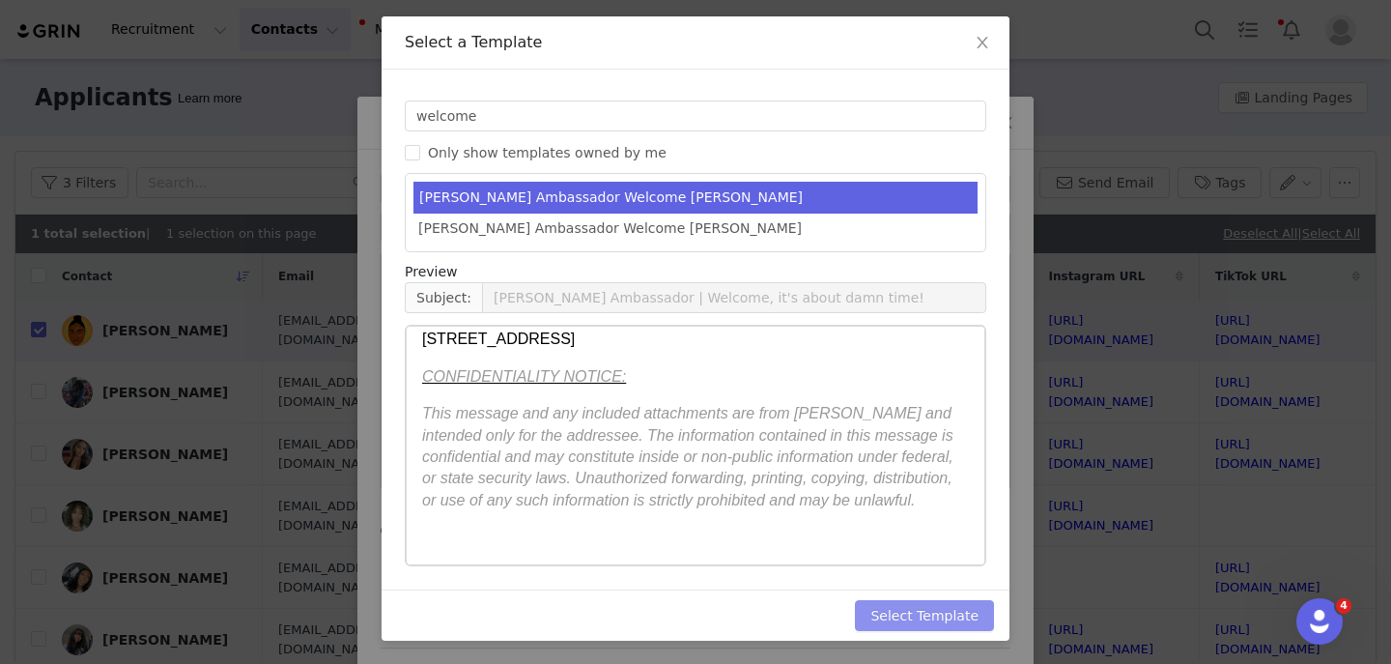
click at [877, 617] on button "Select Template" at bounding box center [924, 615] width 139 height 31
type input "YITTY Ambassador | Welcome, it's about damn time!"
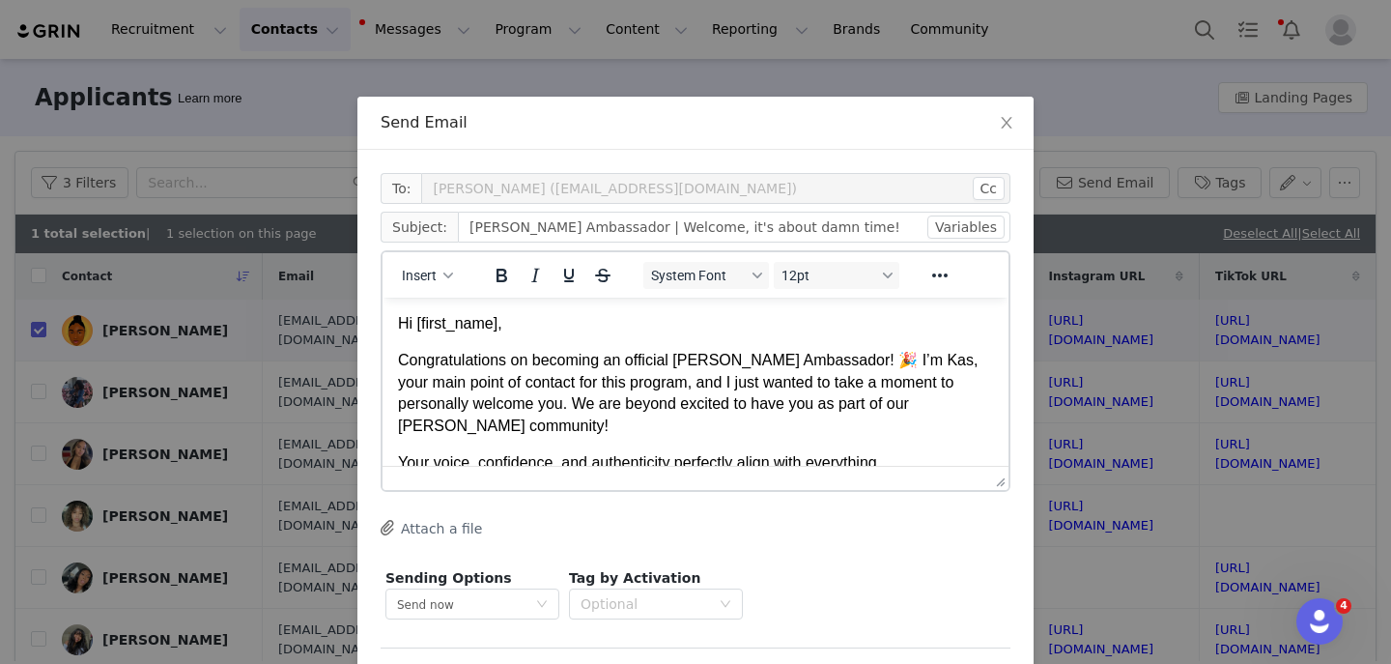
scroll to position [77, 0]
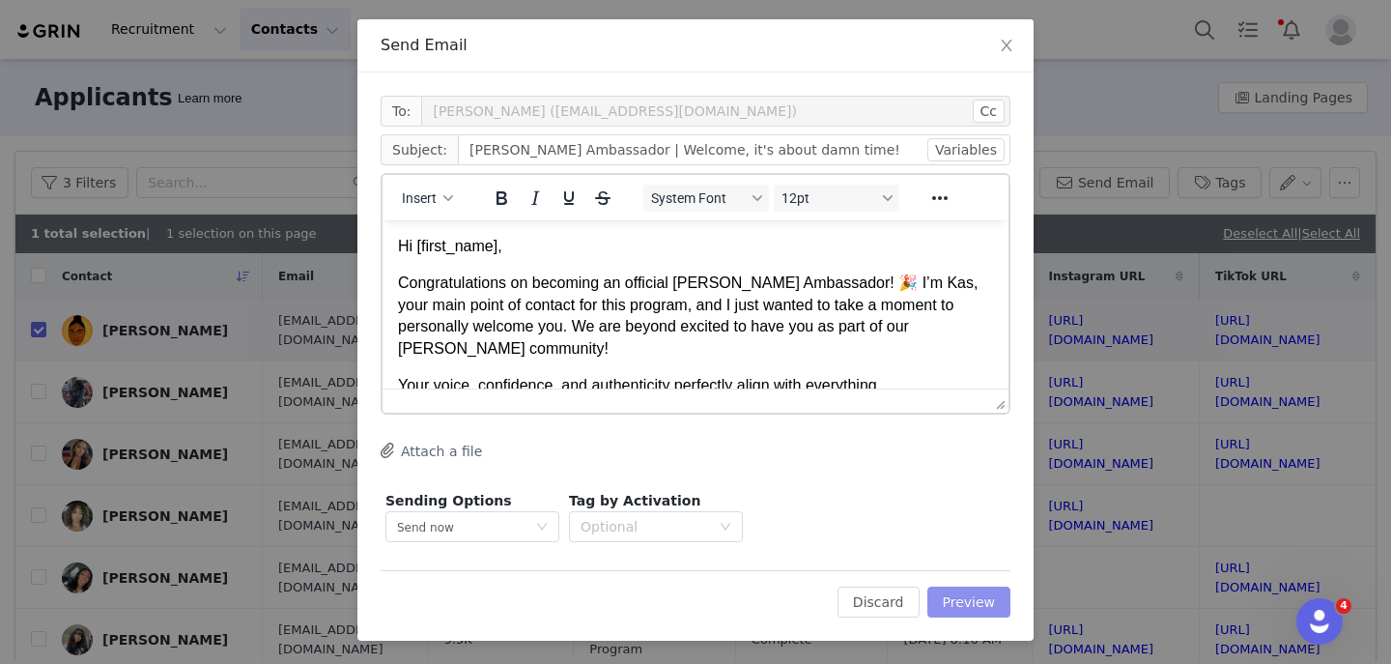
click at [967, 597] on button "Preview" at bounding box center [970, 602] width 84 height 31
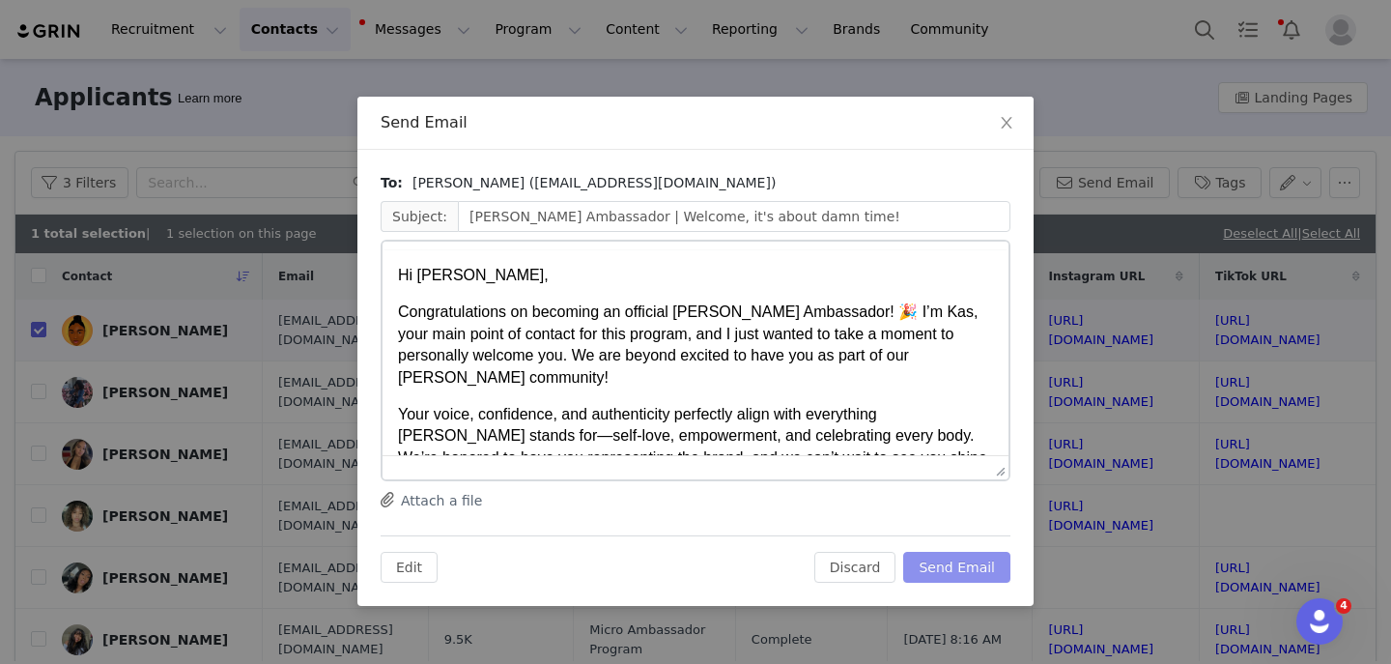
scroll to position [0, 0]
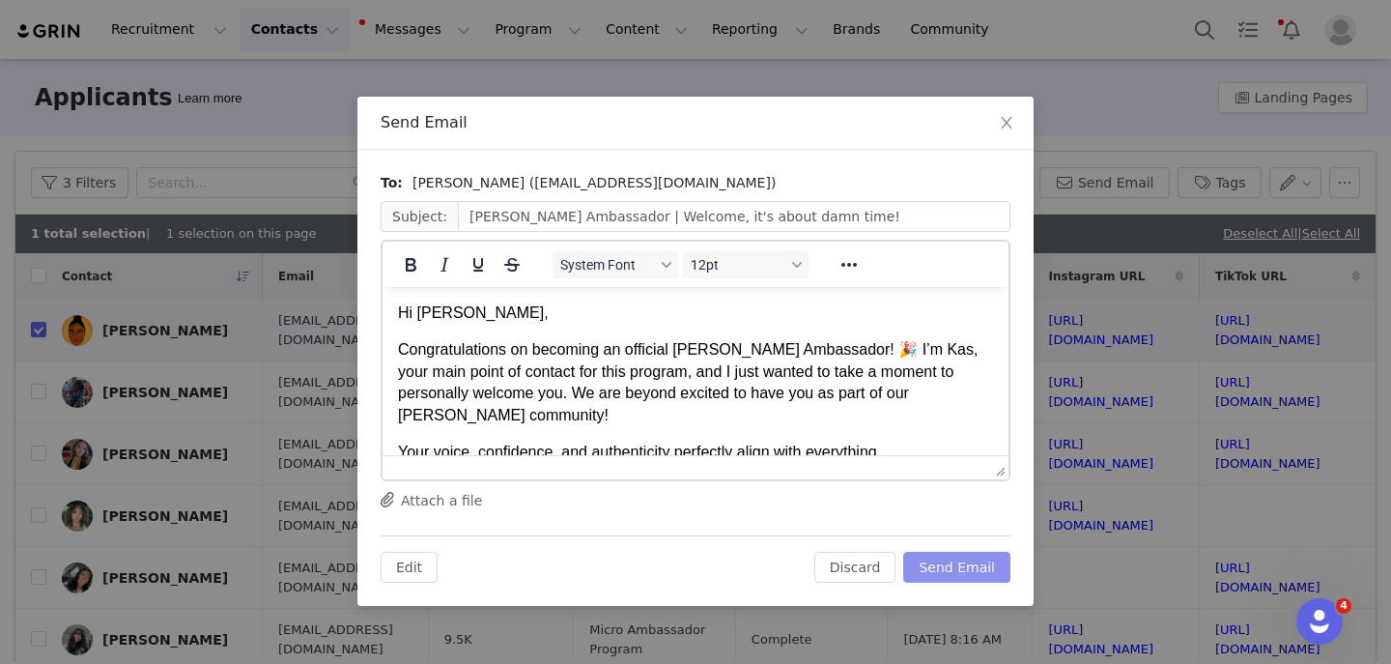
click at [963, 571] on button "Send Email" at bounding box center [957, 567] width 107 height 31
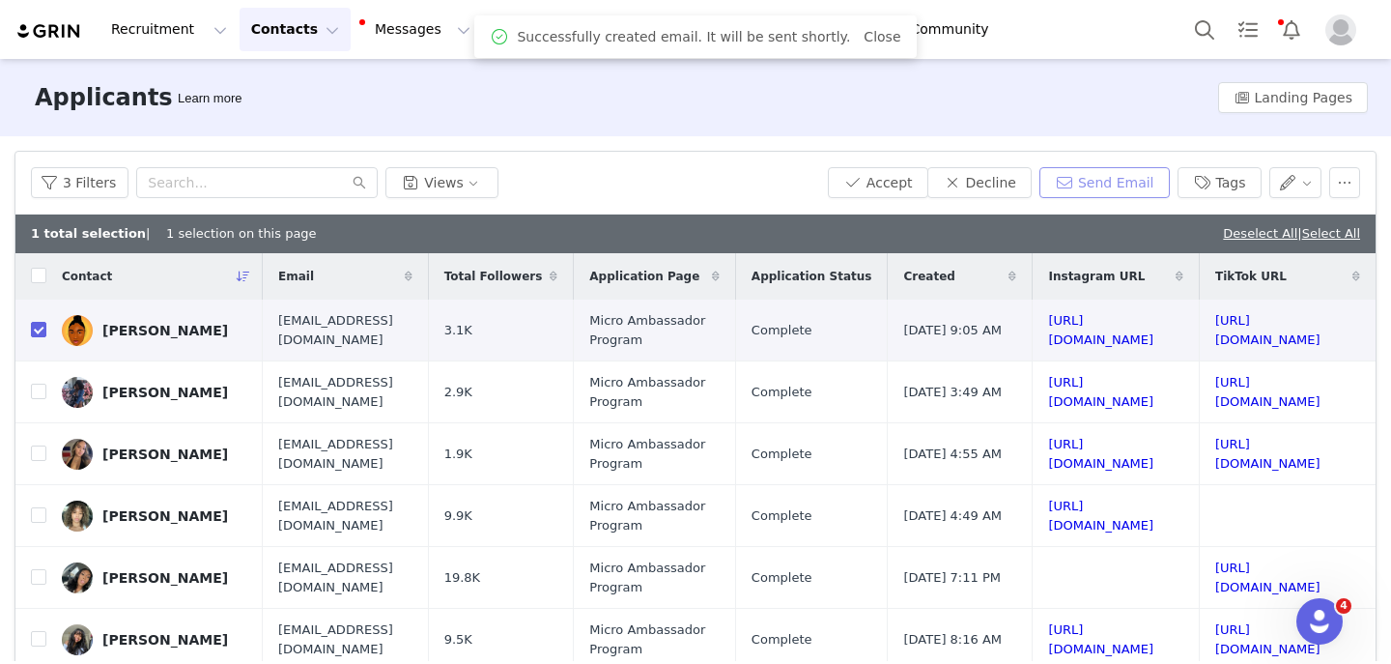
click at [1138, 194] on button "Send Email" at bounding box center [1105, 182] width 130 height 31
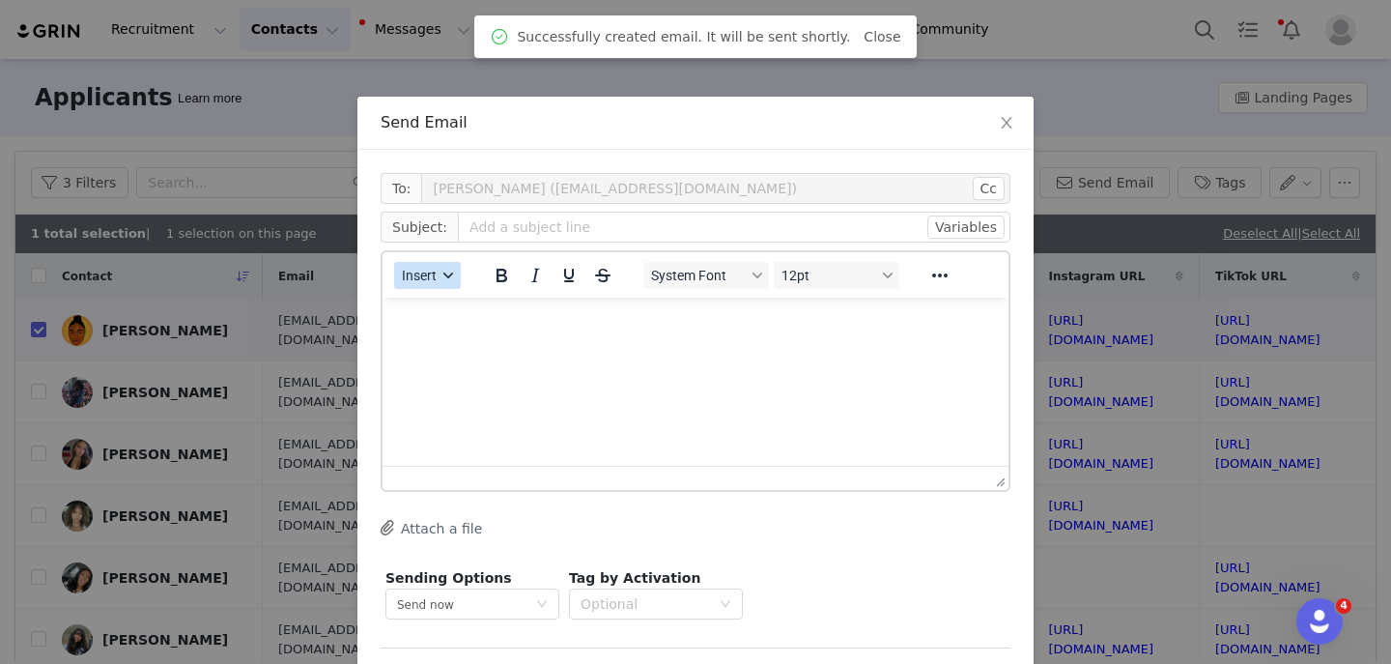
click at [431, 278] on span "Insert" at bounding box center [419, 275] width 35 height 15
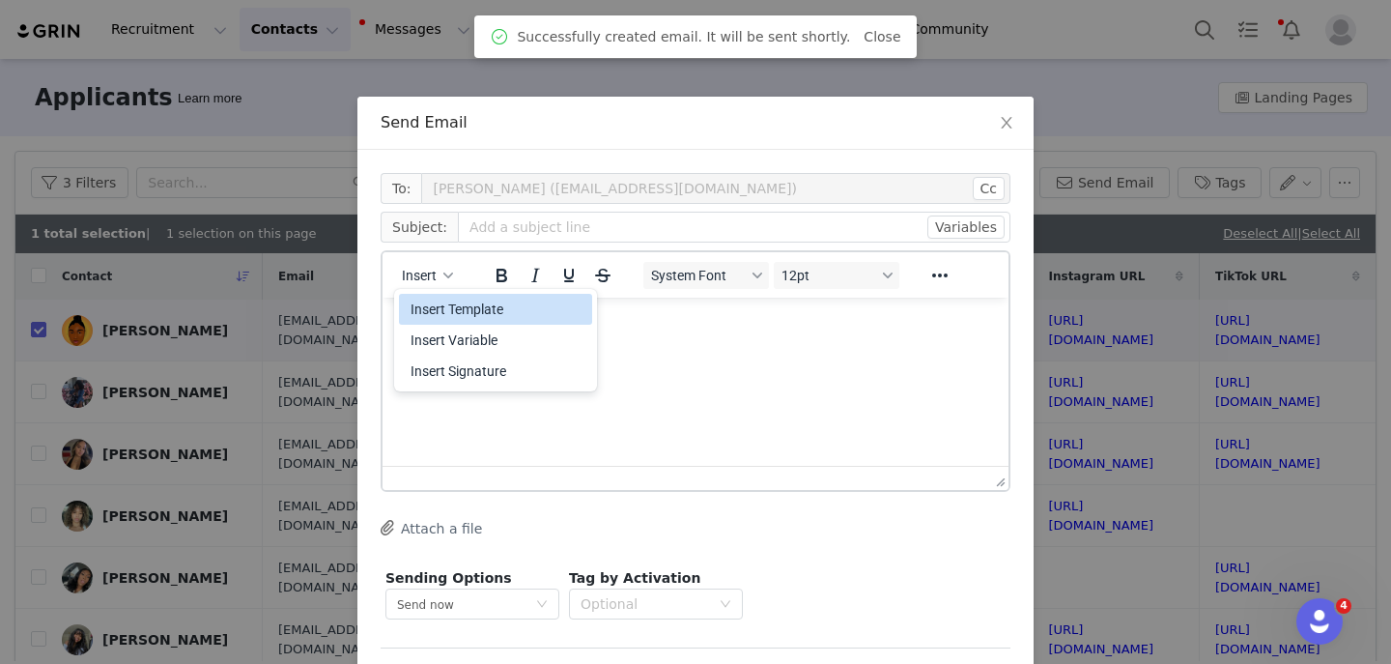
click at [440, 311] on div "Insert Template" at bounding box center [498, 309] width 174 height 23
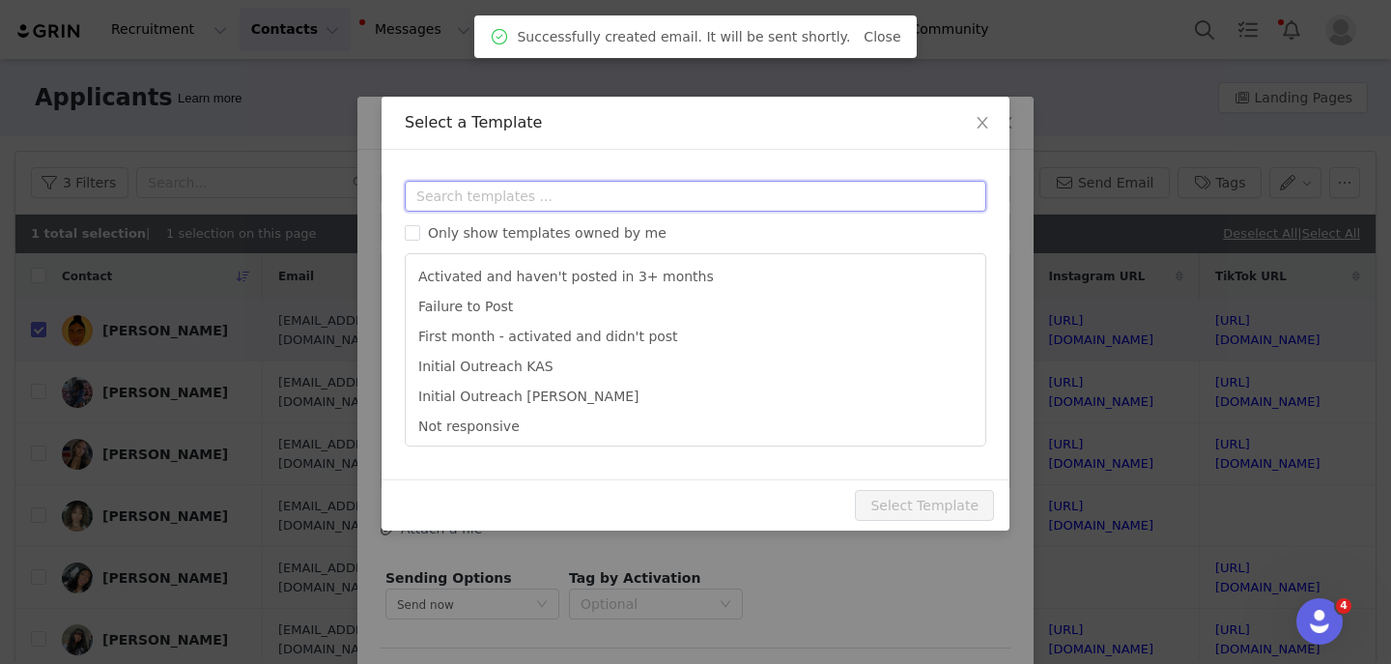
click at [548, 187] on input "text" at bounding box center [696, 196] width 582 height 31
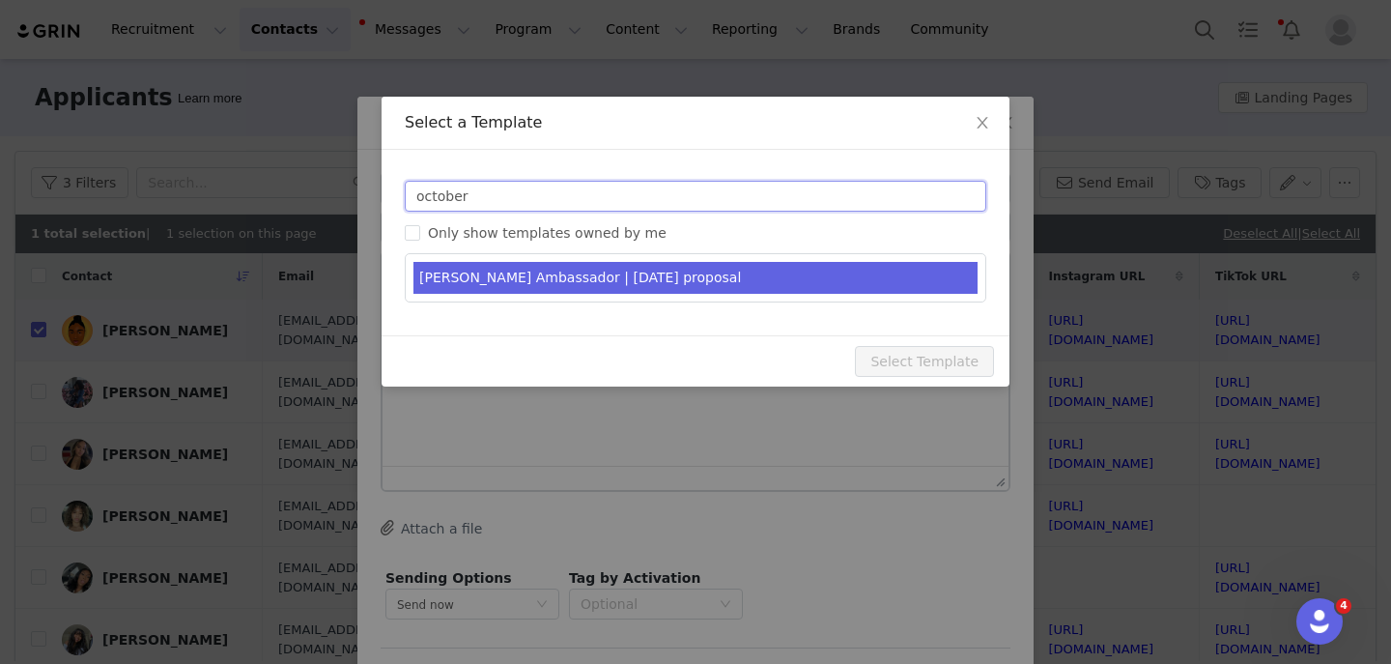
type input "october"
type input "YITTY Ambassador | October 2025"
click at [594, 264] on li "YITTY Ambassador | October 2025 proposal" at bounding box center [696, 278] width 564 height 32
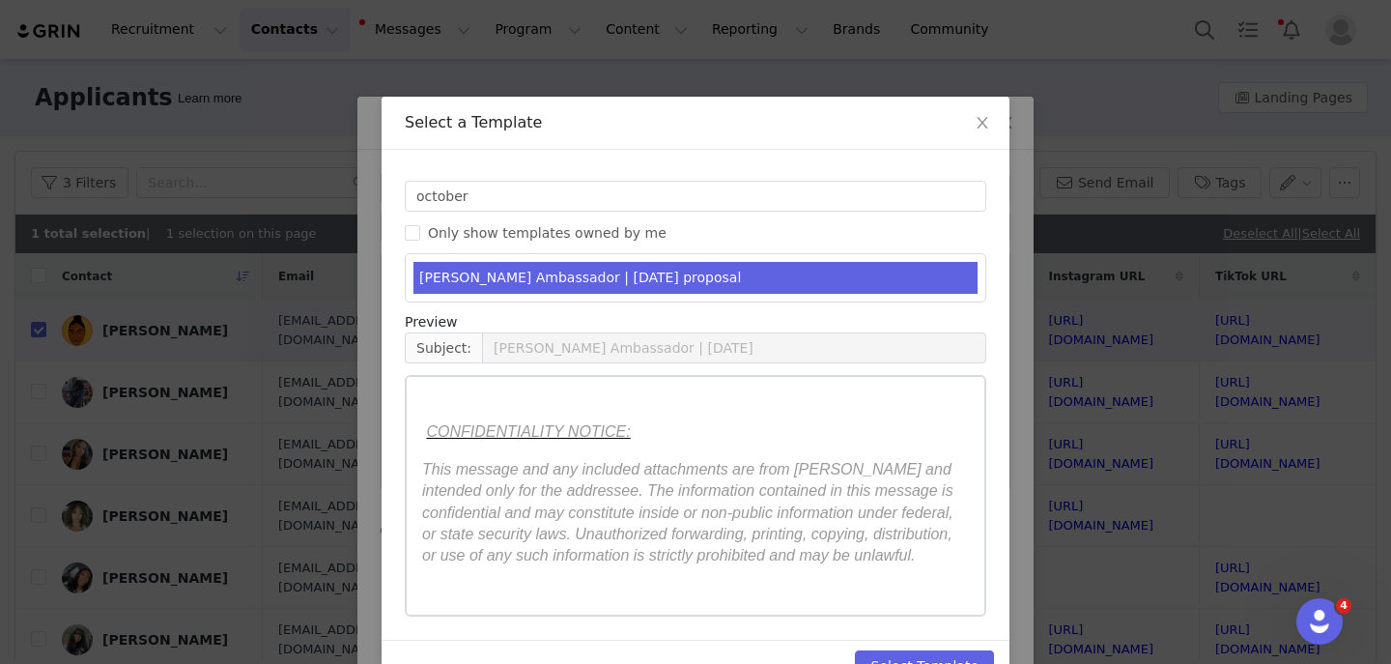
scroll to position [50, 0]
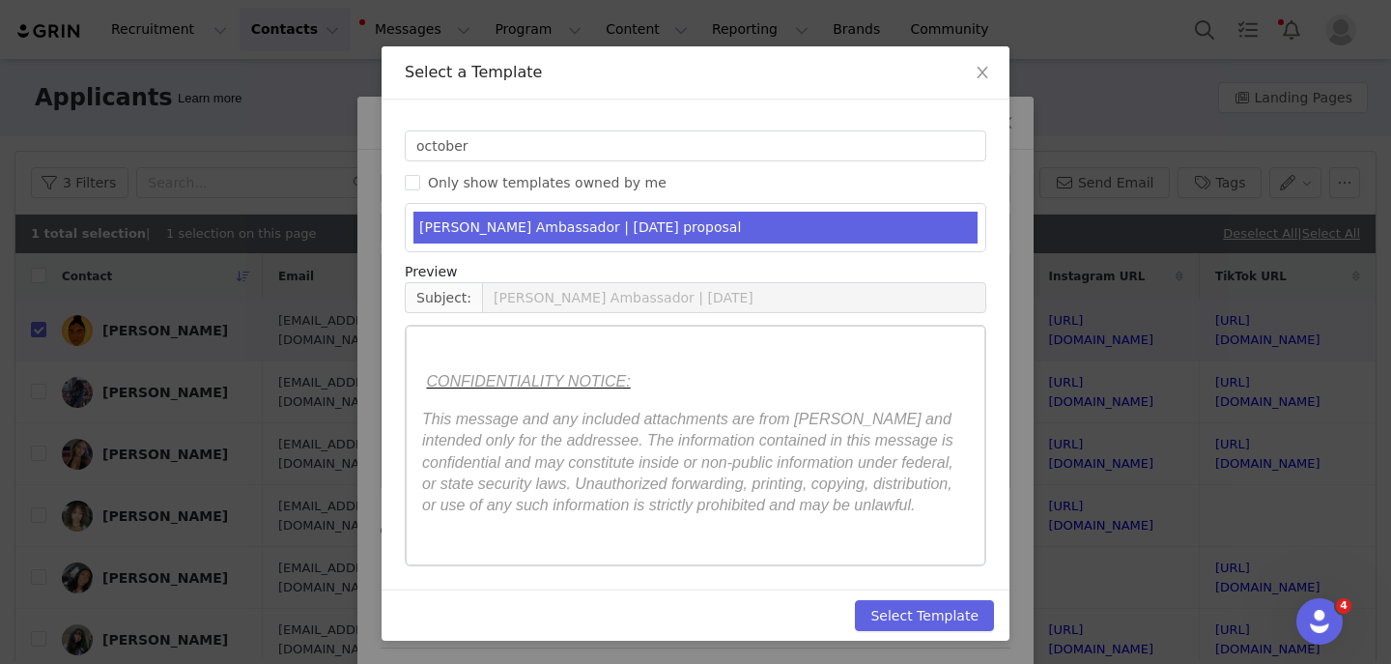
click at [889, 598] on div "Select Template" at bounding box center [696, 614] width 628 height 51
click at [889, 609] on button "Select Template" at bounding box center [924, 615] width 139 height 31
type input "YITTY Ambassador | October 2025"
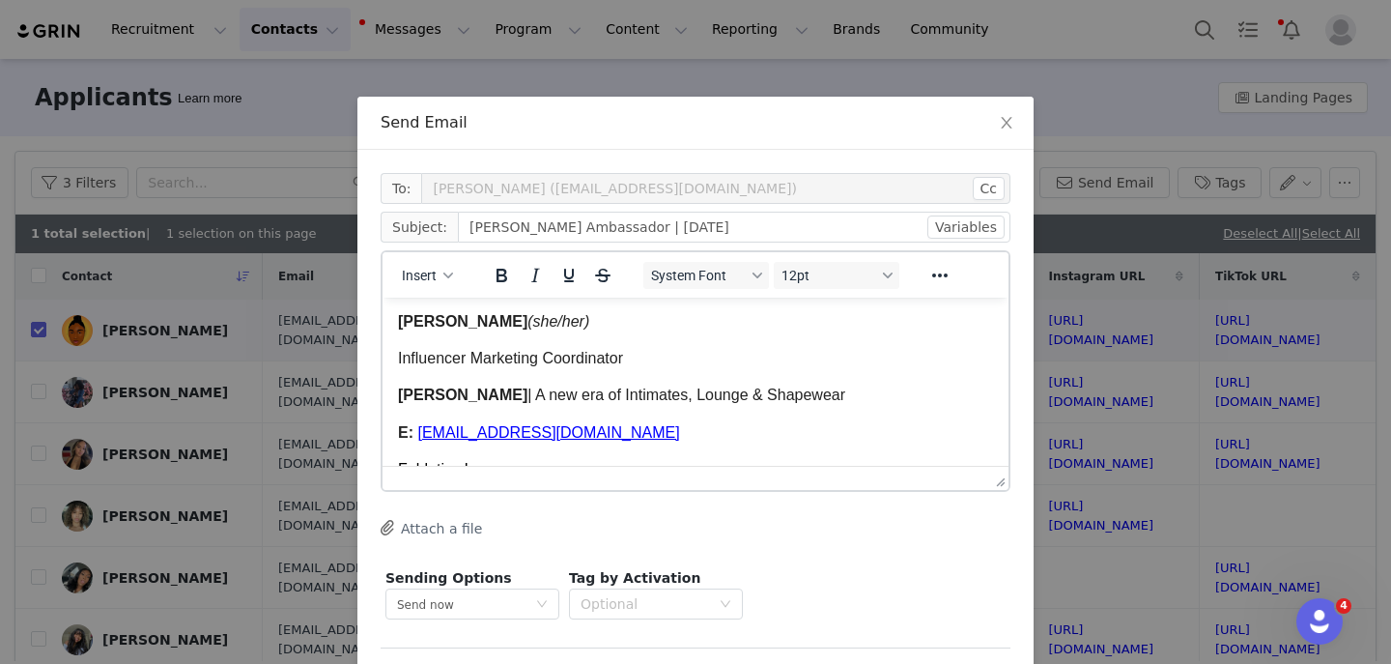
scroll to position [4255, 0]
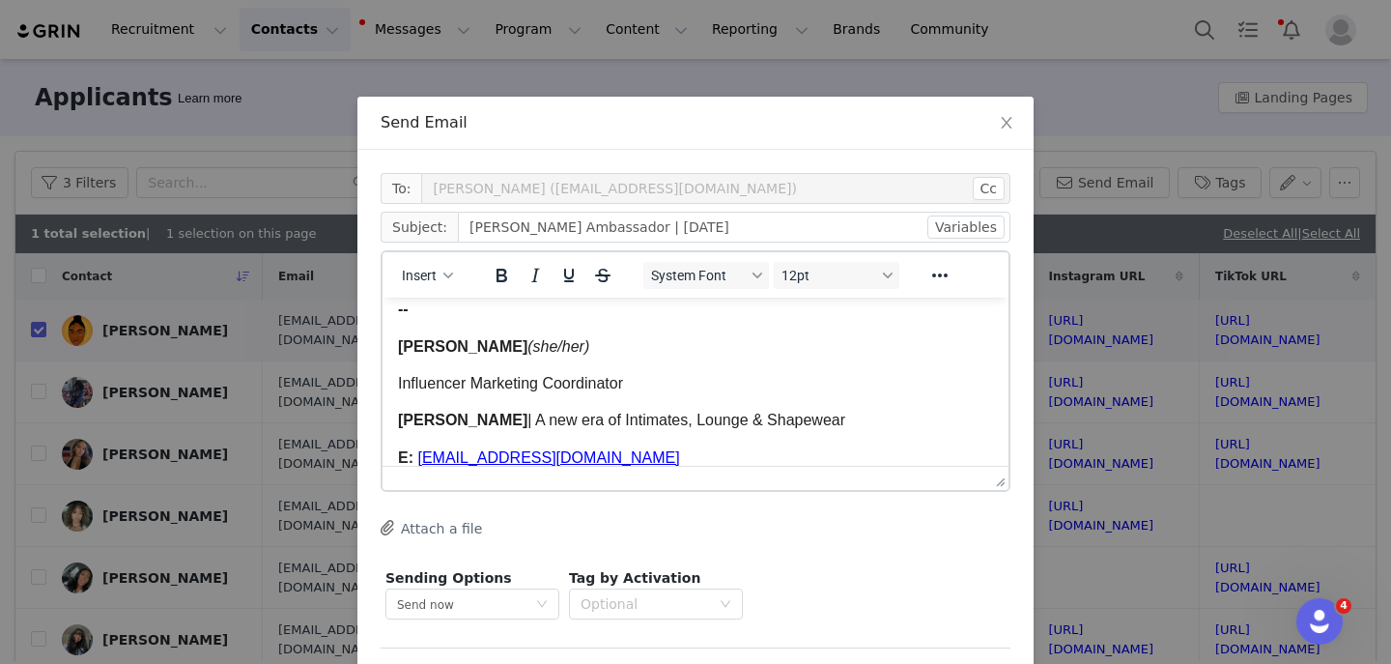
click at [447, 355] on span "Melissa Larson" at bounding box center [462, 346] width 129 height 16
click at [473, 355] on span "Kas Larson" at bounding box center [462, 346] width 129 height 16
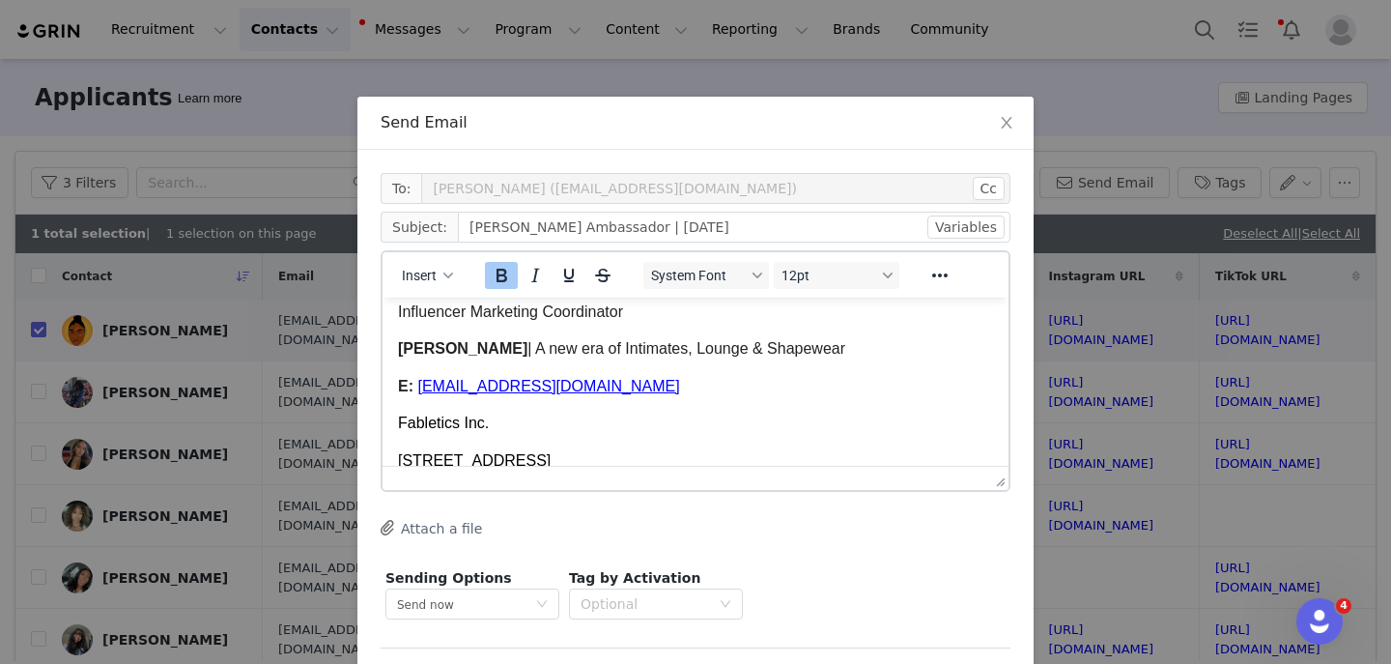
scroll to position [4329, 0]
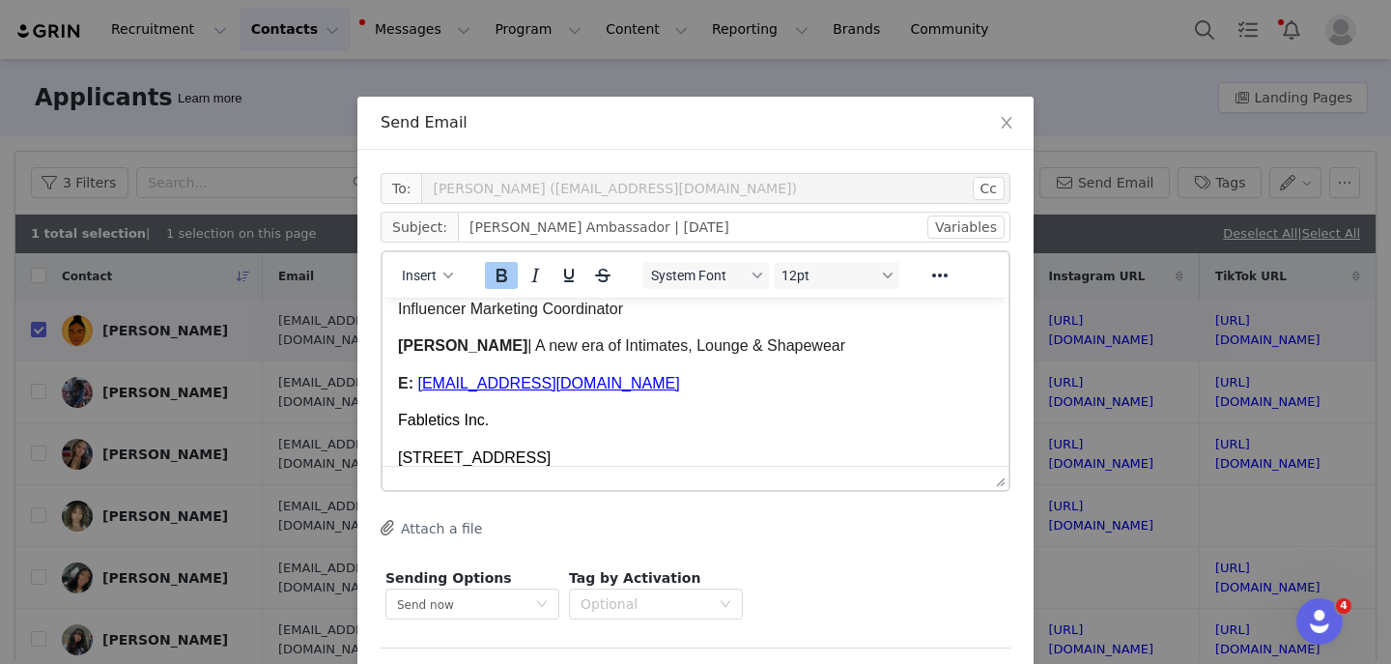
click at [427, 391] on span "MLarson@fabletics.com" at bounding box center [548, 383] width 262 height 16
click at [463, 390] on span "KLarson@fabletics.com" at bounding box center [548, 383] width 262 height 16
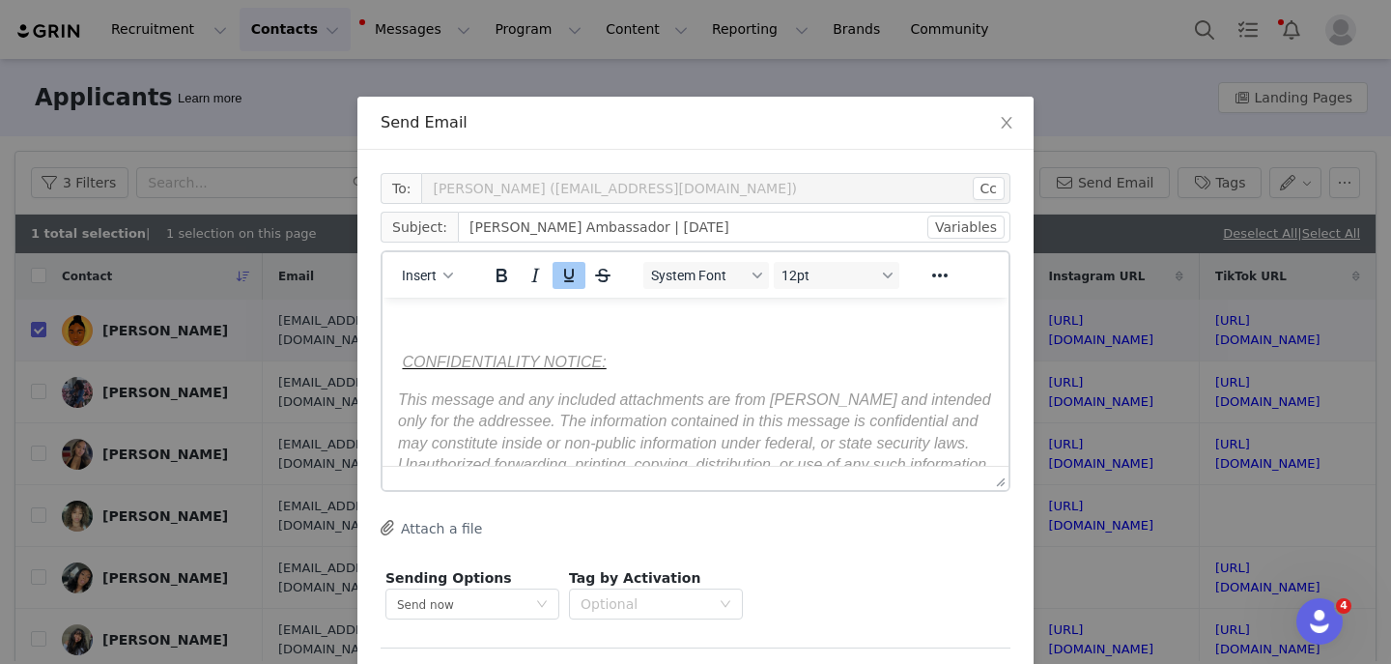
scroll to position [77, 0]
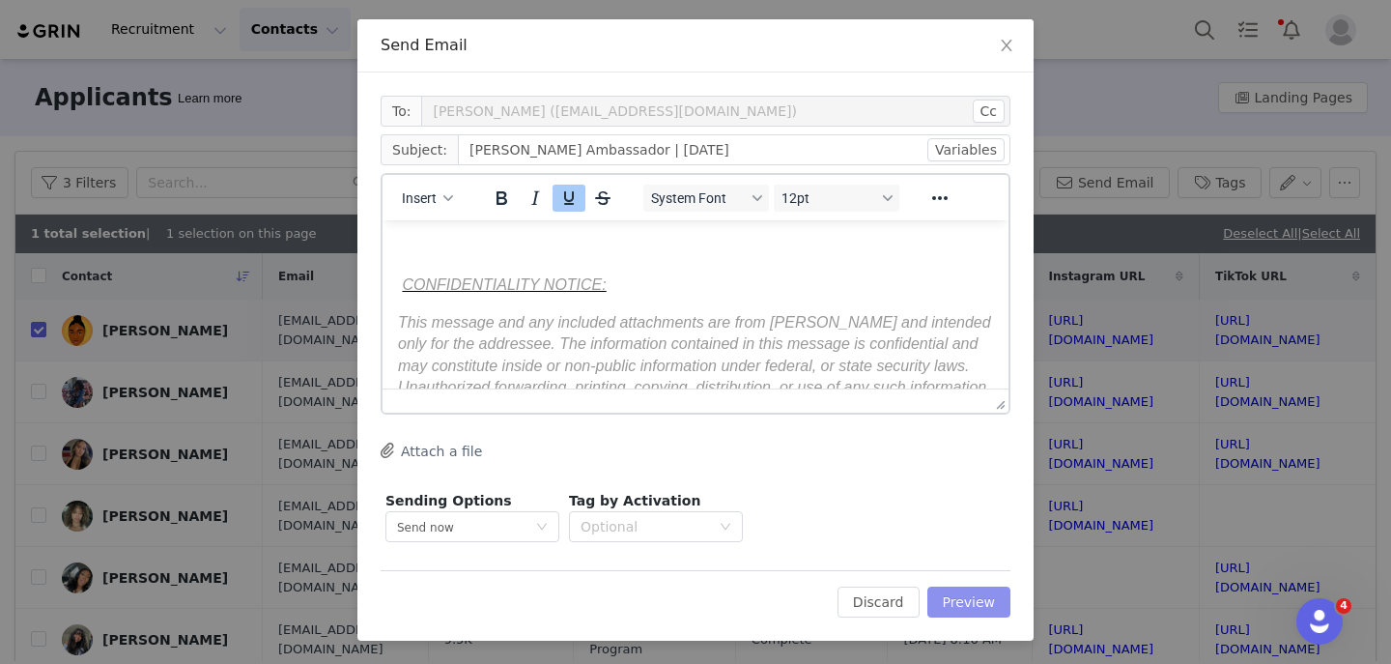
click at [995, 603] on button "Preview" at bounding box center [970, 602] width 84 height 31
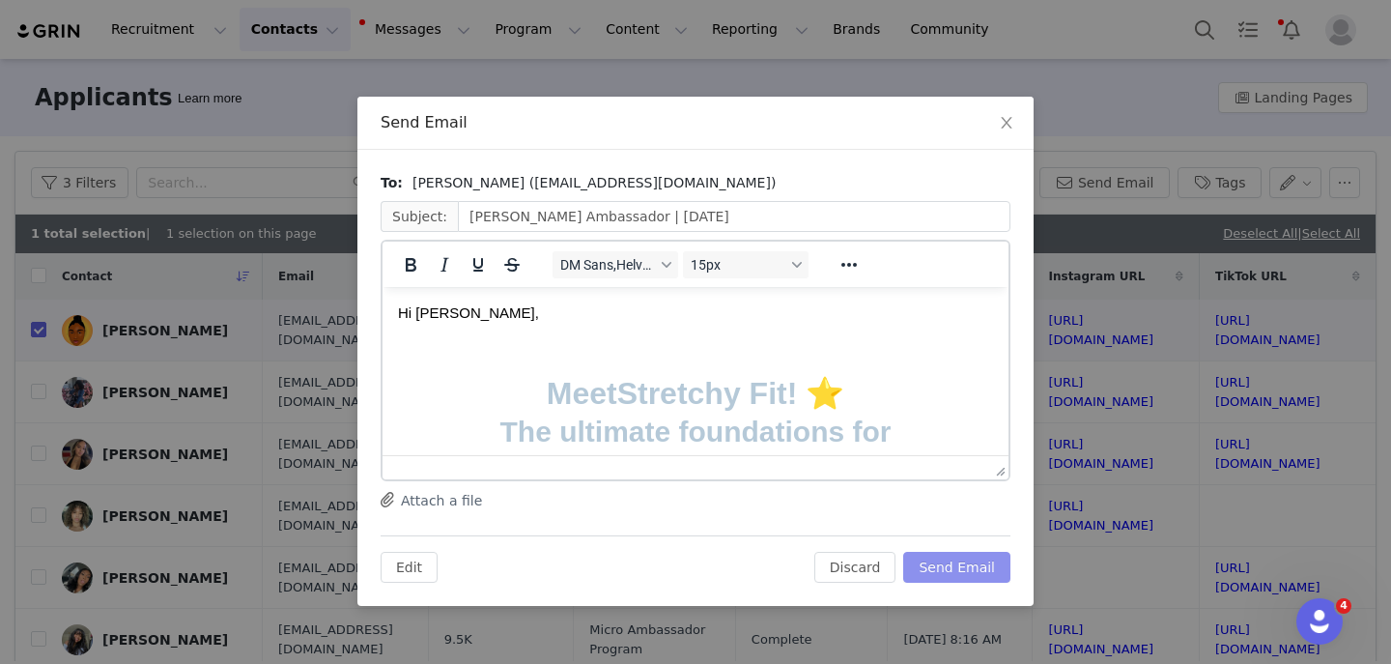
scroll to position [0, 0]
click at [964, 566] on button "Send Email" at bounding box center [957, 567] width 107 height 31
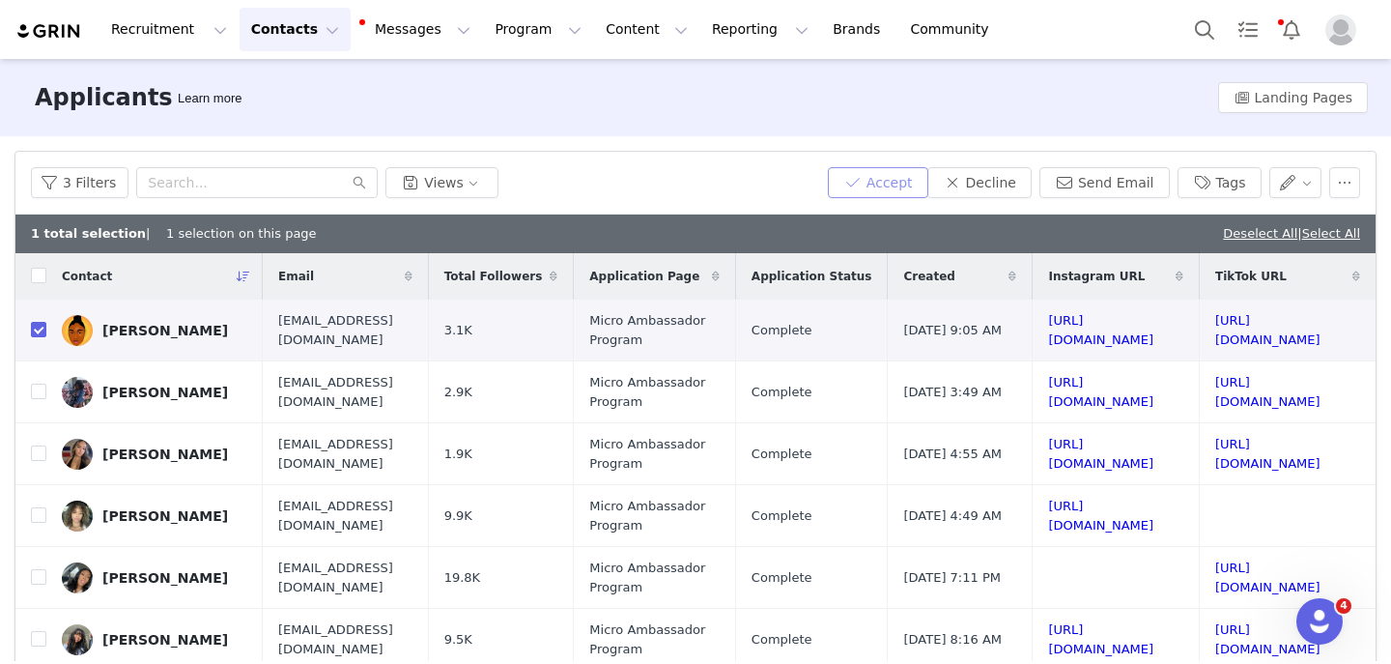
click at [886, 182] on button "Accept" at bounding box center [878, 182] width 100 height 31
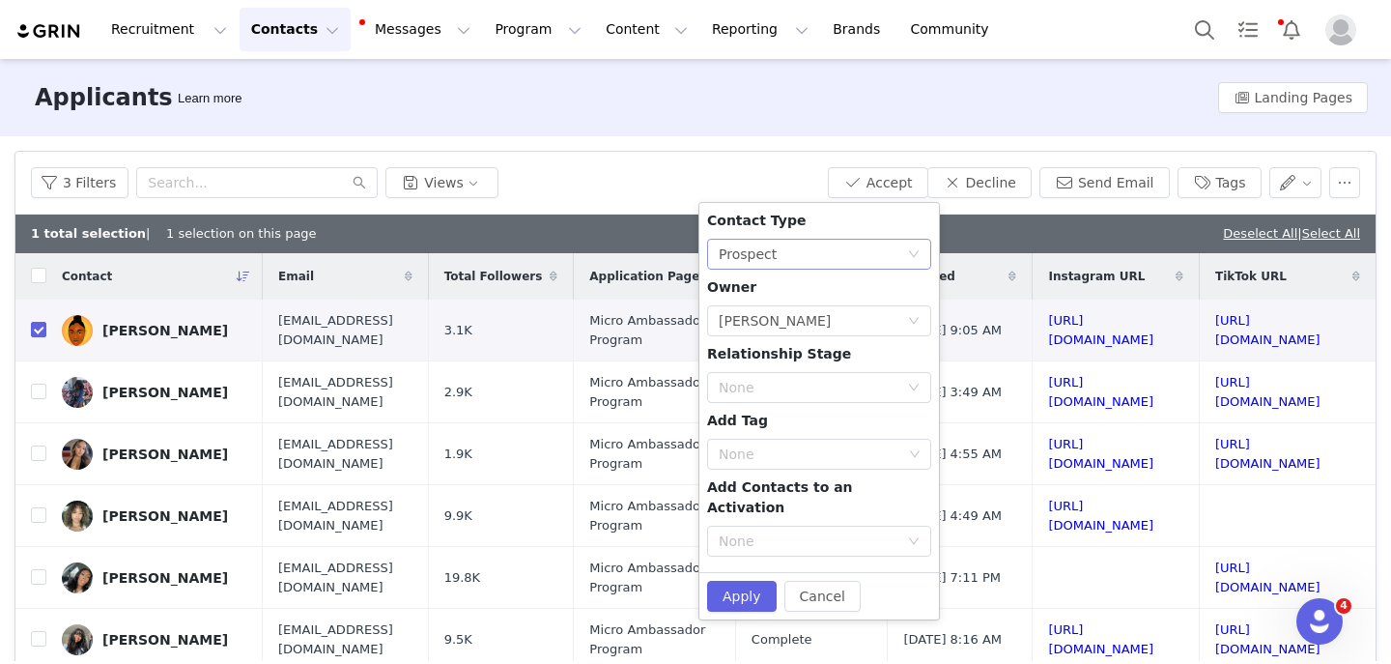
click at [830, 250] on div "None Prospect" at bounding box center [813, 254] width 188 height 29
click at [792, 321] on li "Creator" at bounding box center [819, 323] width 224 height 31
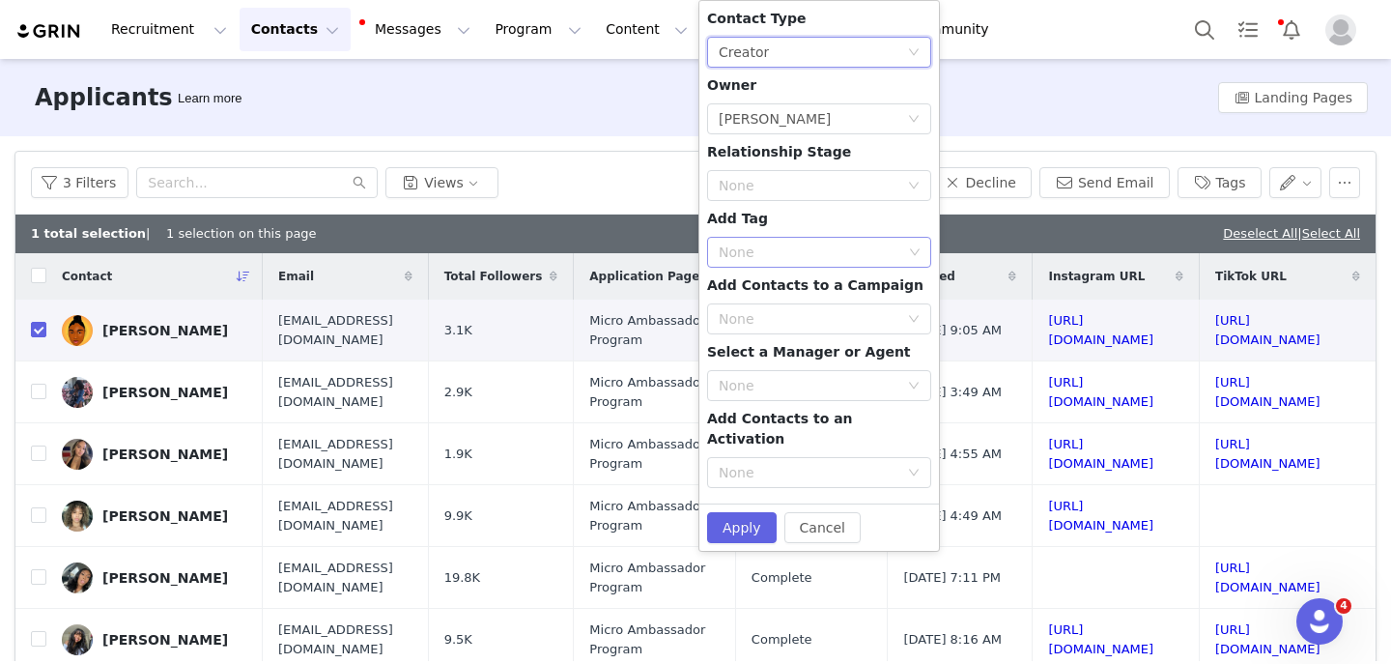
click at [785, 244] on div "None" at bounding box center [811, 252] width 184 height 19
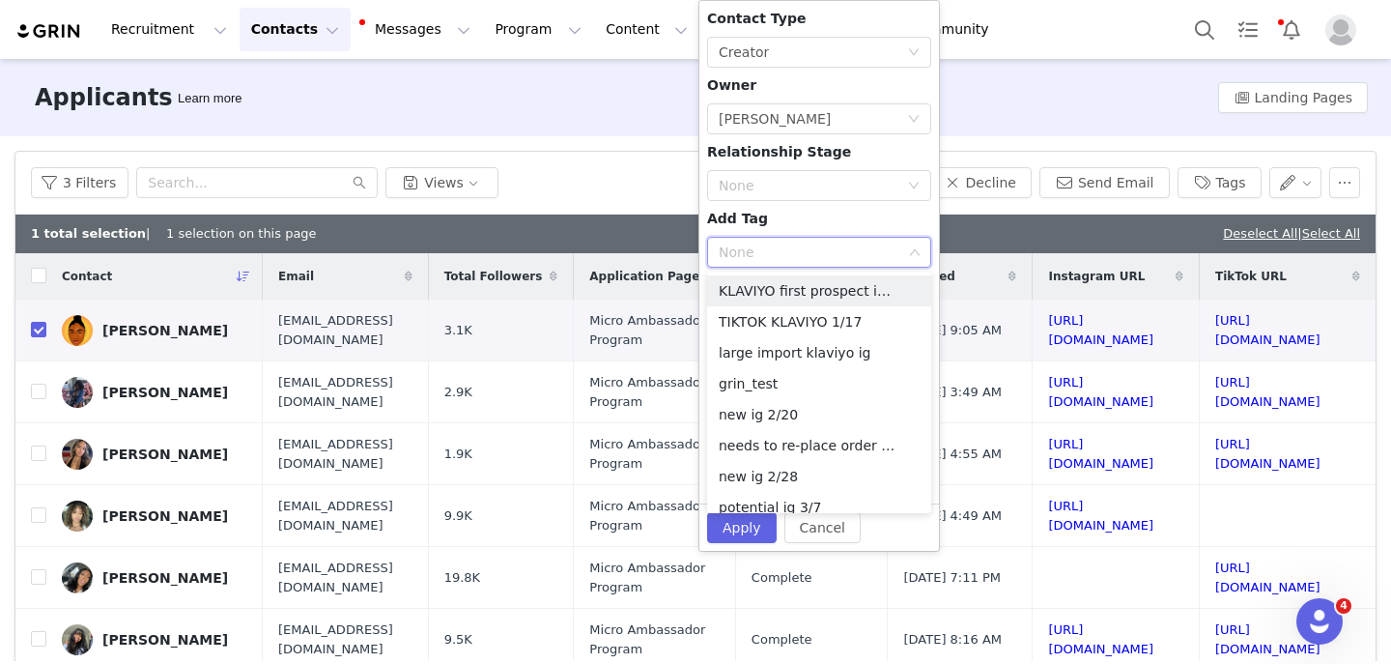
click at [811, 215] on div "Contact Type None Creator Owner Select Owner Lizzie Chu Relationship Stage None…" at bounding box center [819, 252] width 224 height 487
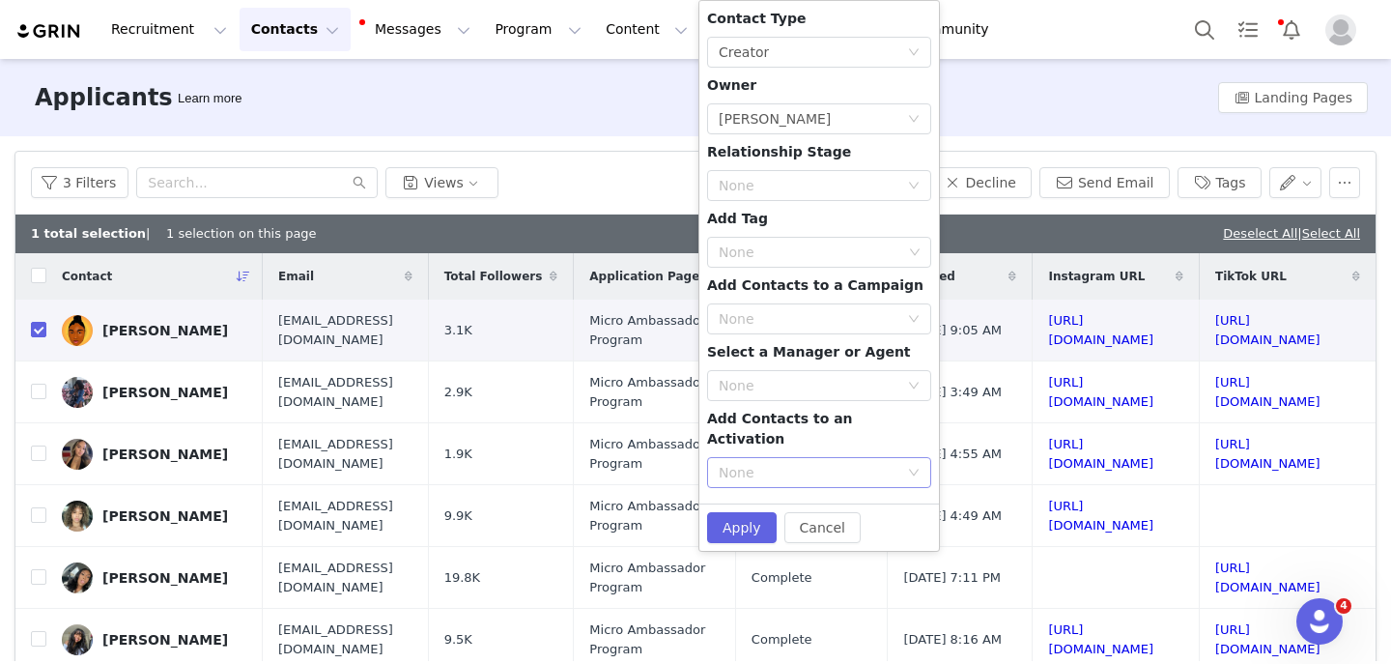
click at [813, 463] on div "None" at bounding box center [809, 472] width 180 height 19
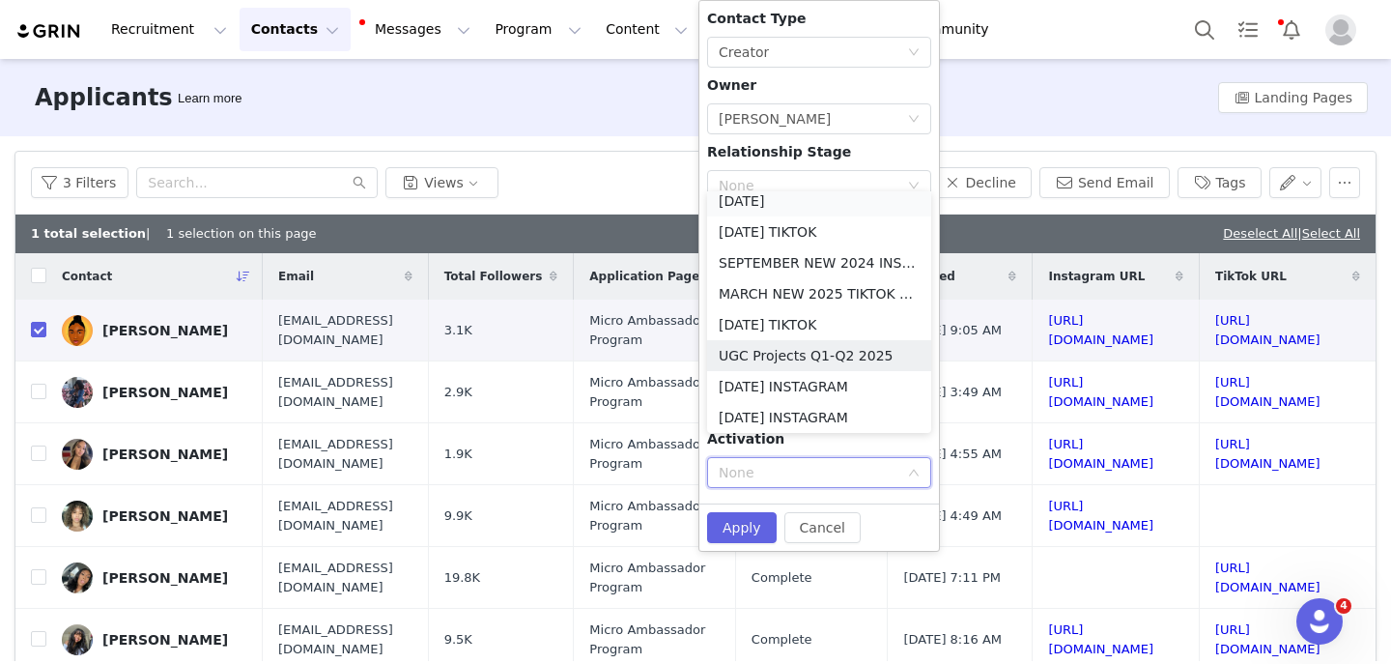
scroll to position [4, 0]
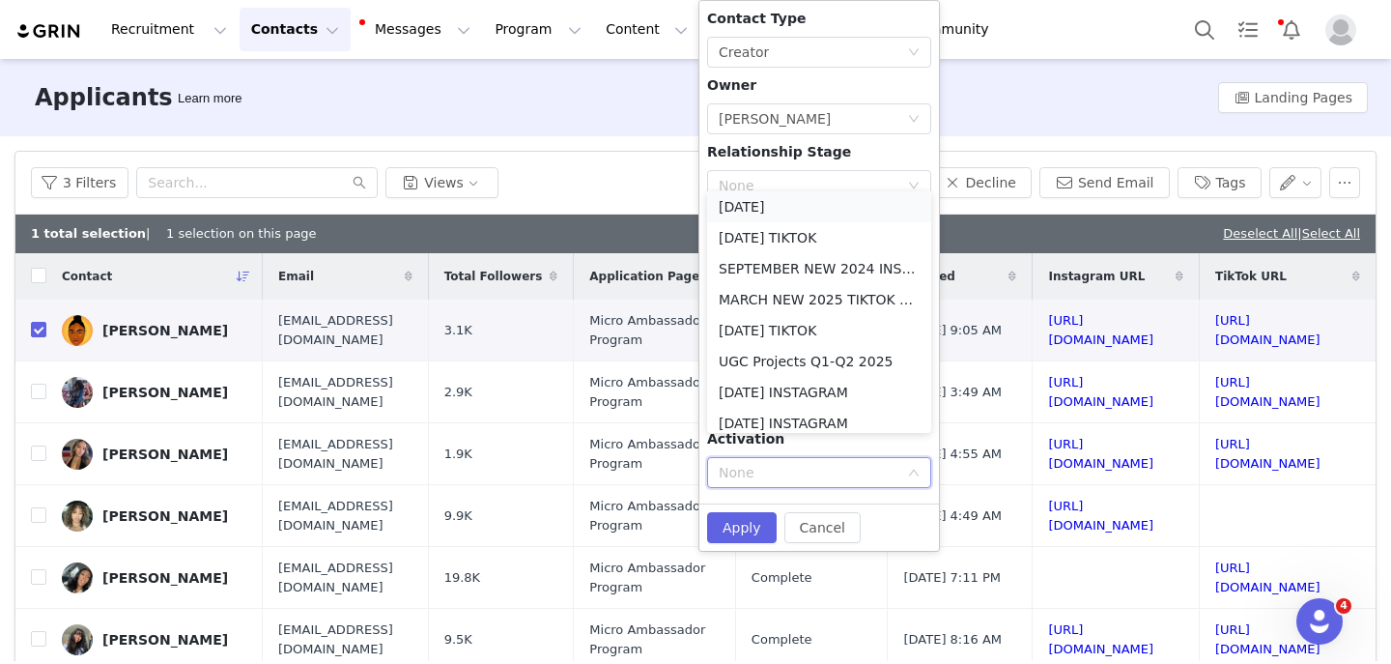
click at [769, 208] on li "October 2025" at bounding box center [819, 206] width 224 height 31
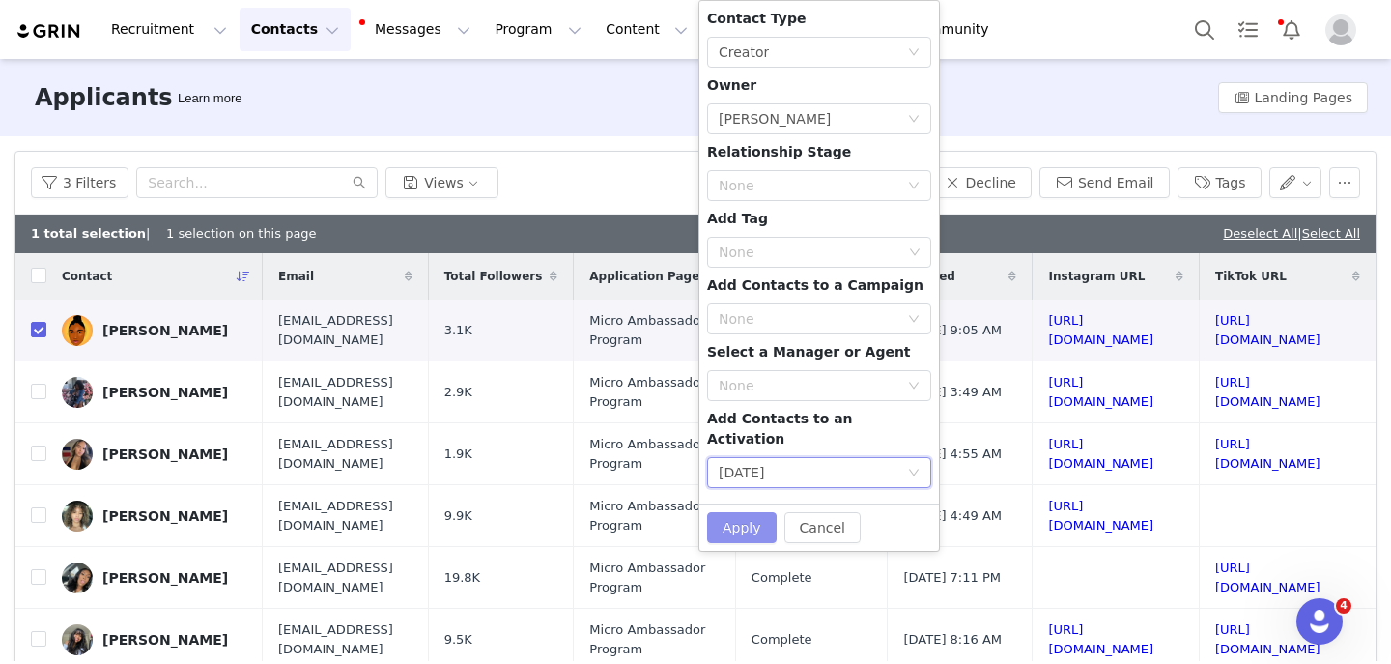
click at [732, 513] on button "Apply" at bounding box center [742, 527] width 70 height 31
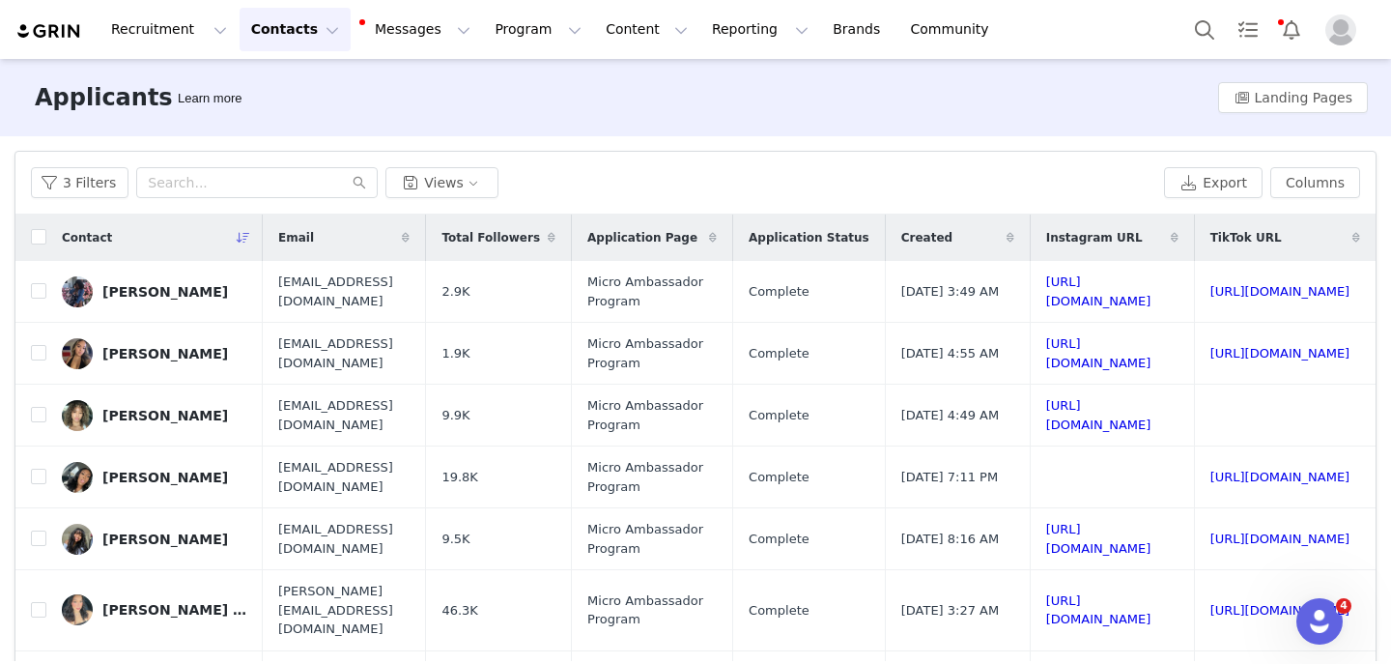
scroll to position [0, 332]
click at [1047, 288] on link "https://www.instagram.com/shanialatrise" at bounding box center [1099, 291] width 105 height 34
click at [1211, 288] on link "https://www.tiktok.com/@shaniagagnon0" at bounding box center [1281, 291] width 140 height 14
click at [1337, 289] on button "button" at bounding box center [1348, 291] width 23 height 23
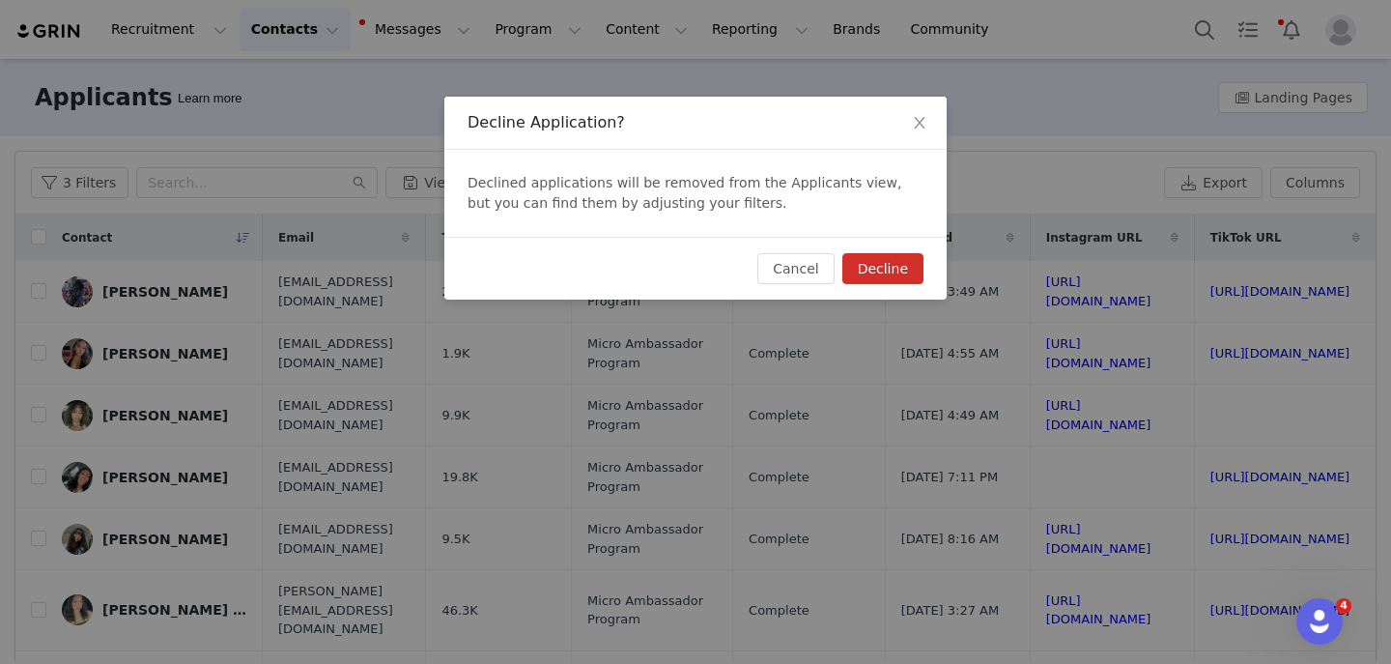
click at [927, 262] on div "Cancel Decline" at bounding box center [696, 268] width 502 height 63
click at [896, 267] on button "Decline" at bounding box center [883, 268] width 81 height 31
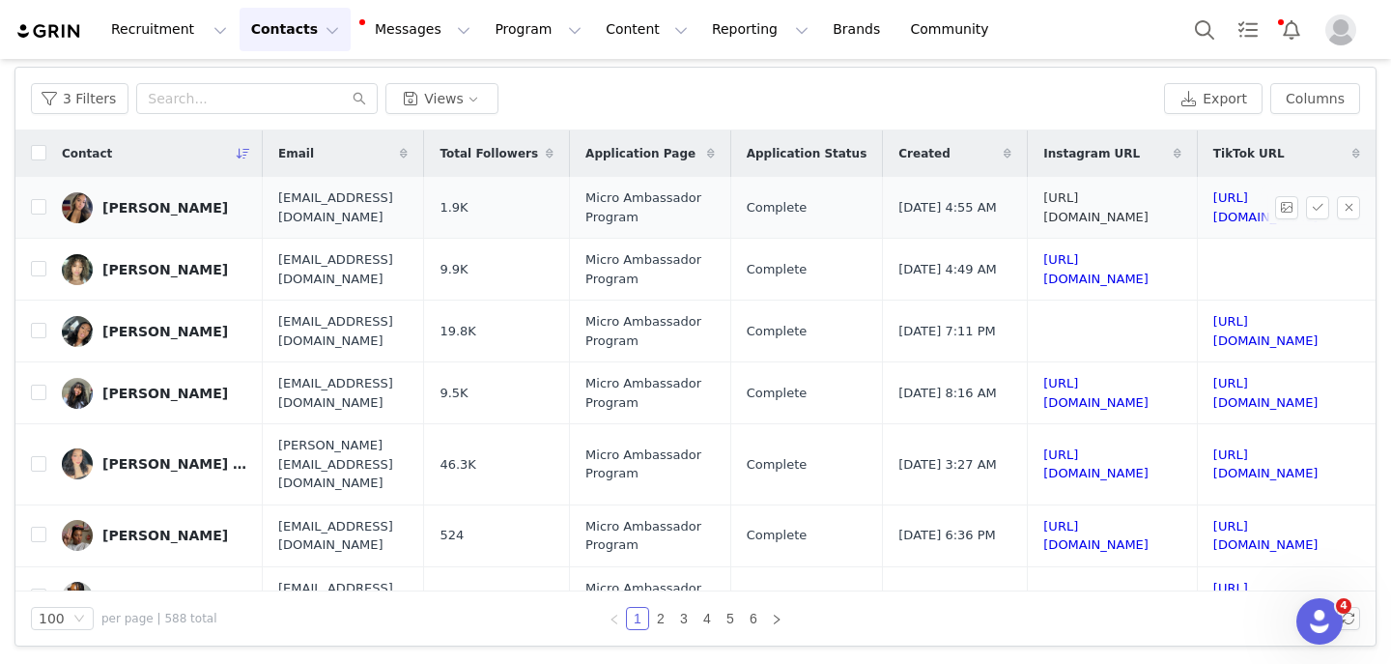
click at [1044, 207] on link "https://www.instagram.com/xshanayah" at bounding box center [1096, 207] width 105 height 34
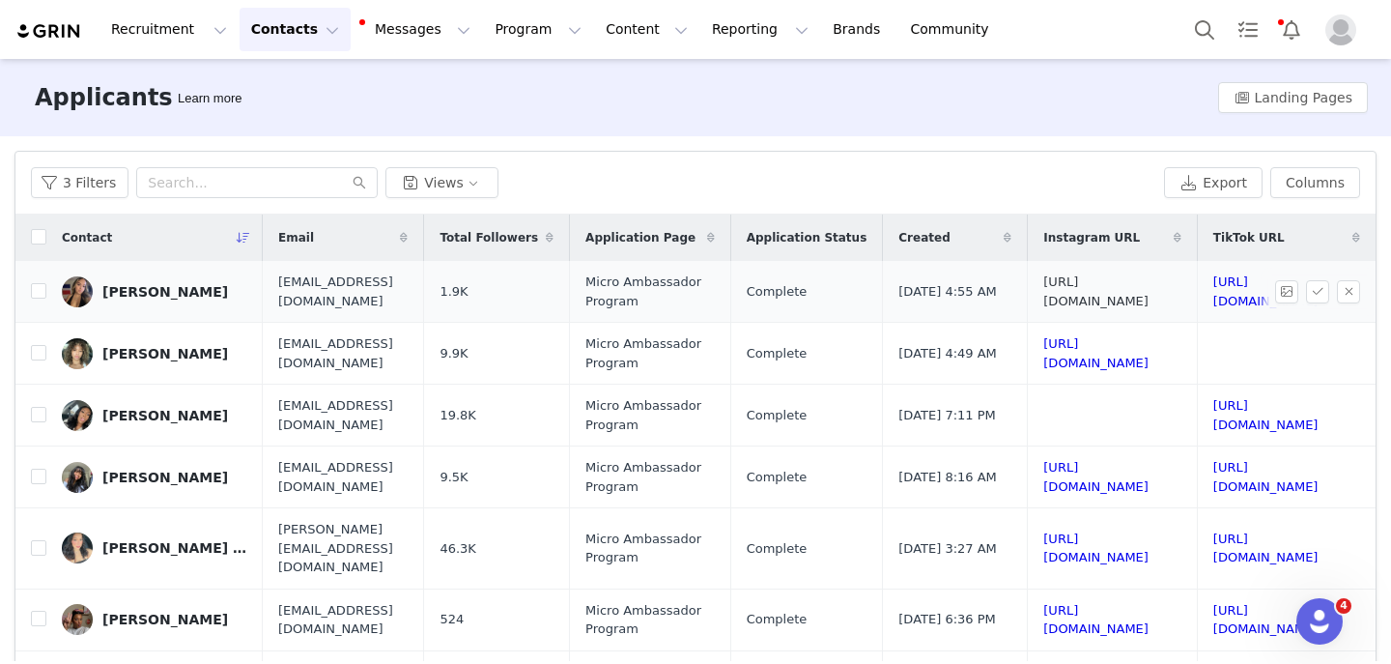
click at [1044, 292] on link "https://www.instagram.com/xshanayah" at bounding box center [1096, 291] width 105 height 34
click at [1214, 287] on link "https://www.tiktok.com/@xnyaxx" at bounding box center [1266, 291] width 105 height 34
click at [1343, 294] on button "button" at bounding box center [1348, 291] width 23 height 23
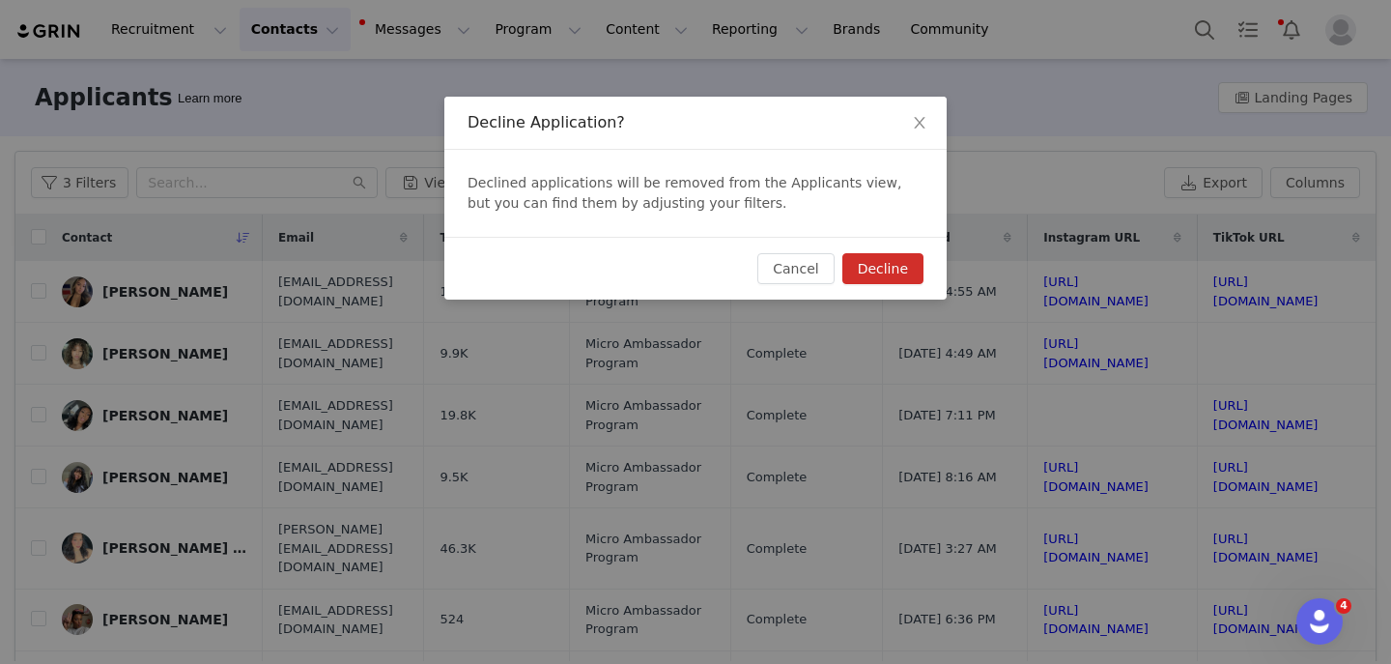
click at [898, 267] on button "Decline" at bounding box center [883, 268] width 81 height 31
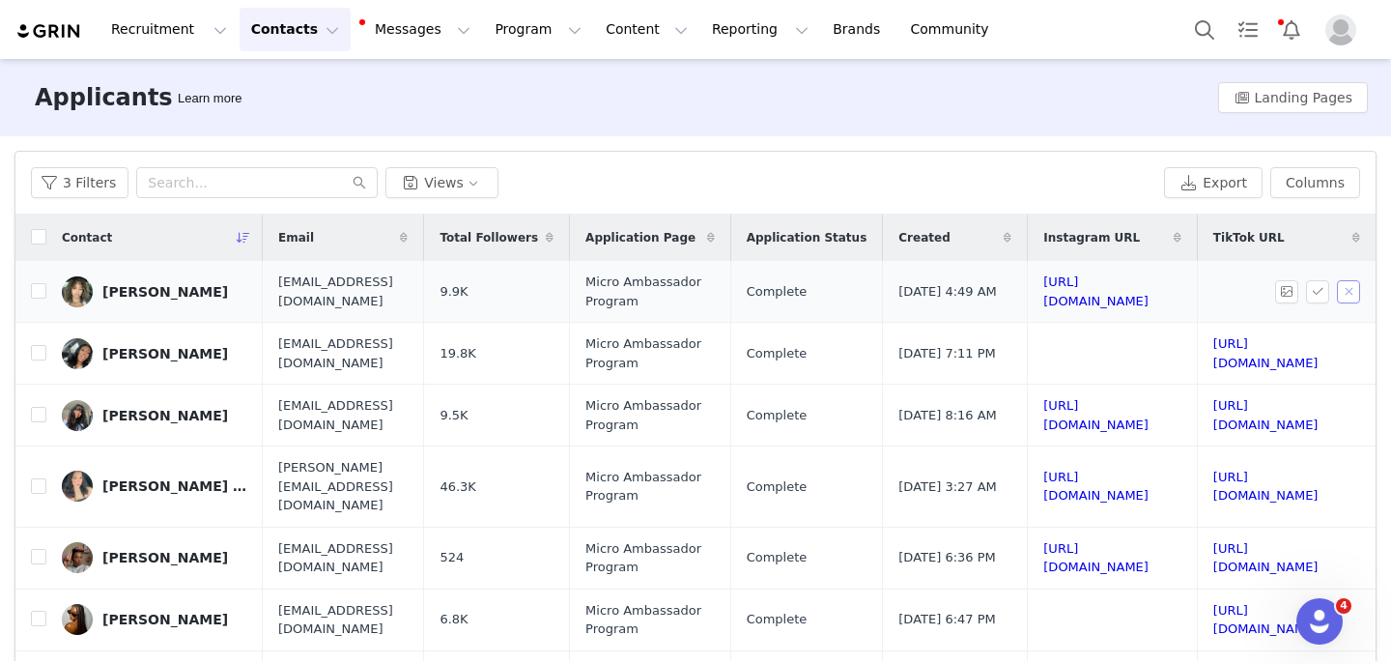
scroll to position [0, 332]
click at [1044, 287] on link "https://www.instagram.com/shaeeholland" at bounding box center [1096, 291] width 105 height 34
click at [34, 293] on input "checkbox" at bounding box center [38, 290] width 15 height 15
checkbox input "true"
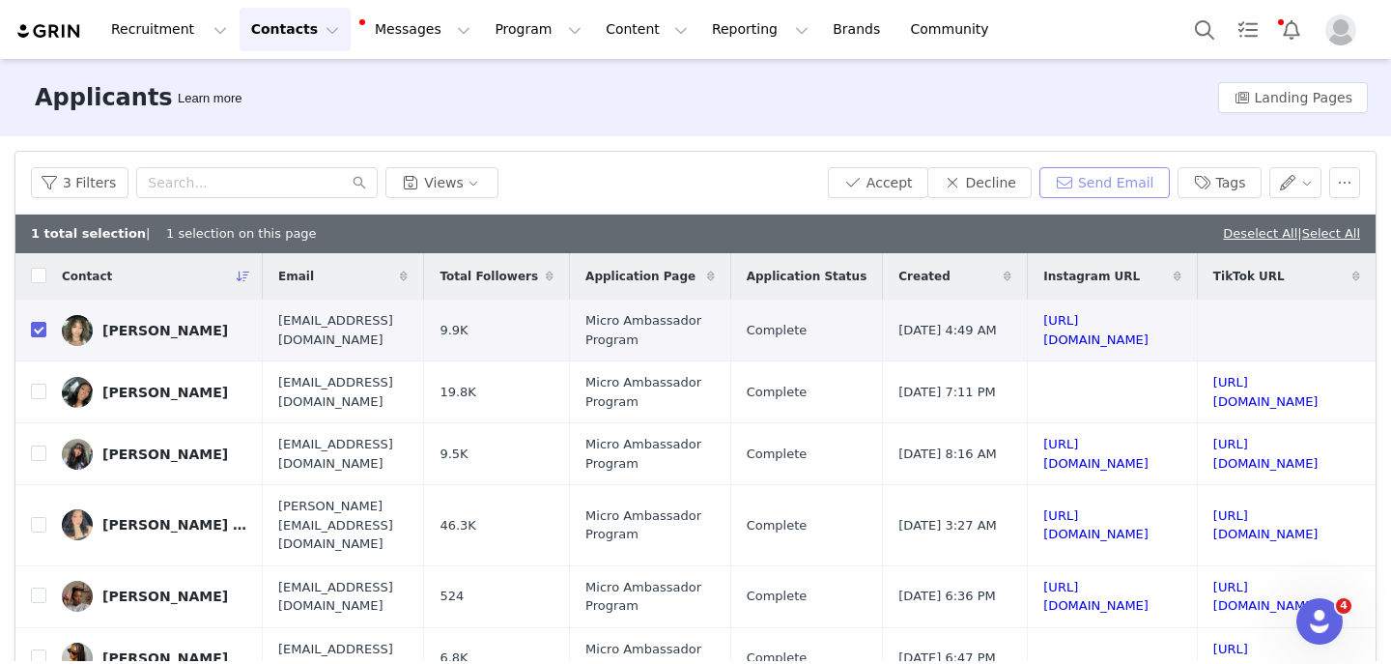
click at [1104, 190] on button "Send Email" at bounding box center [1105, 182] width 130 height 31
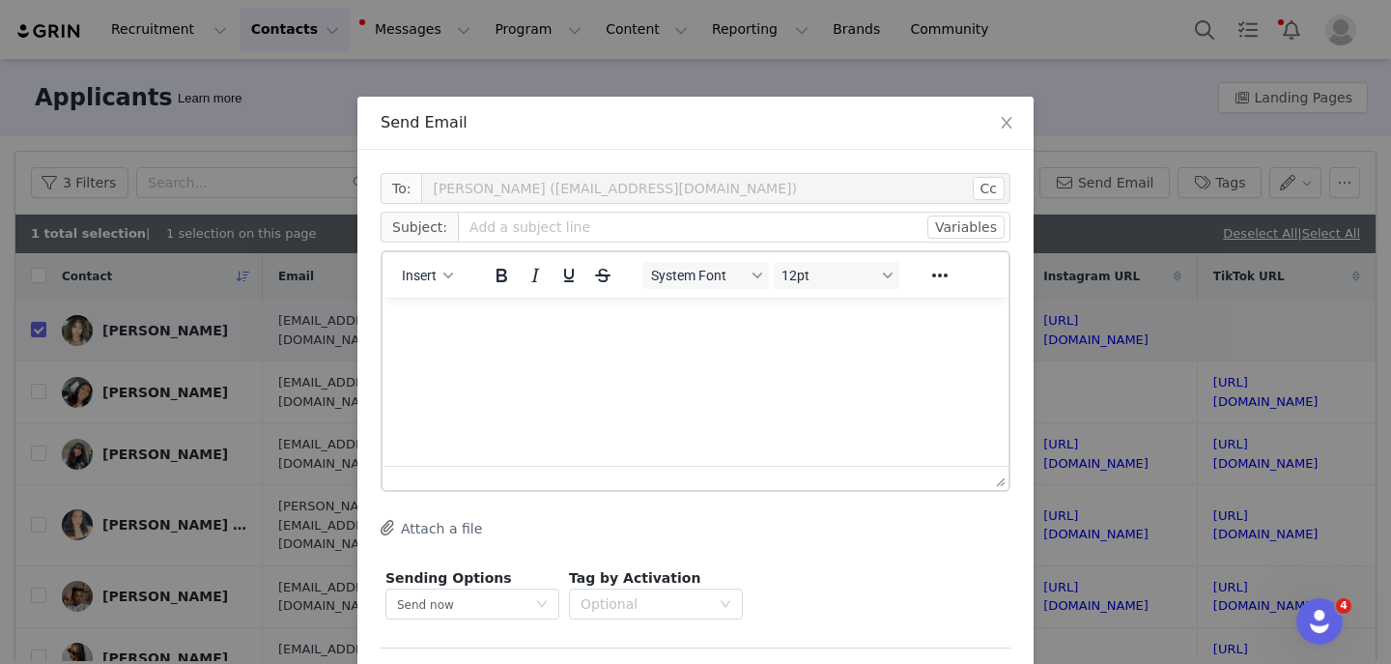
scroll to position [0, 0]
click at [440, 282] on button "Insert" at bounding box center [427, 275] width 67 height 27
click at [440, 316] on div "Insert Template" at bounding box center [498, 309] width 174 height 23
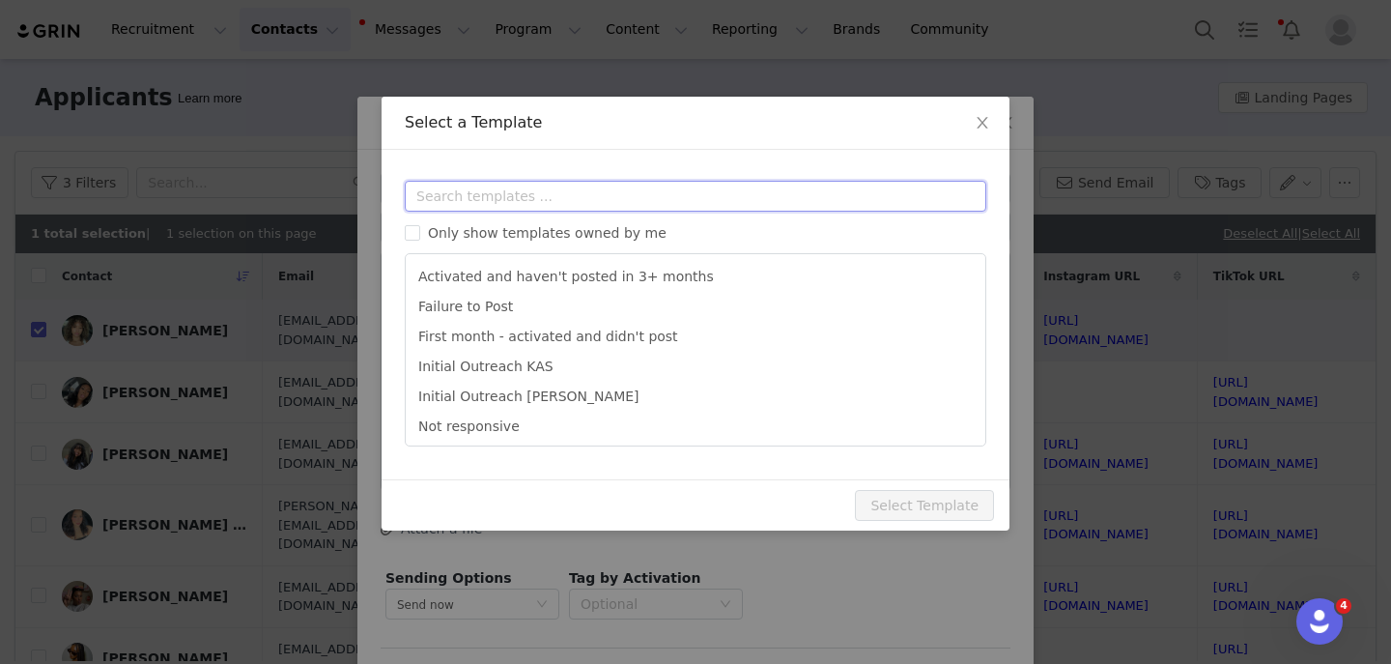
click at [457, 207] on input "text" at bounding box center [696, 196] width 582 height 31
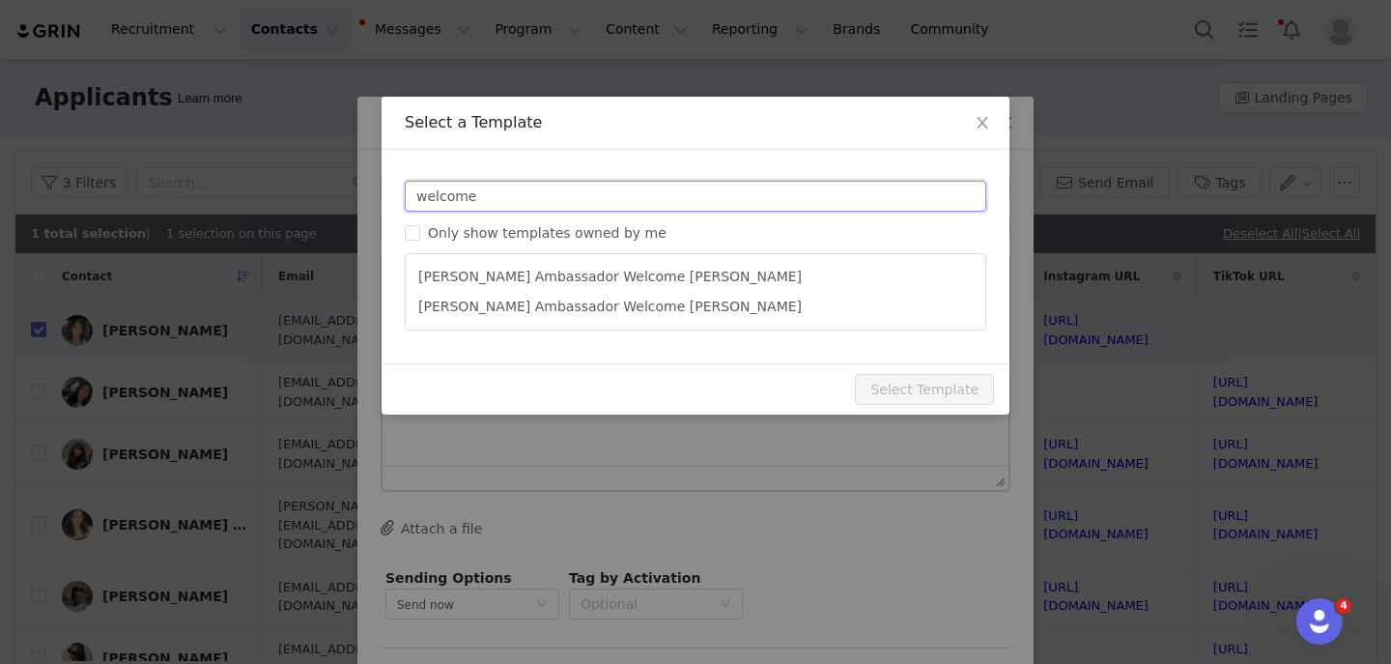
type input "welcome"
type input "YITTY Ambassador | Welcome, it's about damn time!"
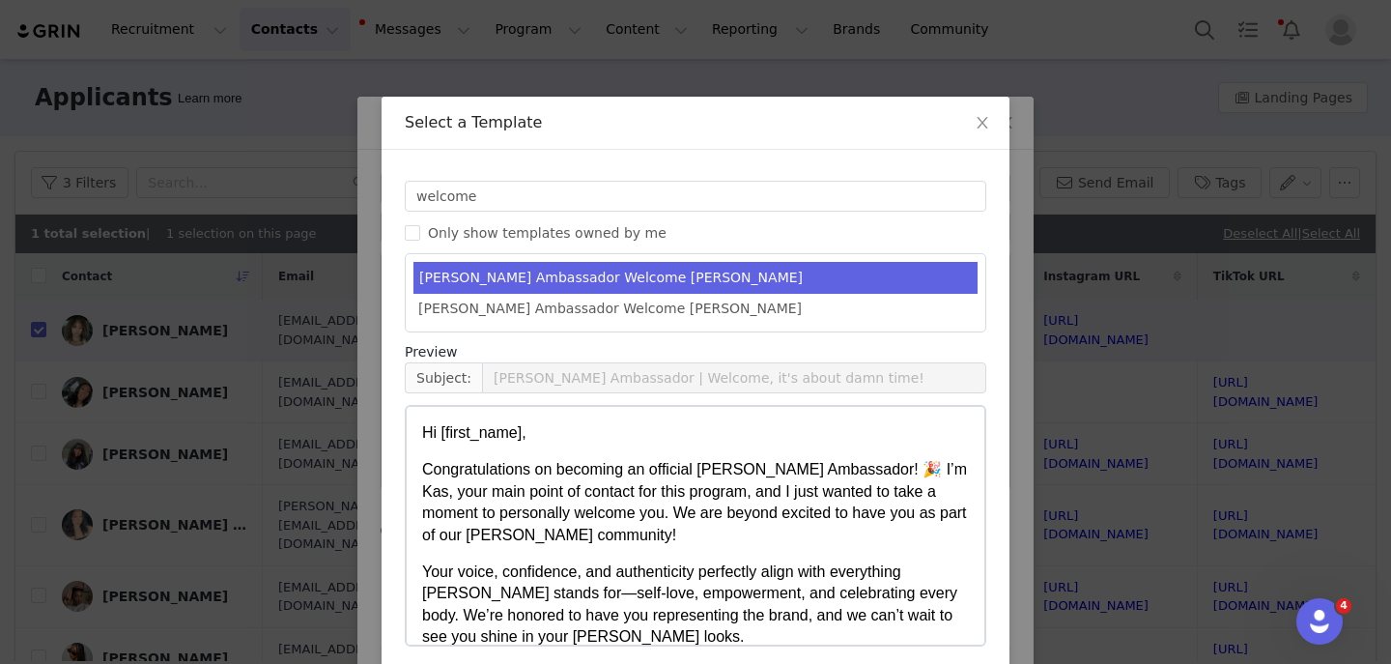
click at [502, 259] on ul "Yitty Ambassador Welcome KAS Yitty Ambassador Welcome MELISSA" at bounding box center [696, 292] width 582 height 79
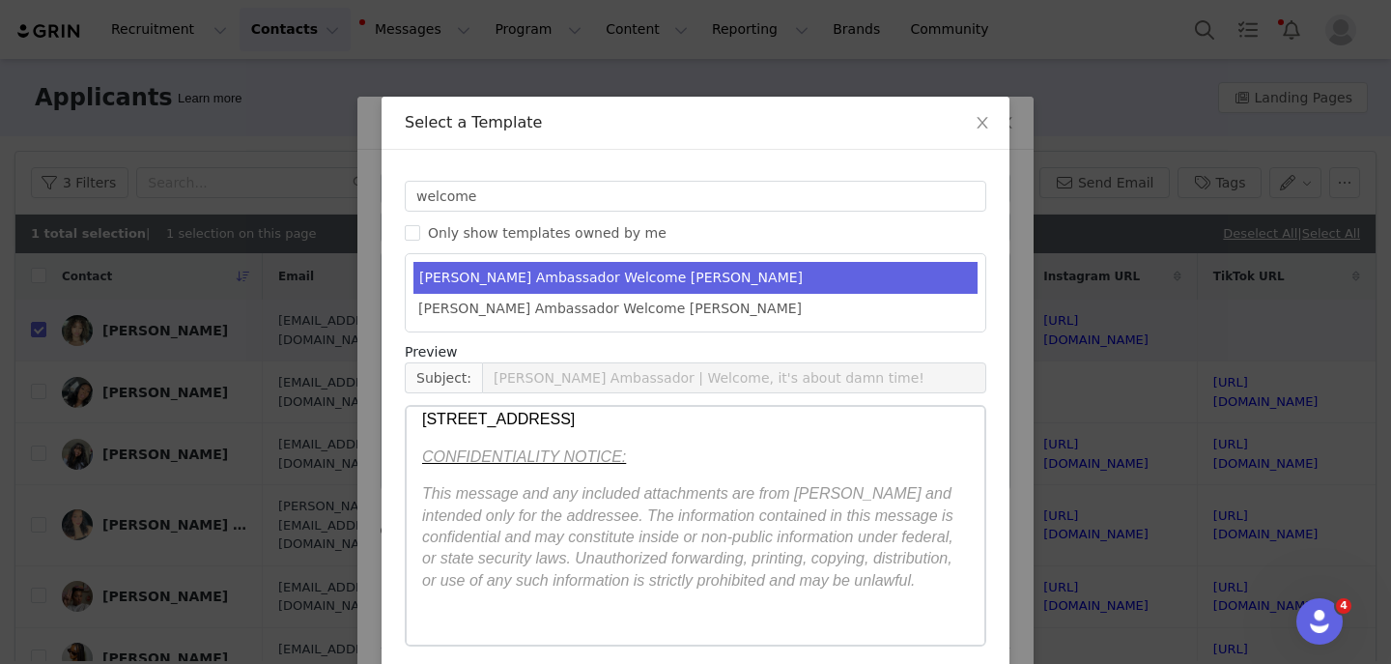
scroll to position [80, 0]
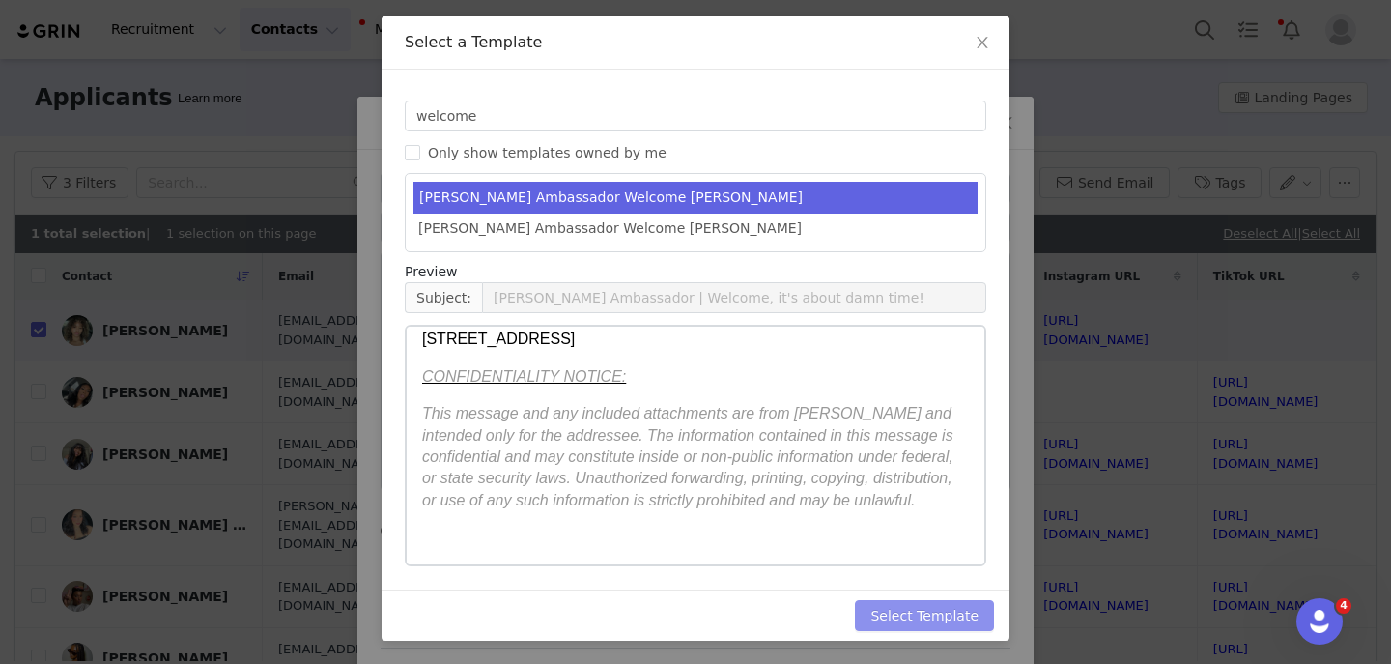
click at [912, 601] on button "Select Template" at bounding box center [924, 615] width 139 height 31
type input "YITTY Ambassador | Welcome, it's about damn time!"
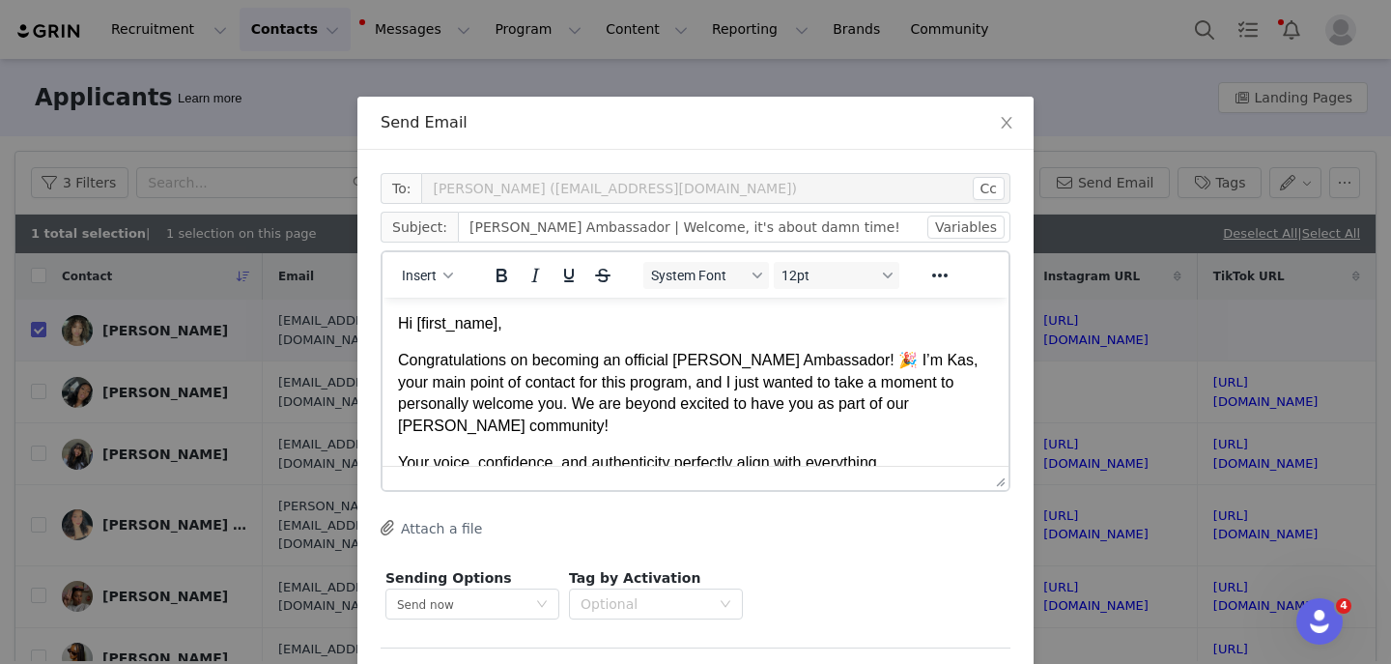
scroll to position [77, 0]
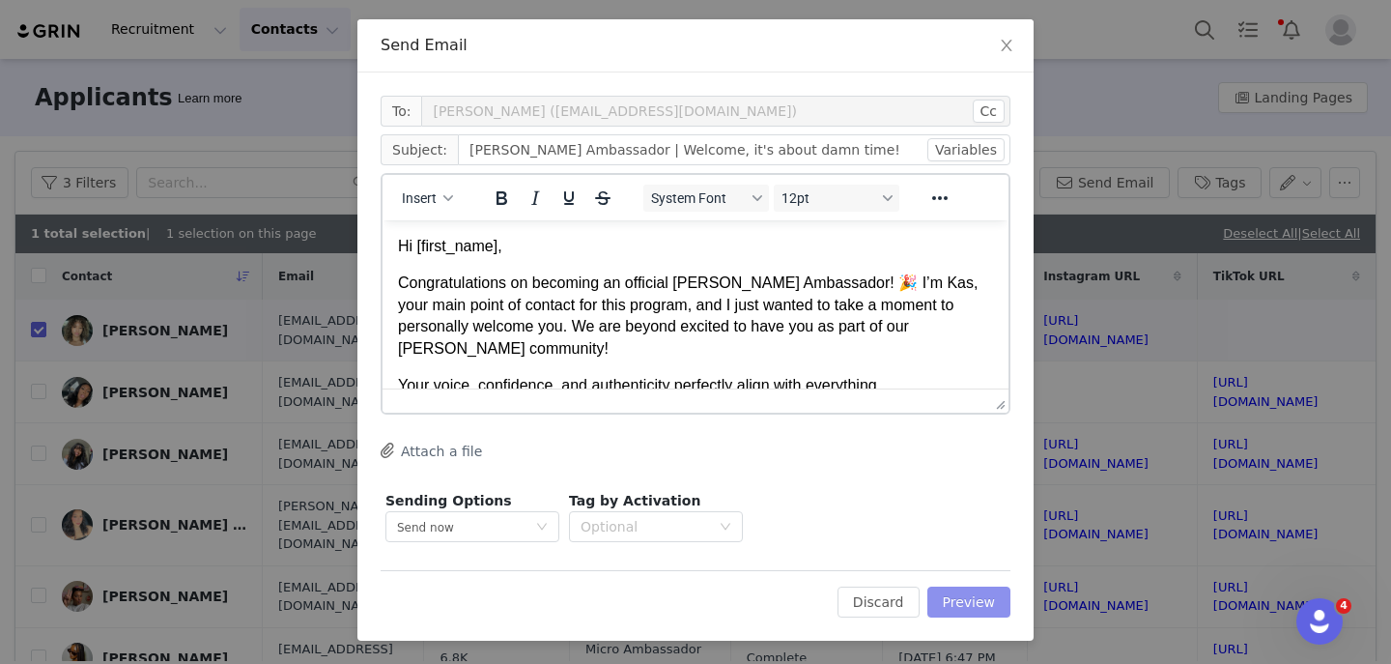
click at [958, 609] on button "Preview" at bounding box center [970, 602] width 84 height 31
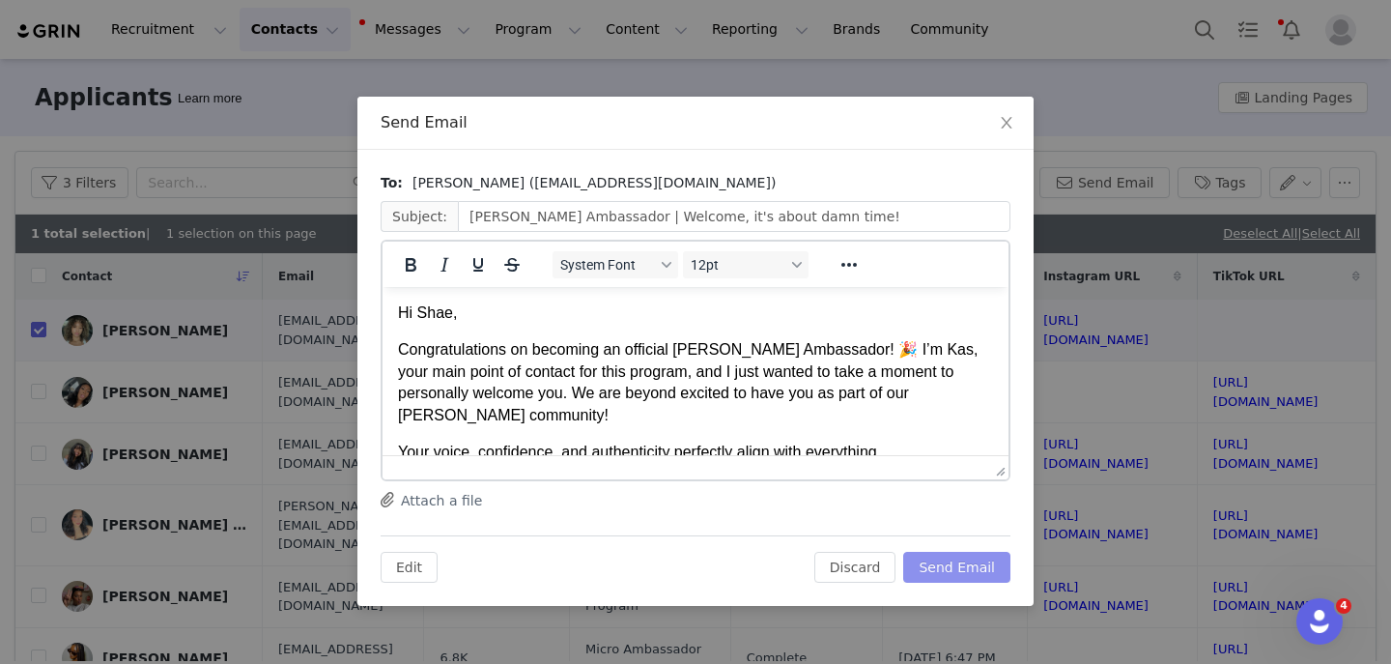
scroll to position [0, 0]
click at [950, 568] on button "Send Email" at bounding box center [957, 567] width 107 height 31
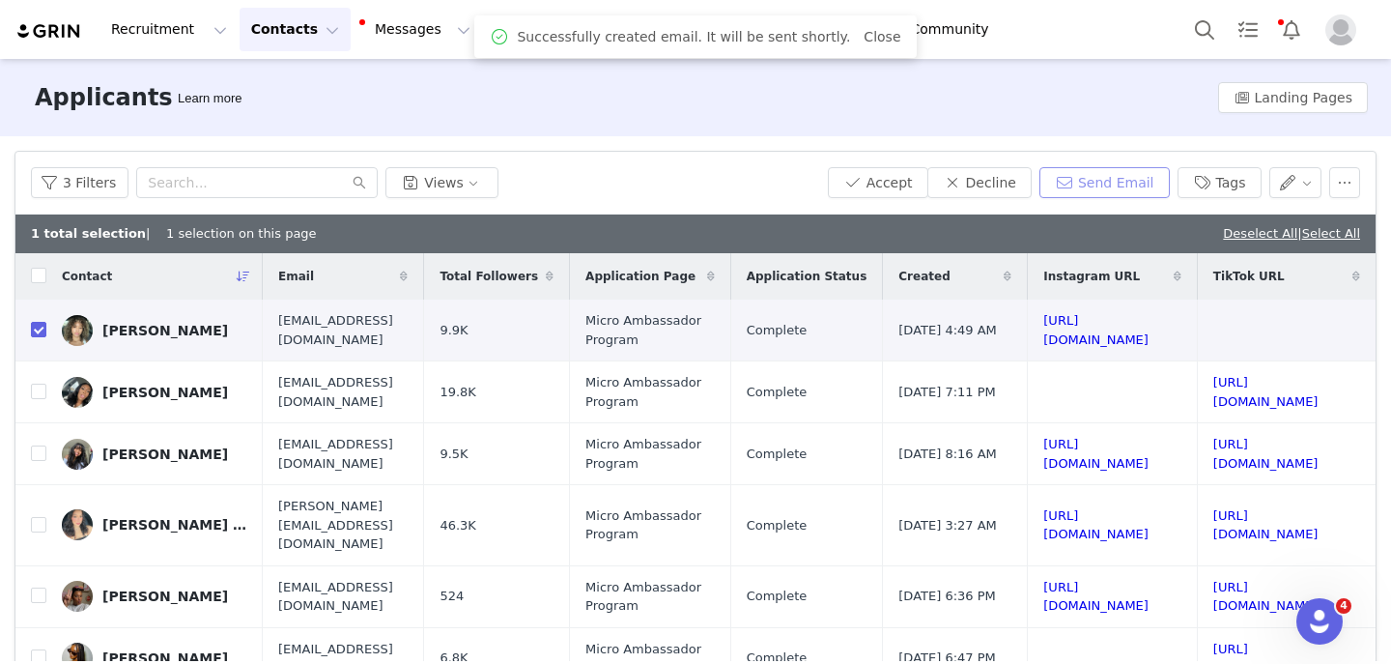
click at [1106, 188] on button "Send Email" at bounding box center [1105, 182] width 130 height 31
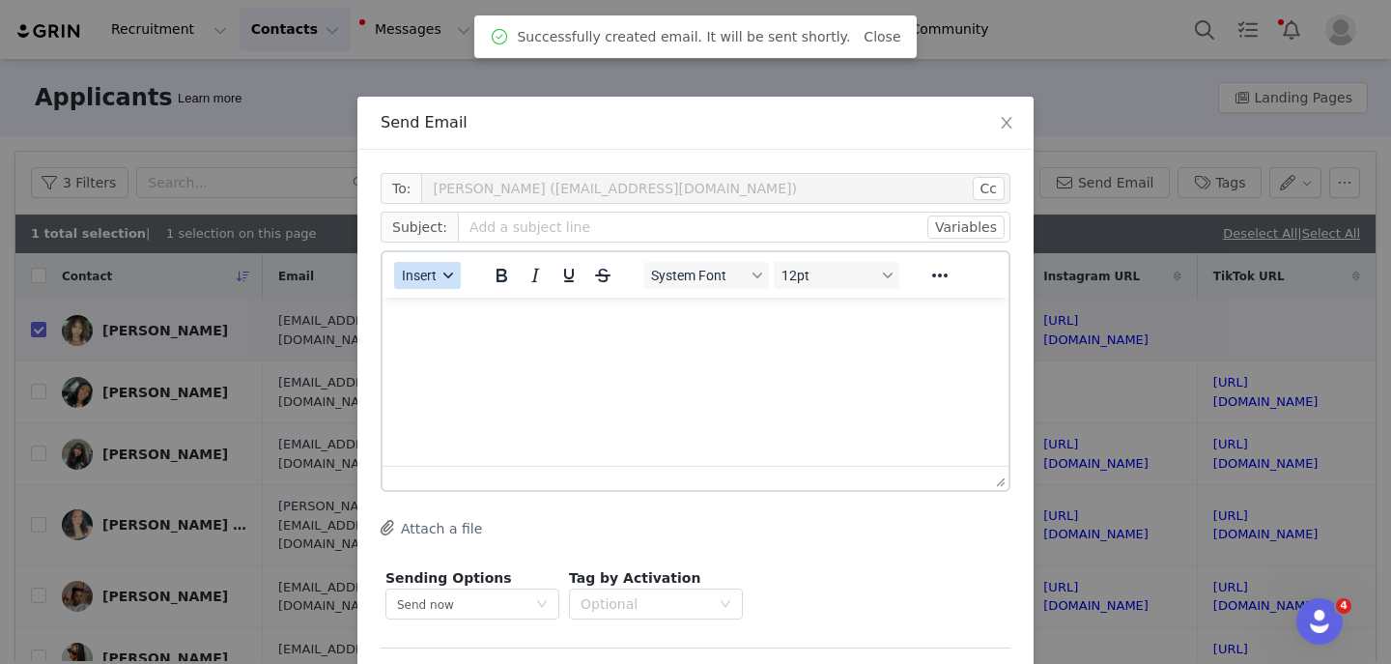
click at [410, 272] on span "Insert" at bounding box center [419, 275] width 35 height 15
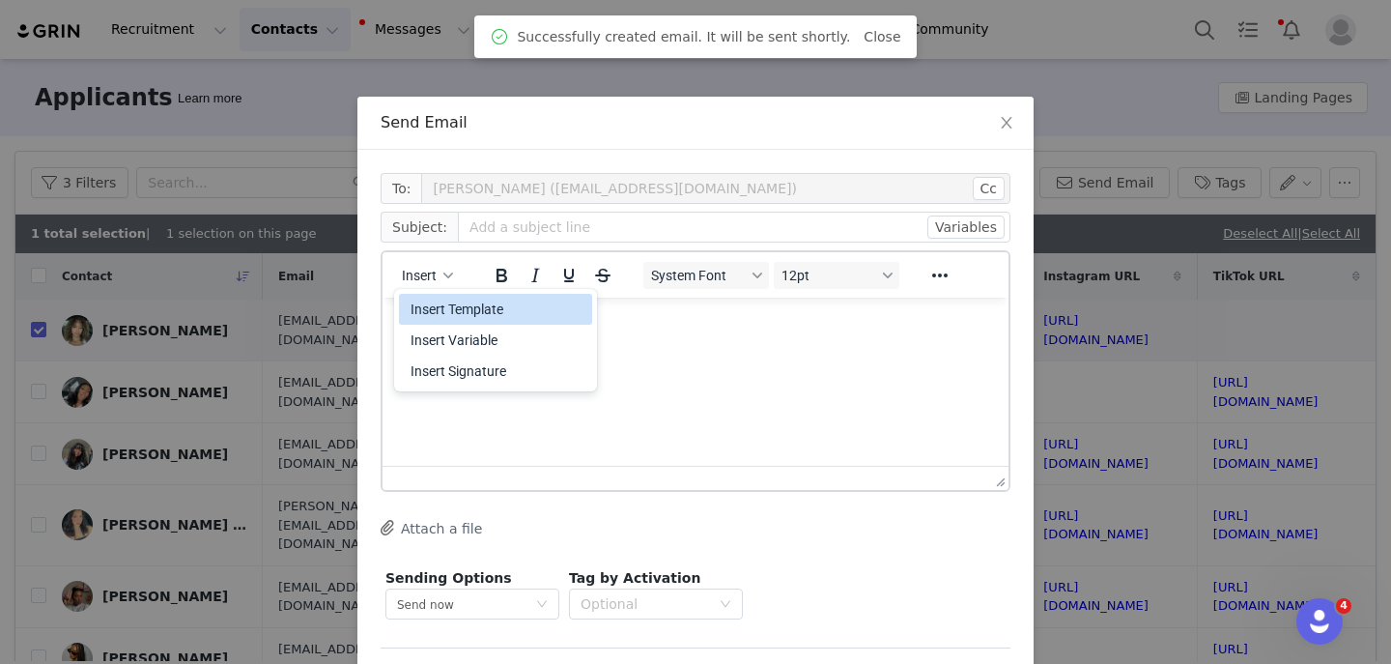
click at [412, 312] on div "Insert Template" at bounding box center [498, 309] width 174 height 23
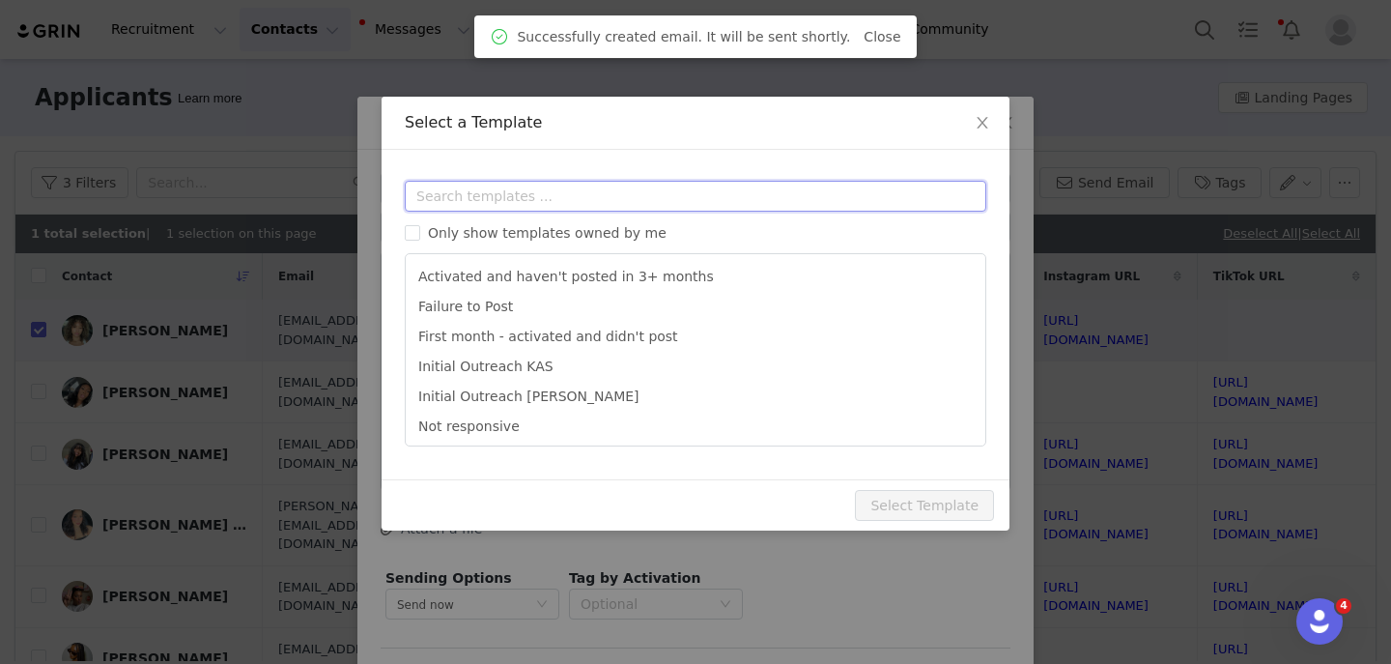
click at [457, 200] on input "text" at bounding box center [696, 196] width 582 height 31
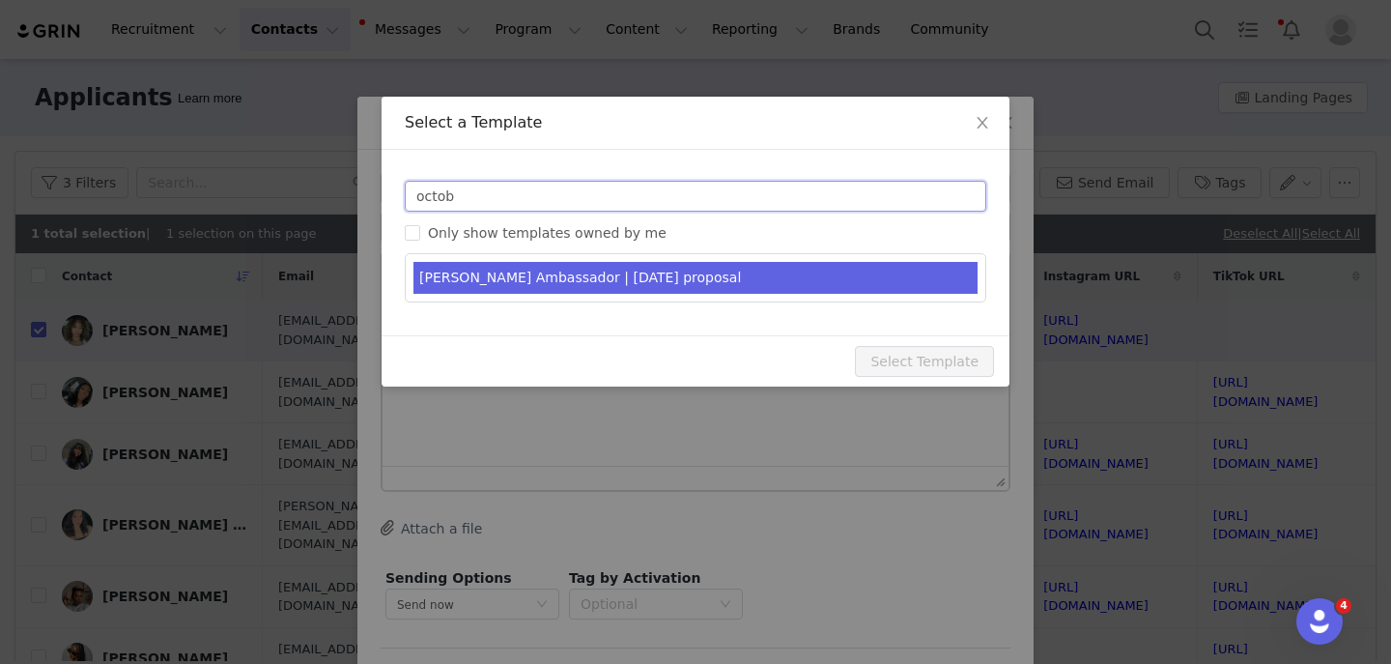
type input "octob"
type input "YITTY Ambassador | October 2025"
click at [492, 275] on li "YITTY Ambassador | October 2025 proposal" at bounding box center [696, 278] width 564 height 32
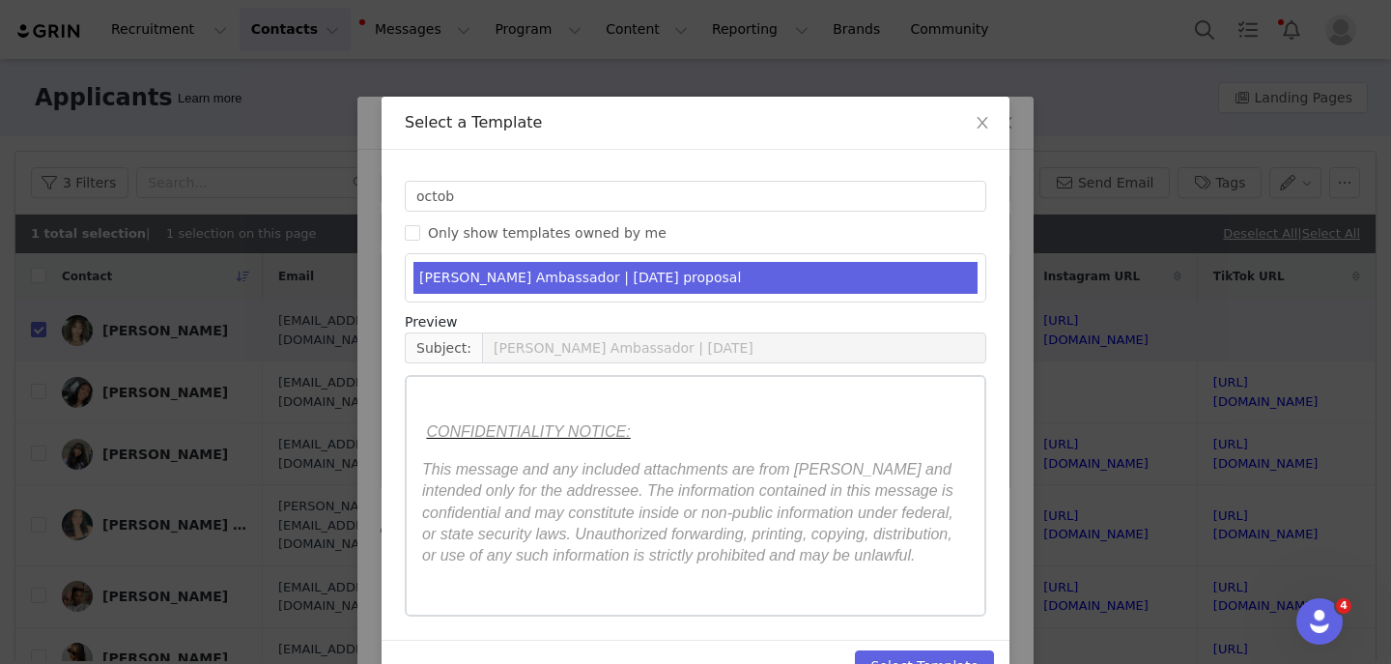
scroll to position [50, 0]
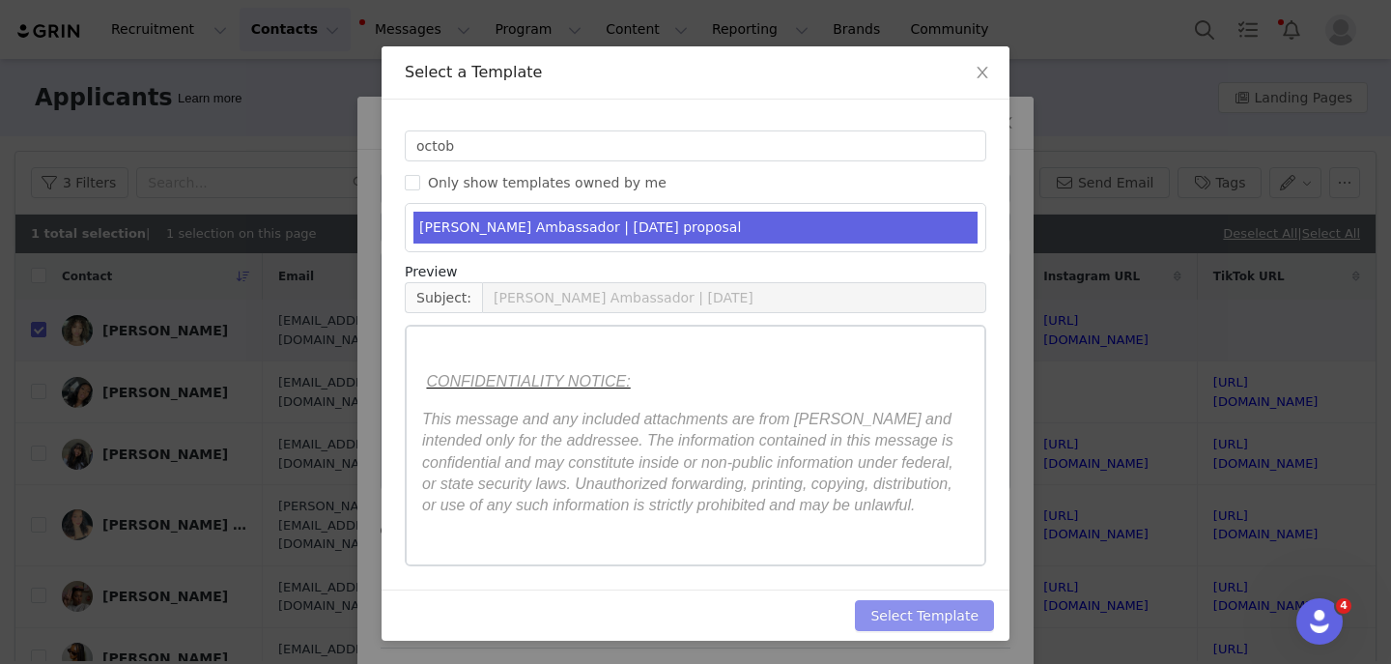
click at [934, 607] on button "Select Template" at bounding box center [924, 615] width 139 height 31
type input "YITTY Ambassador | October 2025"
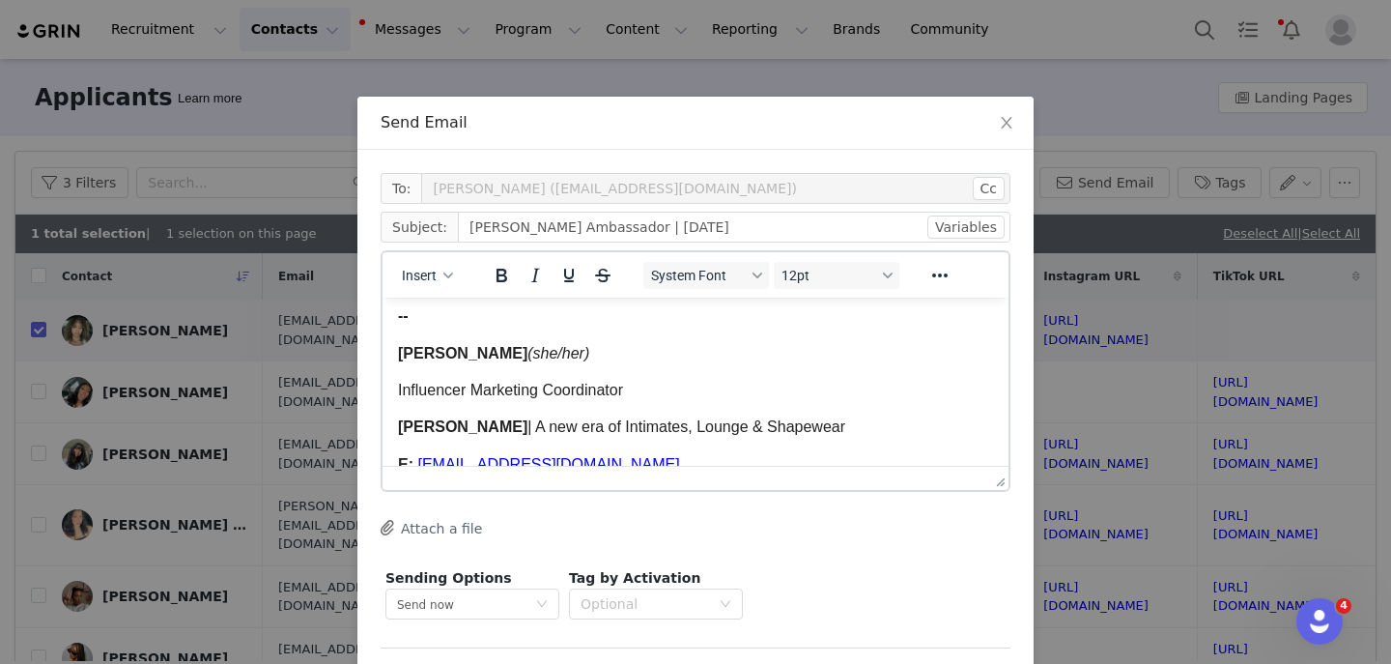
scroll to position [4247, 0]
click at [444, 362] on span "Melissa Larson" at bounding box center [462, 354] width 129 height 16
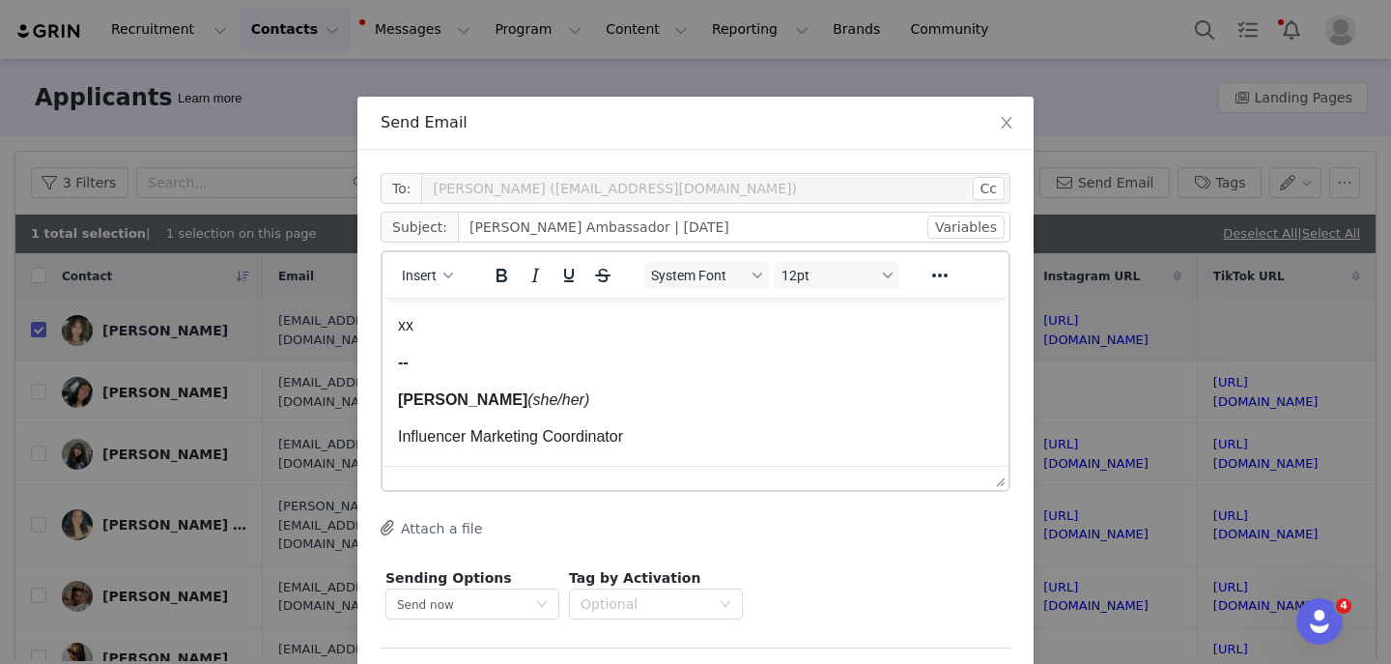
scroll to position [4202, 0]
click at [444, 406] on span "Melissa Larson" at bounding box center [462, 398] width 129 height 16
click at [470, 407] on span "Kas Larson" at bounding box center [462, 398] width 129 height 16
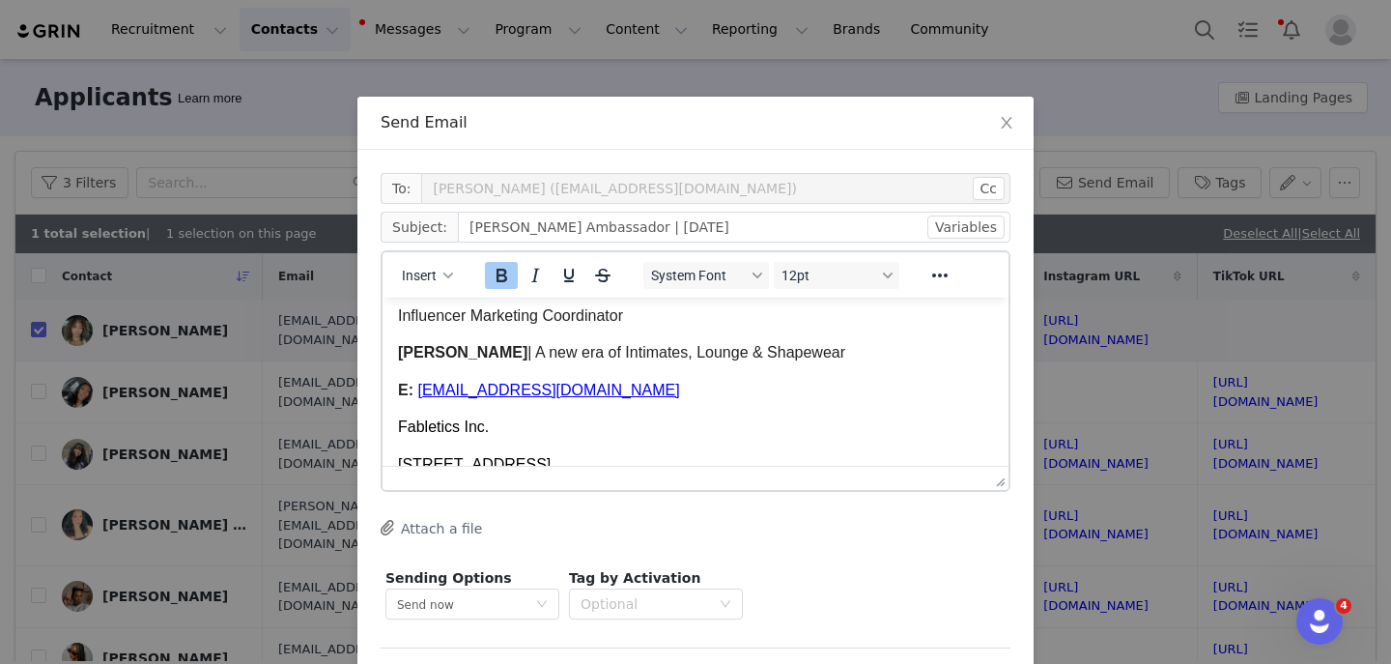
scroll to position [4334, 0]
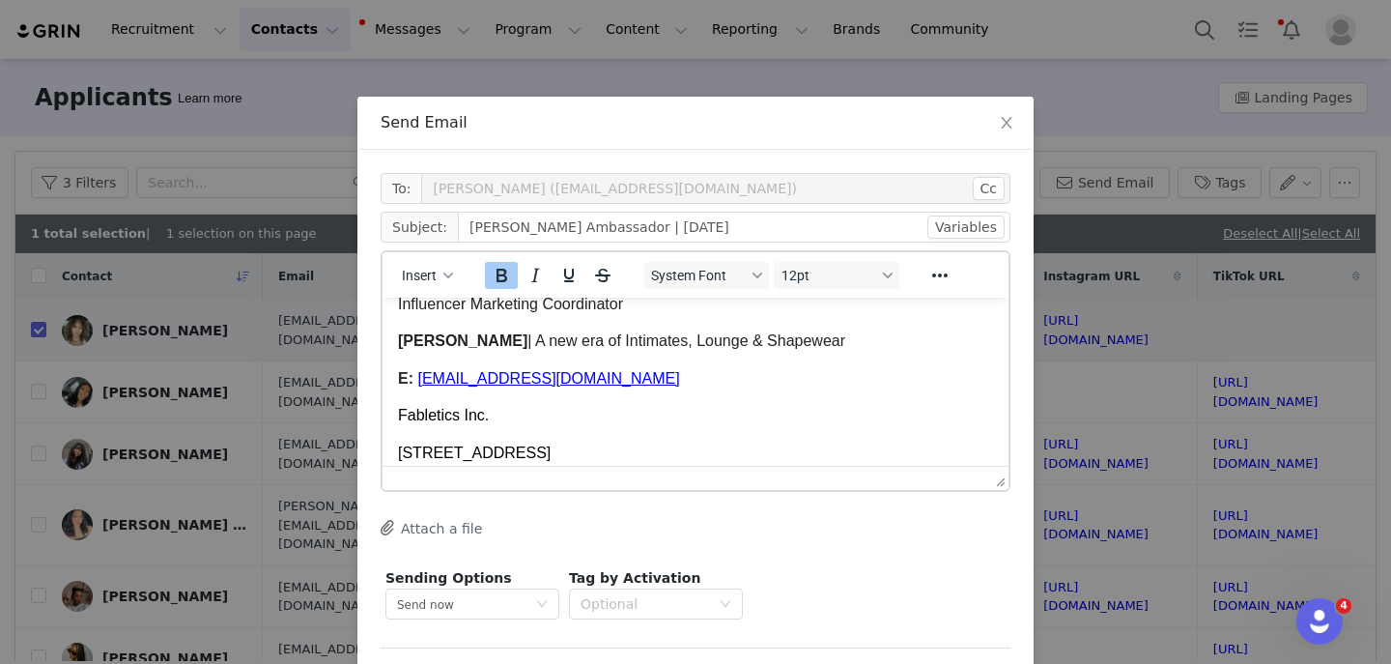
click at [427, 380] on span "MLarson@fabletics.com" at bounding box center [548, 378] width 262 height 16
click at [461, 381] on span "﻿KLarson@fabletics.com" at bounding box center [548, 378] width 262 height 16
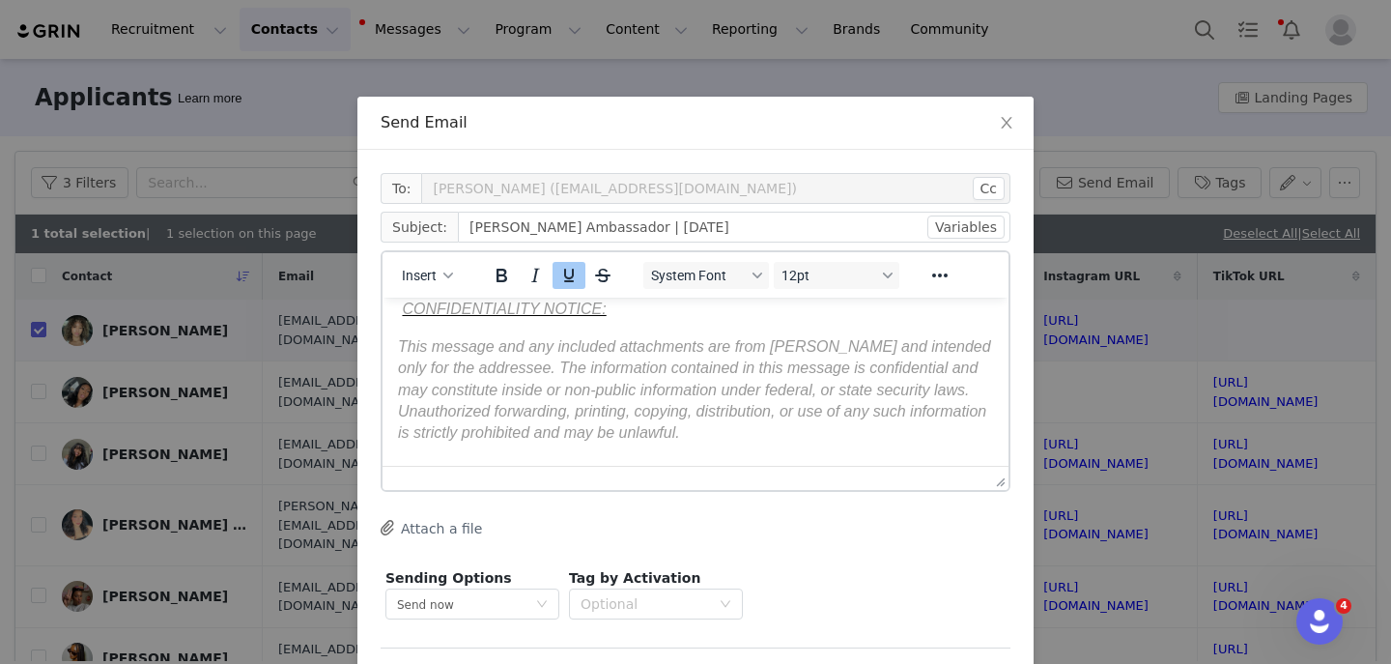
scroll to position [77, 0]
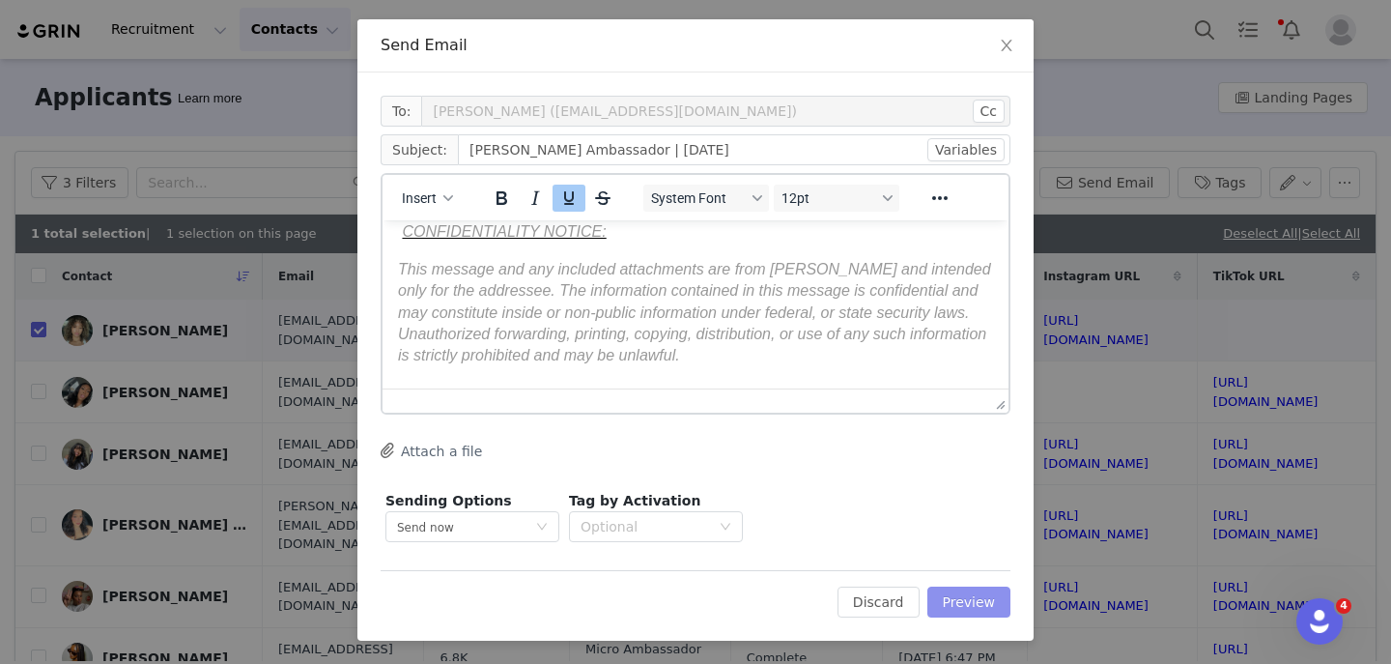
click at [944, 587] on button "Preview" at bounding box center [970, 602] width 84 height 31
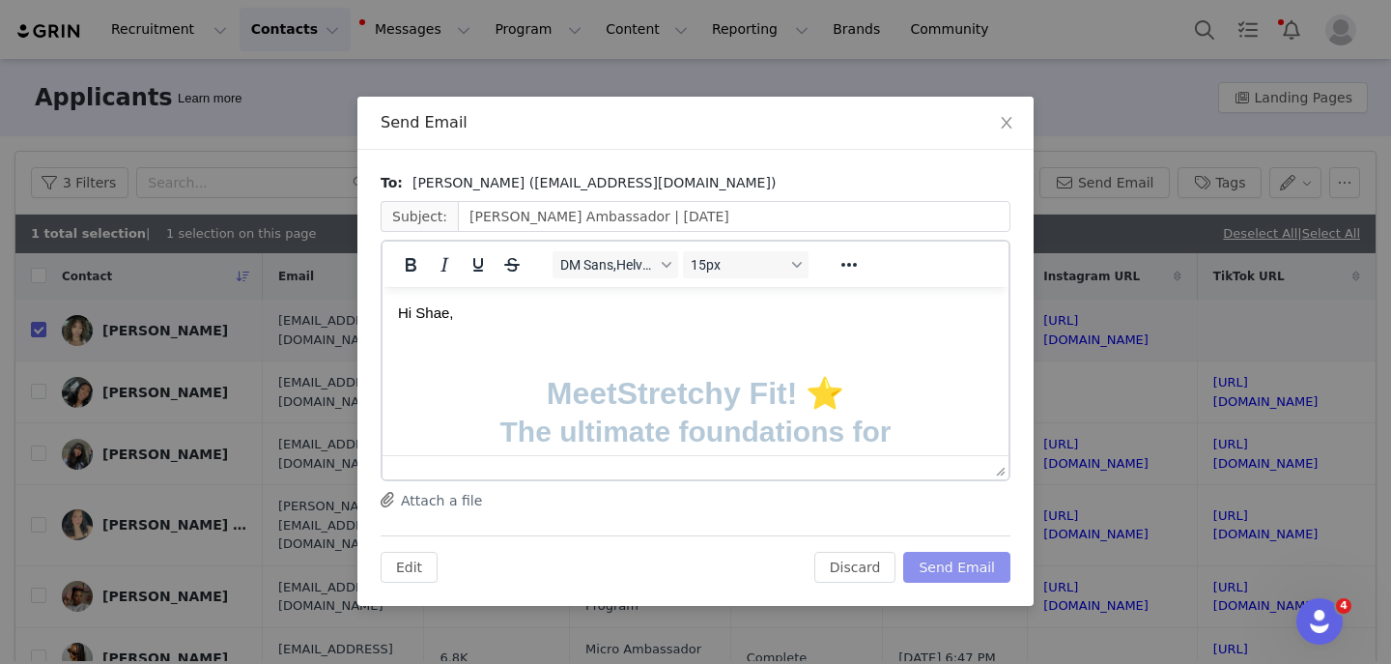
scroll to position [0, 0]
click at [939, 569] on button "Send Email" at bounding box center [957, 567] width 107 height 31
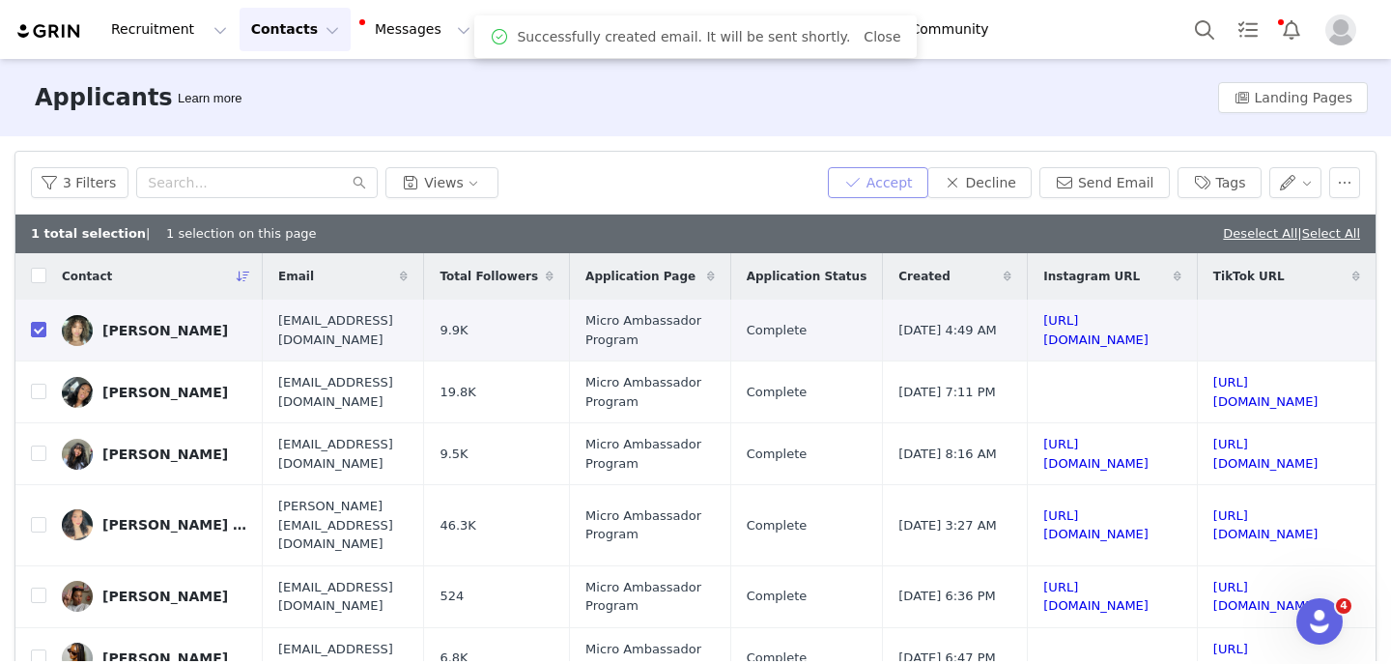
click at [886, 182] on button "Accept" at bounding box center [878, 182] width 100 height 31
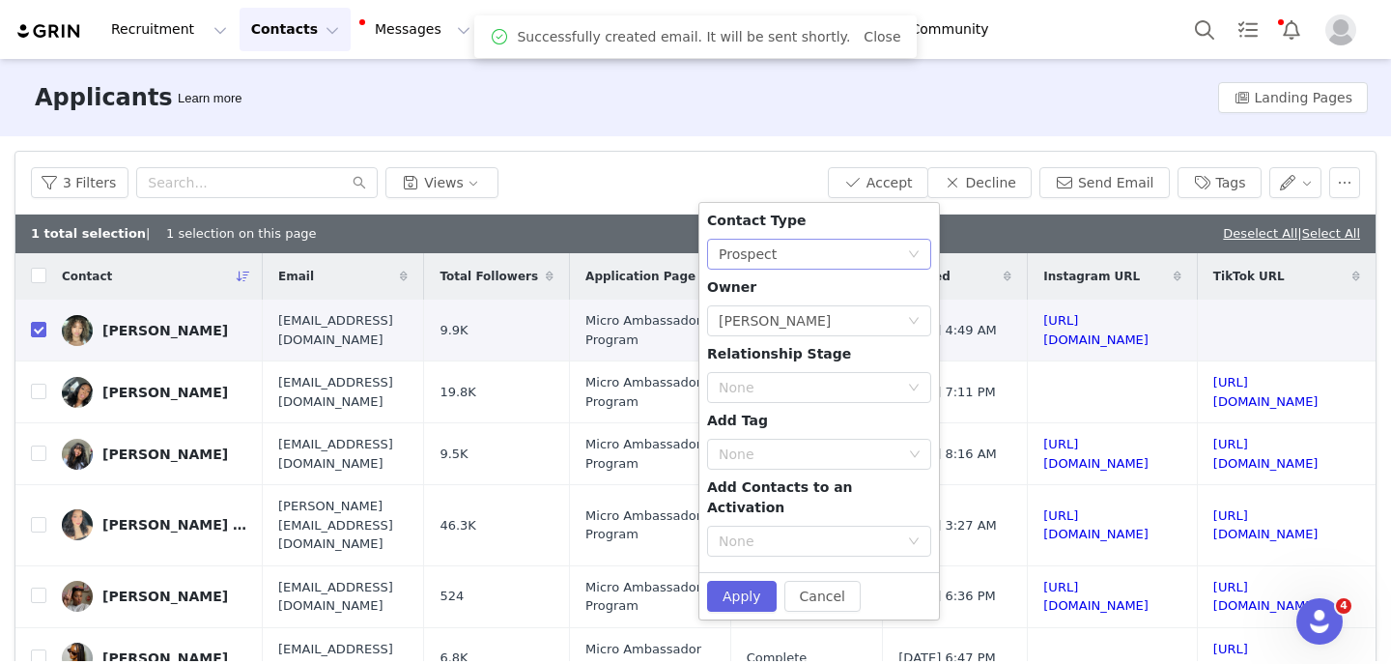
click at [808, 258] on div "None Prospect" at bounding box center [813, 254] width 188 height 29
click at [743, 330] on li "Creator" at bounding box center [819, 323] width 224 height 31
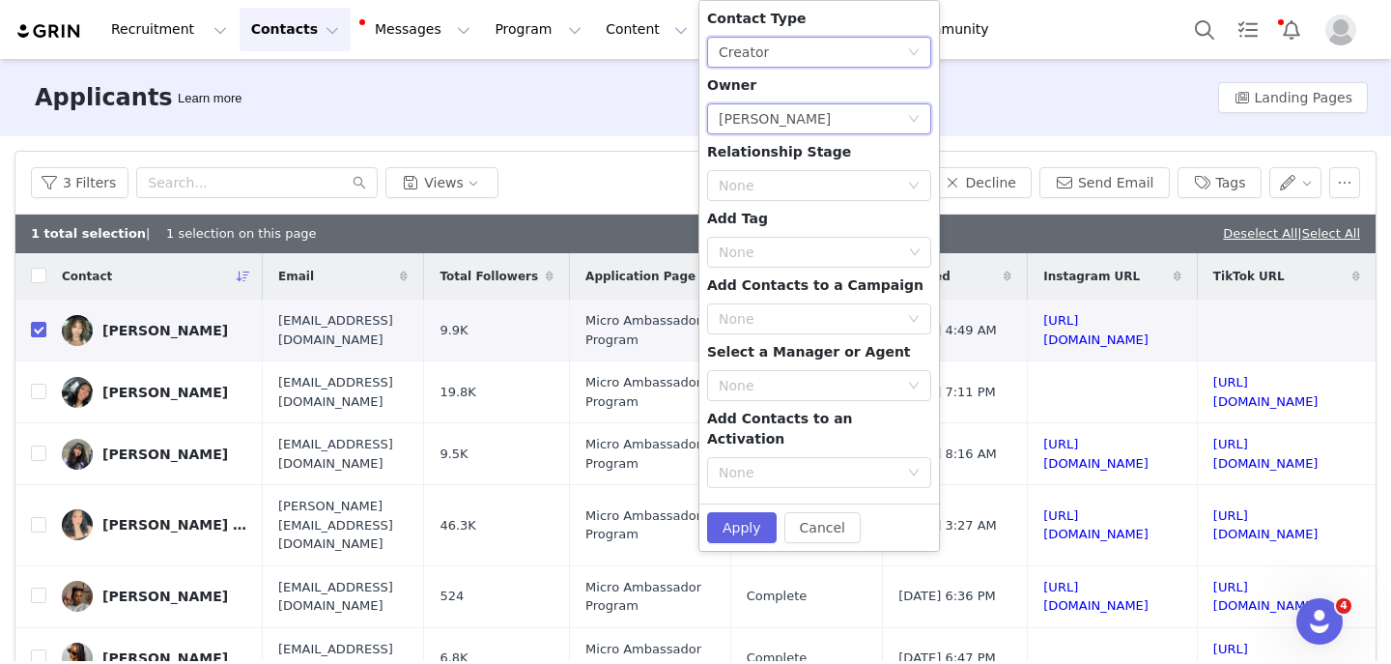
click at [757, 125] on div "Lizzie Chu" at bounding box center [775, 118] width 112 height 29
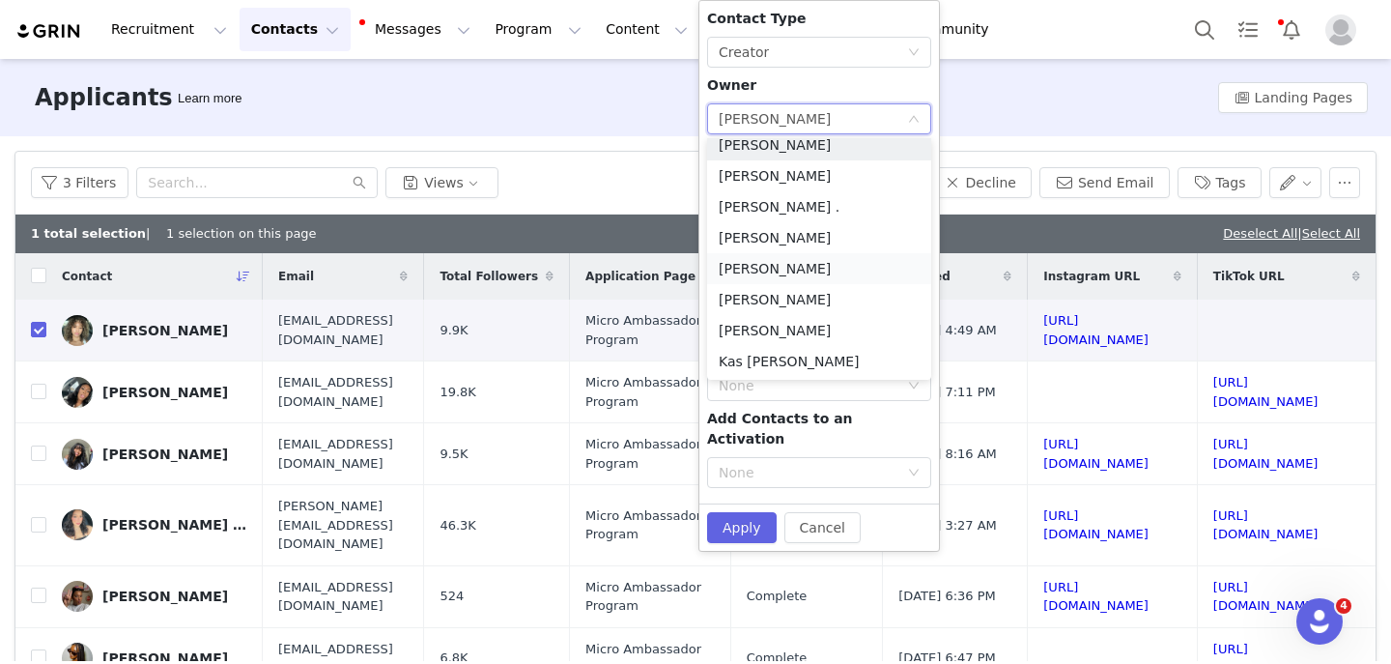
scroll to position [51, 0]
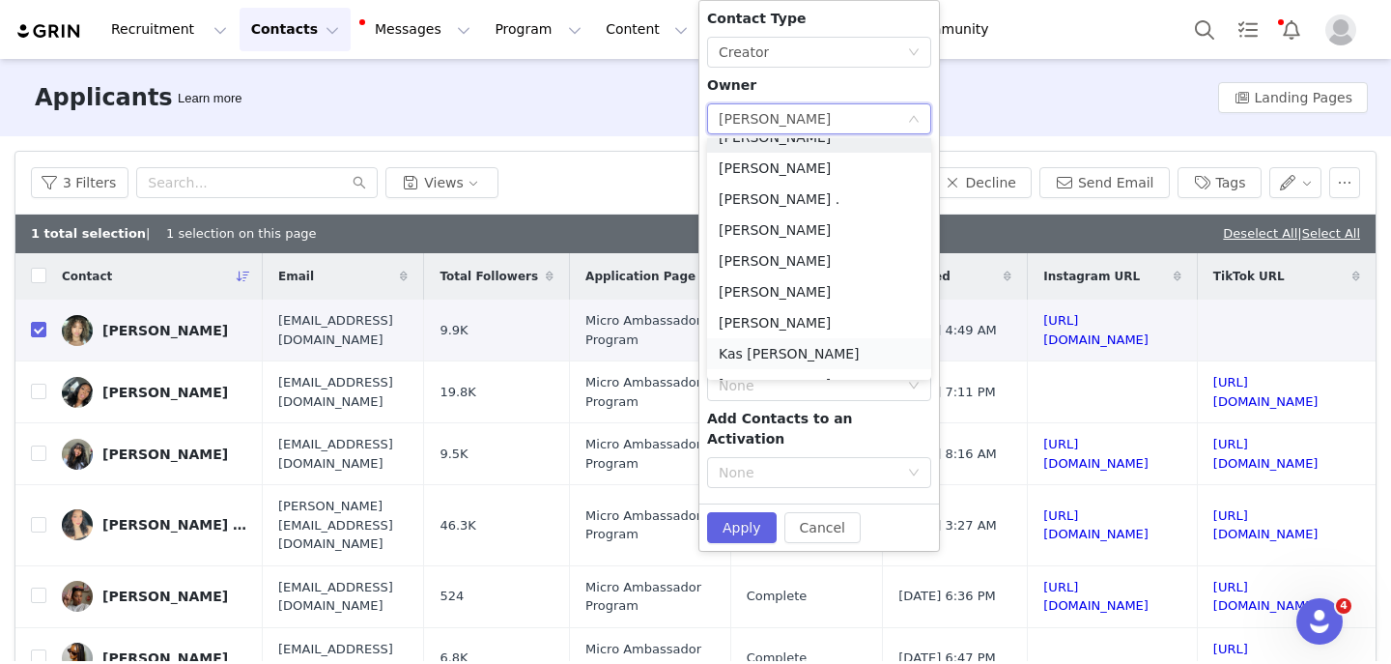
click at [757, 356] on li "Kas Luna" at bounding box center [819, 353] width 224 height 31
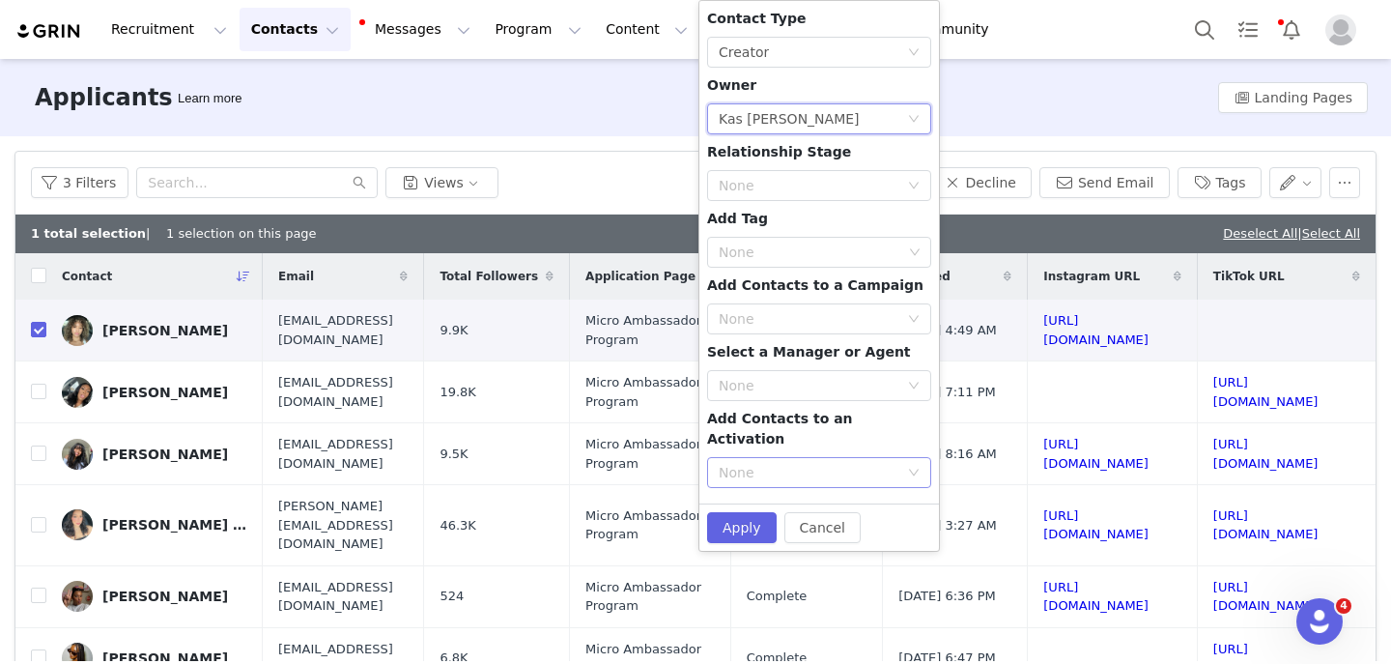
click at [767, 463] on div "None" at bounding box center [809, 472] width 180 height 19
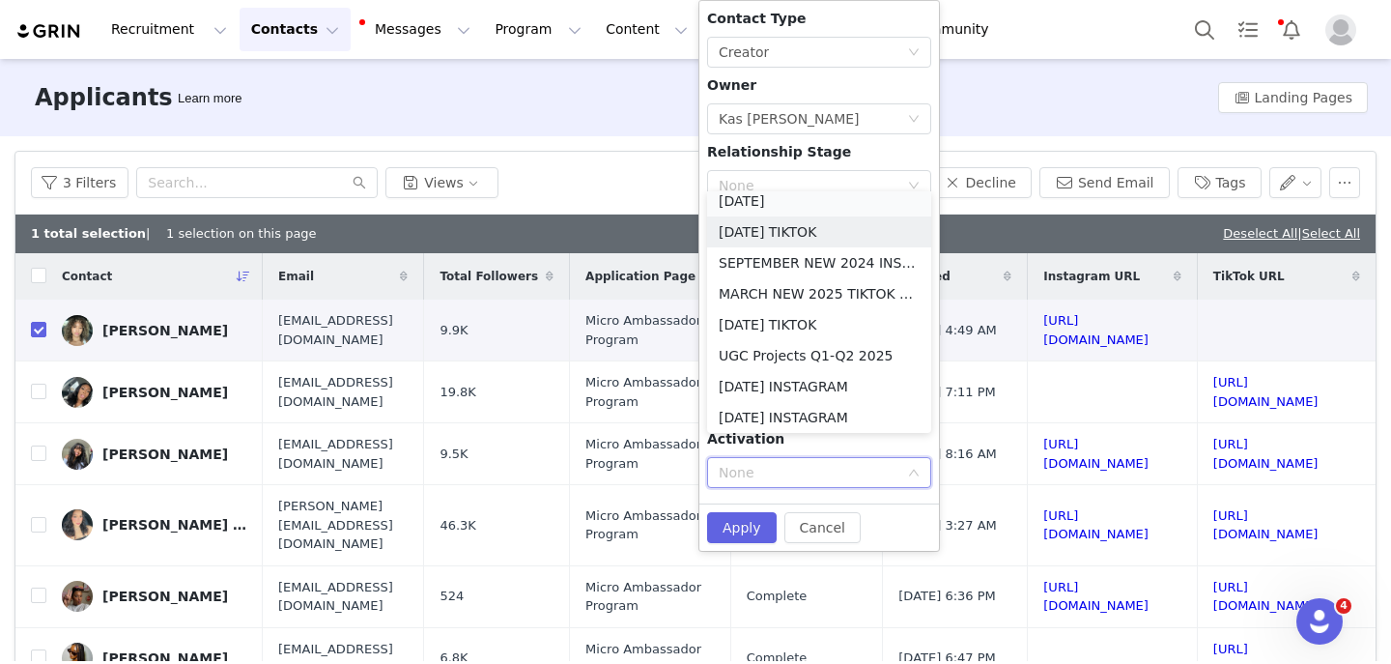
scroll to position [4, 0]
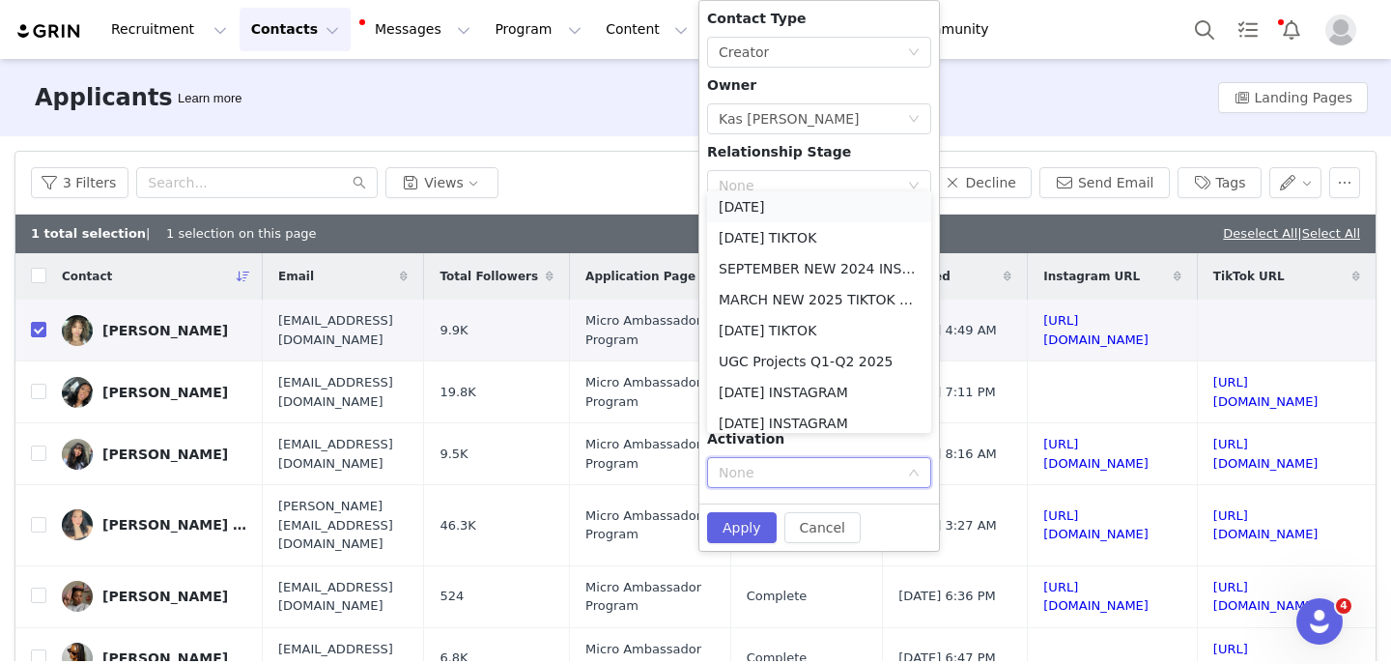
click at [760, 208] on li "October 2025" at bounding box center [819, 206] width 224 height 31
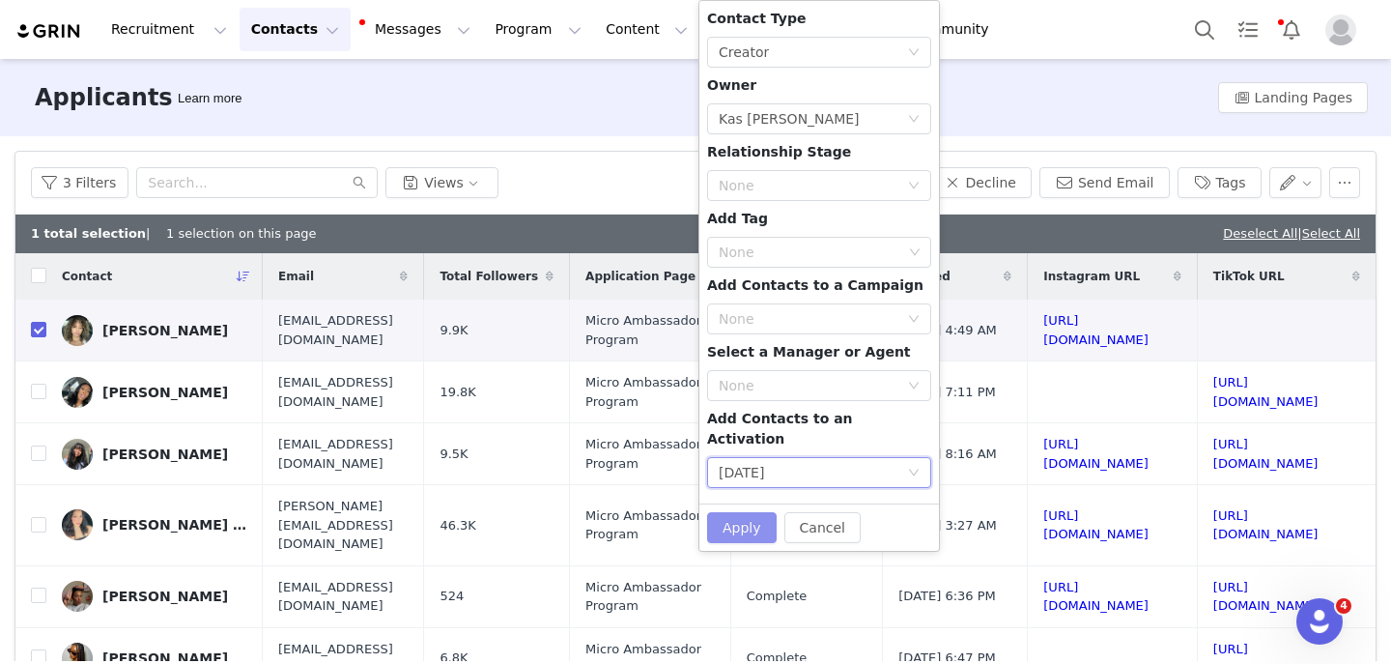
click at [736, 513] on button "Apply" at bounding box center [742, 527] width 70 height 31
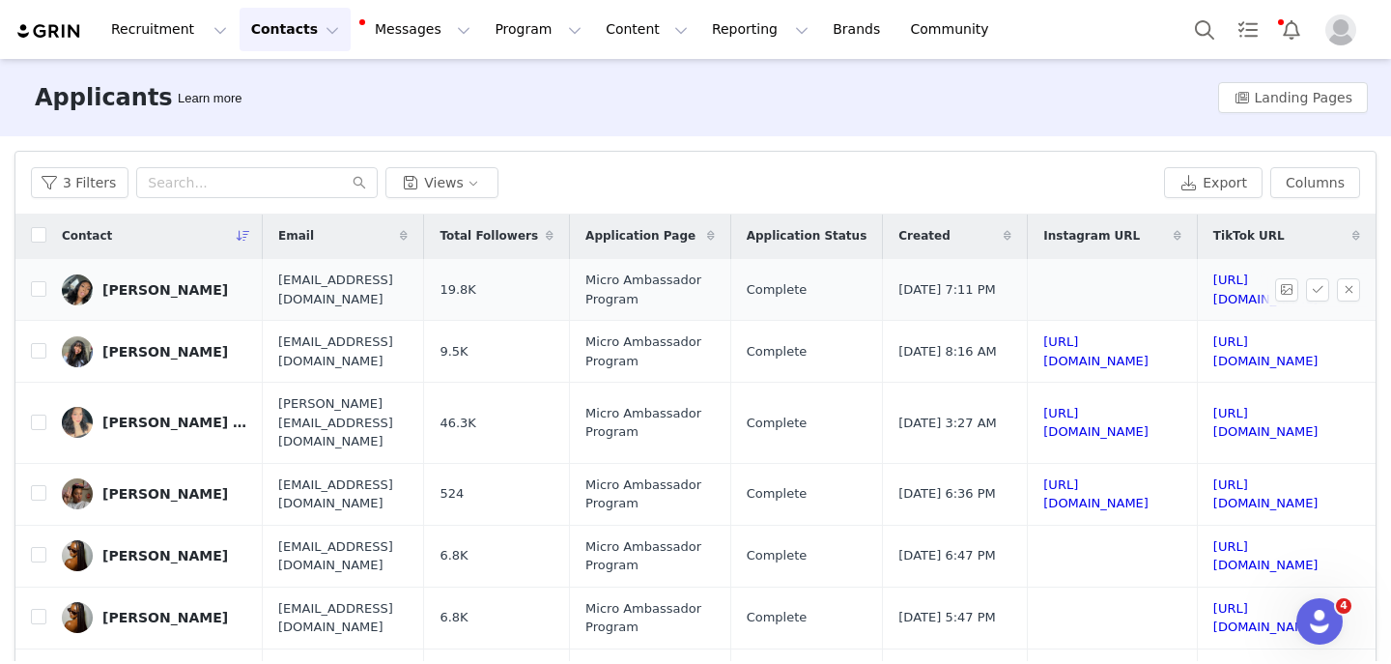
scroll to position [2, 332]
click at [1214, 294] on link "https://www.tiktok.com/@wolf06110" at bounding box center [1266, 289] width 105 height 34
click at [1346, 297] on button "button" at bounding box center [1348, 289] width 23 height 23
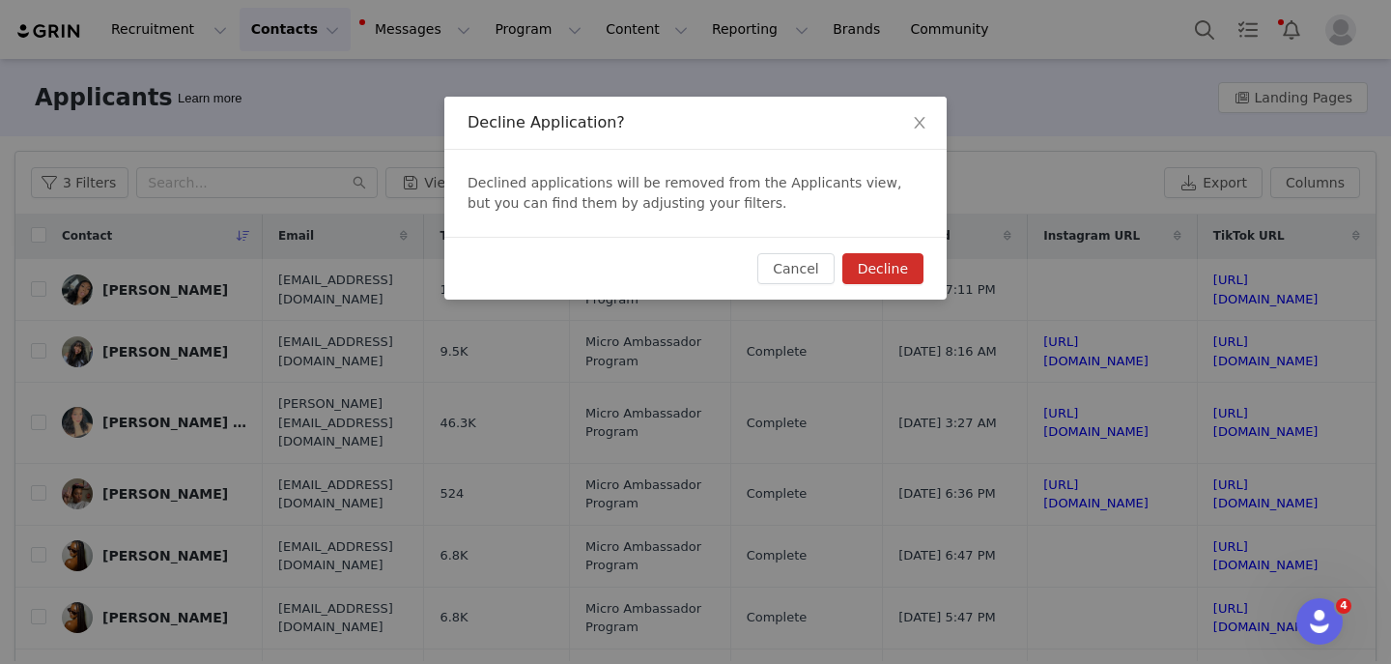
click at [916, 253] on button "Decline" at bounding box center [883, 268] width 81 height 31
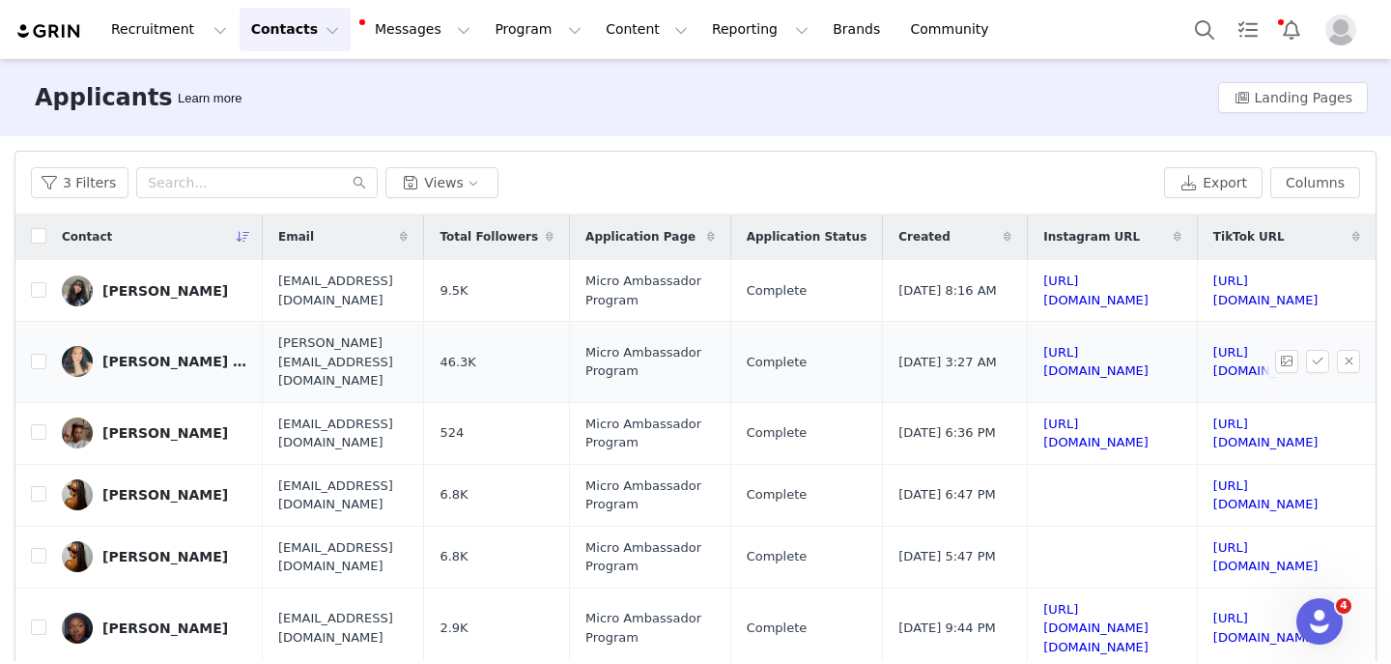
scroll to position [1, 332]
click at [1044, 294] on link "https://www.instagram.com/rainyrainreine" at bounding box center [1096, 290] width 105 height 34
click at [1214, 293] on link "https://www.tiktok.com/@rainyrainreine" at bounding box center [1266, 290] width 105 height 34
click at [33, 297] on input "checkbox" at bounding box center [38, 289] width 15 height 15
checkbox input "true"
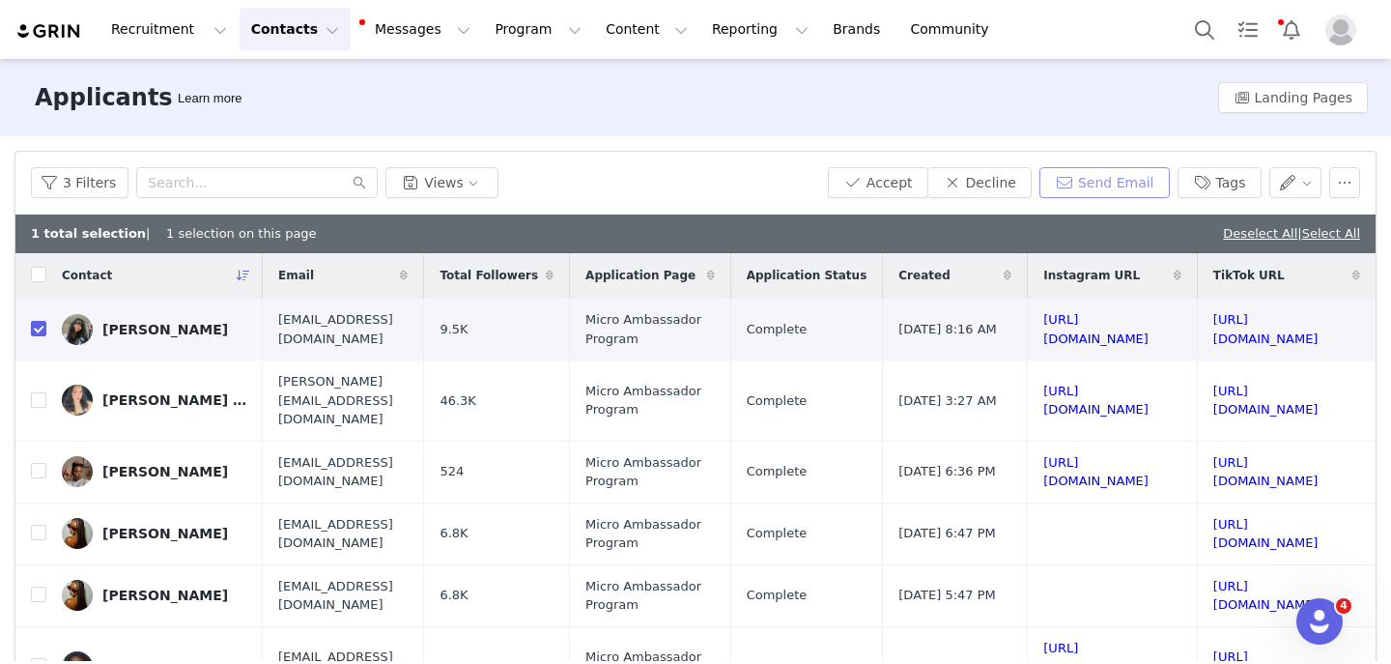
click at [1141, 196] on button "Send Email" at bounding box center [1105, 182] width 130 height 31
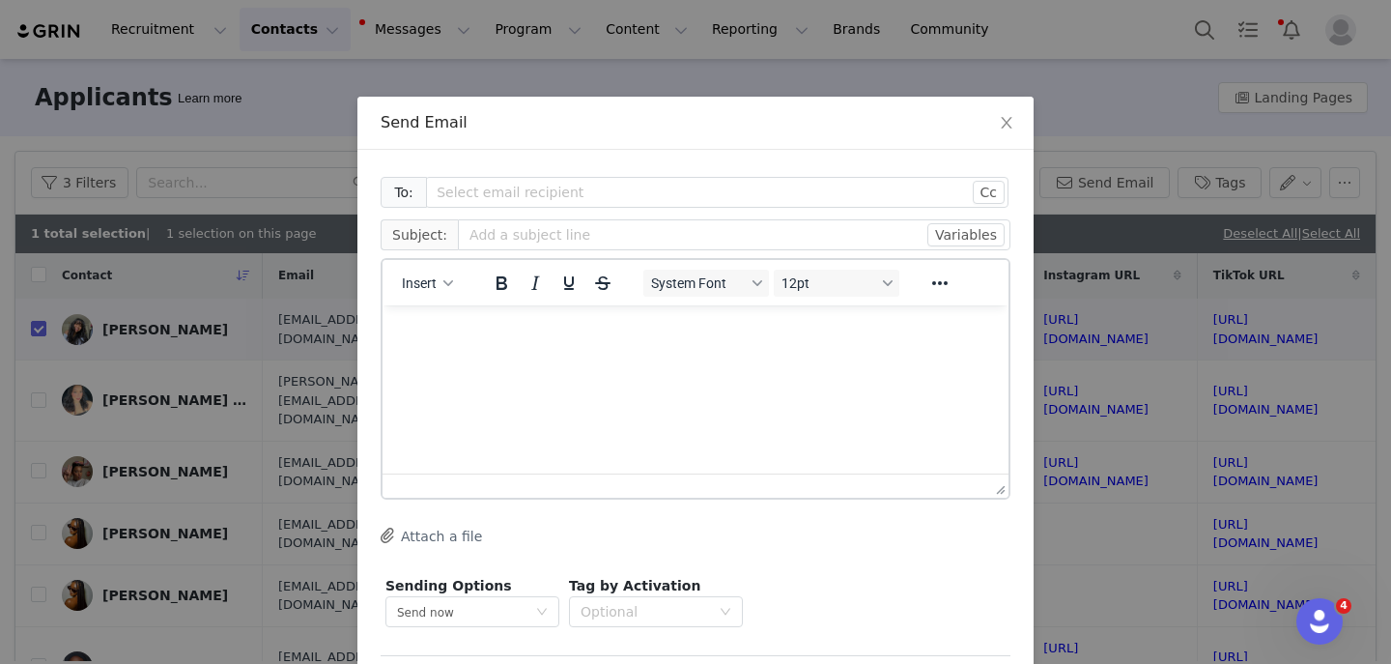
scroll to position [0, 0]
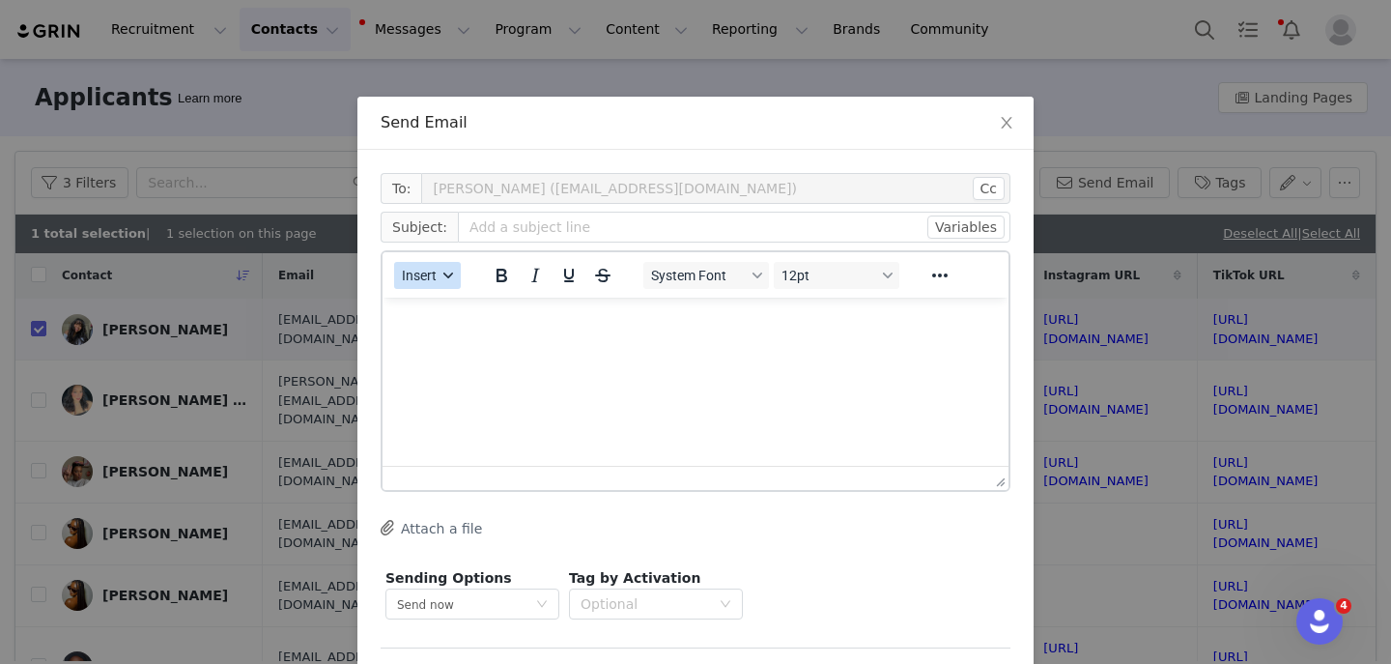
click at [443, 282] on button "Insert" at bounding box center [427, 275] width 67 height 27
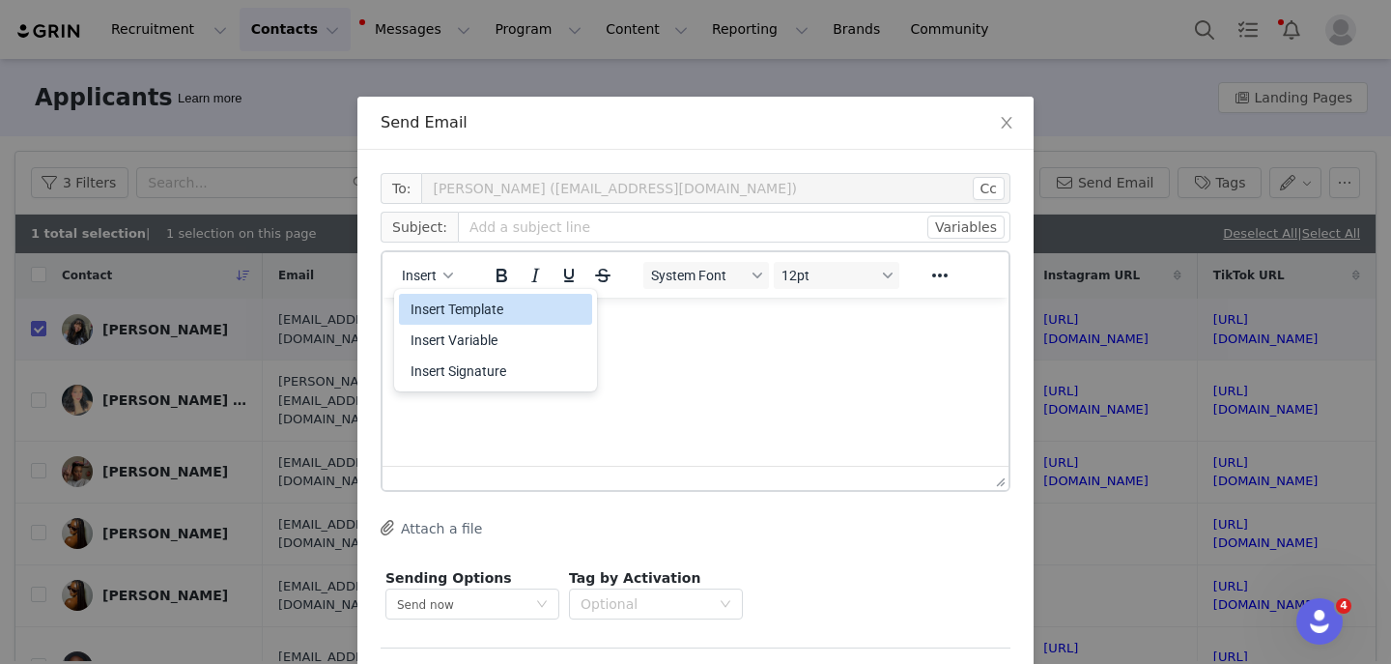
click at [454, 301] on div "Insert Template" at bounding box center [498, 309] width 174 height 23
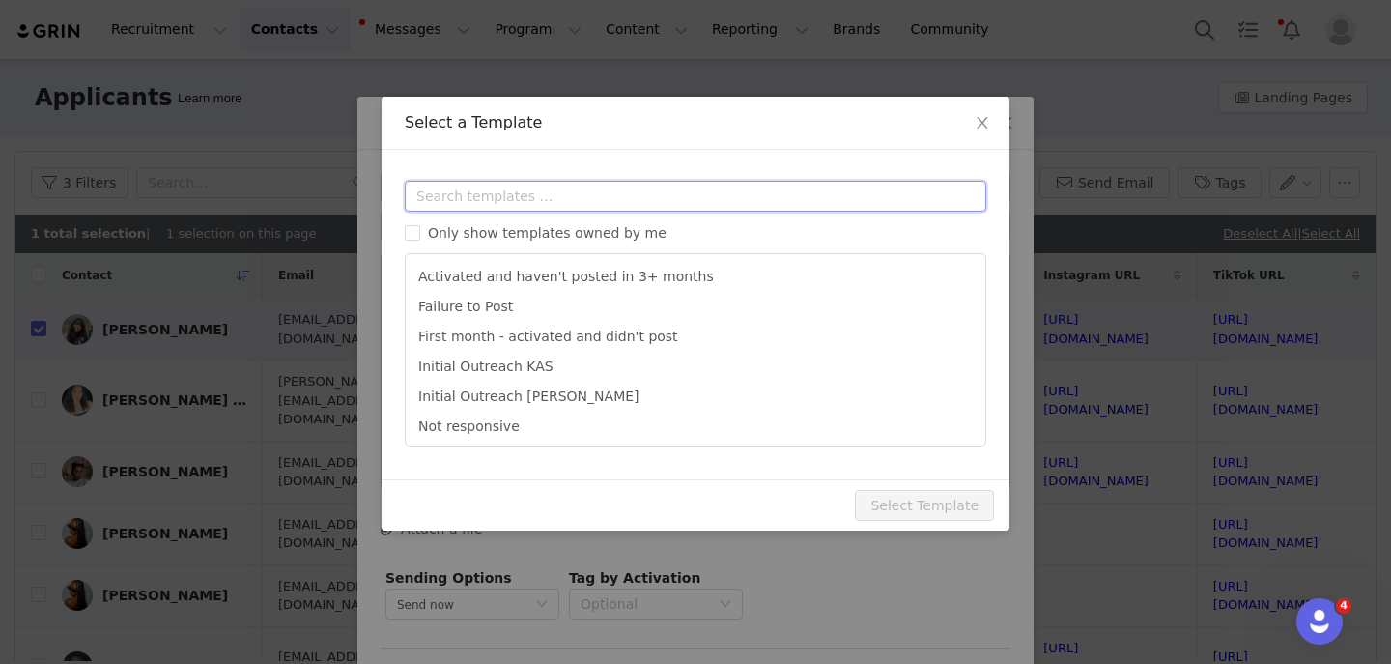
click at [448, 207] on input "text" at bounding box center [696, 196] width 582 height 31
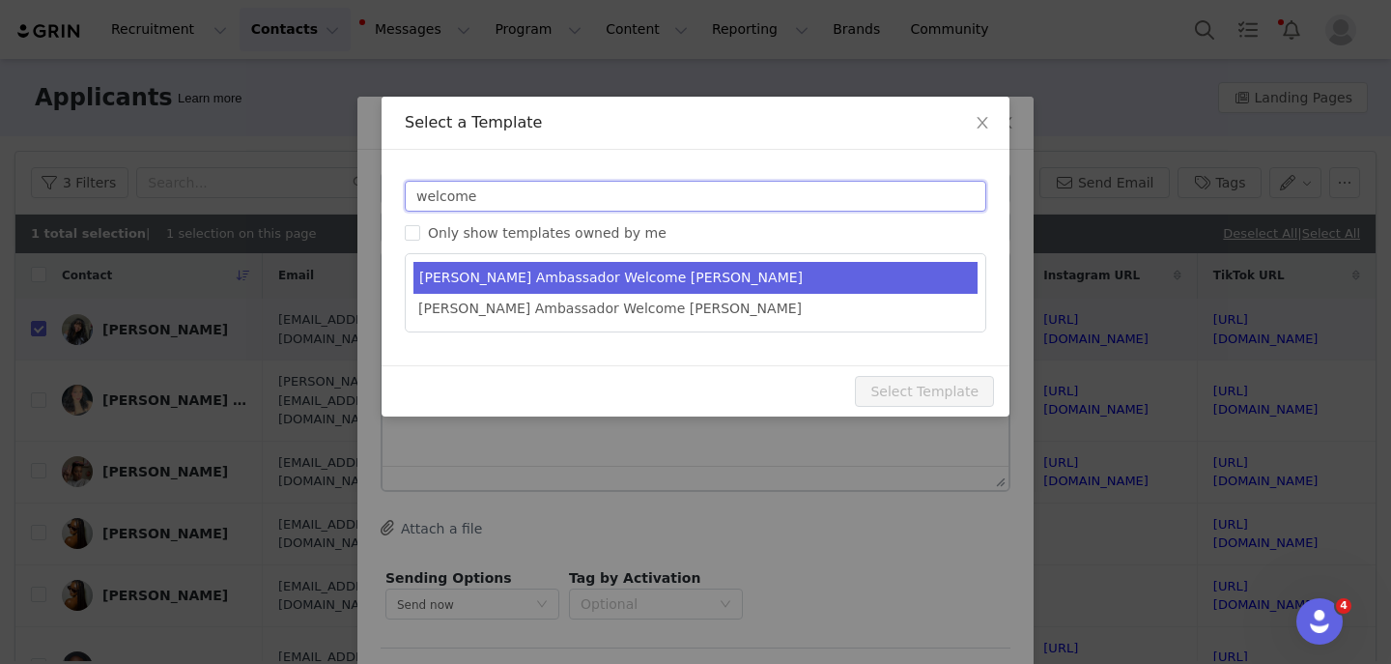
type input "welcome"
type input "YITTY Ambassador | Welcome, it's about damn time!"
click at [509, 286] on li "Yitty Ambassador Welcome KAS" at bounding box center [696, 278] width 564 height 32
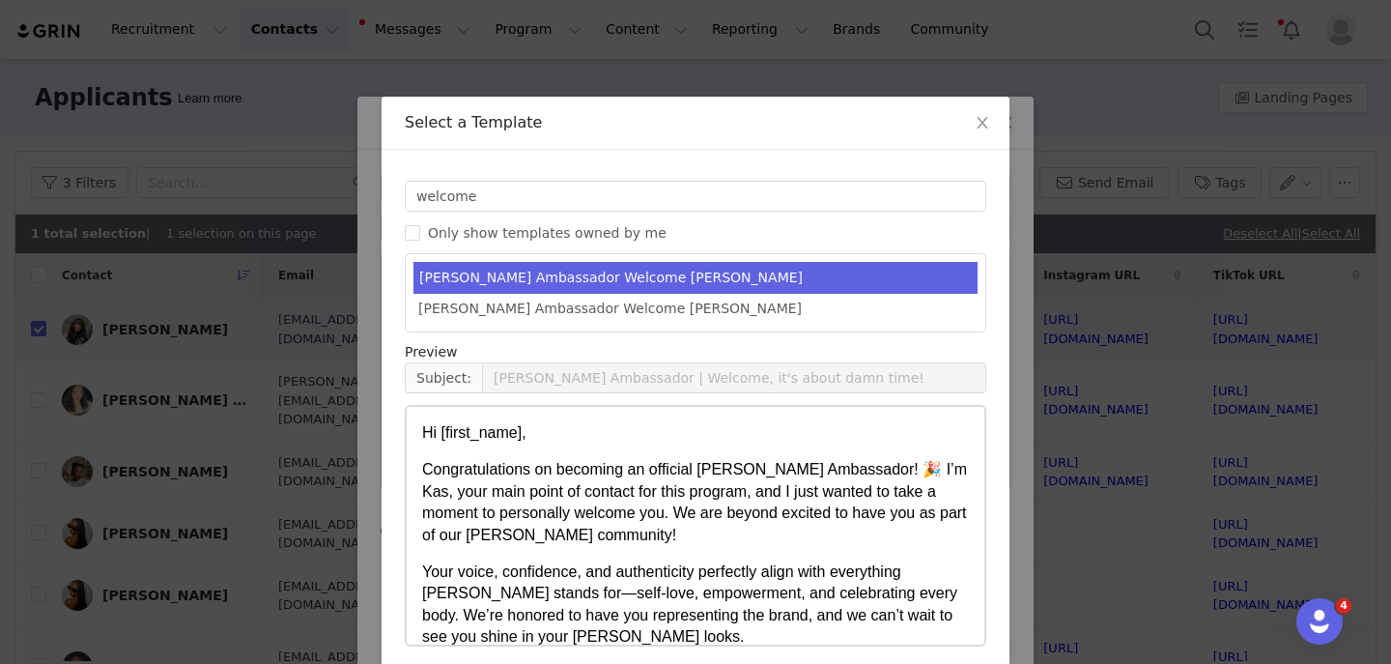
scroll to position [755, 0]
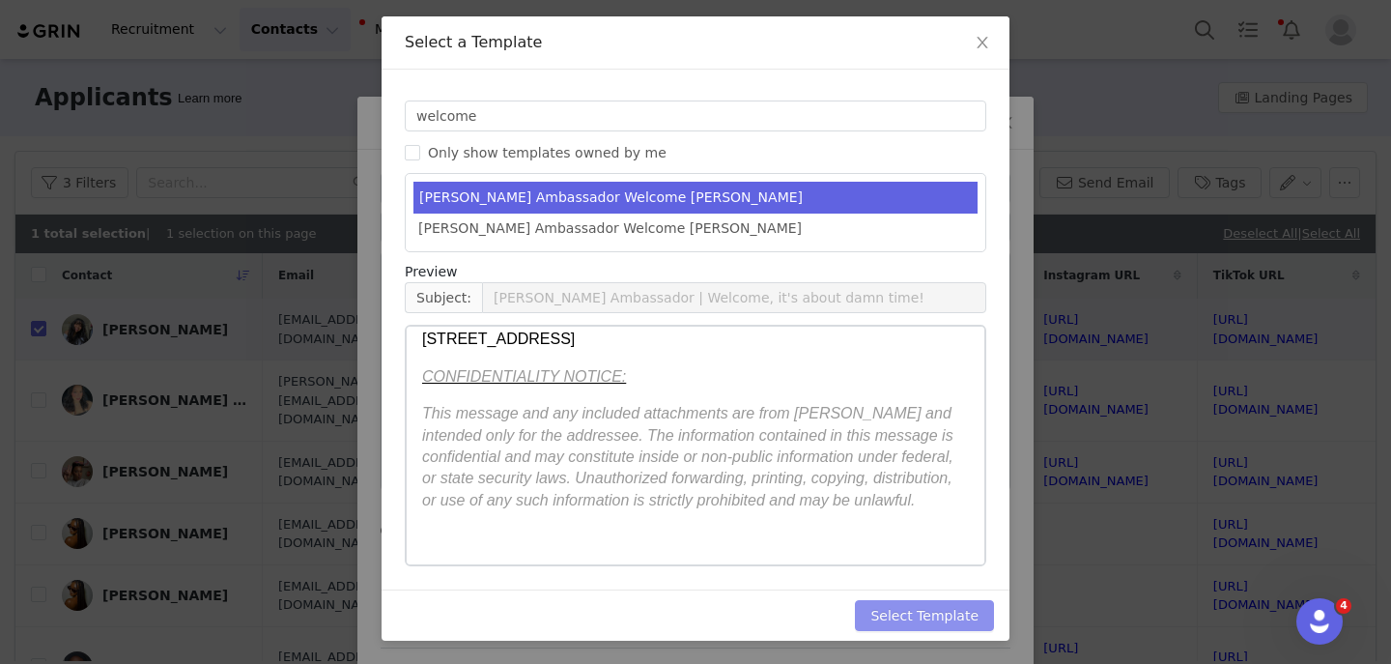
click at [875, 616] on button "Select Template" at bounding box center [924, 615] width 139 height 31
type input "YITTY Ambassador | Welcome, it's about damn time!"
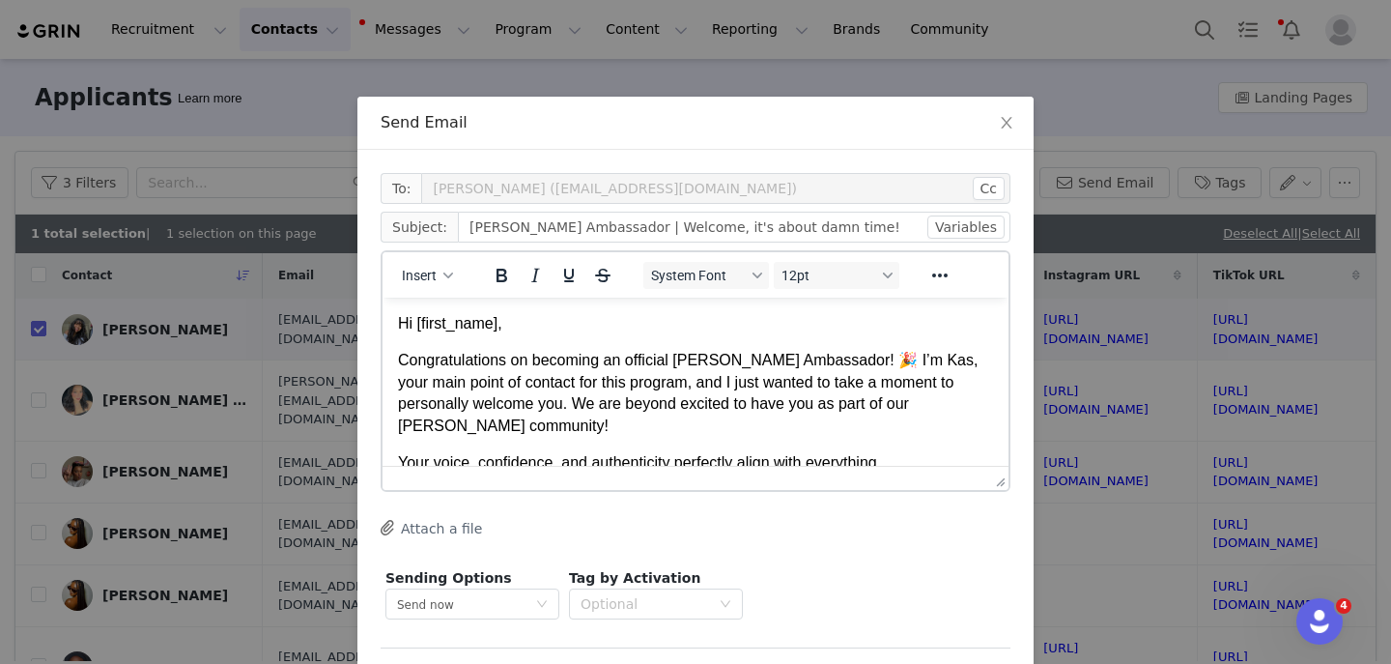
scroll to position [77, 0]
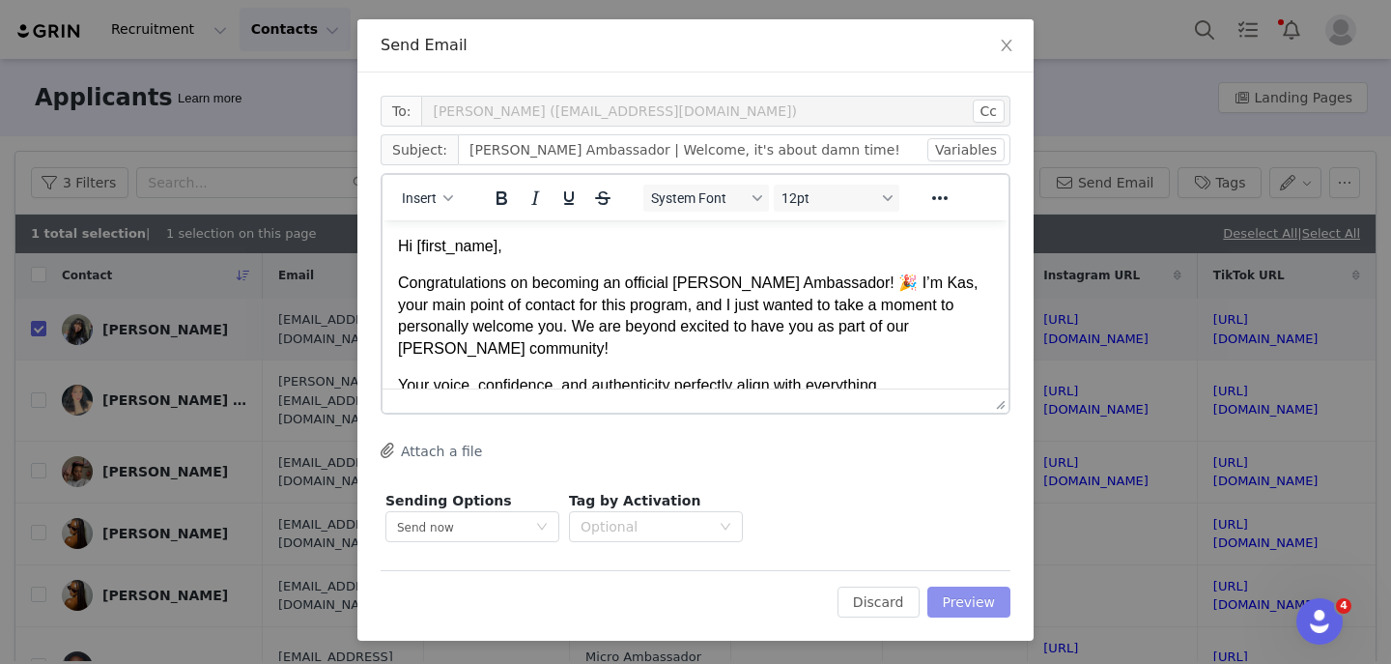
click at [1001, 593] on button "Preview" at bounding box center [970, 602] width 84 height 31
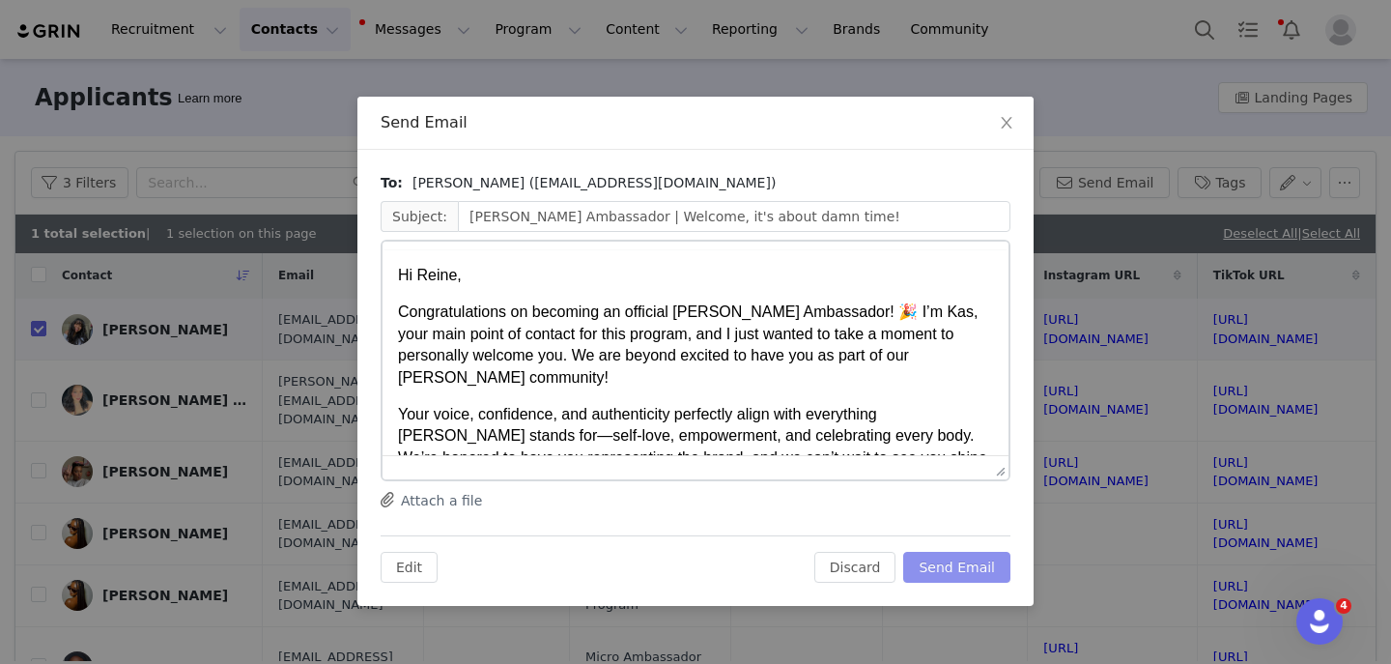
scroll to position [0, 0]
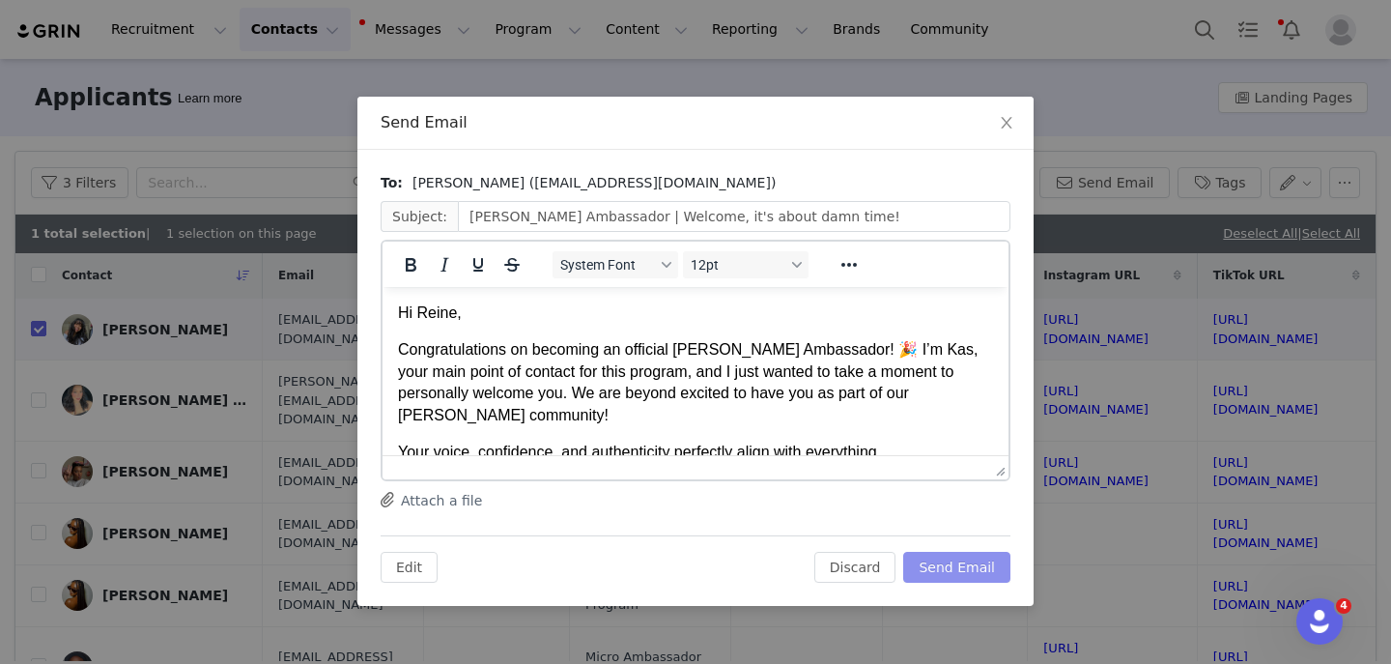
click at [971, 574] on button "Send Email" at bounding box center [957, 567] width 107 height 31
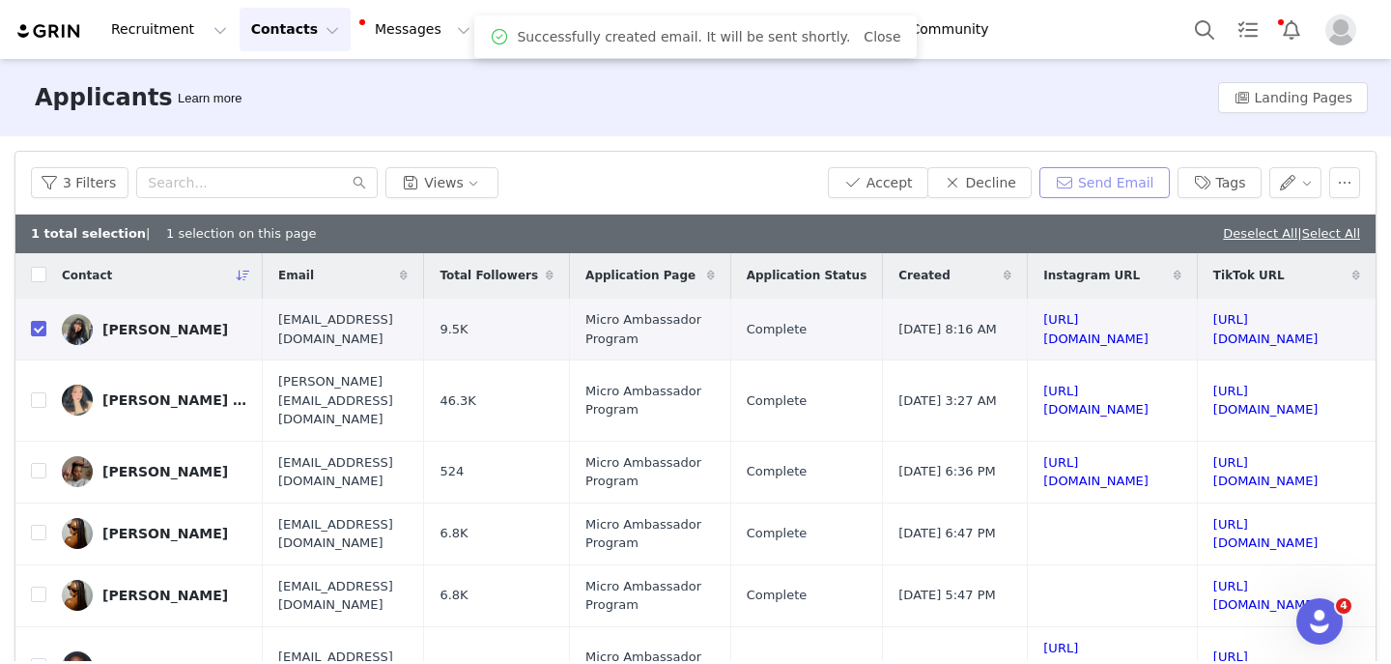
click at [1089, 172] on button "Send Email" at bounding box center [1105, 182] width 130 height 31
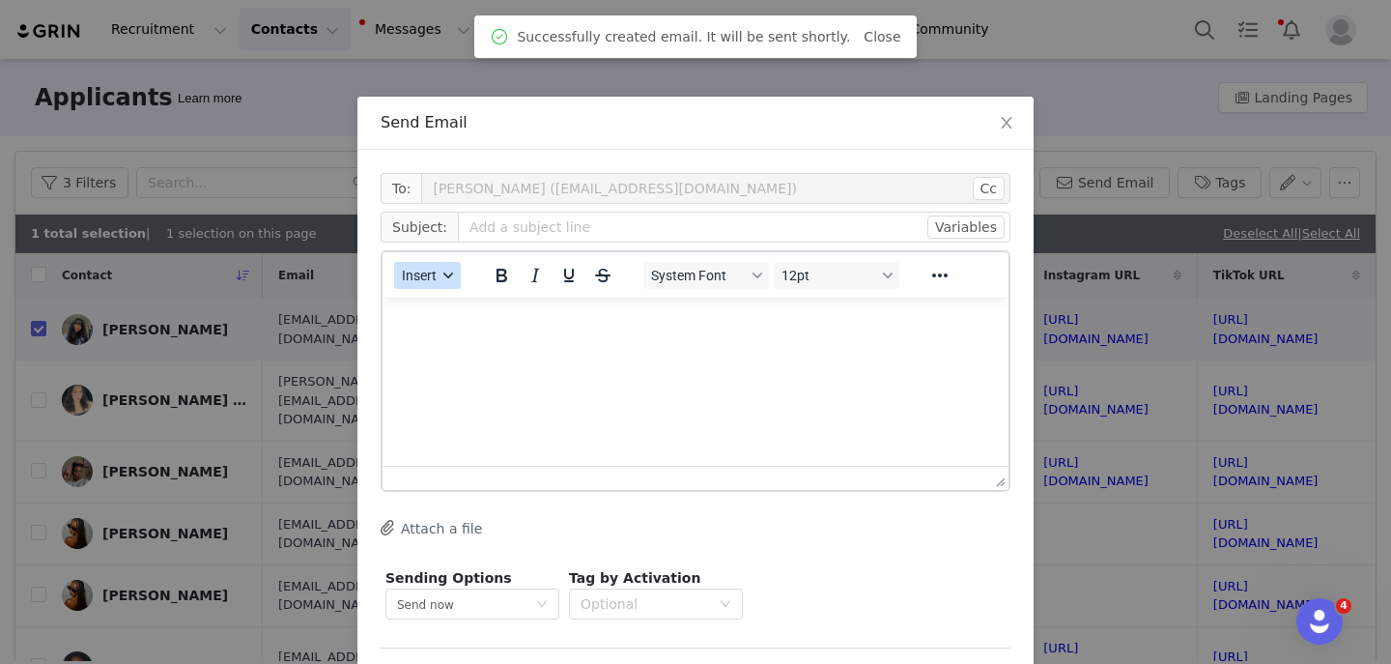
click at [429, 273] on span "Insert" at bounding box center [419, 275] width 35 height 15
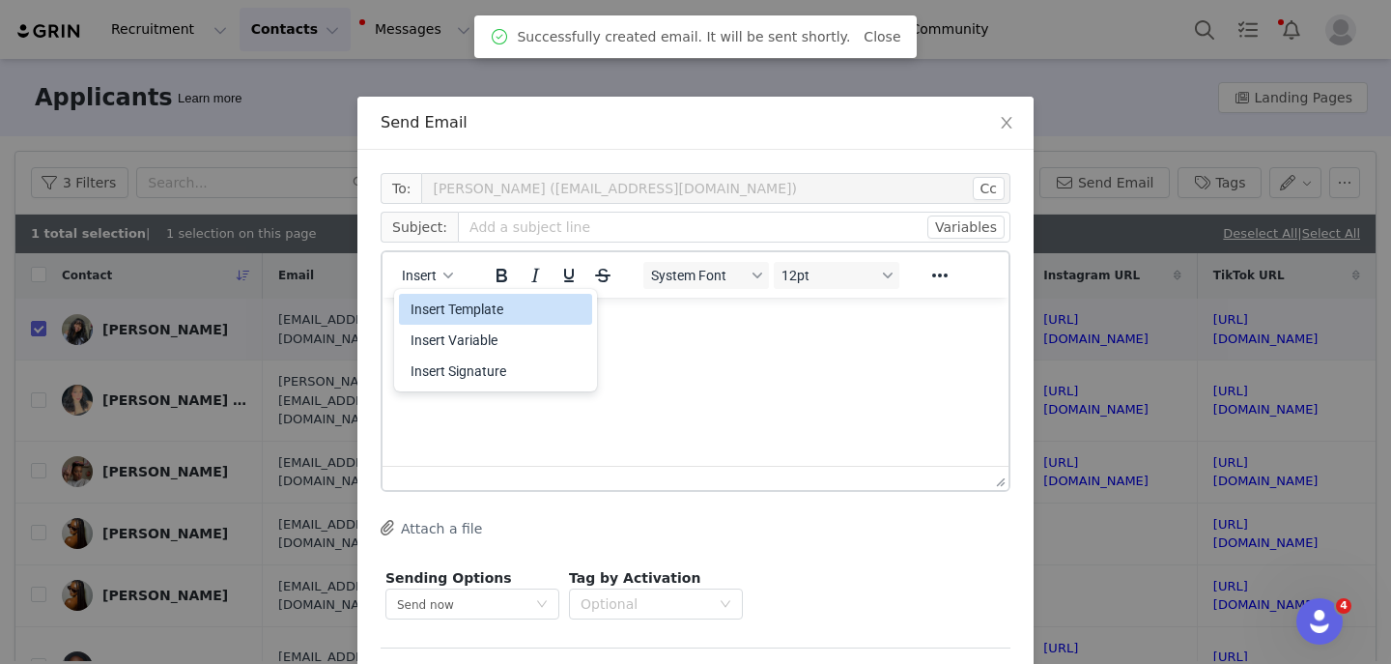
click at [436, 298] on div "Insert Template" at bounding box center [498, 309] width 174 height 23
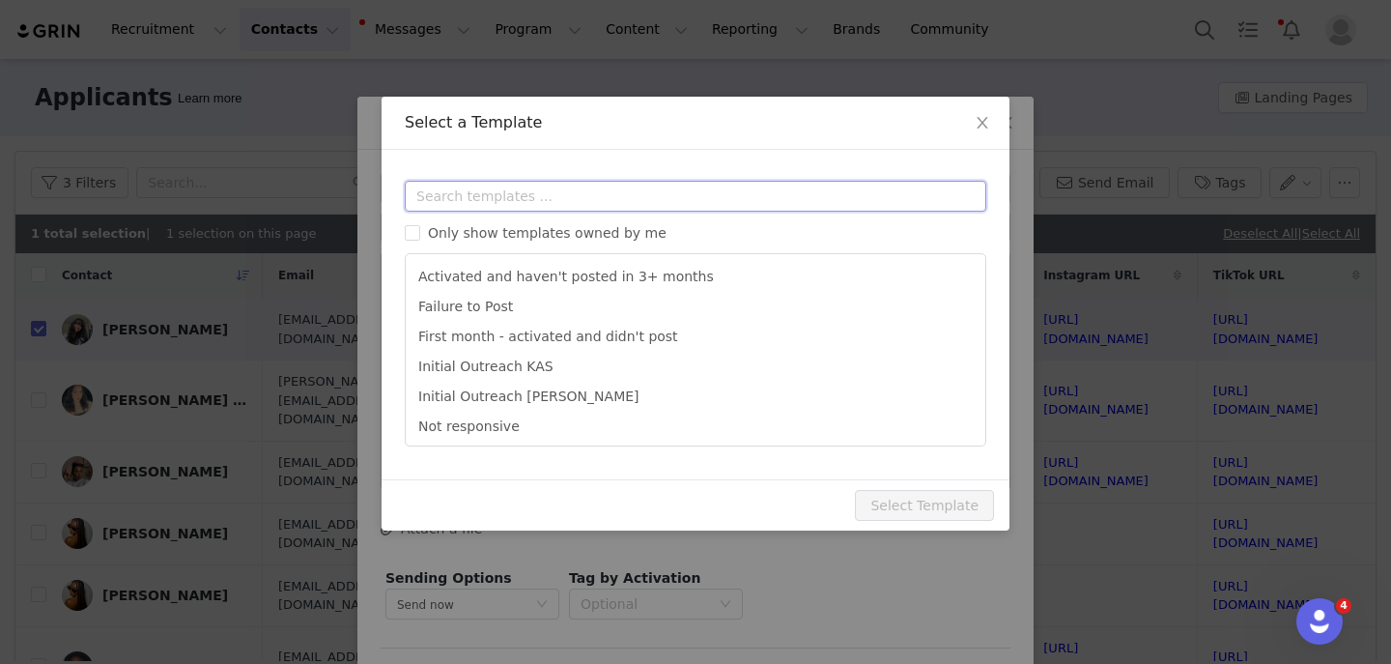
click at [494, 201] on input "text" at bounding box center [696, 196] width 582 height 31
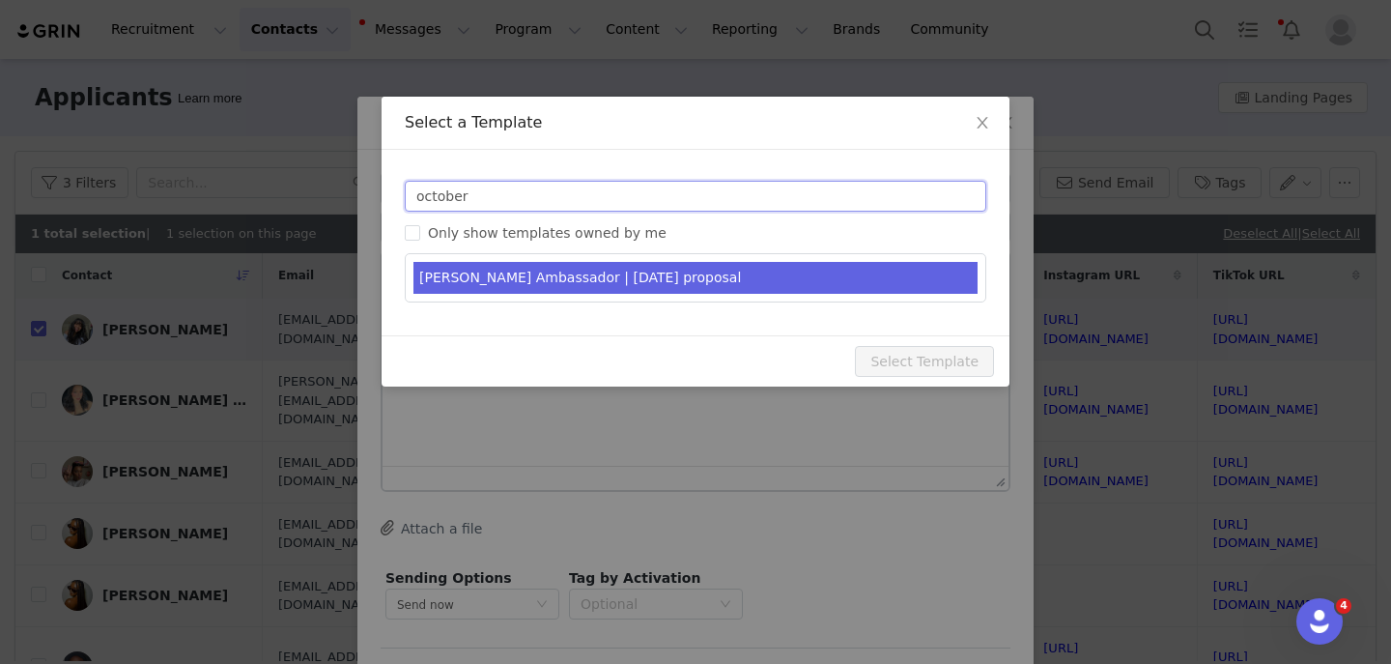
type input "october"
type input "YITTY Ambassador | October 2025"
click at [528, 269] on li "YITTY Ambassador | October 2025 proposal" at bounding box center [696, 278] width 564 height 32
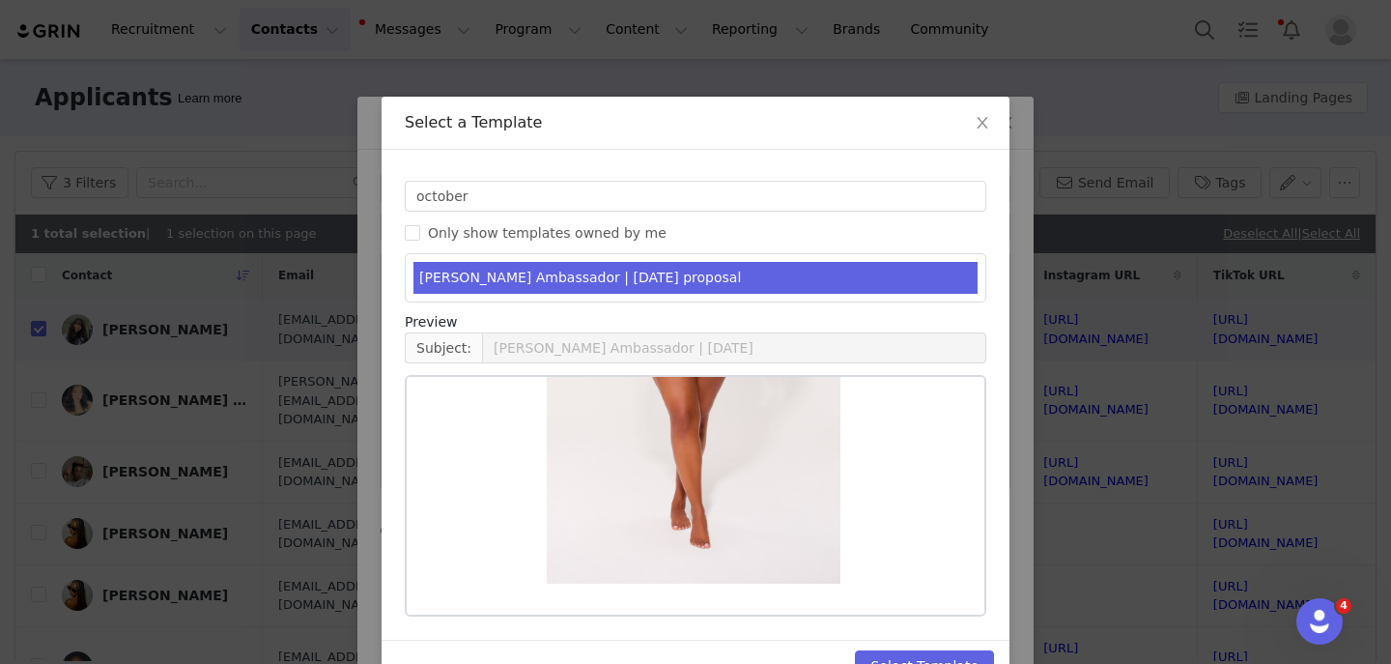
scroll to position [50, 0]
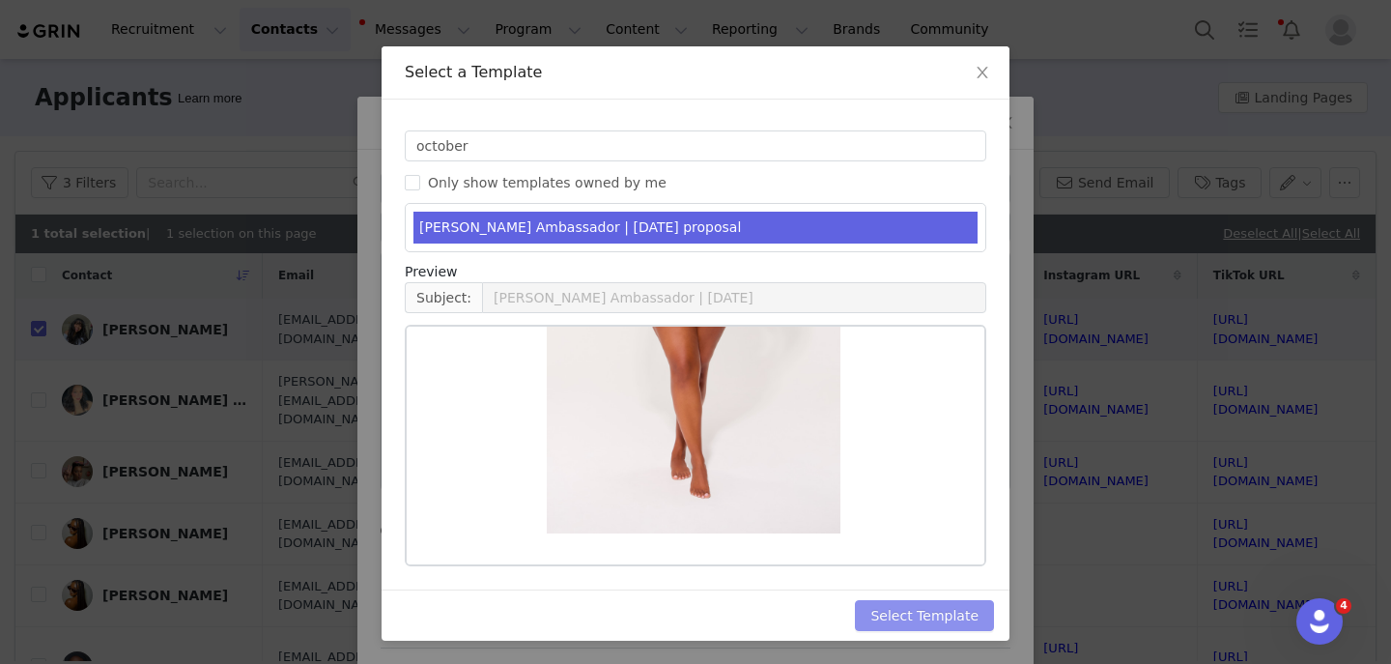
click at [906, 629] on button "Select Template" at bounding box center [924, 615] width 139 height 31
type input "YITTY Ambassador | October 2025"
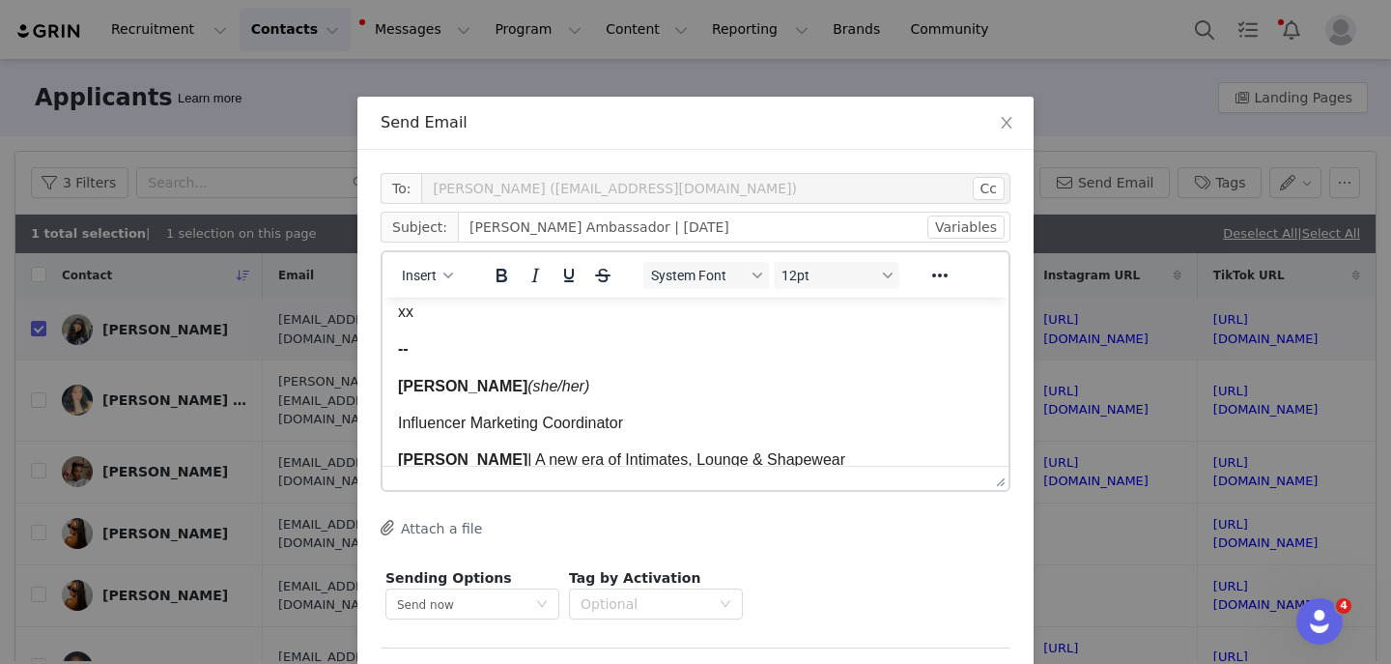
scroll to position [4216, 0]
click at [443, 393] on span "Melissa Larson" at bounding box center [462, 385] width 129 height 16
click at [446, 393] on span "Melissa Larson" at bounding box center [462, 385] width 129 height 16
click at [473, 391] on span "Kas Larson" at bounding box center [462, 385] width 129 height 16
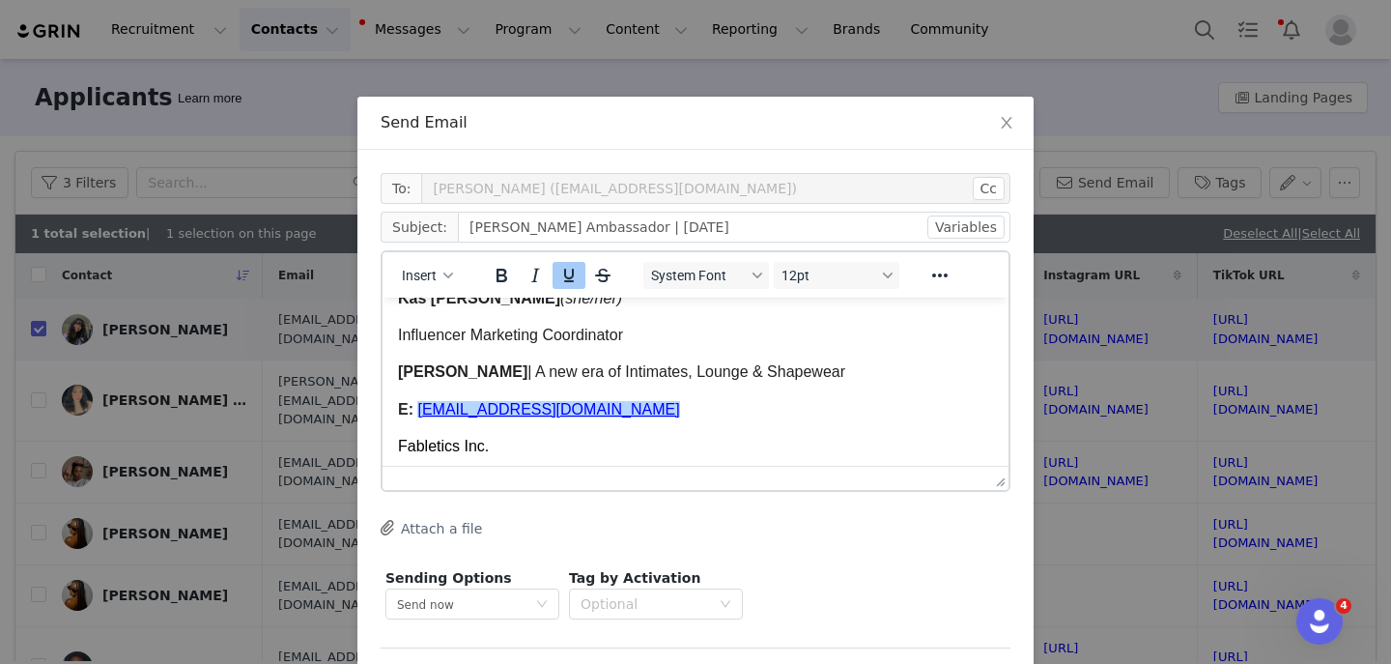
click at [425, 417] on span "MLarson@fabletics.com" at bounding box center [548, 409] width 262 height 16
click at [464, 417] on span "﻿KLarson@fabletics.com" at bounding box center [548, 409] width 262 height 16
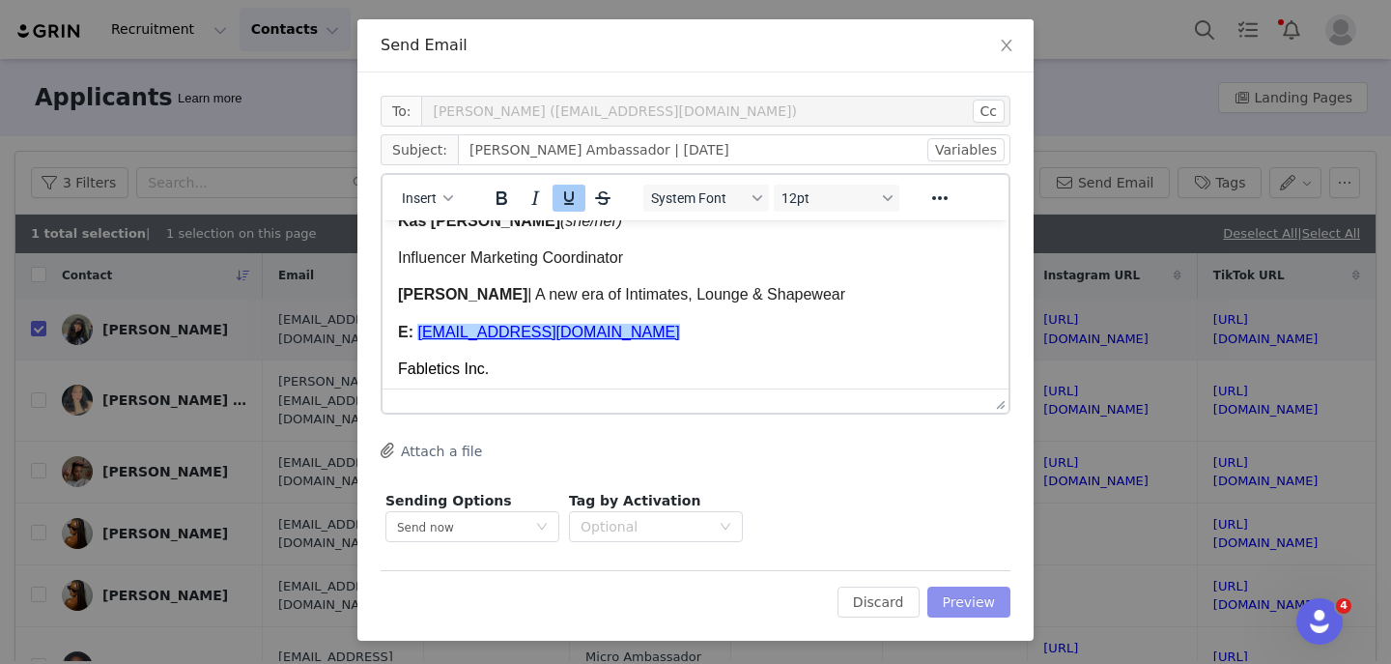
click at [952, 594] on button "Preview" at bounding box center [970, 602] width 84 height 31
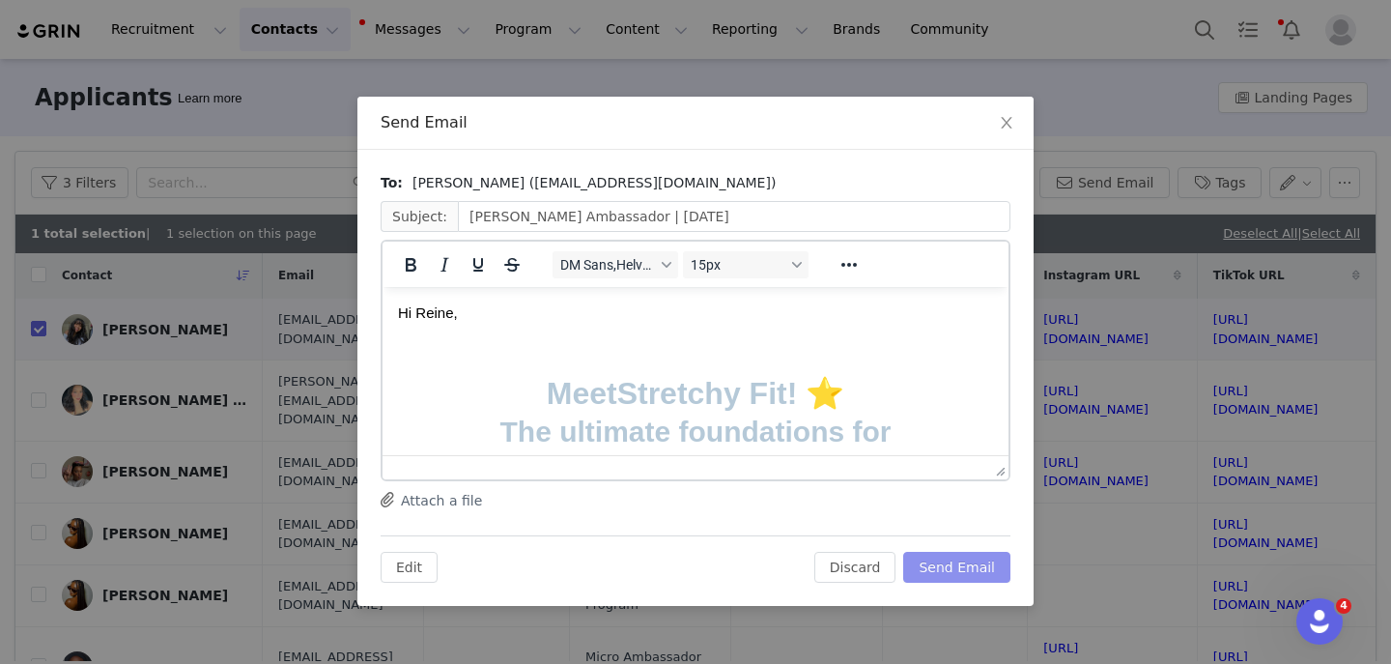
scroll to position [0, 0]
click at [952, 588] on div "To: Reine Herrera (reine.herrera12@gmail.com) Subject: YITTY Ambassador | Octob…" at bounding box center [696, 378] width 676 height 456
click at [951, 579] on button "Send Email" at bounding box center [957, 567] width 107 height 31
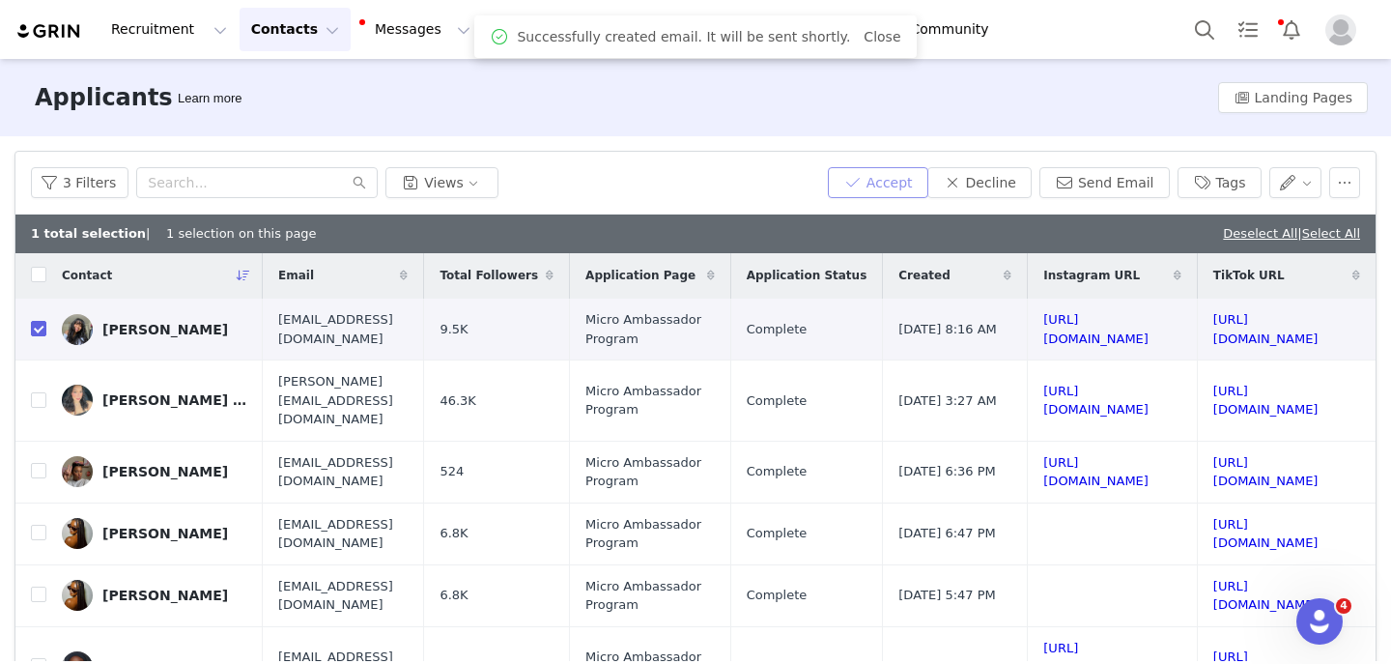
click at [917, 186] on button "Accept" at bounding box center [878, 182] width 100 height 31
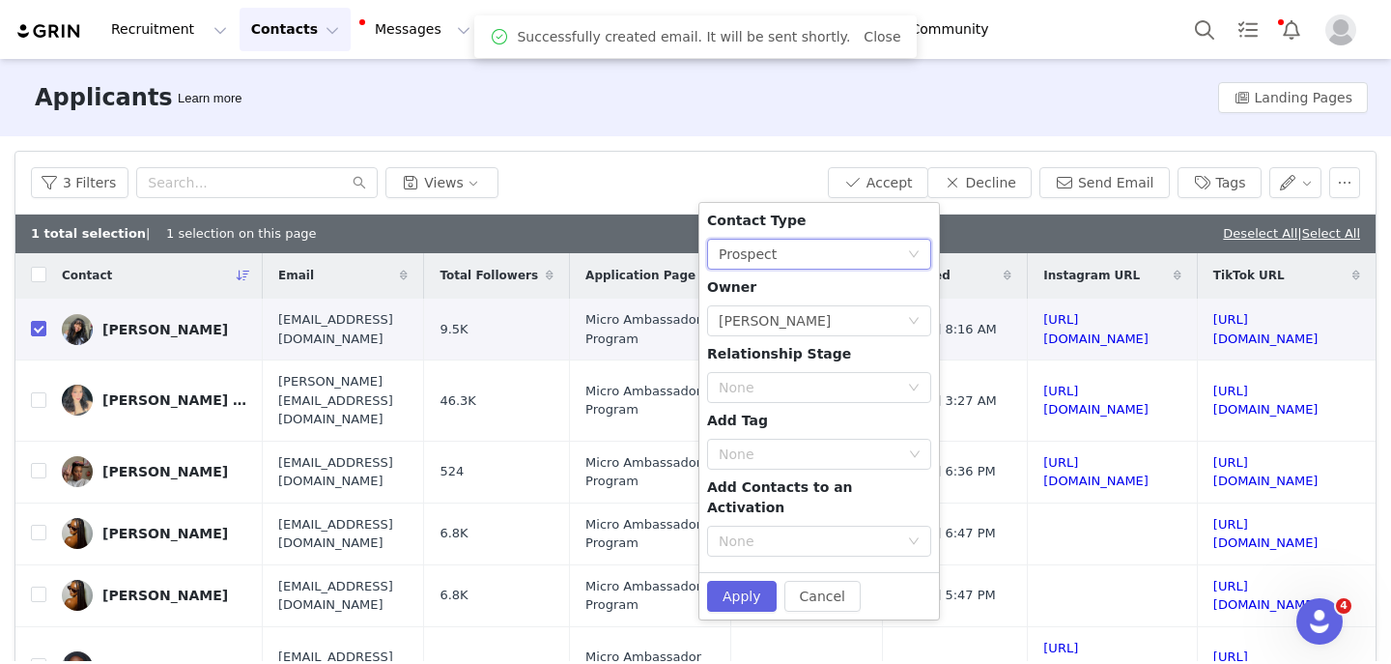
click at [770, 268] on div "Prospect" at bounding box center [748, 254] width 58 height 29
click at [733, 330] on li "Creator" at bounding box center [819, 323] width 224 height 31
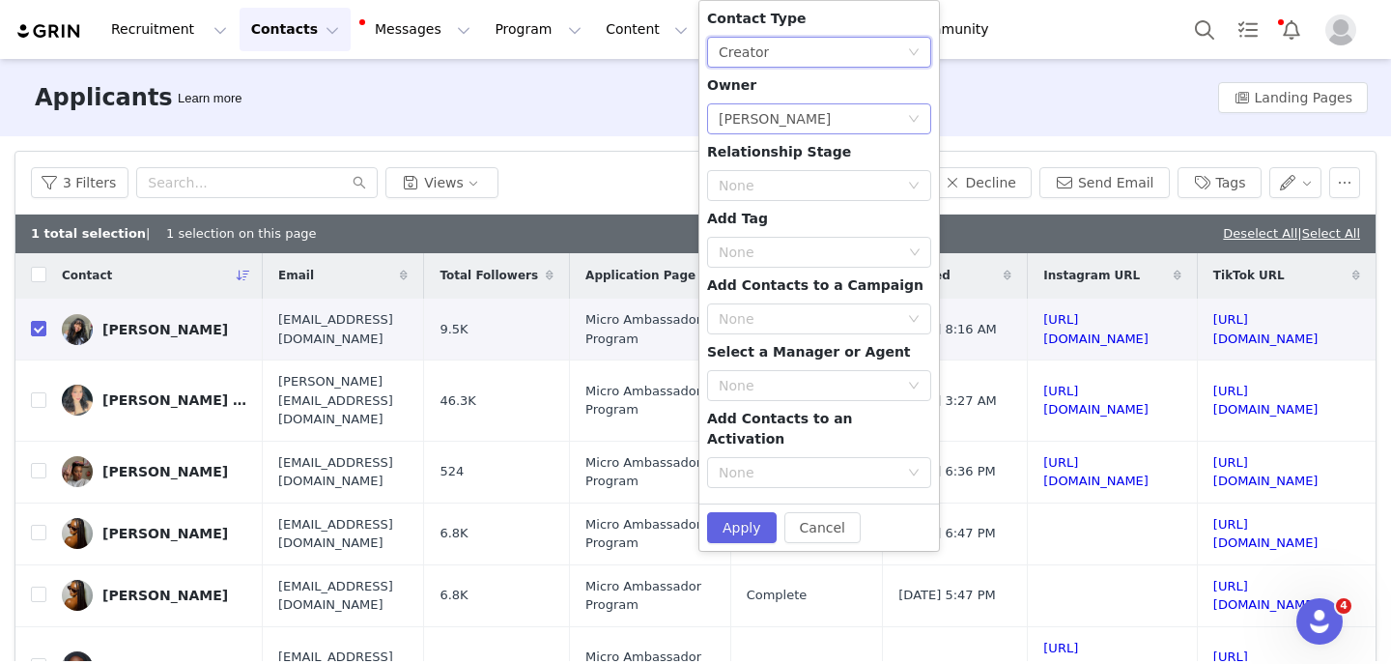
click at [751, 119] on div "Lizzie Chu" at bounding box center [775, 118] width 112 height 29
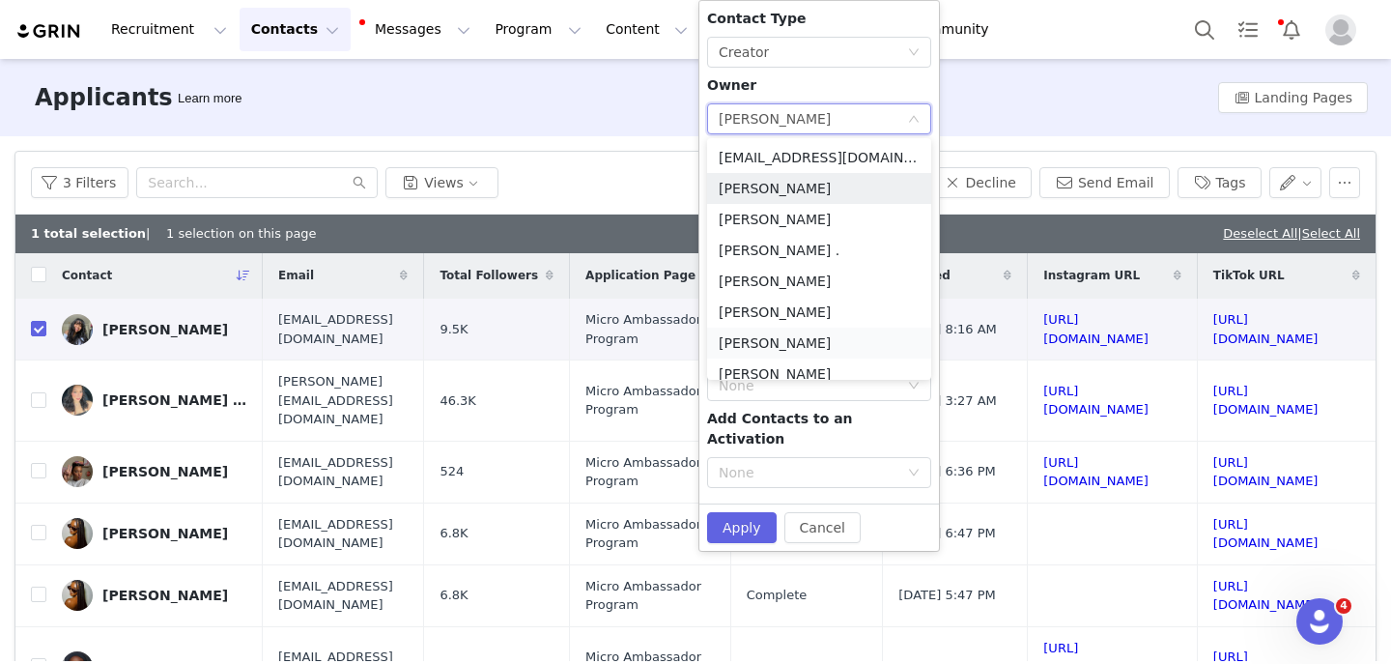
scroll to position [106, 0]
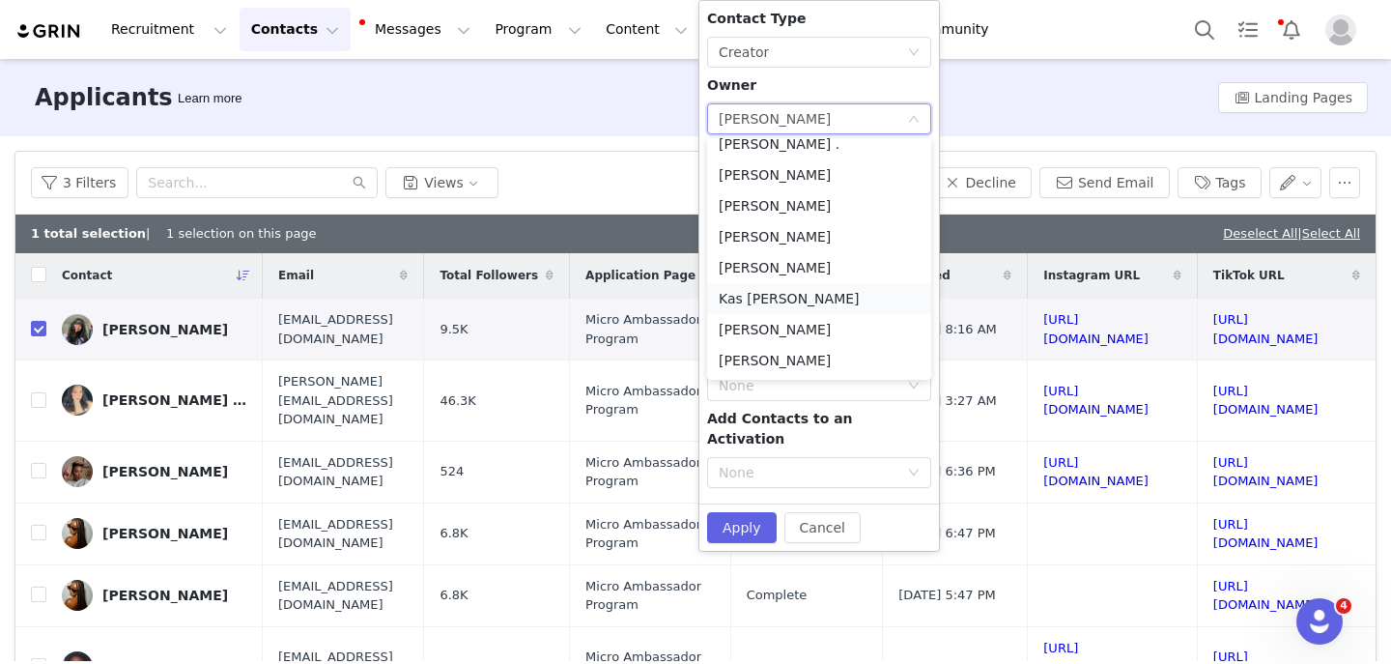
click at [759, 302] on li "Kas Luna" at bounding box center [819, 298] width 224 height 31
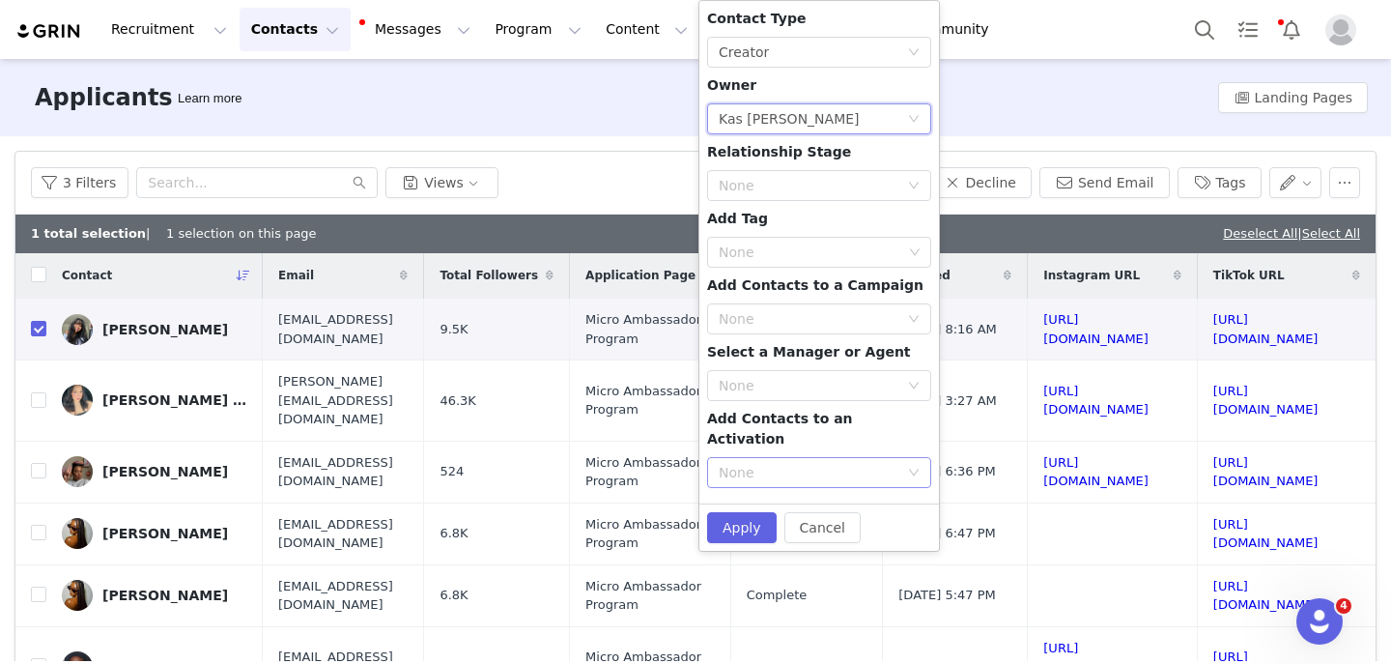
click at [741, 463] on div "None" at bounding box center [809, 472] width 180 height 19
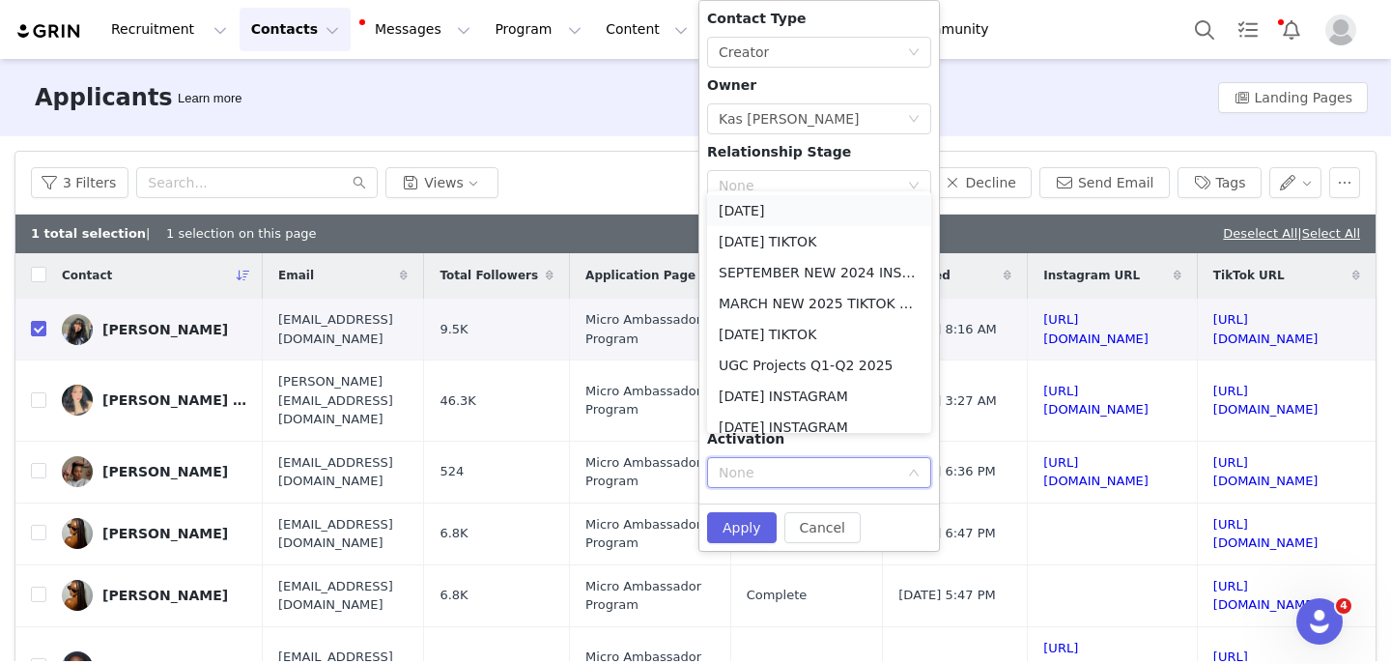
click at [771, 208] on li "October 2025" at bounding box center [819, 210] width 224 height 31
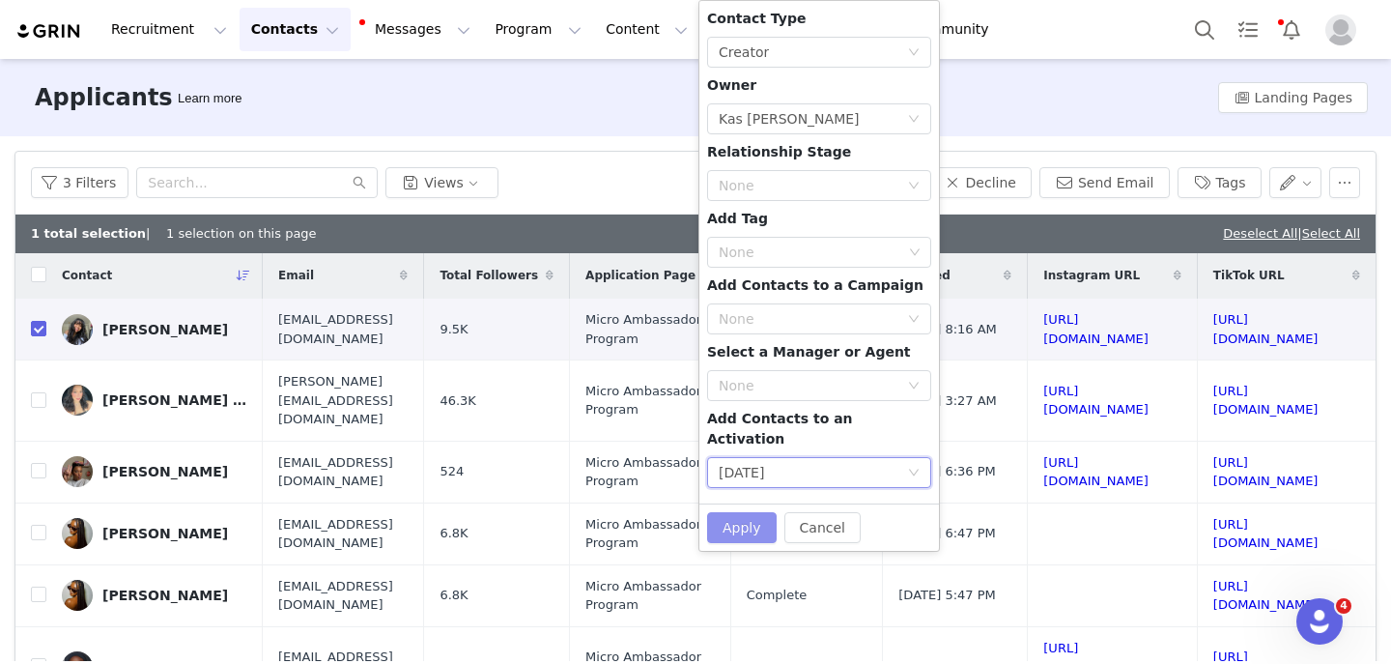
click at [745, 512] on button "Apply" at bounding box center [742, 527] width 70 height 31
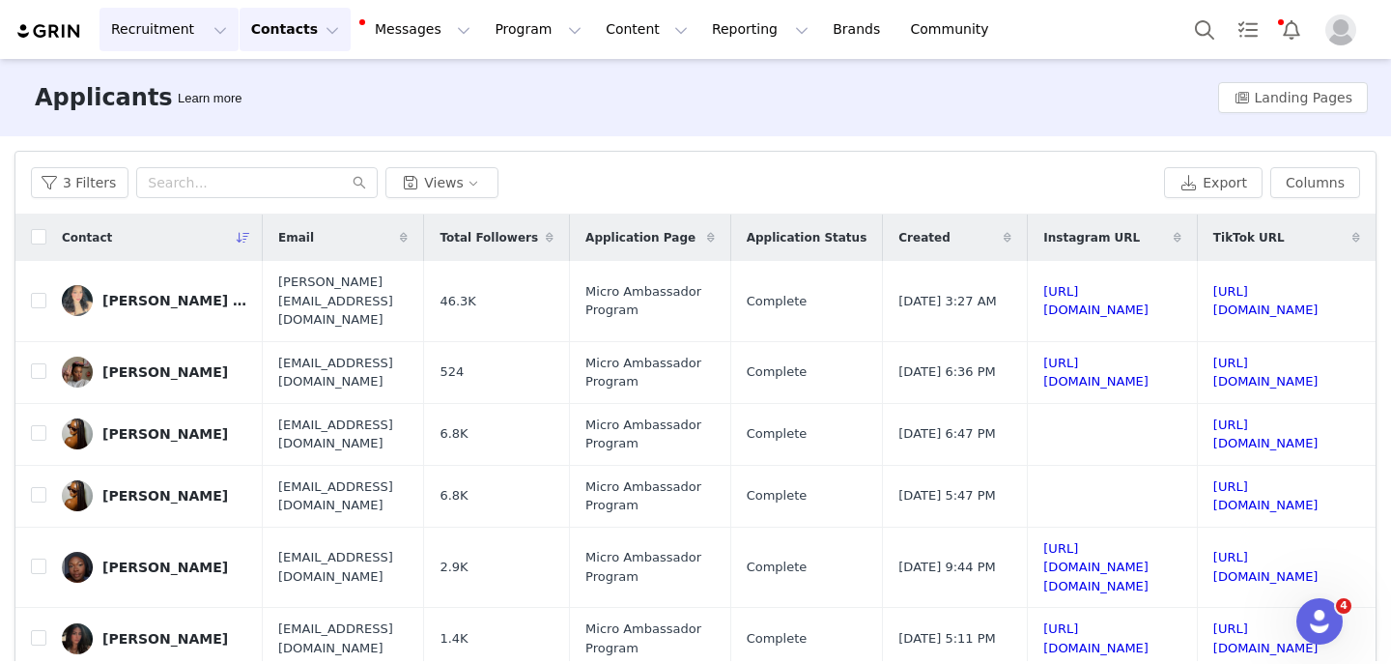
scroll to position [0, 332]
click at [1044, 290] on link "[URL][DOMAIN_NAME]" at bounding box center [1096, 301] width 105 height 34
click at [1214, 284] on link "[URL][DOMAIN_NAME]" at bounding box center [1266, 301] width 105 height 34
click at [38, 293] on input "checkbox" at bounding box center [38, 300] width 15 height 15
checkbox input "true"
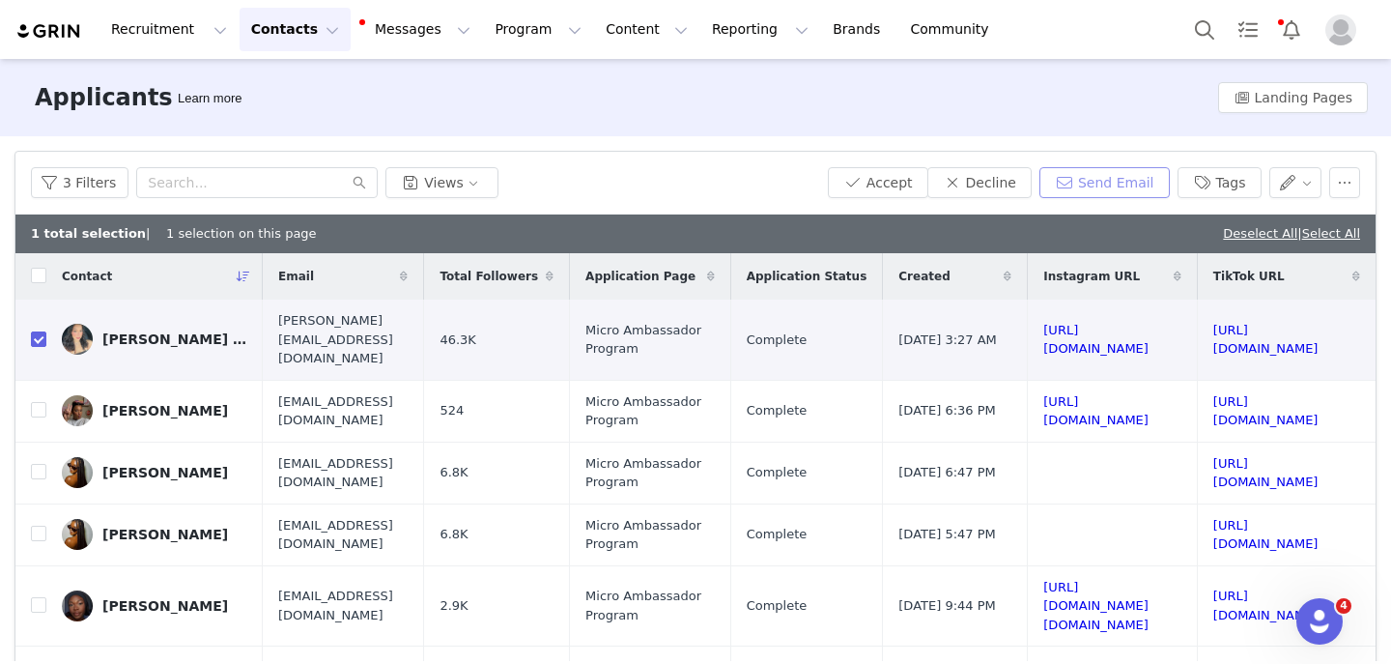
click at [1054, 193] on button "Send Email" at bounding box center [1105, 182] width 130 height 31
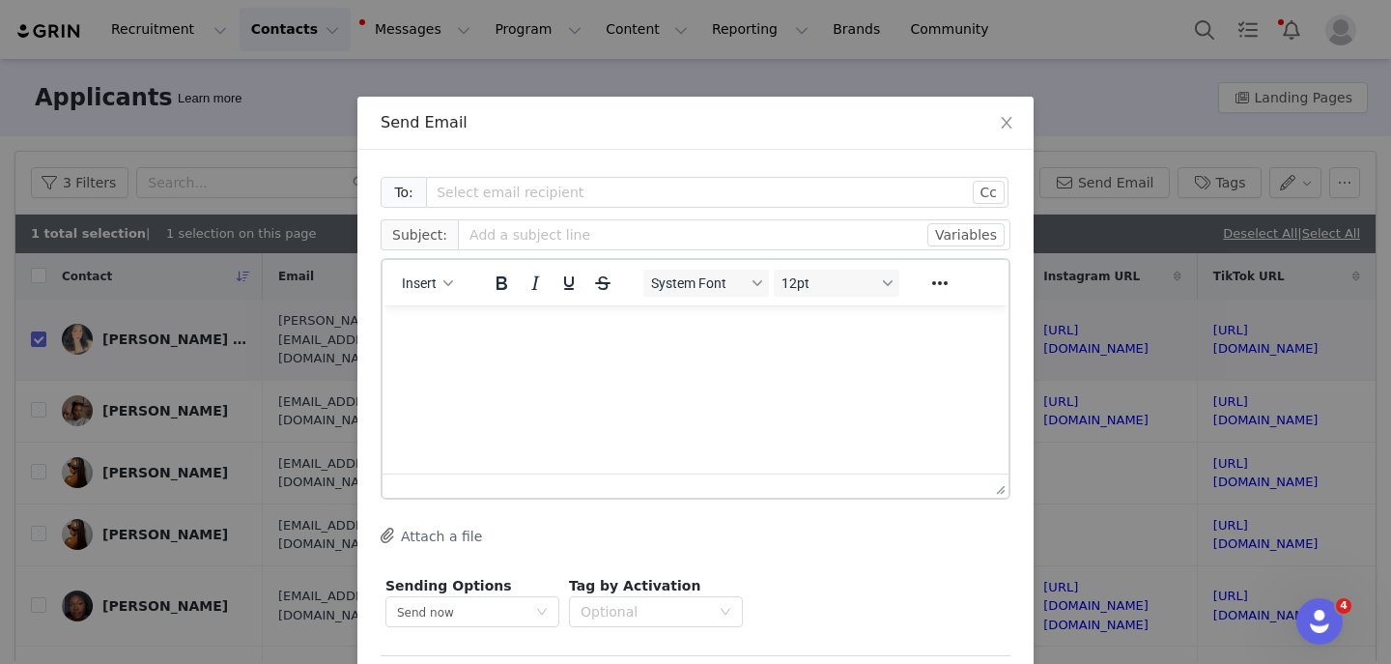
scroll to position [0, 0]
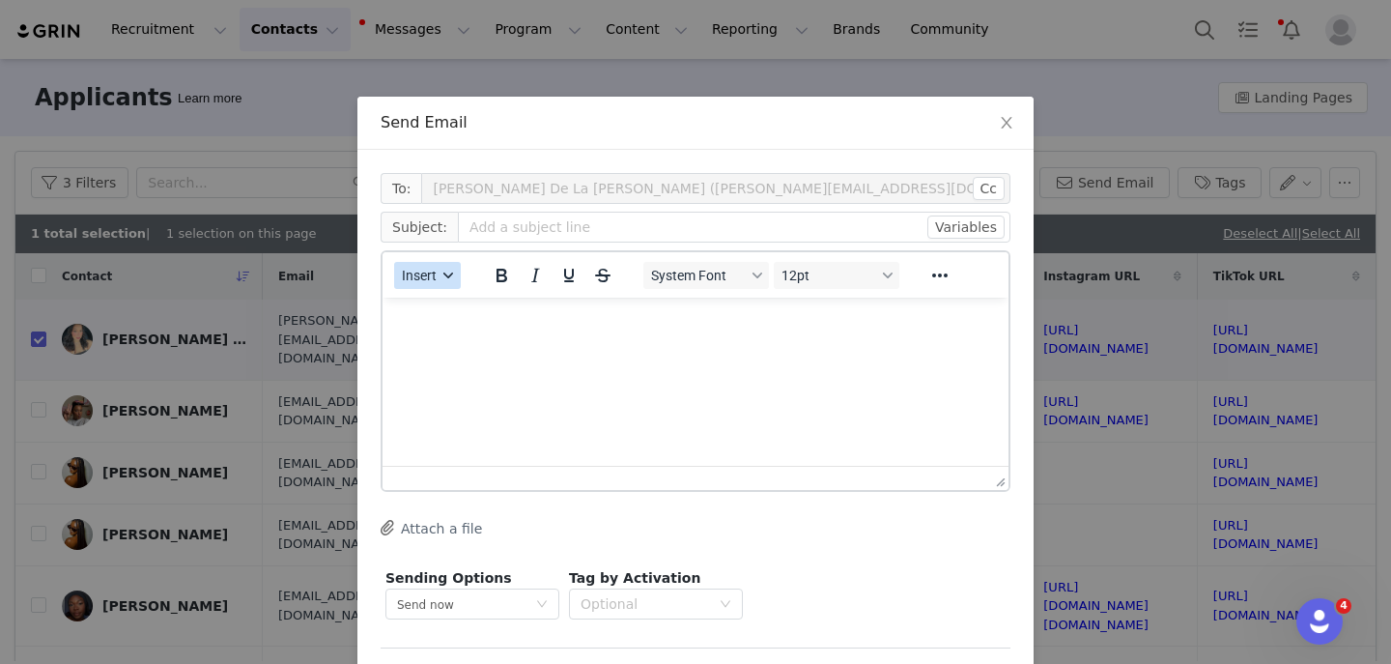
click at [418, 277] on span "Insert" at bounding box center [419, 275] width 35 height 15
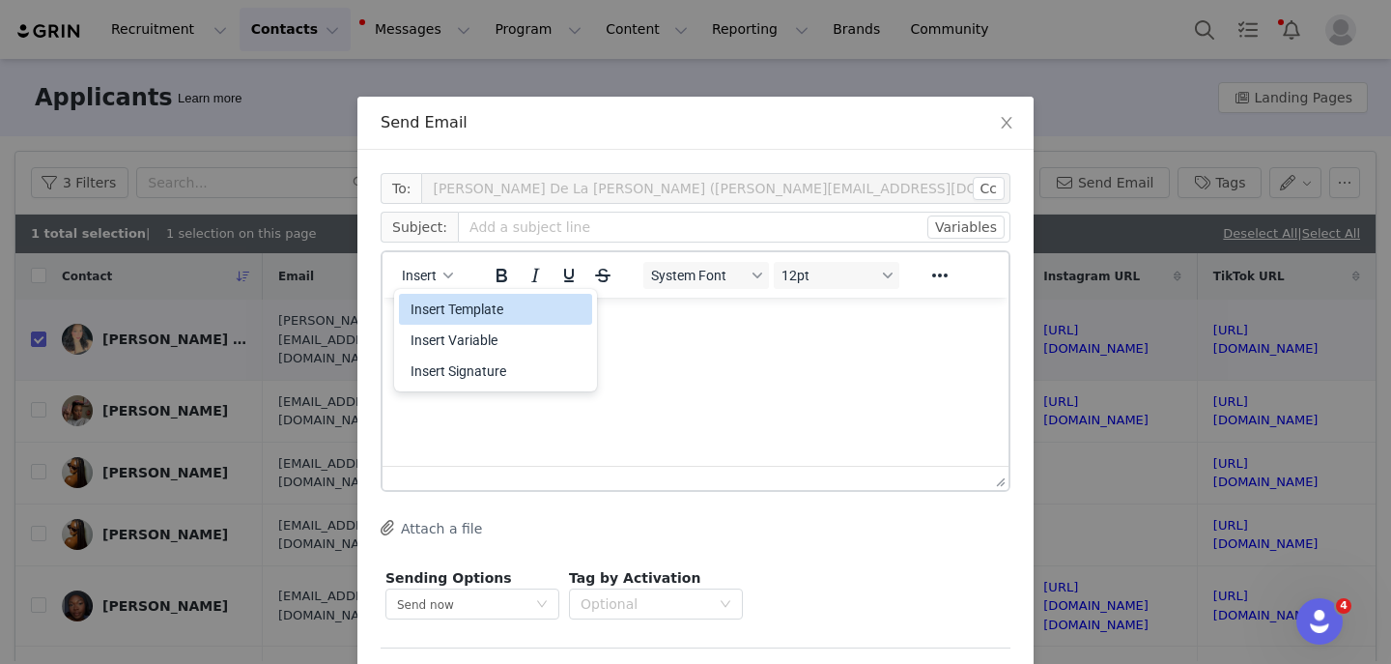
click at [435, 301] on div "Insert Template" at bounding box center [498, 309] width 174 height 23
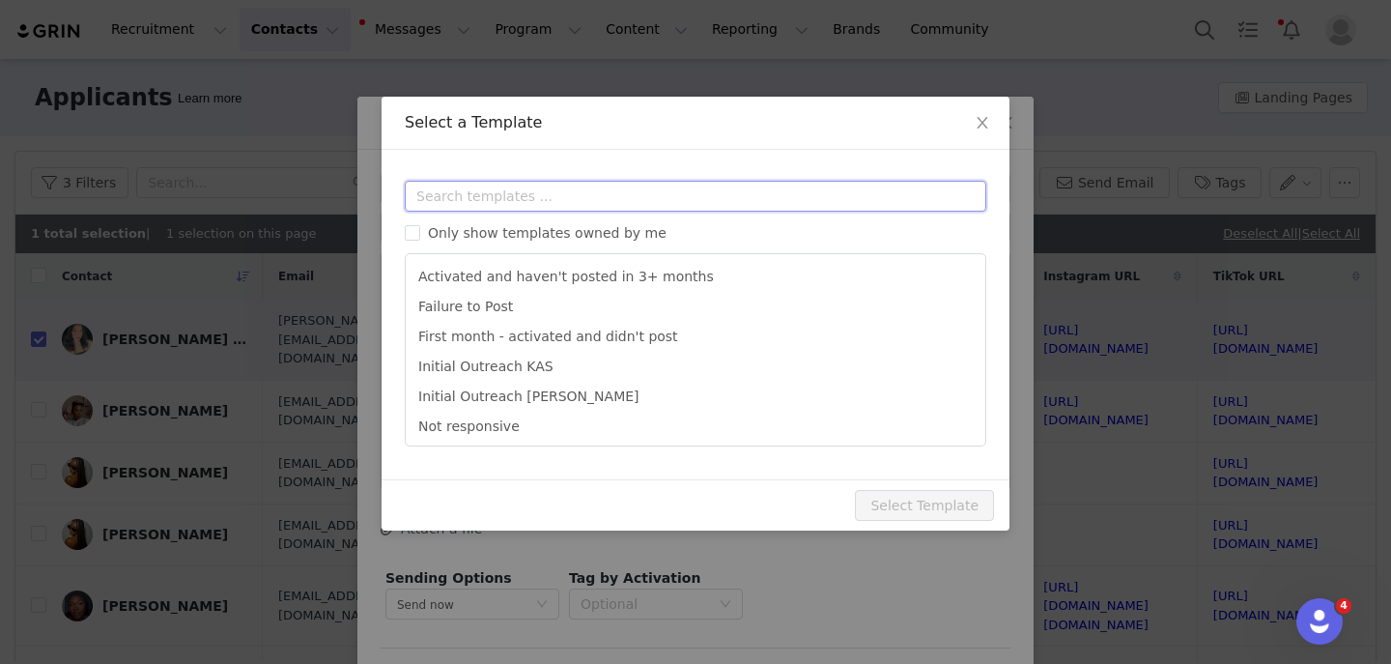
click at [445, 194] on input "text" at bounding box center [696, 196] width 582 height 31
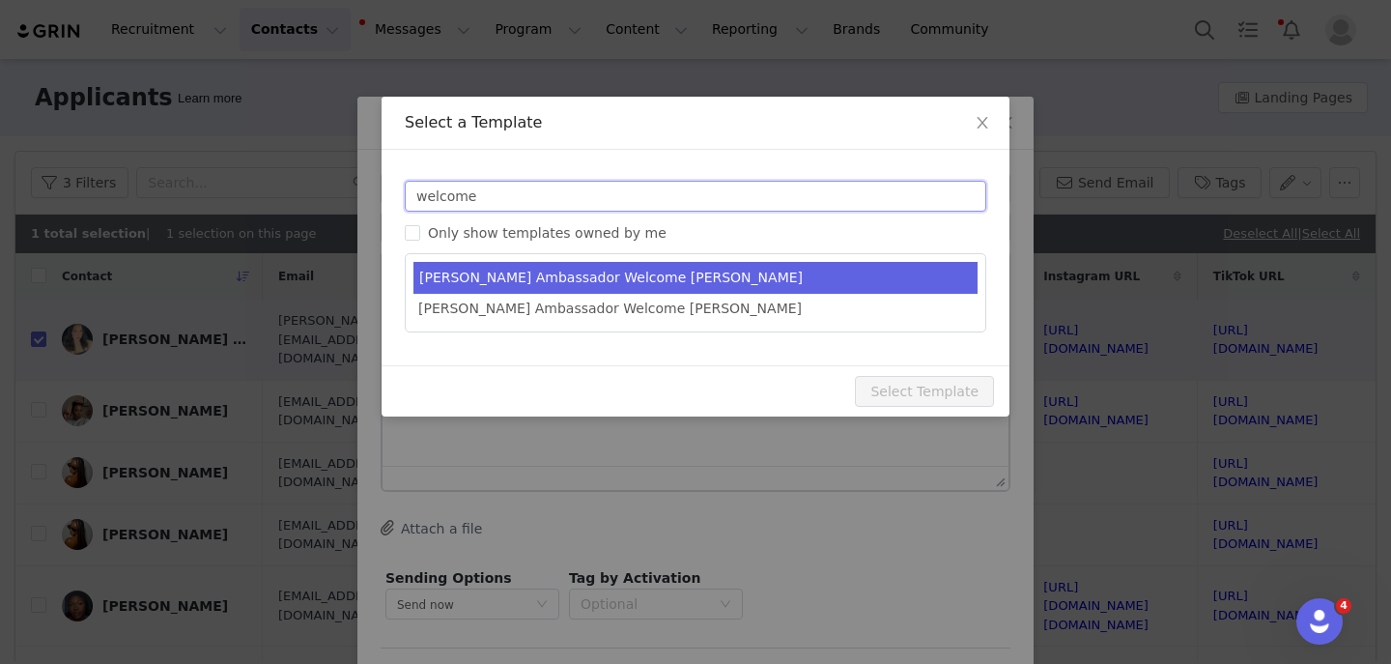
type input "welcome"
type input "YITTY Ambassador | Welcome, it's about damn time!"
click at [537, 265] on li "Yitty Ambassador Welcome KAS" at bounding box center [696, 278] width 564 height 32
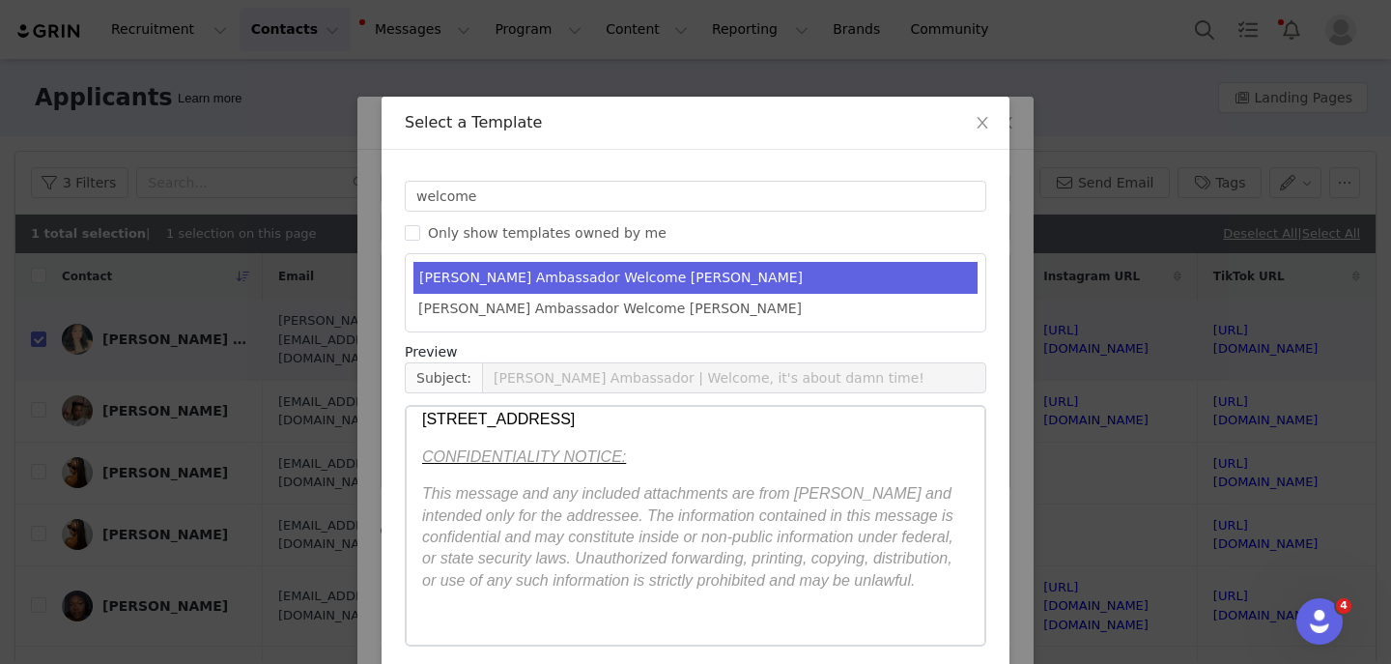
scroll to position [80, 0]
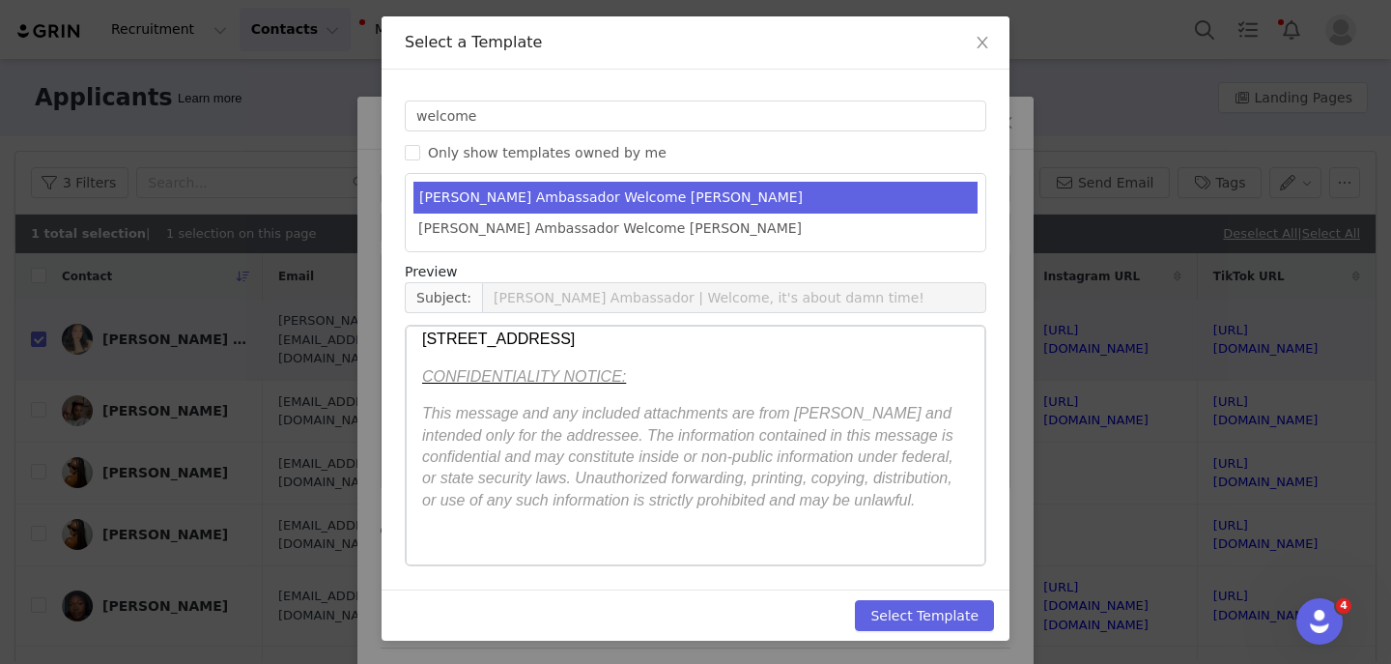
click at [944, 633] on div "Select Template" at bounding box center [696, 614] width 628 height 51
click at [931, 623] on button "Select Template" at bounding box center [924, 615] width 139 height 31
type input "YITTY Ambassador | Welcome, it's about damn time!"
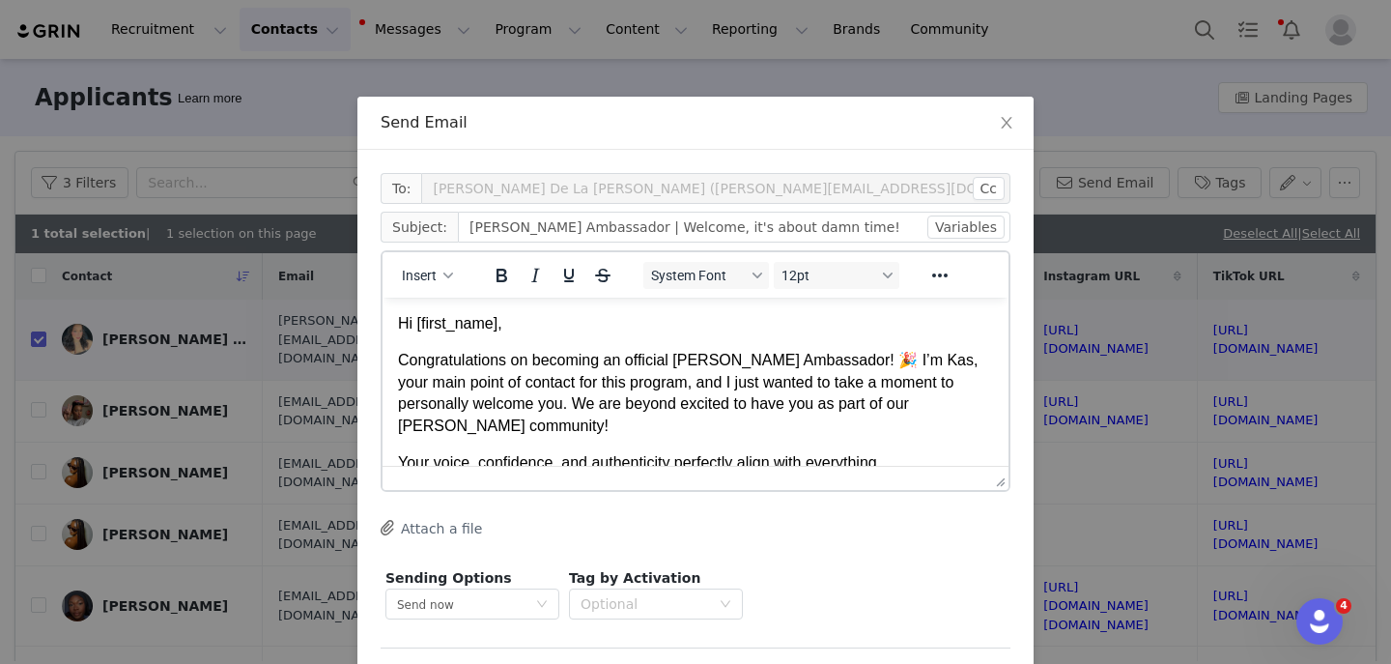
scroll to position [77, 0]
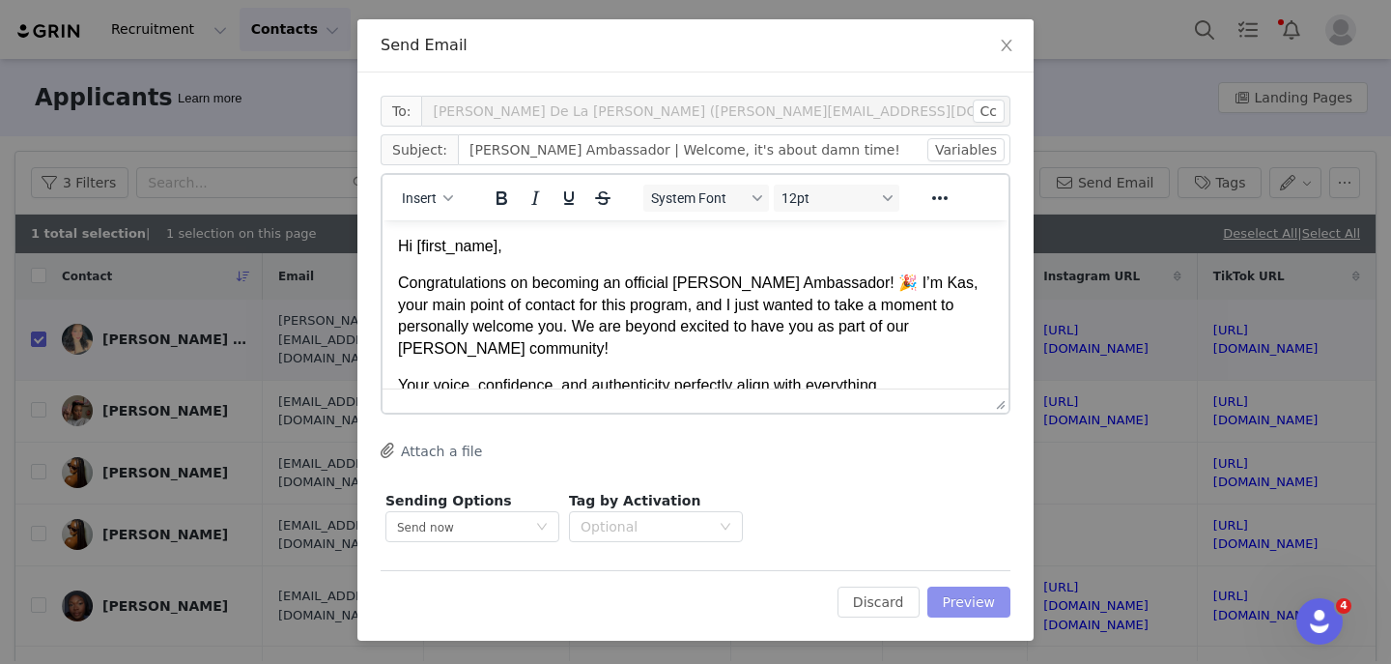
click at [962, 614] on button "Preview" at bounding box center [970, 602] width 84 height 31
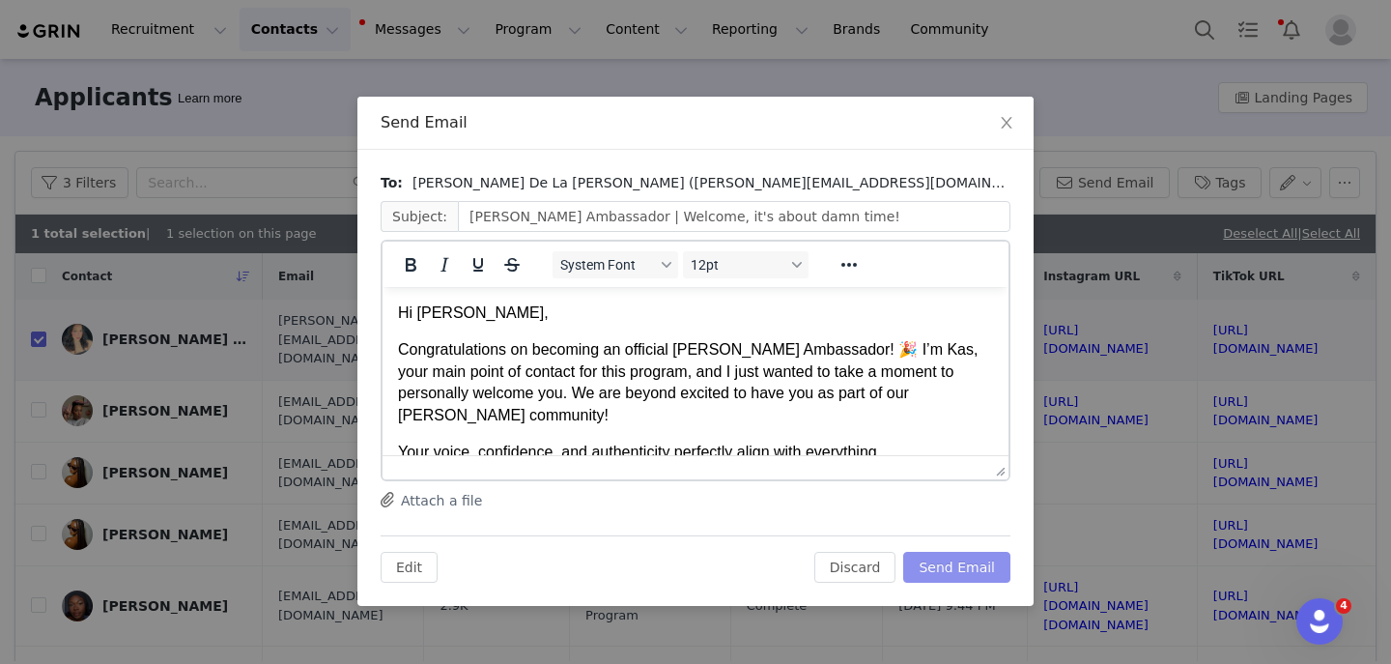
scroll to position [0, 0]
click at [935, 548] on div "Edit Discard Send Email" at bounding box center [696, 558] width 630 height 47
click at [934, 557] on button "Send Email" at bounding box center [957, 567] width 107 height 31
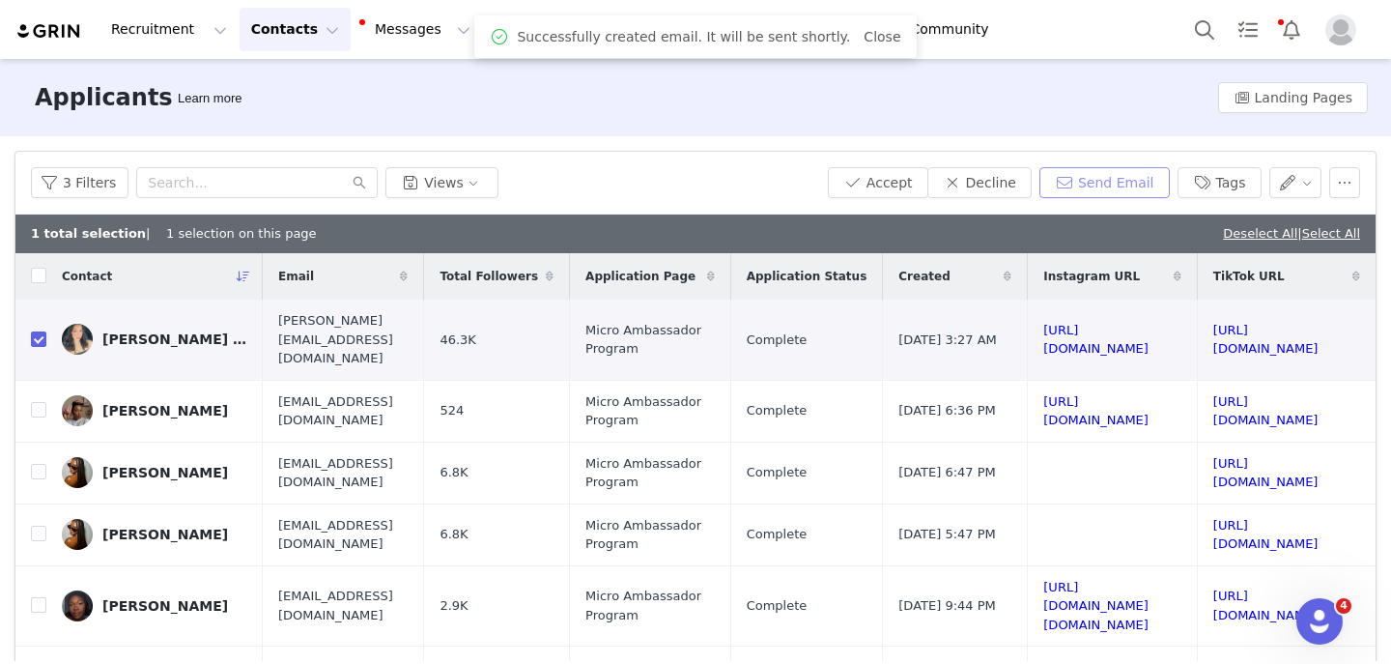
click at [1090, 187] on button "Send Email" at bounding box center [1105, 182] width 130 height 31
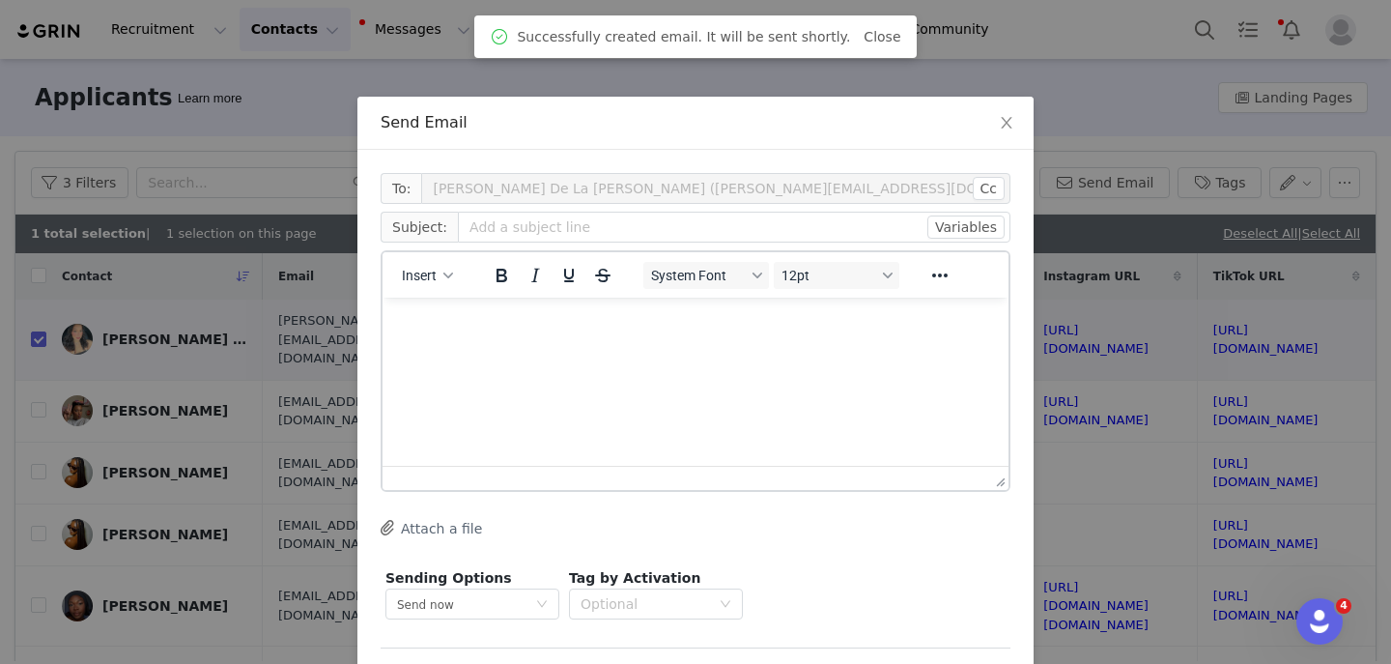
click at [427, 291] on div "Insert" at bounding box center [428, 275] width 91 height 38
click at [420, 280] on span "Insert" at bounding box center [419, 275] width 35 height 15
click at [415, 303] on div "Insert Template" at bounding box center [498, 309] width 174 height 23
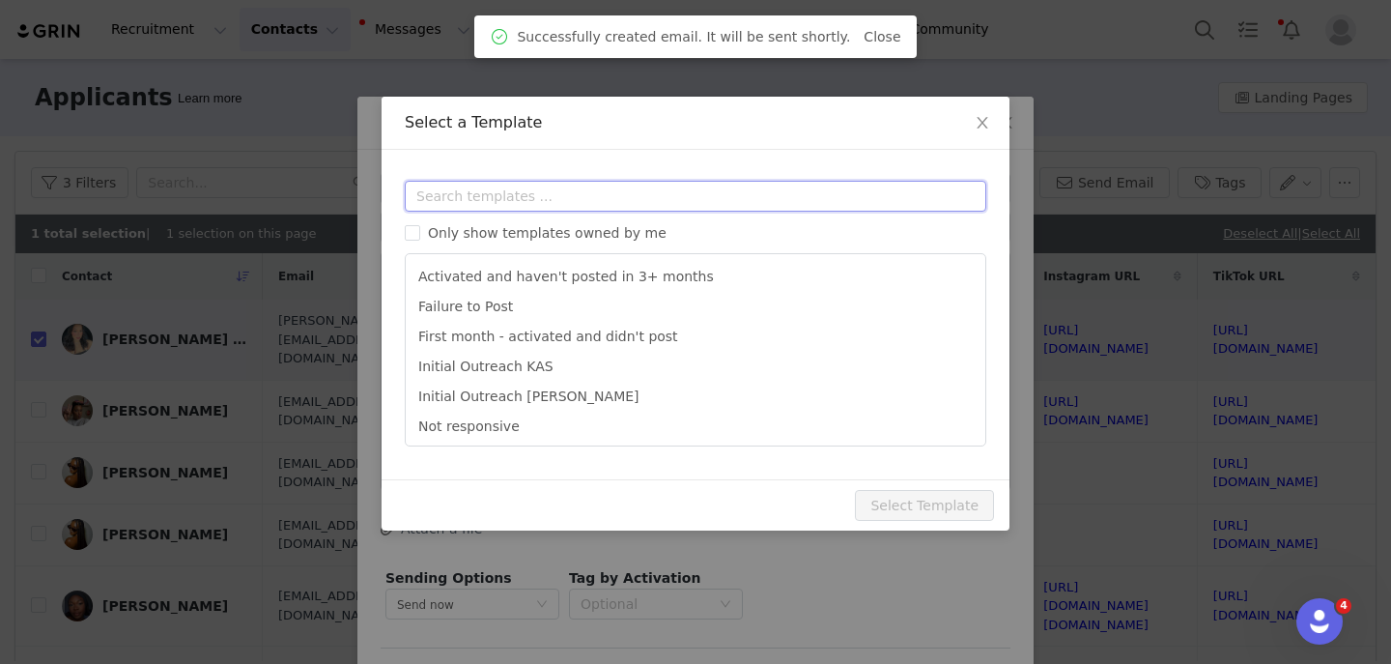
click at [433, 206] on input "text" at bounding box center [696, 196] width 582 height 31
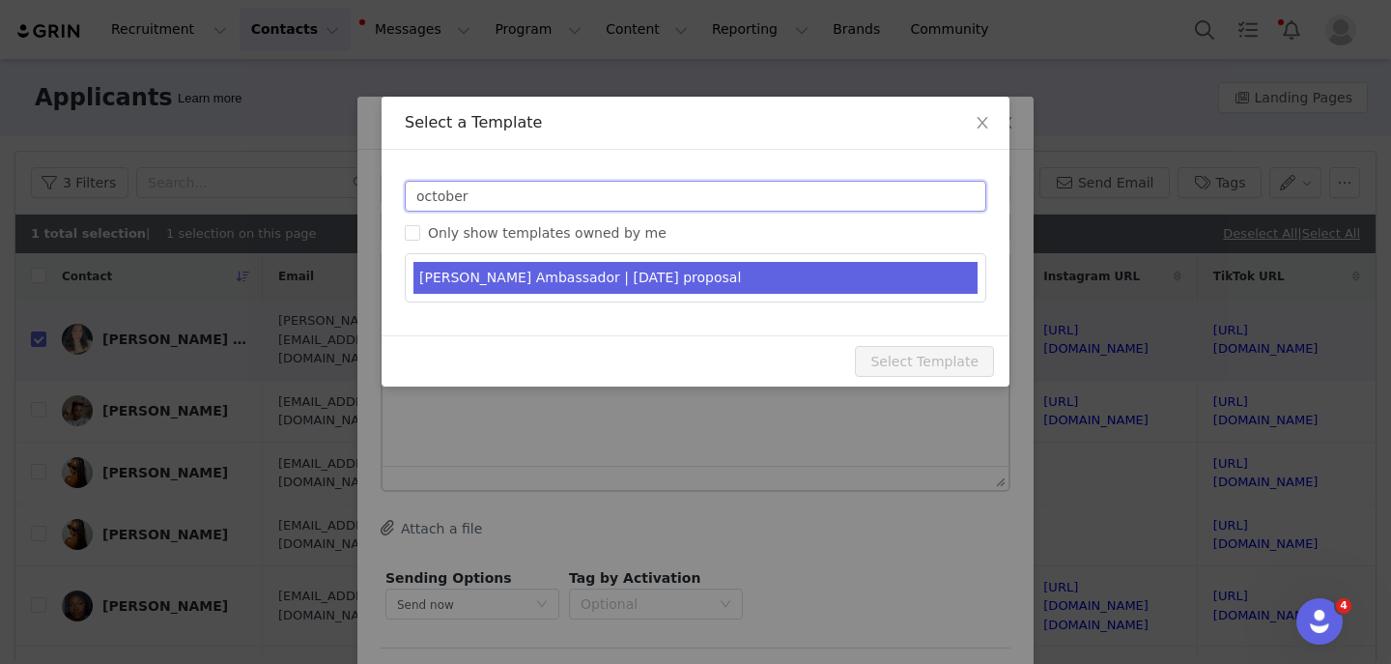
type input "october"
type input "YITTY Ambassador | October 2025"
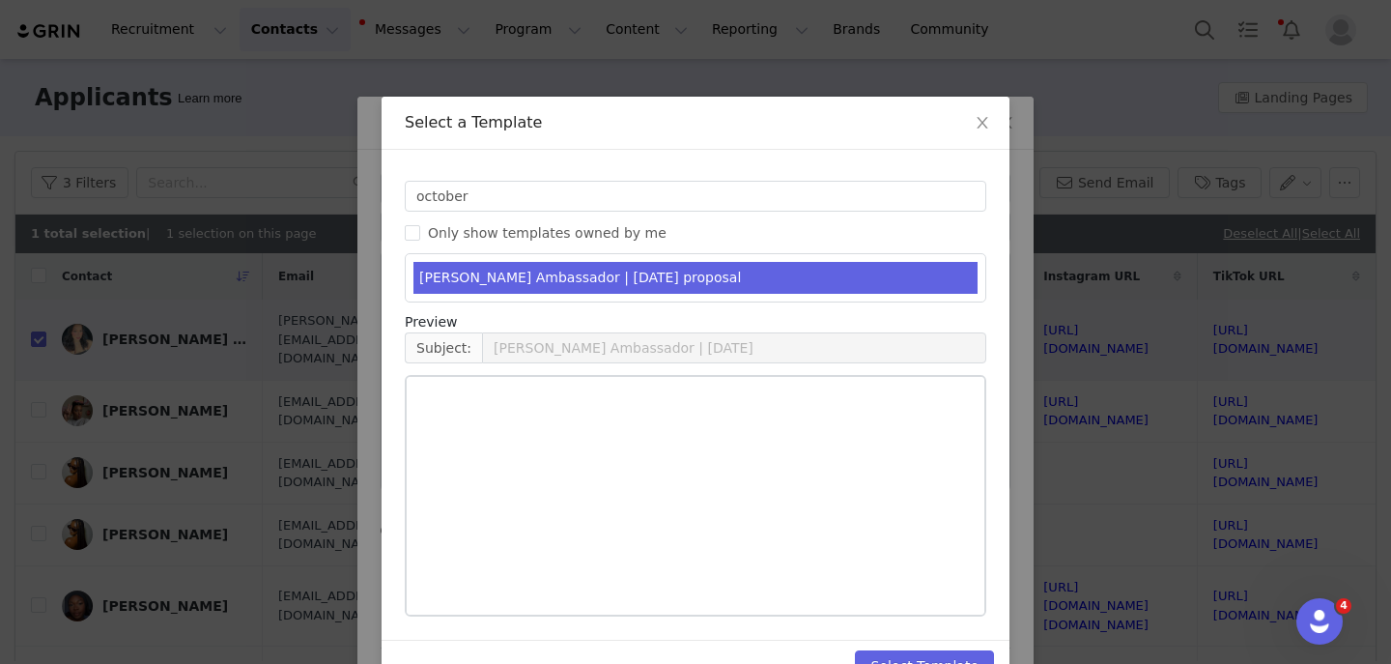
drag, startPoint x: 542, startPoint y: 279, endPoint x: 135, endPoint y: 32, distance: 476.1
click at [542, 279] on li "YITTY Ambassador | October 2025 proposal" at bounding box center [696, 278] width 564 height 32
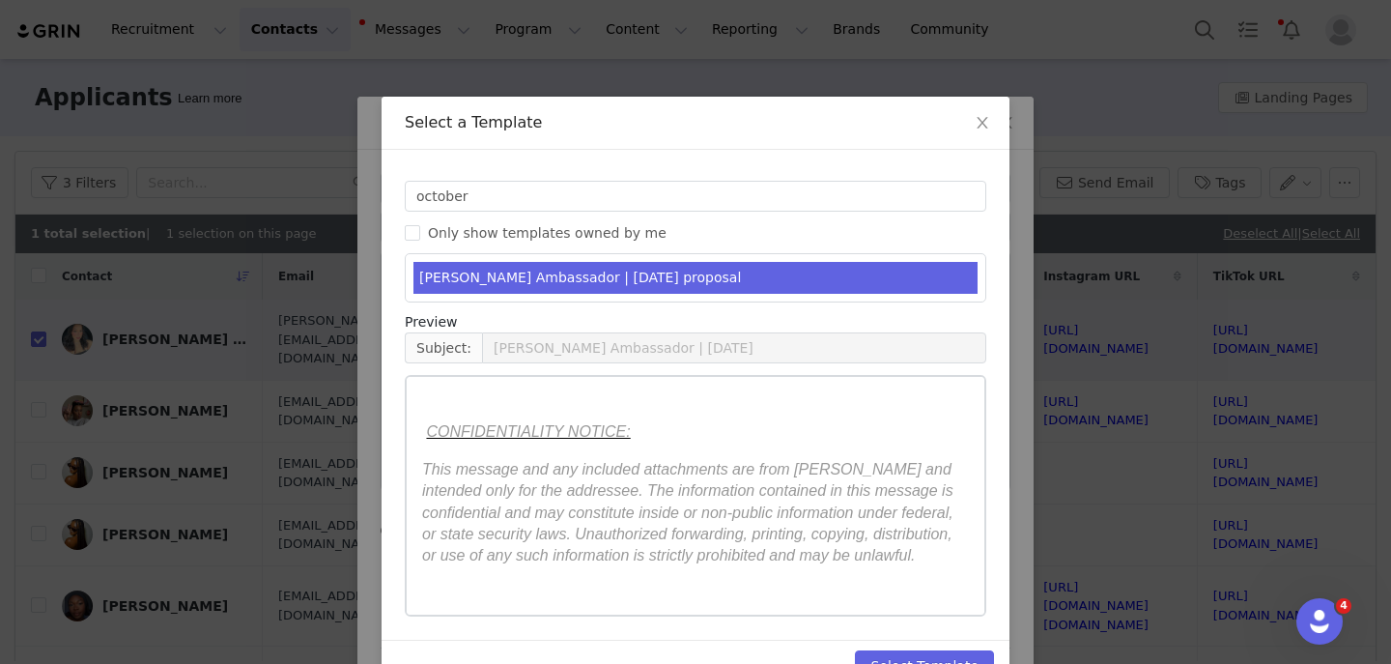
scroll to position [50, 0]
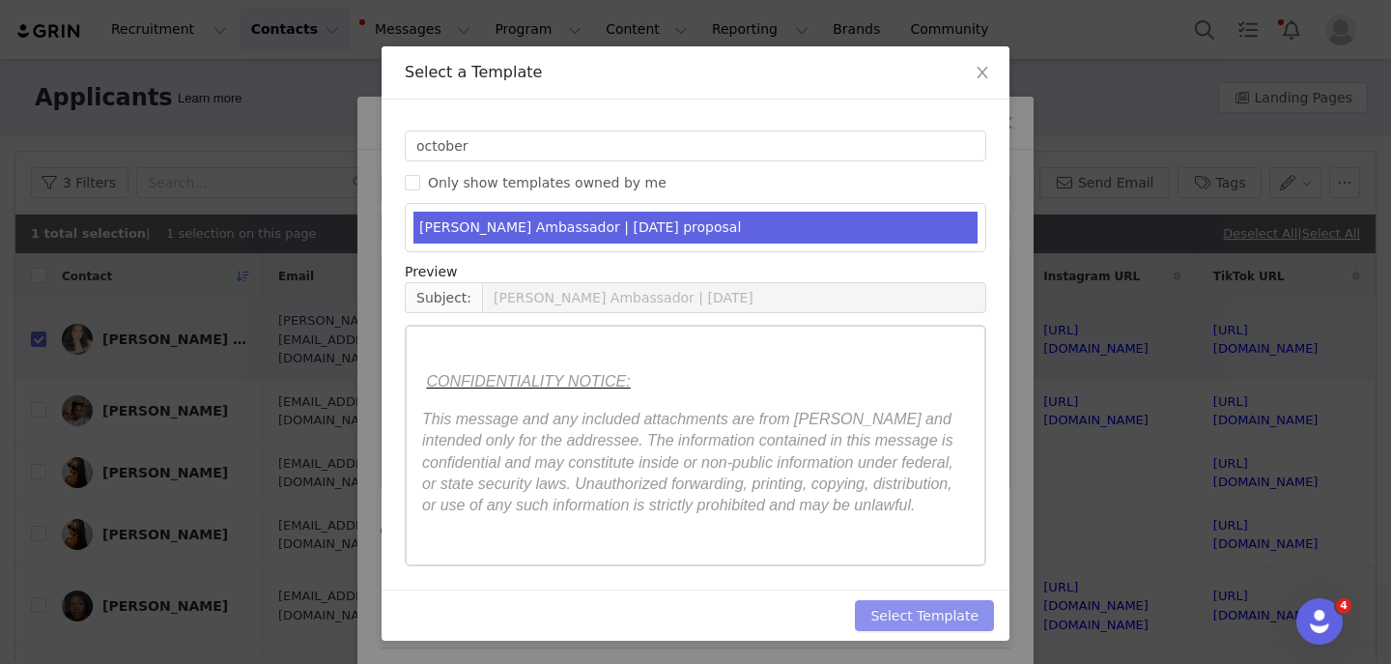
click at [869, 607] on button "Select Template" at bounding box center [924, 615] width 139 height 31
type input "YITTY Ambassador | October 2025"
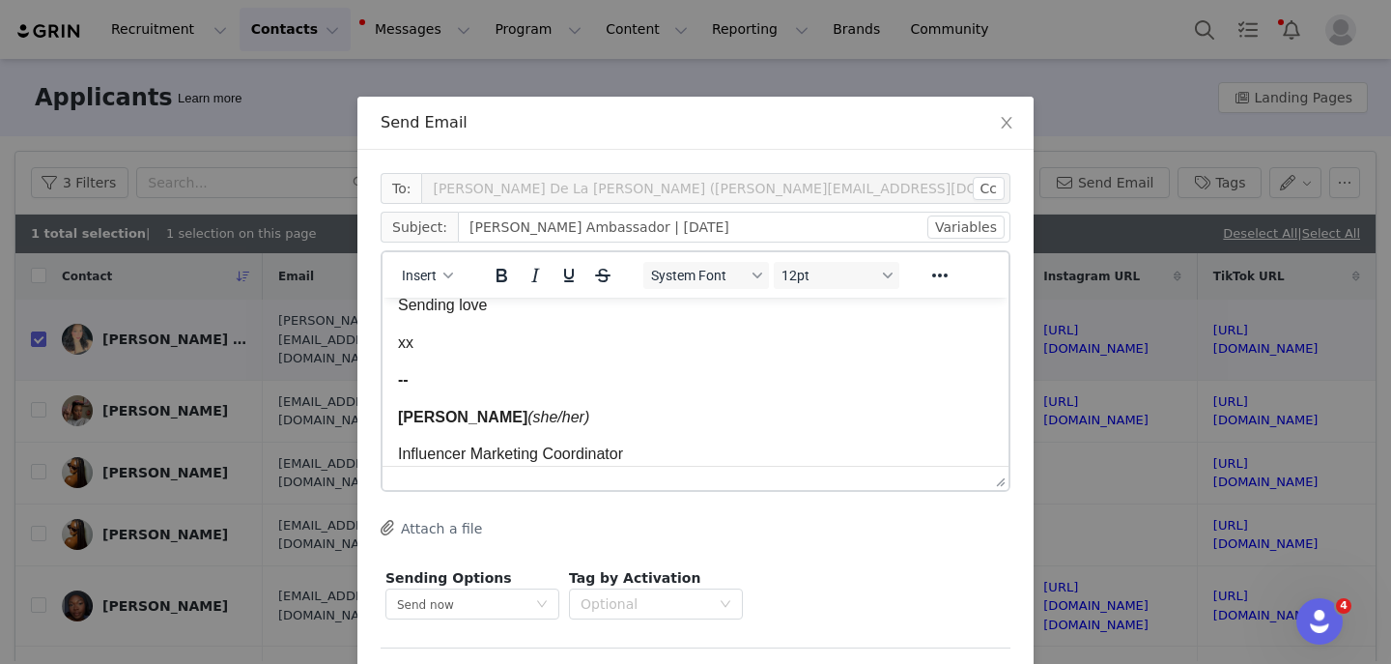
scroll to position [4225, 0]
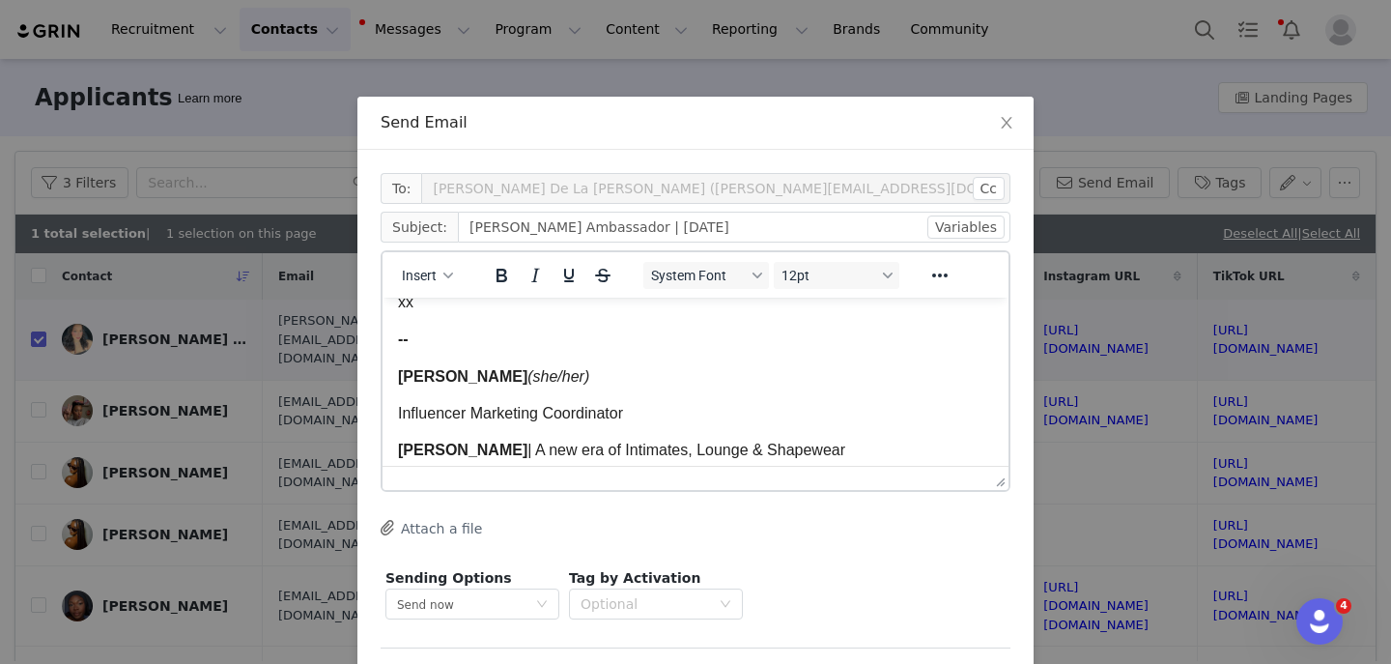
click at [443, 385] on span "Melissa Larson" at bounding box center [462, 376] width 129 height 16
click at [446, 385] on span "Melissa Larson" at bounding box center [462, 376] width 129 height 16
click at [472, 385] on span "Kas Larson" at bounding box center [462, 376] width 129 height 16
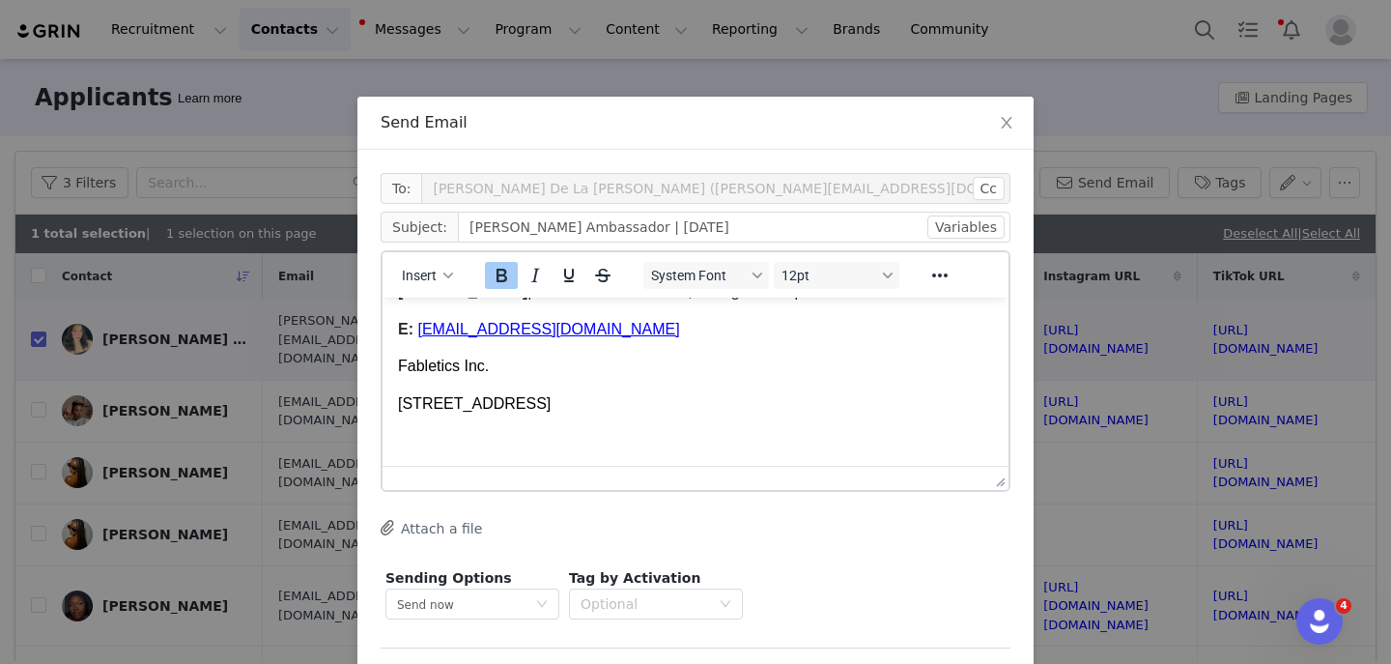
click at [427, 340] on p "E: MLarson@fabletics.com" at bounding box center [695, 329] width 595 height 21
click at [461, 334] on span "﻿KLarson@fabletics.com" at bounding box center [548, 329] width 262 height 16
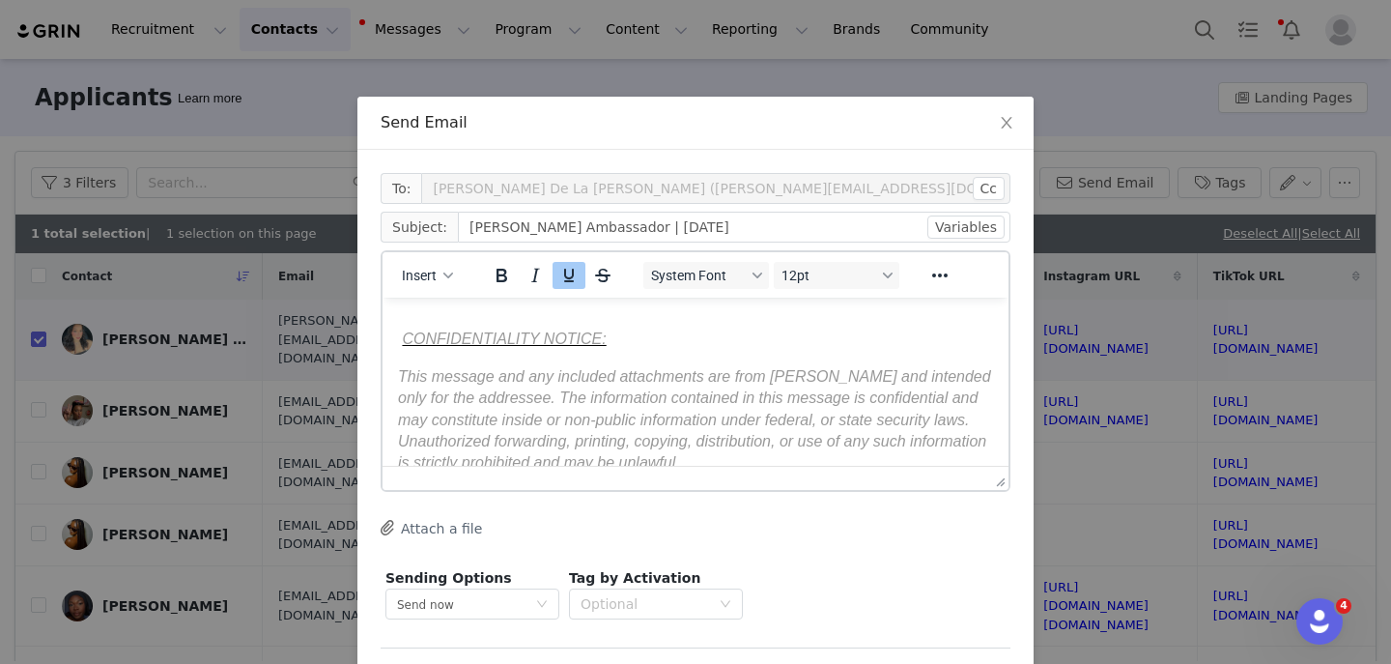
scroll to position [77, 0]
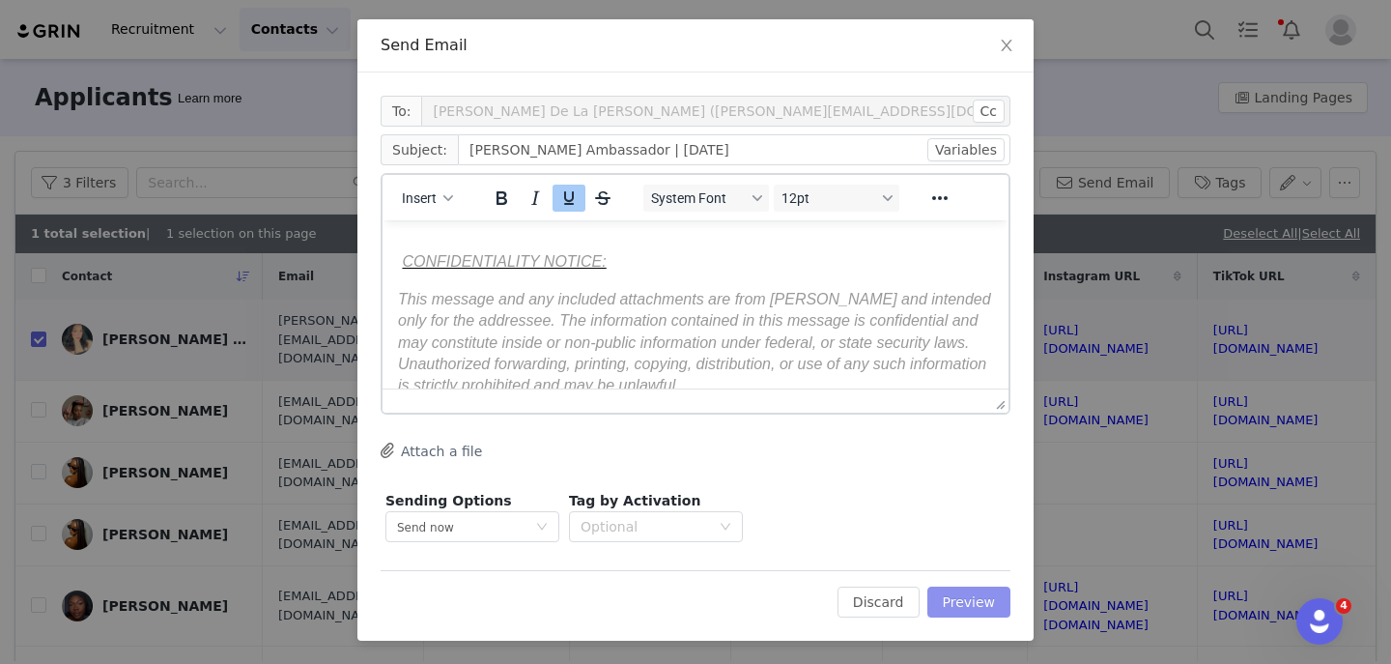
click at [991, 601] on button "Preview" at bounding box center [970, 602] width 84 height 31
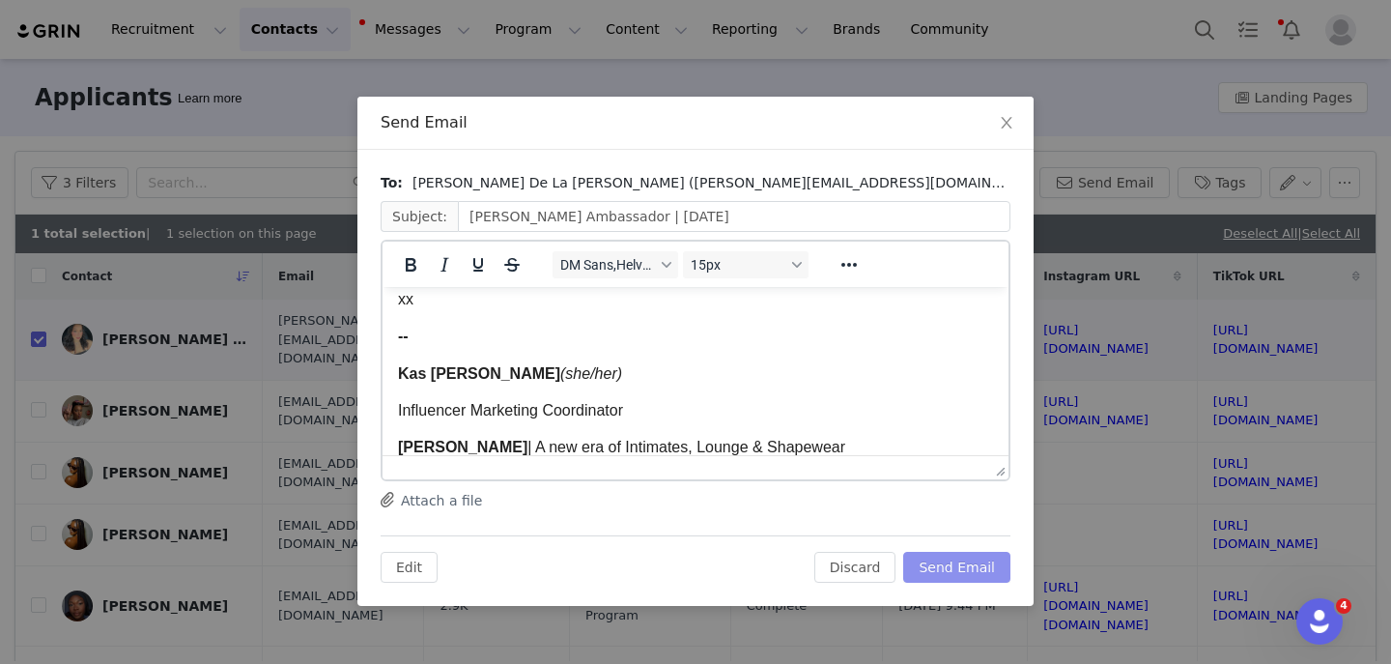
scroll to position [4589, 0]
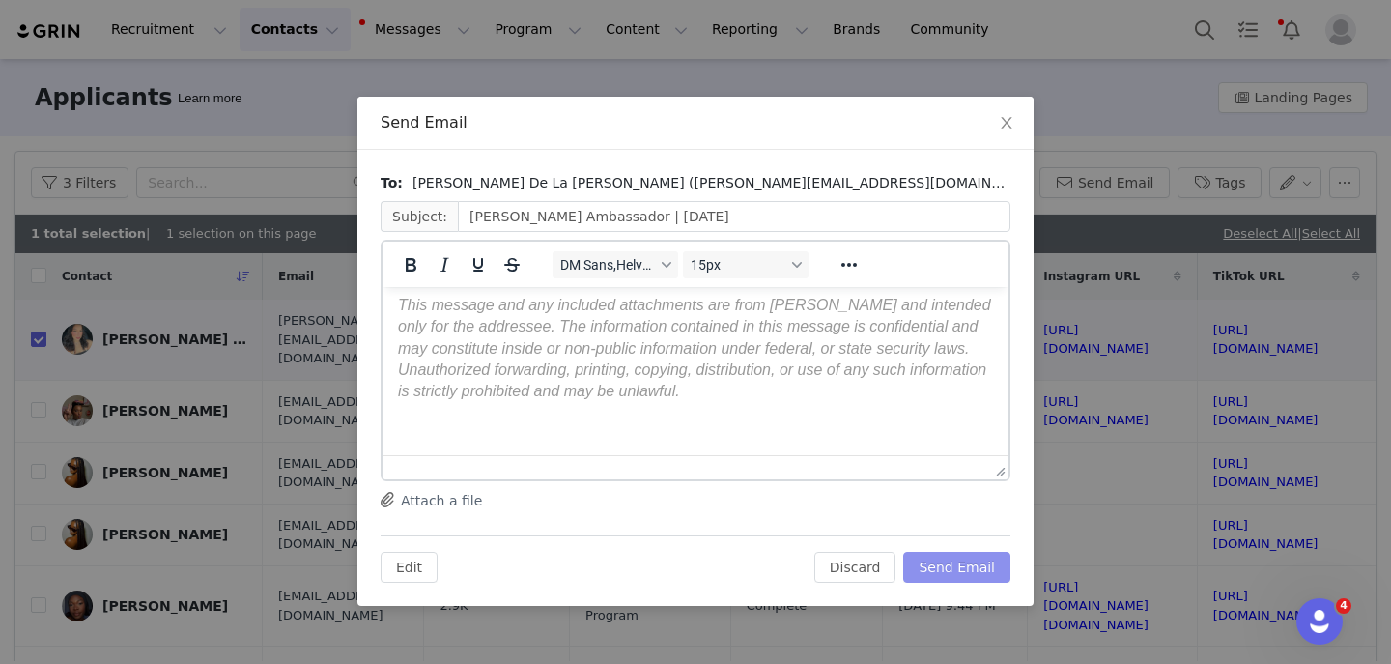
click at [924, 564] on button "Send Email" at bounding box center [957, 567] width 107 height 31
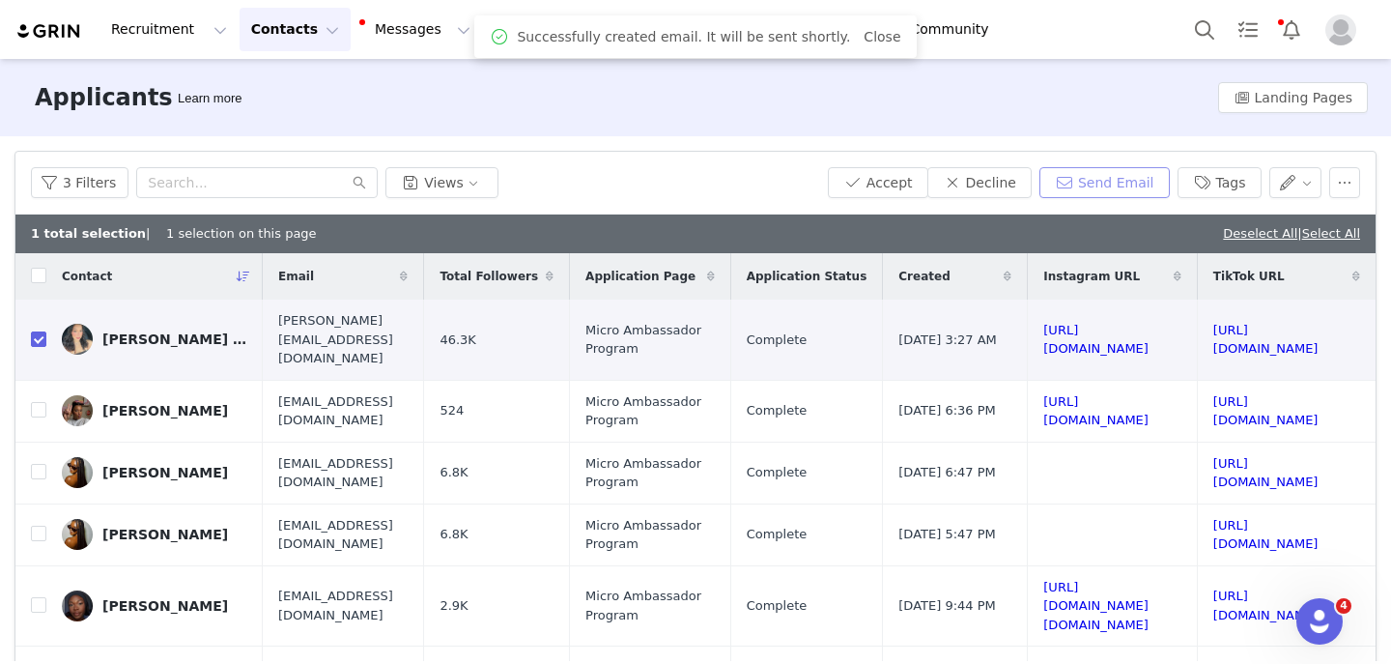
scroll to position [0, 0]
click at [910, 173] on button "Accept" at bounding box center [878, 182] width 100 height 31
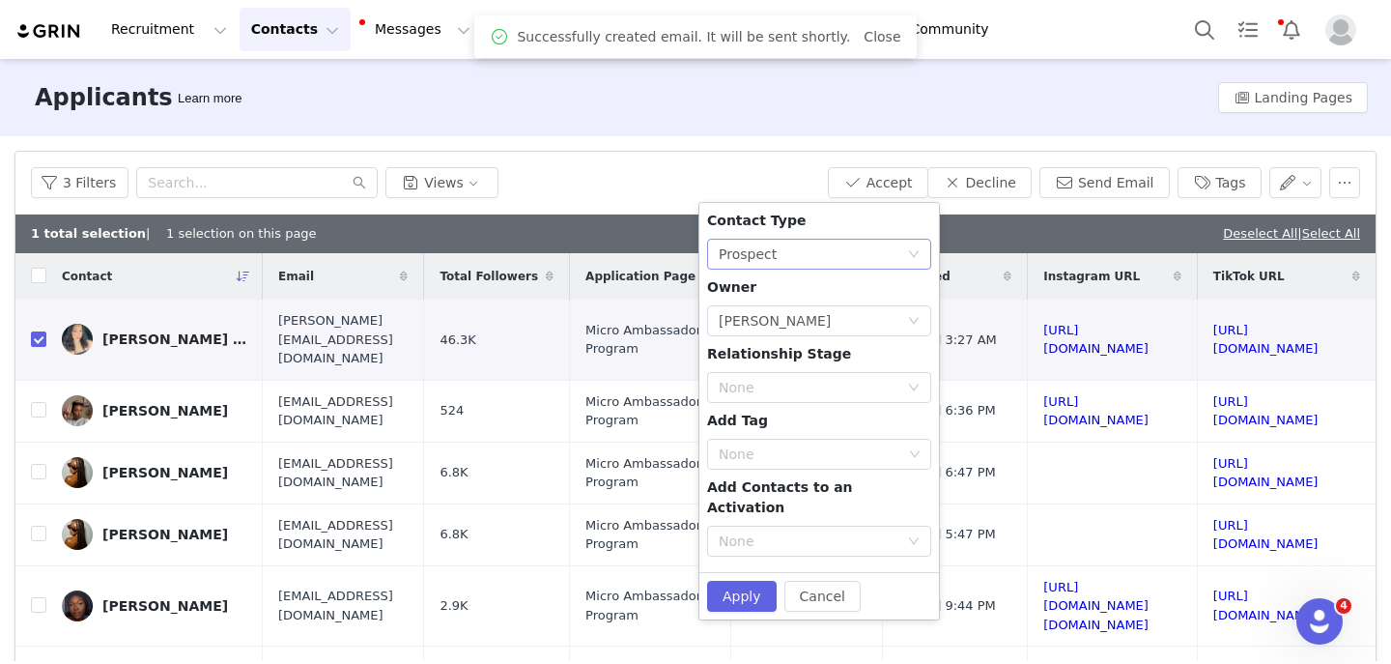
click at [777, 263] on div "None Prospect" at bounding box center [813, 254] width 188 height 29
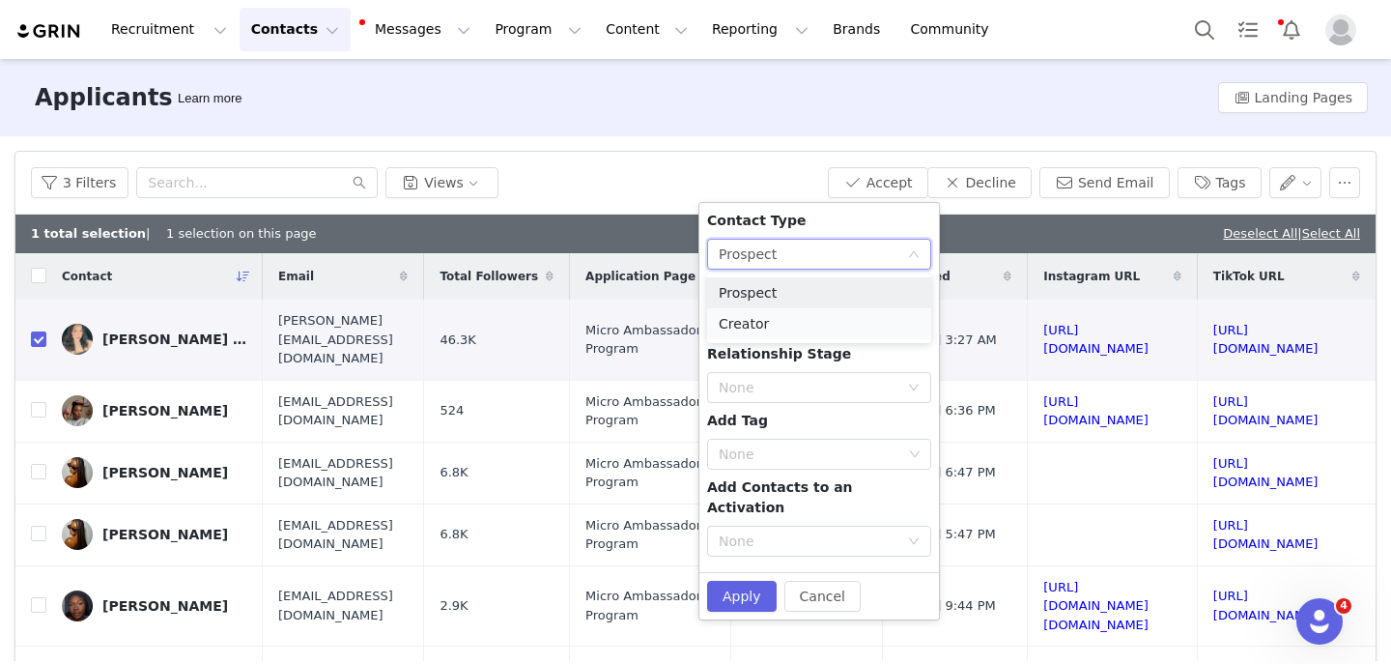
click at [753, 323] on li "Creator" at bounding box center [819, 323] width 224 height 31
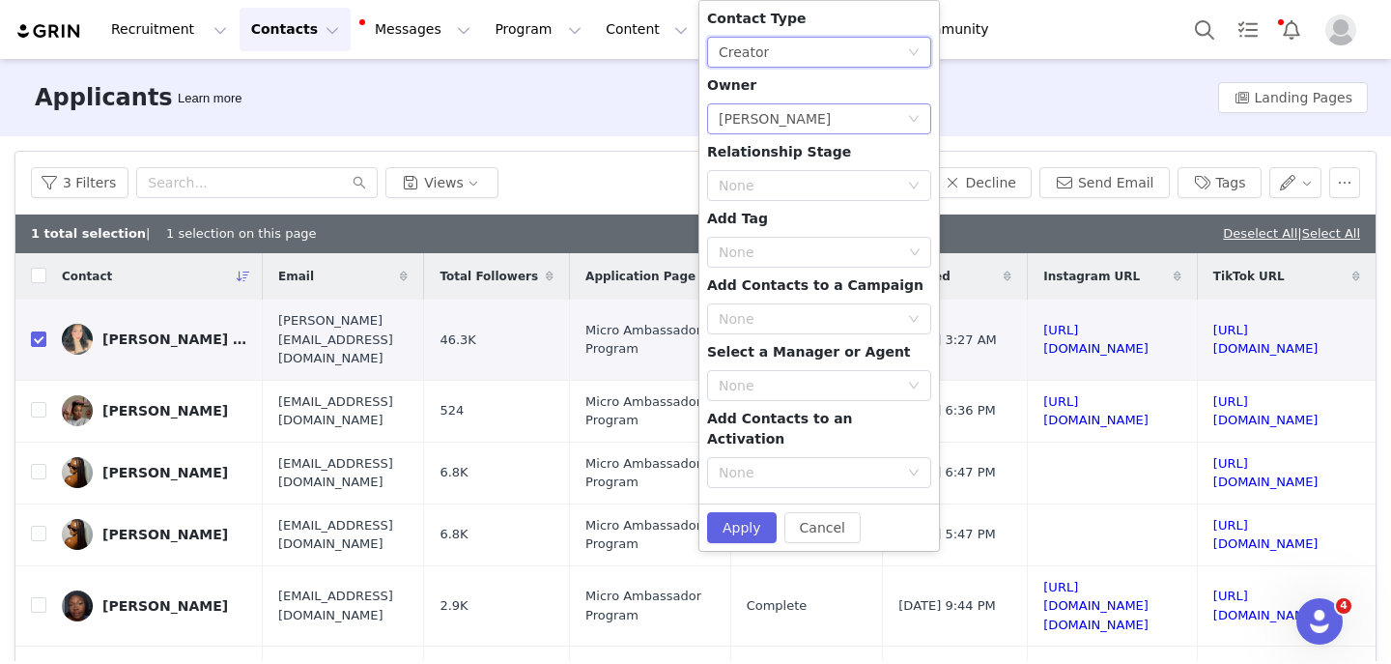
click at [783, 114] on div "Lizzie Chu" at bounding box center [775, 118] width 112 height 29
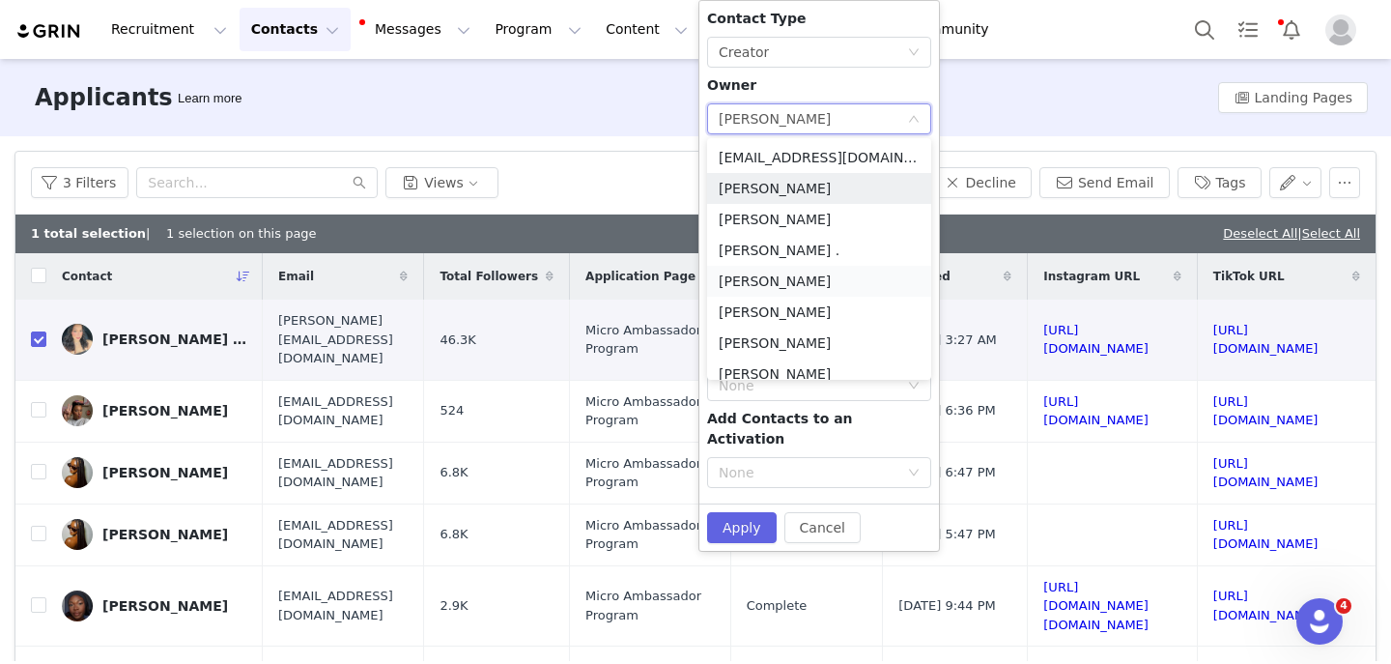
scroll to position [106, 0]
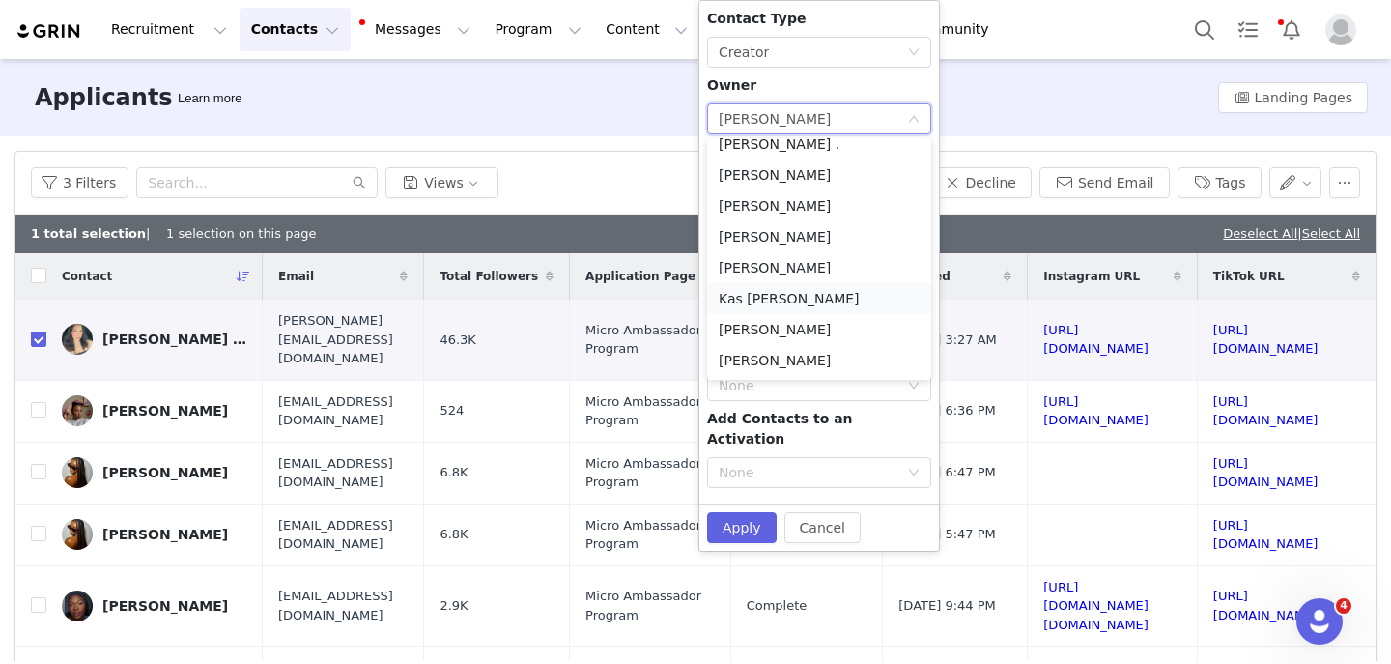
click at [758, 301] on li "Kas Luna" at bounding box center [819, 298] width 224 height 31
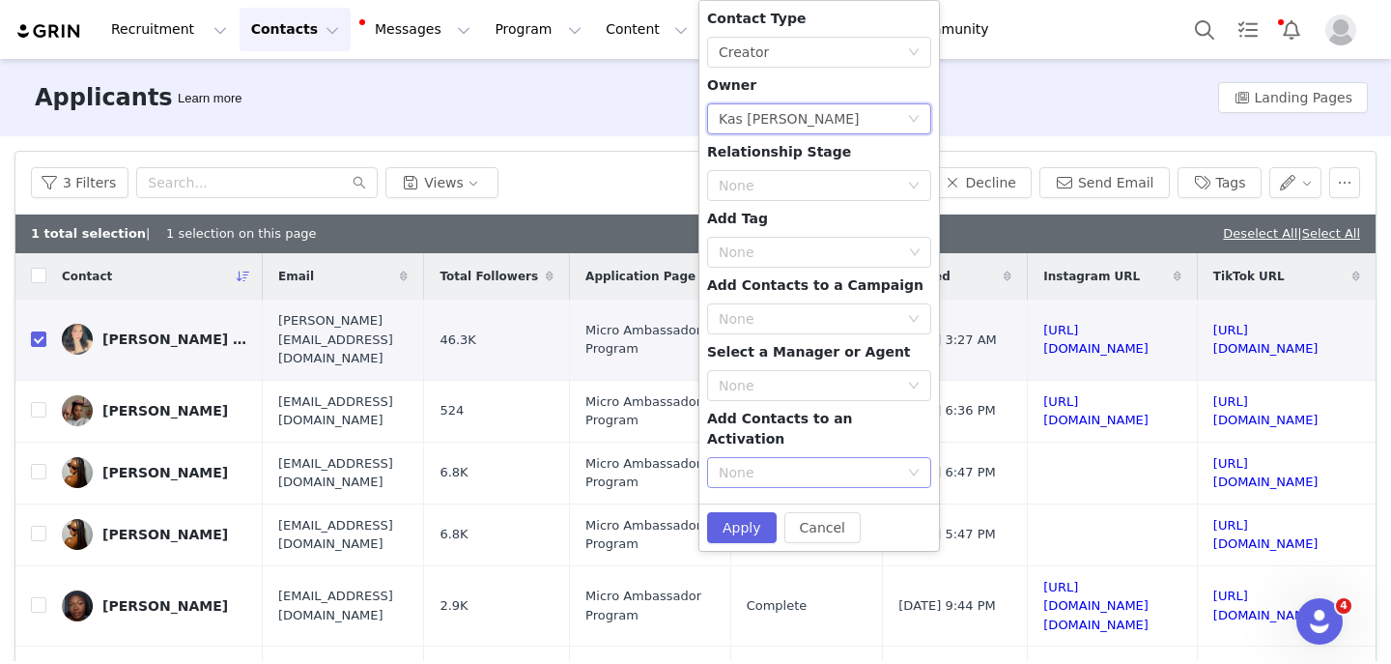
click at [776, 463] on div "None" at bounding box center [809, 472] width 180 height 19
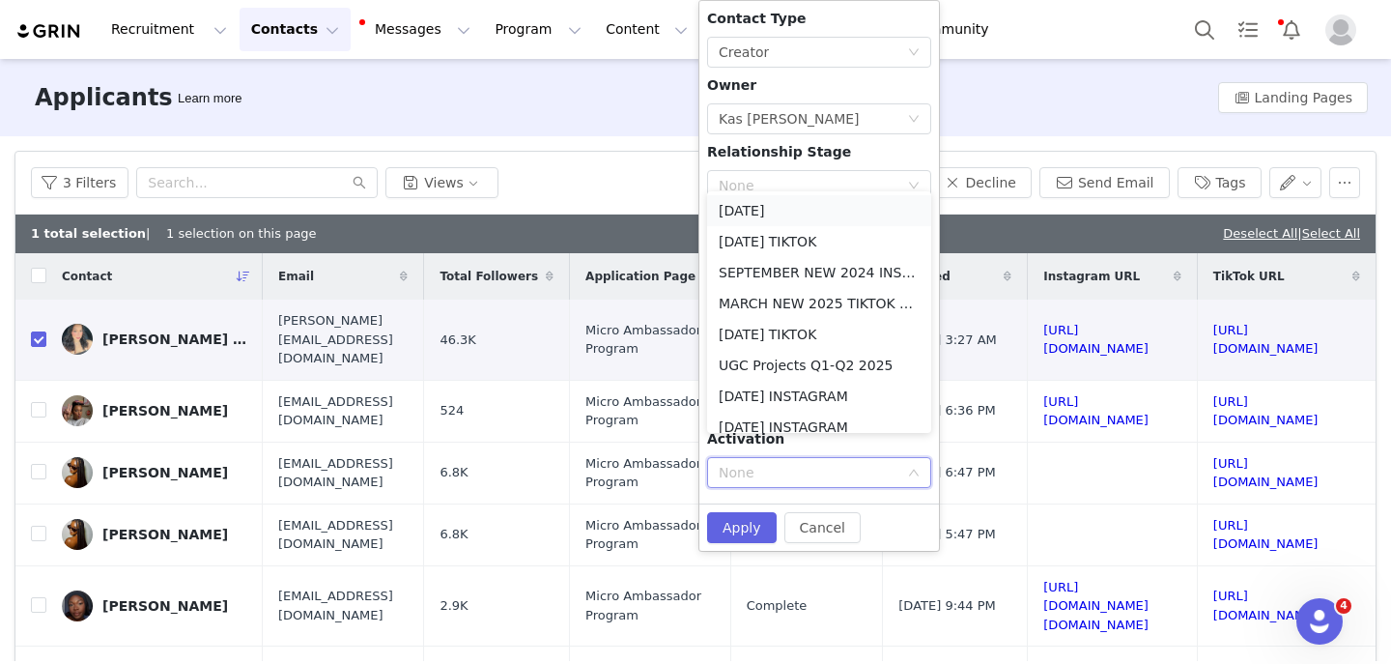
click at [749, 203] on li "October 2025" at bounding box center [819, 210] width 224 height 31
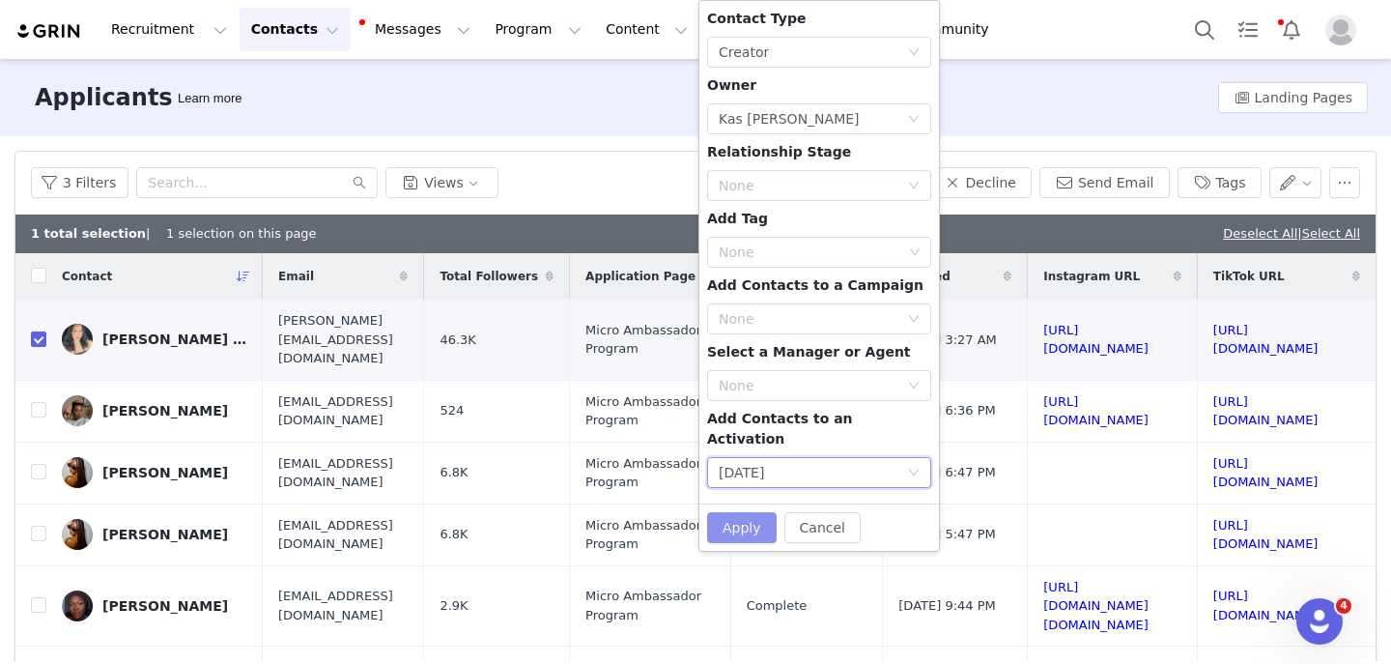
click at [729, 512] on button "Apply" at bounding box center [742, 527] width 70 height 31
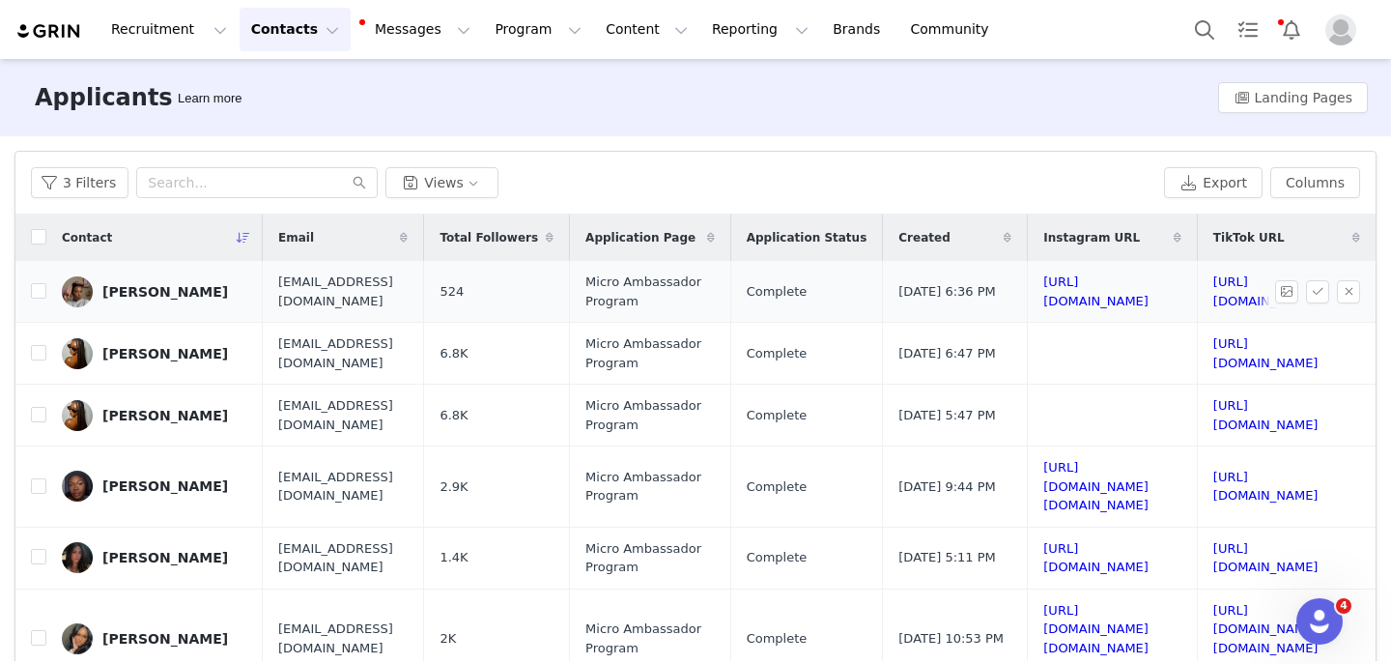
scroll to position [1, 332]
click at [1028, 282] on td "https://www.instagram.com/lifewithreamarie" at bounding box center [1113, 291] width 170 height 62
click at [1044, 296] on link "https://www.instagram.com/lifewithreamarie" at bounding box center [1096, 290] width 105 height 34
click at [1214, 288] on link "https://www.tiktok.com/@lifewithreamarie_" at bounding box center [1266, 290] width 105 height 34
click at [1355, 281] on button "button" at bounding box center [1348, 290] width 23 height 23
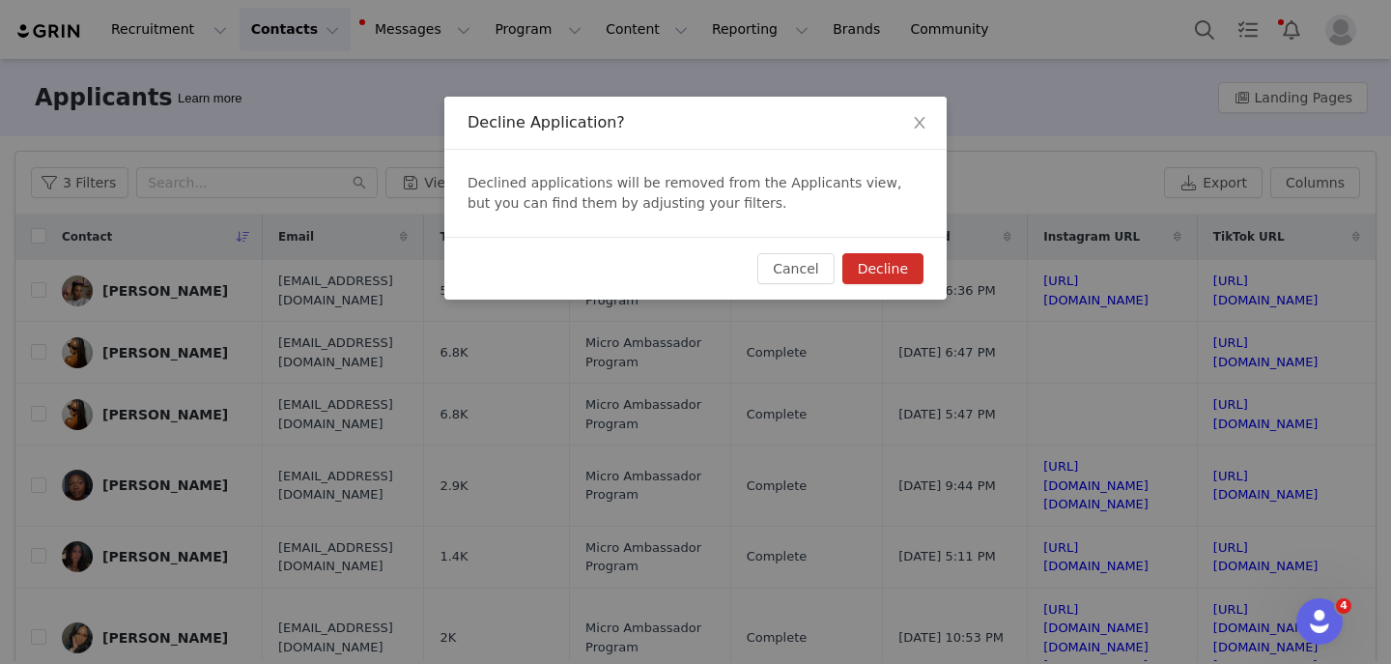
click at [908, 268] on button "Decline" at bounding box center [883, 268] width 81 height 31
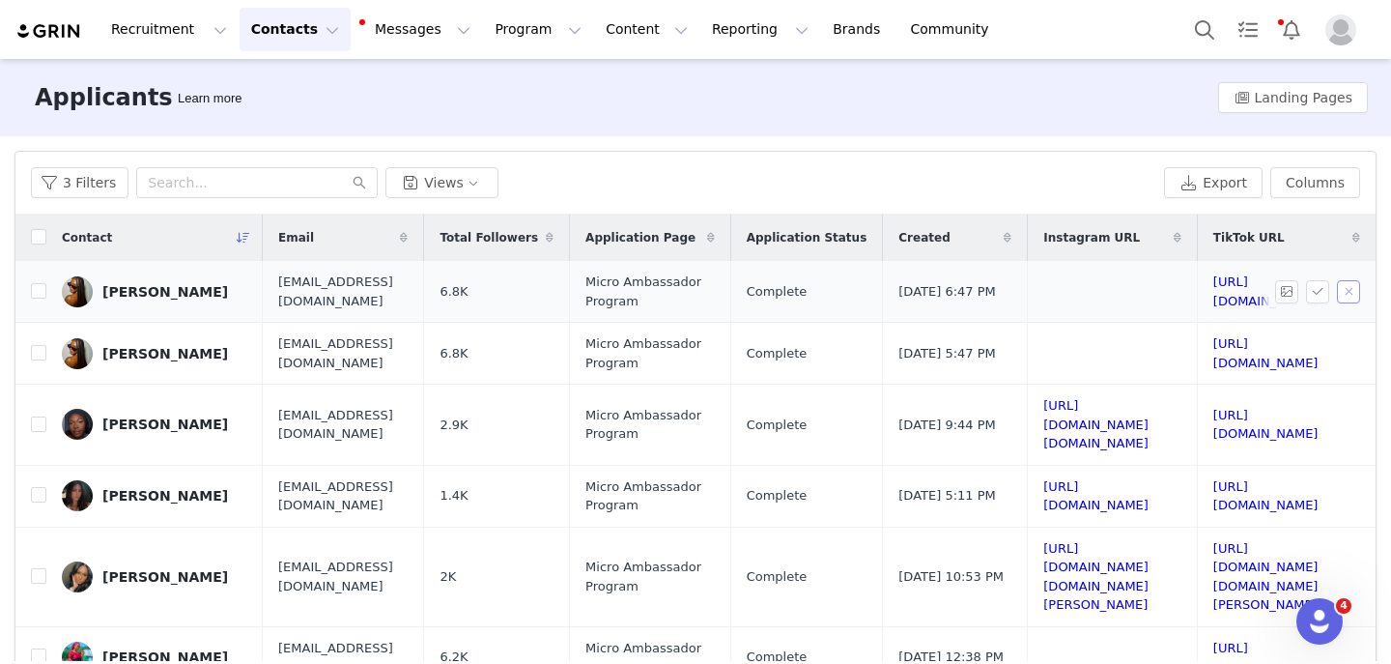
scroll to position [0, 332]
click at [1214, 292] on link "https://www.tiktok.com/@ravinrhodes" at bounding box center [1266, 291] width 105 height 34
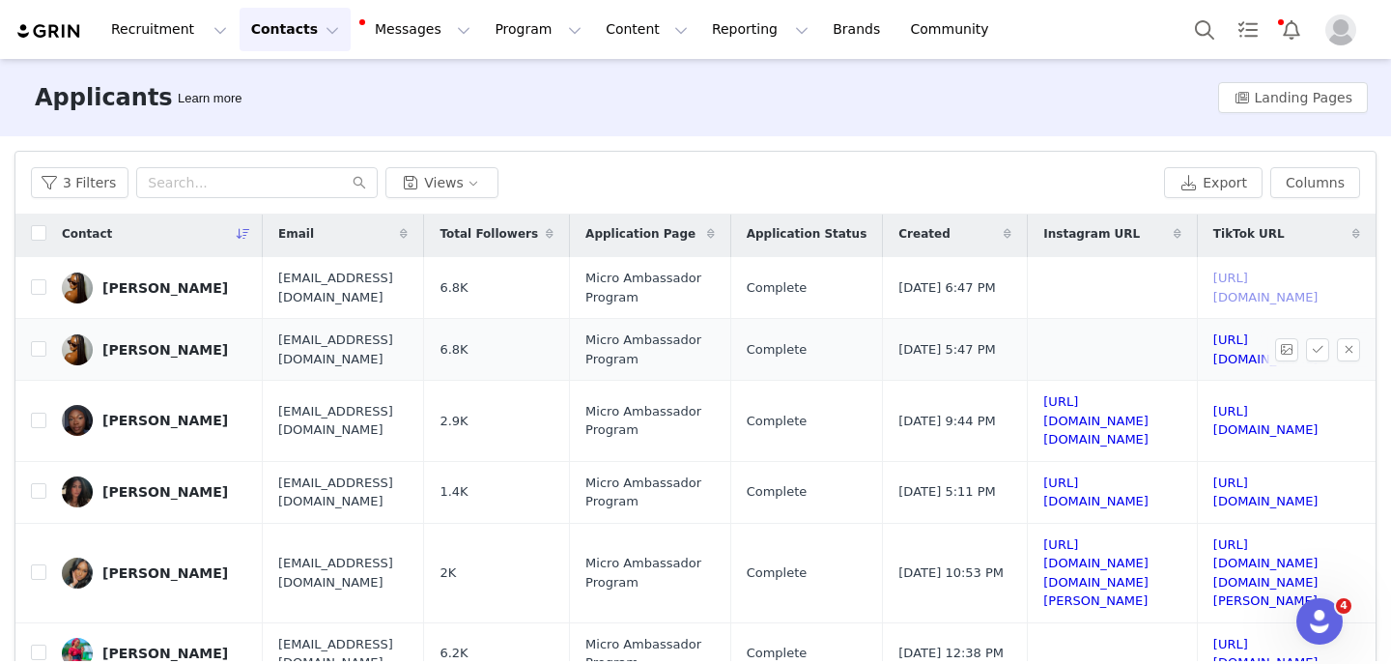
scroll to position [4, 5]
click at [43, 290] on input "checkbox" at bounding box center [38, 286] width 15 height 15
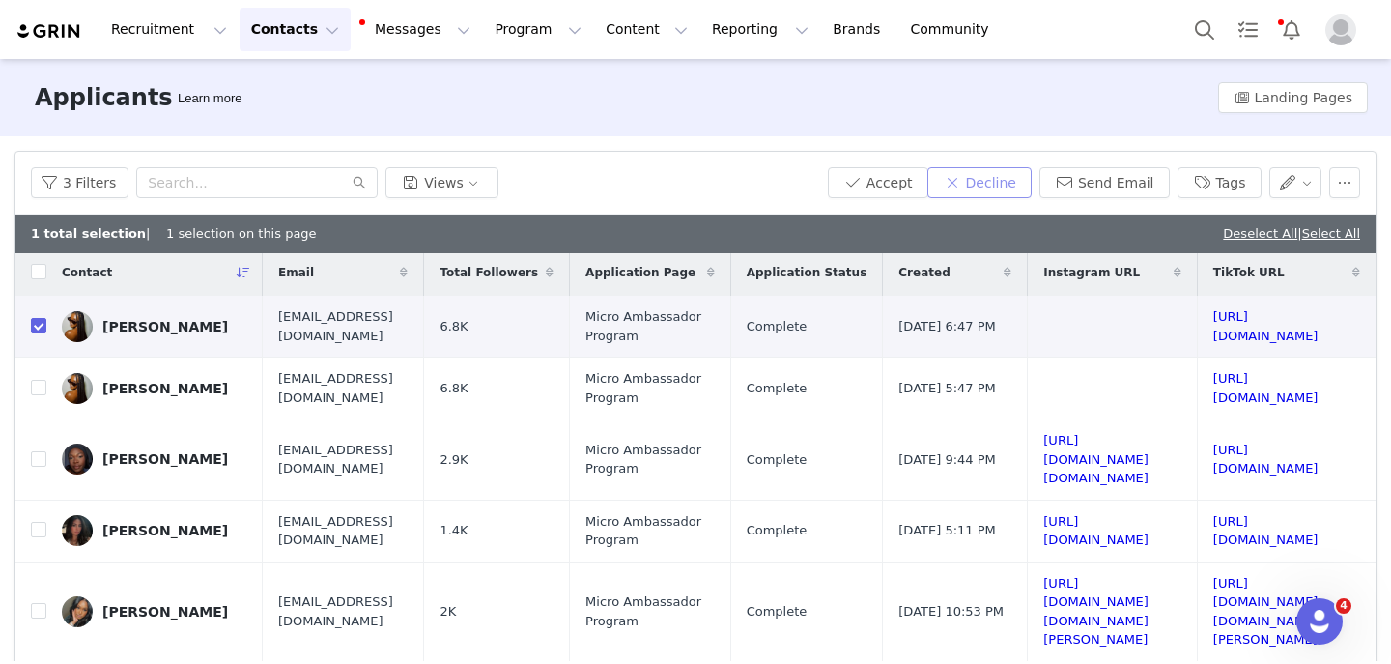
click at [1017, 187] on button "Decline" at bounding box center [980, 182] width 104 height 31
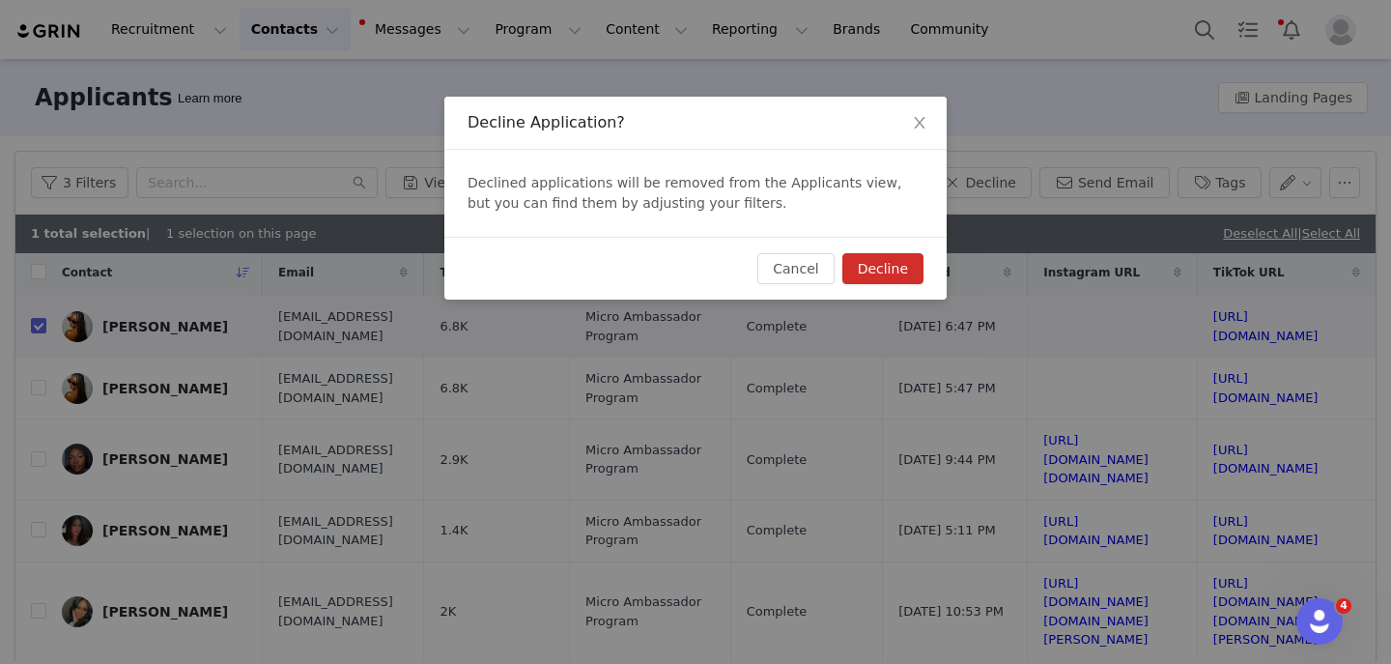
click at [875, 272] on button "Decline" at bounding box center [883, 268] width 81 height 31
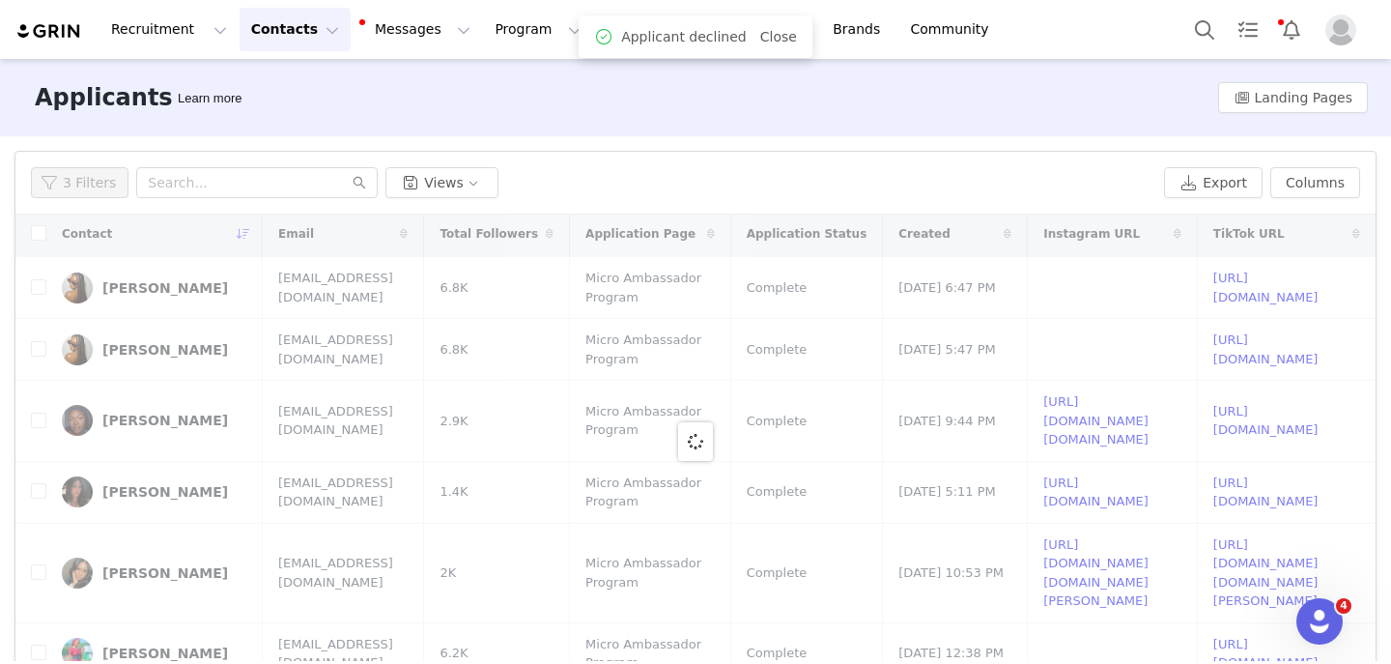
scroll to position [0, 0]
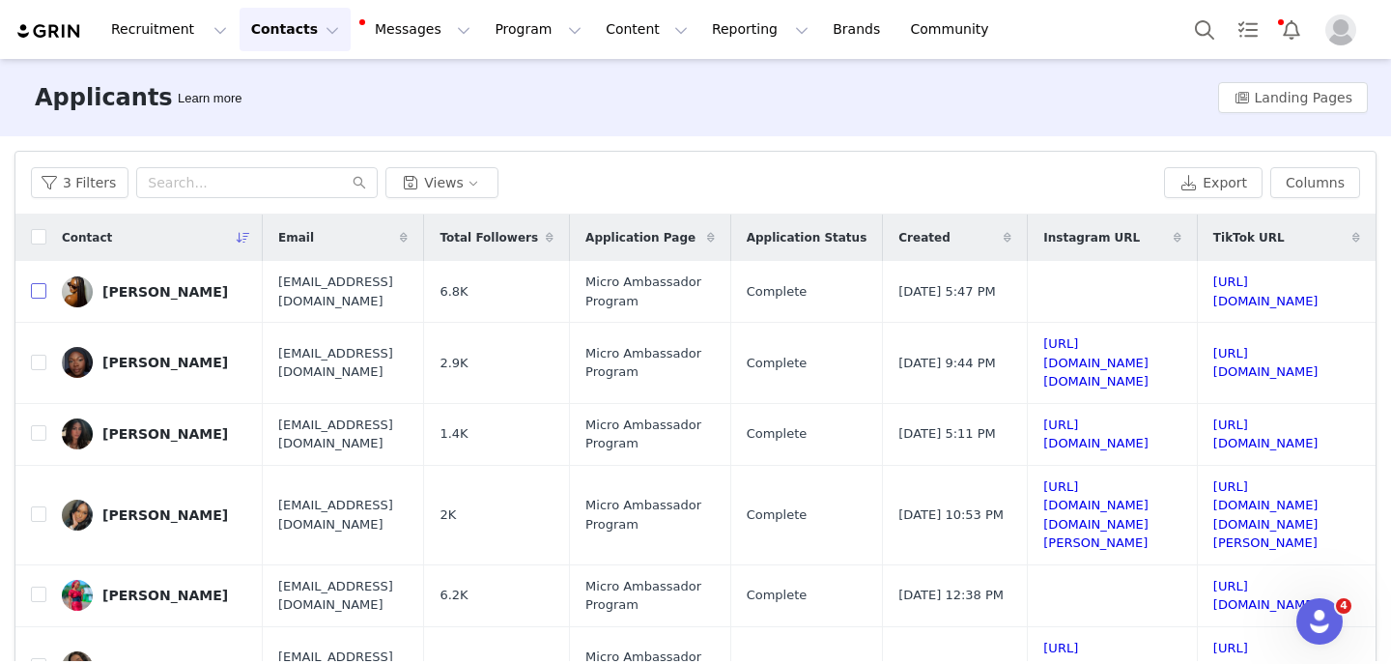
click at [43, 297] on input "checkbox" at bounding box center [38, 290] width 15 height 15
checkbox input "true"
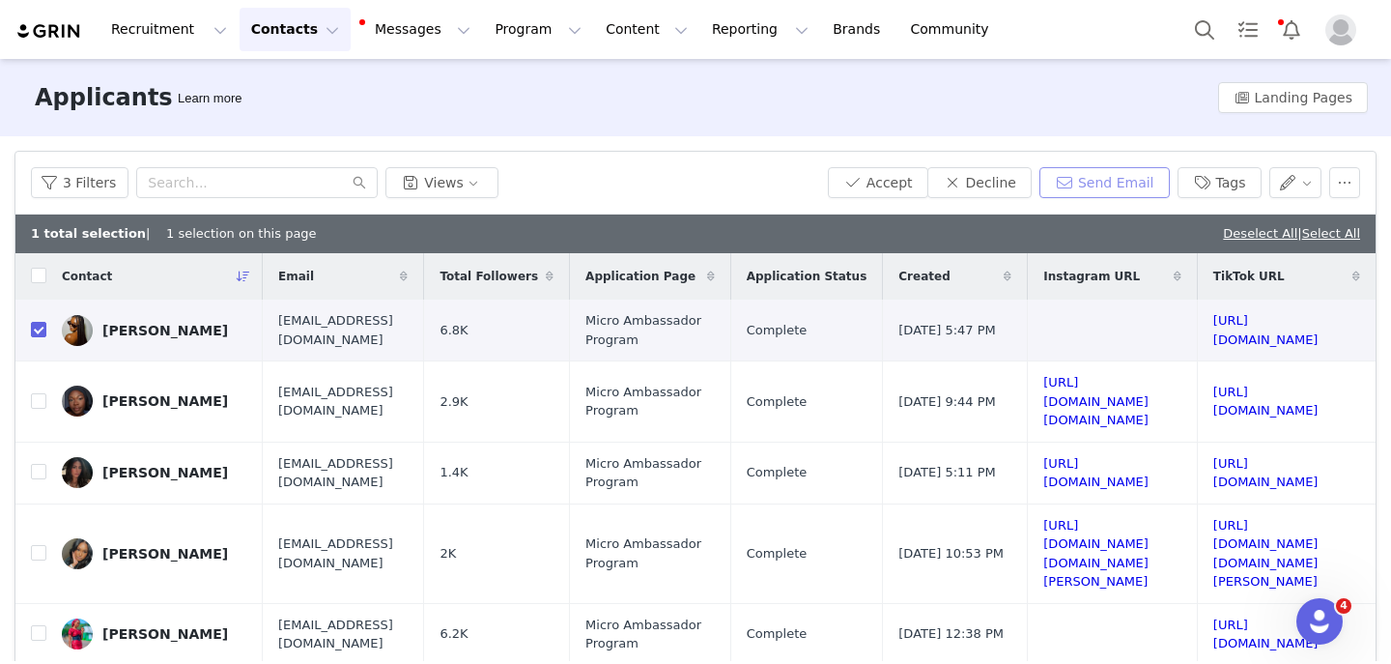
click at [1116, 181] on button "Send Email" at bounding box center [1105, 182] width 130 height 31
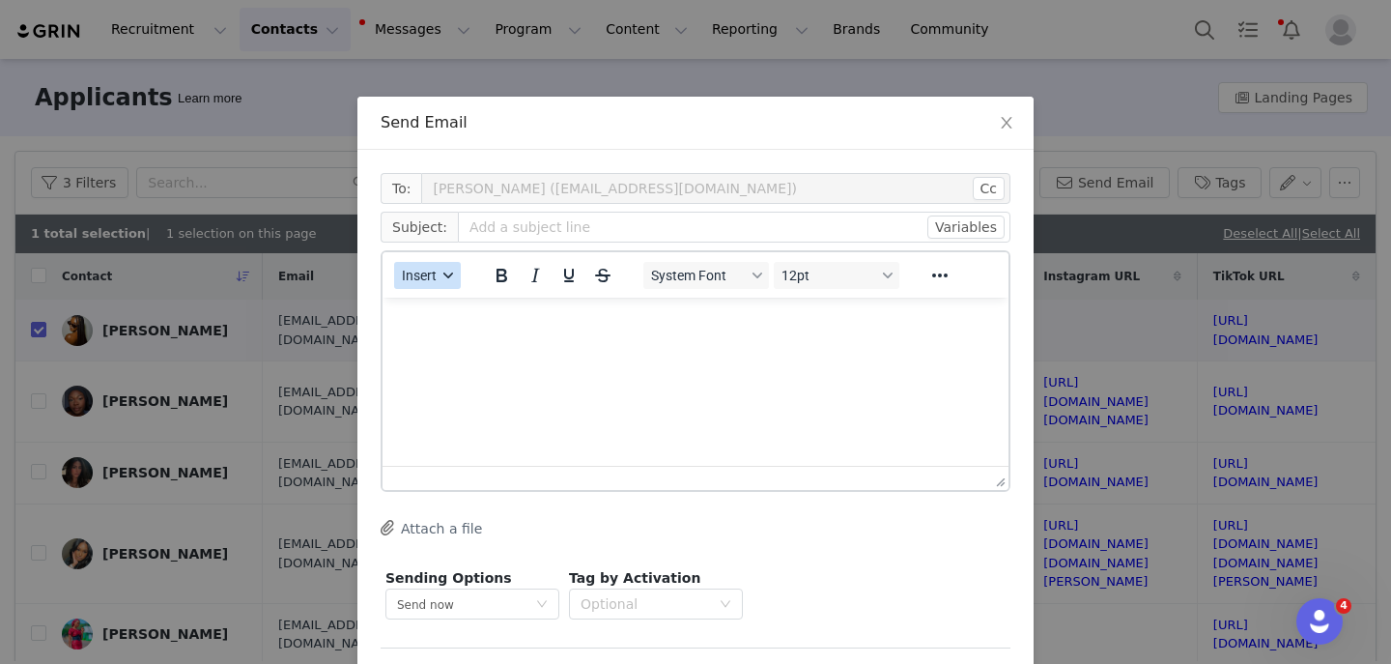
click at [442, 285] on button "Insert" at bounding box center [427, 275] width 67 height 27
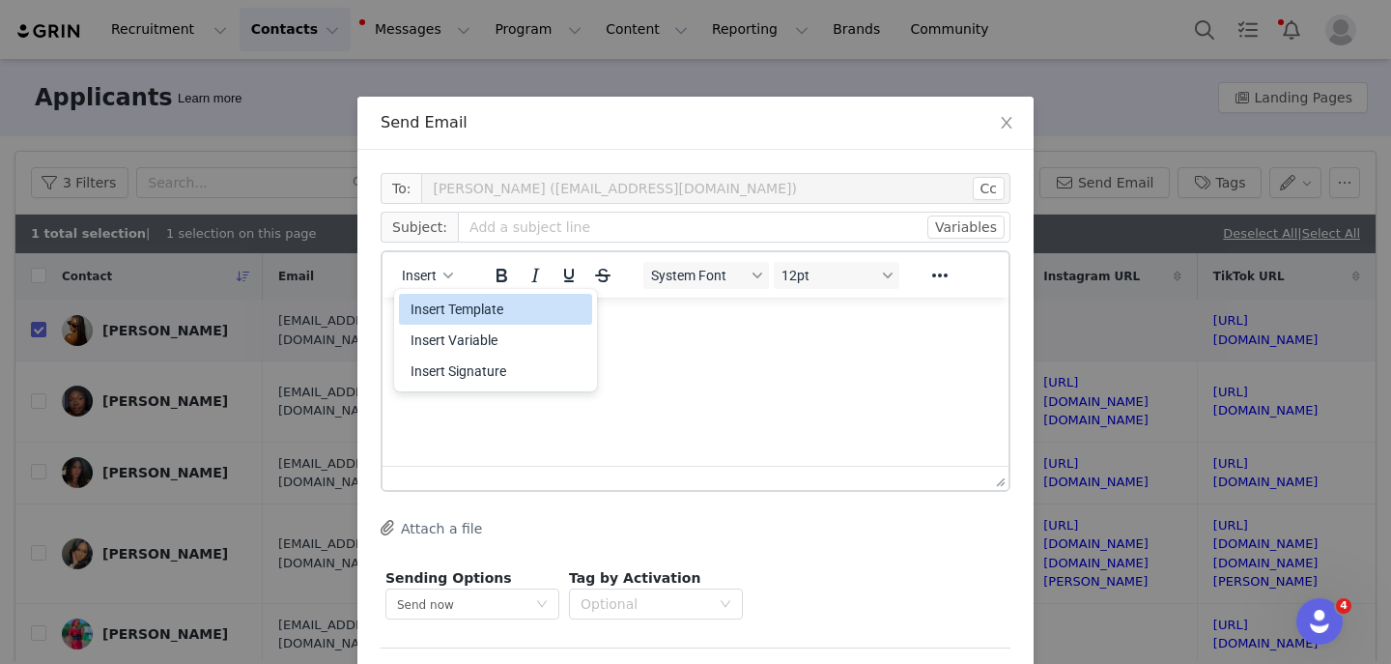
click at [446, 311] on div "Insert Template" at bounding box center [498, 309] width 174 height 23
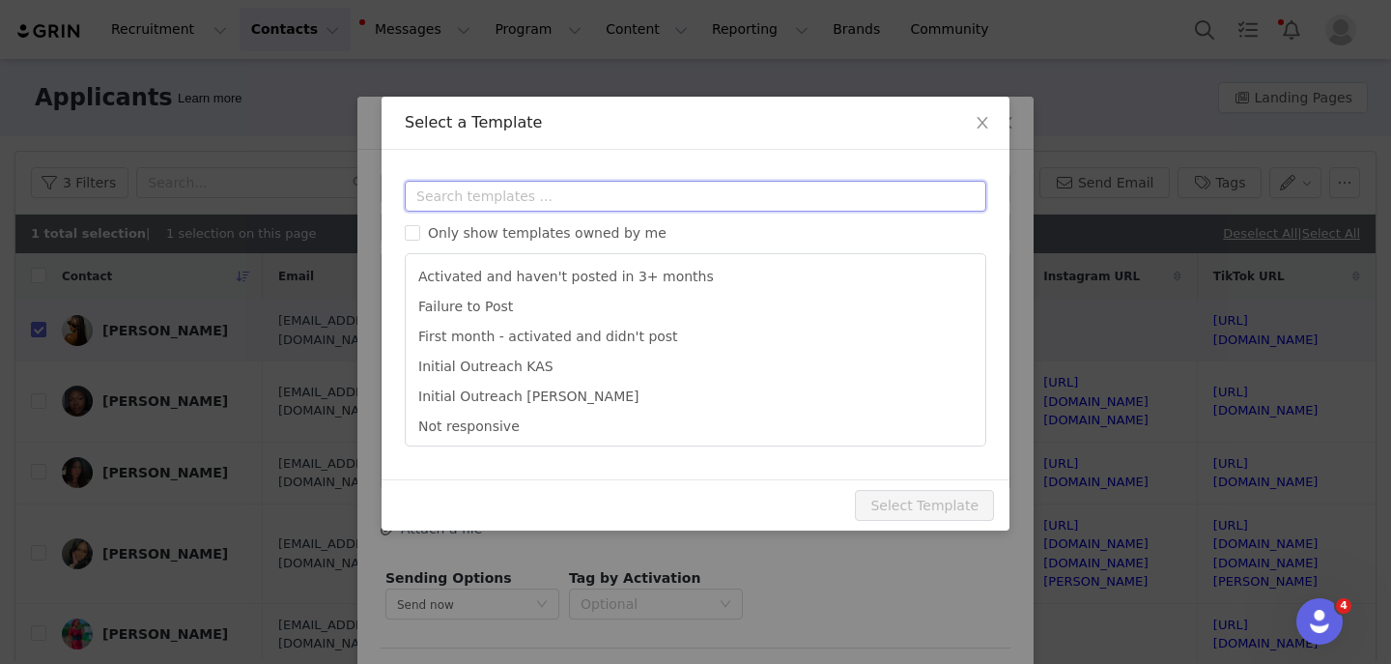
click at [468, 190] on input "text" at bounding box center [696, 196] width 582 height 31
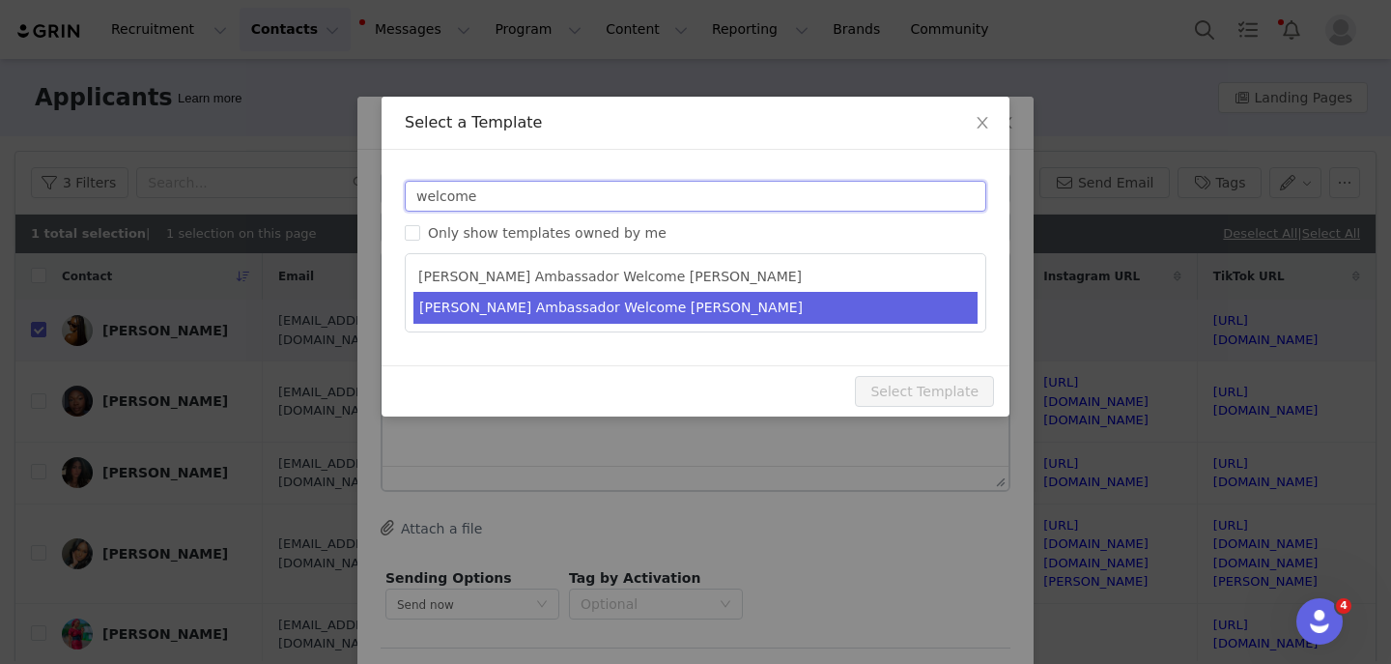
type input "welcome"
type input "YITTY Ambassador | Welcome, it's about damn time!"
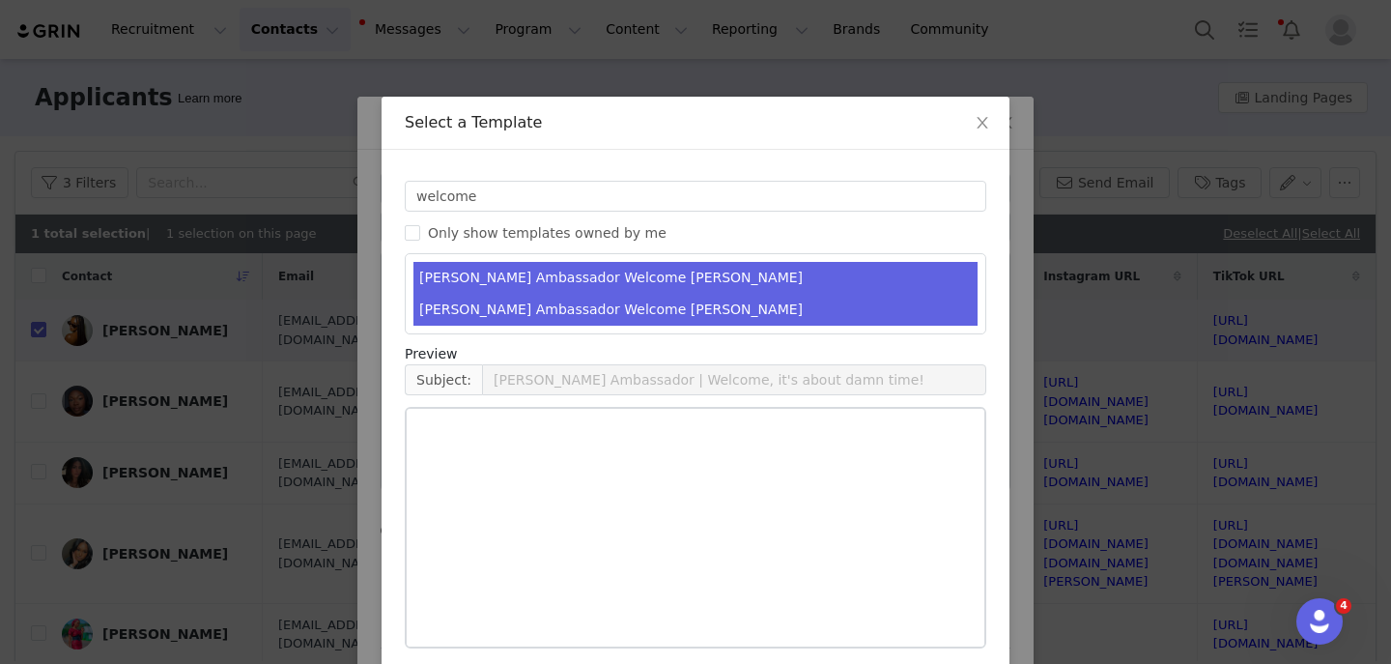
click at [578, 293] on ul "Yitty Ambassador Welcome KAS Yitty Ambassador Welcome MELISSA" at bounding box center [696, 293] width 582 height 81
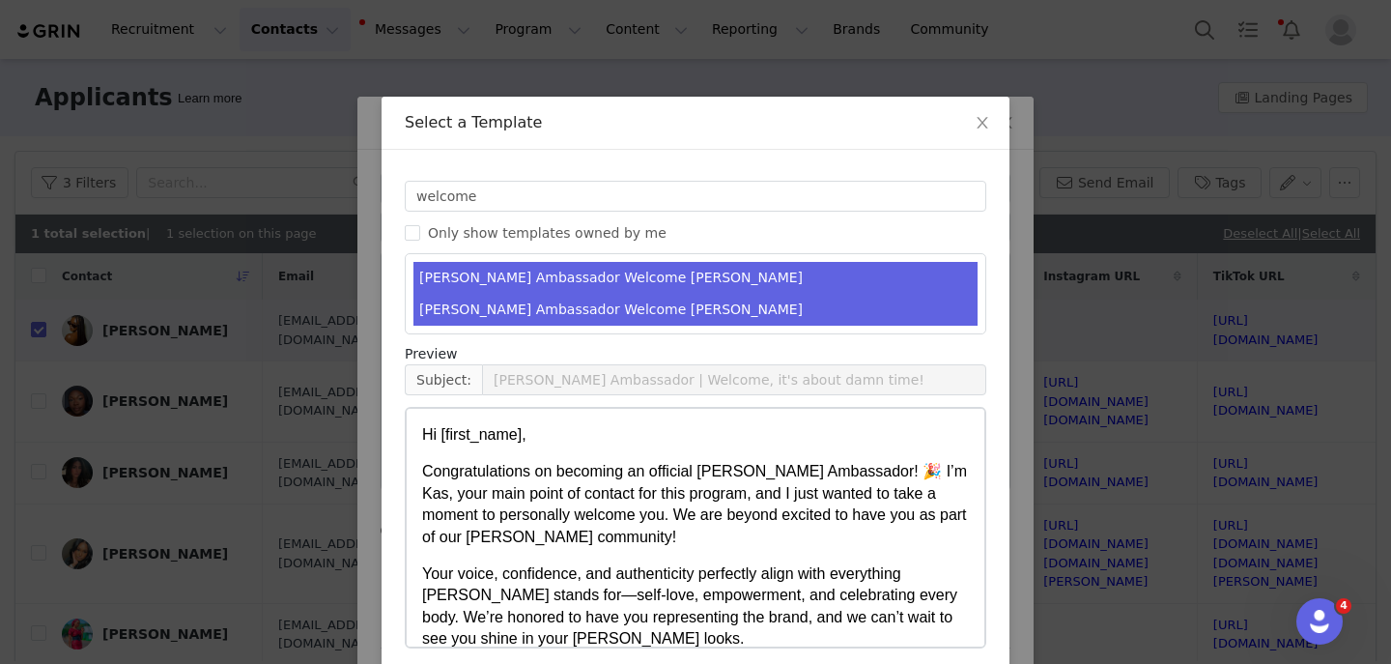
click at [578, 293] on li "Yitty Ambassador Welcome KAS" at bounding box center [696, 278] width 564 height 32
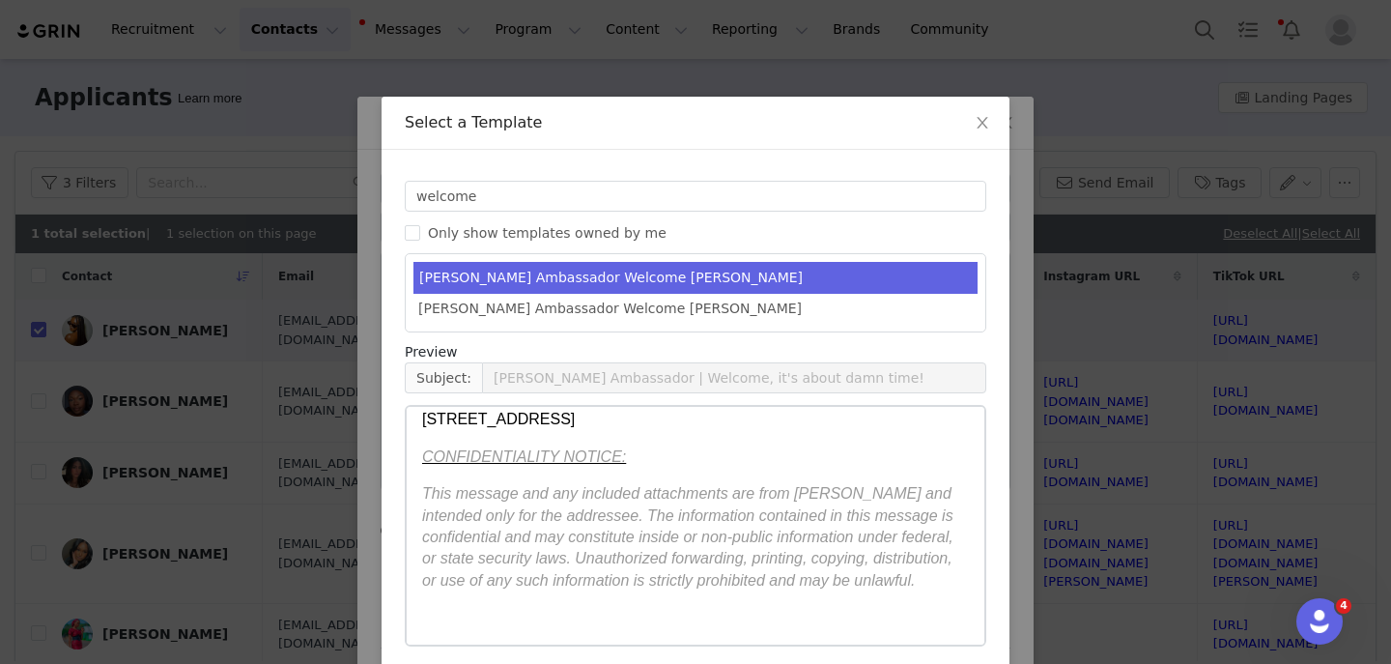
scroll to position [80, 0]
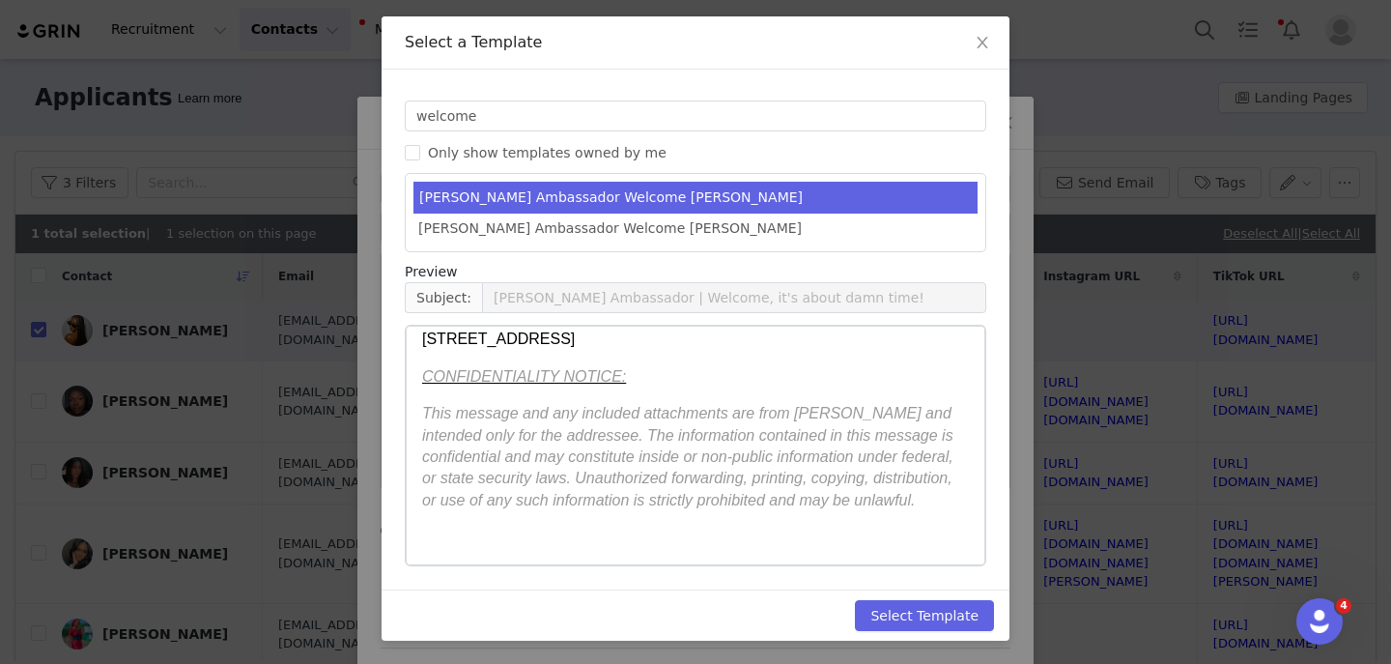
click at [911, 594] on div "Select Template" at bounding box center [696, 614] width 628 height 51
click at [904, 607] on button "Select Template" at bounding box center [924, 615] width 139 height 31
type input "YITTY Ambassador | Welcome, it's about damn time!"
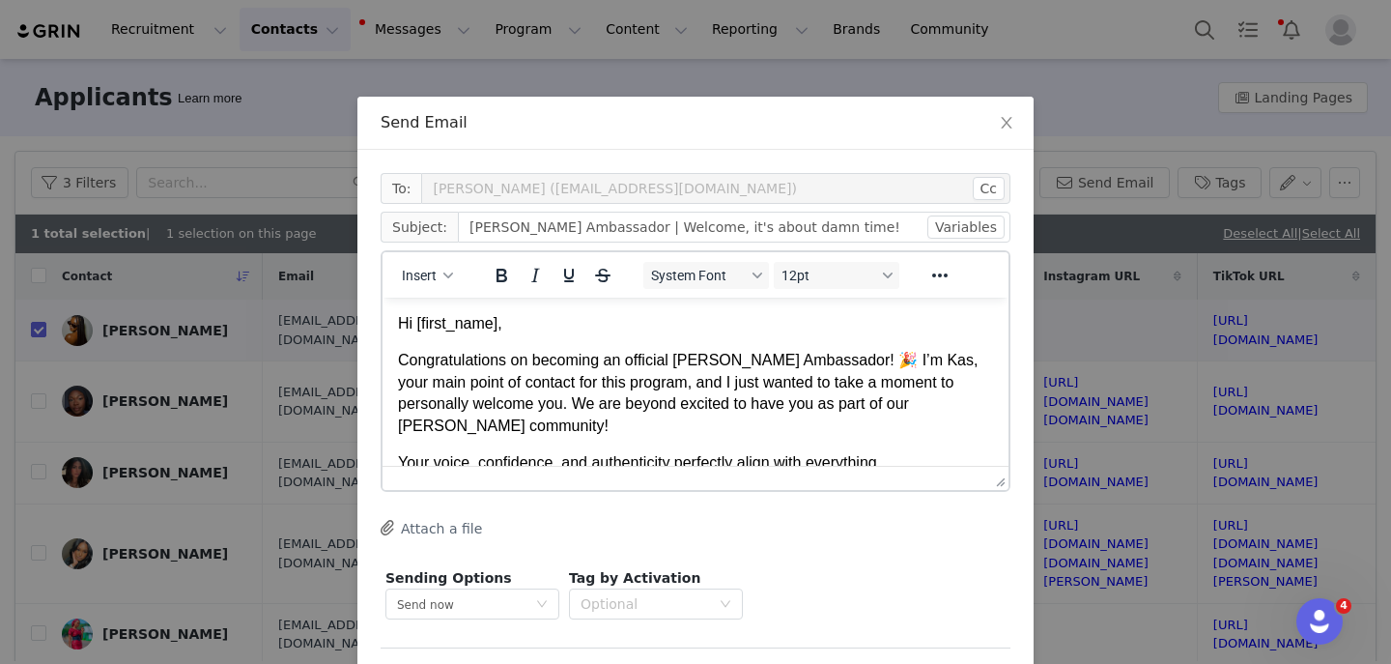
scroll to position [77, 0]
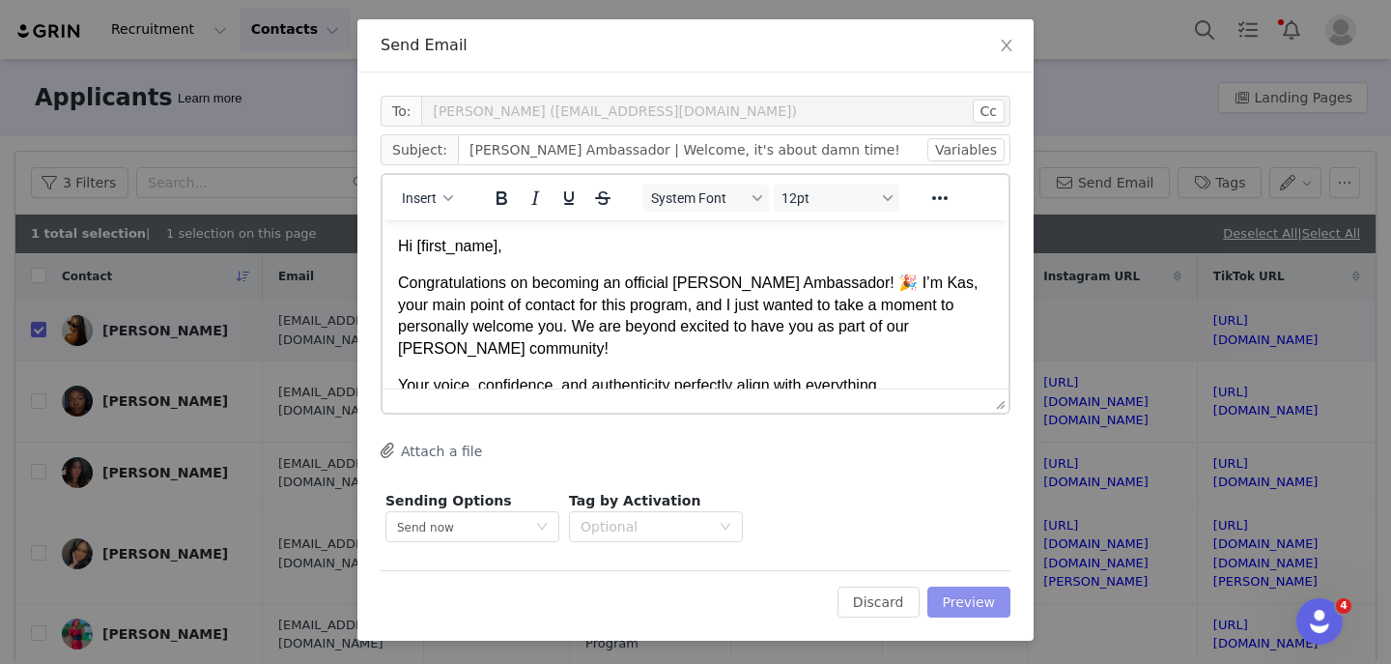
click at [964, 614] on button "Preview" at bounding box center [970, 602] width 84 height 31
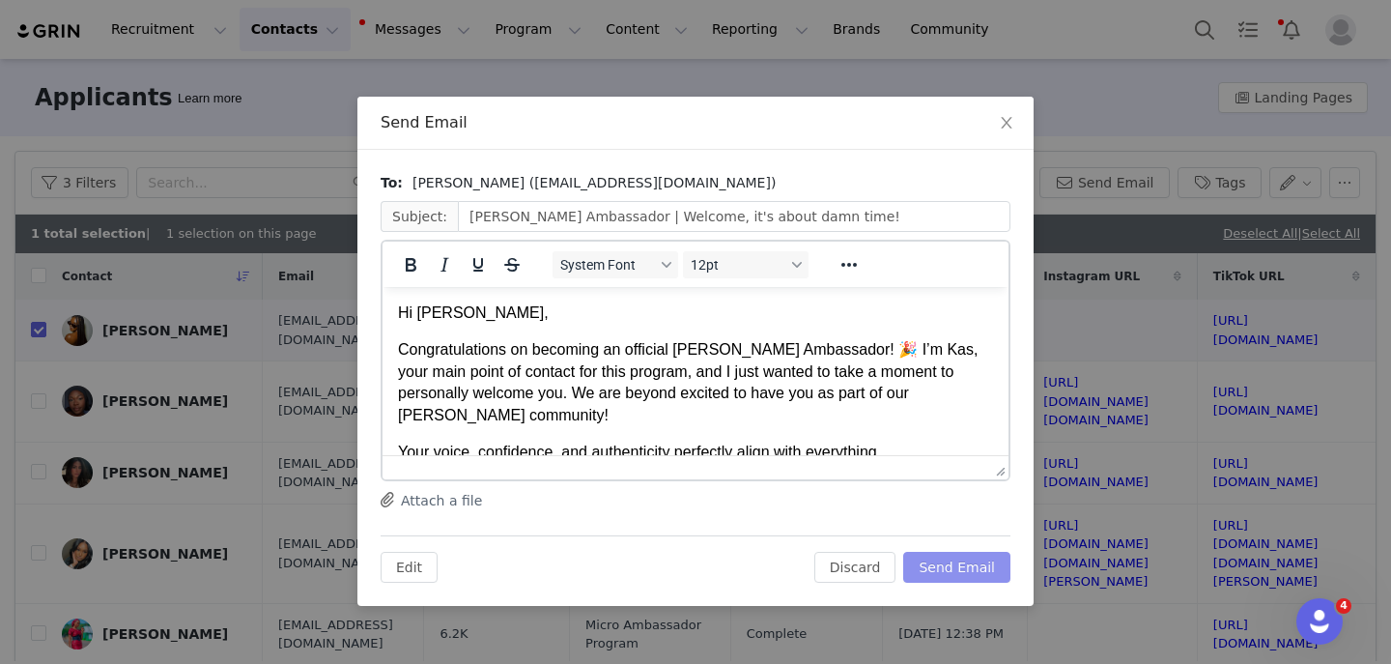
scroll to position [0, 0]
click at [953, 572] on button "Send Email" at bounding box center [957, 567] width 107 height 31
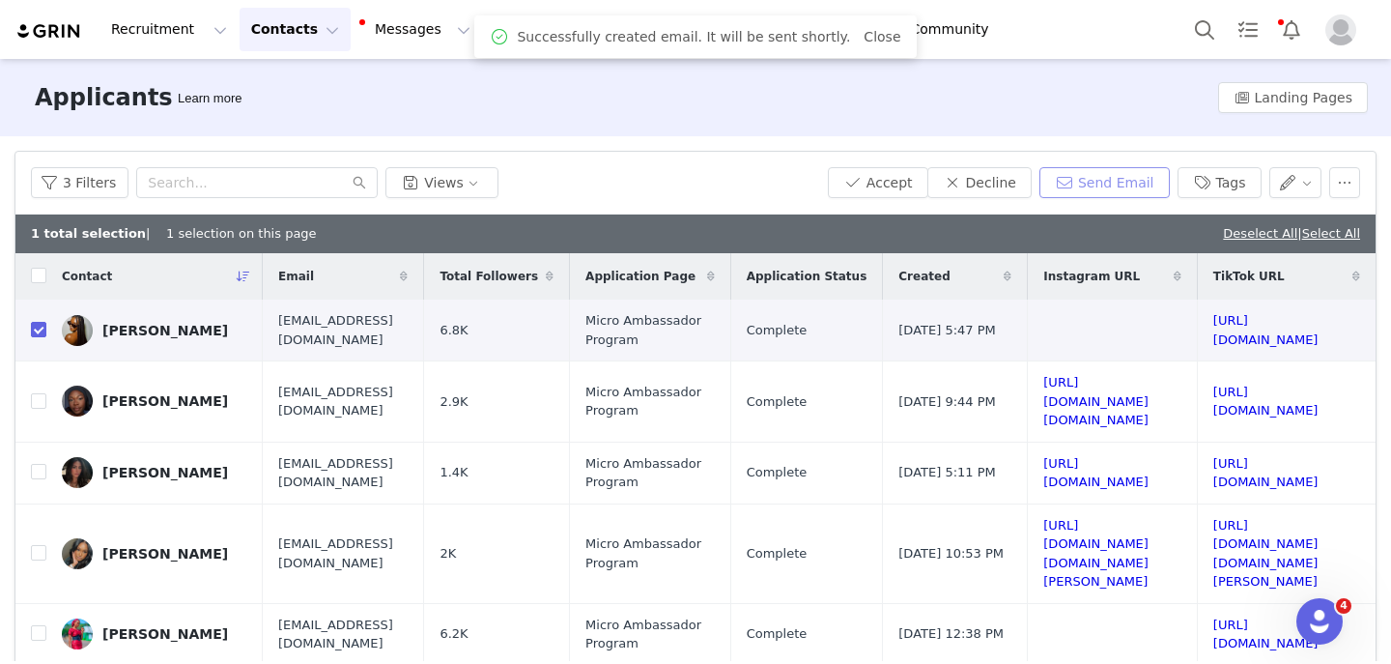
click at [1122, 189] on button "Send Email" at bounding box center [1105, 182] width 130 height 31
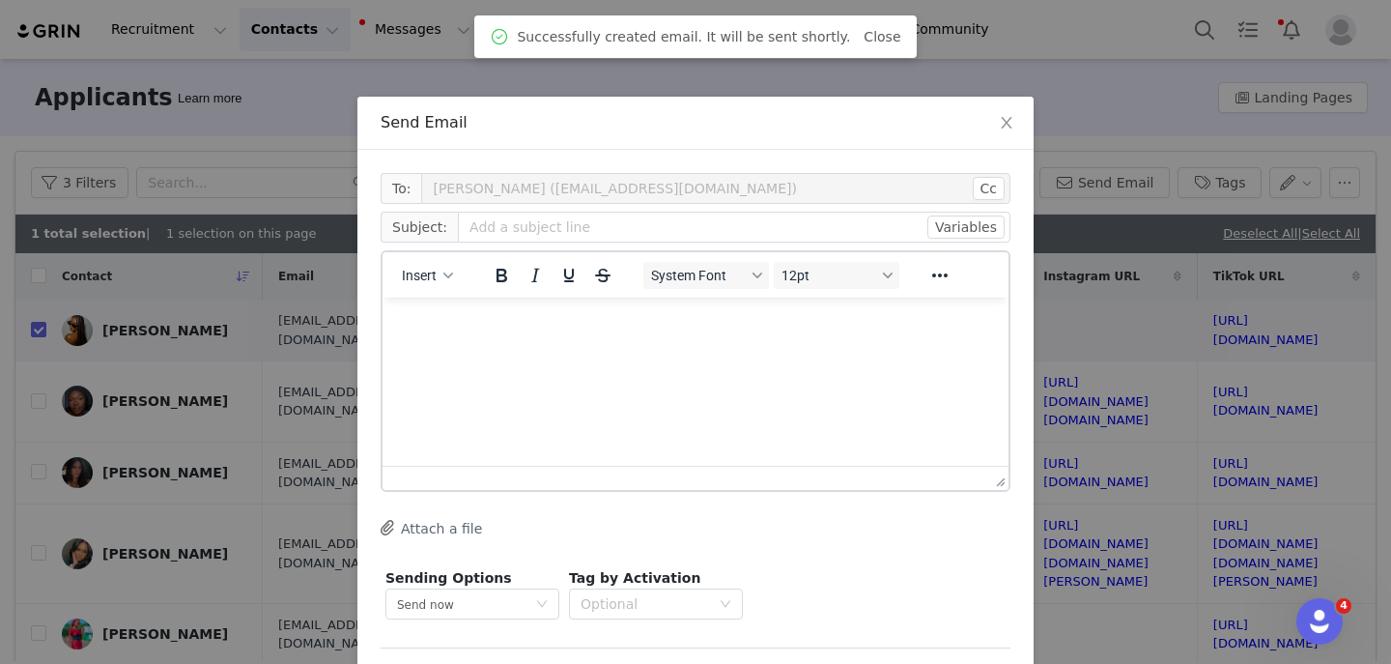
click at [463, 277] on div "Insert" at bounding box center [428, 275] width 91 height 38
click at [429, 277] on span "Insert" at bounding box center [419, 275] width 35 height 15
click at [440, 315] on div "Insert Template" at bounding box center [498, 309] width 174 height 23
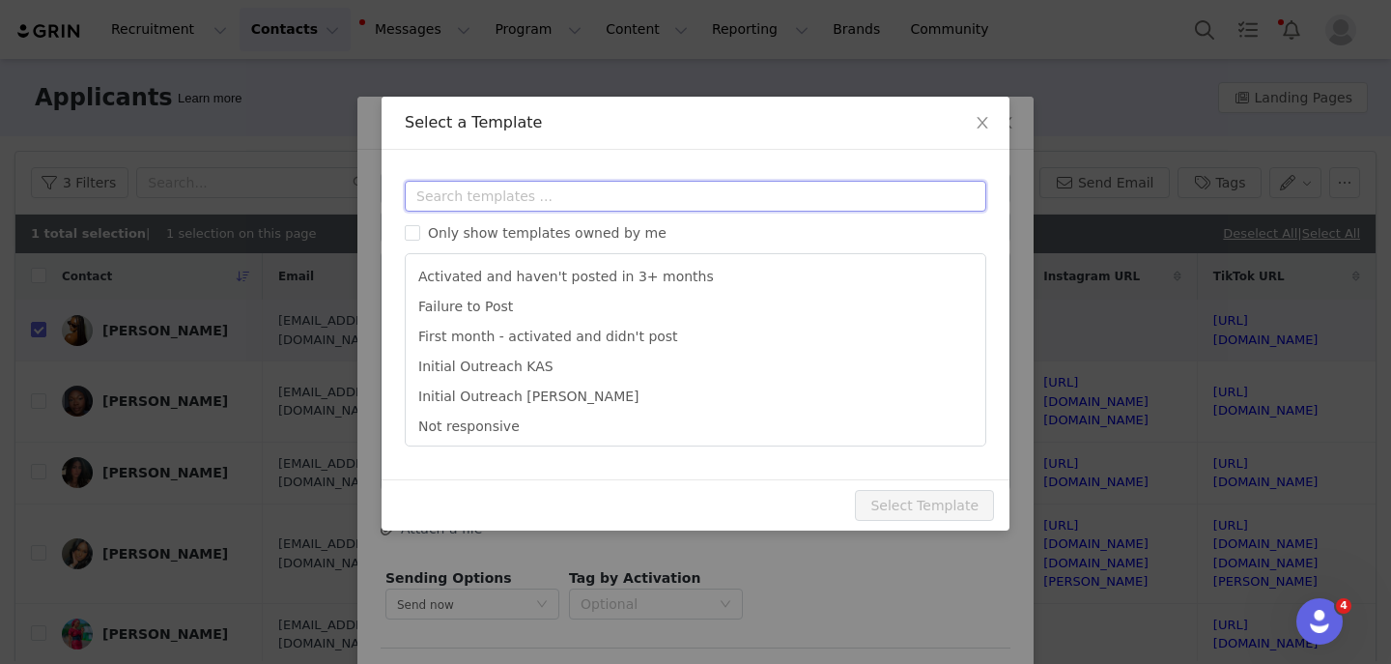
click at [453, 199] on input "text" at bounding box center [696, 196] width 582 height 31
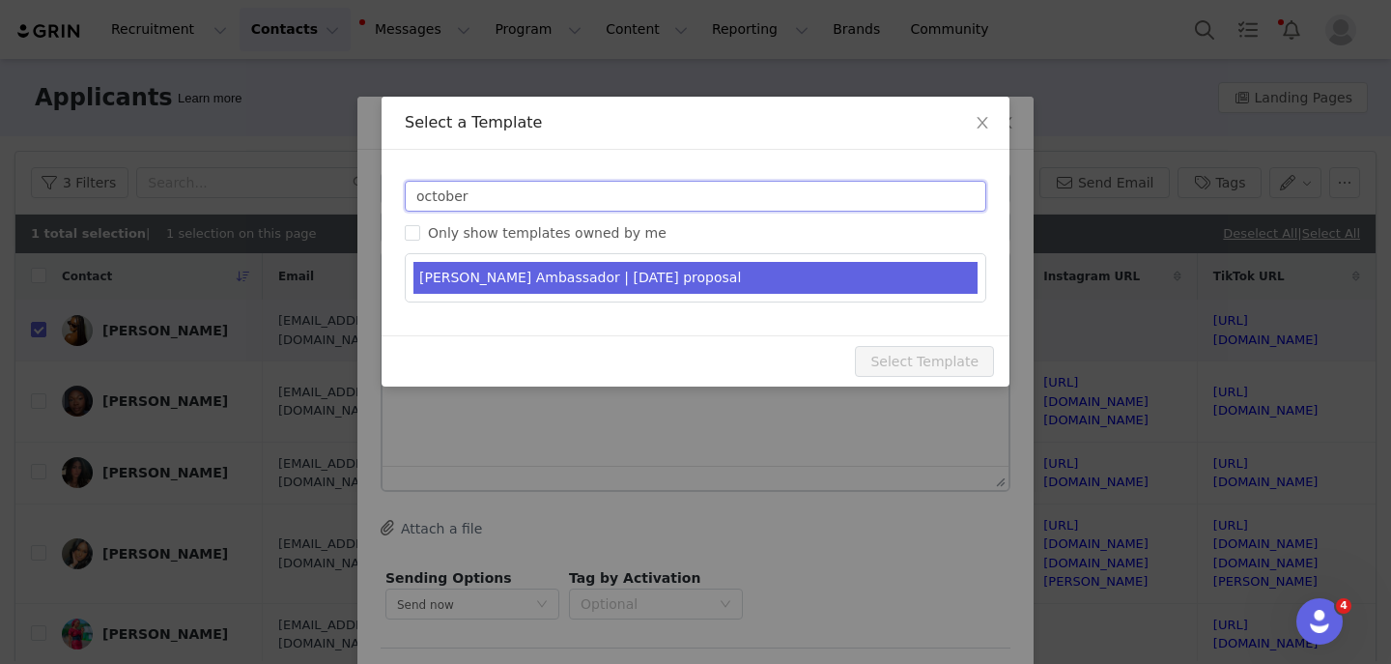
type input "october"
type input "YITTY Ambassador | October 2025"
click at [516, 267] on li "YITTY Ambassador | October 2025 proposal" at bounding box center [696, 278] width 564 height 32
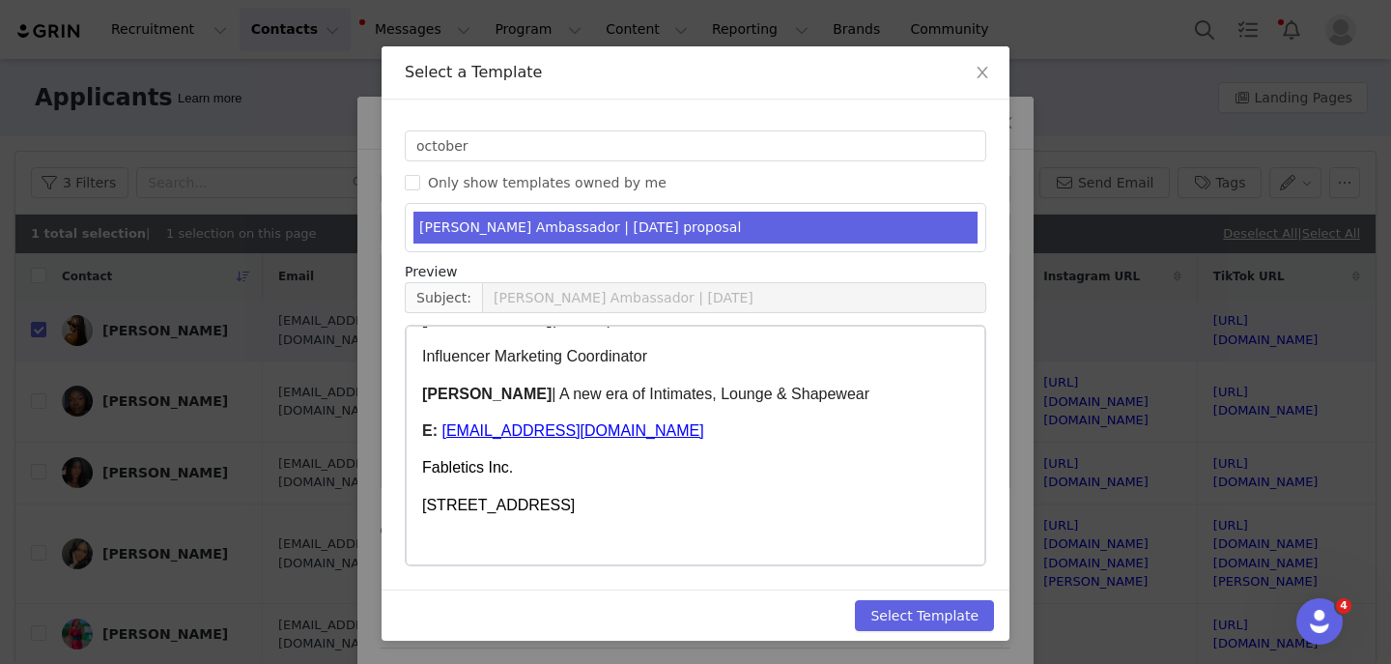
scroll to position [4648, 0]
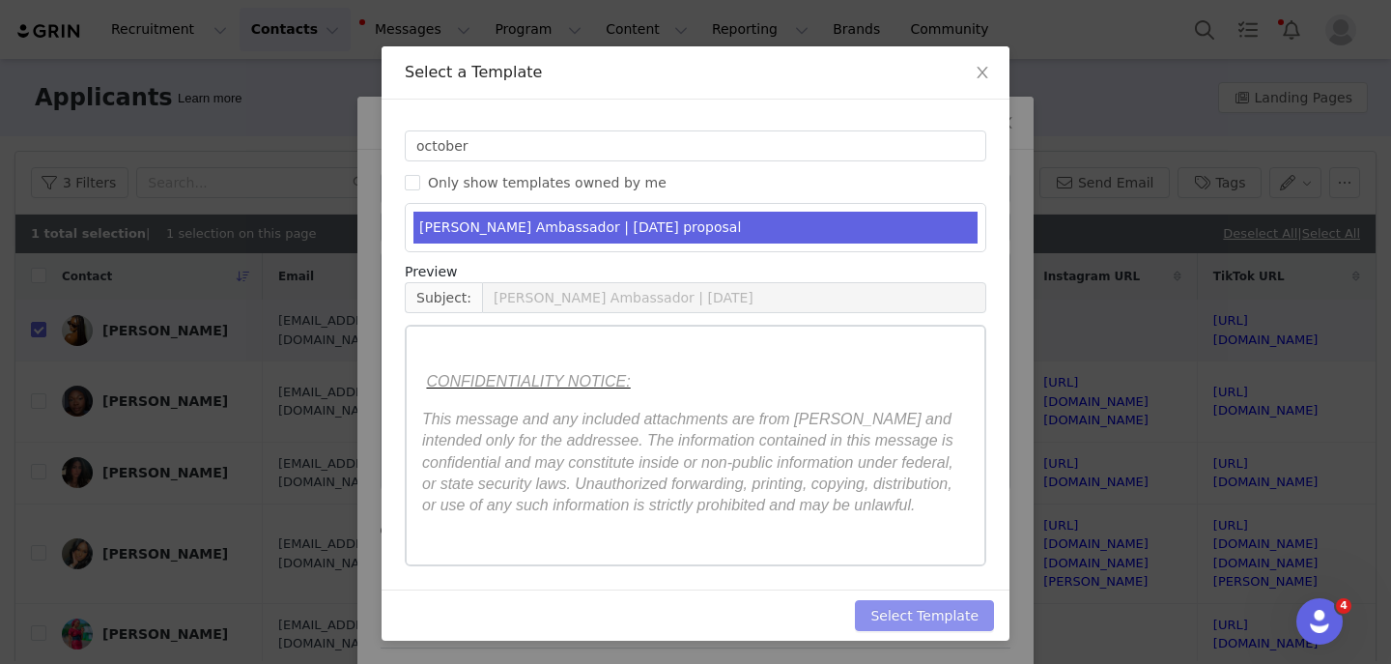
click at [872, 607] on button "Select Template" at bounding box center [924, 615] width 139 height 31
type input "YITTY Ambassador | October 2025"
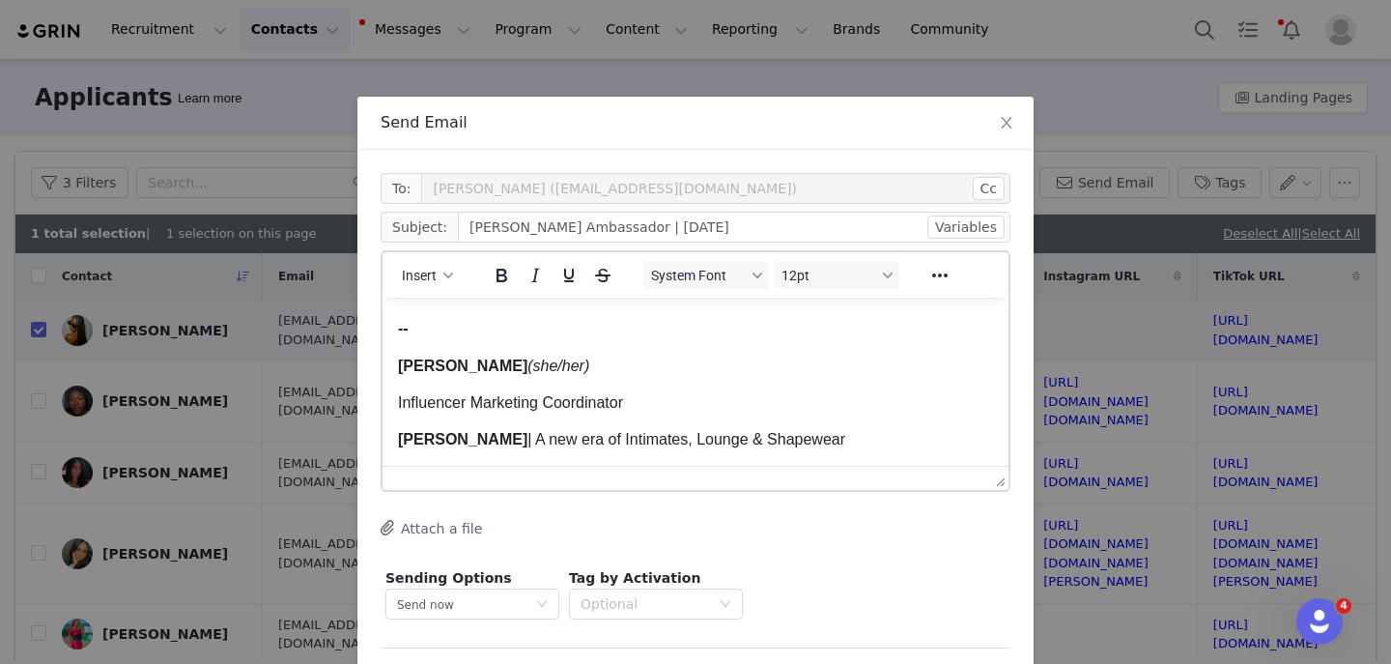
scroll to position [4234, 0]
click at [448, 375] on span "Melissa Larson" at bounding box center [462, 367] width 129 height 16
click at [447, 373] on span "Melissa Larson" at bounding box center [462, 367] width 129 height 16
click at [472, 375] on span "Kas Larson" at bounding box center [462, 367] width 129 height 16
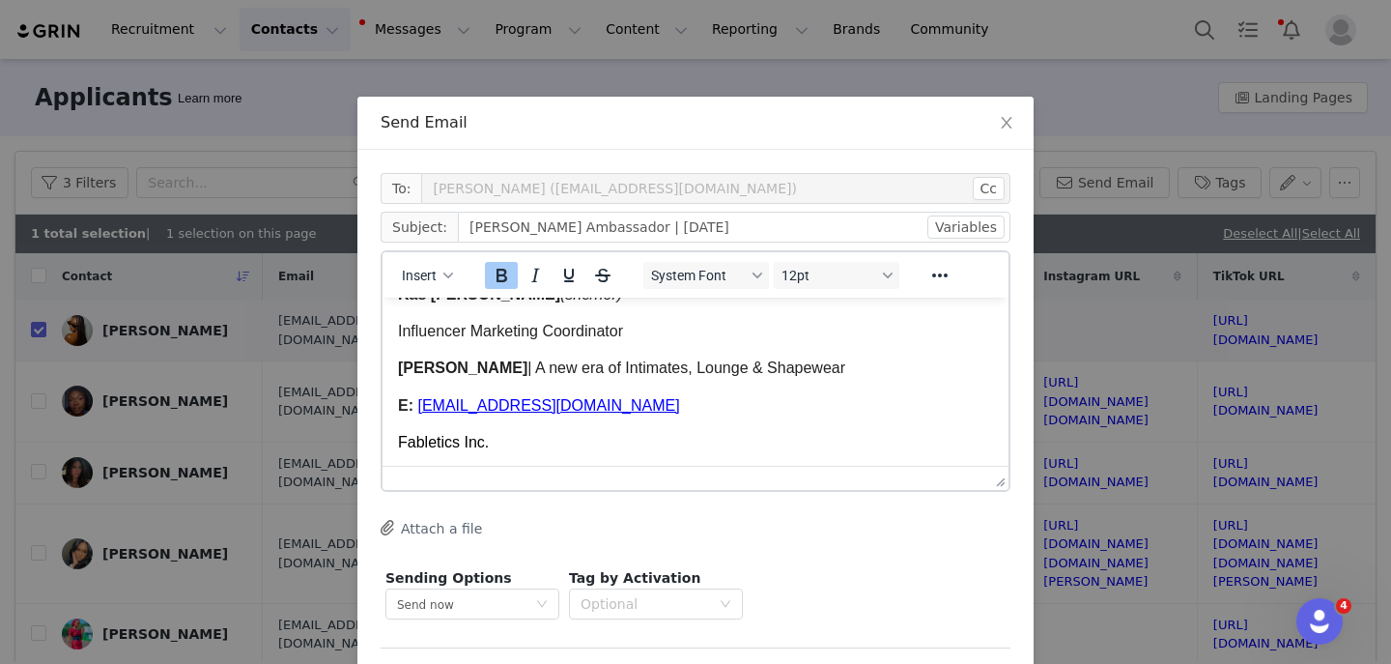
scroll to position [4312, 0]
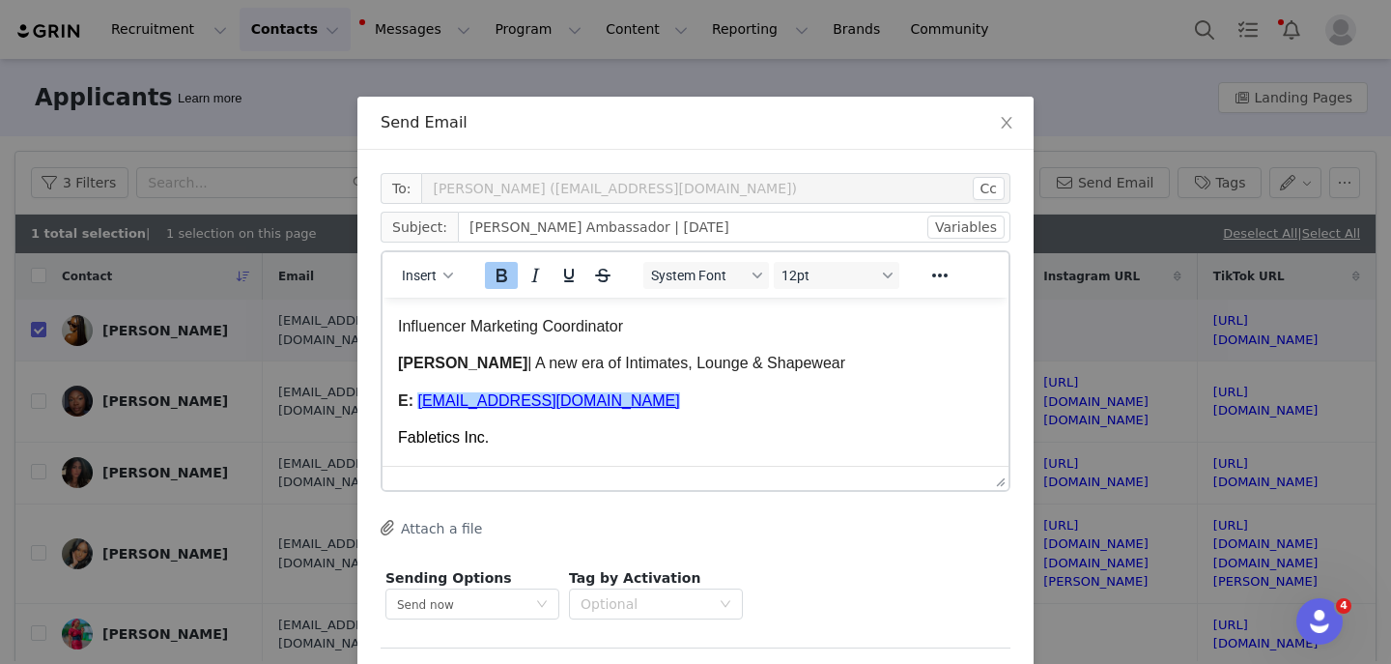
click at [429, 405] on span "MLarson@fabletics.com" at bounding box center [548, 400] width 262 height 16
click at [466, 409] on span "KLarson@fabletics.com" at bounding box center [548, 400] width 262 height 16
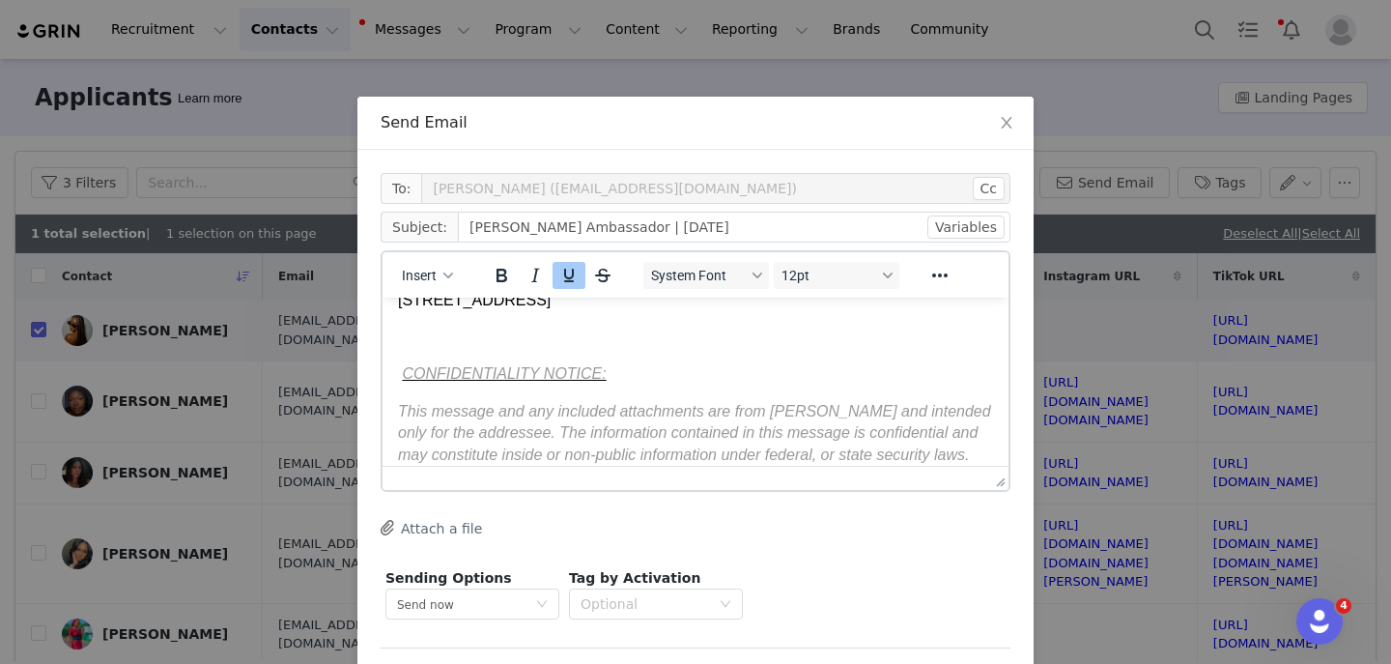
scroll to position [77, 0]
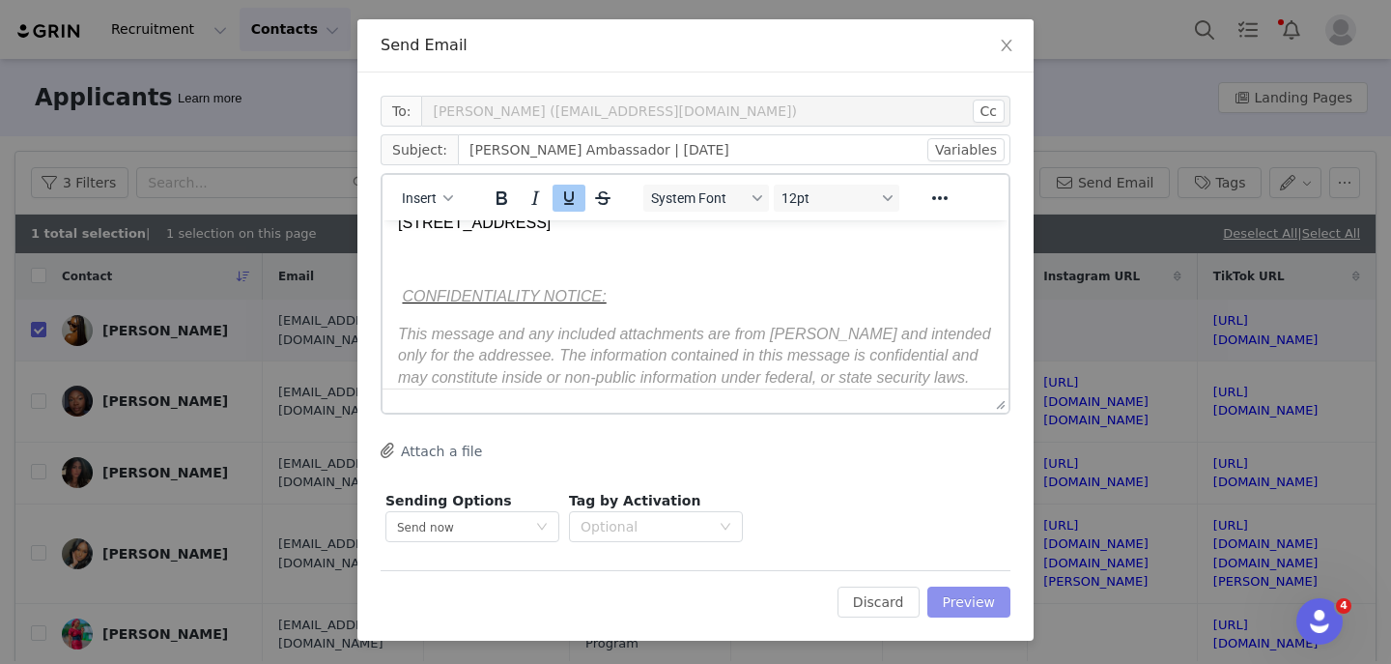
click at [955, 600] on button "Preview" at bounding box center [970, 602] width 84 height 31
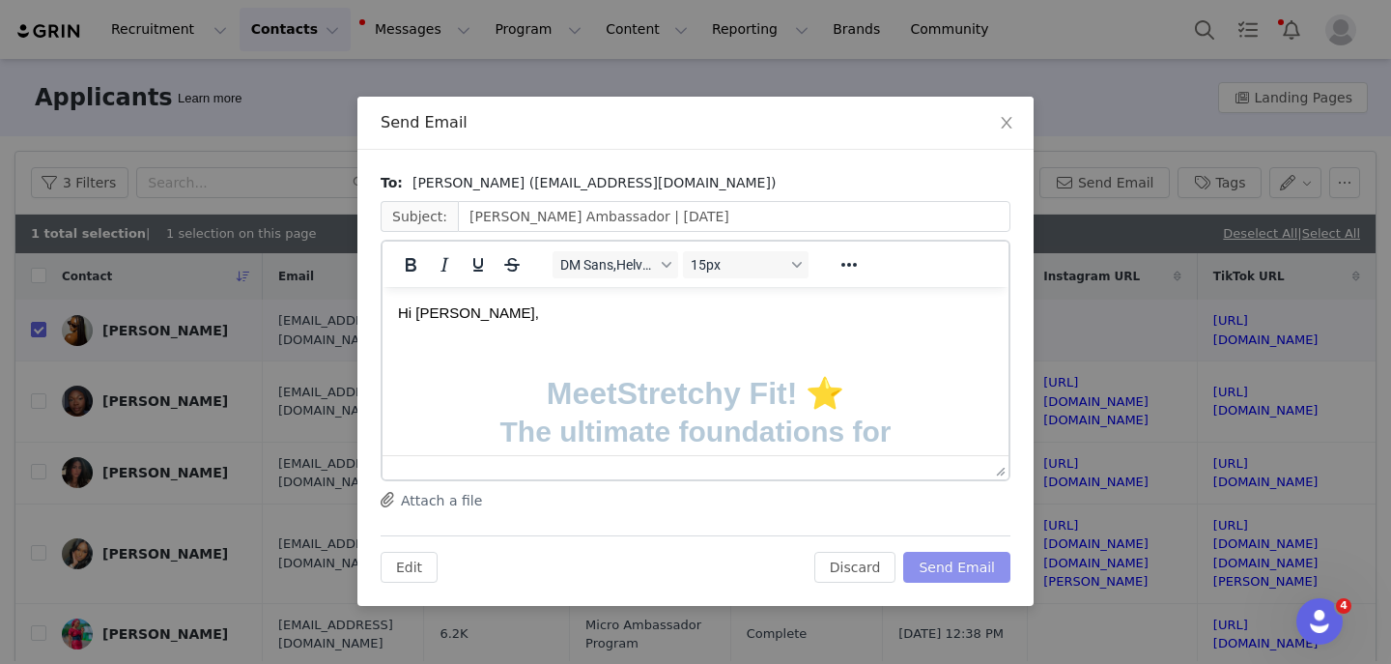
scroll to position [0, 0]
click at [943, 572] on button "Send Email" at bounding box center [957, 567] width 107 height 31
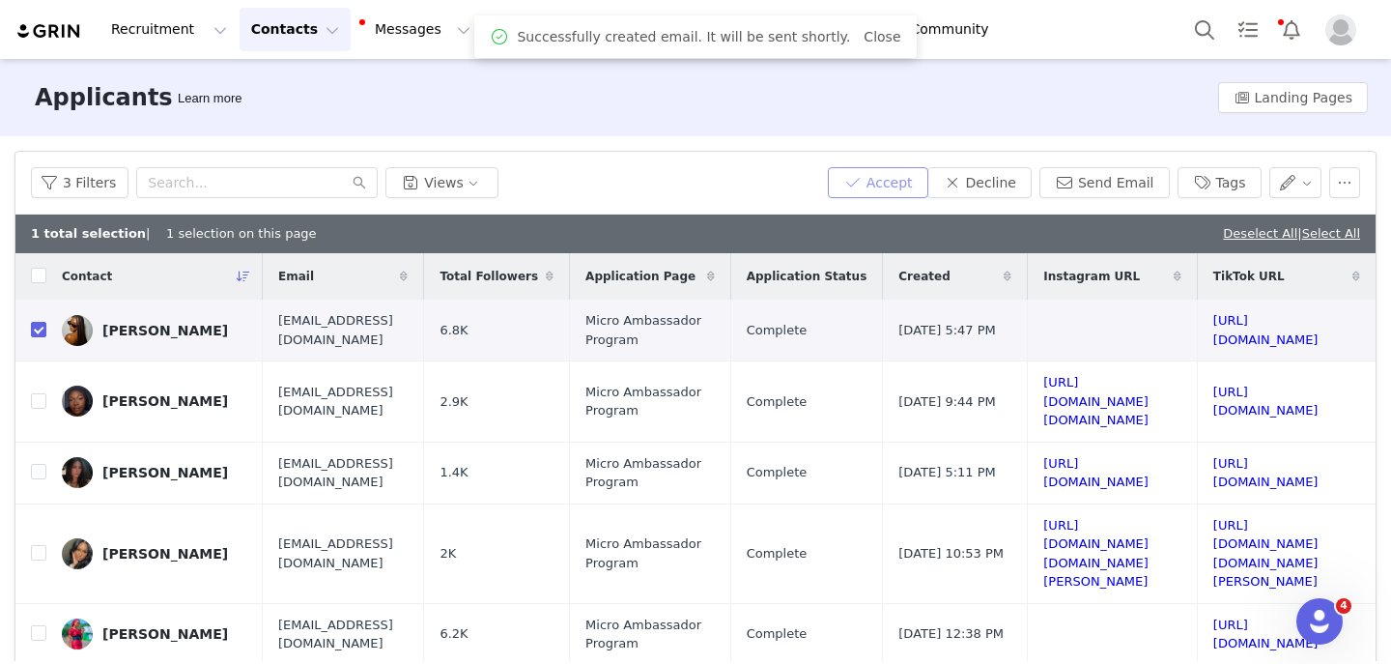
click at [878, 179] on button "Accept" at bounding box center [878, 182] width 100 height 31
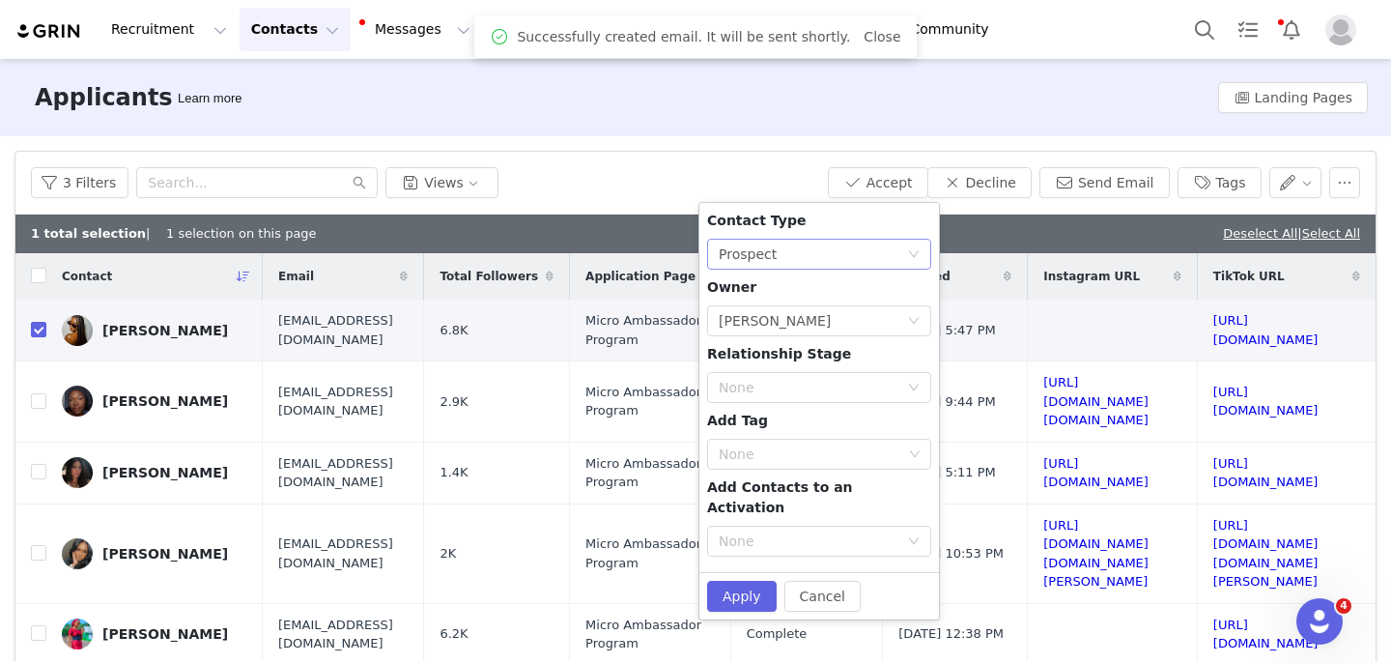
click at [807, 258] on div "None Prospect" at bounding box center [813, 254] width 188 height 29
click at [759, 333] on li "Creator" at bounding box center [819, 323] width 224 height 31
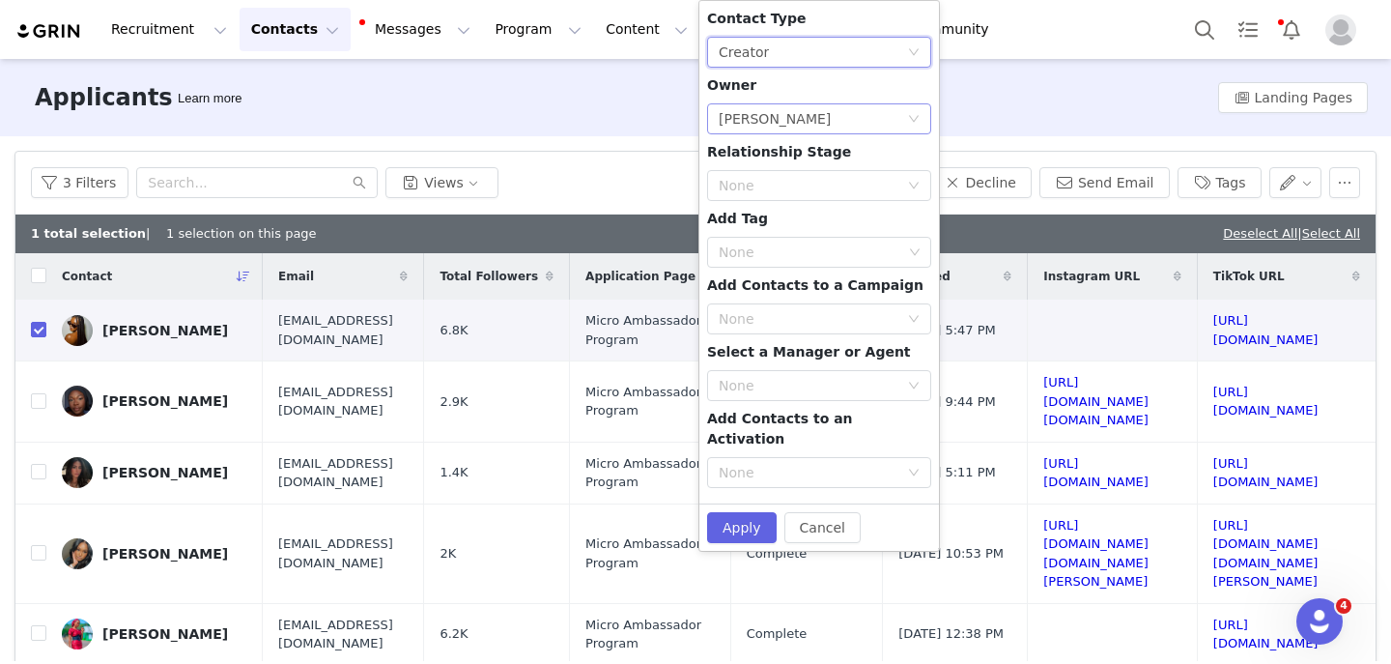
click at [760, 133] on div "Select Owner Lizzie Chu" at bounding box center [819, 118] width 224 height 31
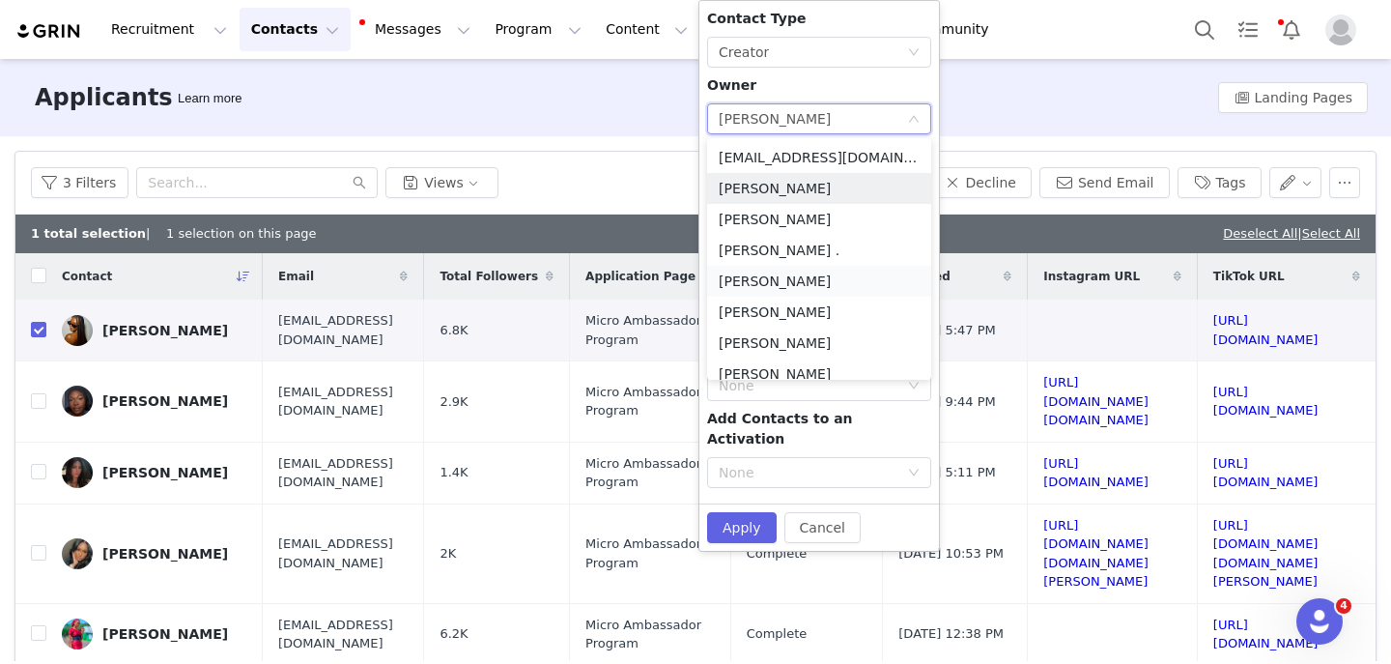
scroll to position [106, 0]
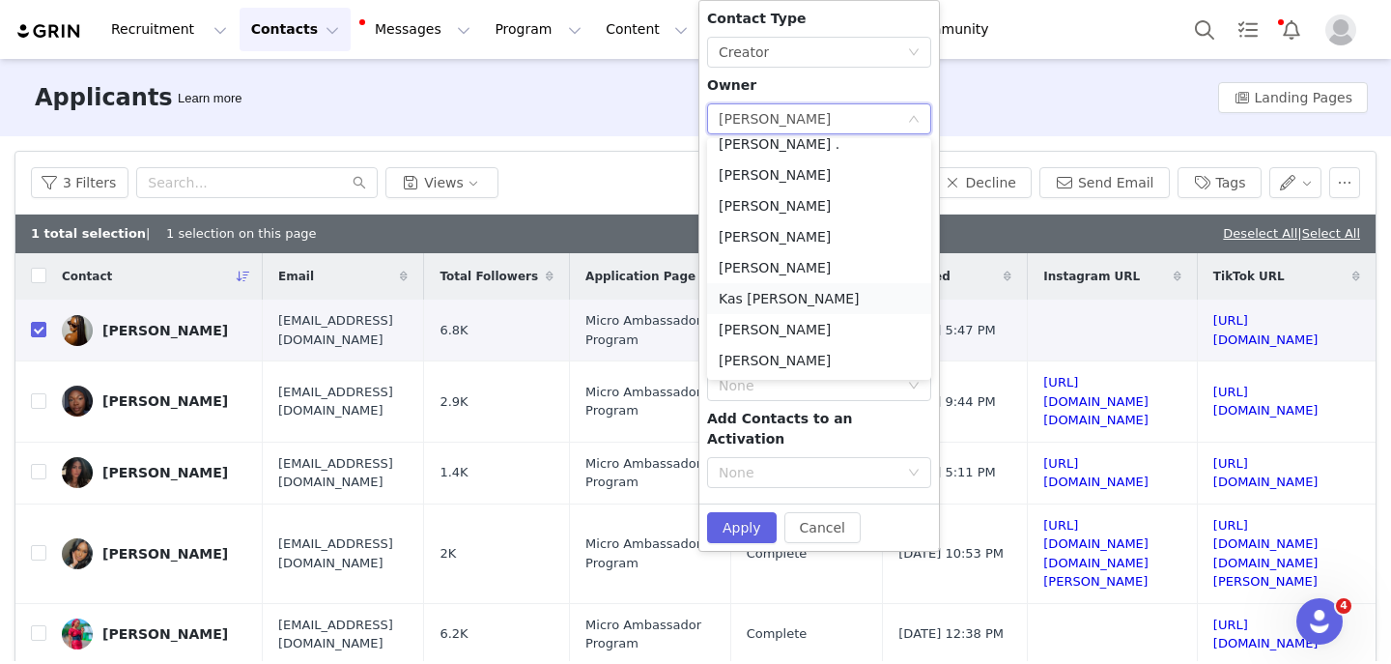
click at [755, 305] on li "Kas Luna" at bounding box center [819, 298] width 224 height 31
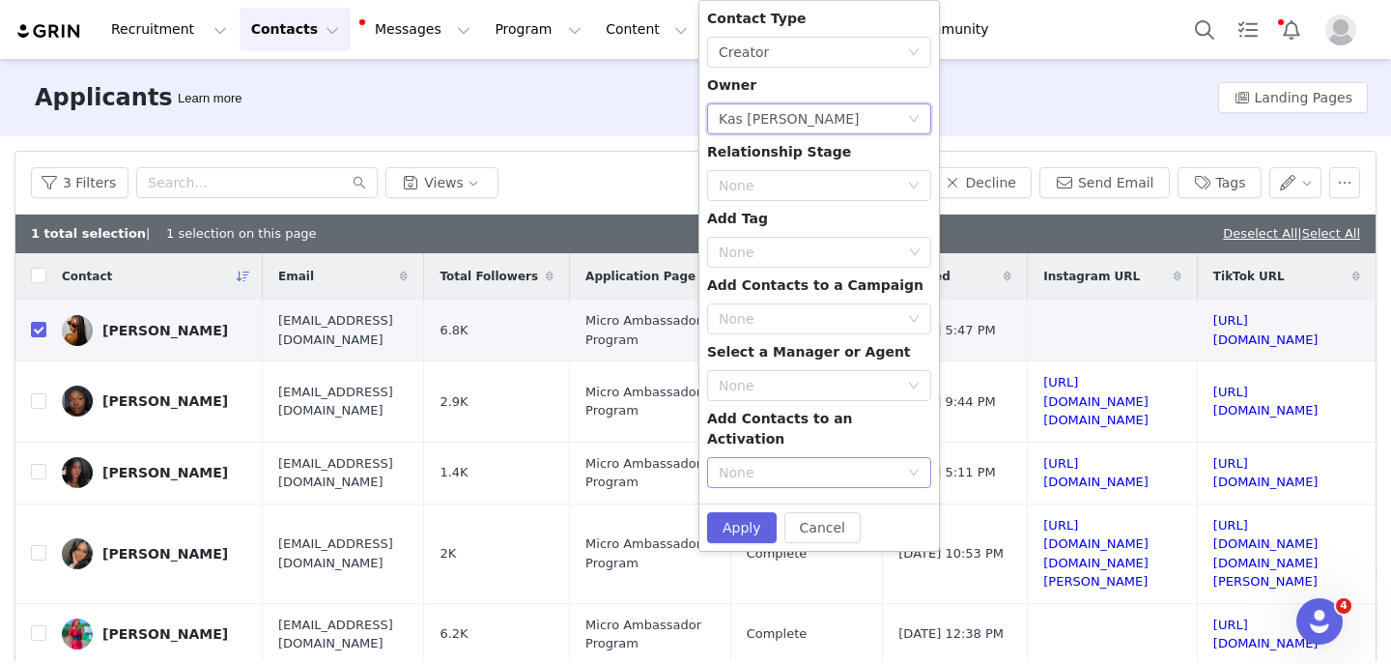
click at [787, 463] on div "None" at bounding box center [809, 472] width 180 height 19
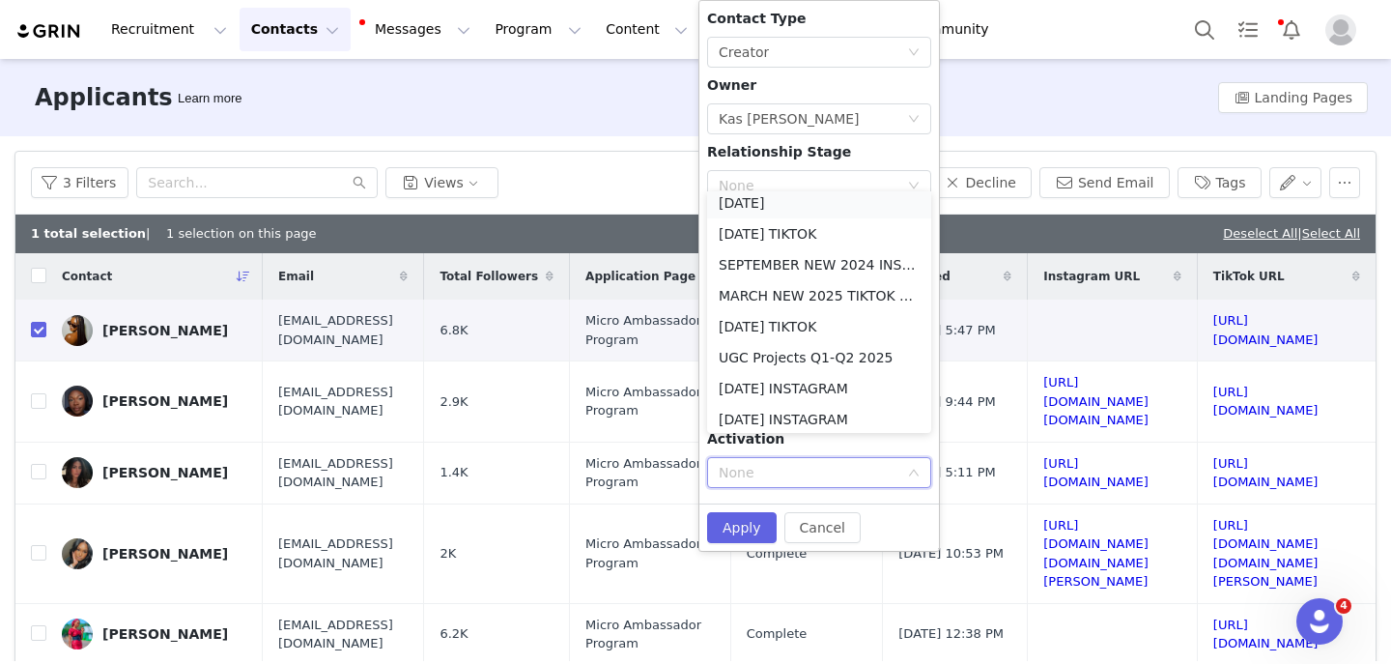
scroll to position [4, 0]
click at [771, 210] on li "October 2025" at bounding box center [819, 206] width 224 height 31
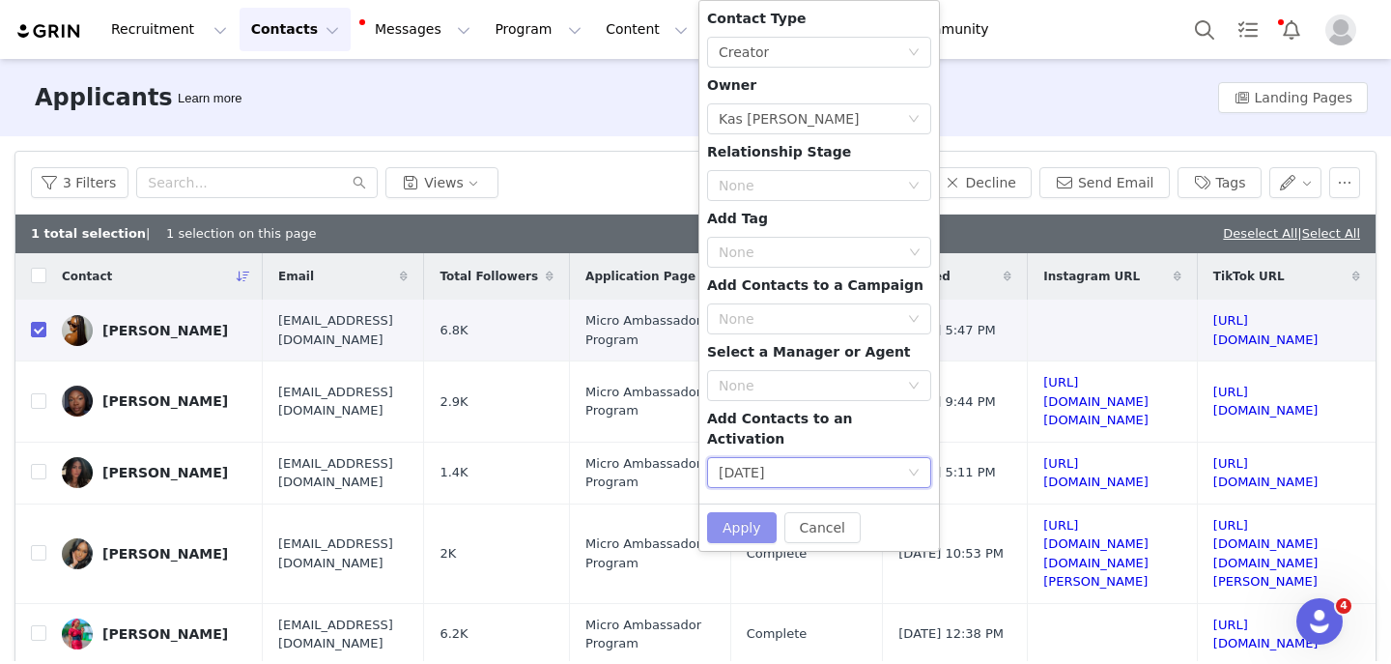
click at [750, 519] on button "Apply" at bounding box center [742, 527] width 70 height 31
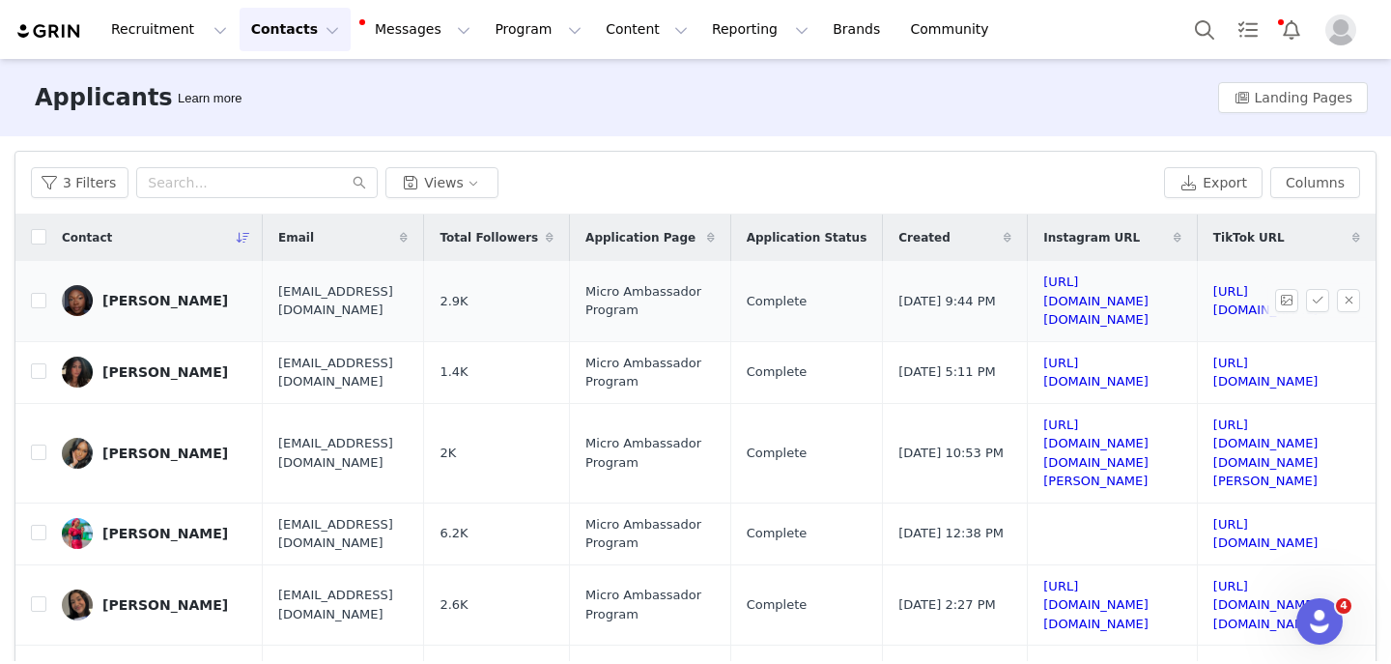
scroll to position [0, 331]
click at [1044, 297] on link "https://www.instagram.com/raz.ocoo" at bounding box center [1096, 300] width 105 height 52
click at [1214, 291] on link "https://www.tiktok.com/@ratziel.o" at bounding box center [1266, 301] width 105 height 34
click at [43, 293] on input "checkbox" at bounding box center [38, 300] width 15 height 15
checkbox input "true"
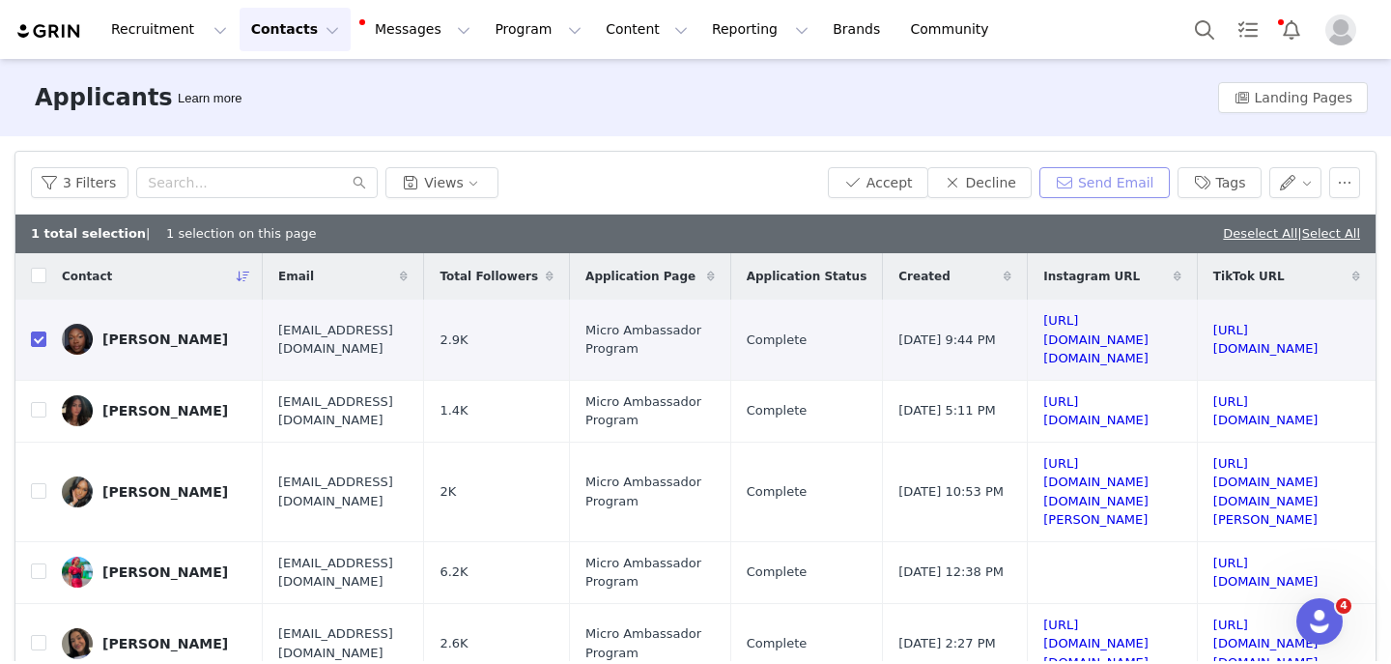
click at [1090, 185] on button "Send Email" at bounding box center [1105, 182] width 130 height 31
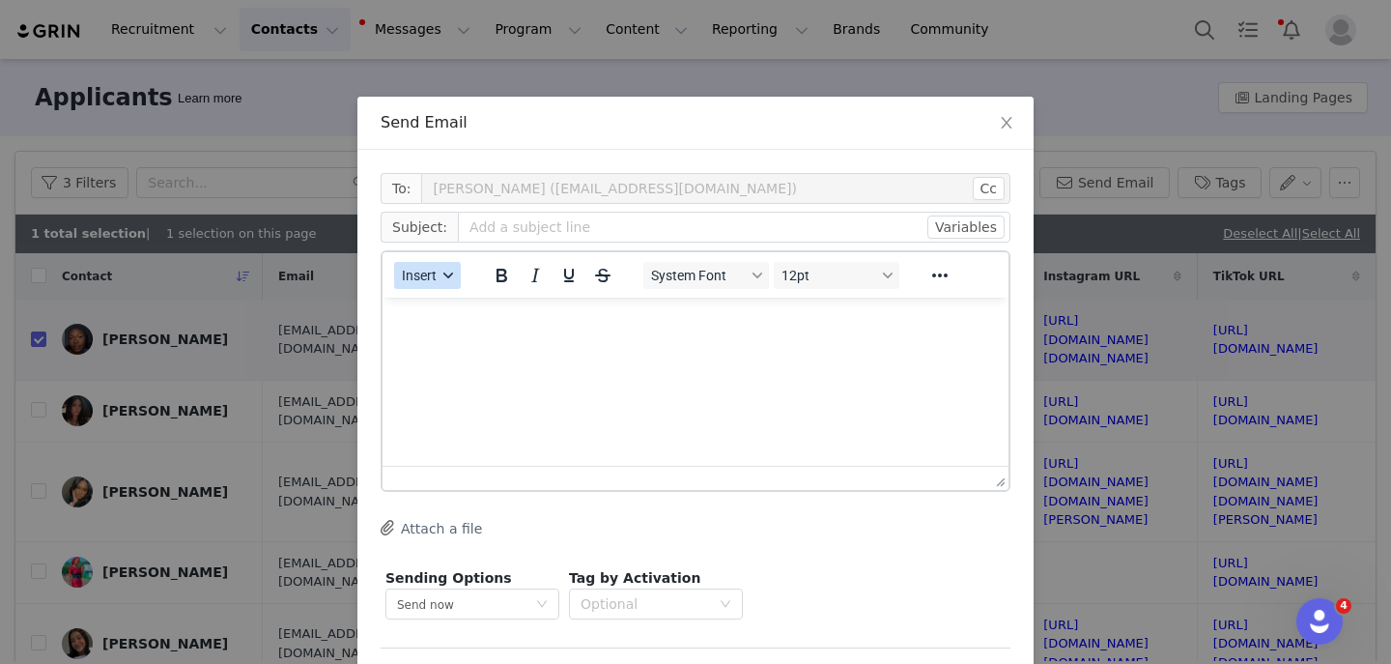
scroll to position [0, 0]
click at [436, 278] on span "Insert" at bounding box center [419, 275] width 35 height 15
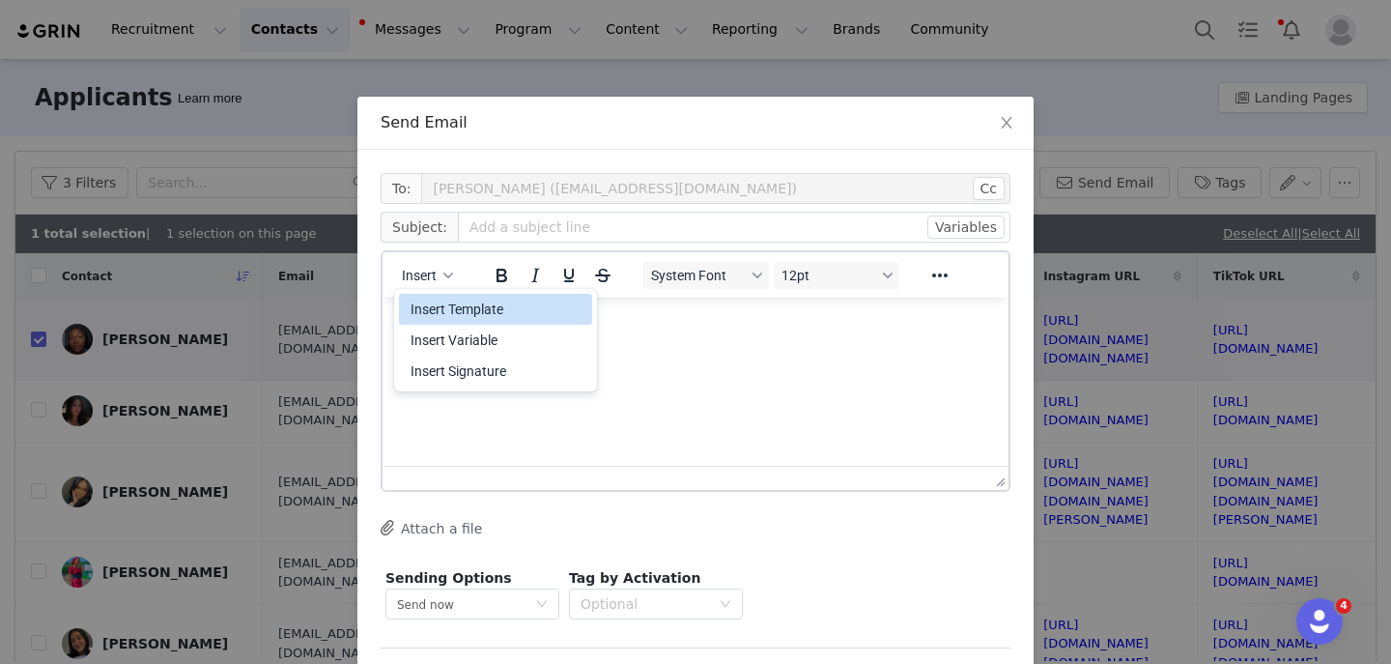
click at [448, 311] on div "Insert Template" at bounding box center [498, 309] width 174 height 23
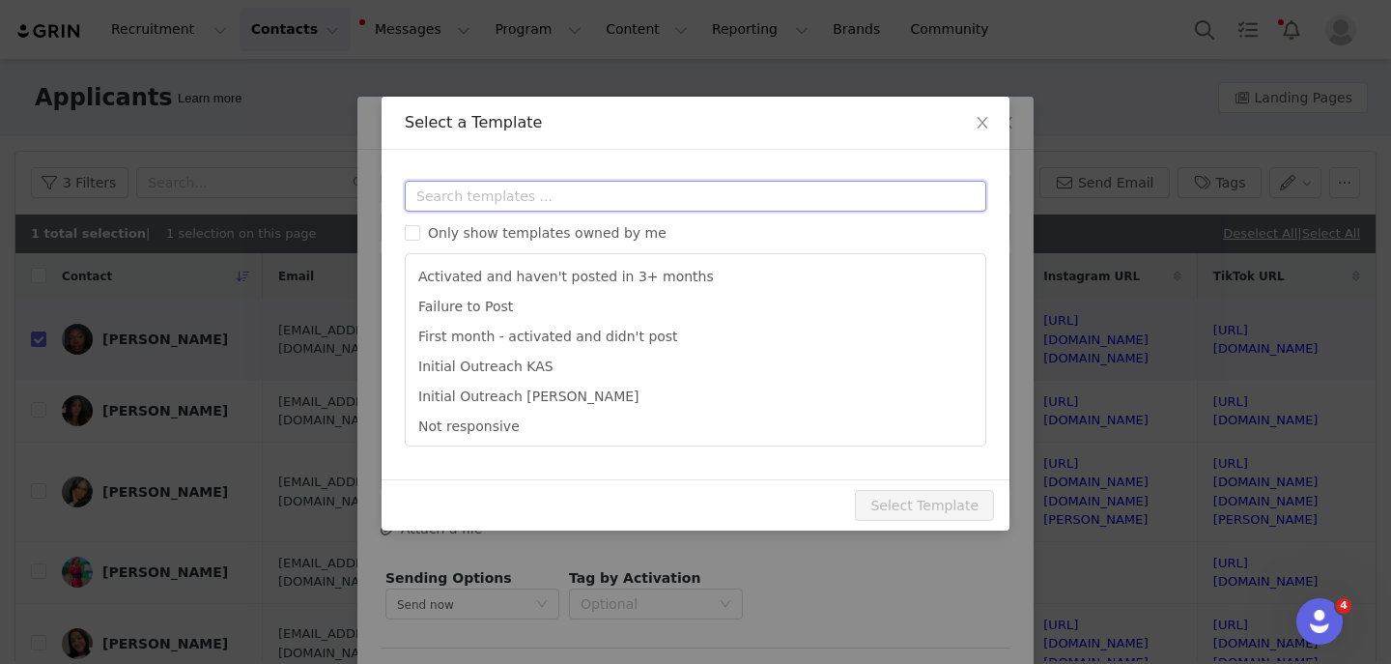
click at [473, 204] on input "text" at bounding box center [696, 196] width 582 height 31
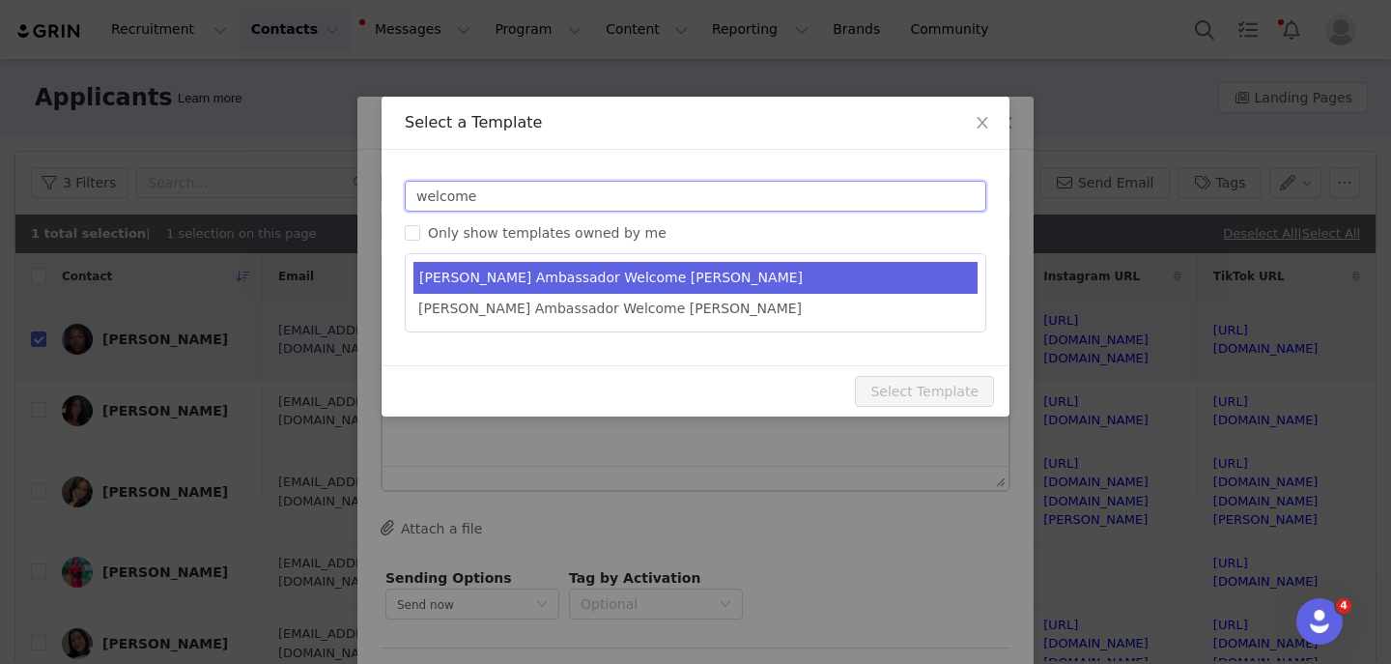
type input "welcome"
type input "YITTY Ambassador | Welcome, it's about damn time!"
click at [537, 285] on li "Yitty Ambassador Welcome KAS" at bounding box center [696, 278] width 564 height 32
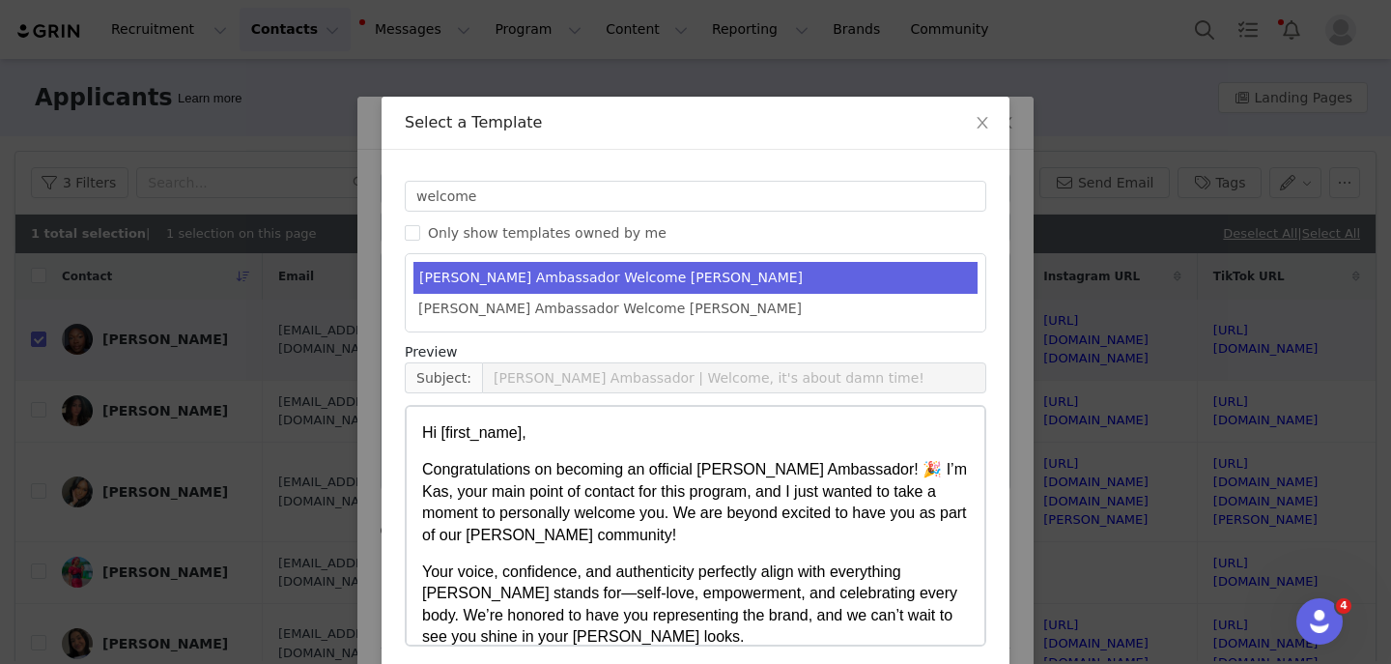
scroll to position [755, 0]
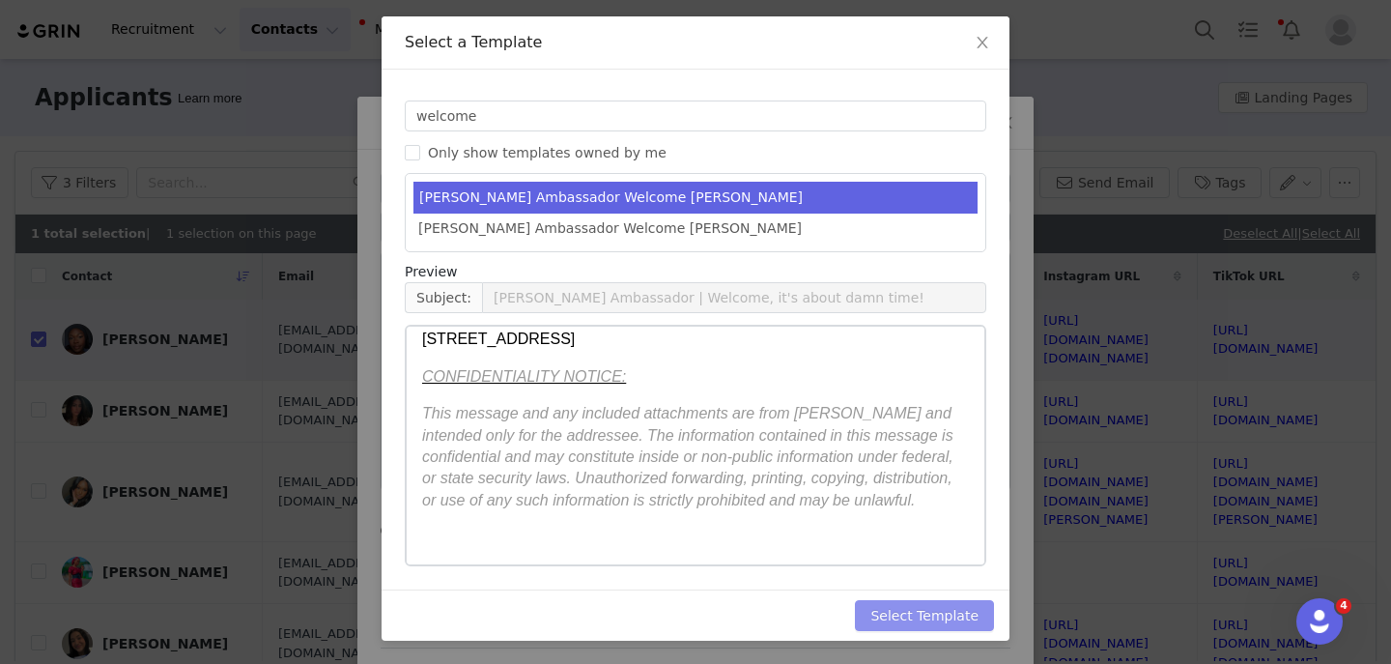
click at [880, 623] on button "Select Template" at bounding box center [924, 615] width 139 height 31
type input "YITTY Ambassador | Welcome, it's about damn time!"
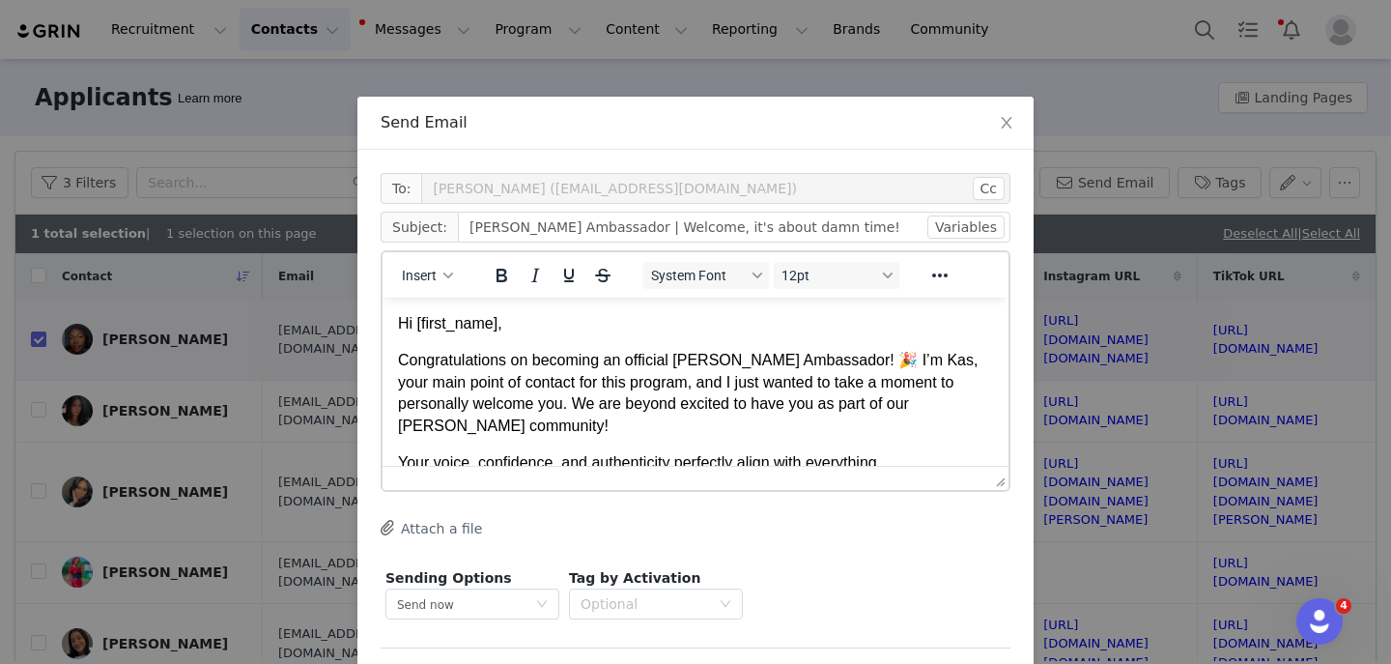
scroll to position [77, 0]
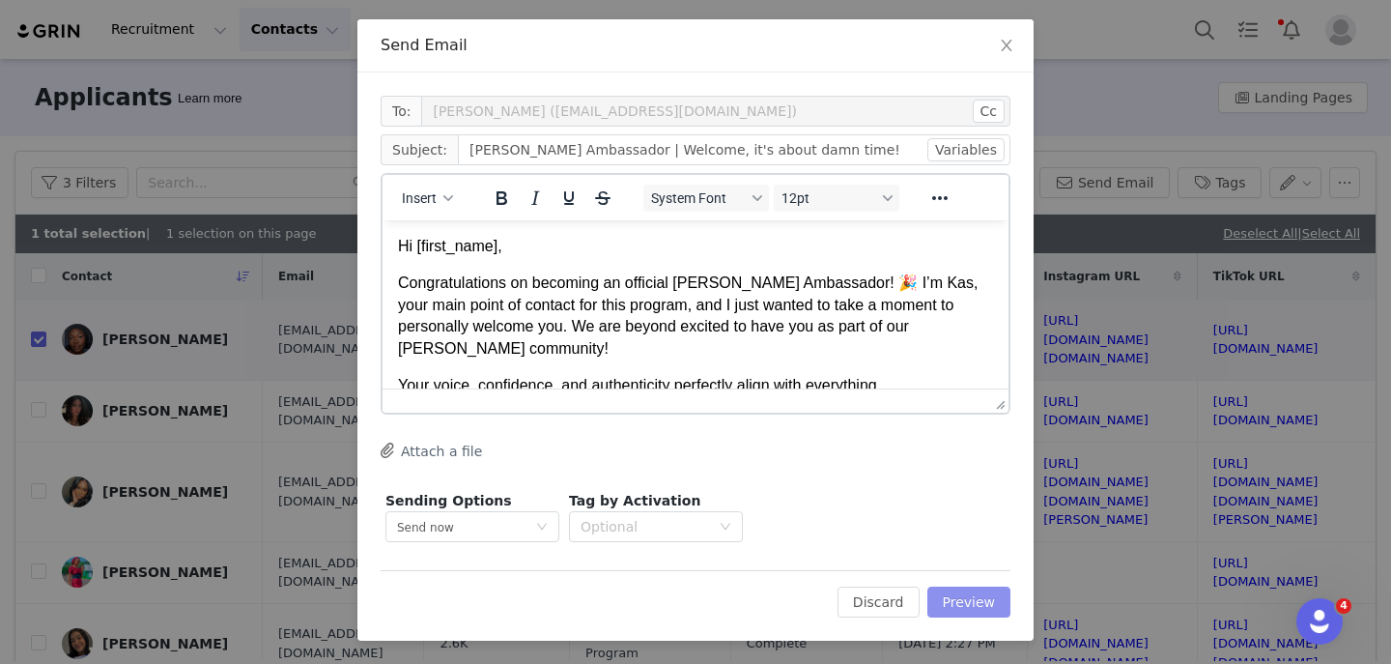
click at [962, 597] on button "Preview" at bounding box center [970, 602] width 84 height 31
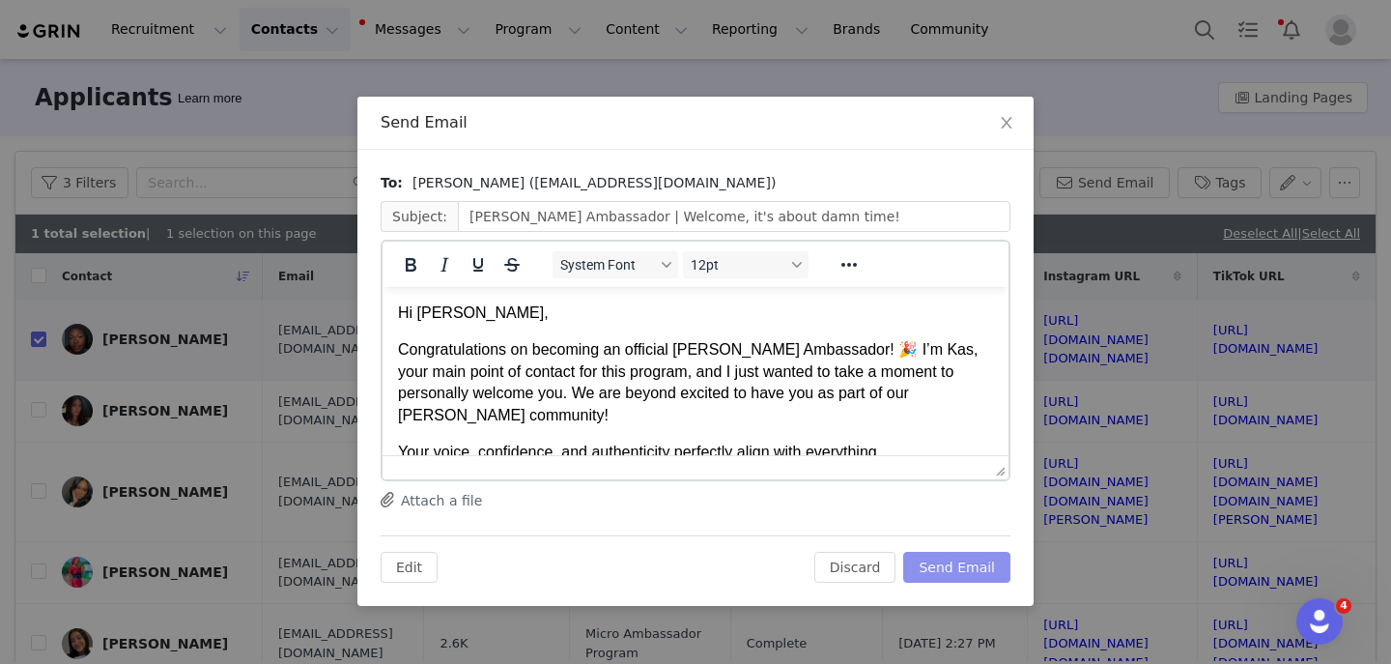
scroll to position [0, 0]
click at [990, 575] on button "Send Email" at bounding box center [957, 567] width 107 height 31
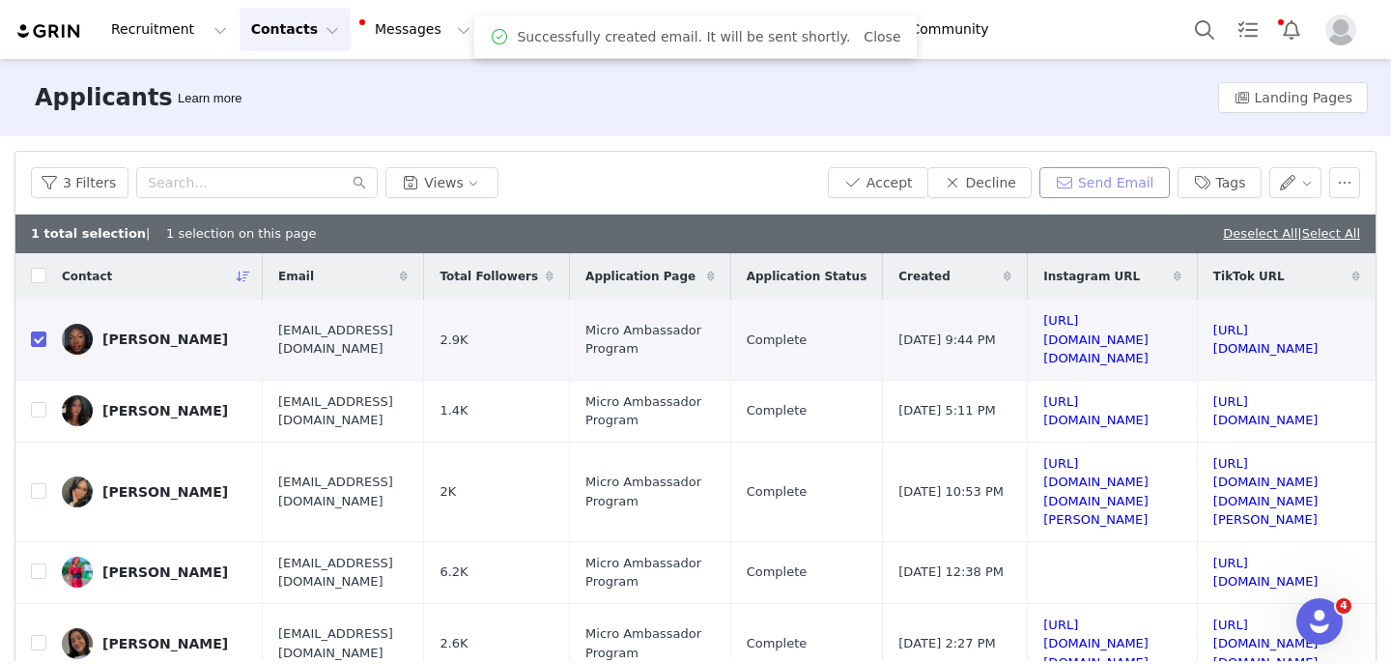
click at [1083, 172] on button "Send Email" at bounding box center [1105, 182] width 130 height 31
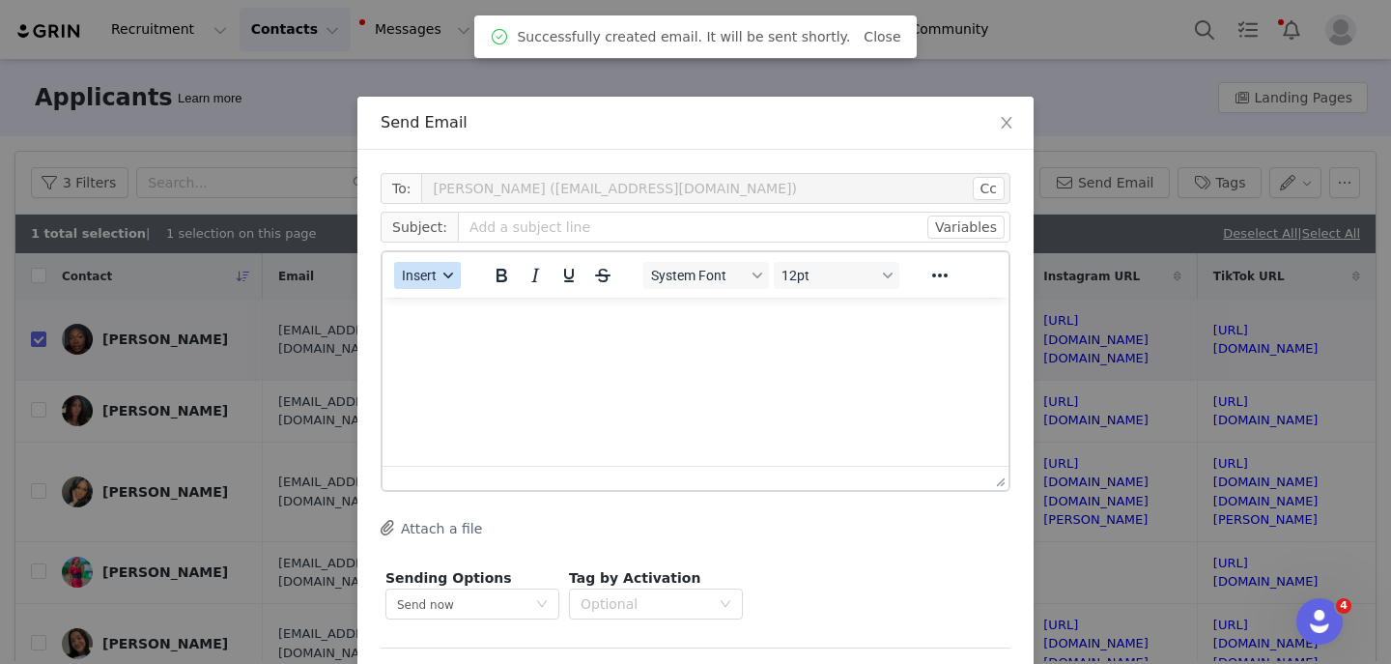
click at [431, 270] on span "Insert" at bounding box center [419, 275] width 35 height 15
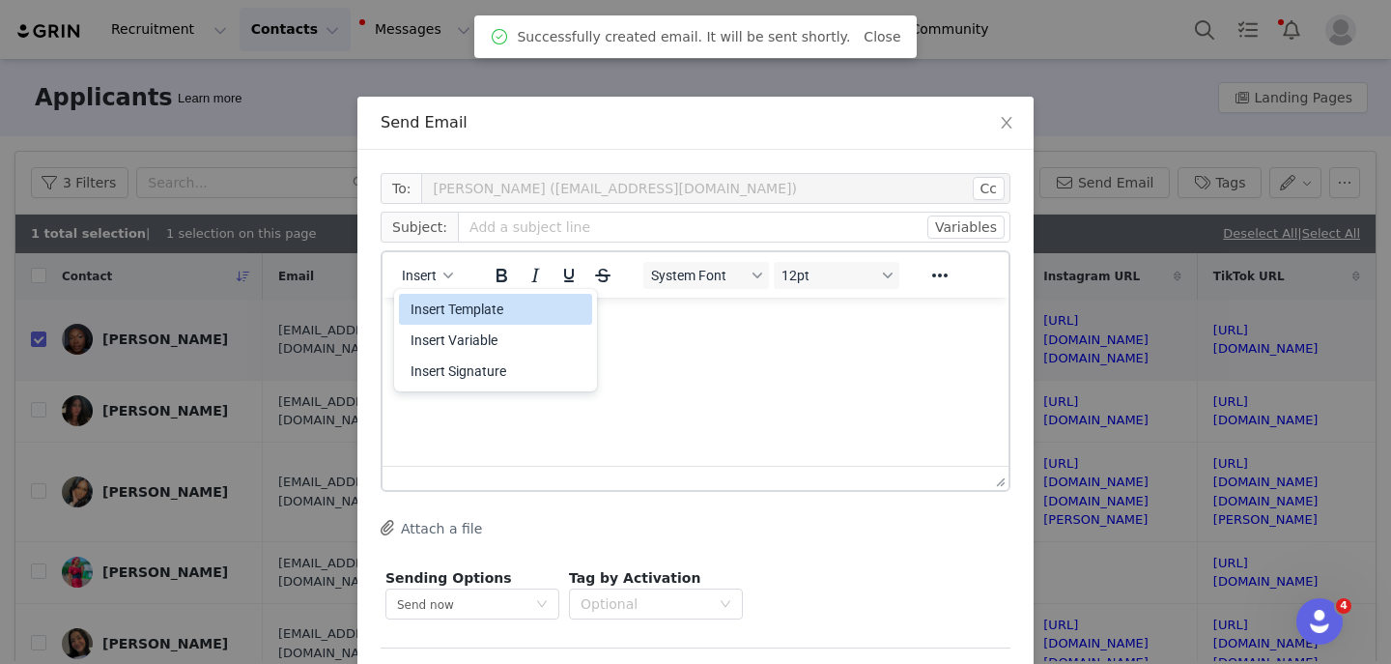
click at [460, 317] on div "Insert Template" at bounding box center [498, 309] width 174 height 23
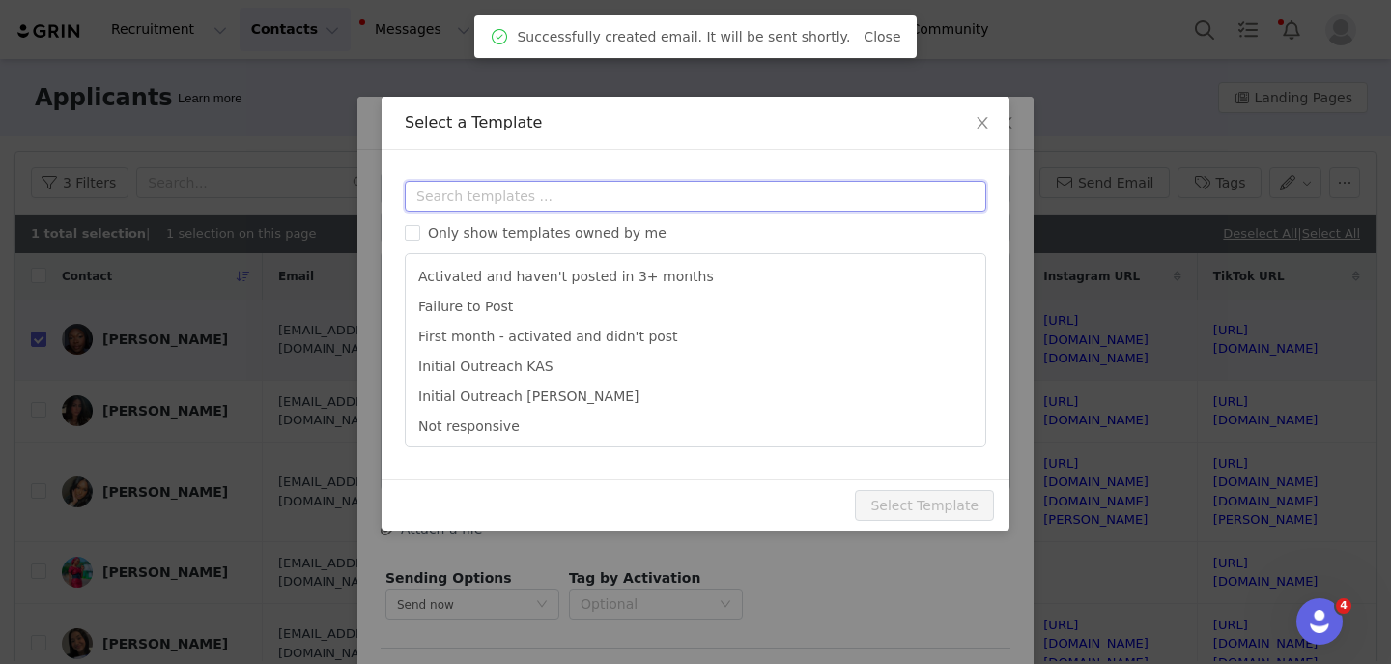
click at [502, 192] on input "text" at bounding box center [696, 196] width 582 height 31
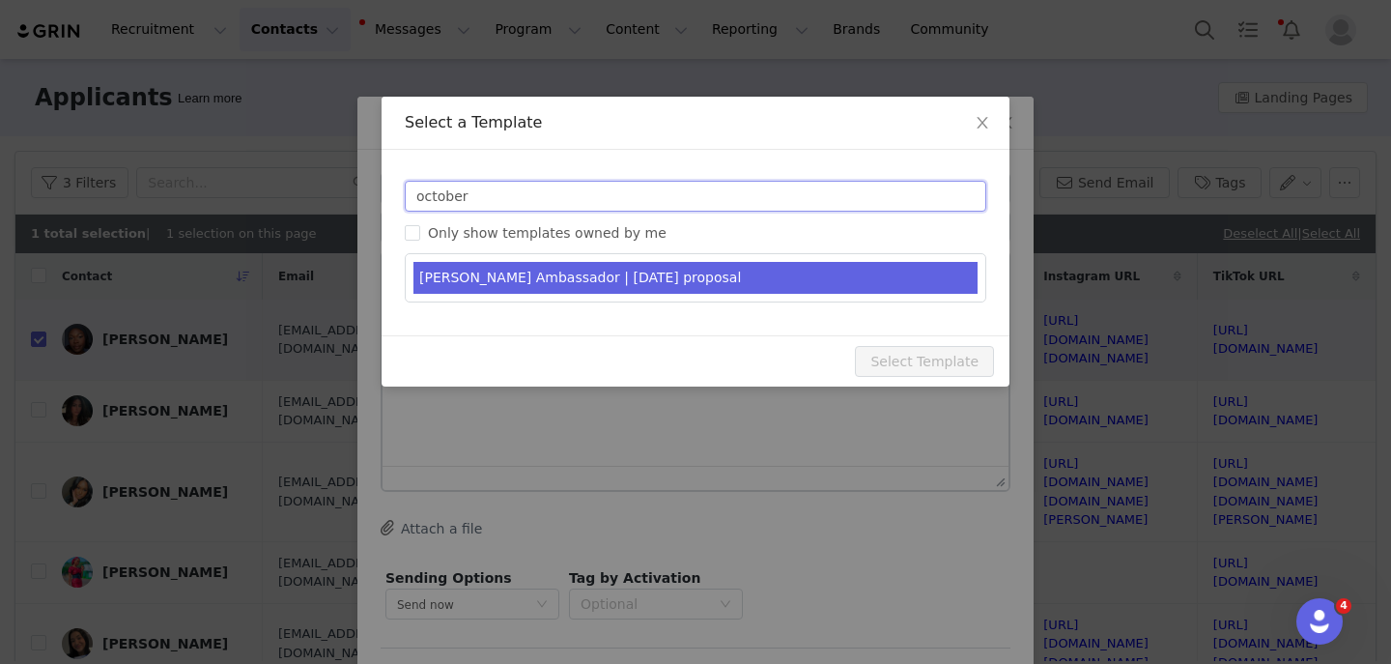
type input "october"
type input "YITTY Ambassador | October 2025"
click at [570, 289] on li "YITTY Ambassador | October 2025 proposal" at bounding box center [696, 278] width 564 height 32
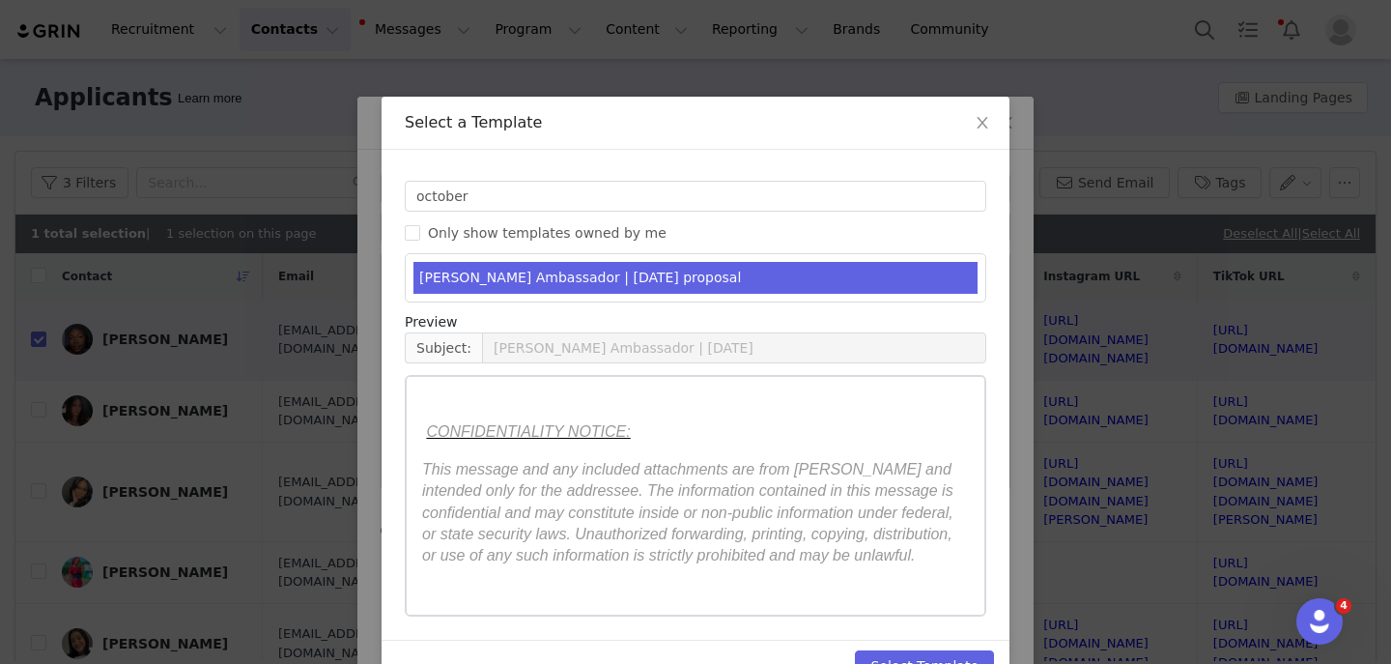
scroll to position [50, 0]
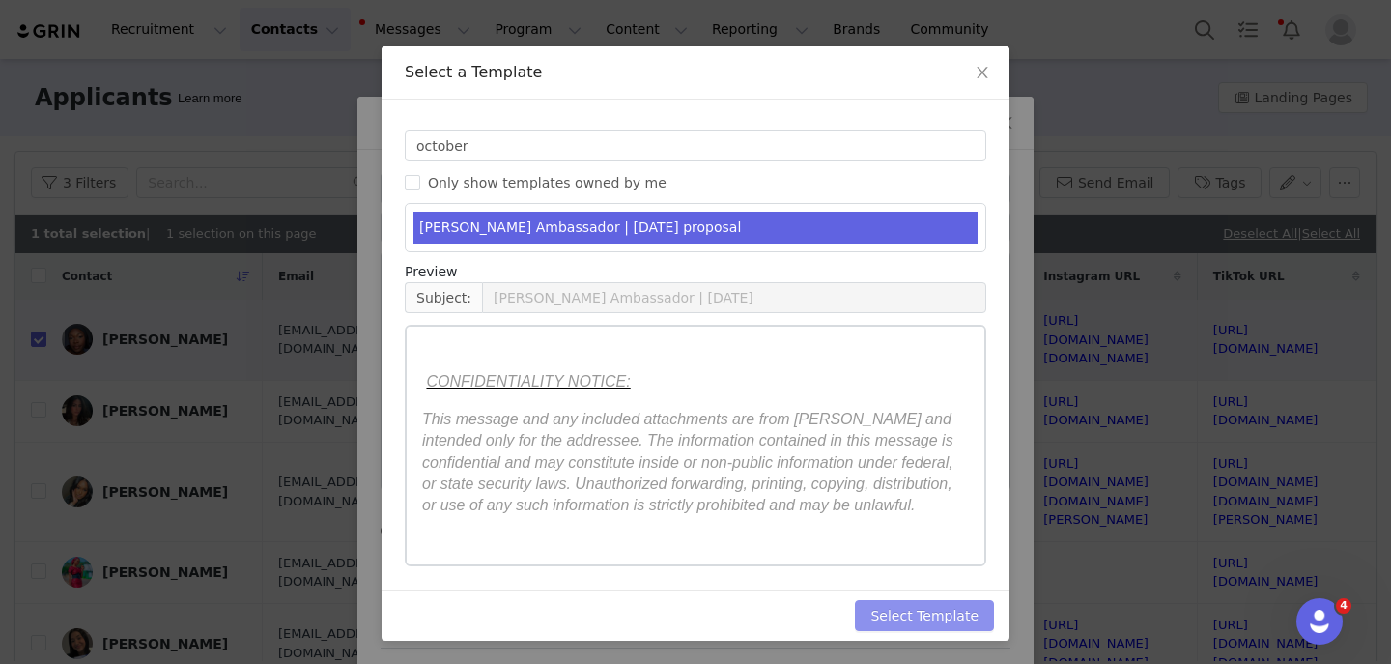
click at [884, 617] on button "Select Template" at bounding box center [924, 615] width 139 height 31
type input "YITTY Ambassador | October 2025"
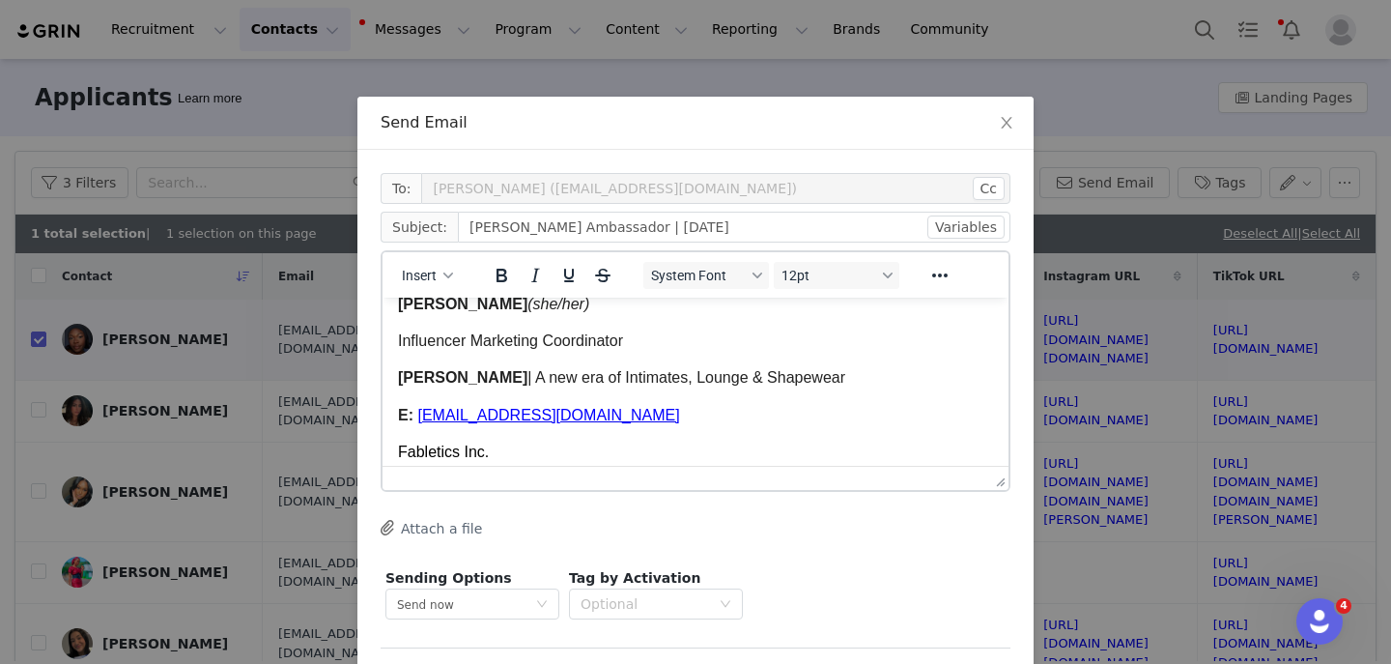
scroll to position [4289, 0]
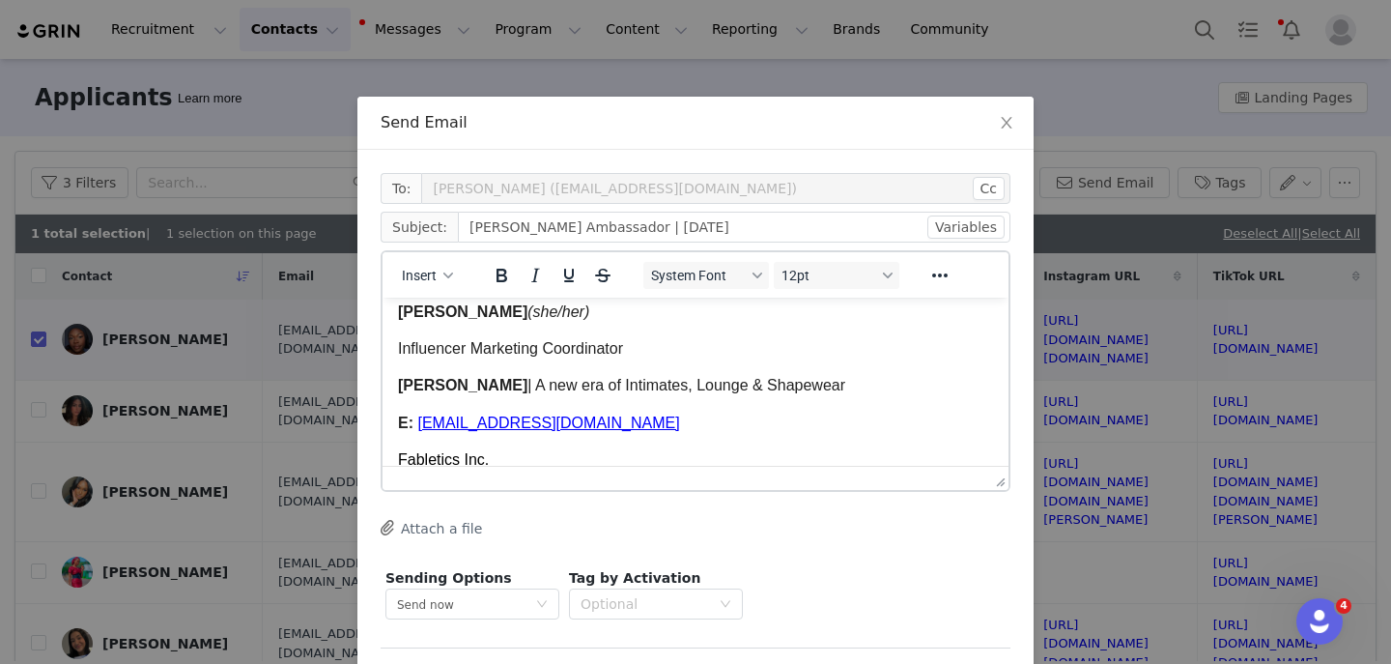
click at [446, 320] on span "Melissa Larson" at bounding box center [462, 311] width 129 height 16
click at [446, 316] on span "Melissa Larson" at bounding box center [462, 311] width 129 height 16
click at [477, 311] on span "Kas Larson" at bounding box center [462, 311] width 129 height 16
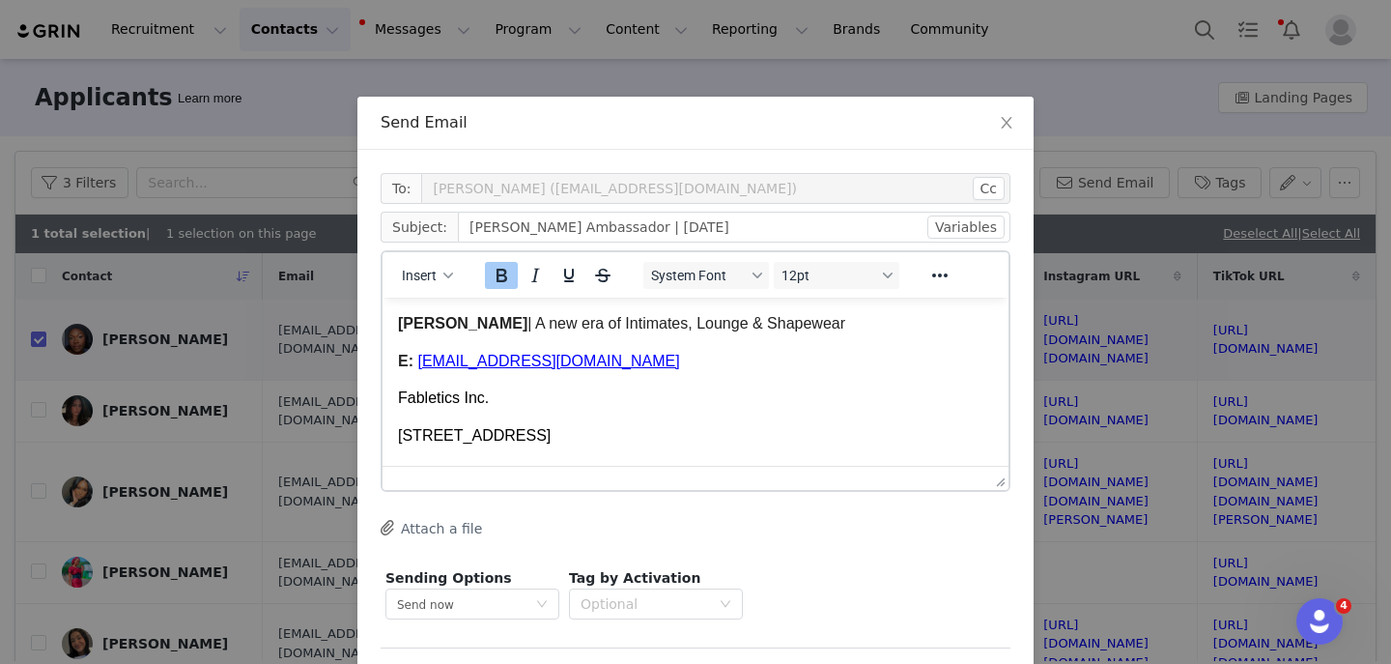
scroll to position [4363, 0]
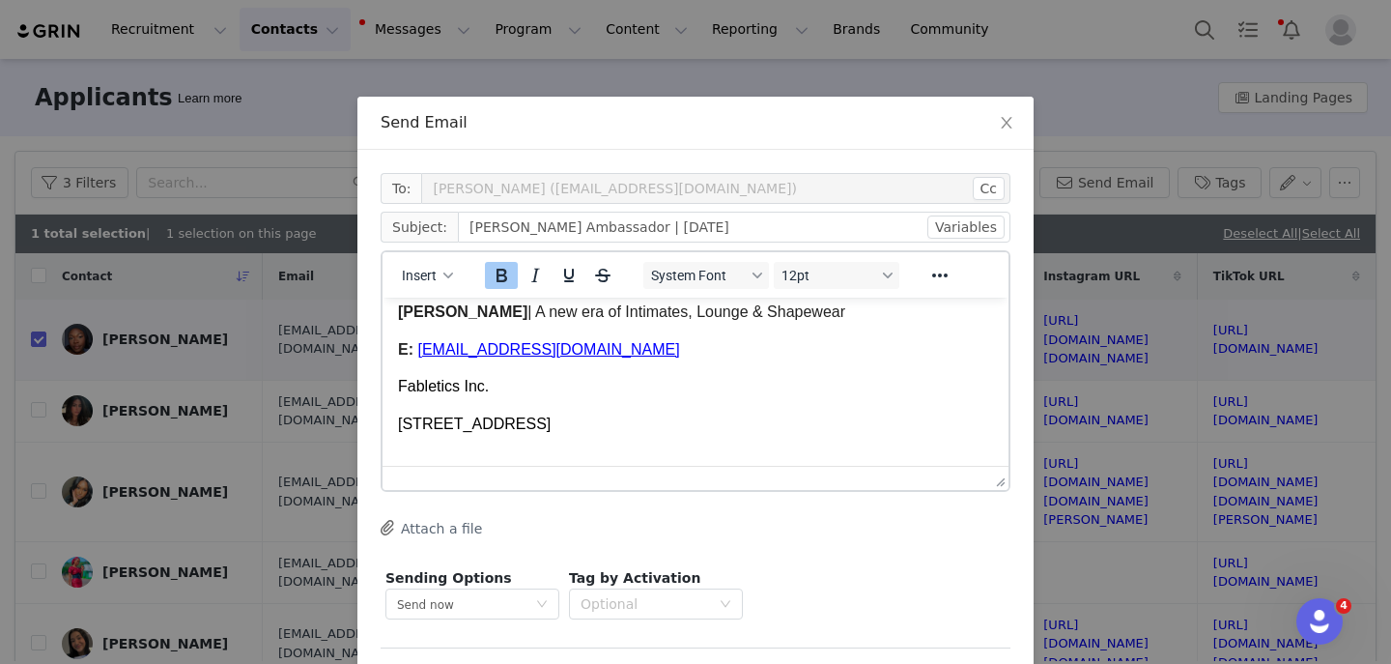
click at [425, 358] on span "MLarson@fabletics.com" at bounding box center [548, 349] width 262 height 16
click at [460, 358] on span "KLarson@fabletics.com" at bounding box center [548, 349] width 262 height 16
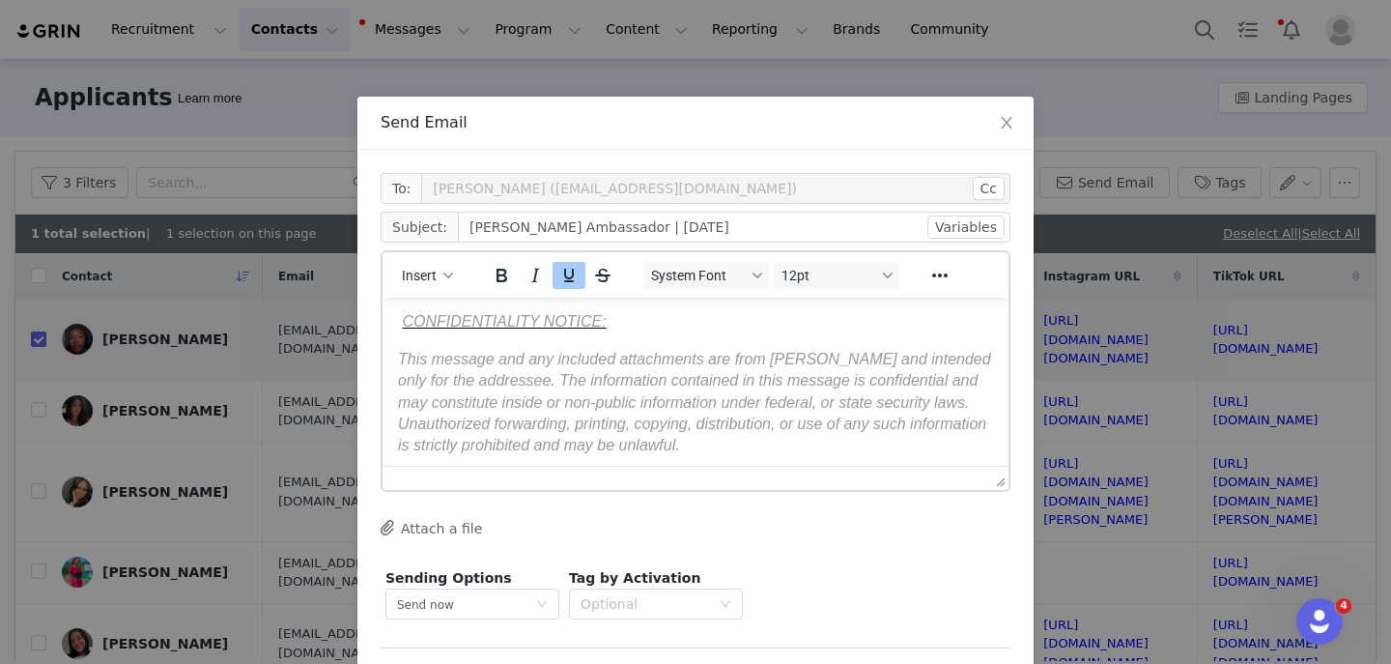
scroll to position [77, 0]
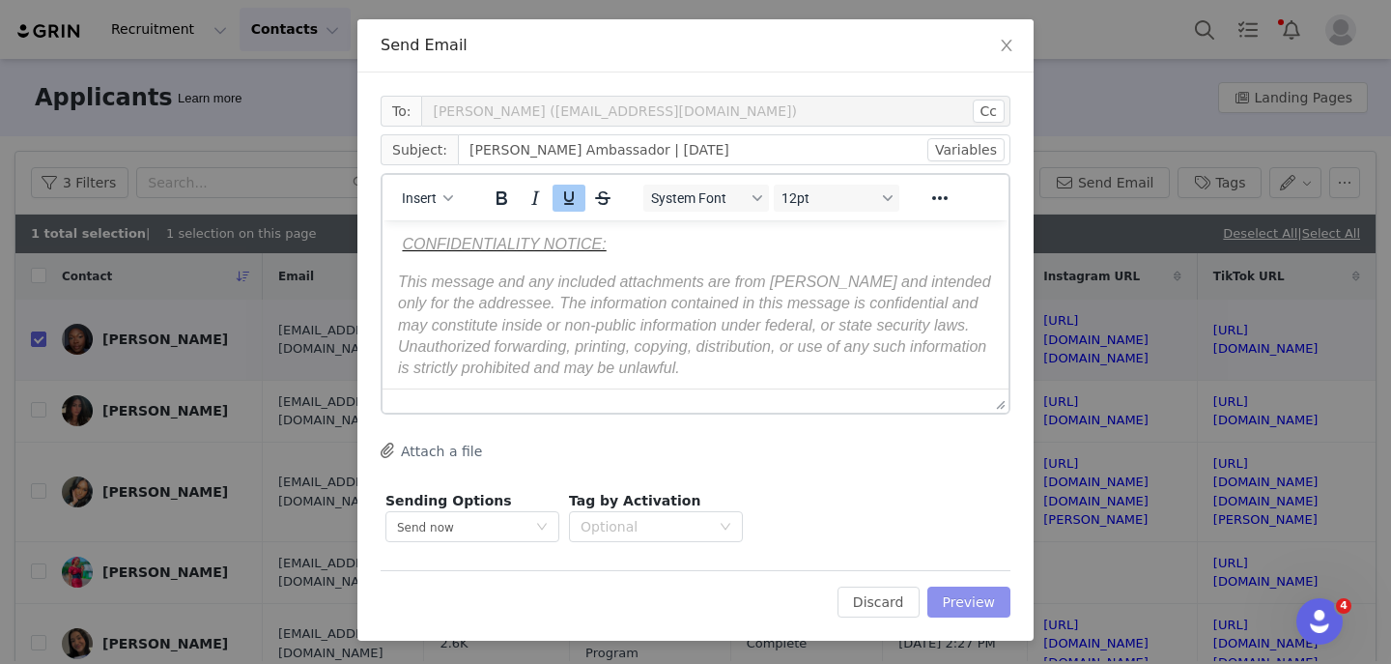
click at [995, 608] on button "Preview" at bounding box center [970, 602] width 84 height 31
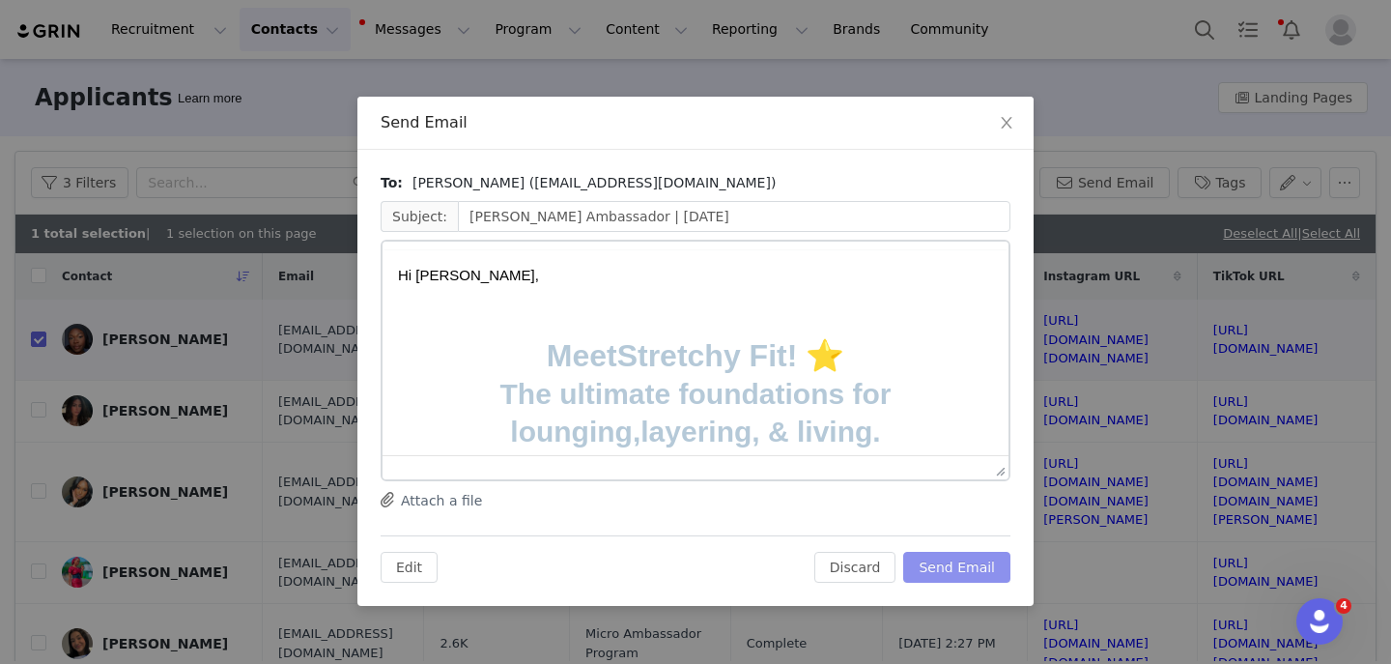
scroll to position [0, 0]
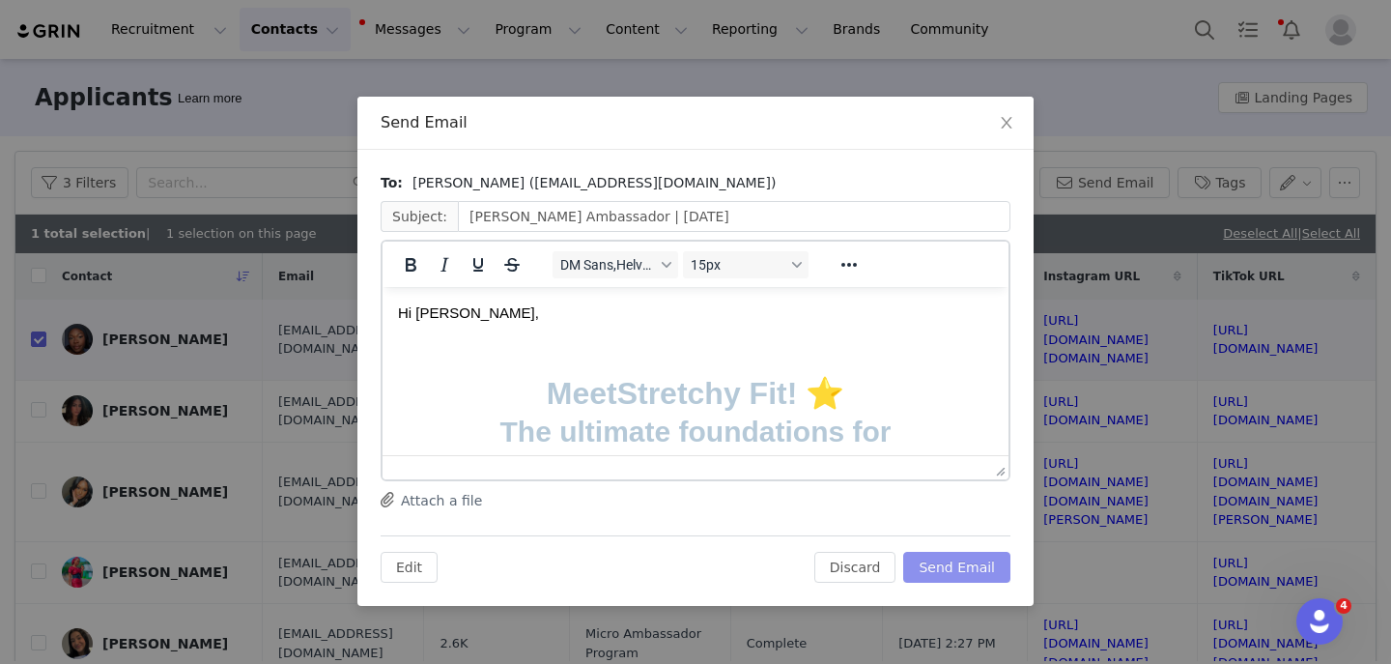
click at [964, 557] on button "Send Email" at bounding box center [957, 567] width 107 height 31
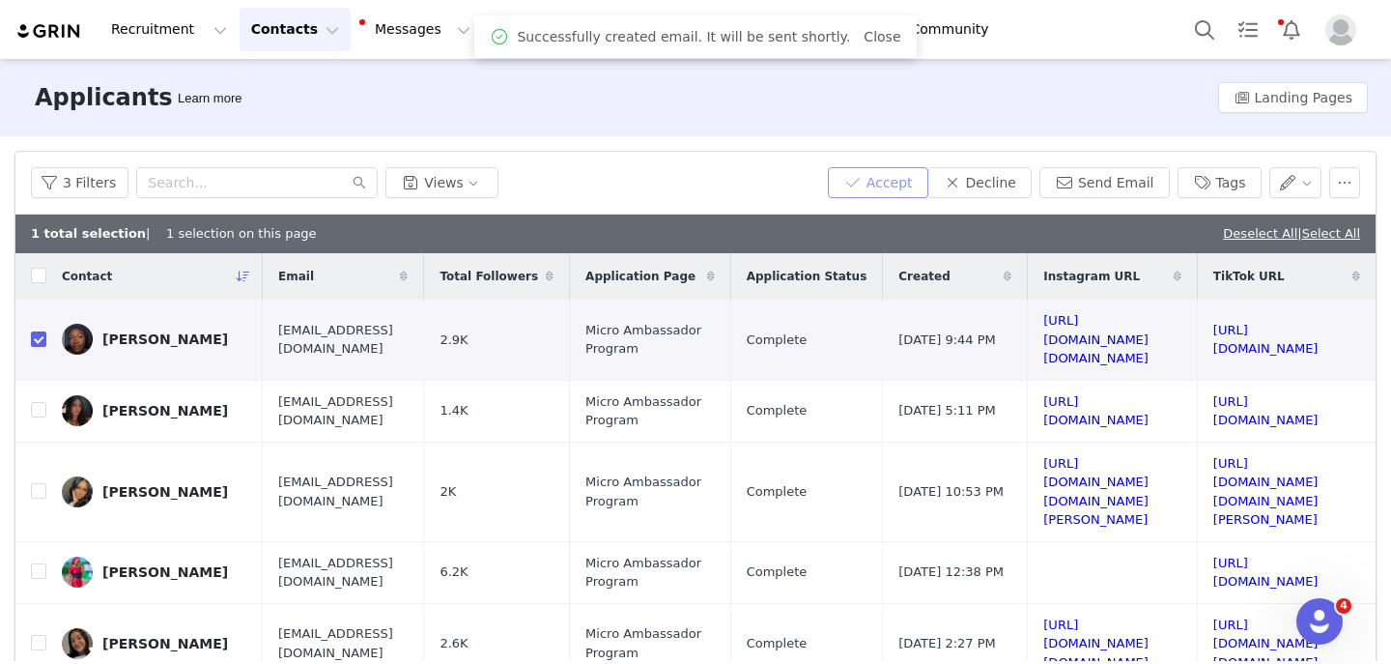
click at [921, 175] on button "Accept" at bounding box center [878, 182] width 100 height 31
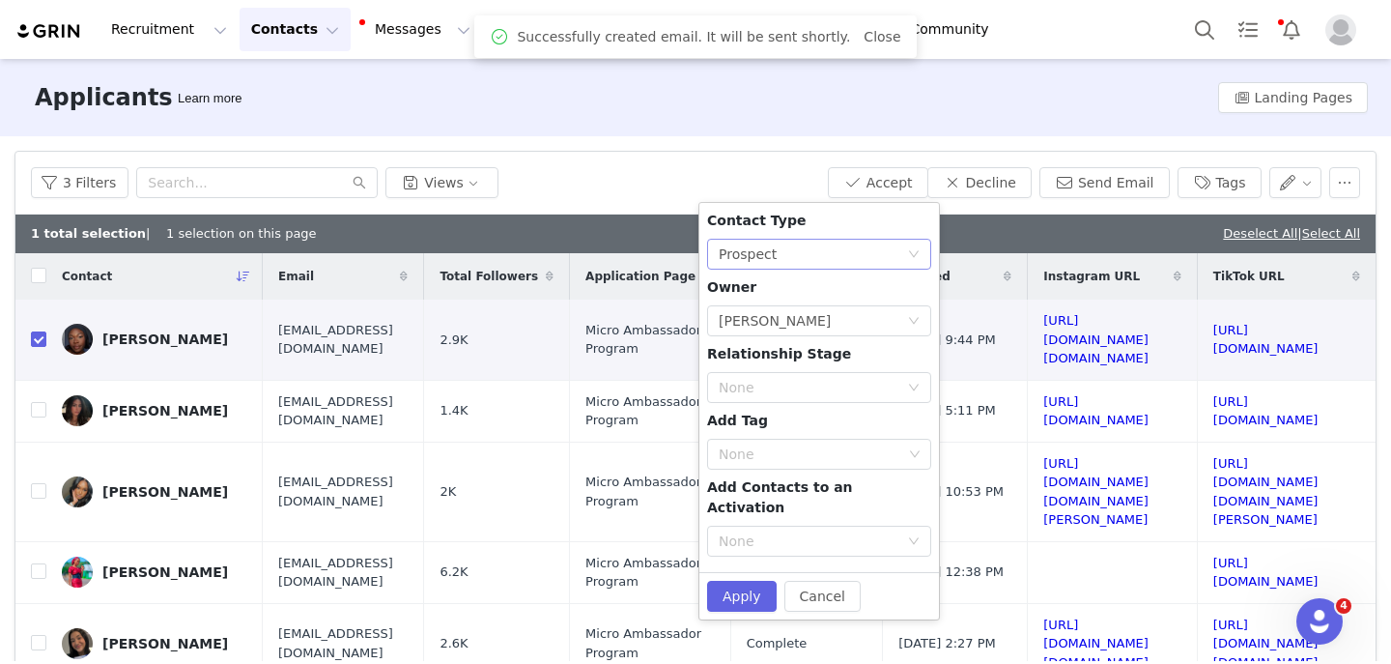
click at [814, 247] on div "None Prospect" at bounding box center [813, 254] width 188 height 29
click at [729, 329] on li "Creator" at bounding box center [819, 323] width 224 height 31
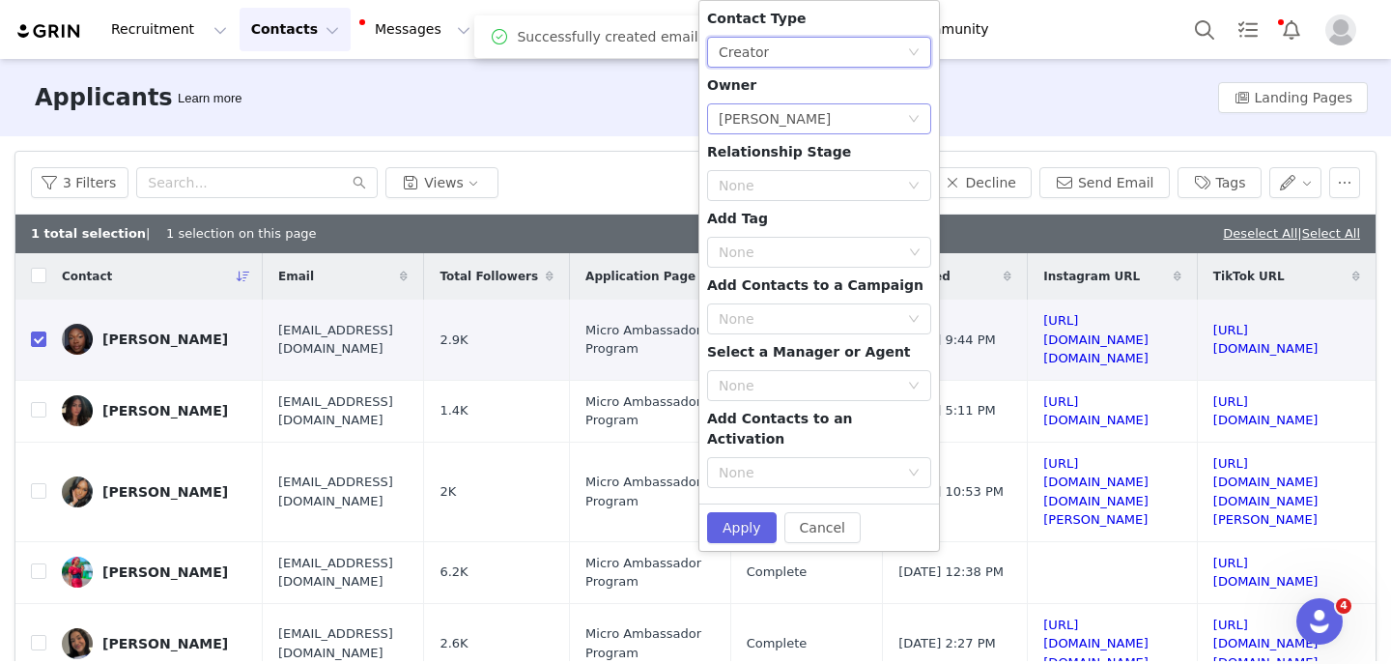
click at [752, 132] on div "Lizzie Chu" at bounding box center [775, 118] width 112 height 29
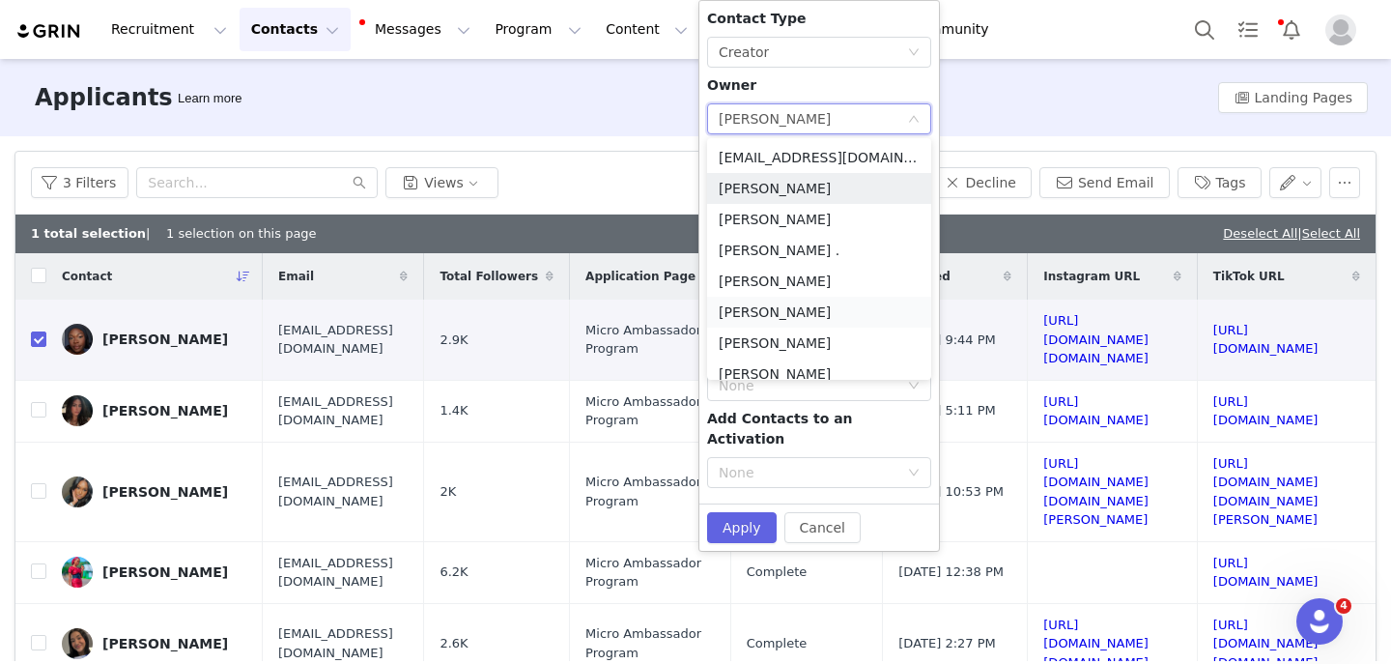
scroll to position [88, 0]
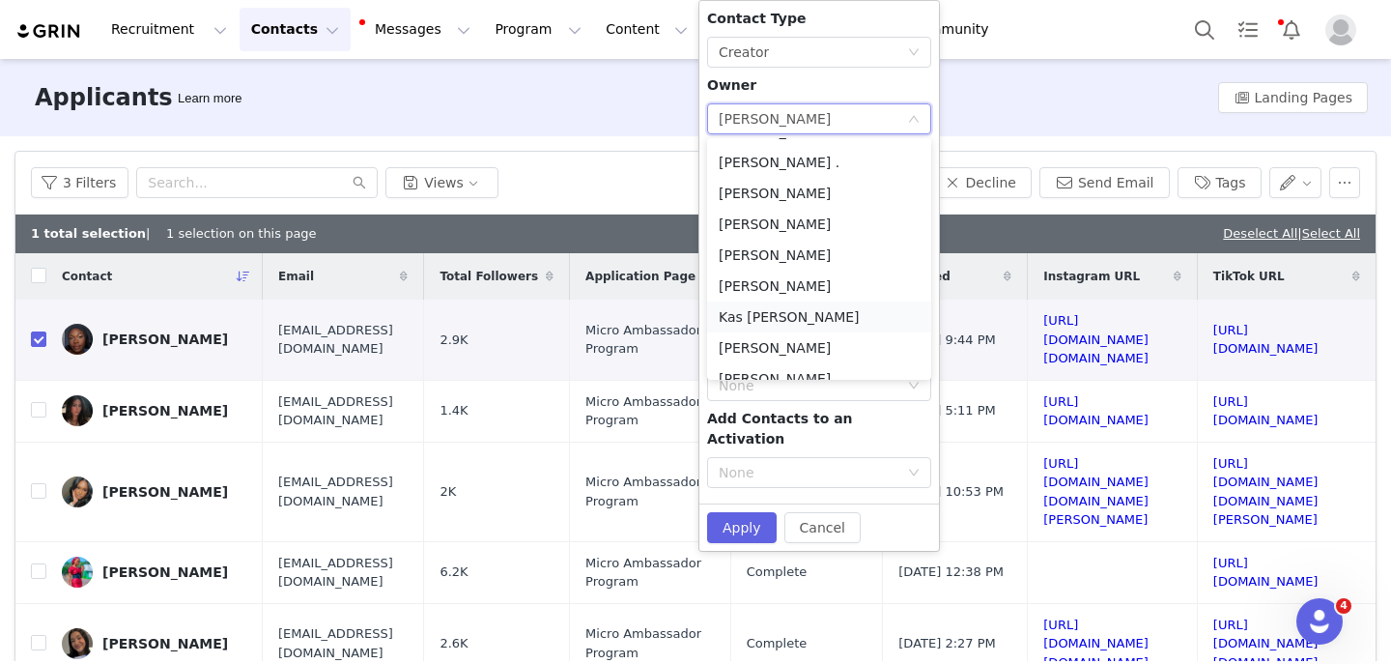
click at [760, 315] on li "Kas Luna" at bounding box center [819, 316] width 224 height 31
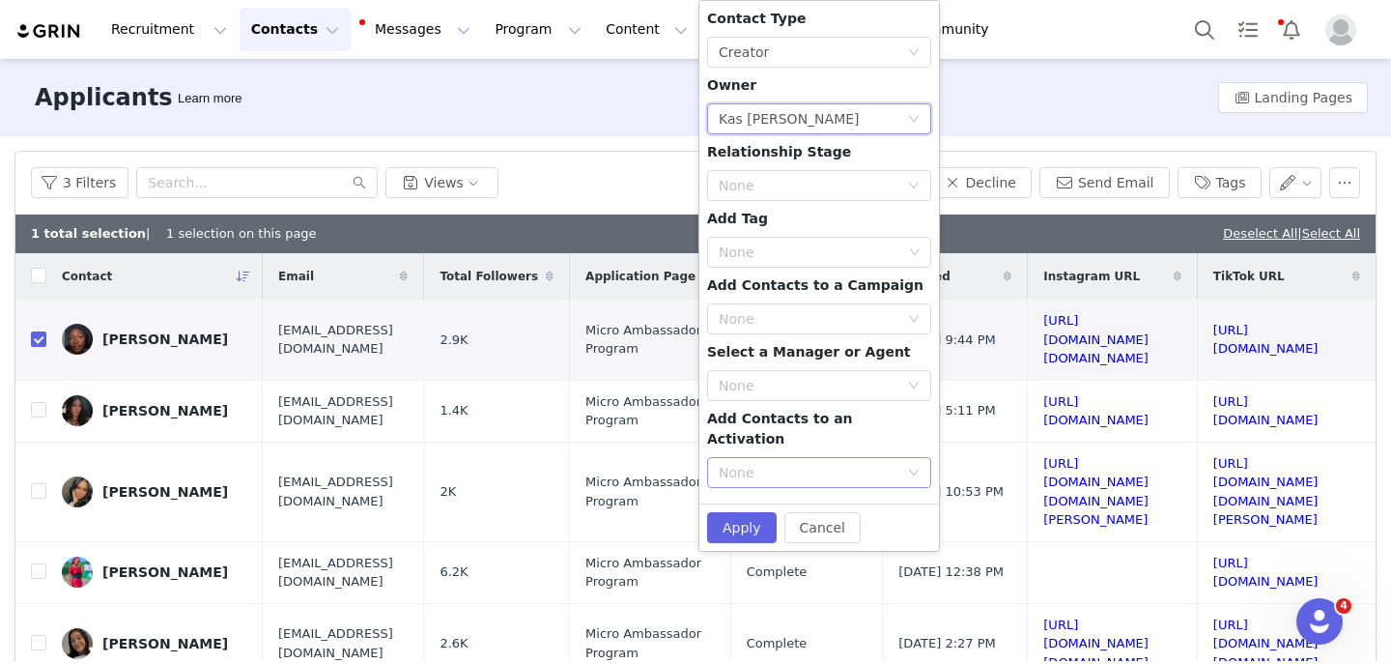
click at [772, 463] on div "None" at bounding box center [809, 472] width 180 height 19
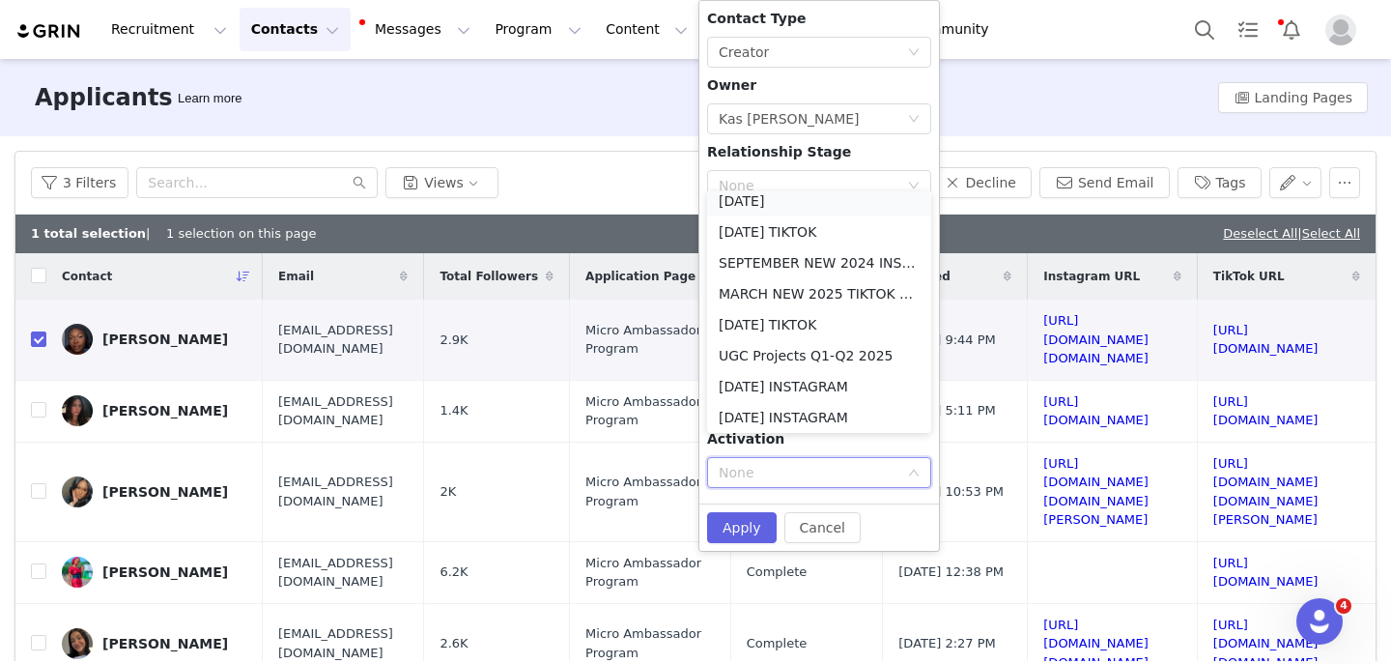
scroll to position [4, 0]
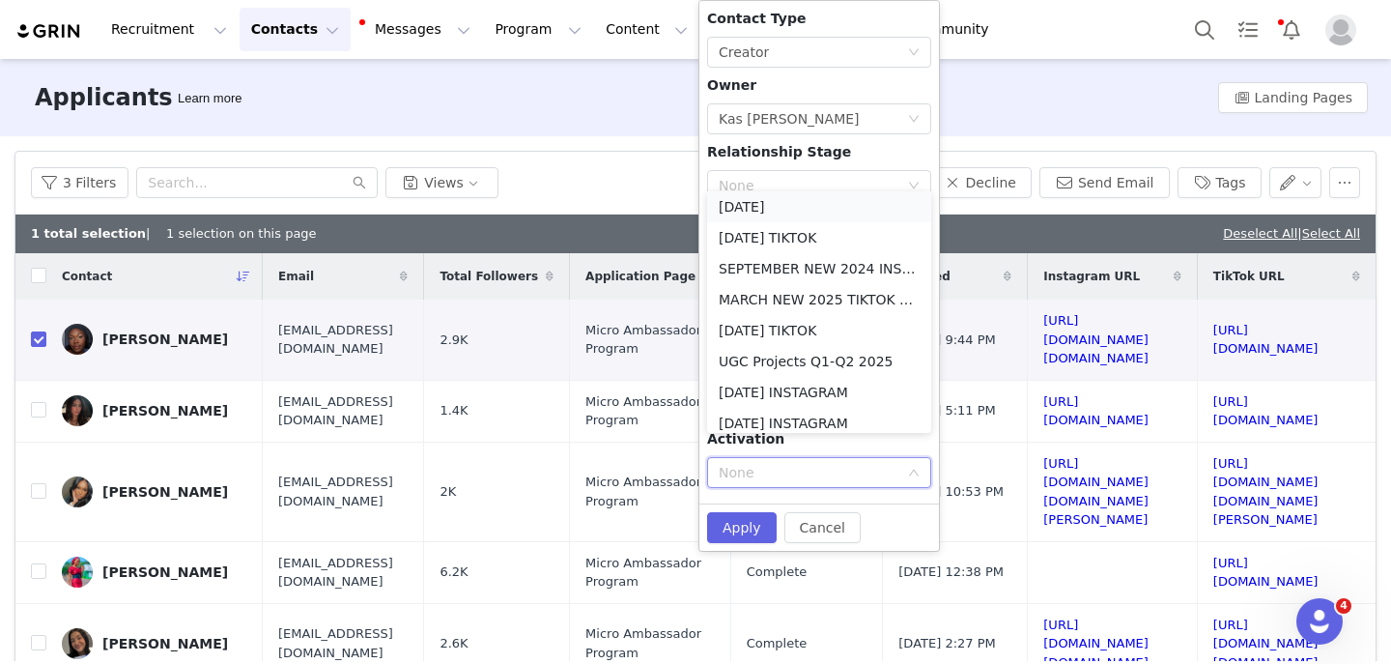
click at [755, 202] on li "October 2025" at bounding box center [819, 206] width 224 height 31
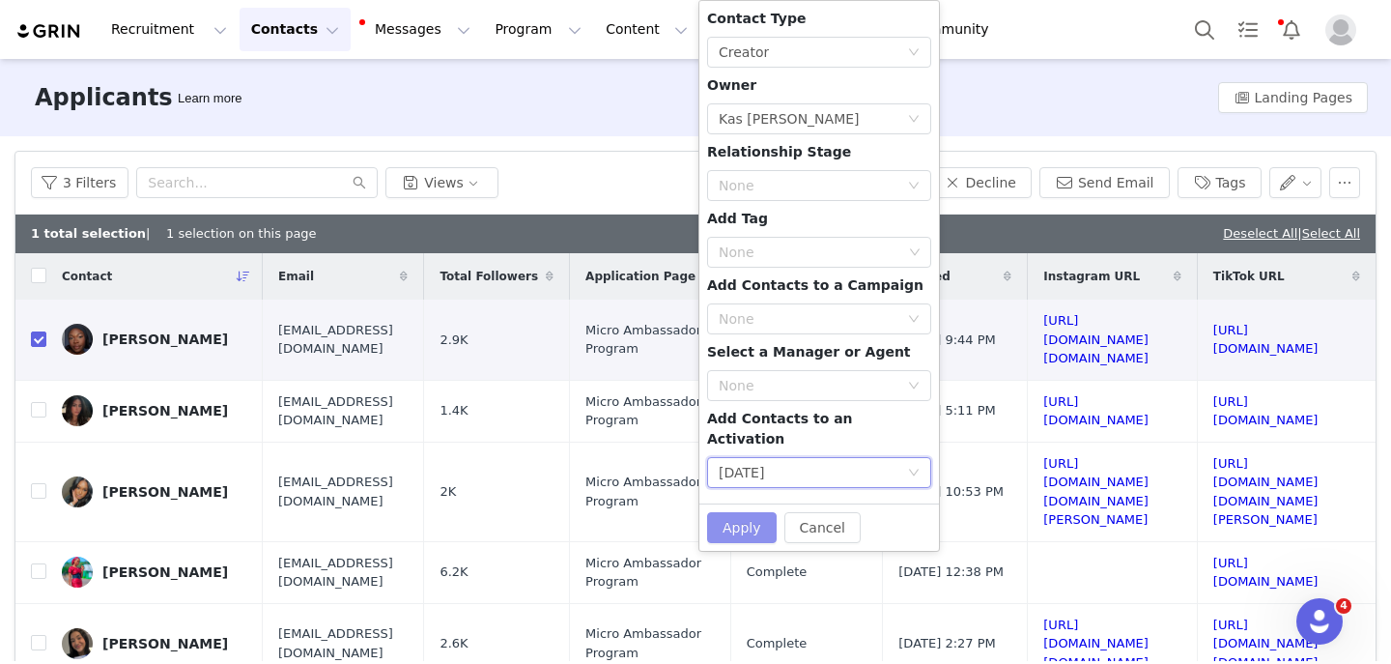
click at [732, 512] on button "Apply" at bounding box center [742, 527] width 70 height 31
checkbox input "false"
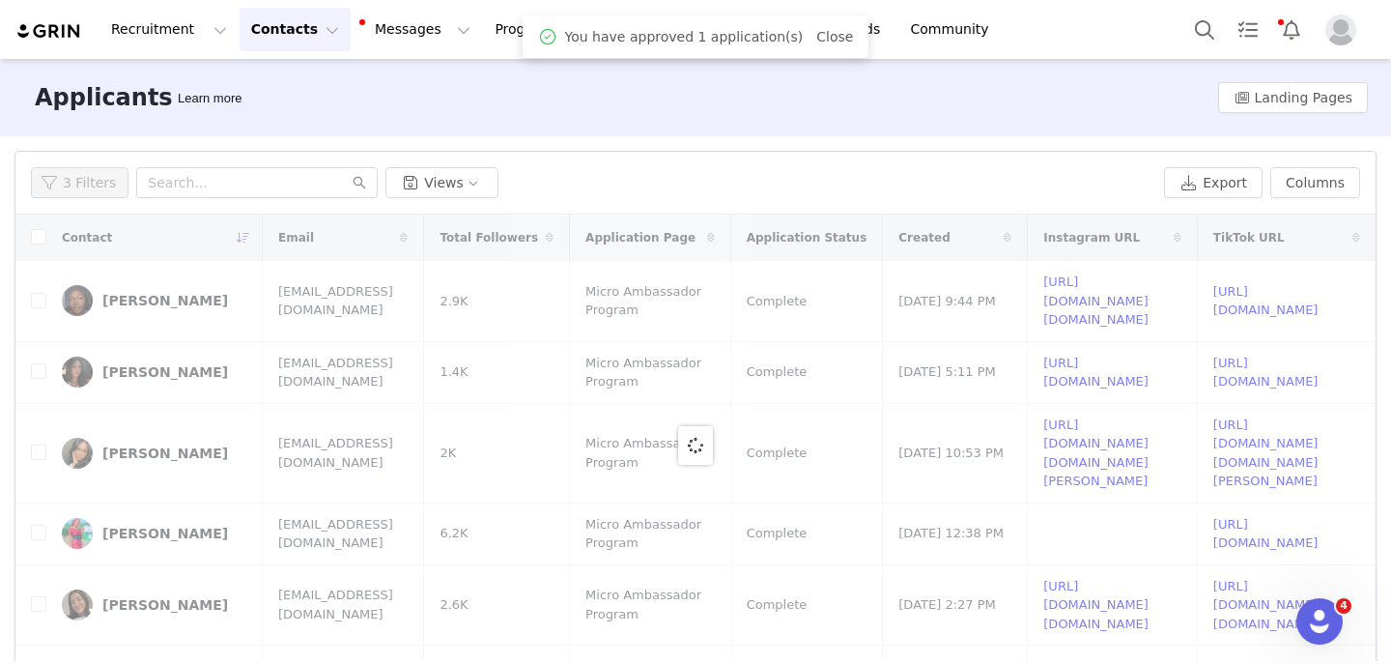
scroll to position [0, 0]
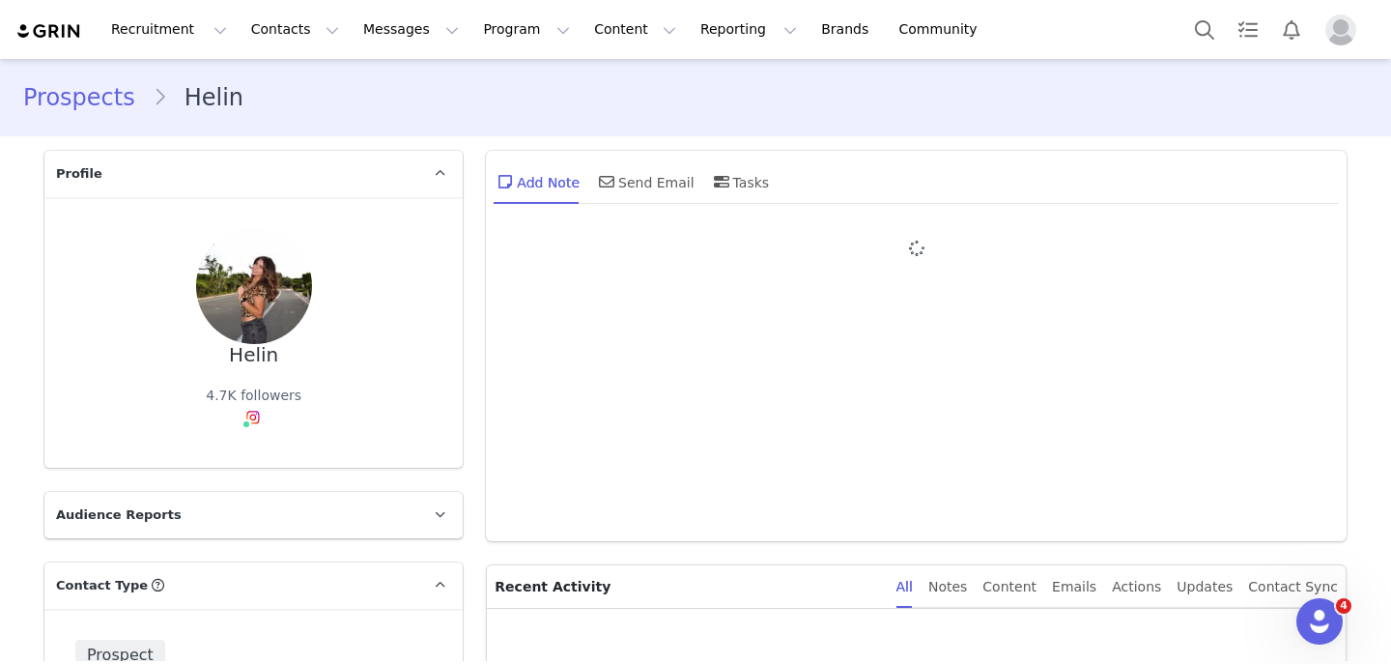
type input "+1 ([GEOGRAPHIC_DATA])"
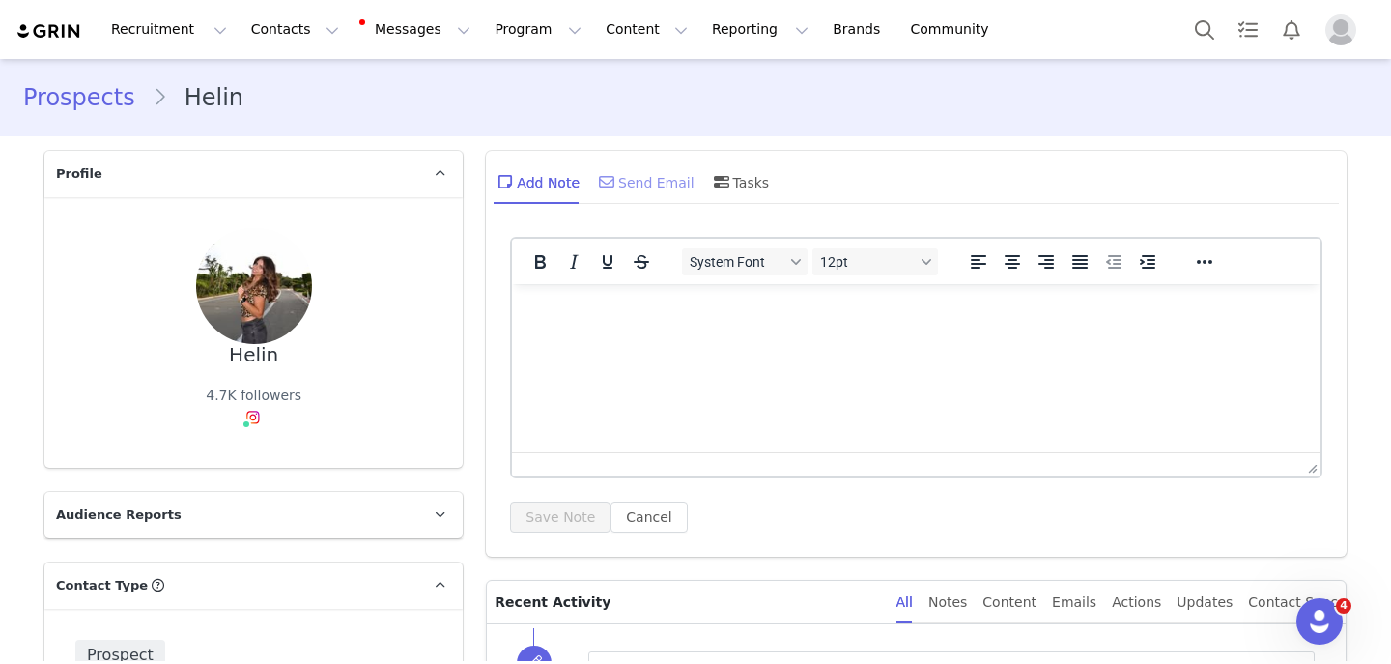
click at [641, 185] on div "Send Email" at bounding box center [645, 181] width 100 height 46
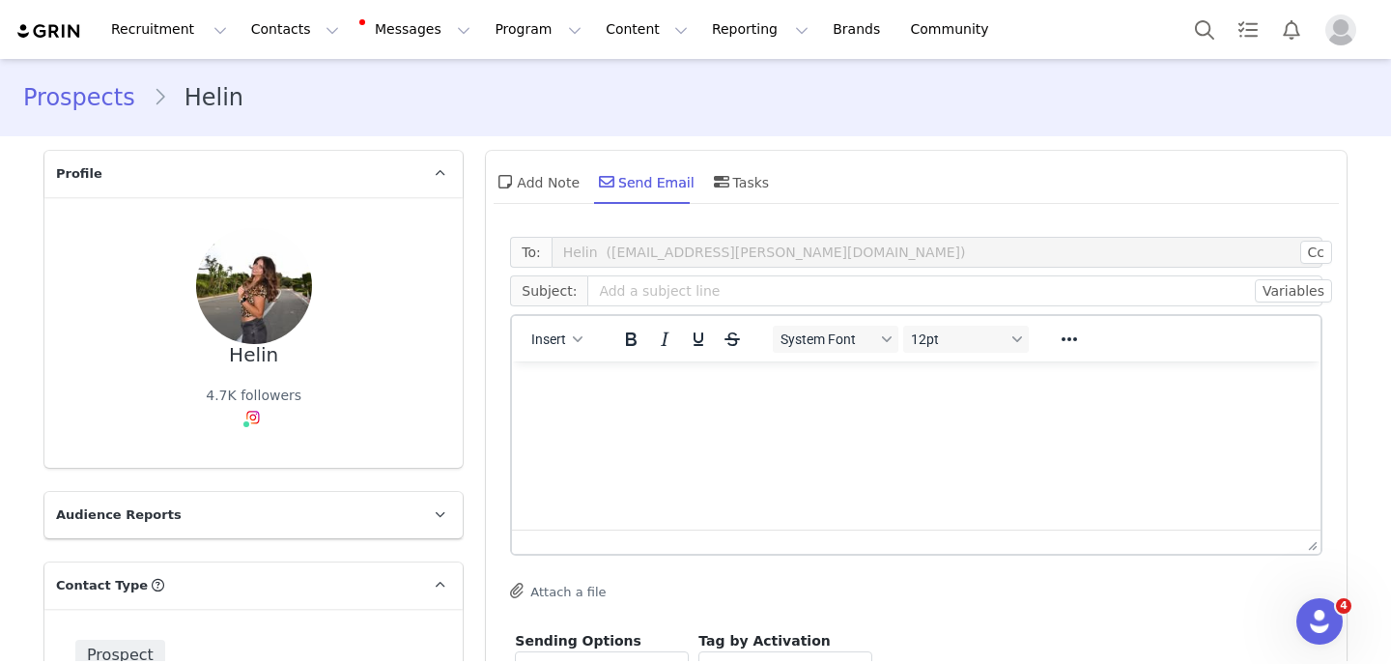
click at [546, 359] on div "Insert System Font 12pt To open the popup, press Shift+Enter To open the popup,…" at bounding box center [916, 338] width 809 height 45
click at [546, 342] on span "Insert" at bounding box center [549, 338] width 35 height 15
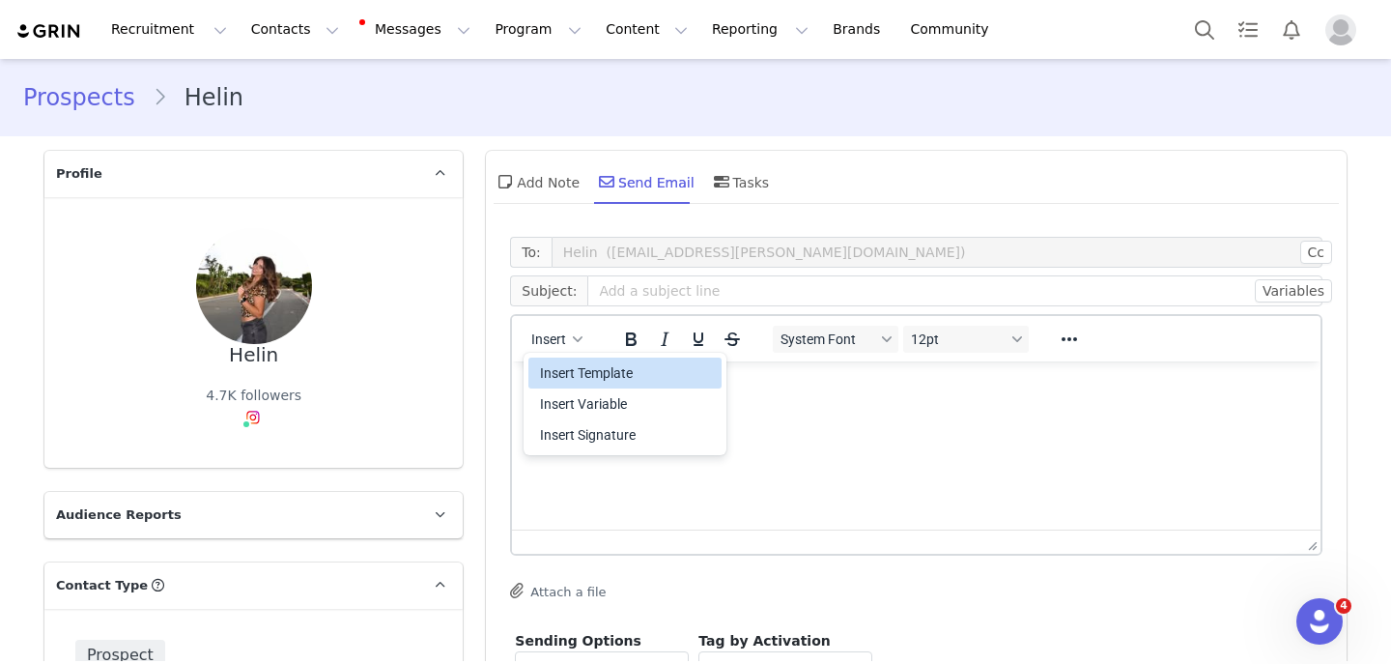
click at [555, 369] on div "Insert Template" at bounding box center [627, 372] width 174 height 23
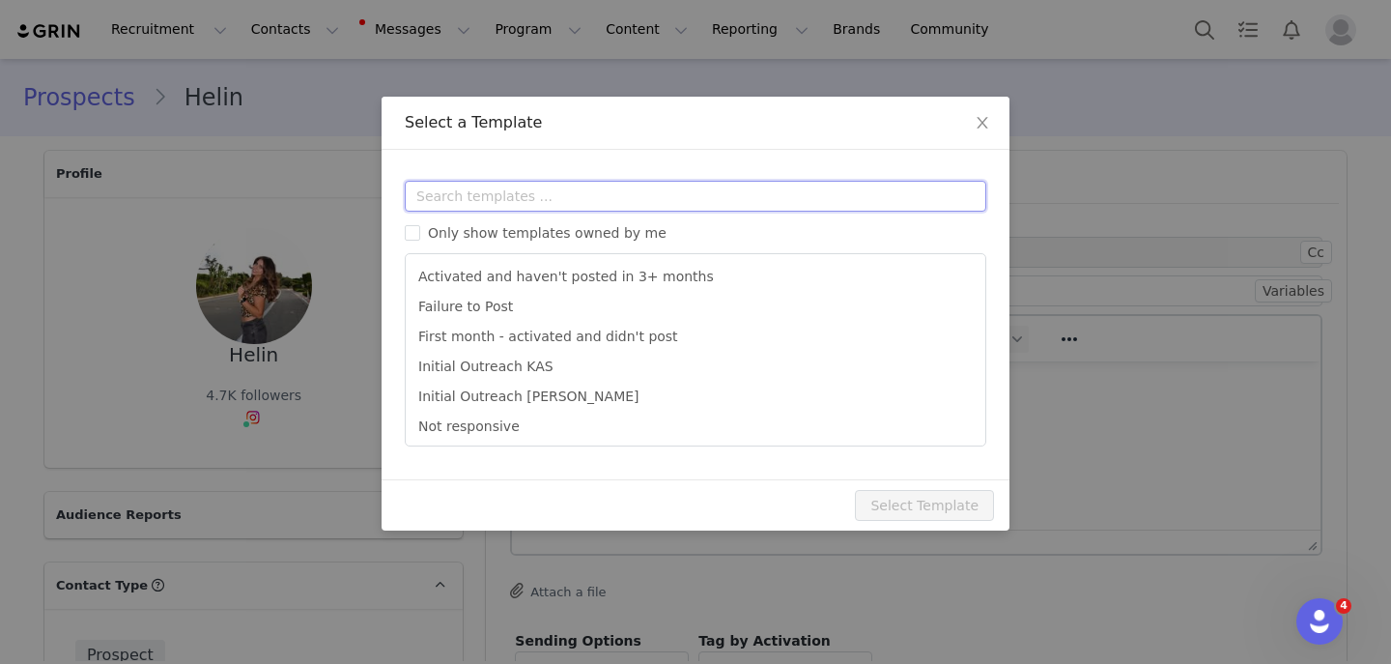
click at [553, 188] on input "text" at bounding box center [696, 196] width 582 height 31
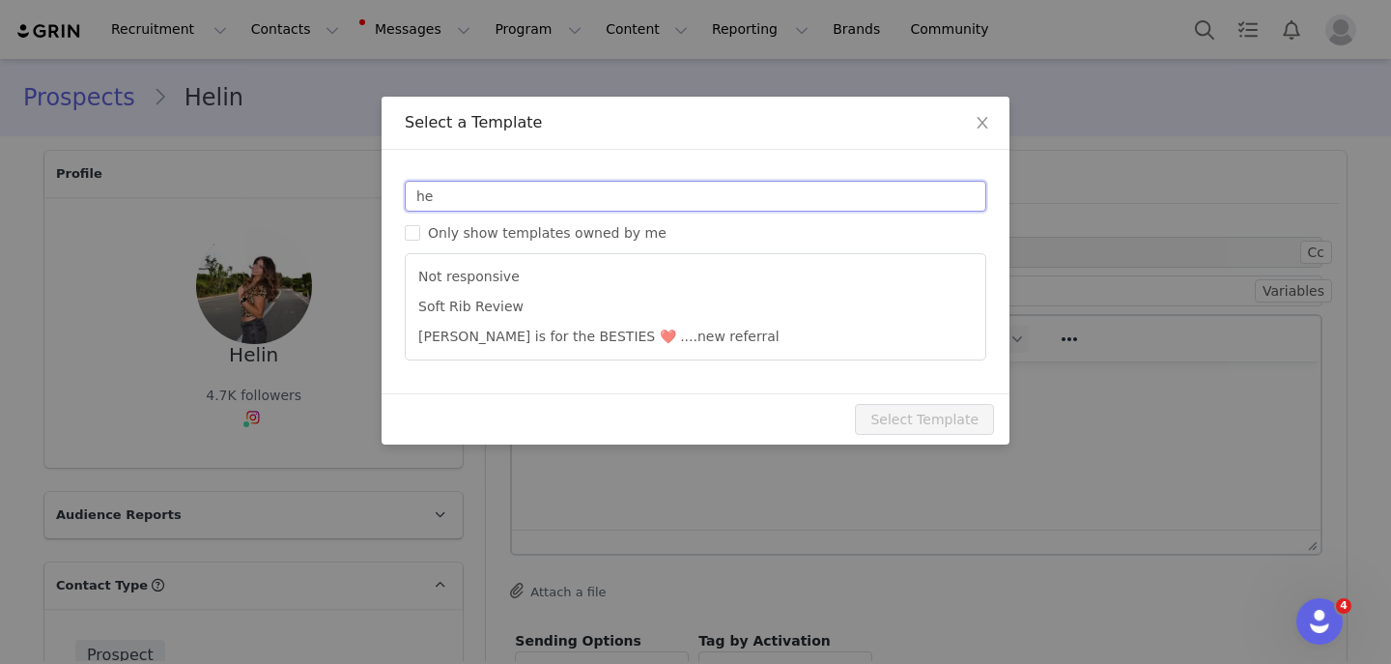
type input "h"
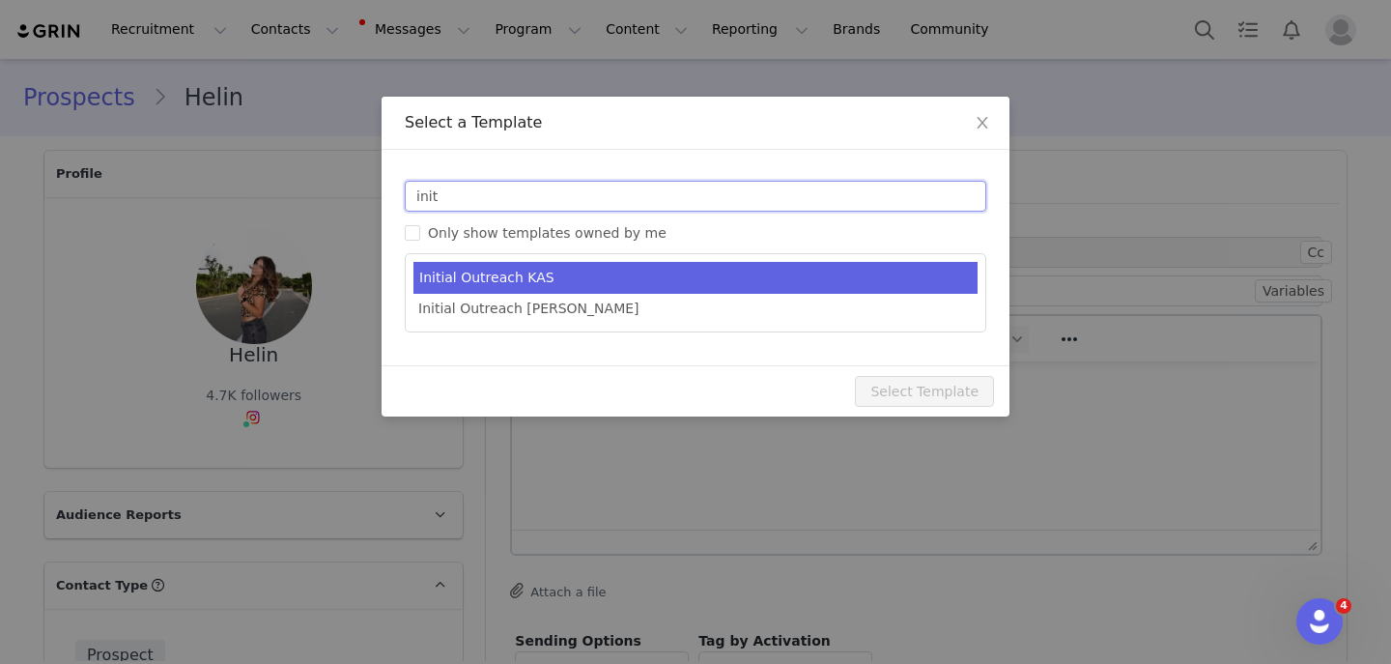
type input "init"
type input "Invitation to Become a #YITTYAmbassador"
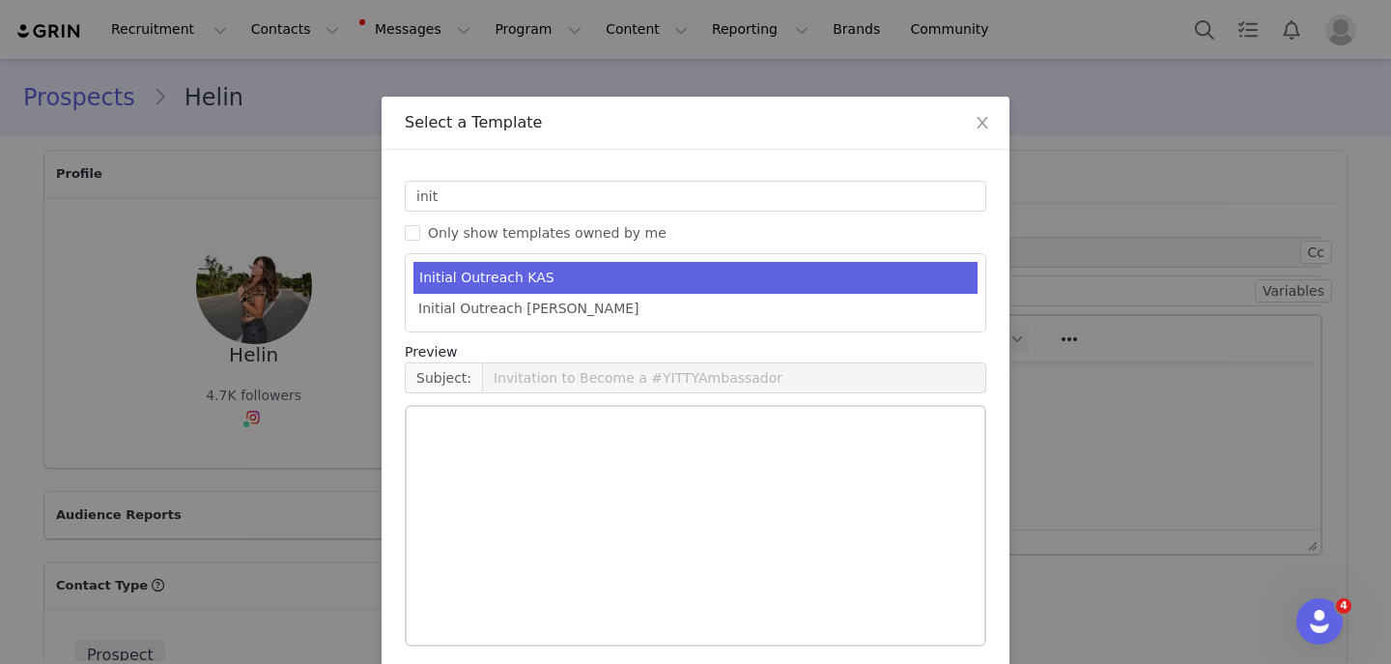
drag, startPoint x: 586, startPoint y: 269, endPoint x: 184, endPoint y: 30, distance: 467.5
click at [586, 269] on li "Initial Outreach KAS" at bounding box center [696, 278] width 564 height 32
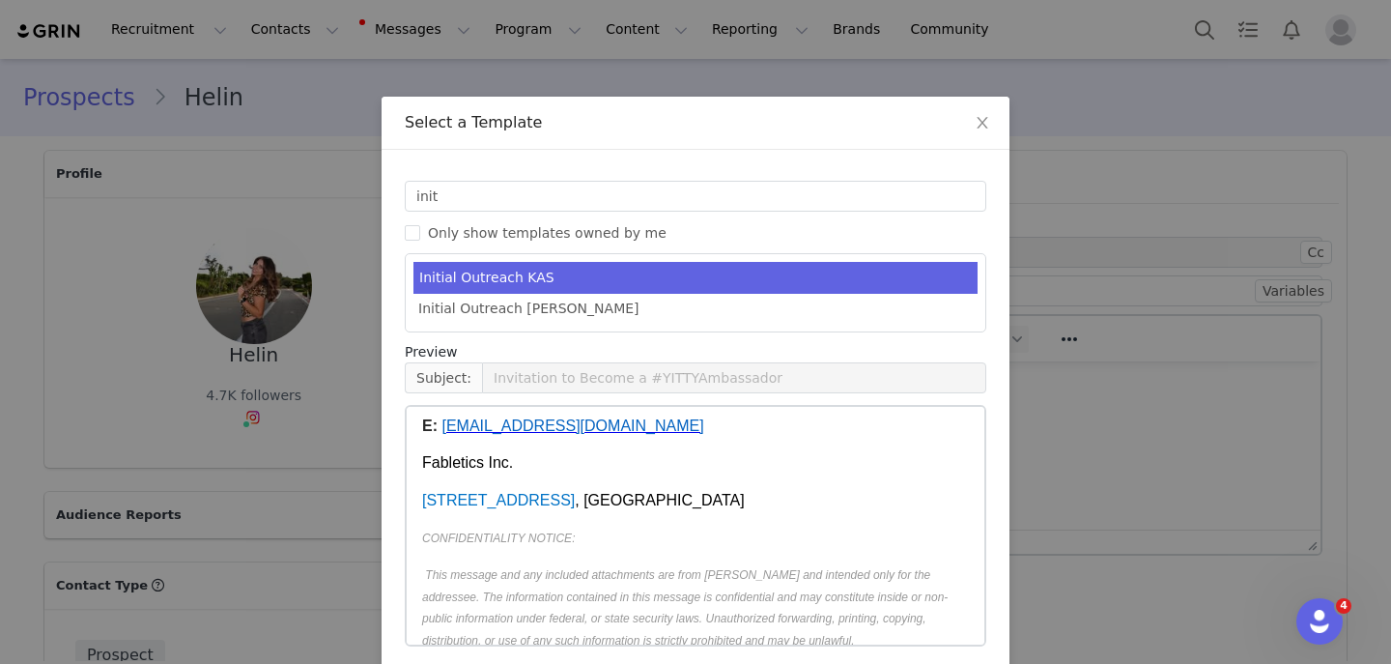
scroll to position [80, 0]
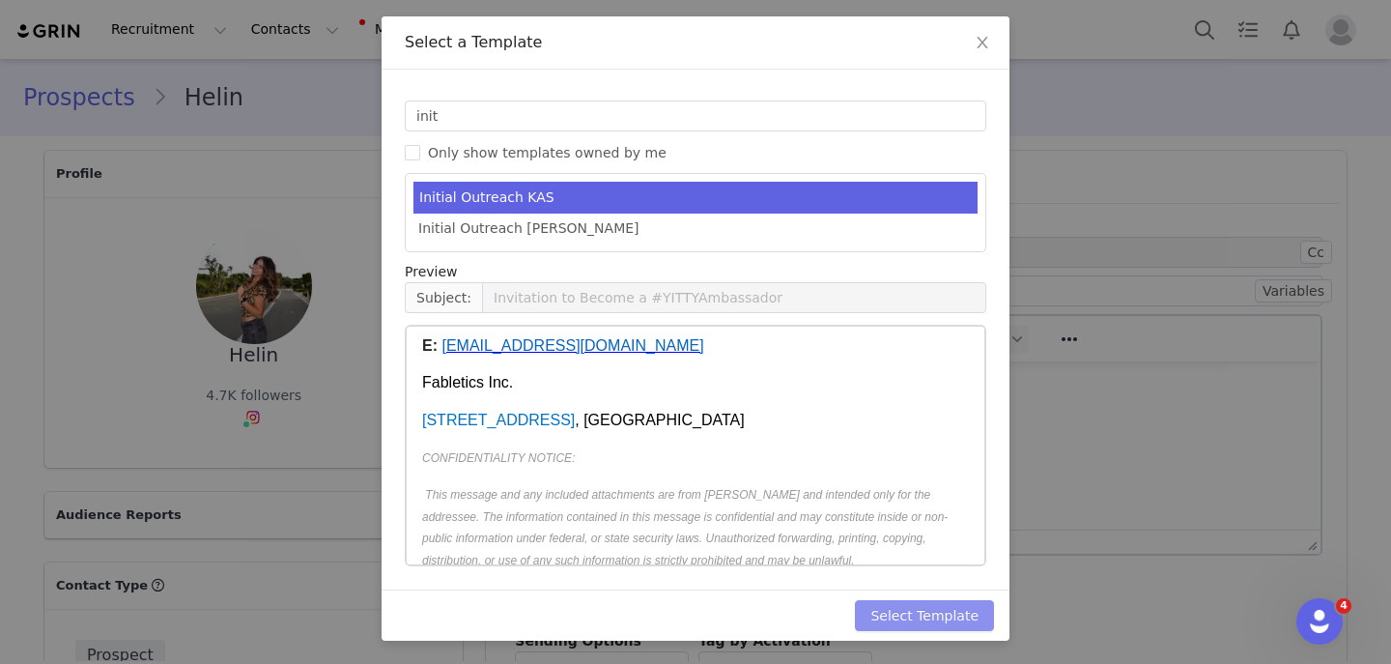
click at [893, 617] on button "Select Template" at bounding box center [924, 615] width 139 height 31
type input "Invitation to Become a #YITTYAmbassador"
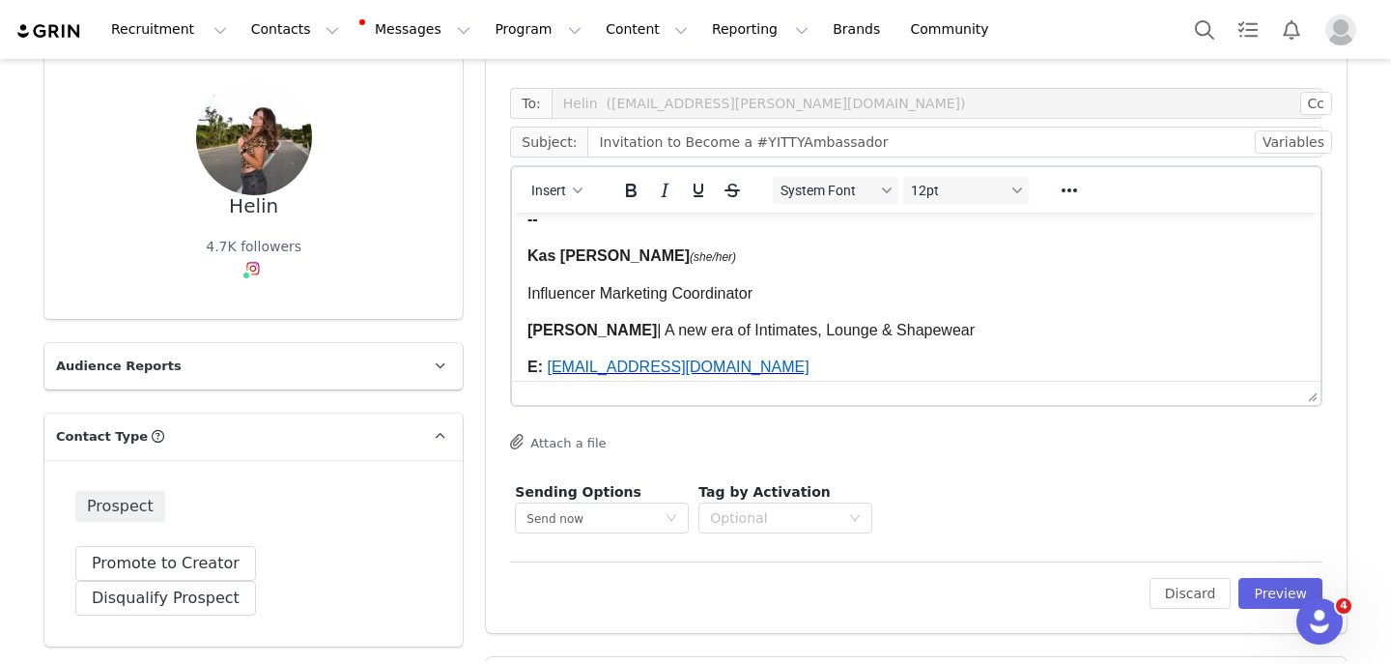
scroll to position [162, 0]
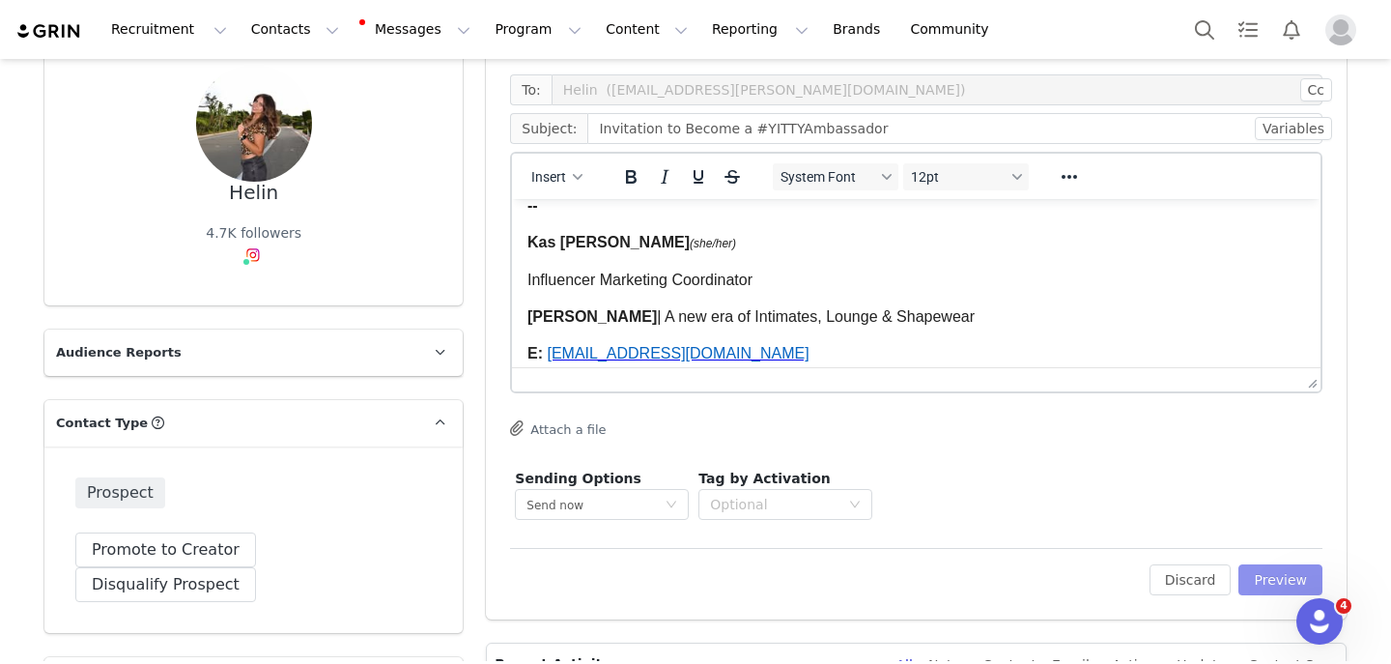
click at [1024, 569] on button "Preview" at bounding box center [1281, 579] width 84 height 31
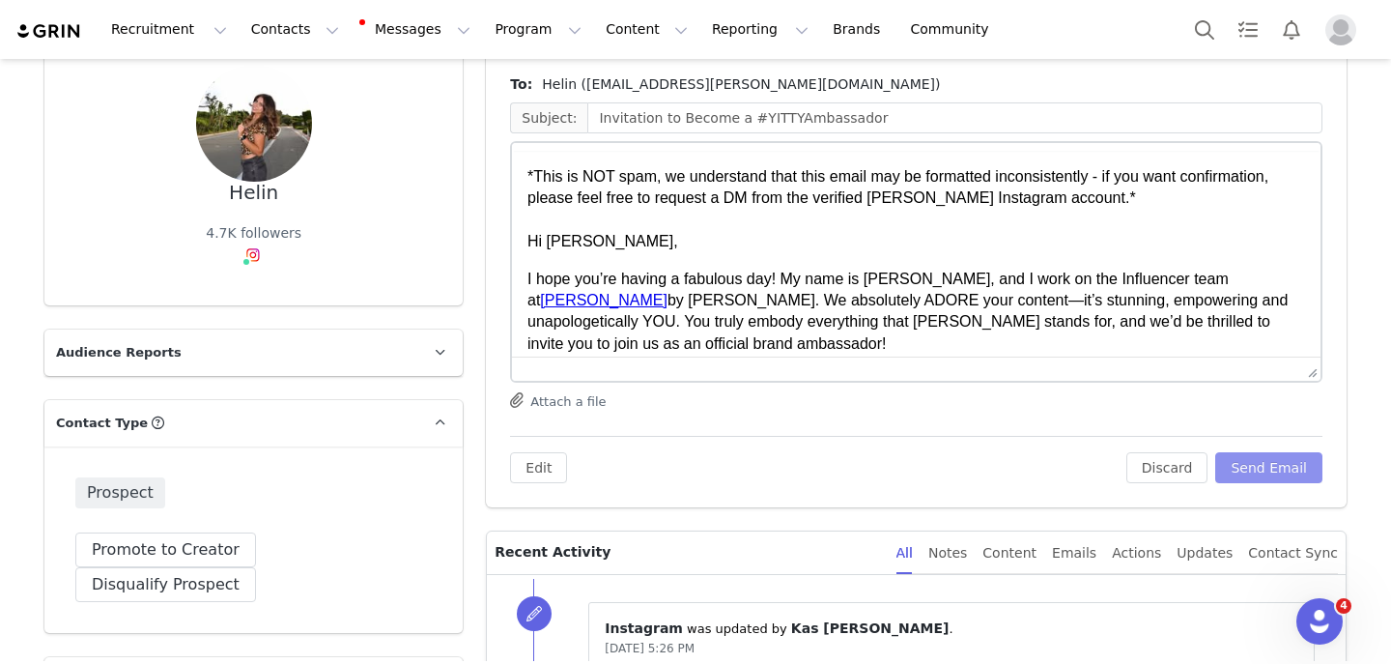
scroll to position [0, 0]
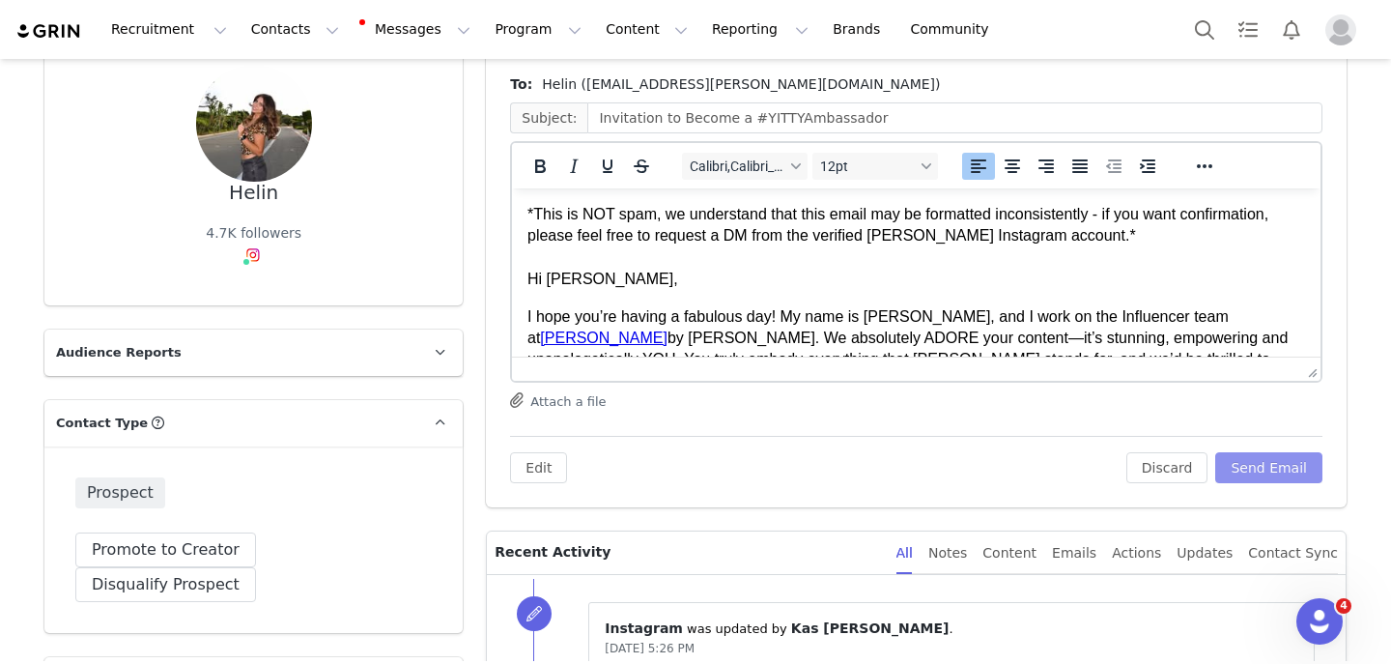
click at [1024, 461] on button "Send Email" at bounding box center [1269, 467] width 107 height 31
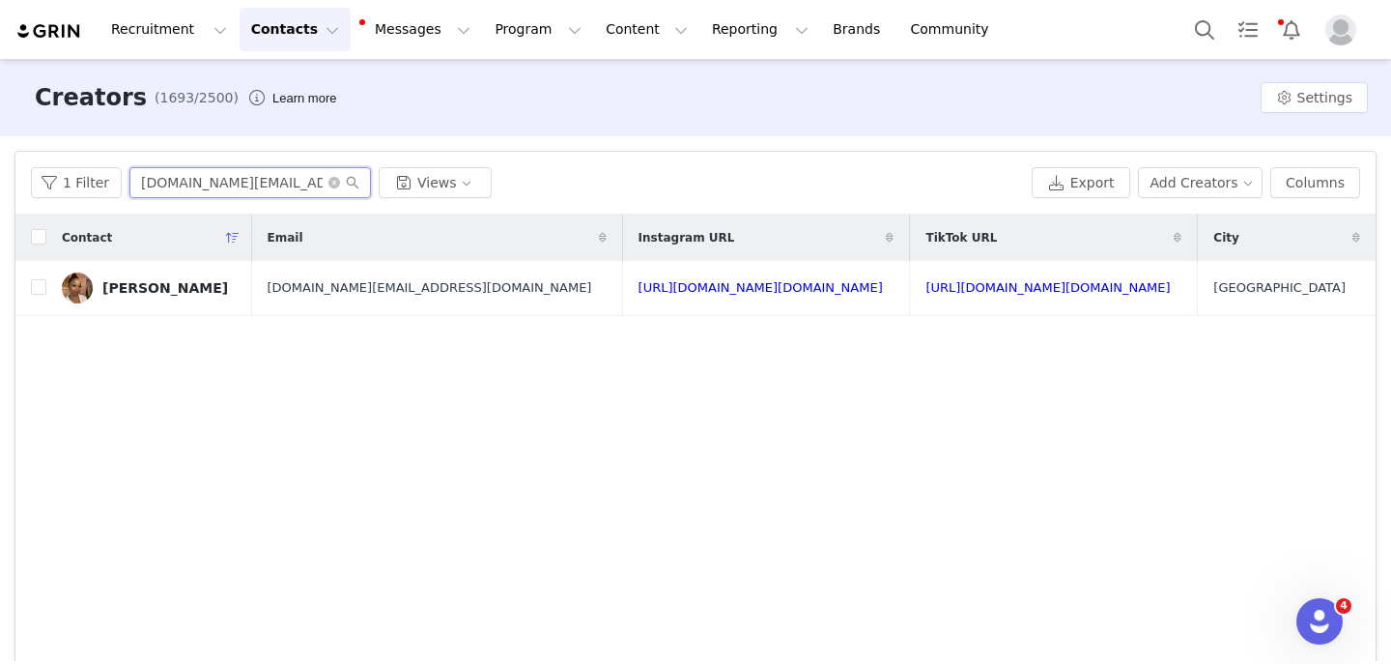
click at [270, 187] on input "[DOMAIN_NAME][EMAIL_ADDRESS][DOMAIN_NAME]" at bounding box center [250, 182] width 242 height 31
click at [270, 186] on input "[DOMAIN_NAME][EMAIL_ADDRESS][DOMAIN_NAME]" at bounding box center [250, 182] width 242 height 31
paste input "i.lovestheocean"
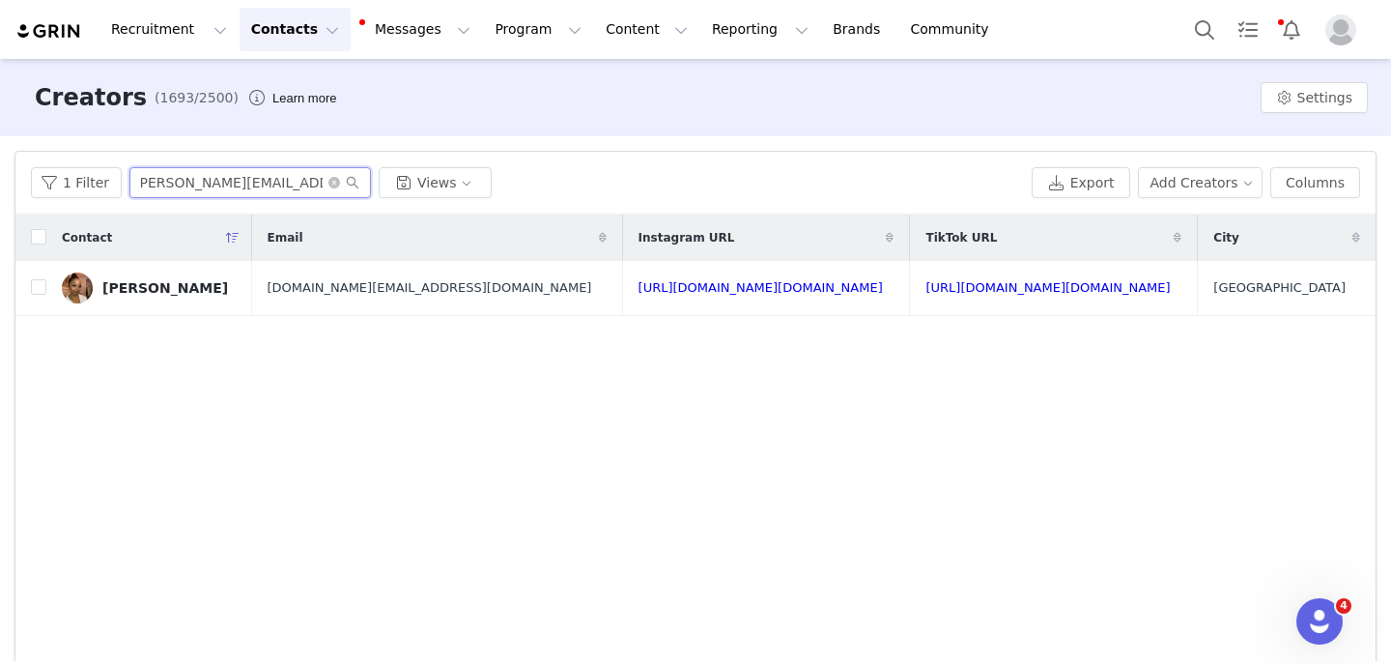
type input "[PERSON_NAME][EMAIL_ADDRESS][DOMAIN_NAME]"
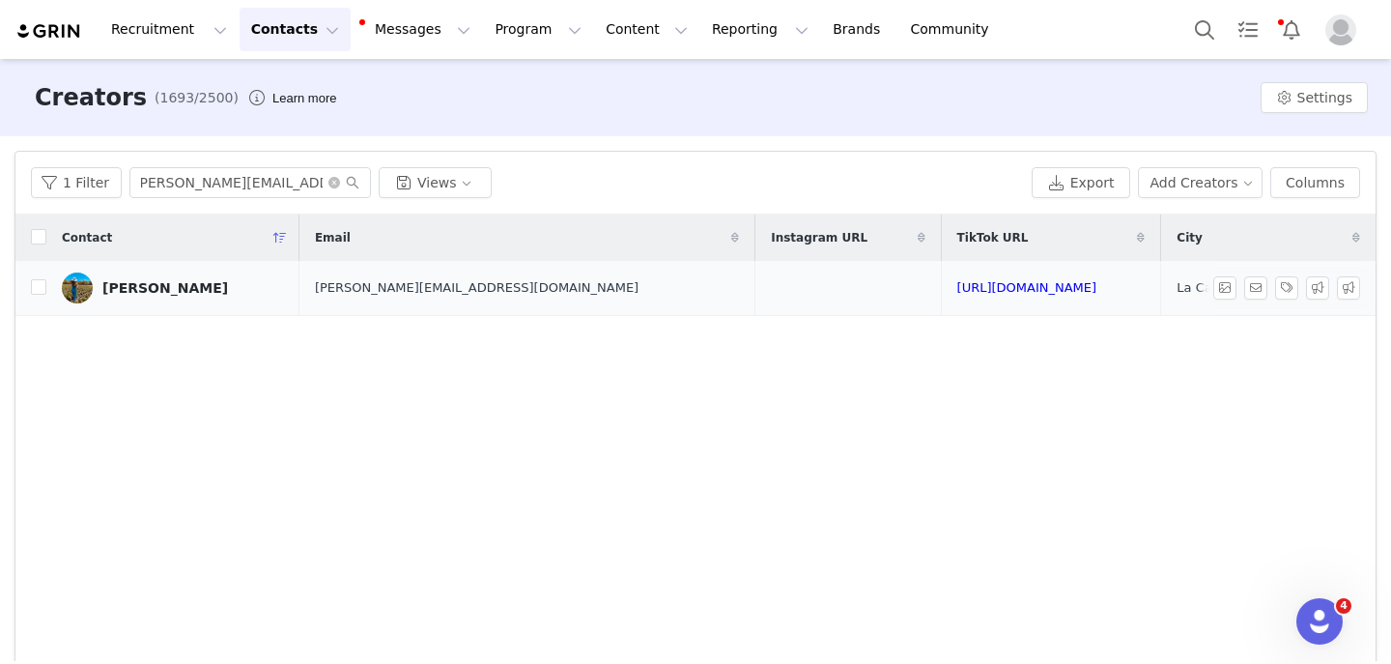
click at [166, 289] on div "[PERSON_NAME]" at bounding box center [165, 287] width 126 height 15
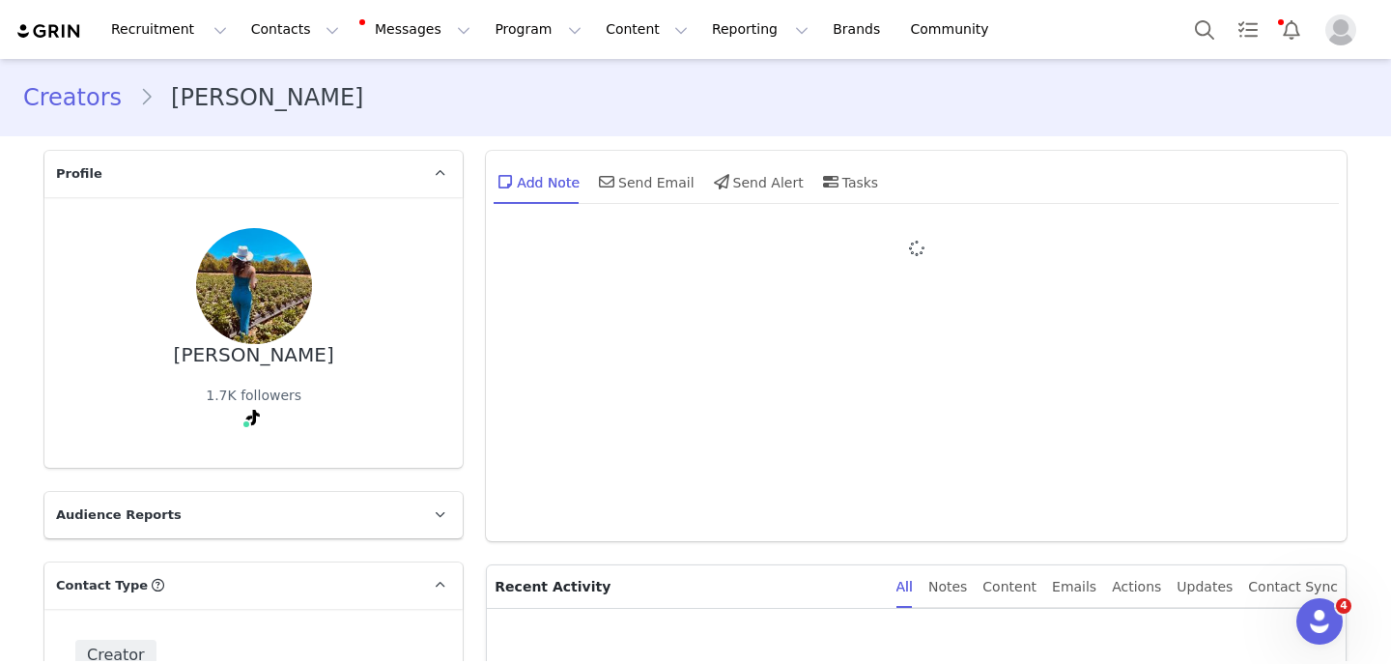
type input "+1 ([GEOGRAPHIC_DATA])"
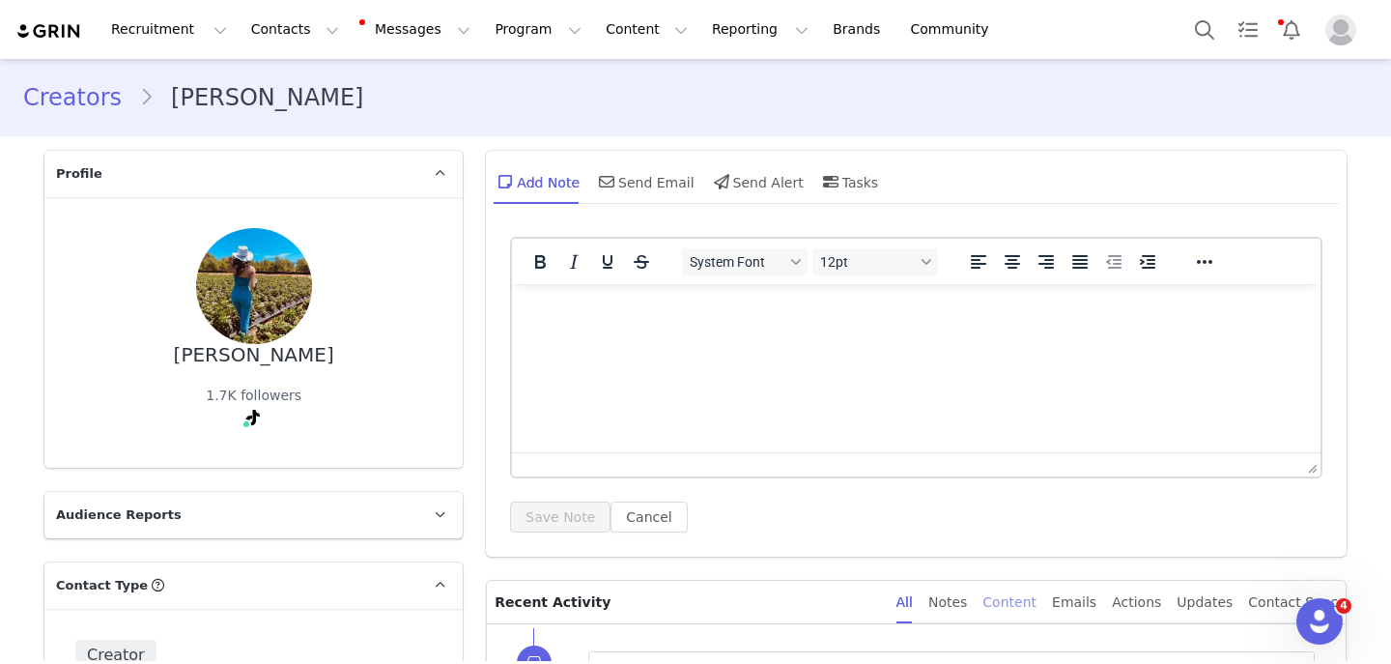
click at [1020, 603] on div "Content" at bounding box center [1010, 602] width 54 height 43
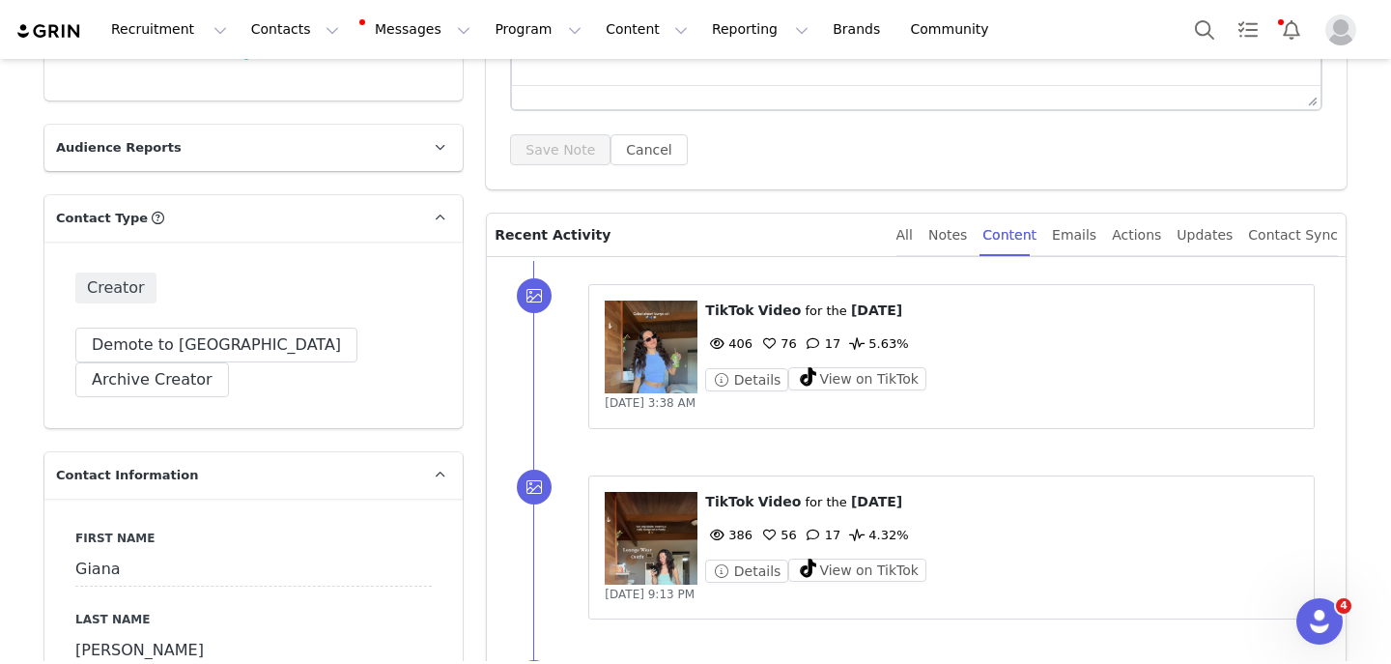
scroll to position [367, 0]
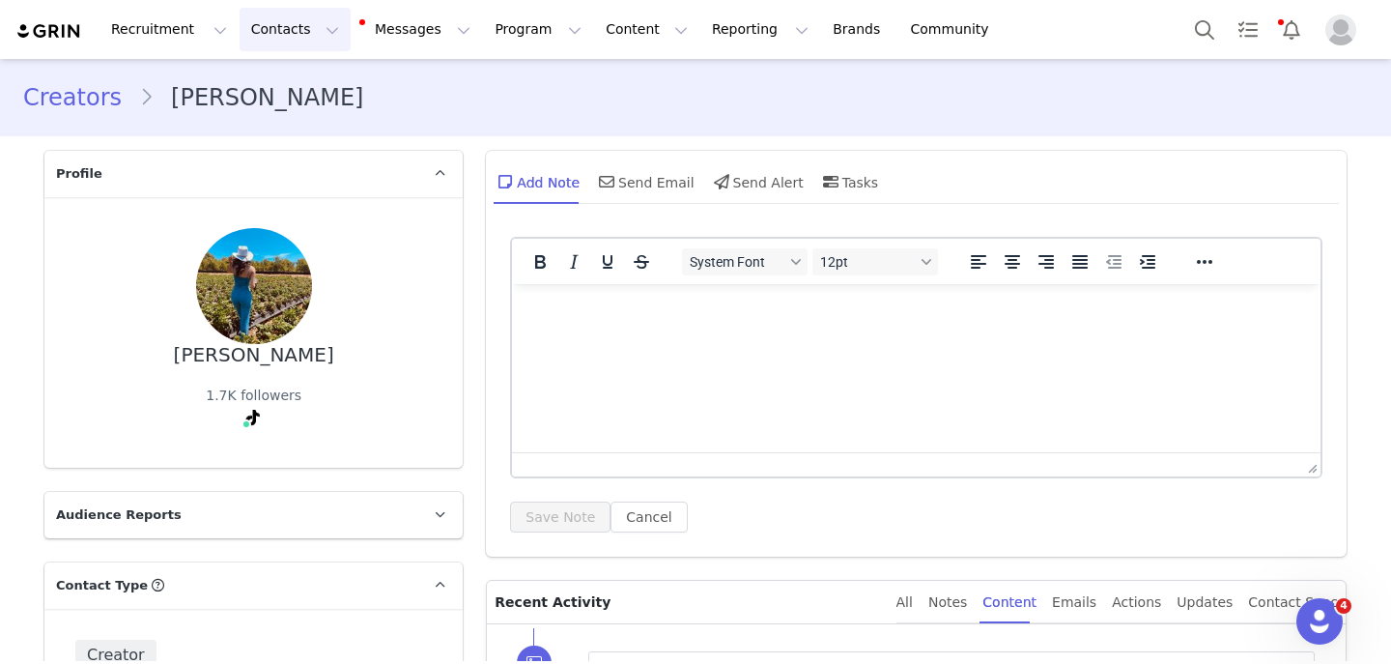
scroll to position [367, 0]
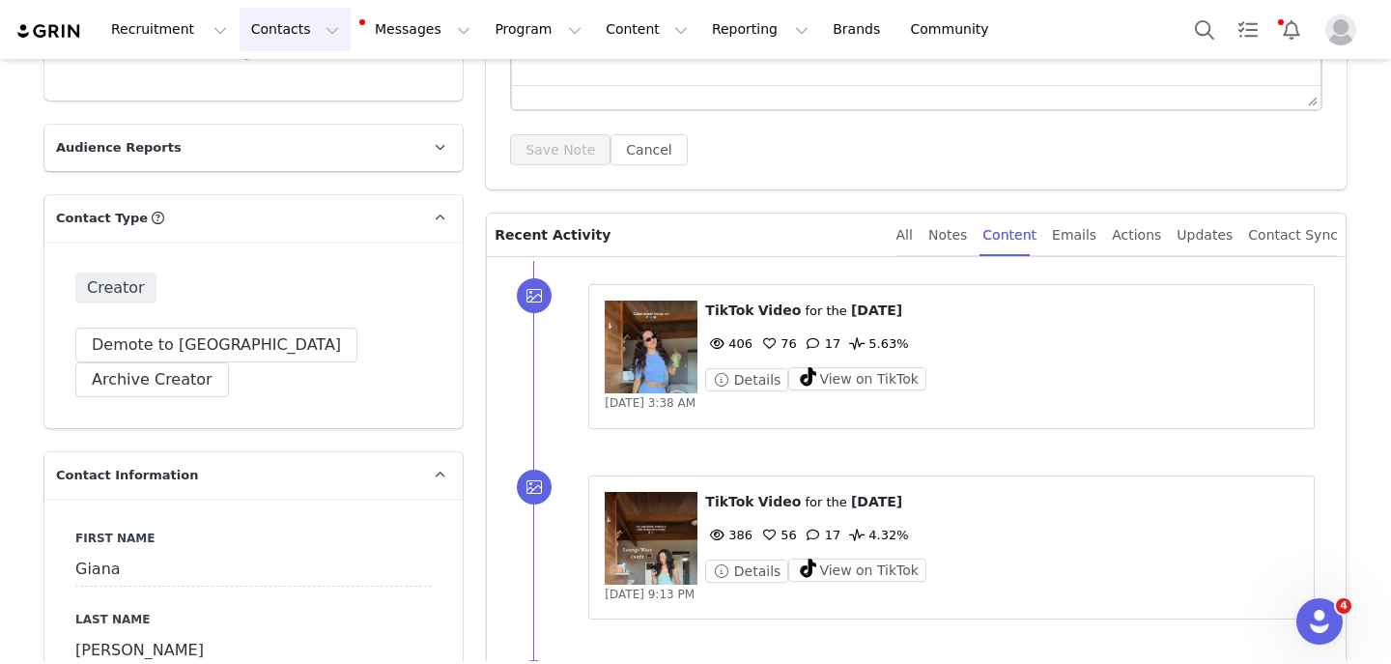
click at [293, 35] on button "Contacts Contacts" at bounding box center [295, 29] width 111 height 43
click at [271, 80] on p "Creators" at bounding box center [271, 85] width 58 height 20
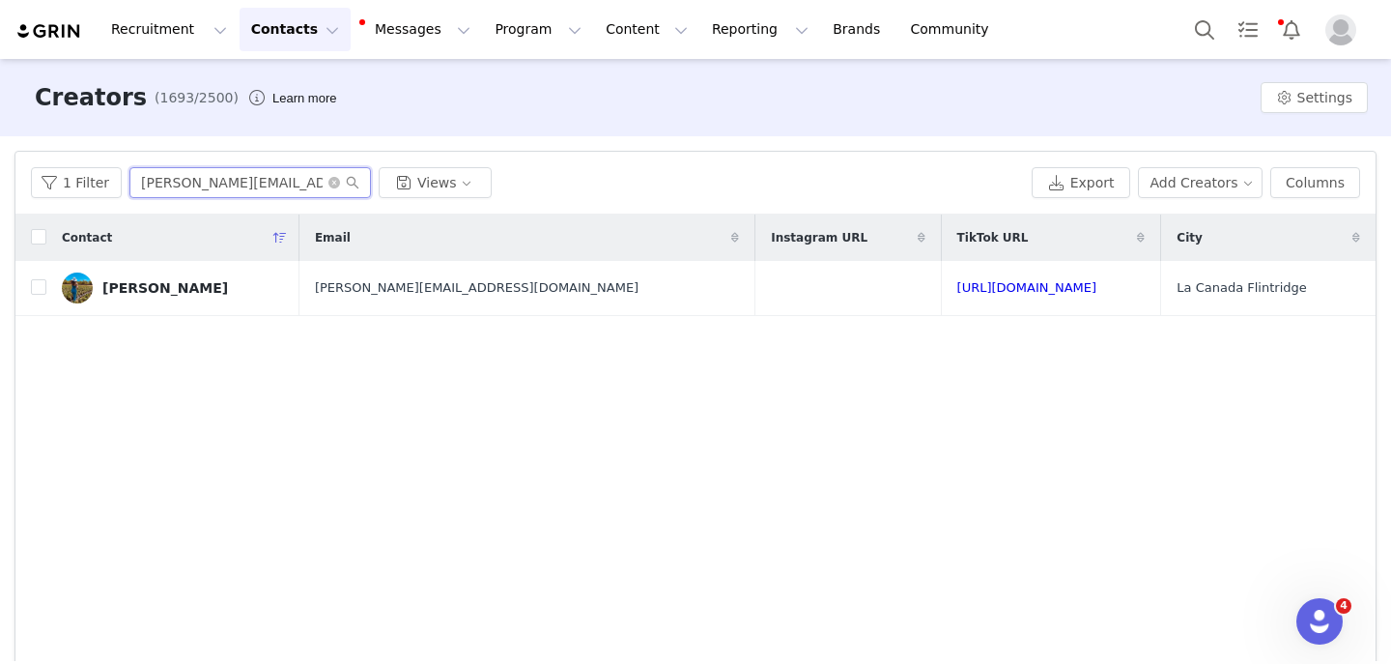
click at [257, 183] on input "[PERSON_NAME][EMAIL_ADDRESS][DOMAIN_NAME]" at bounding box center [250, 182] width 242 height 31
type input "[PERSON_NAME]"
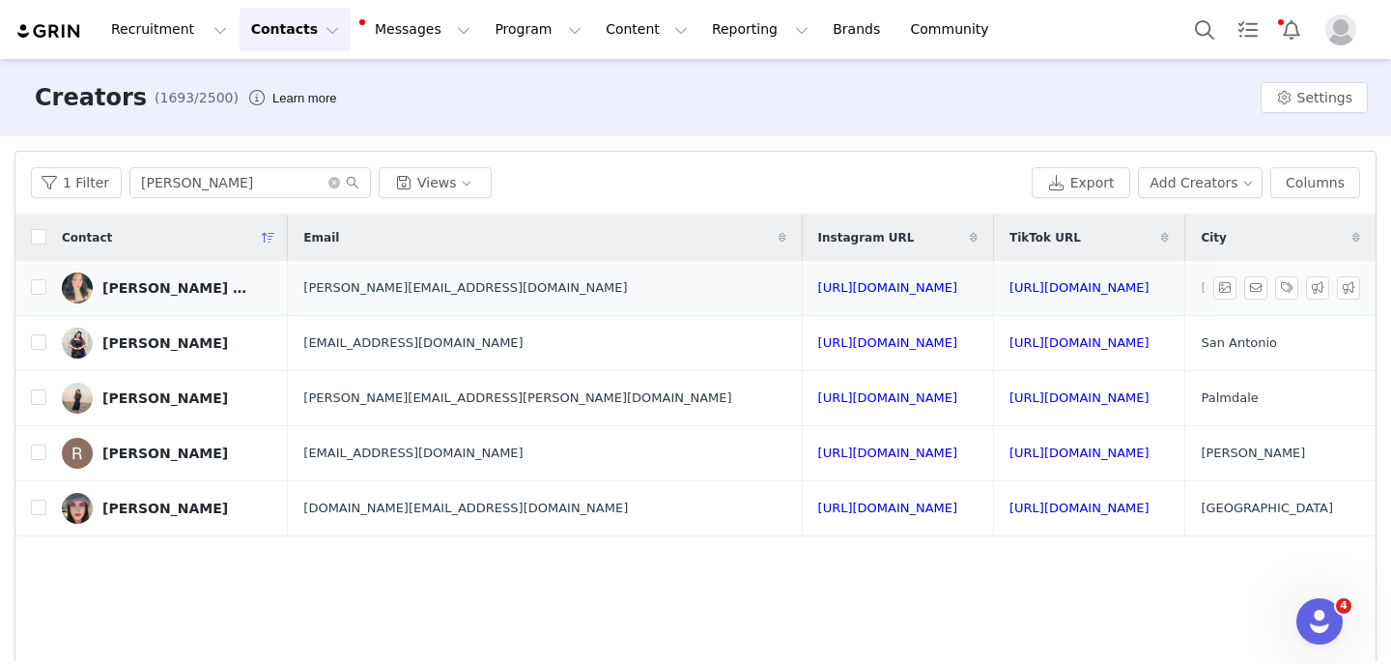
click at [158, 283] on div "[PERSON_NAME] De La [PERSON_NAME]" at bounding box center [174, 287] width 145 height 15
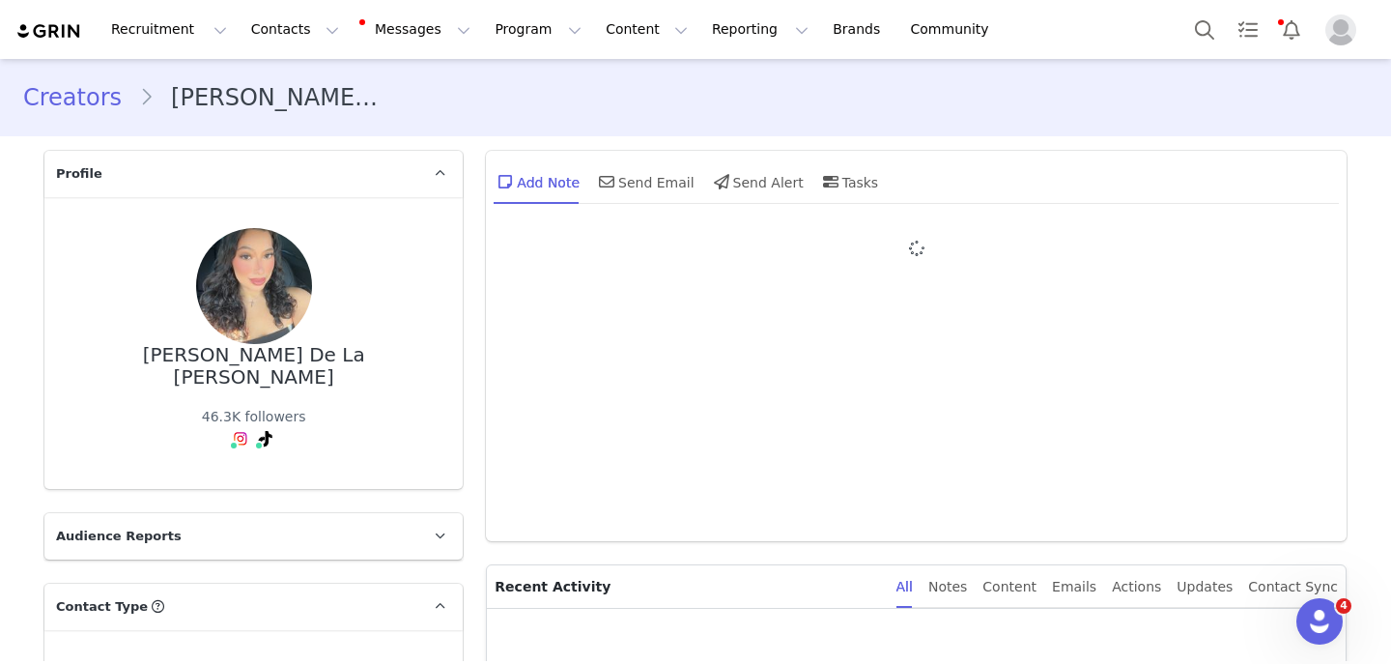
type input "+1 ([GEOGRAPHIC_DATA])"
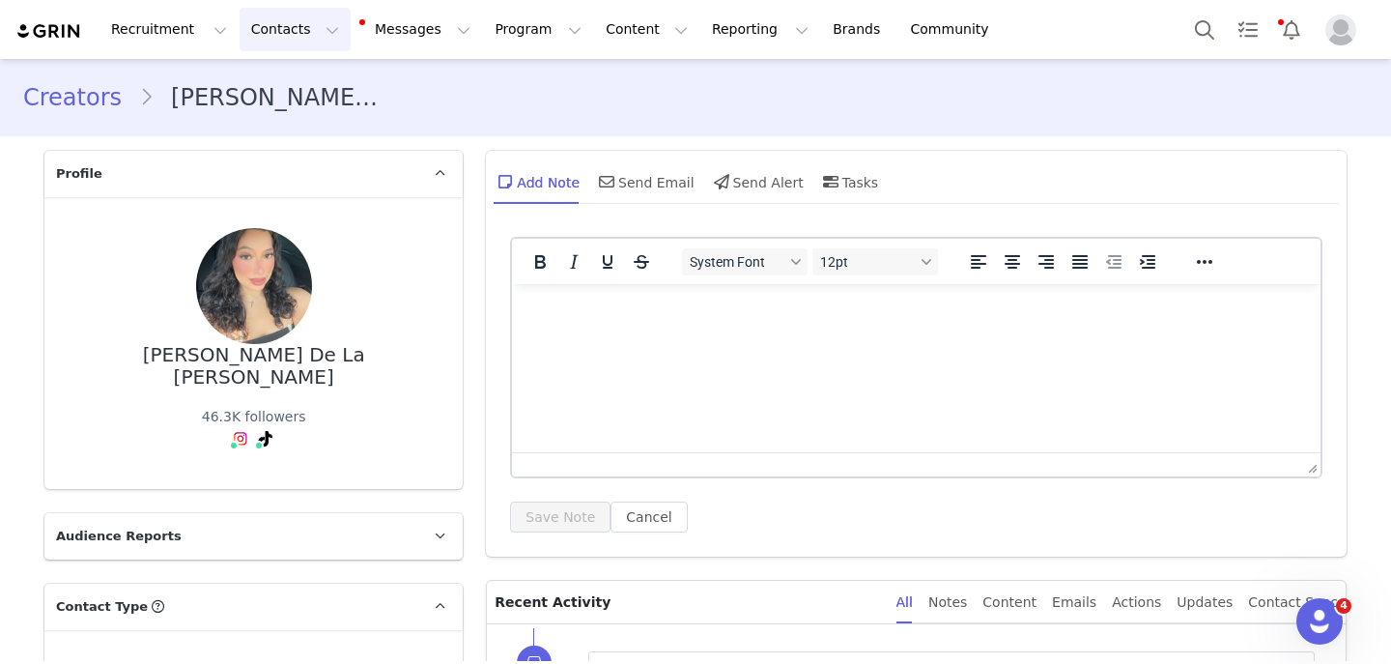
click at [251, 37] on button "Contacts Contacts" at bounding box center [295, 29] width 111 height 43
click at [260, 42] on button "Contacts Contacts" at bounding box center [295, 29] width 111 height 43
click at [260, 80] on p "Creators" at bounding box center [271, 85] width 58 height 20
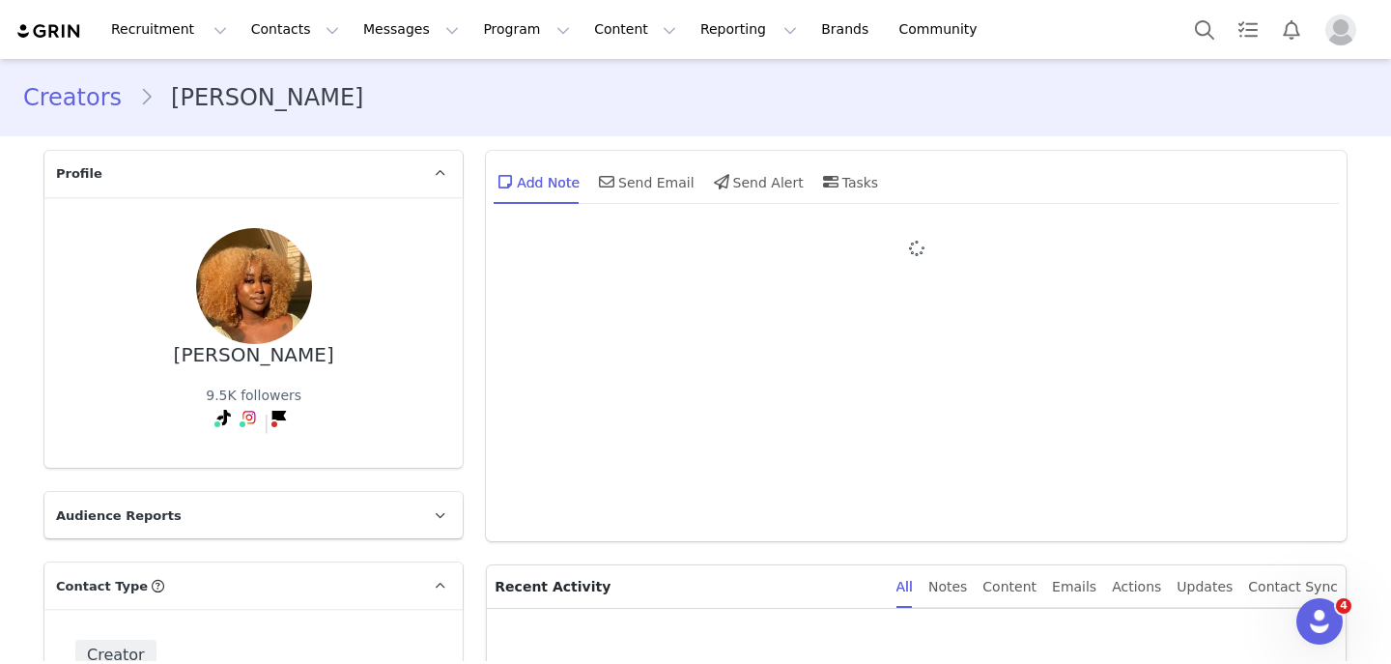
type input "+1 ([GEOGRAPHIC_DATA])"
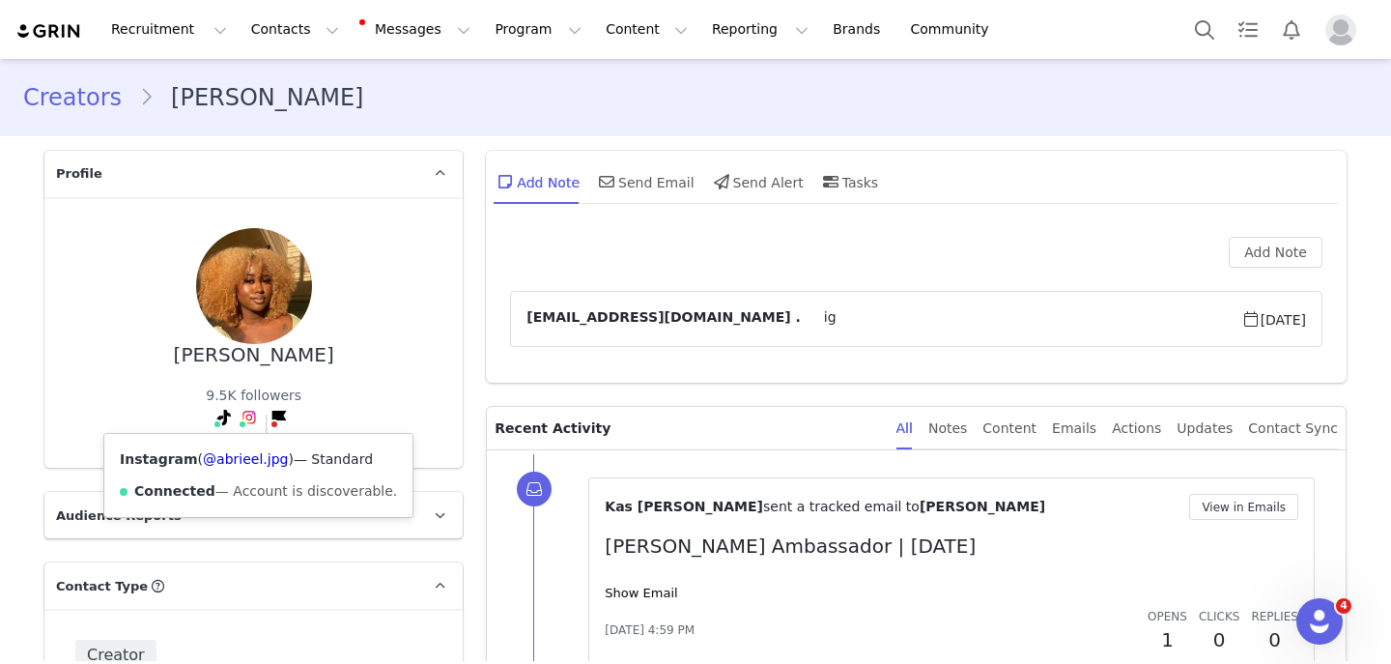
click at [236, 471] on div "Instagram ( @abrieel.jpg ) — Standard Connected — Account is discoverable." at bounding box center [258, 475] width 308 height 83
click at [236, 466] on link "@abrieel.jpg" at bounding box center [245, 458] width 85 height 15
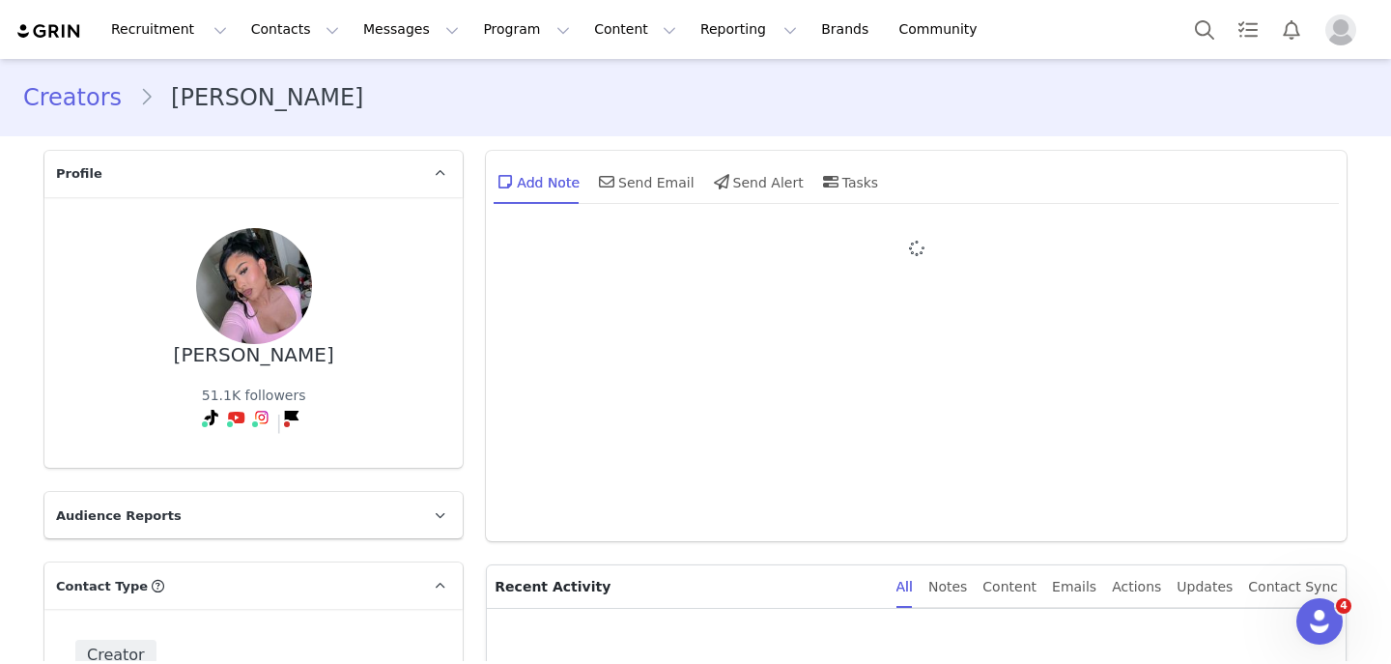
type input "+1 ([GEOGRAPHIC_DATA])"
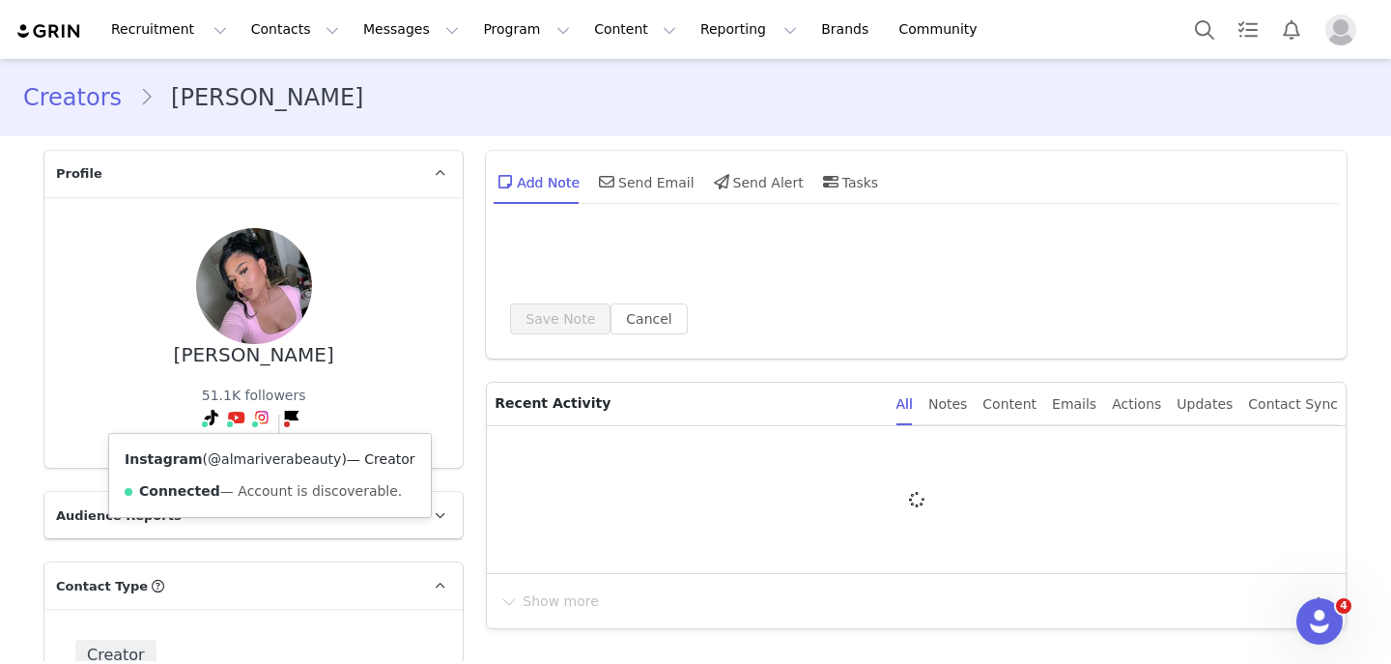
click at [241, 456] on link "@almariverabeauty" at bounding box center [274, 458] width 133 height 15
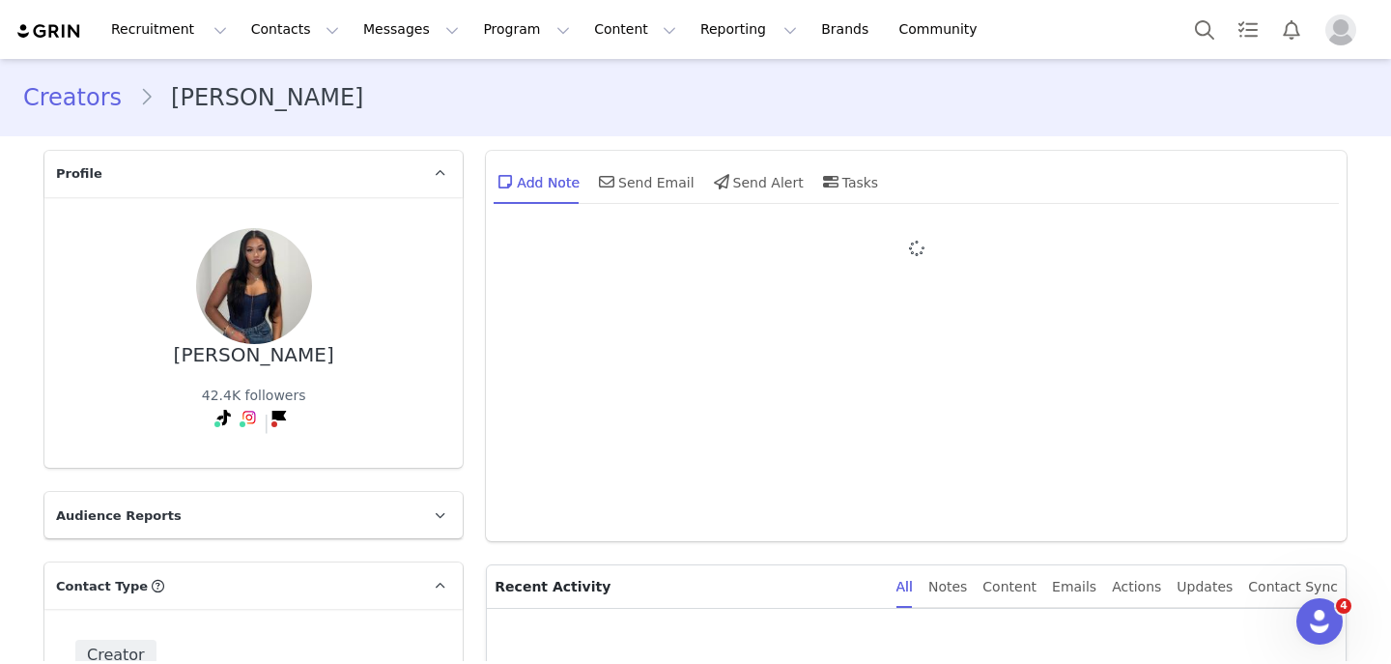
type input "+1 ([GEOGRAPHIC_DATA])"
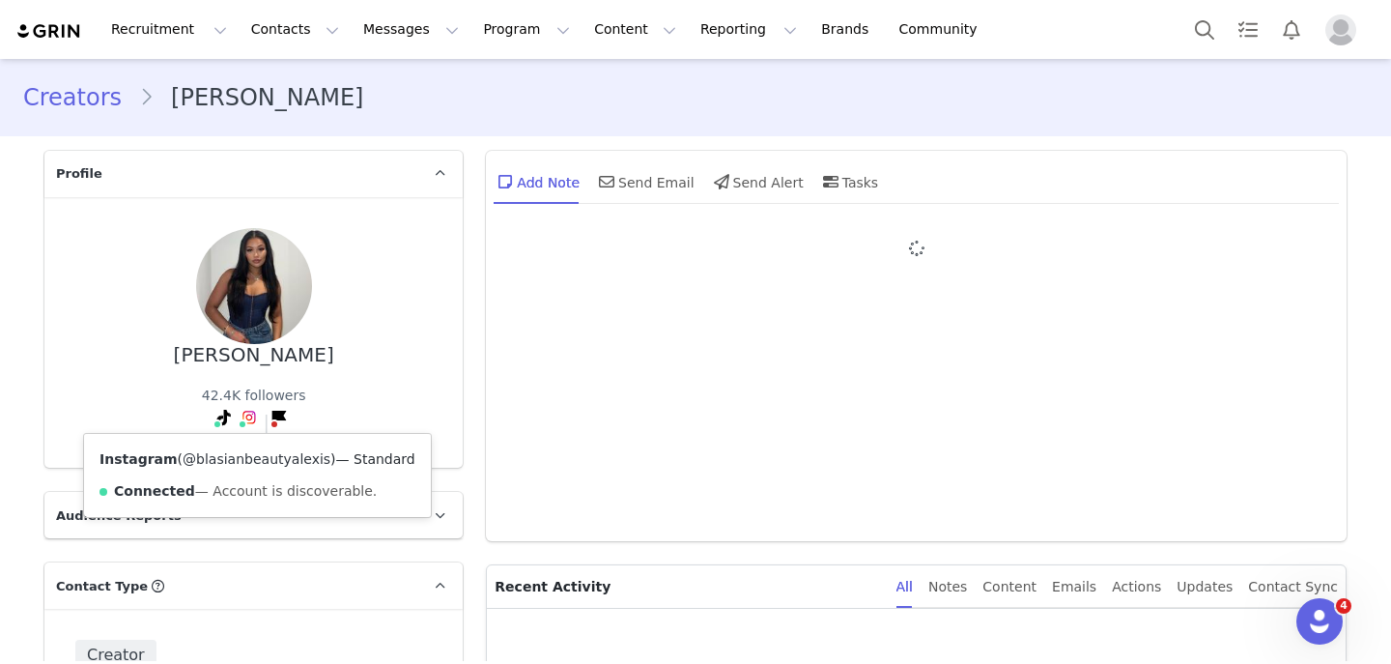
click at [236, 464] on link "@blasianbeautyalexis" at bounding box center [257, 458] width 148 height 15
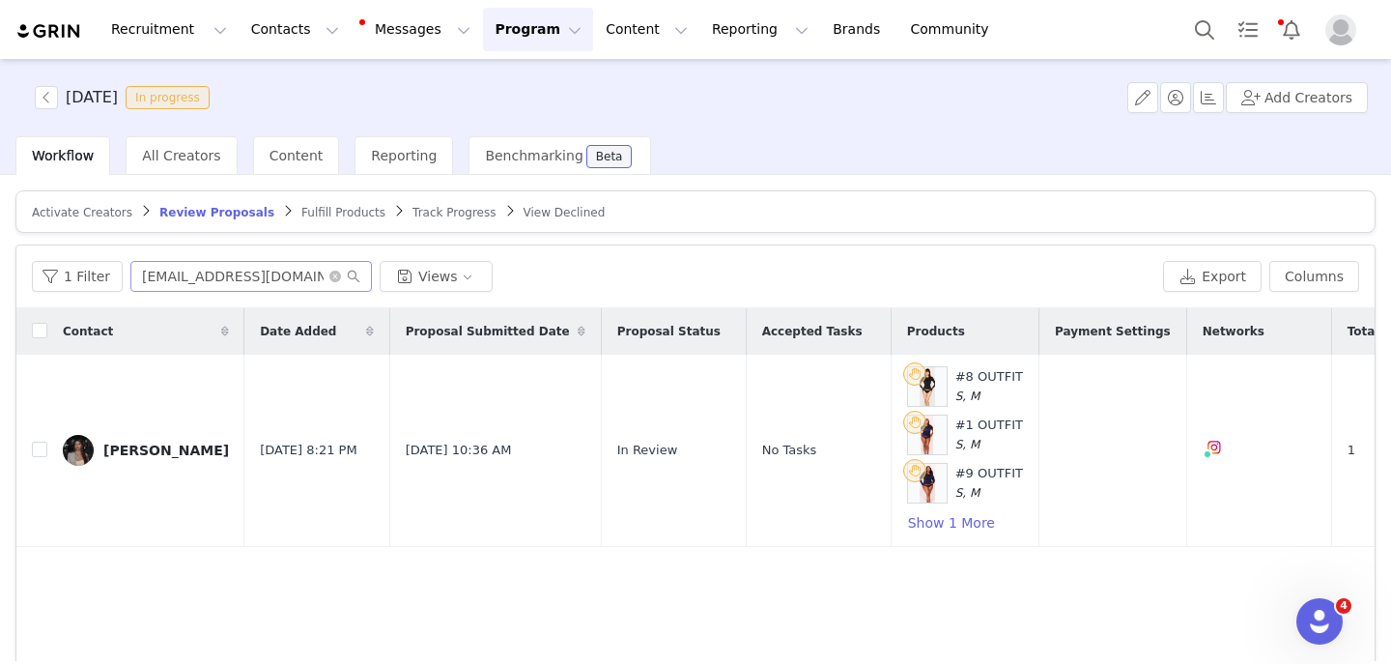
click at [189, 266] on input "[EMAIL_ADDRESS][DOMAIN_NAME]" at bounding box center [251, 276] width 242 height 31
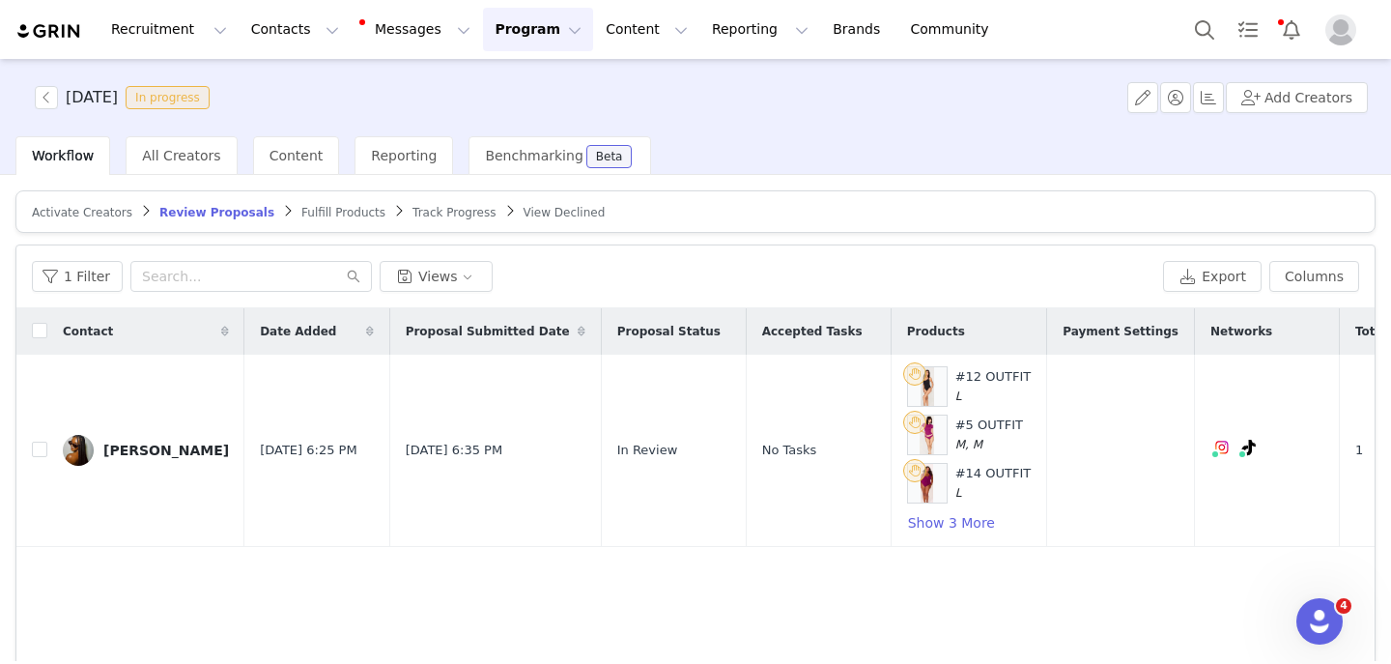
click at [92, 211] on span "Activate Creators" at bounding box center [82, 213] width 100 height 14
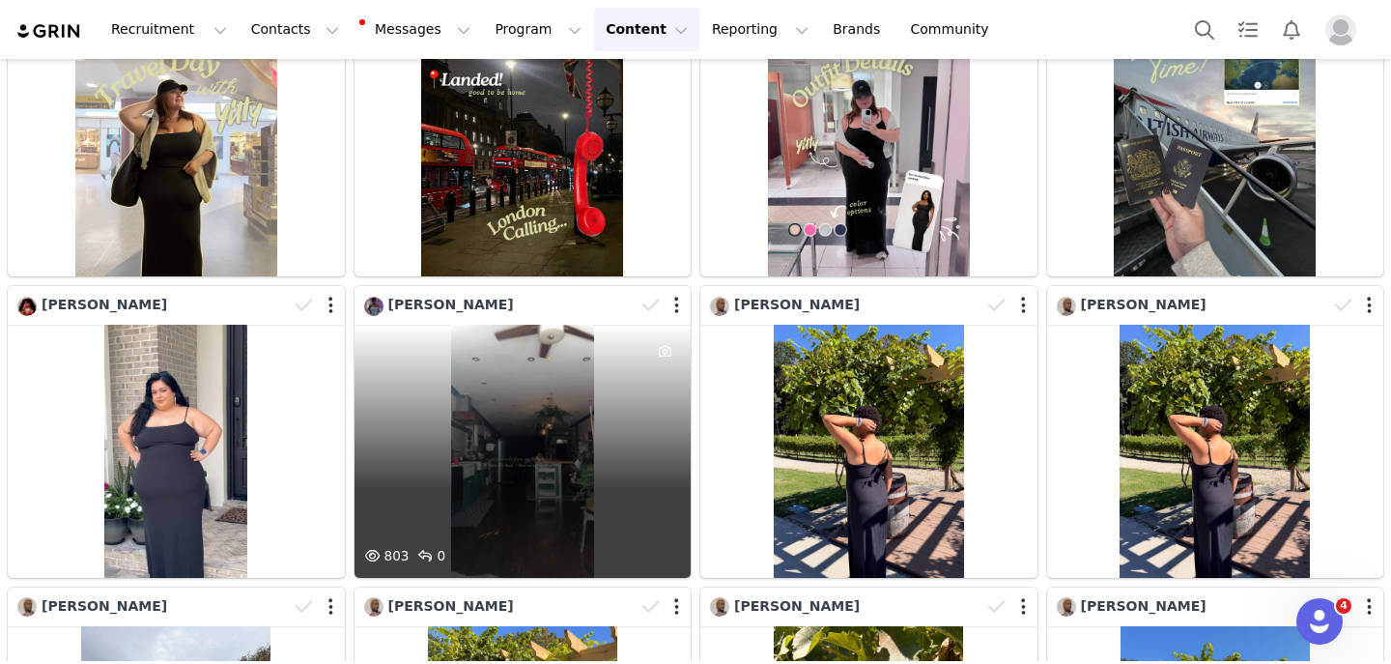
scroll to position [760, 0]
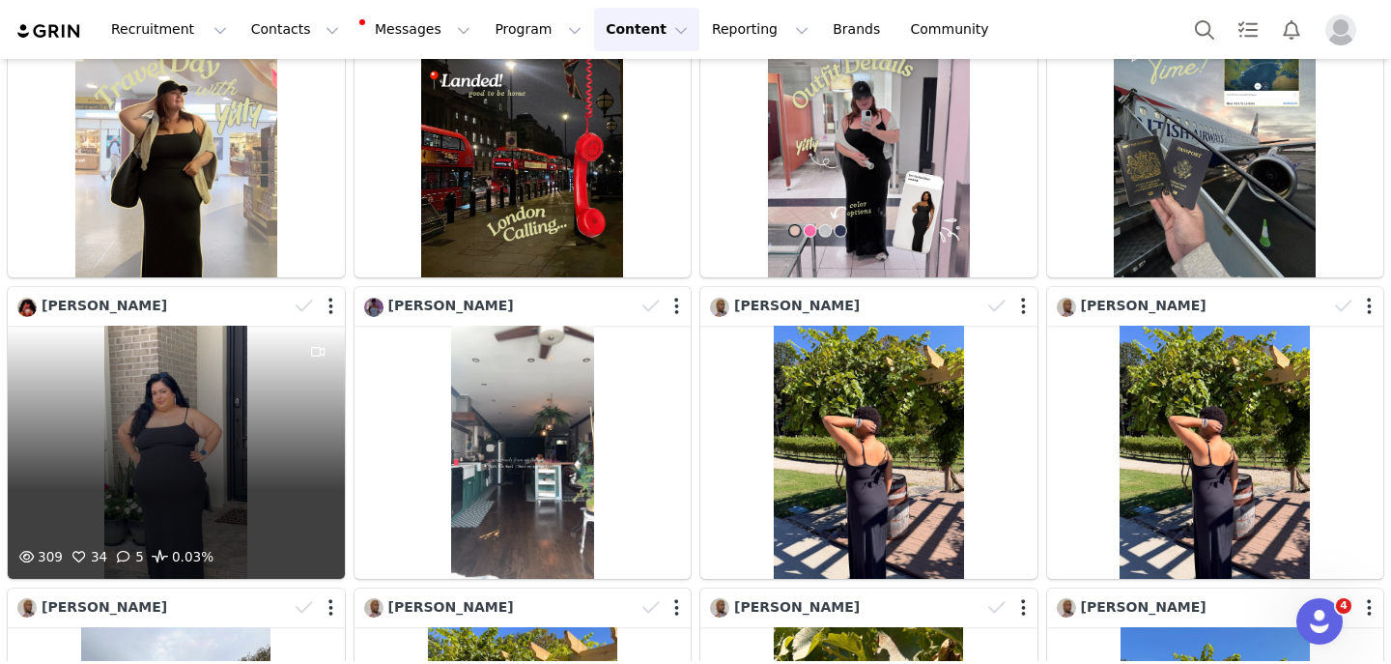
click at [210, 372] on div "309 34 5 0.03%" at bounding box center [176, 452] width 337 height 252
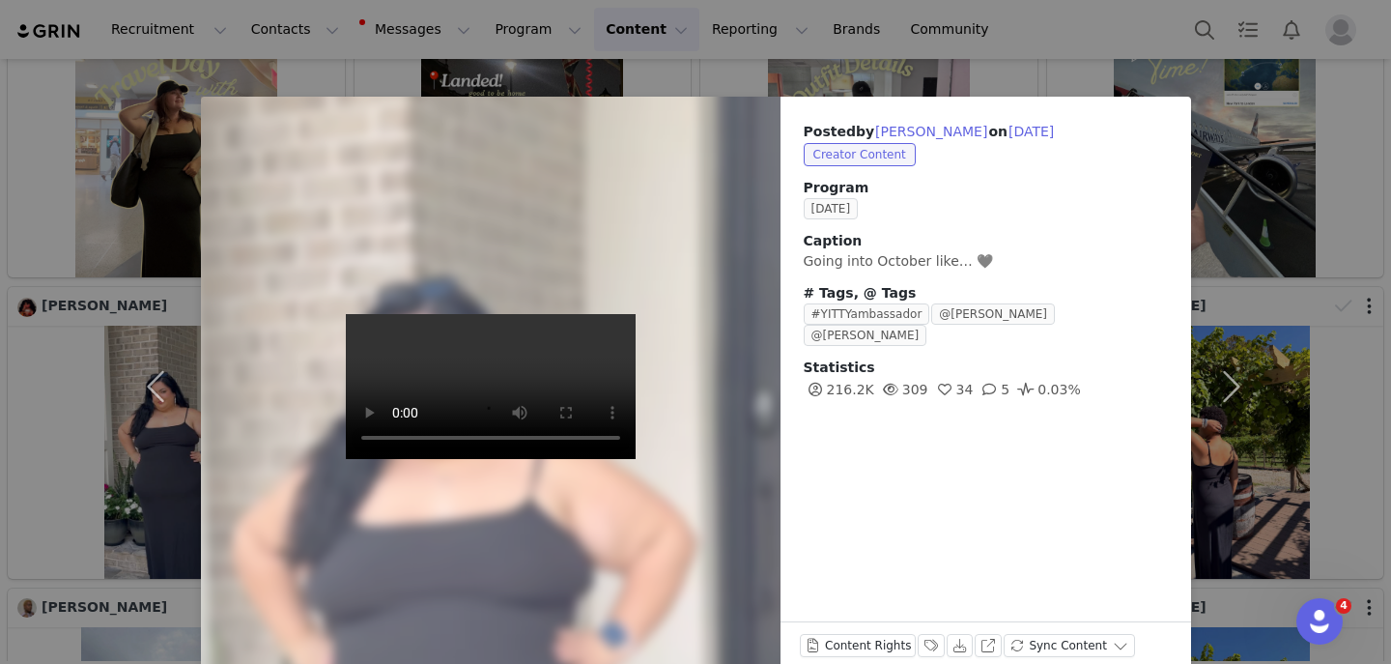
scroll to position [36, 0]
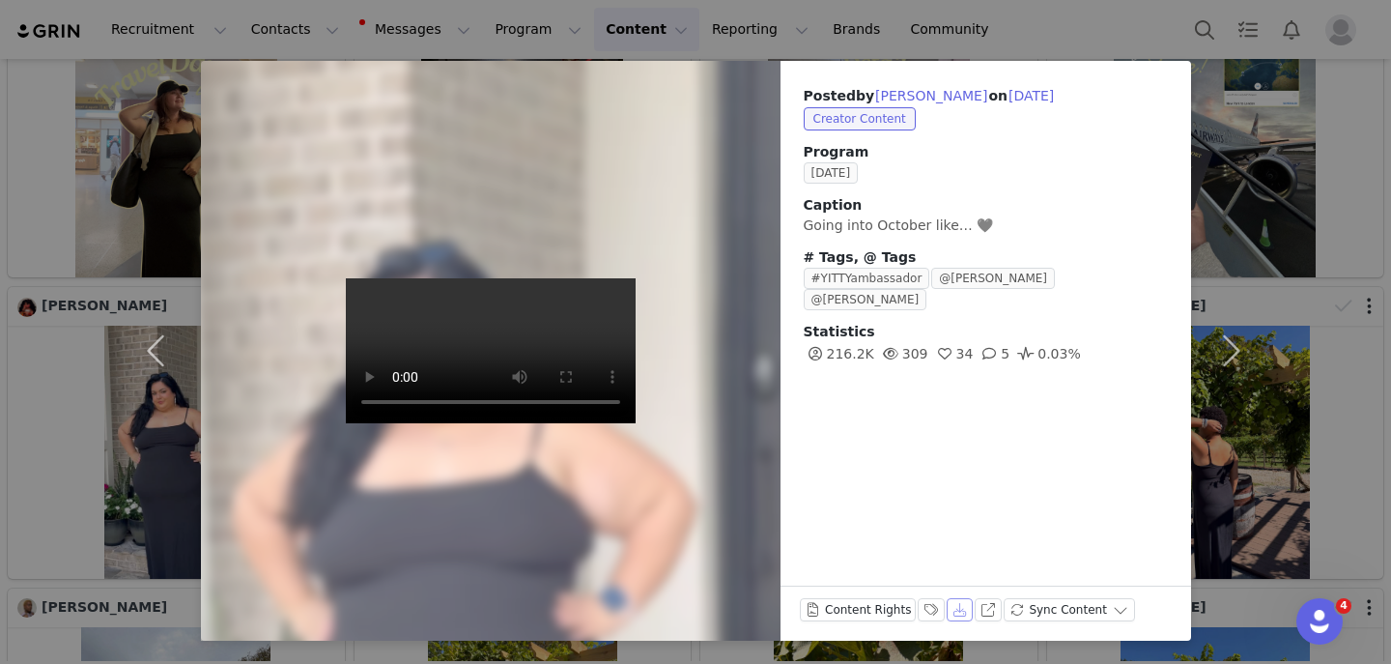
click at [956, 607] on button "Download" at bounding box center [960, 609] width 27 height 23
click at [91, 197] on div "Posted by [PERSON_NAME] on [DATE] Creator Content Program [DATE] Caption Going …" at bounding box center [695, 332] width 1391 height 664
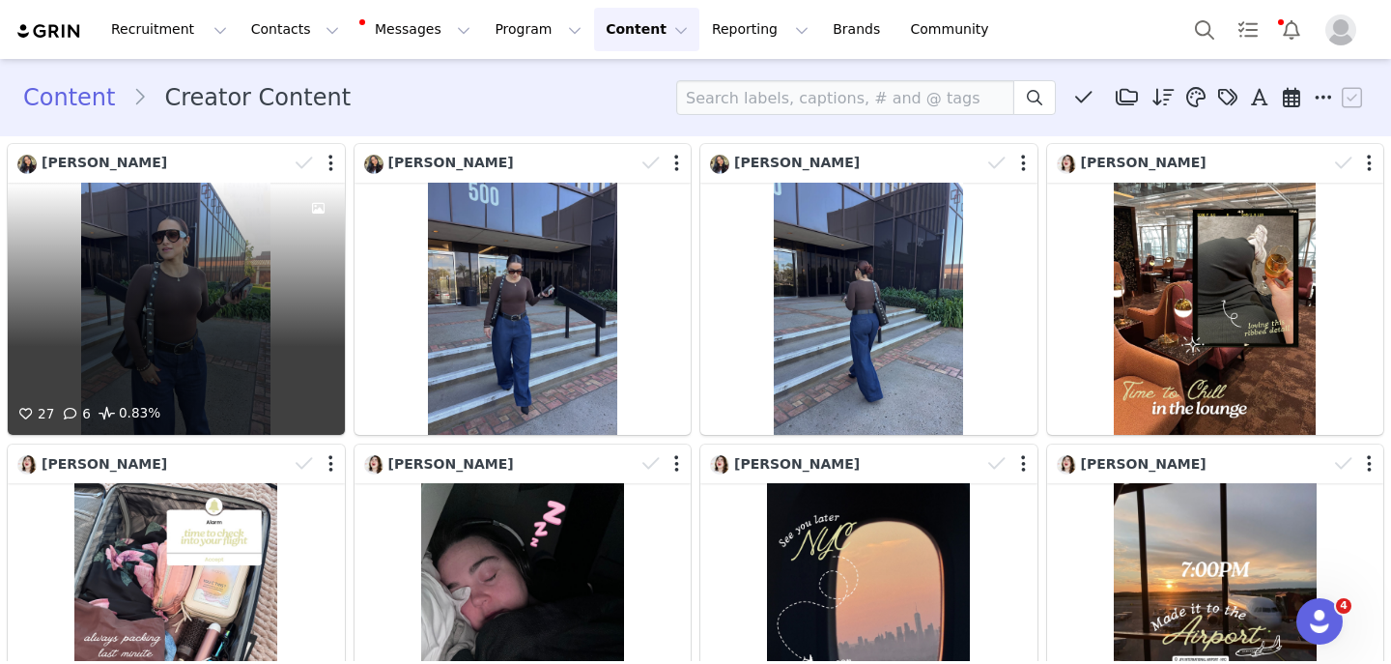
scroll to position [0, 0]
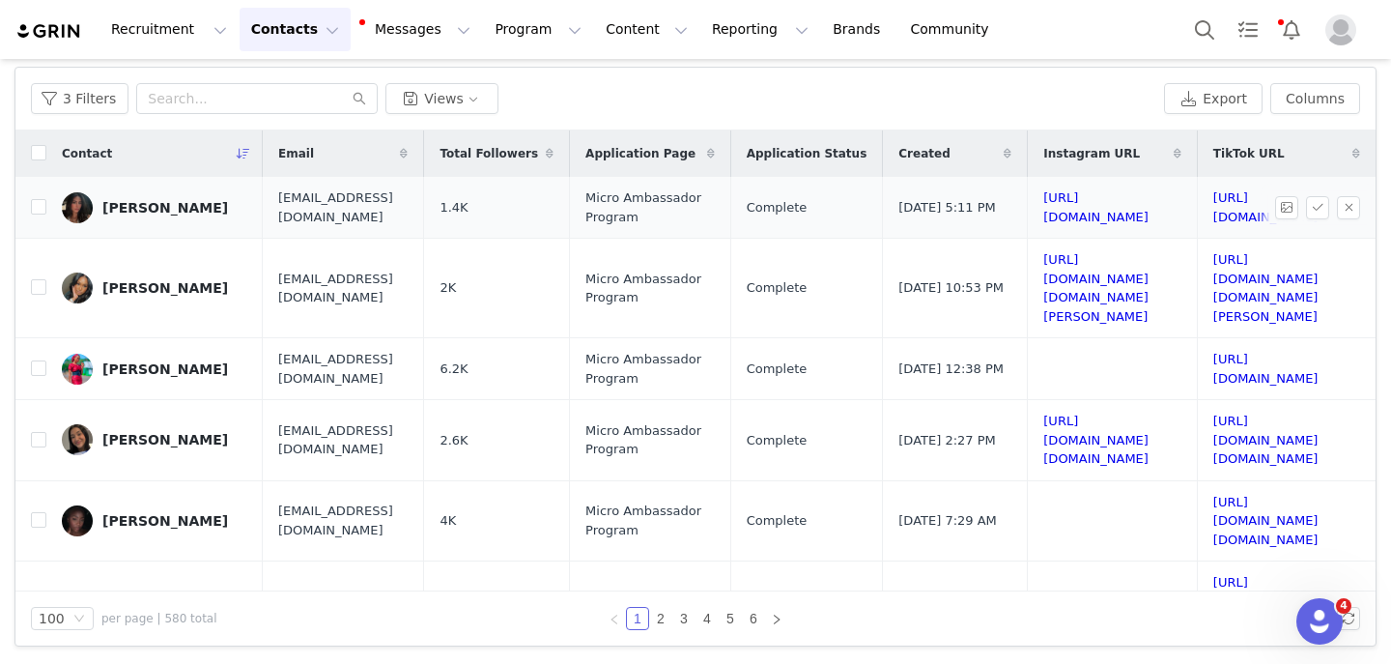
scroll to position [0, 331]
click at [1044, 209] on link "[URL][DOMAIN_NAME]" at bounding box center [1096, 207] width 105 height 34
click at [1214, 209] on link "https://www.tiktok.com/@raniaharris5" at bounding box center [1266, 207] width 105 height 34
click at [1340, 213] on button "button" at bounding box center [1348, 207] width 23 height 23
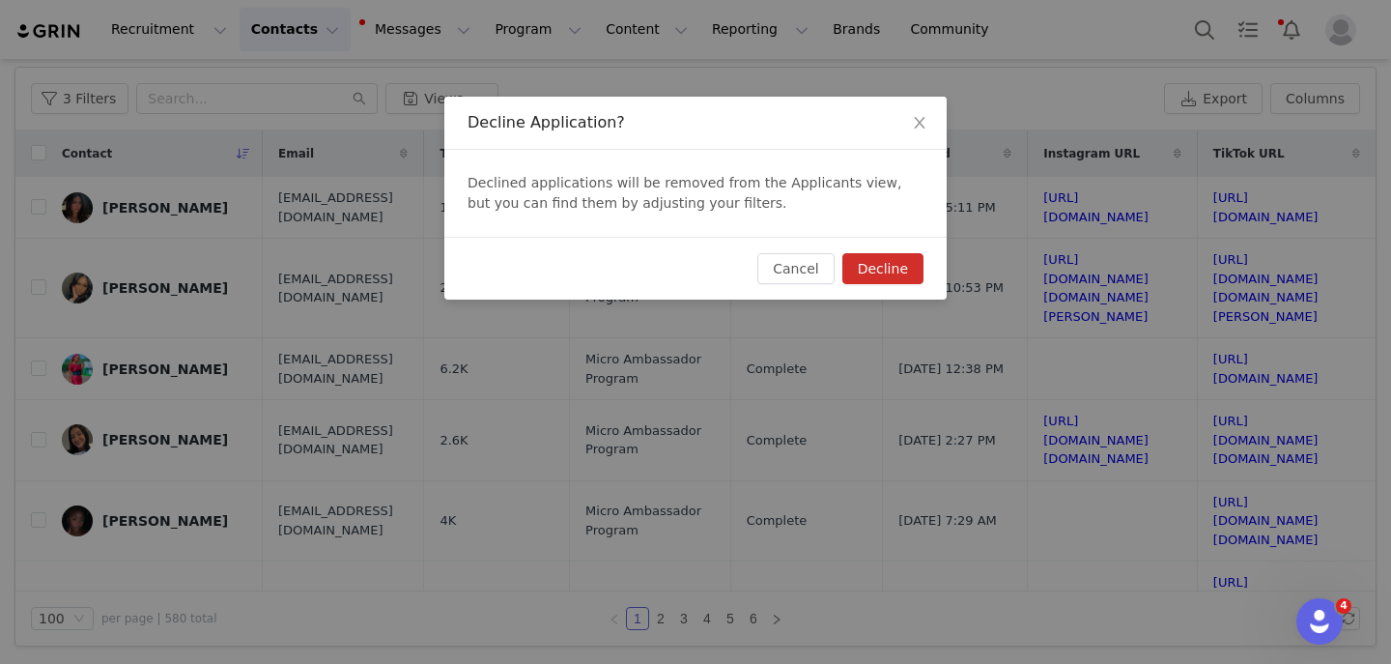
click at [902, 261] on button "Decline" at bounding box center [883, 268] width 81 height 31
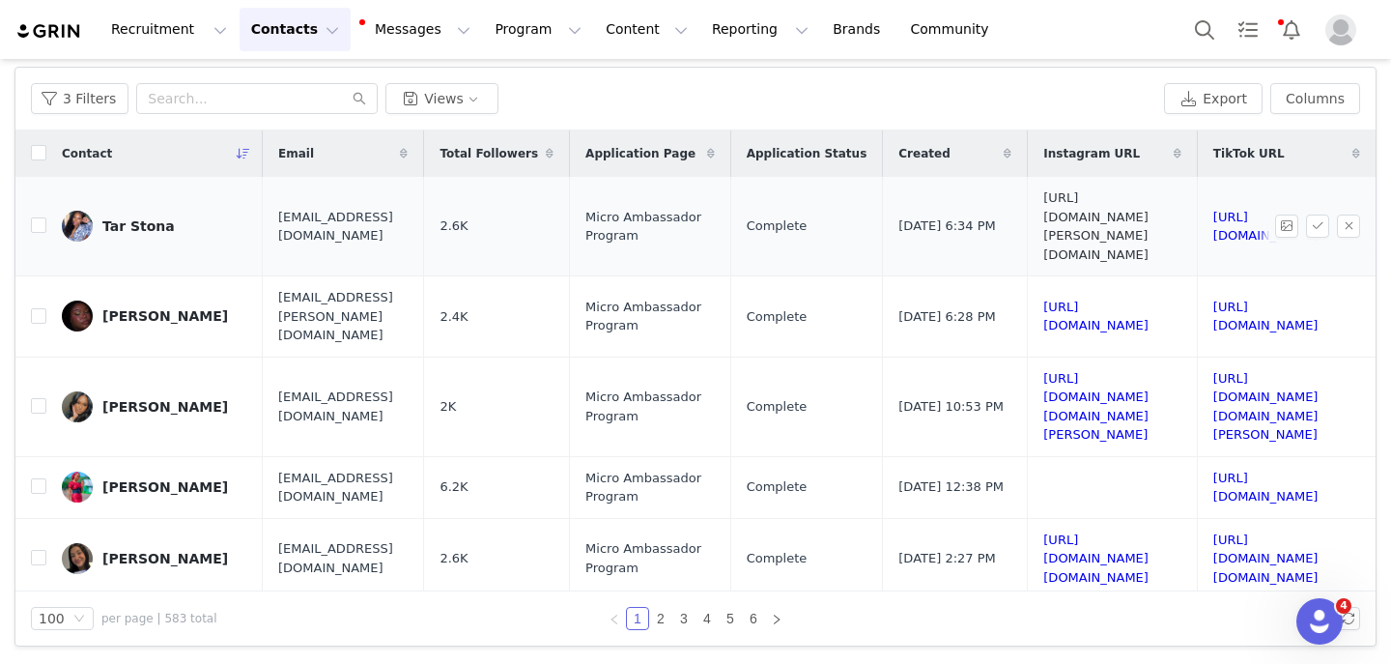
click at [1044, 211] on link "https://www.instagram.com/tara.nicoleee" at bounding box center [1096, 226] width 105 height 72
click at [1214, 210] on link "https://www.tiktok.com/@tarastona" at bounding box center [1266, 227] width 105 height 34
